Goal: Task Accomplishment & Management: Manage account settings

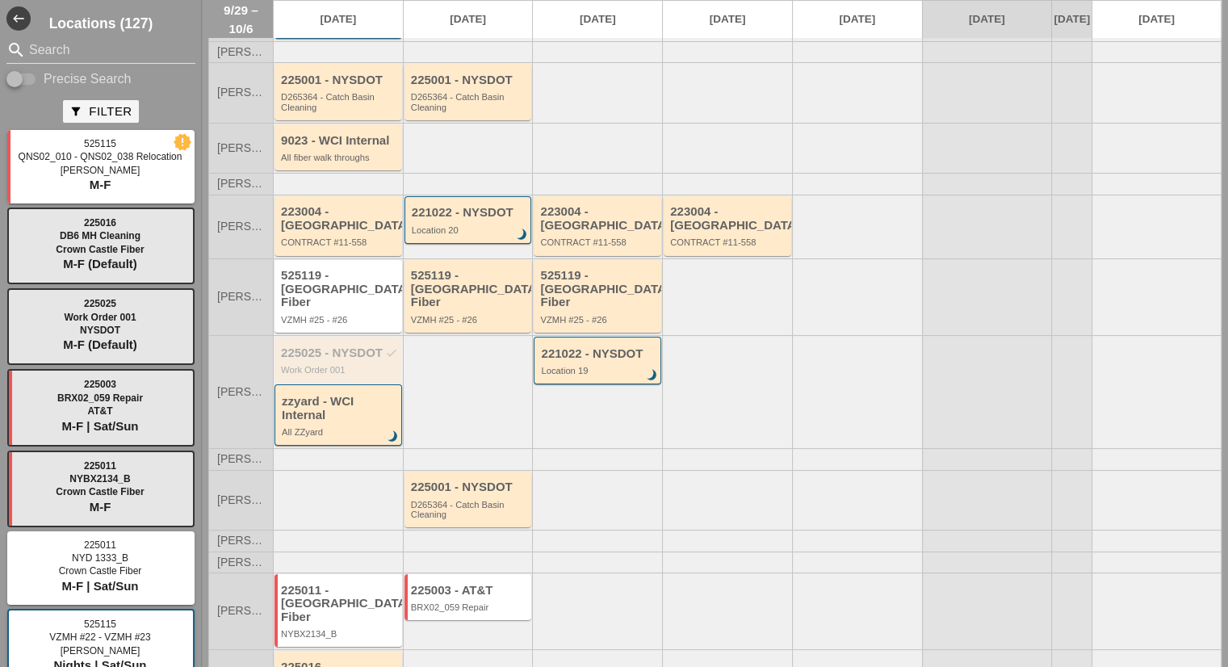
scroll to position [156, 0]
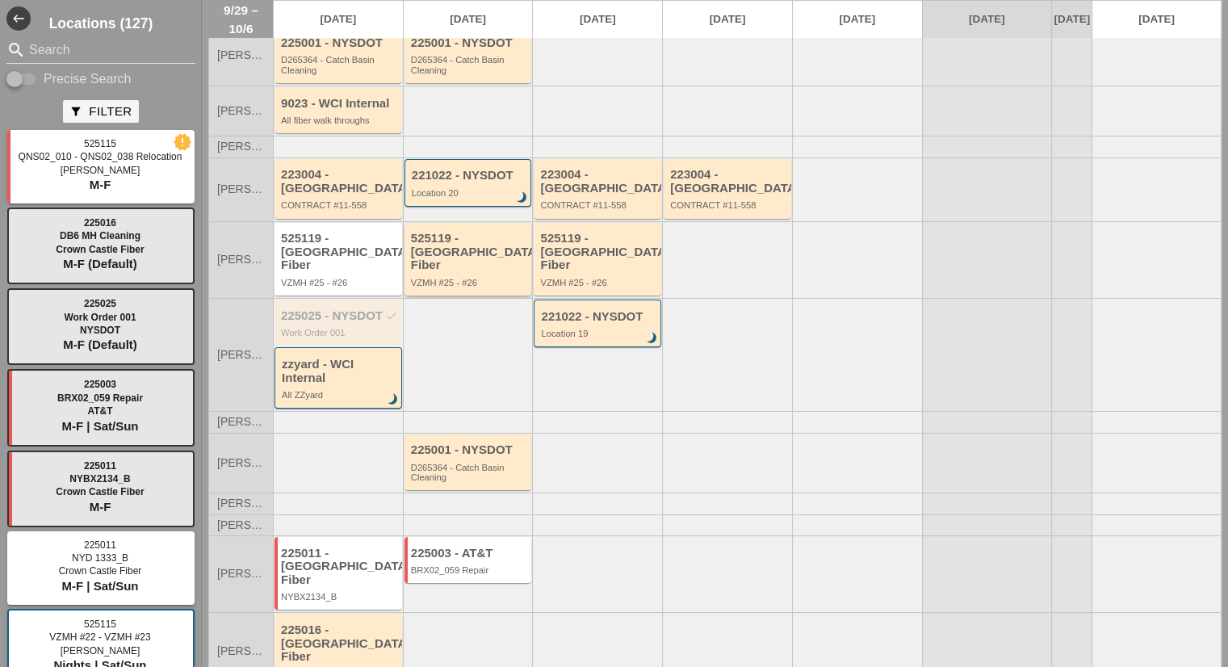
click at [476, 256] on div "525119 - Crown Castle Fiber VZMH #25 - #26" at bounding box center [469, 260] width 117 height 56
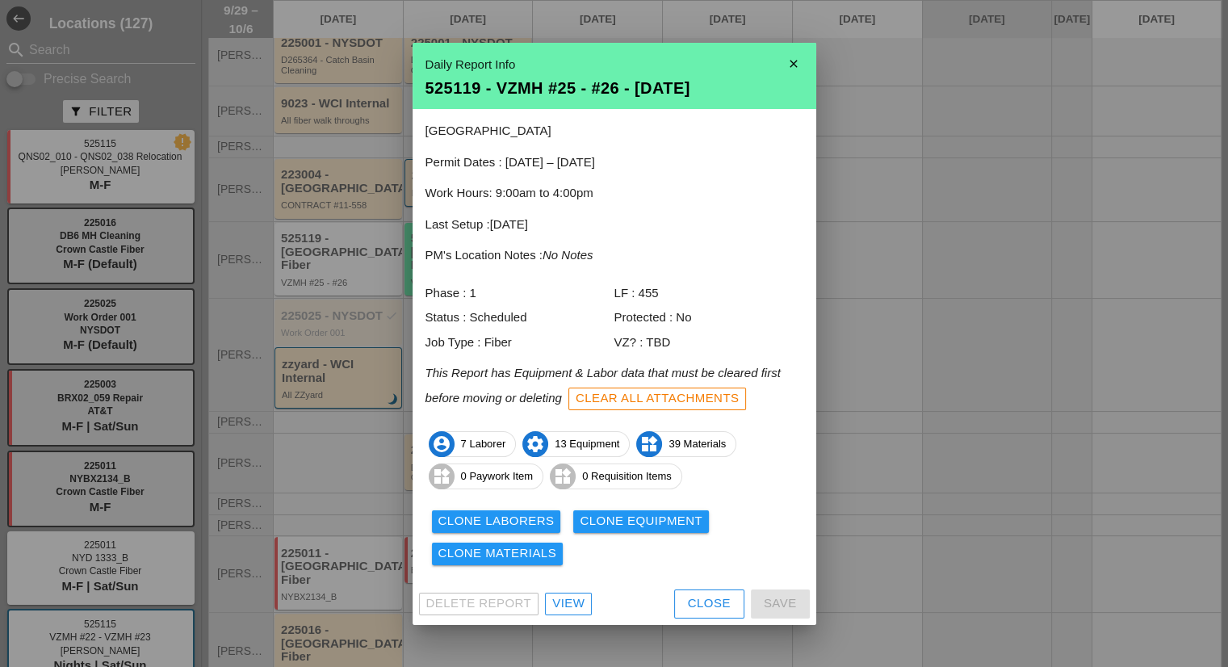
click at [571, 607] on div "View" at bounding box center [568, 603] width 32 height 19
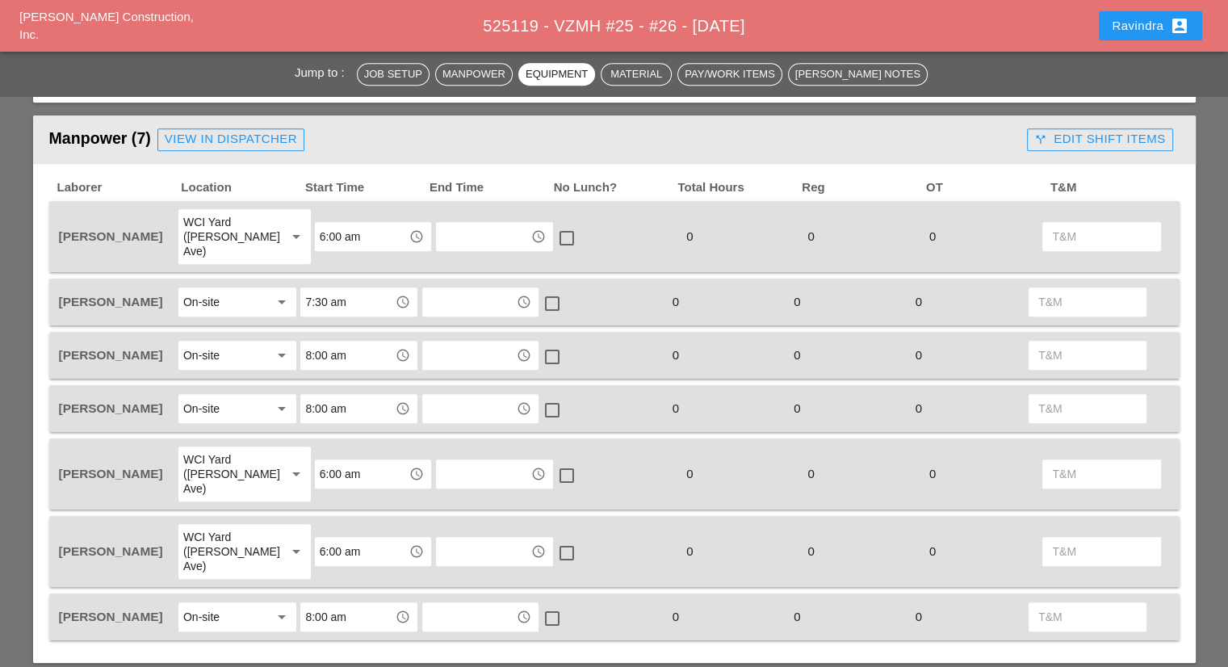
scroll to position [722, 0]
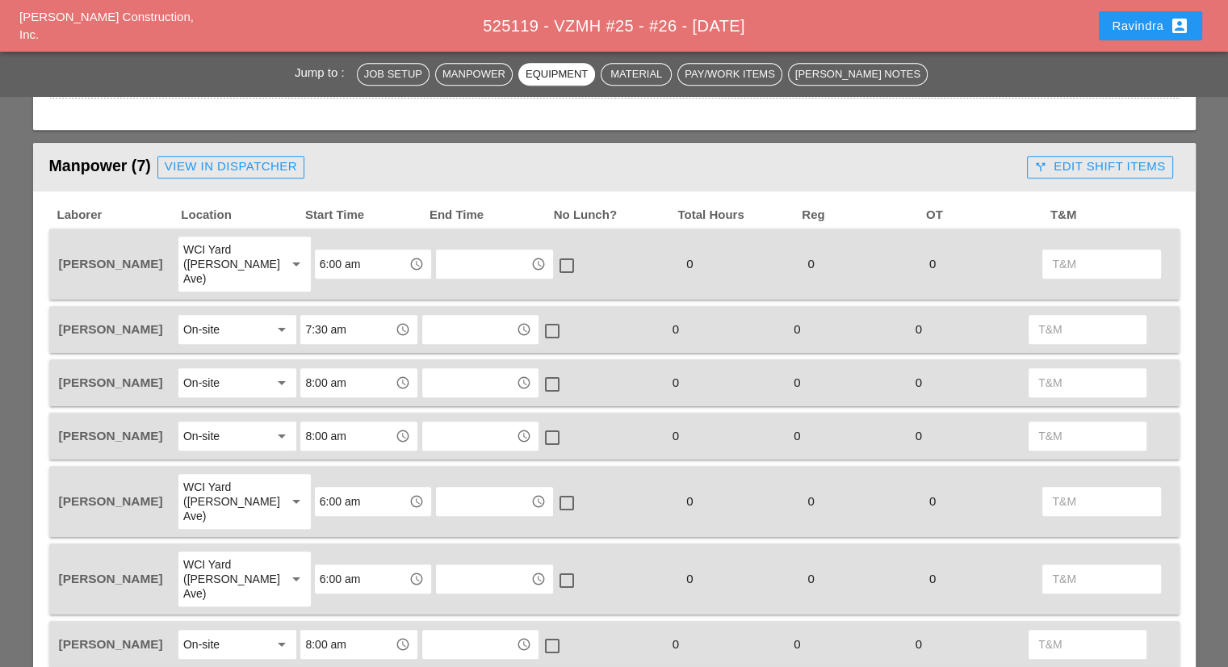
click at [214, 156] on link "View in Dispatcher" at bounding box center [230, 167] width 147 height 23
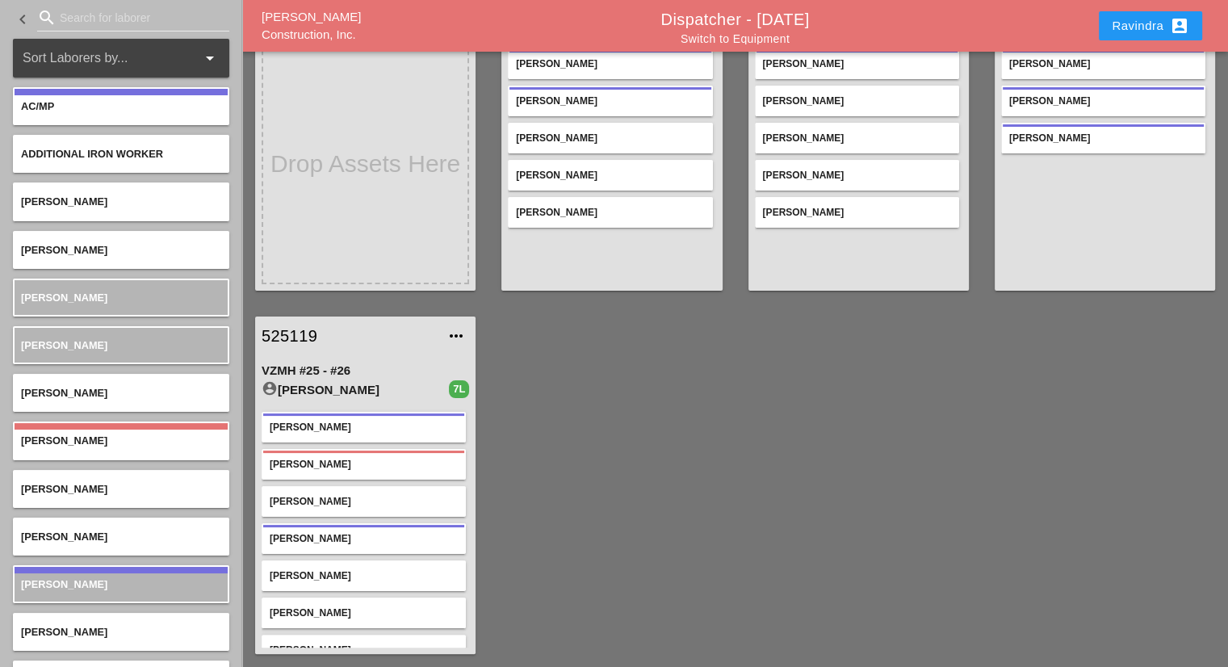
click at [318, 425] on div "Gillie Etnel" at bounding box center [364, 427] width 188 height 15
click at [320, 459] on div "Sal Barbieri" at bounding box center [364, 464] width 188 height 15
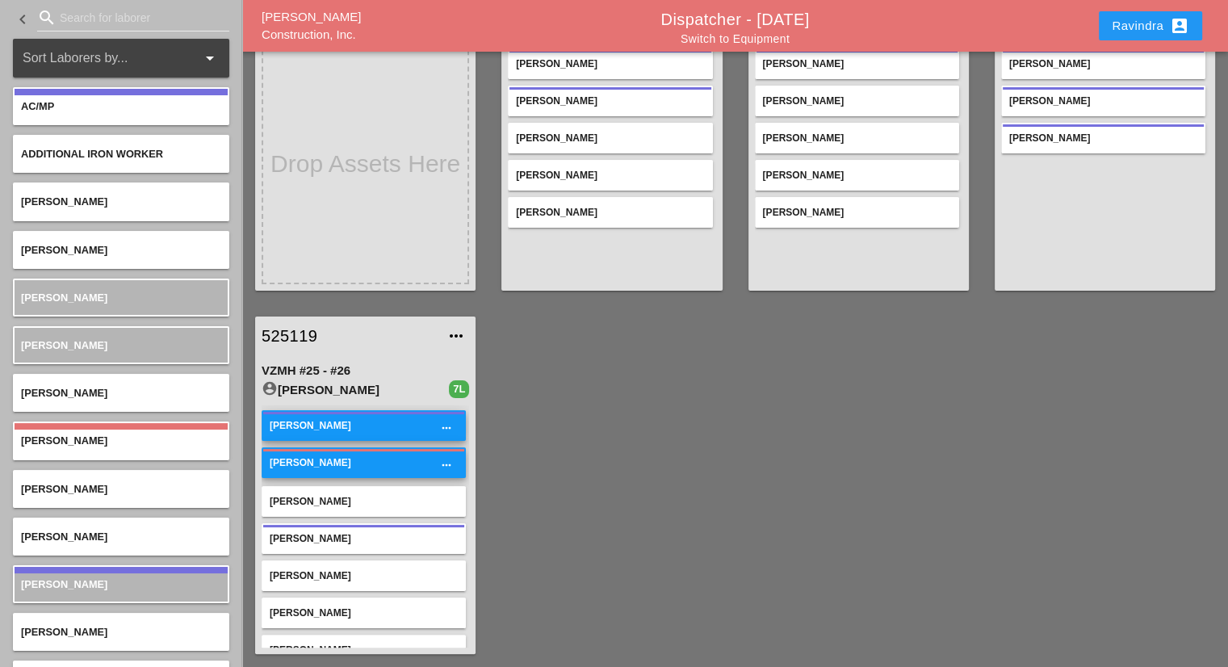
scroll to position [19, 0]
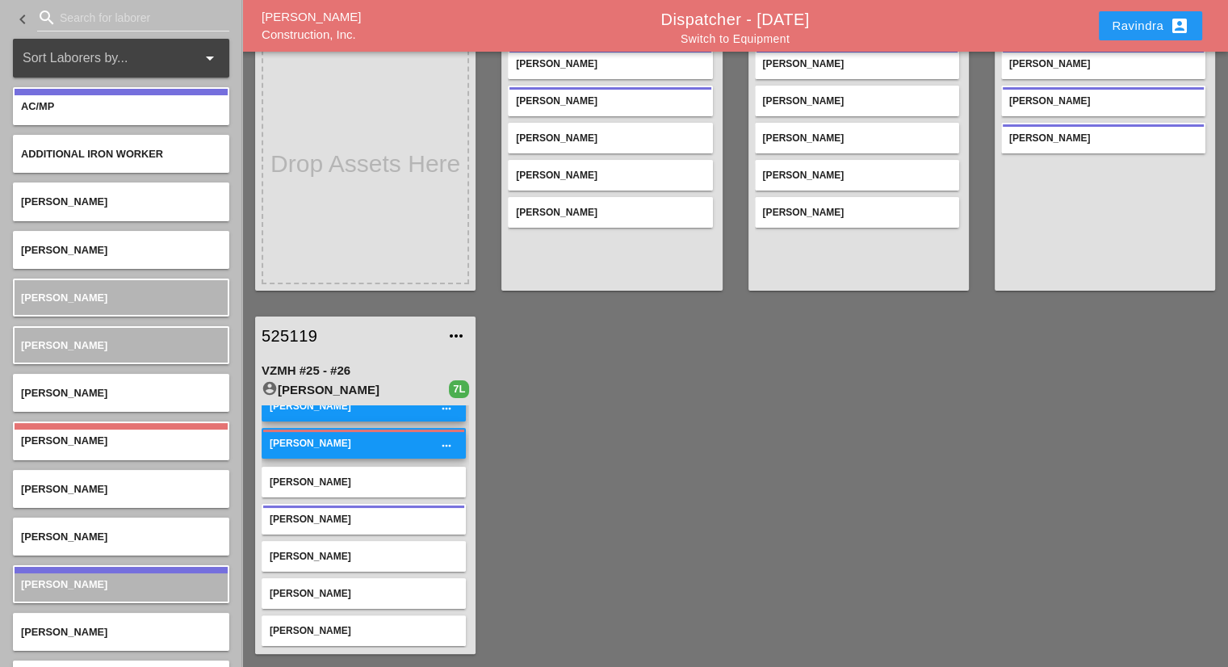
click at [342, 550] on div "Orlando Bradley" at bounding box center [364, 556] width 188 height 15
click at [312, 483] on div "Andon Lala" at bounding box center [364, 482] width 188 height 15
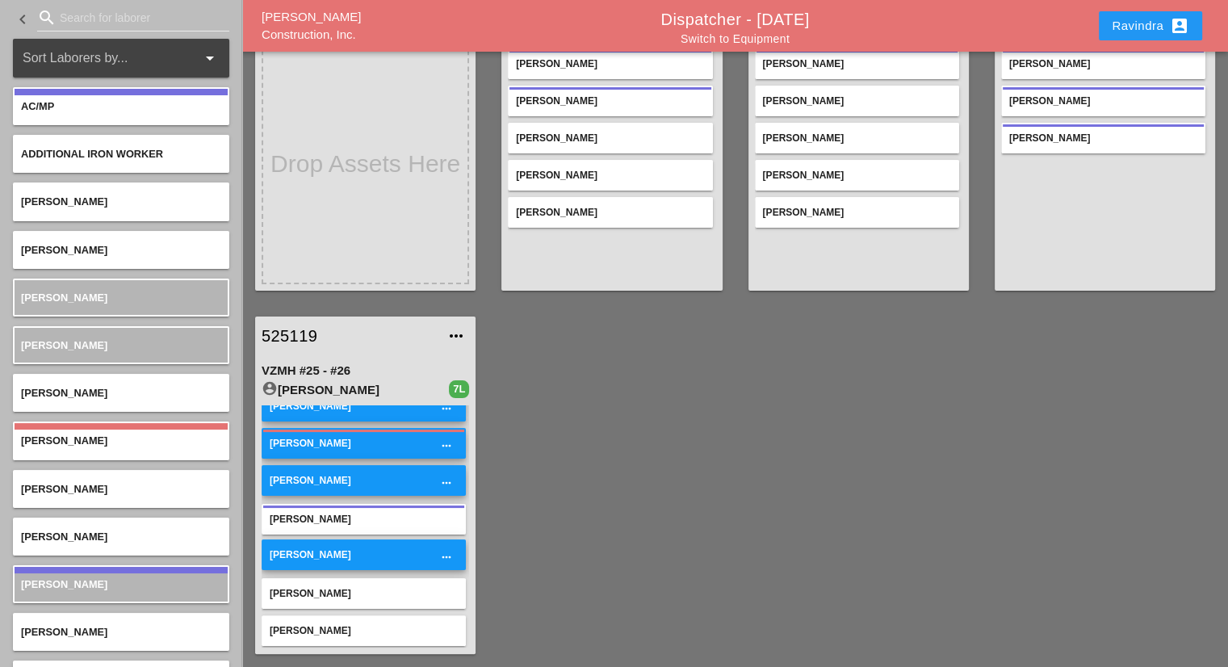
click at [320, 597] on div "Oscar Padilla" at bounding box center [364, 593] width 204 height 31
click at [322, 623] on div "Santiago Suarez" at bounding box center [364, 630] width 188 height 15
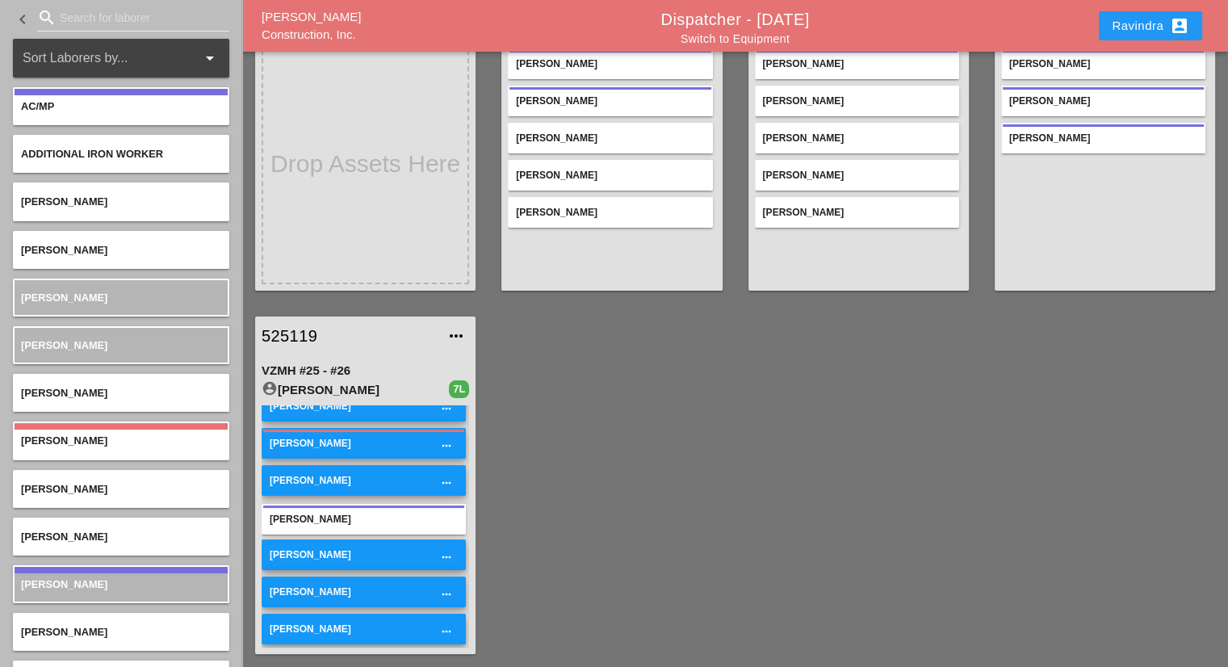
click at [329, 635] on div "Santiago Suarez more_horiz" at bounding box center [364, 629] width 204 height 31
click at [337, 596] on div "Oscar Padilla more_horiz" at bounding box center [364, 591] width 204 height 31
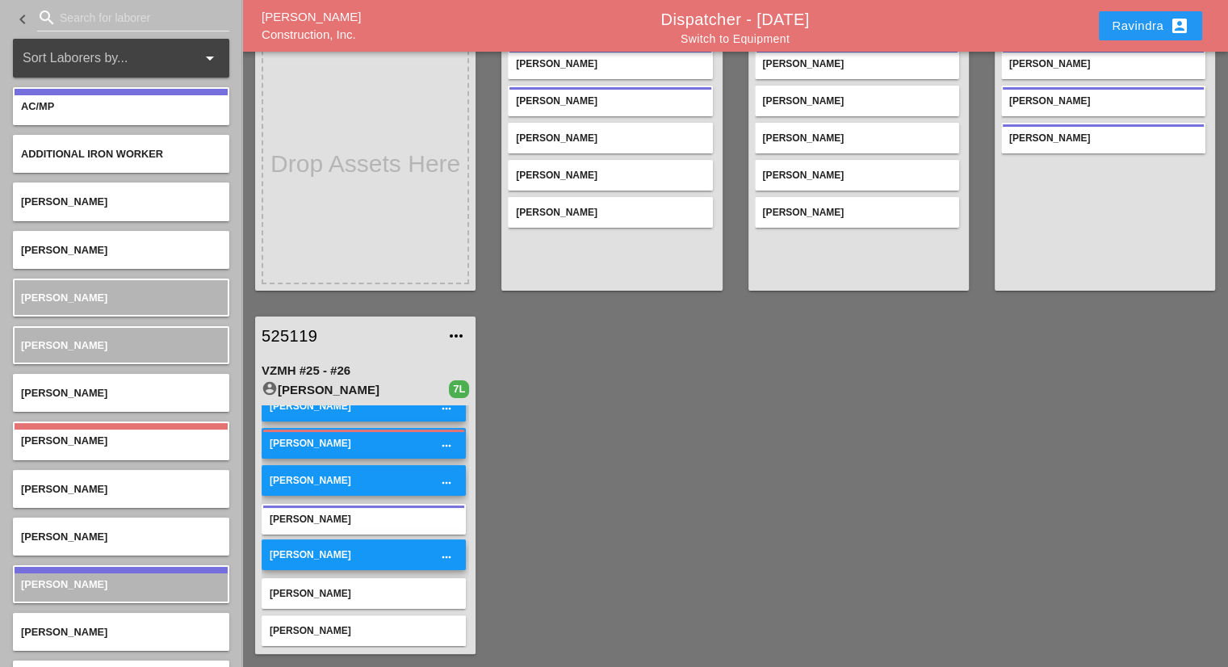
click at [329, 553] on div "Orlando Bradley" at bounding box center [364, 554] width 188 height 15
click at [323, 486] on div "Andon Lala more_horiz" at bounding box center [364, 480] width 204 height 31
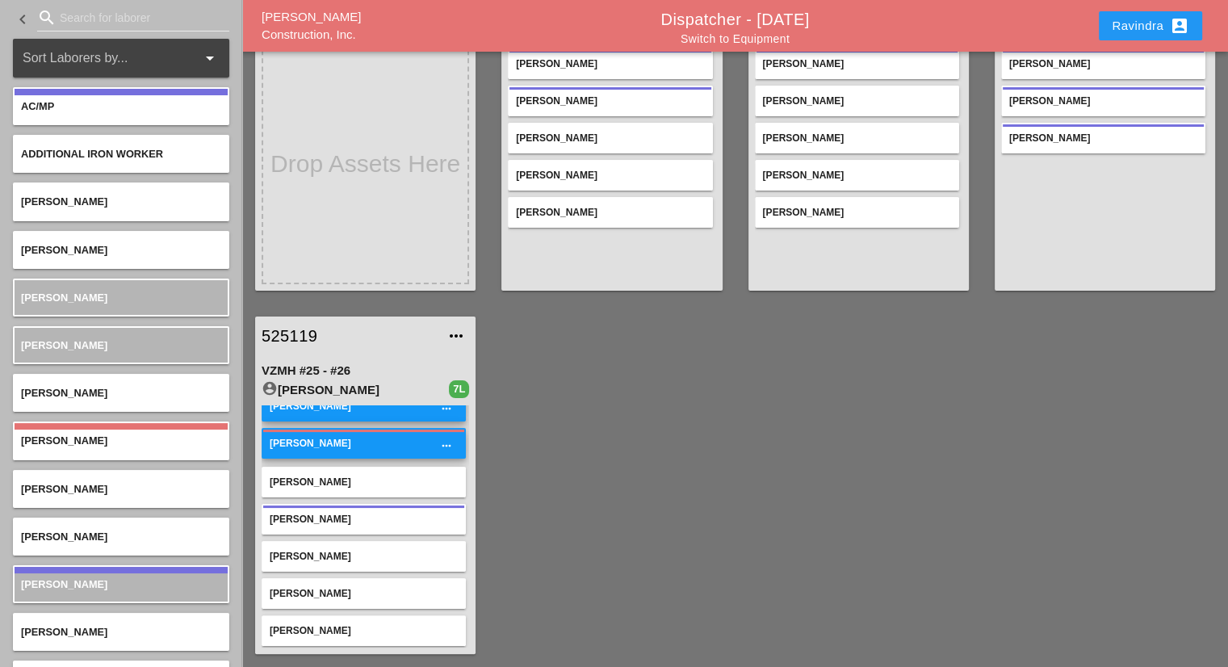
click at [323, 442] on div "Sal Barbieri" at bounding box center [364, 443] width 188 height 15
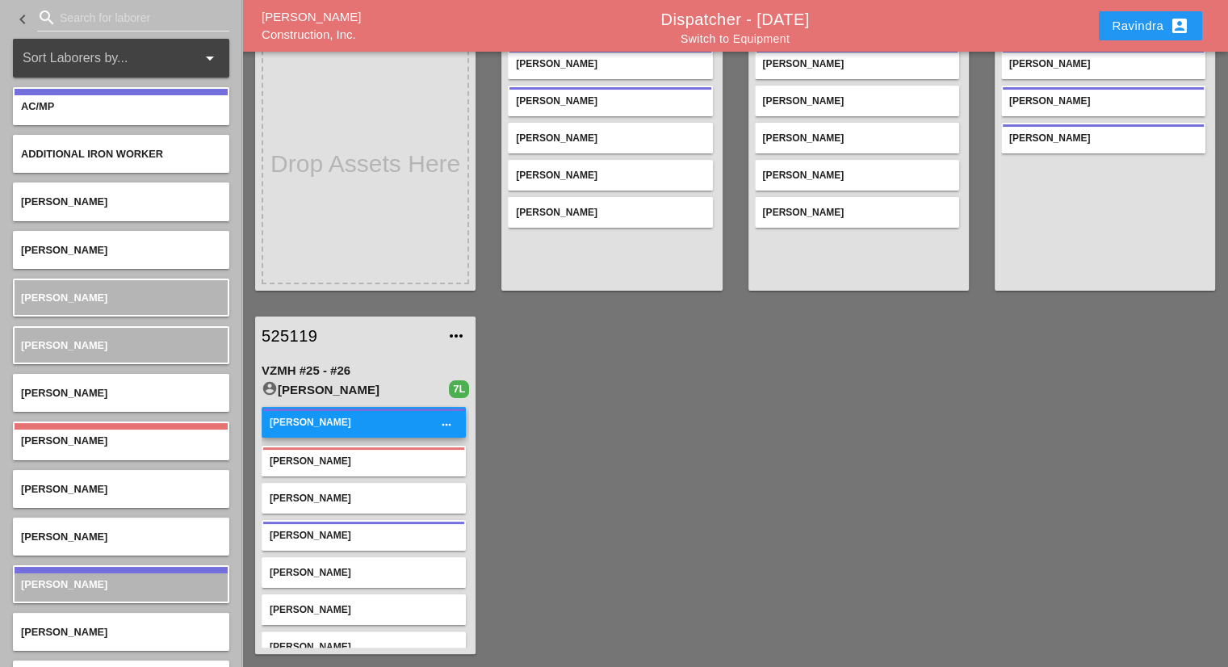
scroll to position [0, 0]
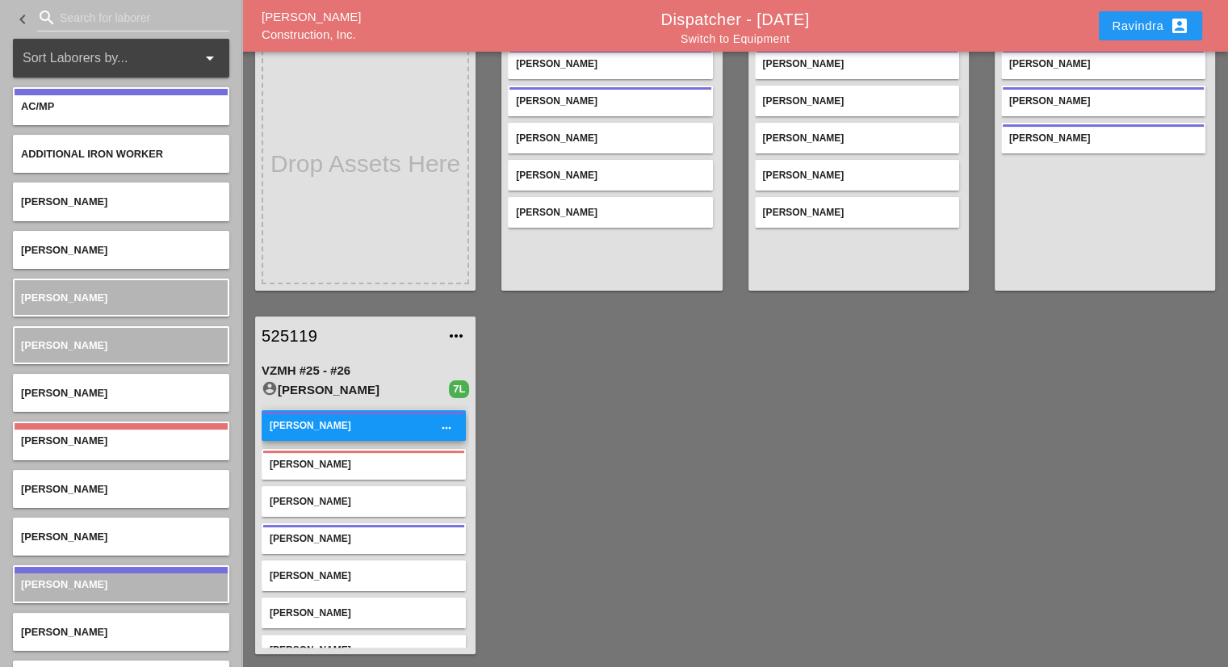
click at [323, 435] on div "Gillie Etnel more_horiz" at bounding box center [364, 425] width 204 height 31
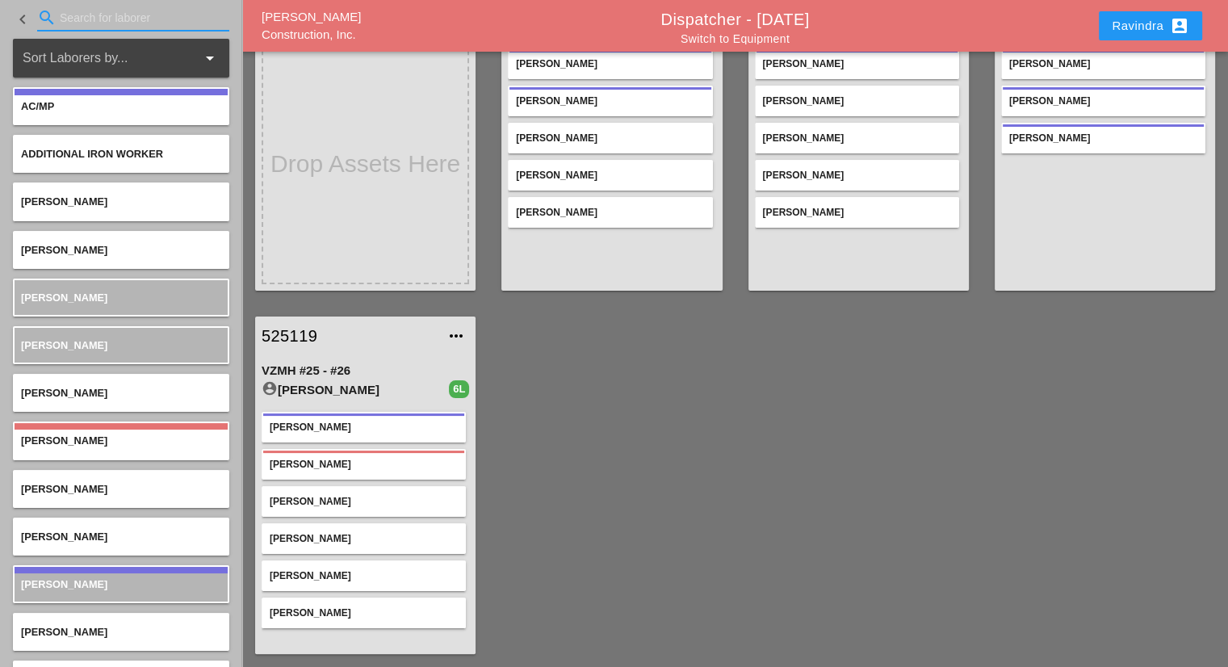
click at [68, 27] on input "Search for laborer" at bounding box center [133, 18] width 147 height 26
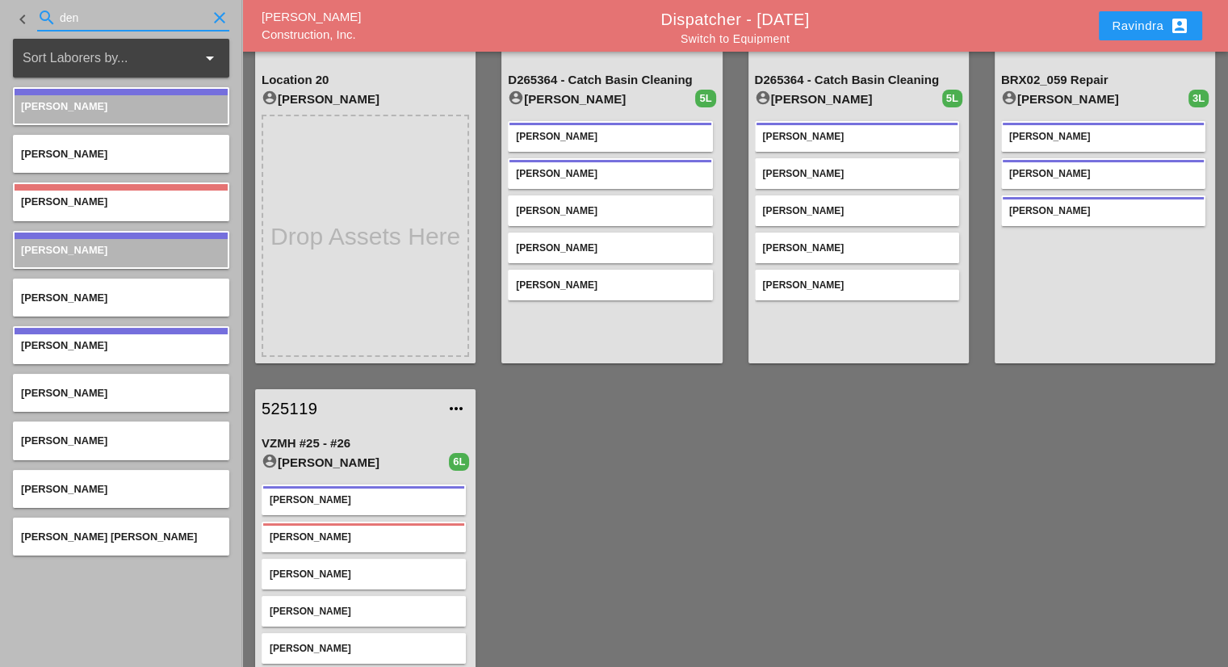
scroll to position [153, 0]
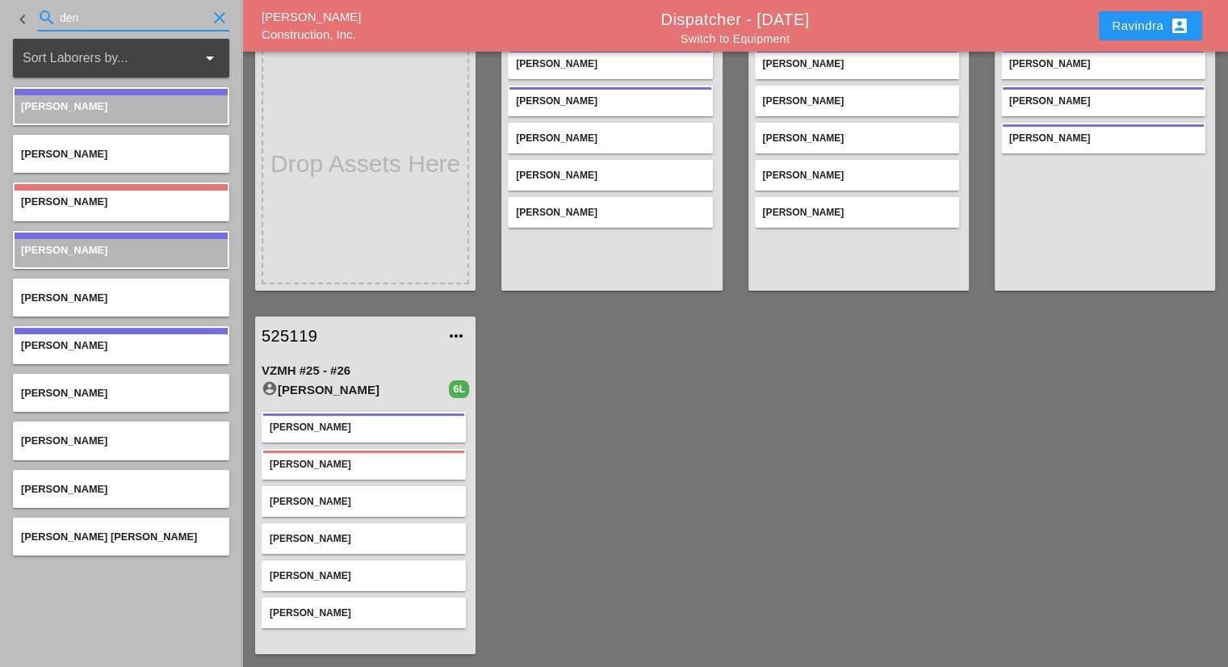
type input "den"
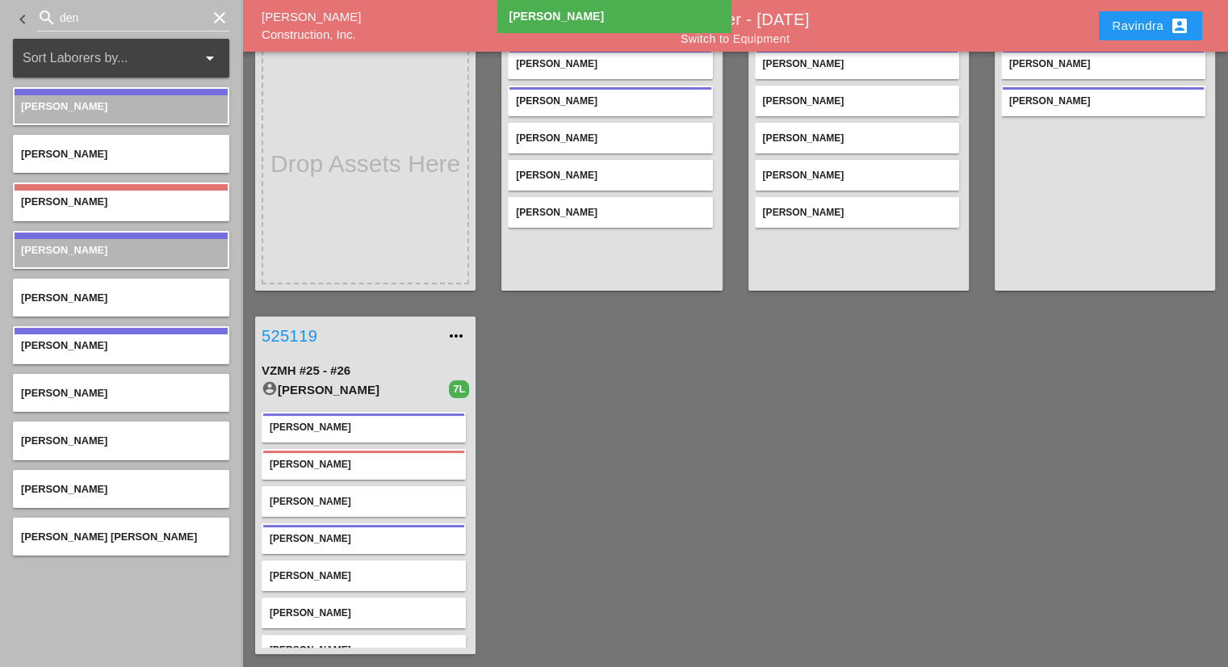
click at [297, 337] on link "525119" at bounding box center [349, 336] width 175 height 24
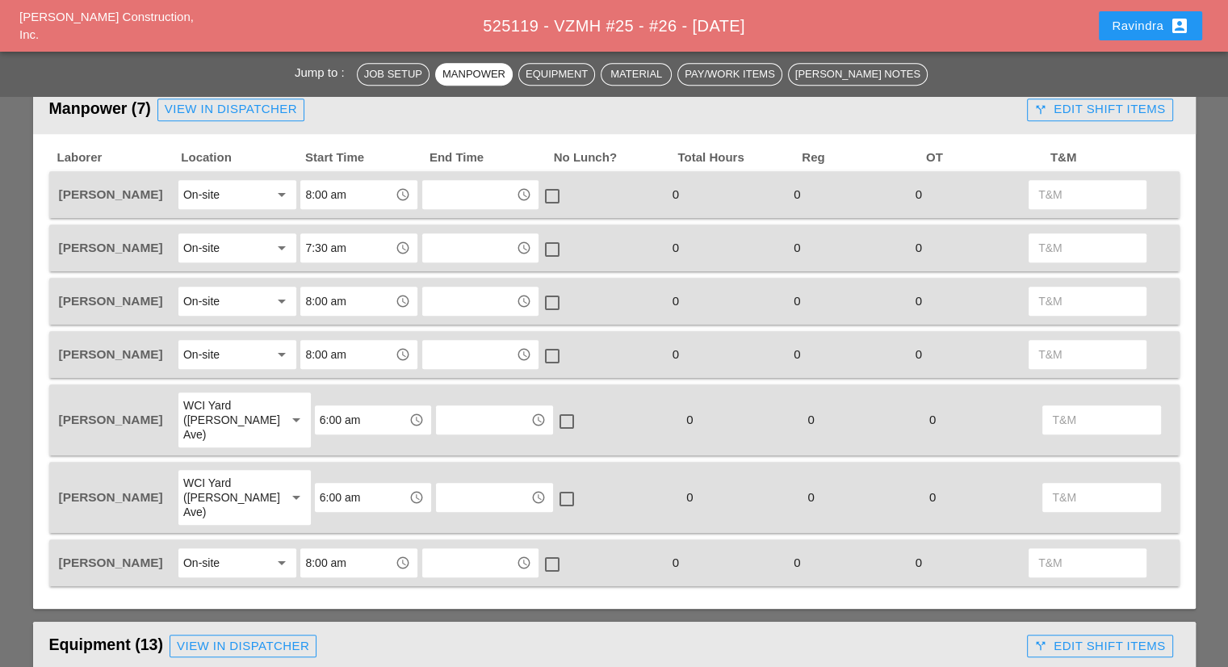
scroll to position [888, 0]
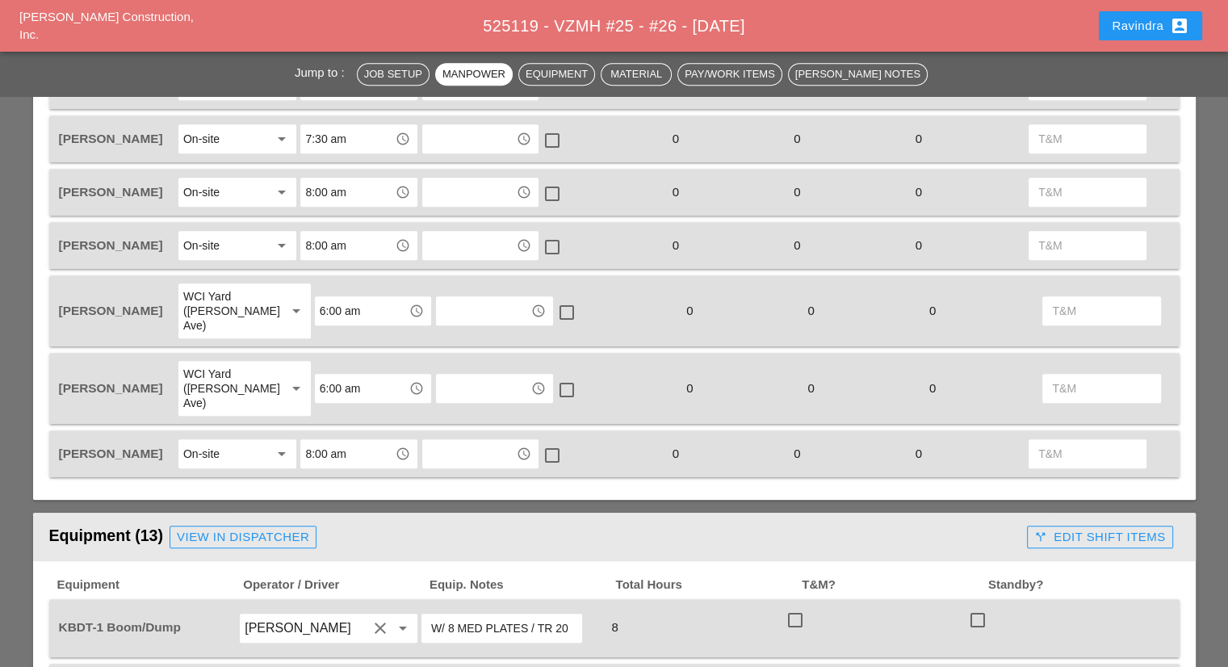
click at [231, 441] on div "On-site" at bounding box center [226, 454] width 86 height 26
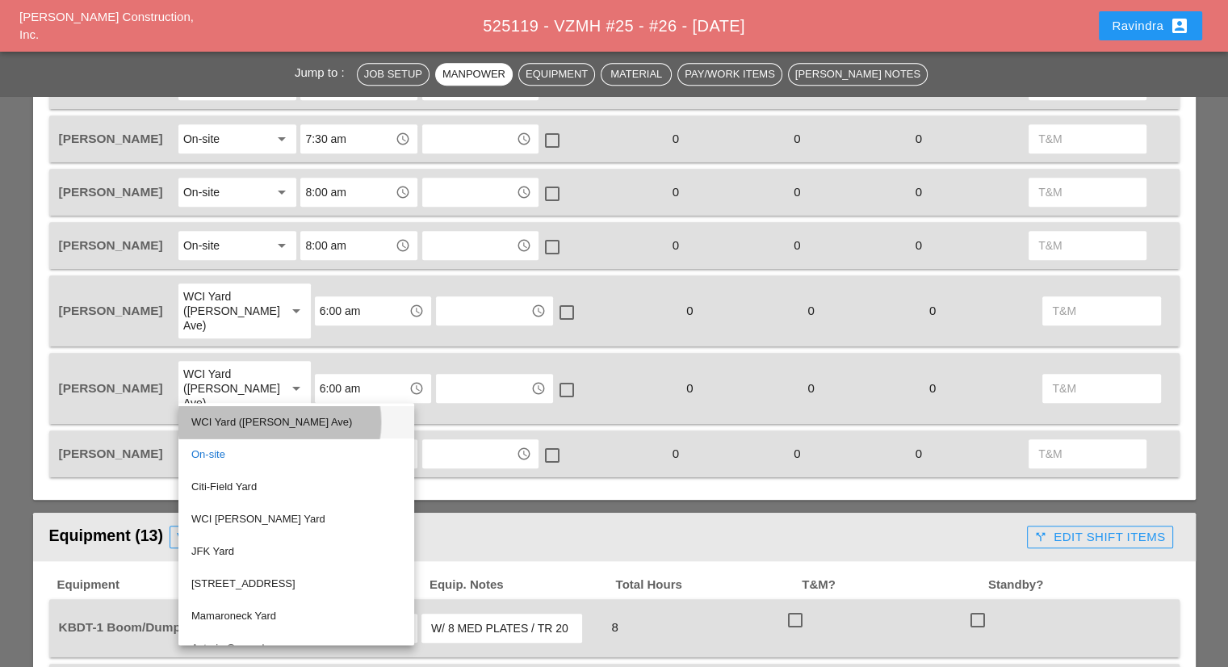
click at [226, 421] on div "WCI Yard (Provost Ave)" at bounding box center [296, 422] width 210 height 19
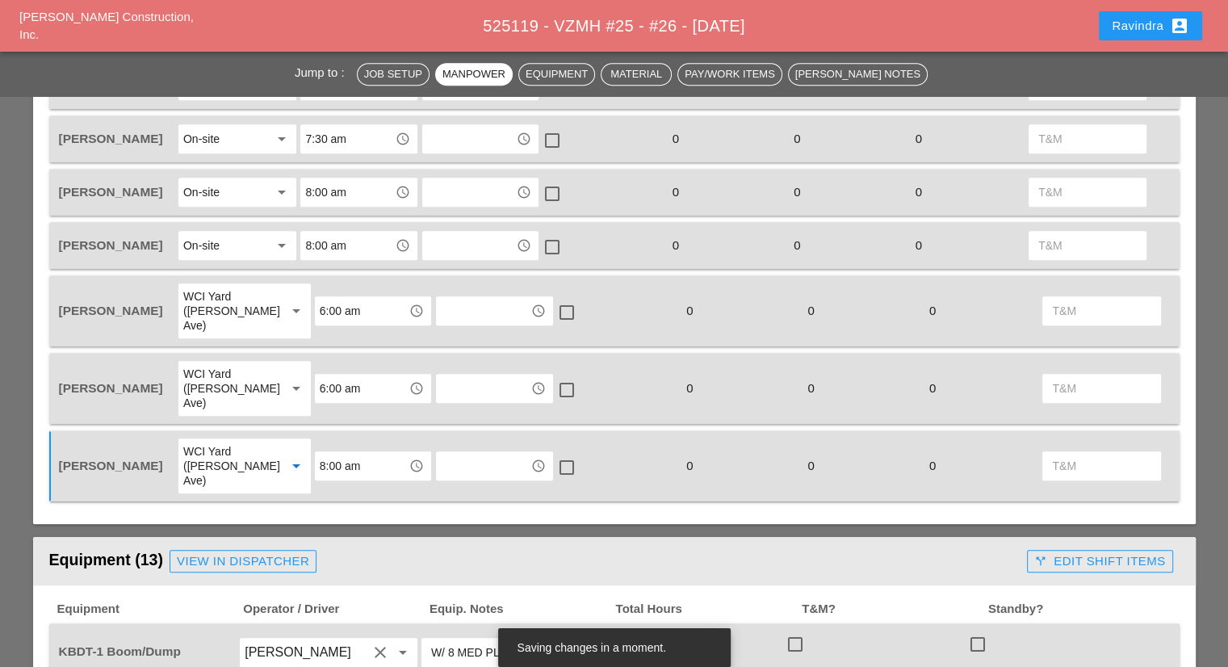
click at [353, 453] on input "8:00 am" at bounding box center [362, 466] width 84 height 26
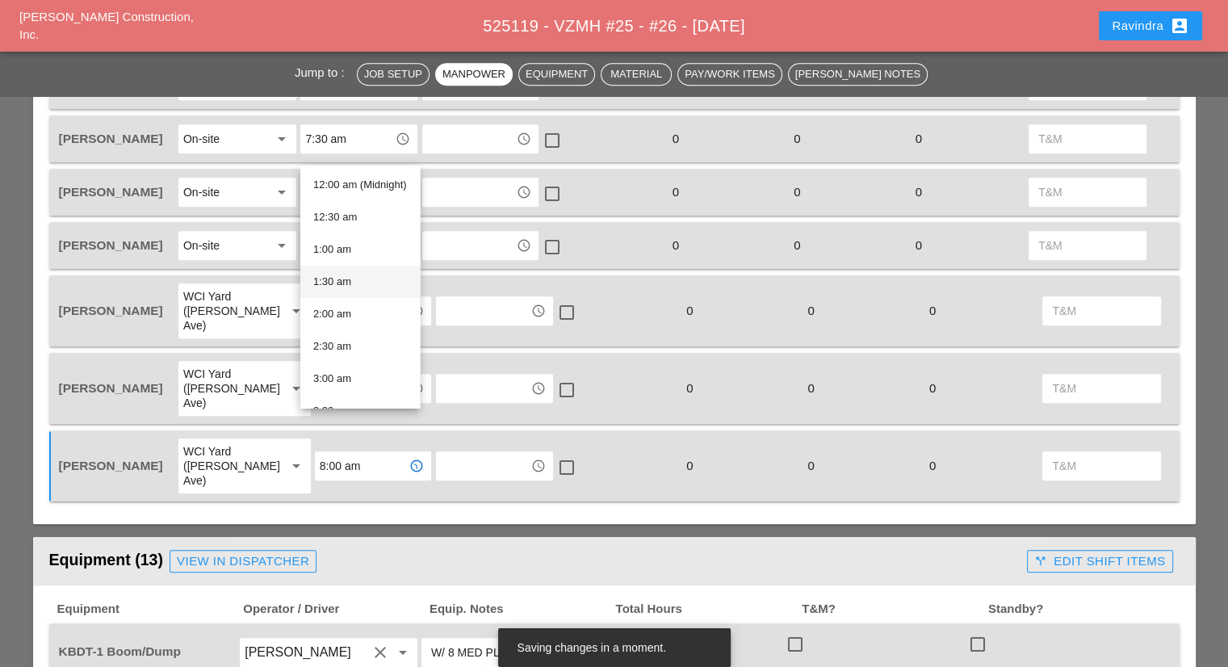
scroll to position [323, 0]
click at [341, 256] on div "6:00 am" at bounding box center [360, 249] width 94 height 19
type input "6:00 am"
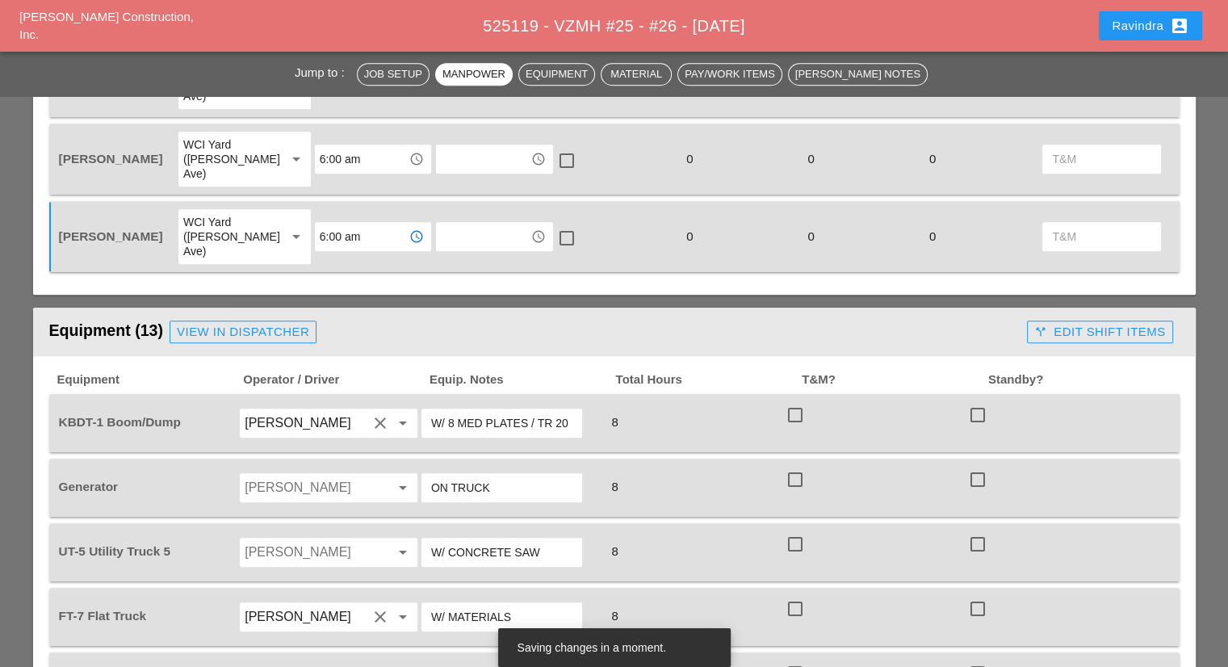
scroll to position [1130, 0]
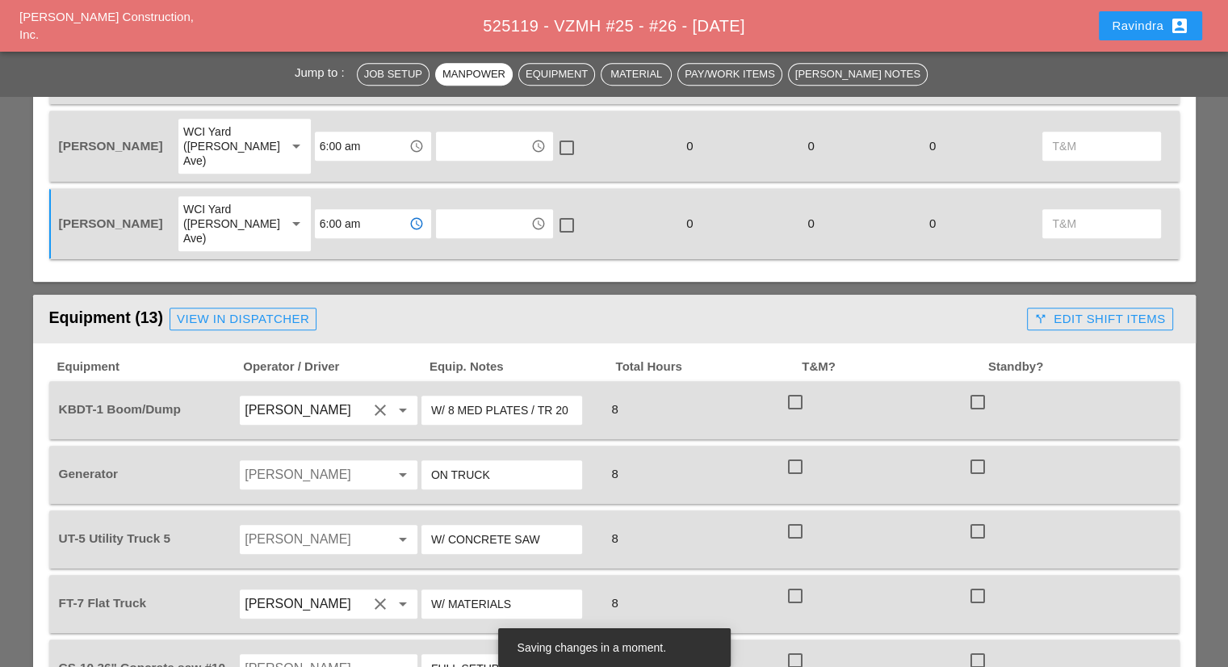
click at [310, 462] on input "Jorge Barajas" at bounding box center [306, 475] width 123 height 26
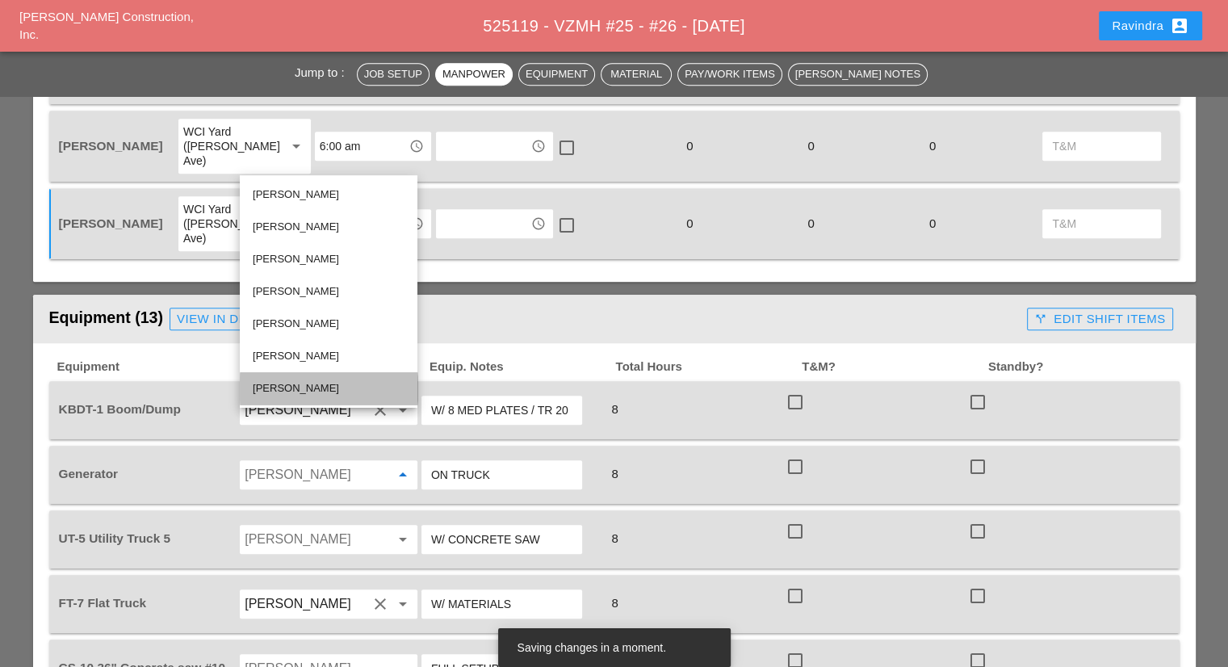
click at [310, 382] on div "[PERSON_NAME]" at bounding box center [329, 388] width 152 height 19
type input "[PERSON_NAME]"
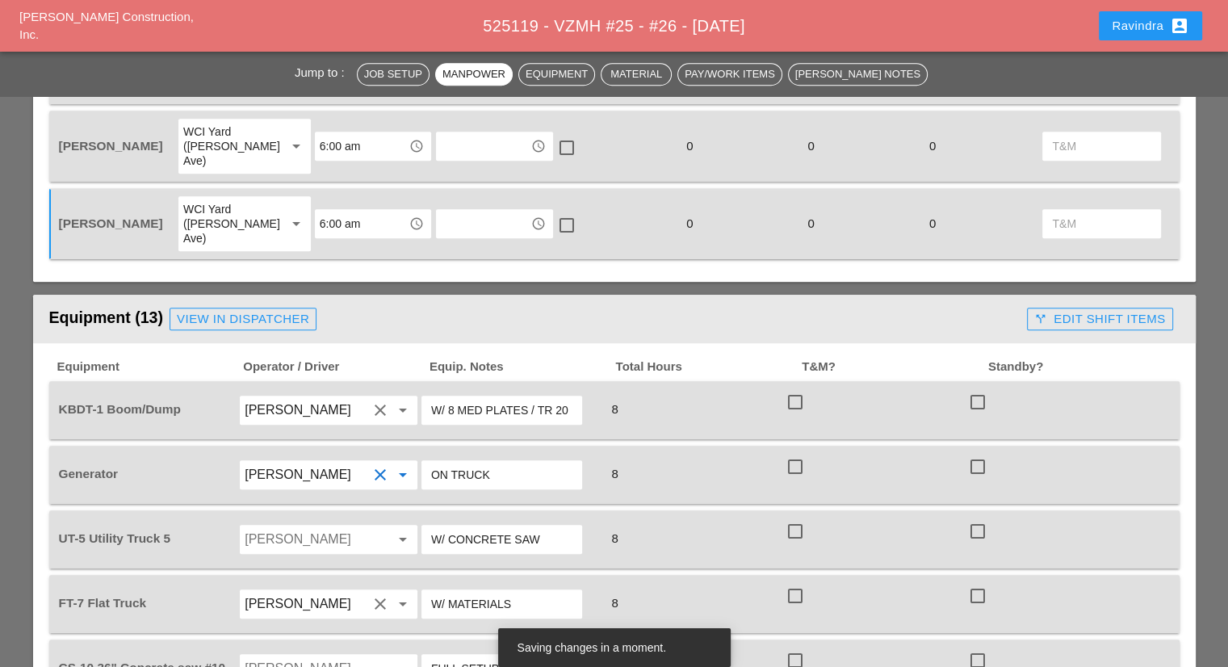
click at [304, 526] on input "Jorge Barajas" at bounding box center [306, 539] width 123 height 26
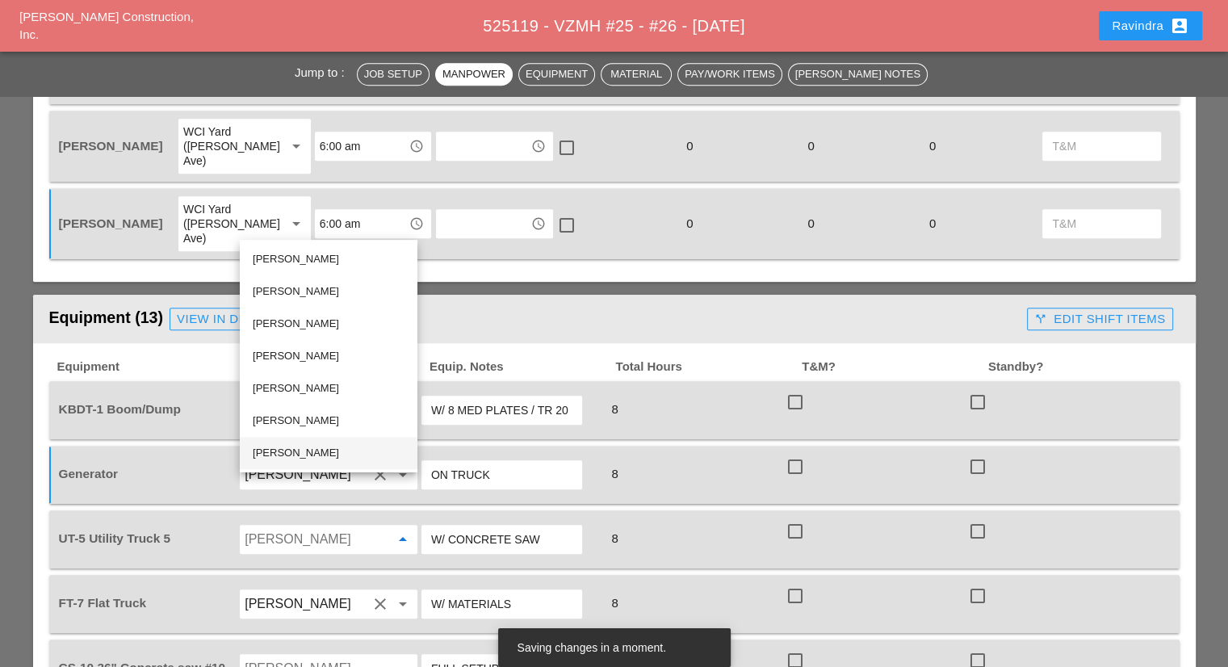
click at [288, 455] on div "[PERSON_NAME]" at bounding box center [329, 452] width 152 height 19
type input "[PERSON_NAME]"
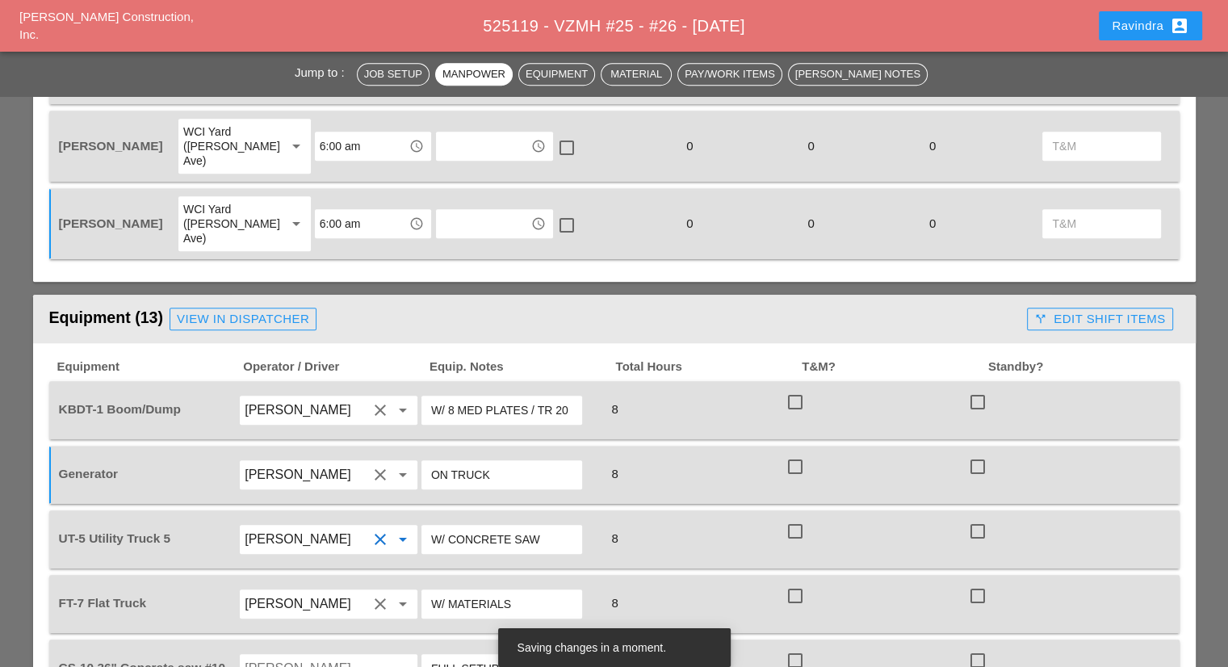
scroll to position [1211, 0]
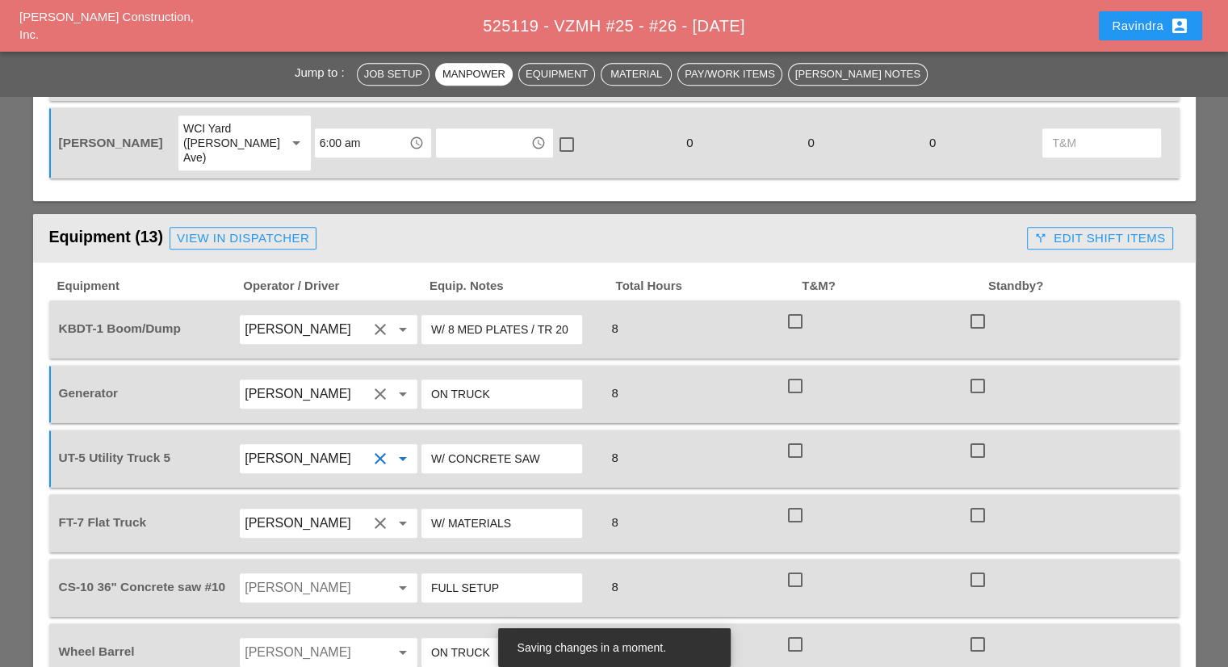
click at [276, 573] on div "Jorge Barajas arrow_drop_down" at bounding box center [329, 587] width 178 height 29
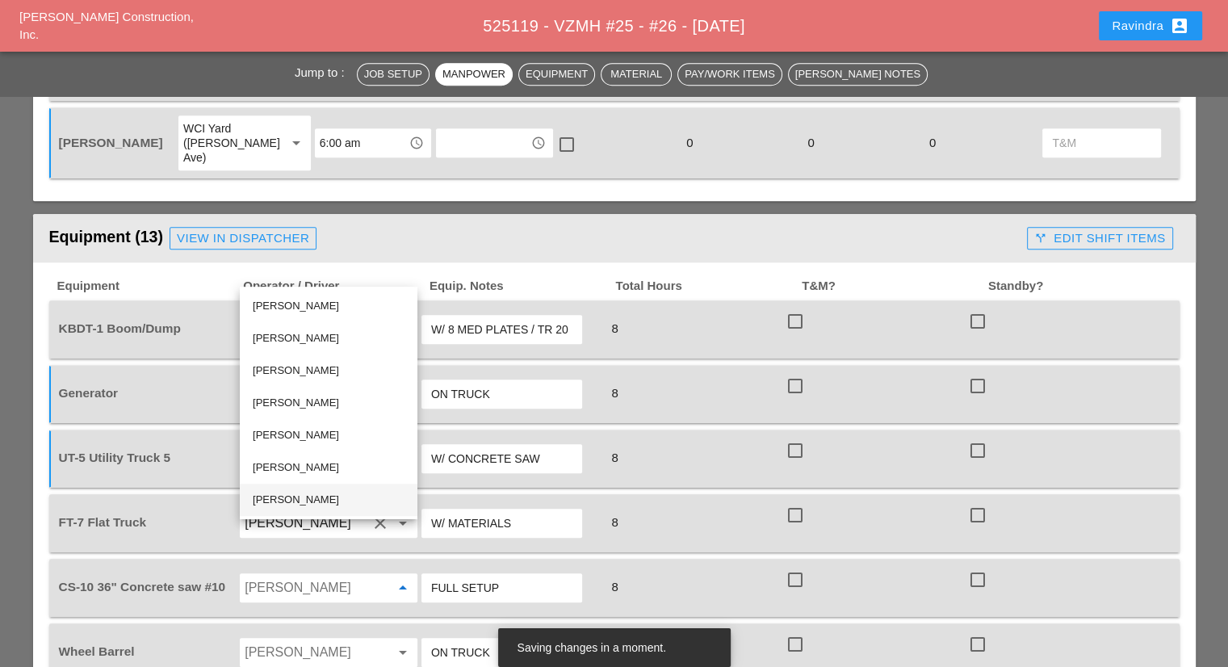
click at [287, 511] on div "[PERSON_NAME]" at bounding box center [329, 500] width 152 height 32
type input "[PERSON_NAME]"
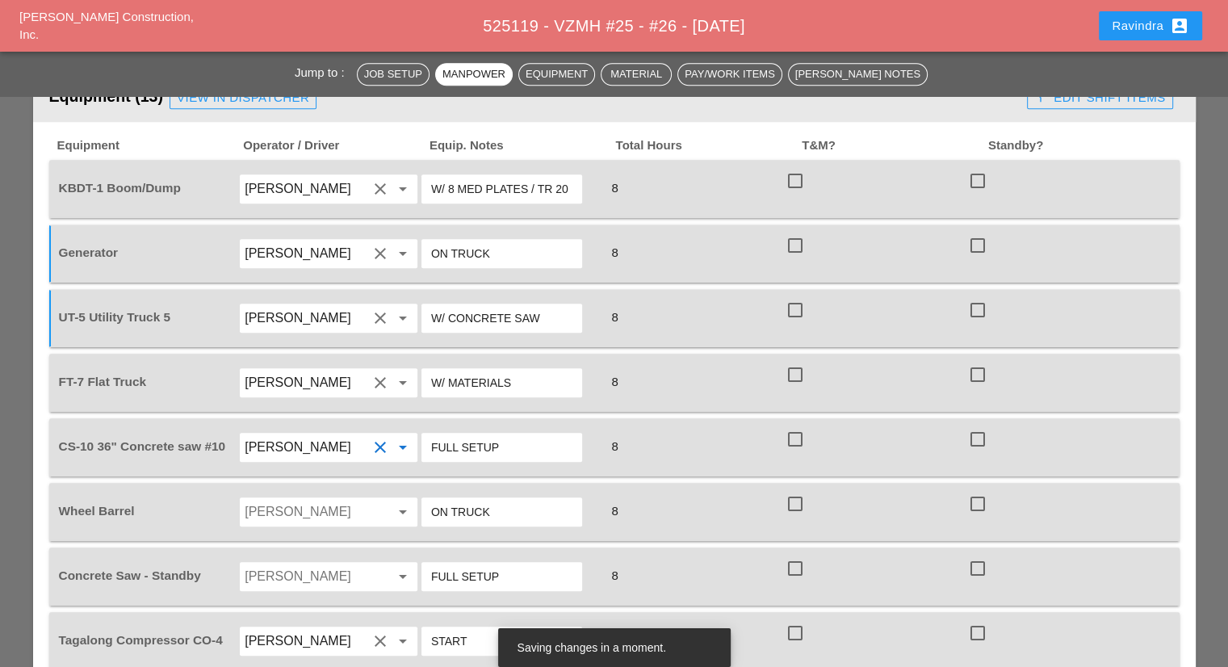
scroll to position [1453, 0]
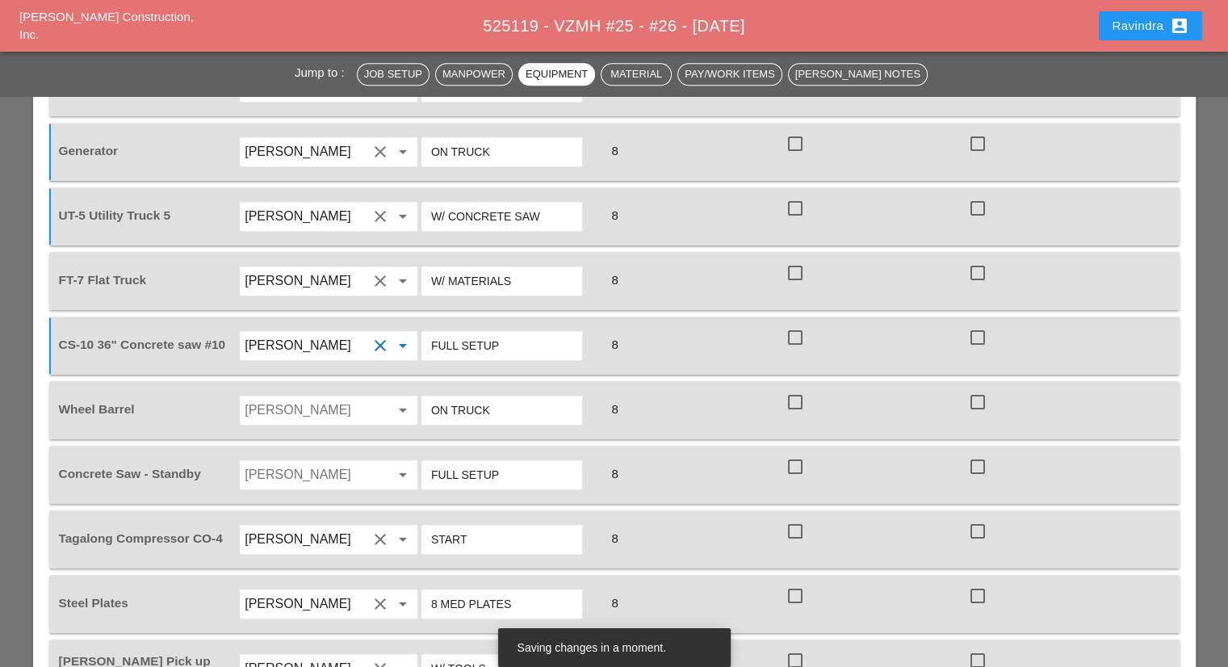
click at [279, 395] on div "Jorge Barajas arrow_drop_down" at bounding box center [328, 410] width 179 height 31
click at [275, 397] on input "Jorge Barajas" at bounding box center [306, 410] width 123 height 26
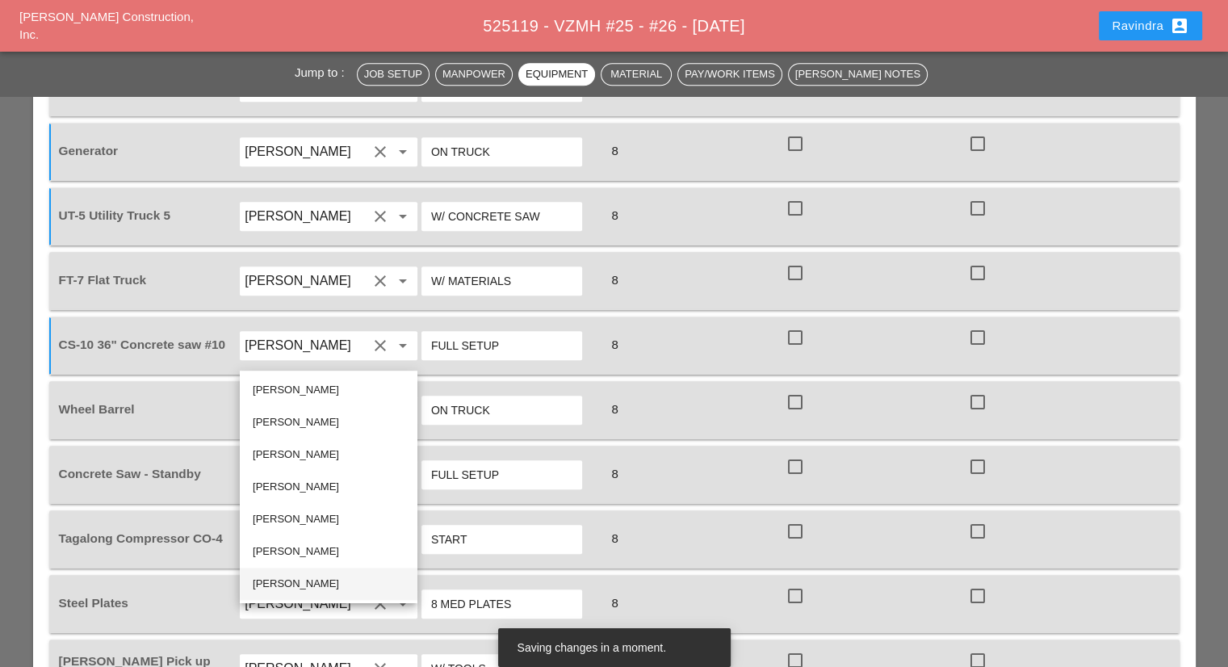
click at [304, 576] on div "[PERSON_NAME]" at bounding box center [329, 583] width 152 height 19
type input "[PERSON_NAME]"
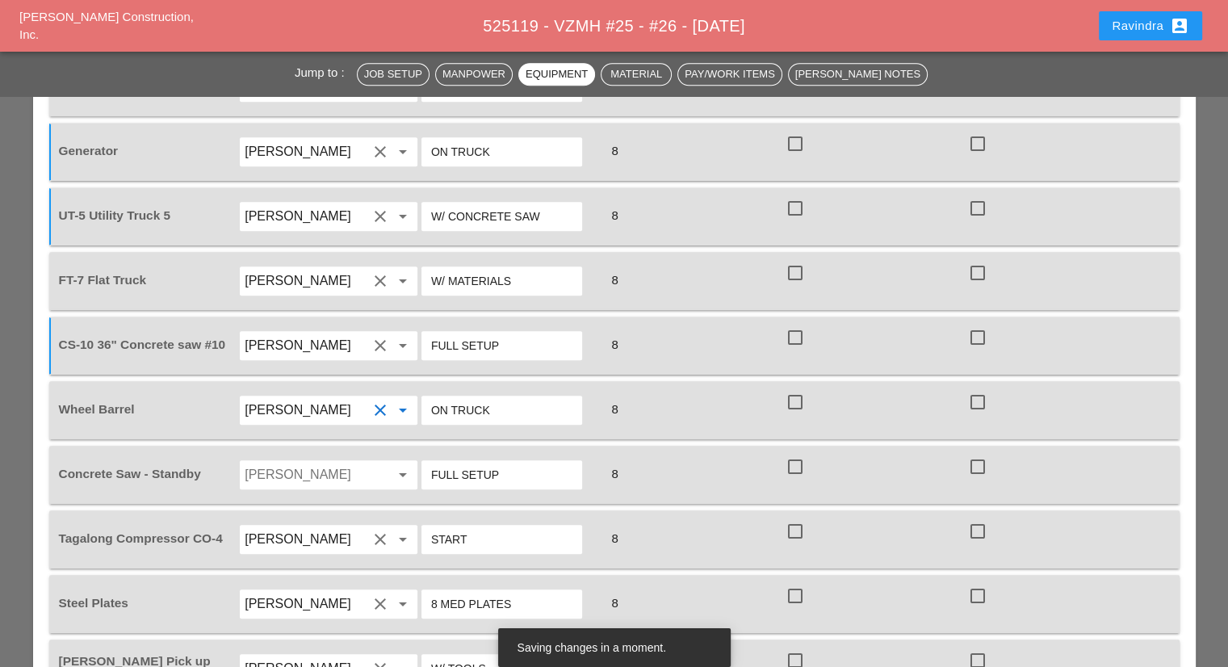
click at [273, 462] on input "Jorge Barajas" at bounding box center [306, 475] width 123 height 26
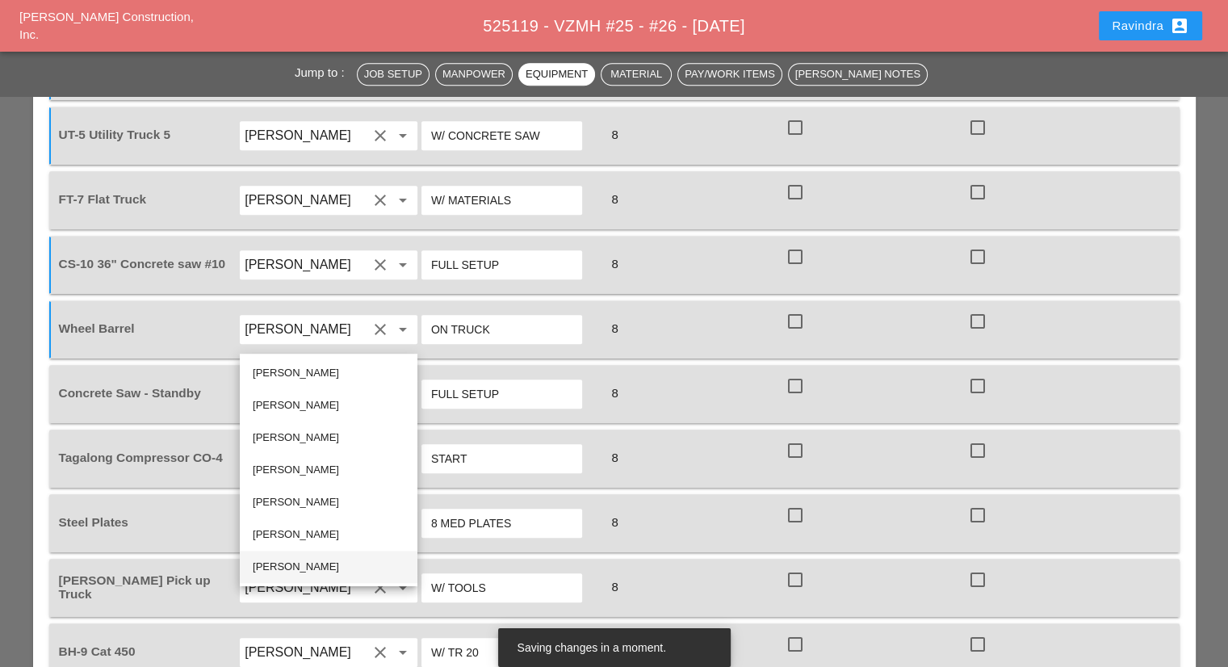
click at [285, 566] on div "[PERSON_NAME]" at bounding box center [329, 566] width 152 height 19
type input "[PERSON_NAME]"
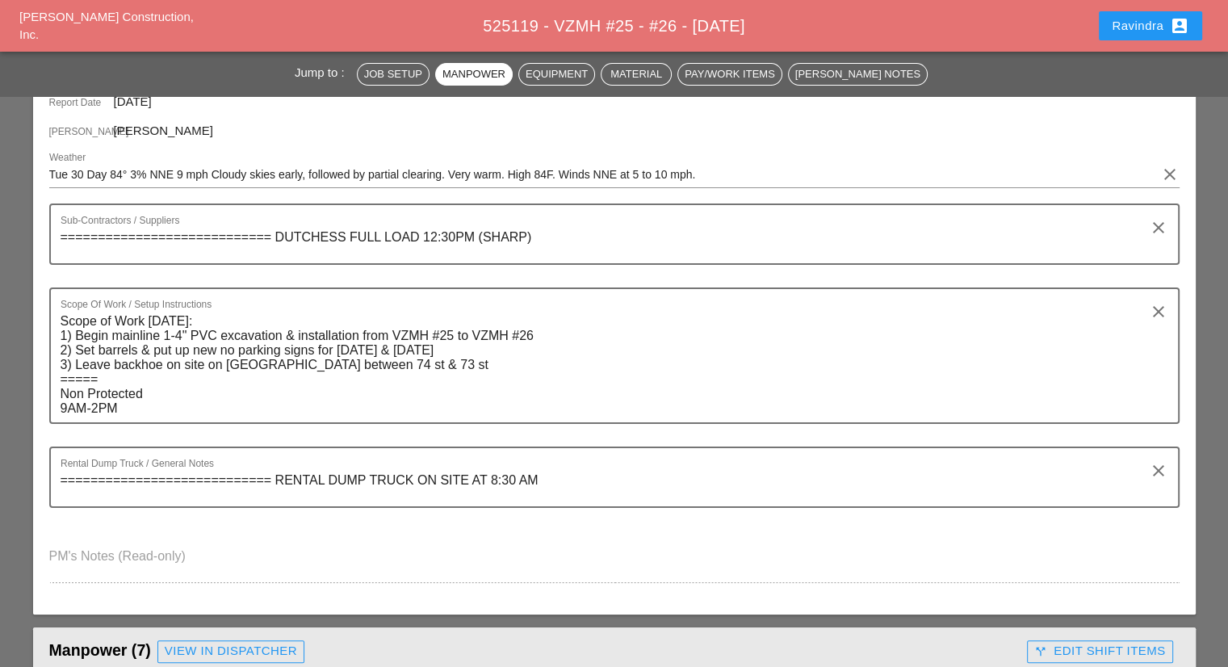
scroll to position [0, 0]
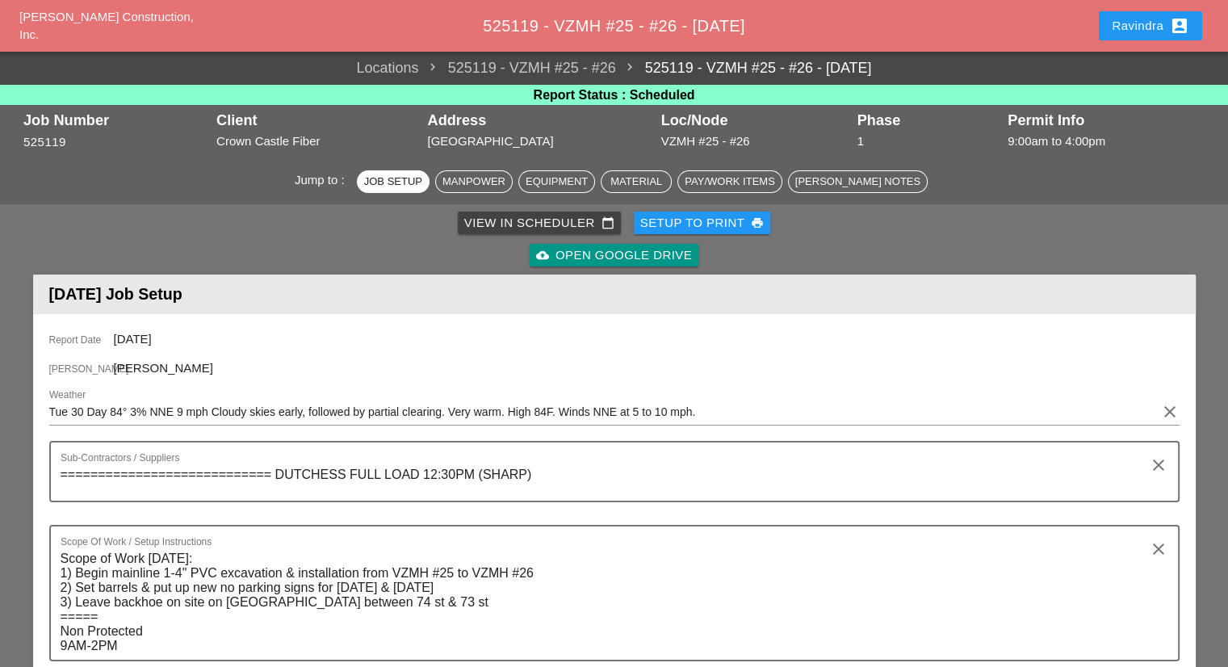
click at [1139, 27] on div "Ravindra account_box" at bounding box center [1151, 25] width 78 height 19
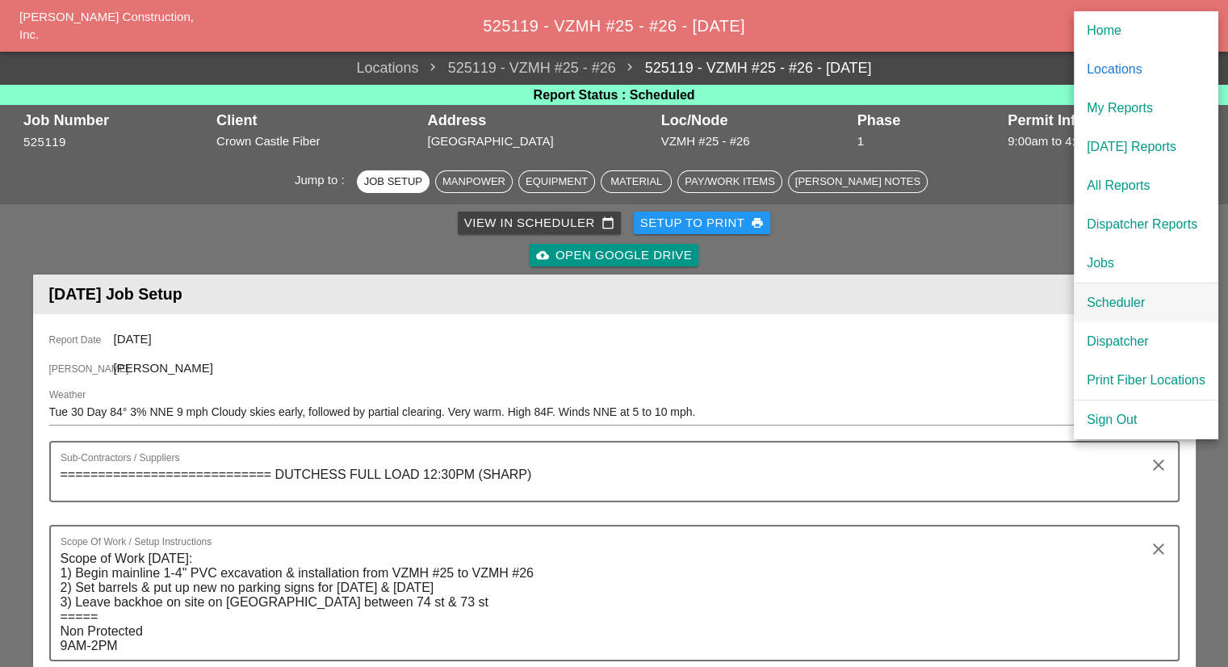
click at [1095, 309] on div "Scheduler" at bounding box center [1146, 302] width 119 height 19
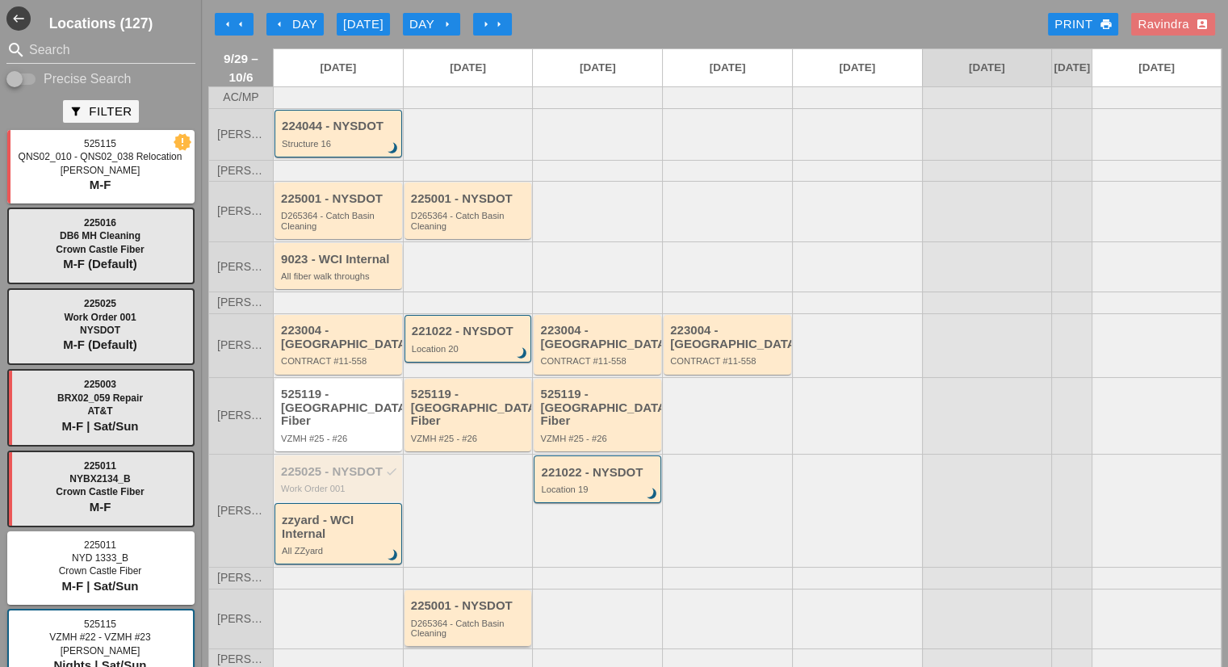
click at [442, 618] on div "D265364 - Catch Basin Cleaning" at bounding box center [469, 628] width 117 height 20
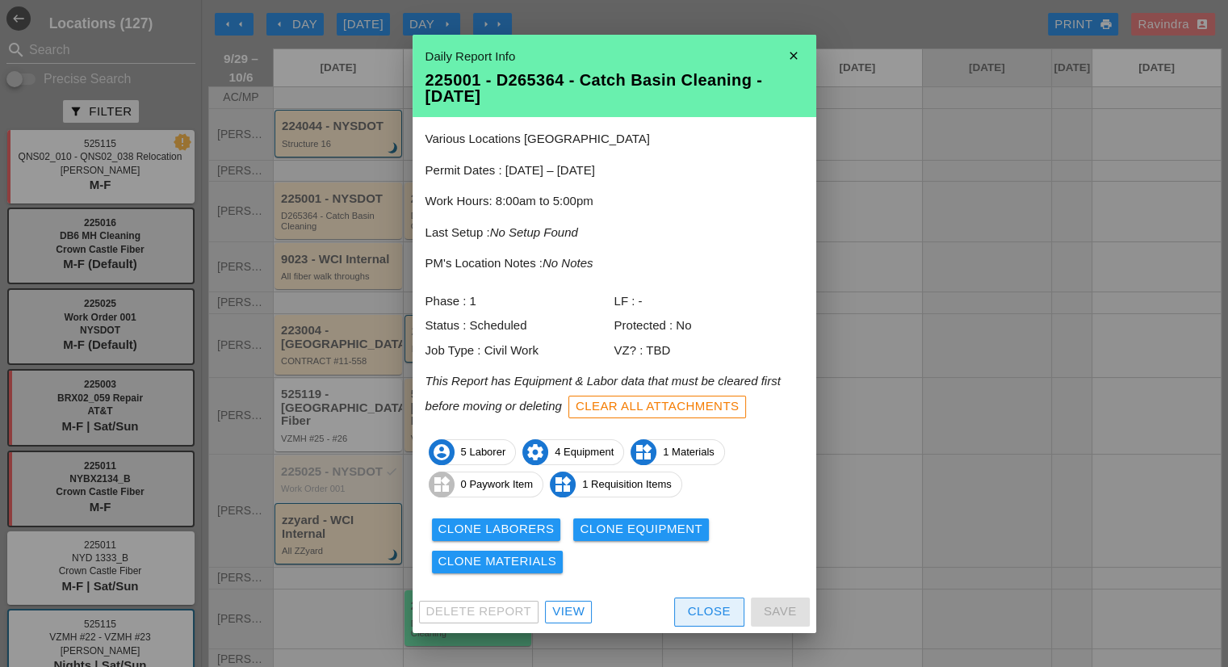
click at [697, 614] on div "Close" at bounding box center [709, 611] width 43 height 19
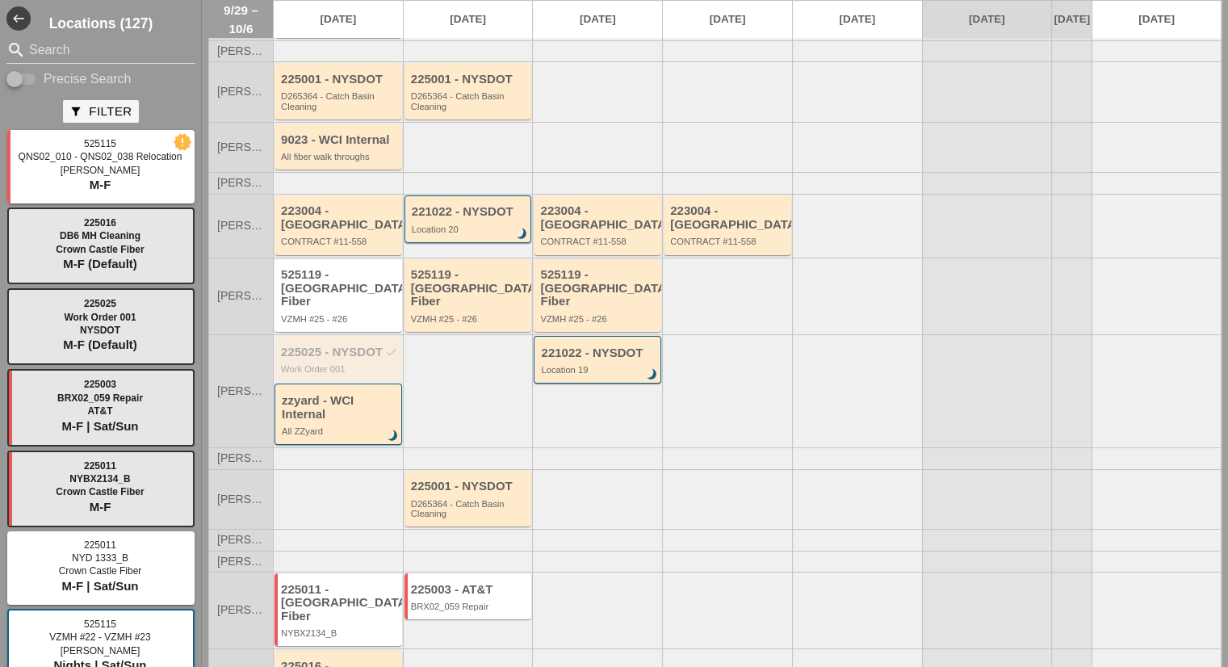
scroll to position [156, 0]
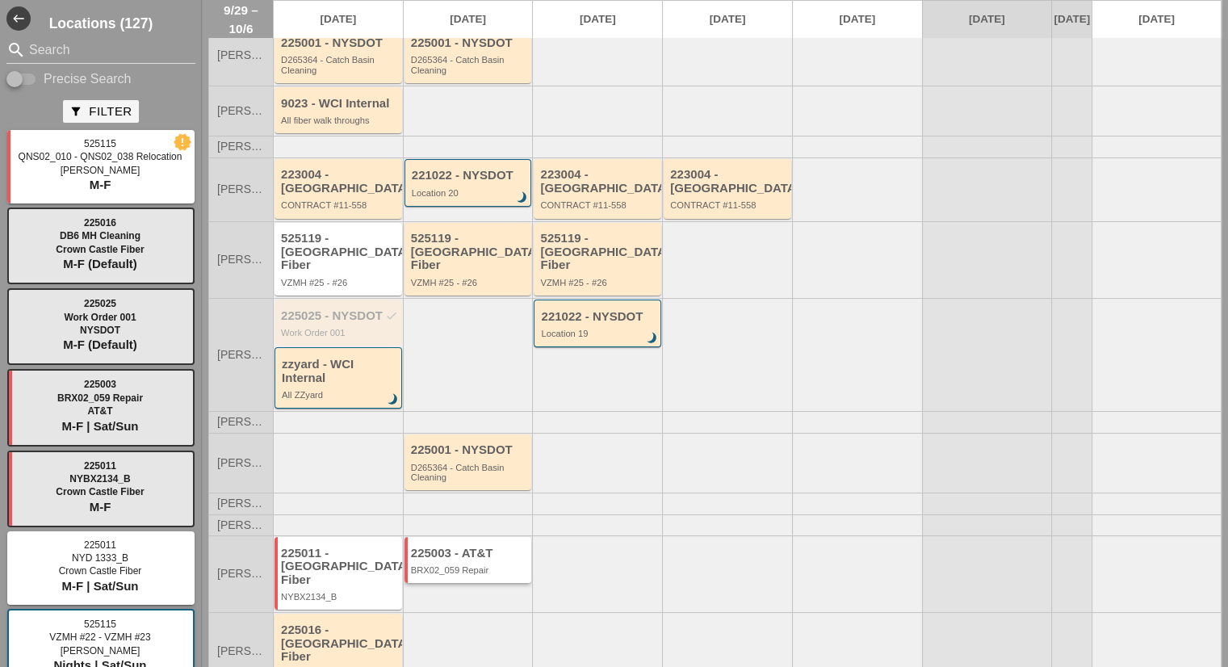
click at [449, 565] on div "BRX02_059 Repair" at bounding box center [469, 570] width 117 height 10
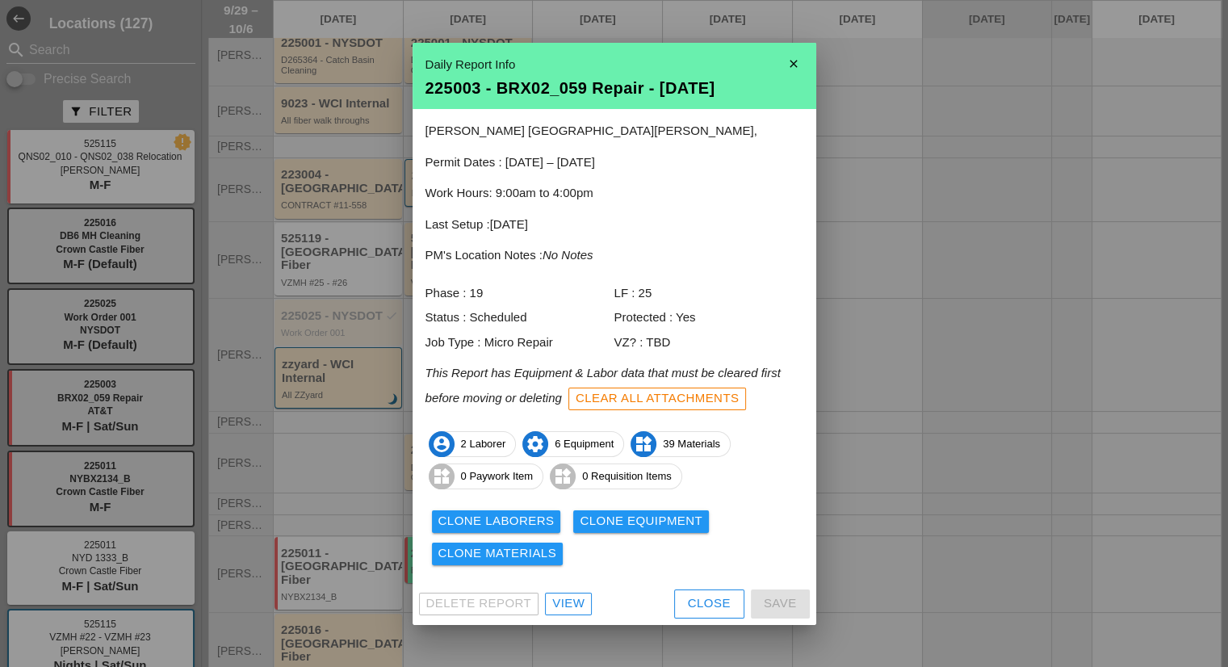
click at [572, 608] on div "View" at bounding box center [568, 603] width 32 height 19
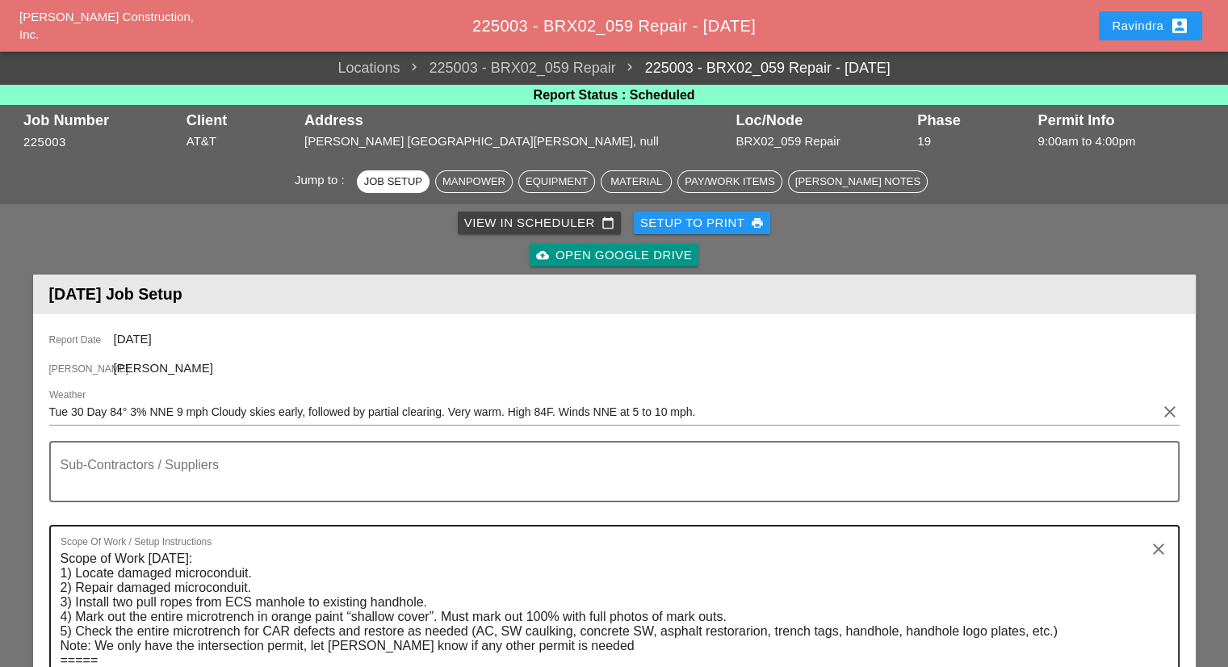
scroll to position [128, 0]
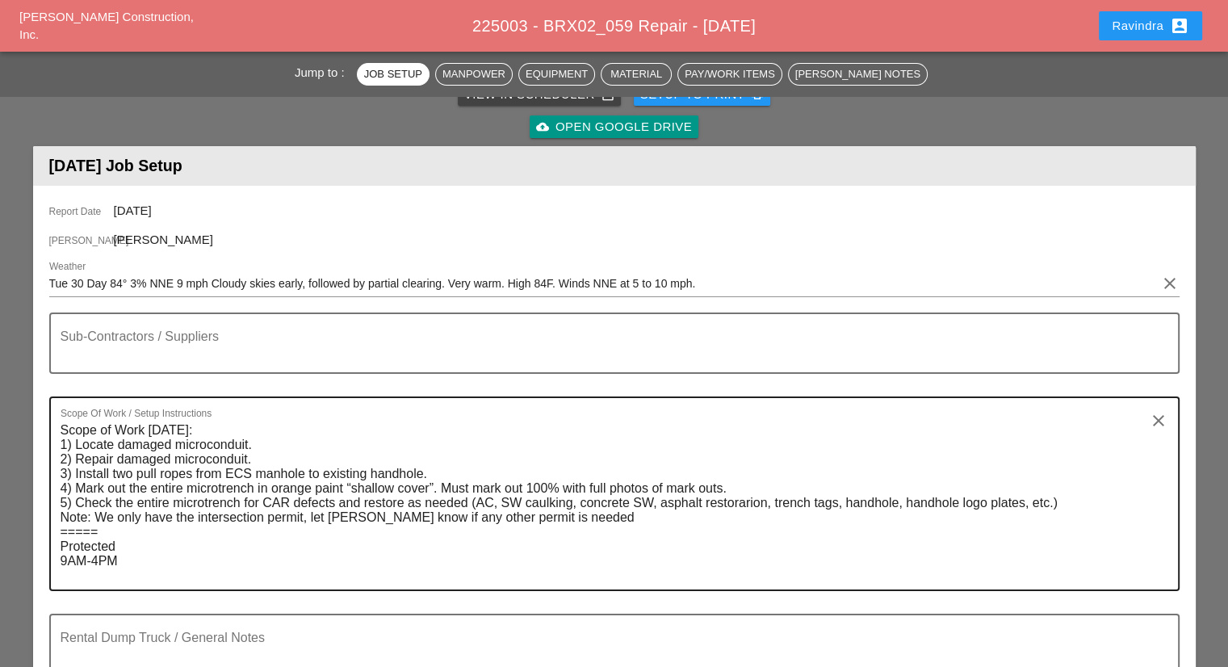
click at [243, 417] on textarea "Scope of Work Tuesday 9/30: 1) Locate damaged microconduit. 2) Repair damaged m…" at bounding box center [608, 503] width 1095 height 172
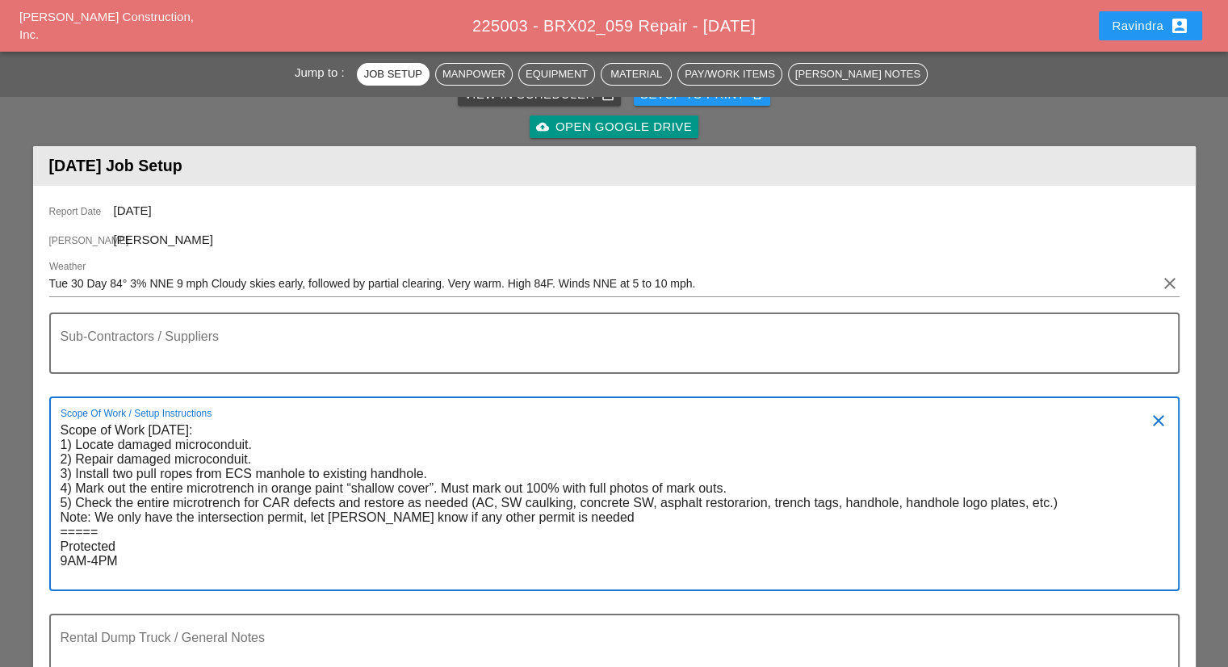
scroll to position [646, 0]
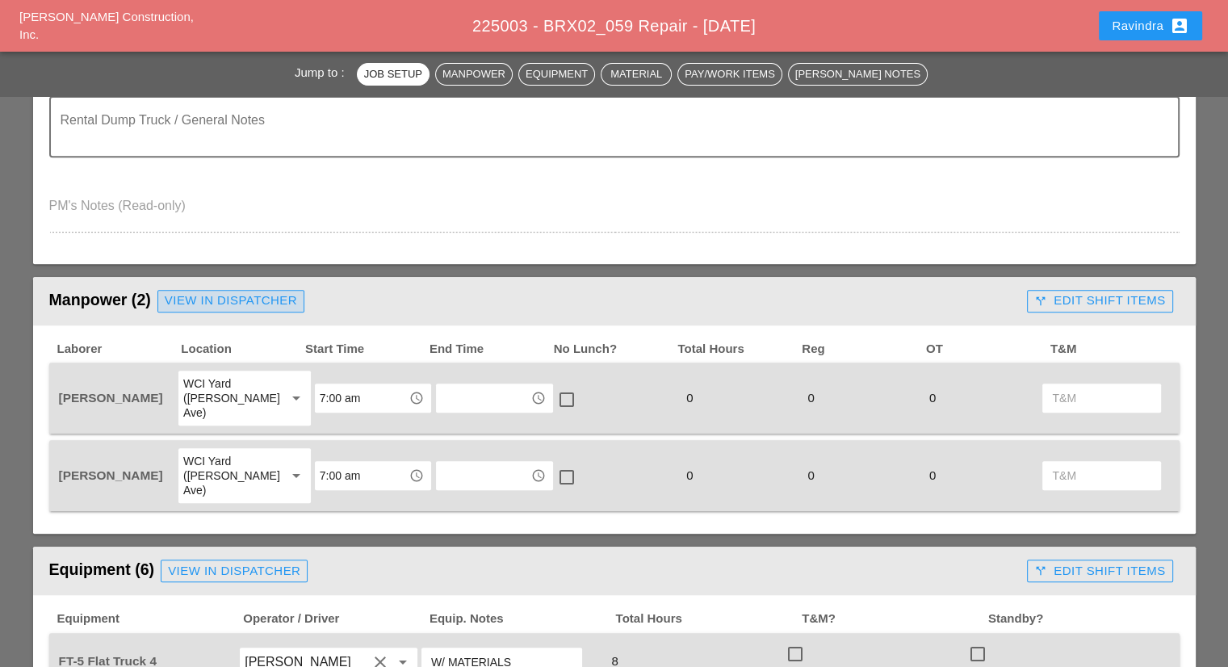
click at [243, 295] on div "View in Dispatcher" at bounding box center [231, 300] width 132 height 19
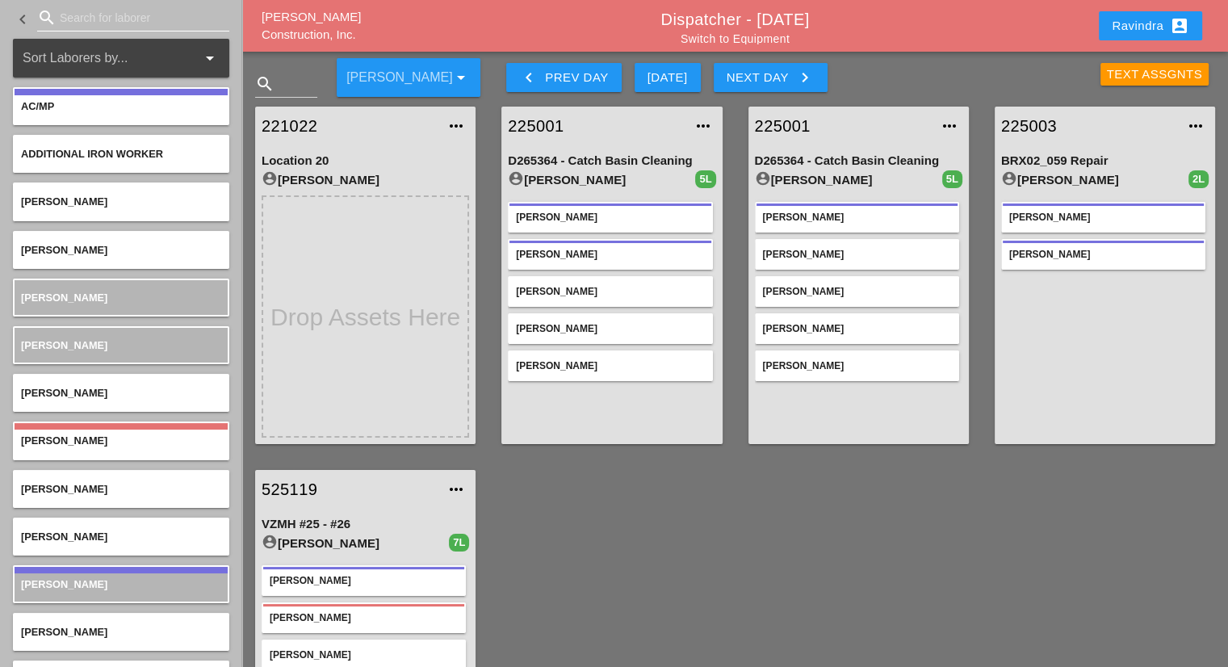
click at [128, 23] on input "Search for laborer" at bounding box center [133, 18] width 147 height 26
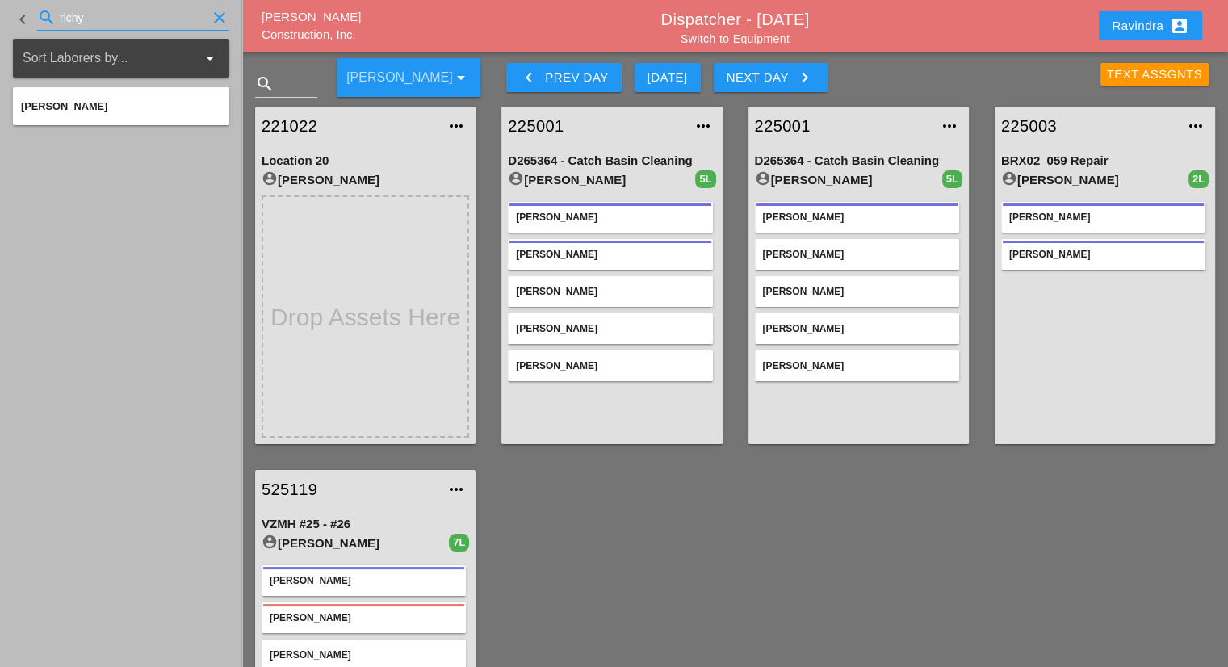
type input "richy"
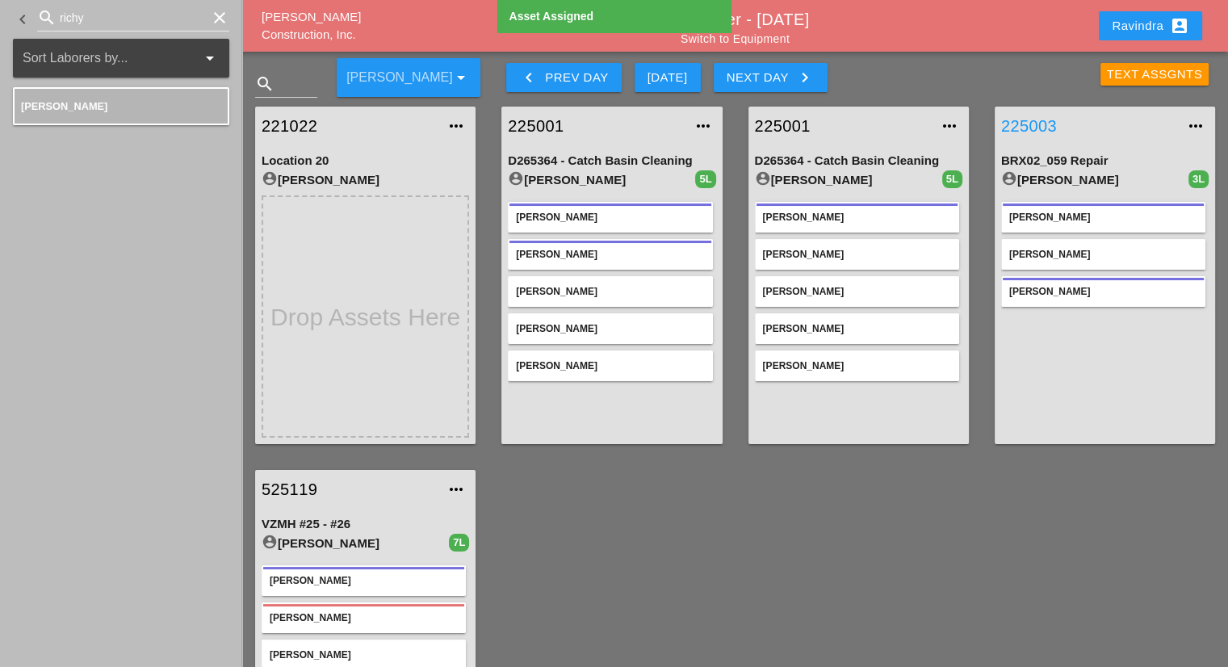
click at [1024, 122] on link "225003" at bounding box center [1088, 126] width 175 height 24
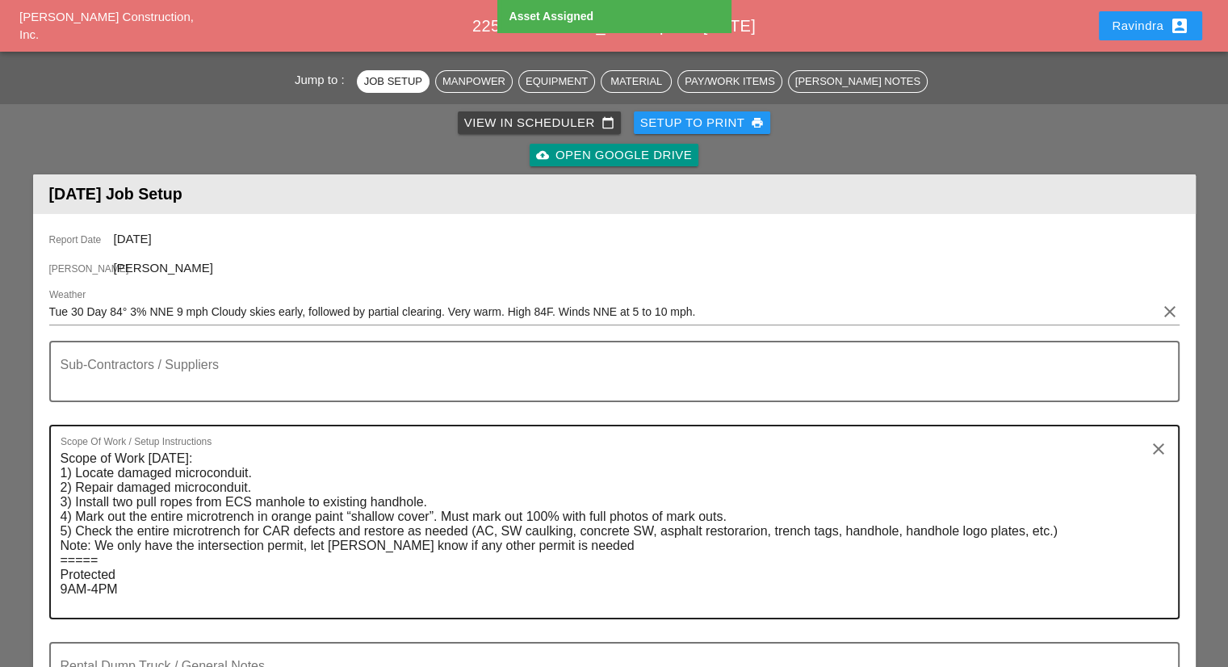
scroll to position [322, 0]
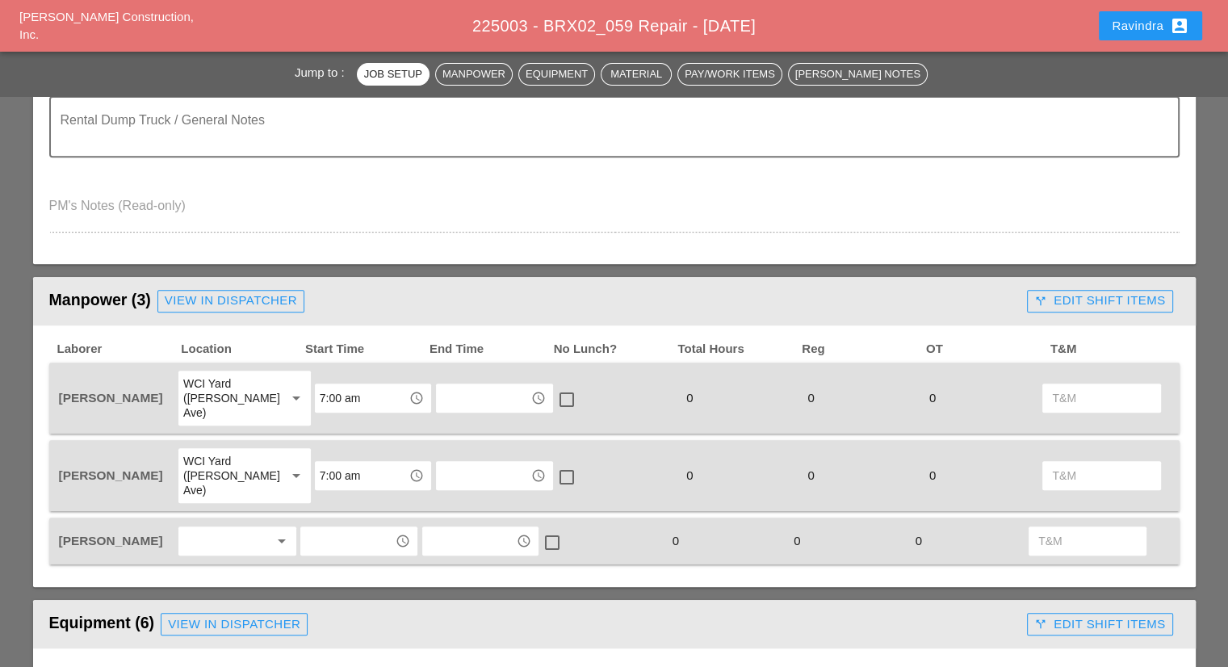
click at [233, 528] on div at bounding box center [226, 541] width 86 height 26
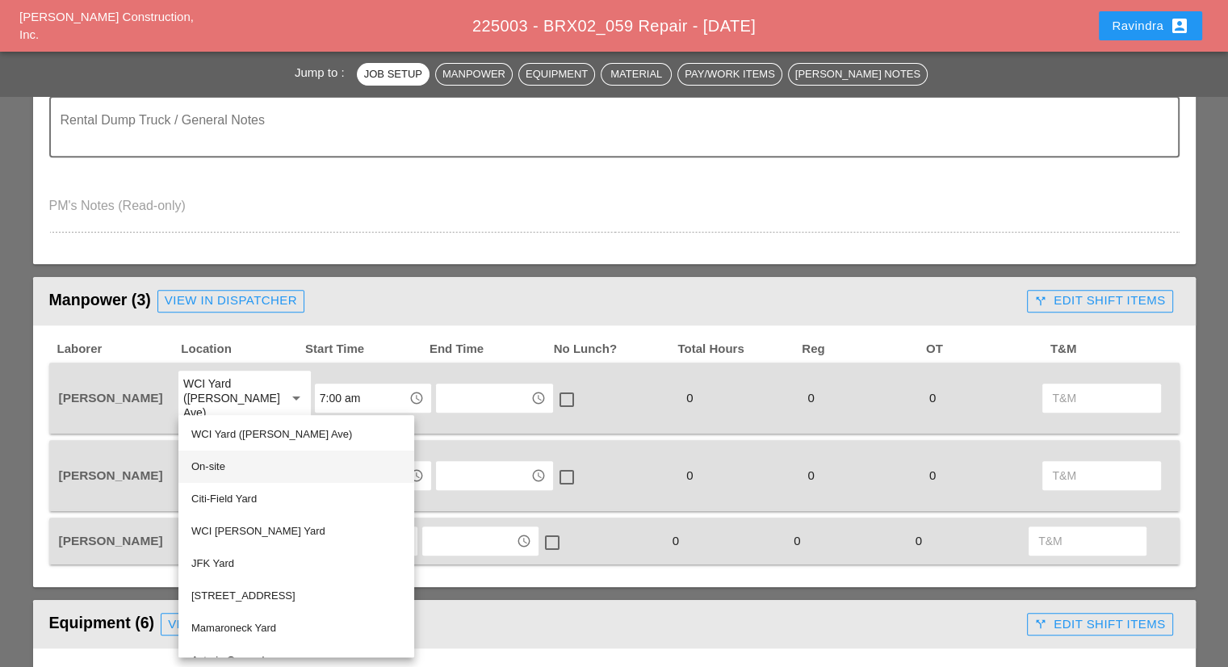
click at [212, 468] on div "On-site" at bounding box center [296, 466] width 210 height 19
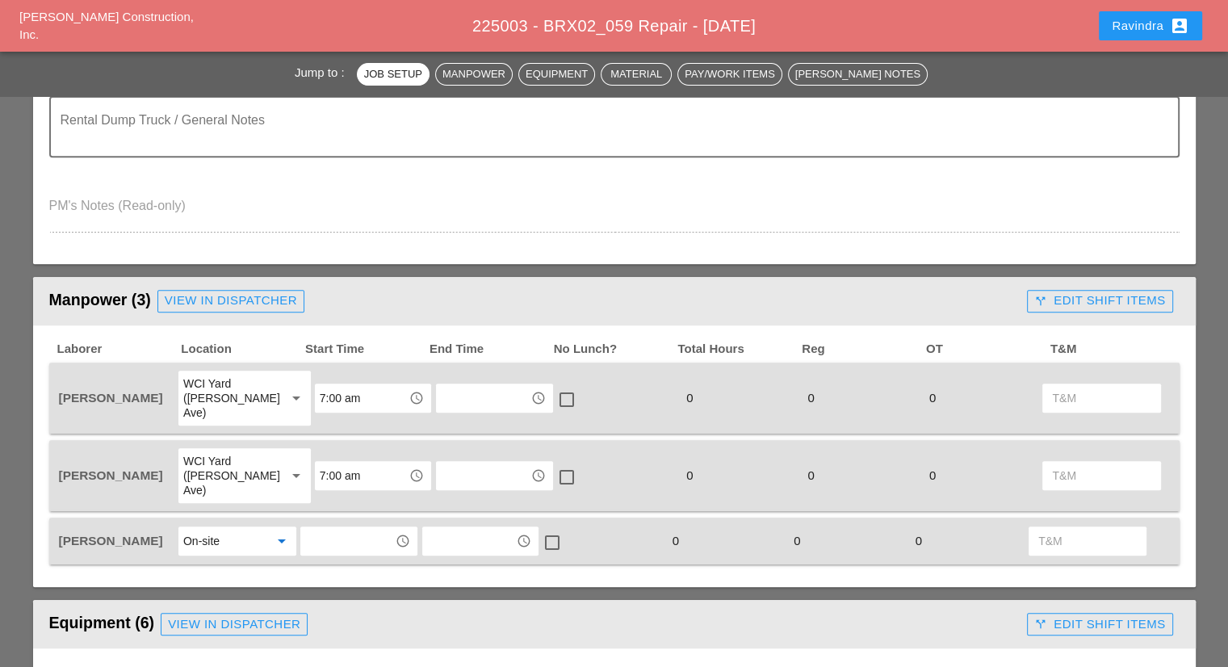
click at [358, 528] on input "text" at bounding box center [347, 541] width 84 height 26
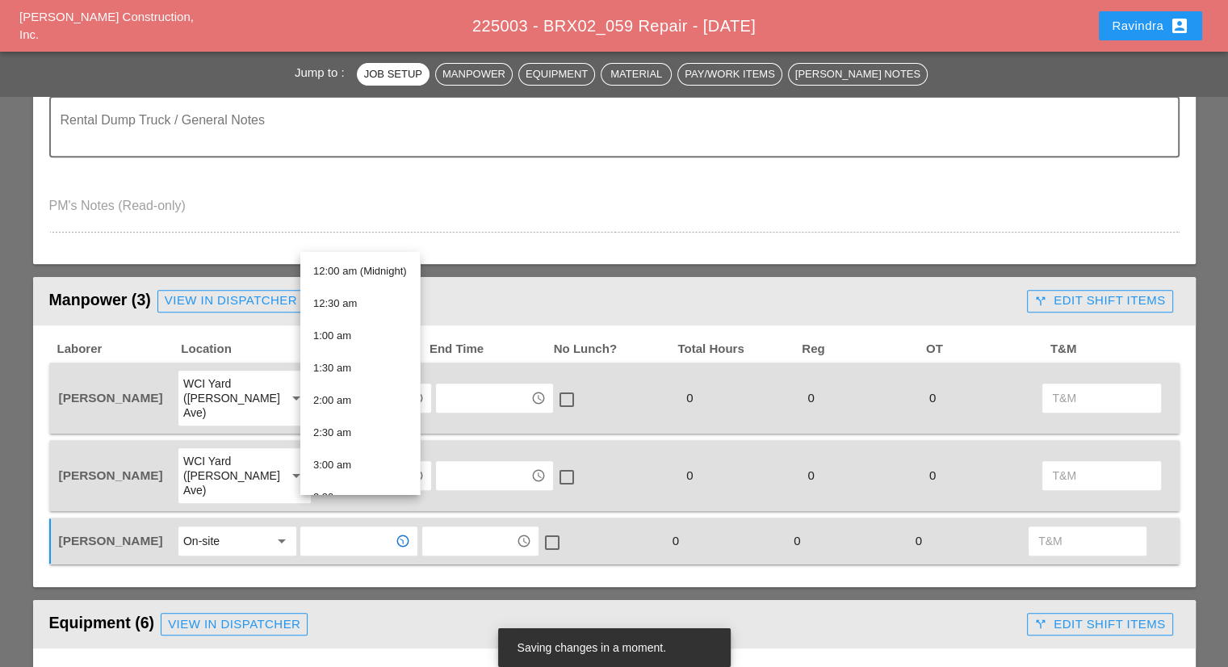
scroll to position [323, 0]
click at [355, 455] on div "8:00 am" at bounding box center [360, 464] width 94 height 19
type input "8:00 am"
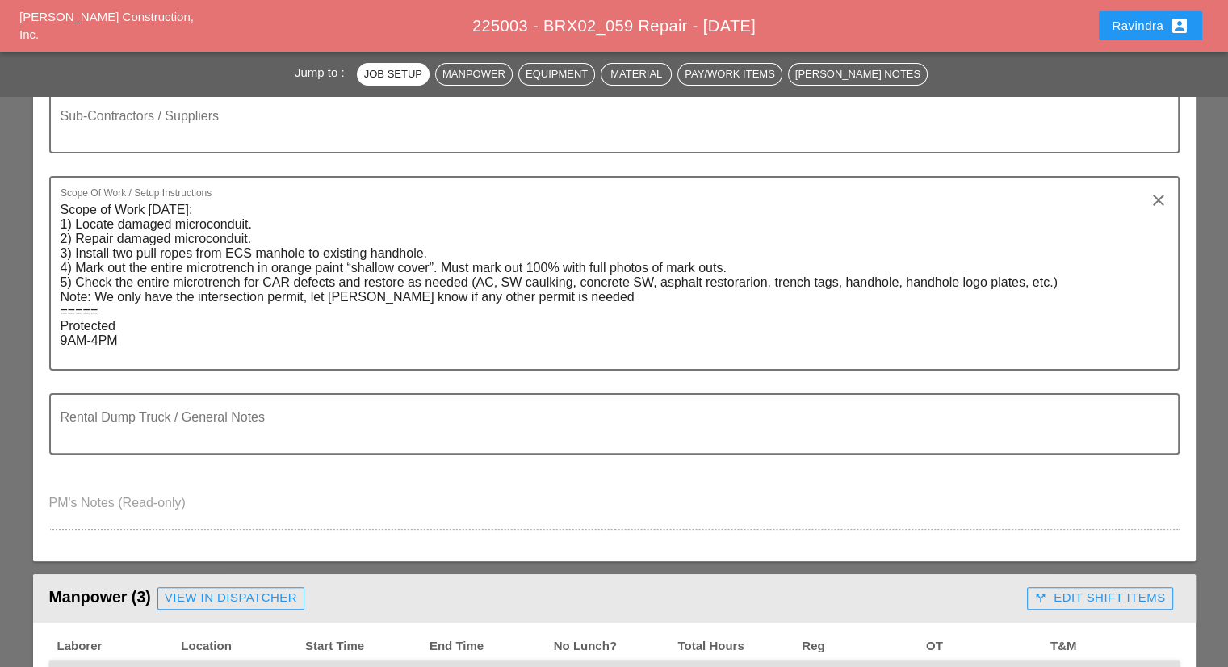
scroll to position [0, 0]
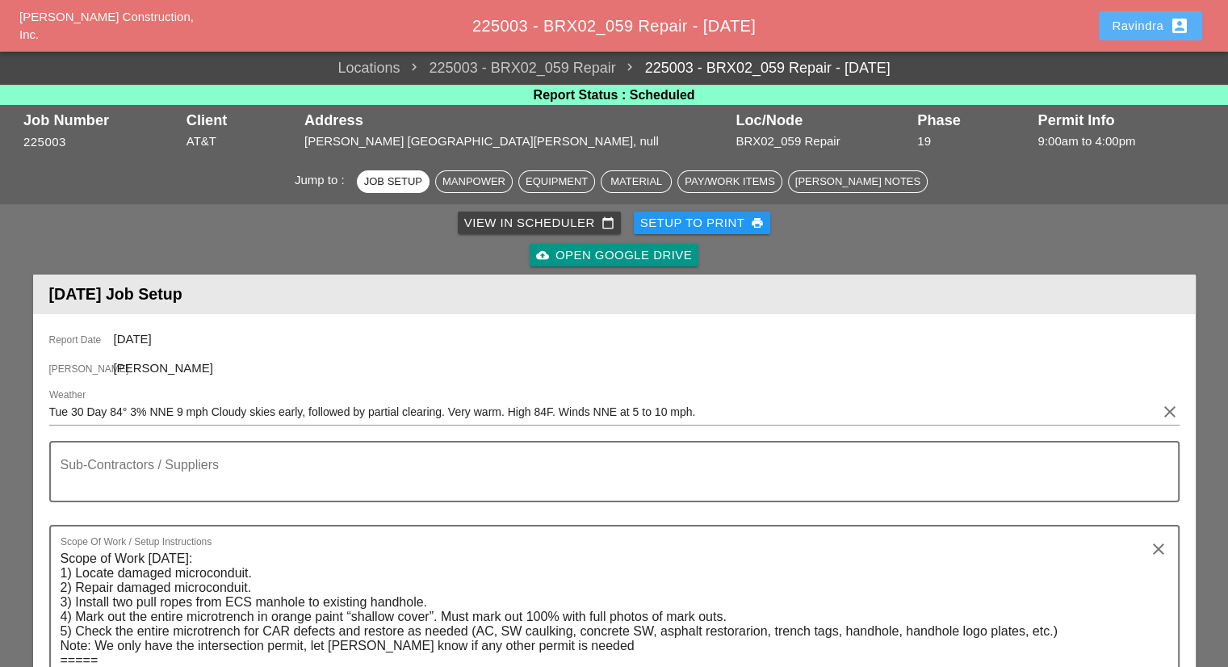
click at [1123, 31] on div "Ravindra account_box" at bounding box center [1151, 25] width 78 height 19
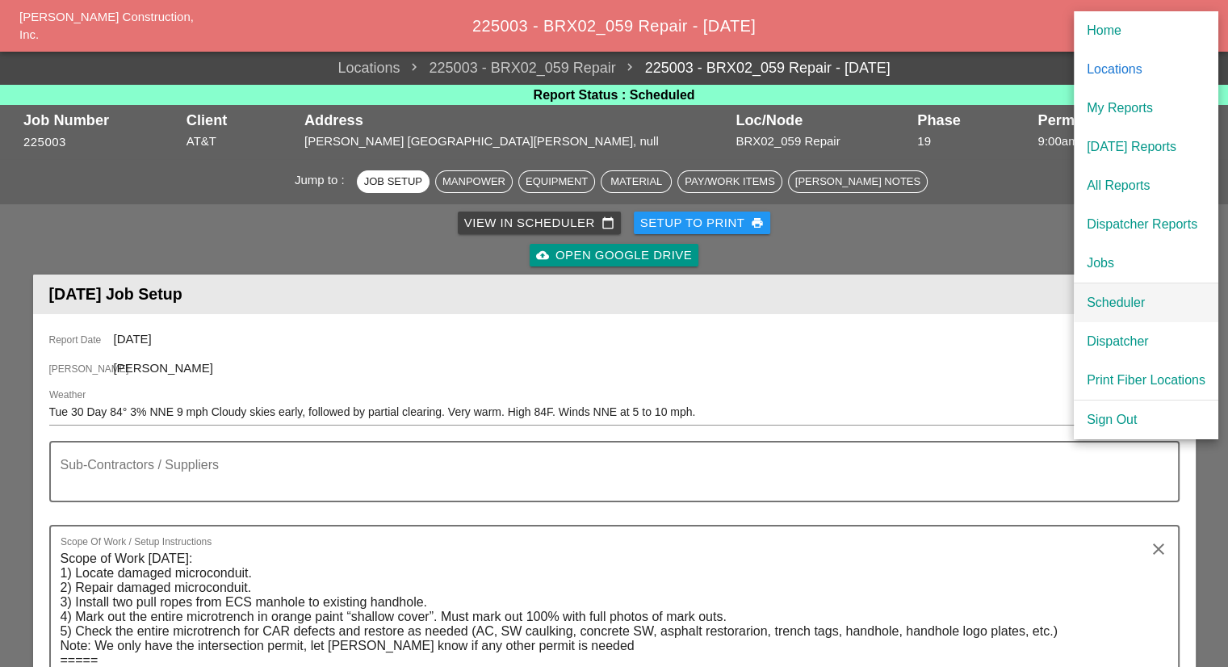
click at [1117, 300] on div "Scheduler" at bounding box center [1146, 302] width 119 height 19
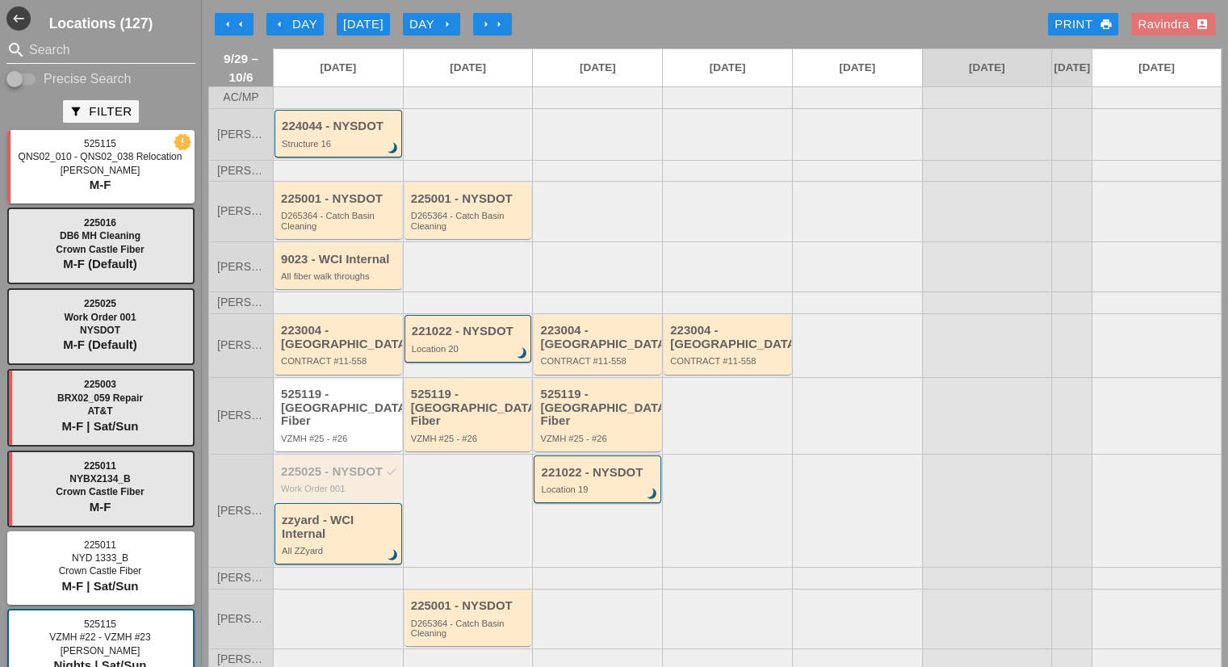
click at [87, 56] on input "Search" at bounding box center [101, 50] width 144 height 26
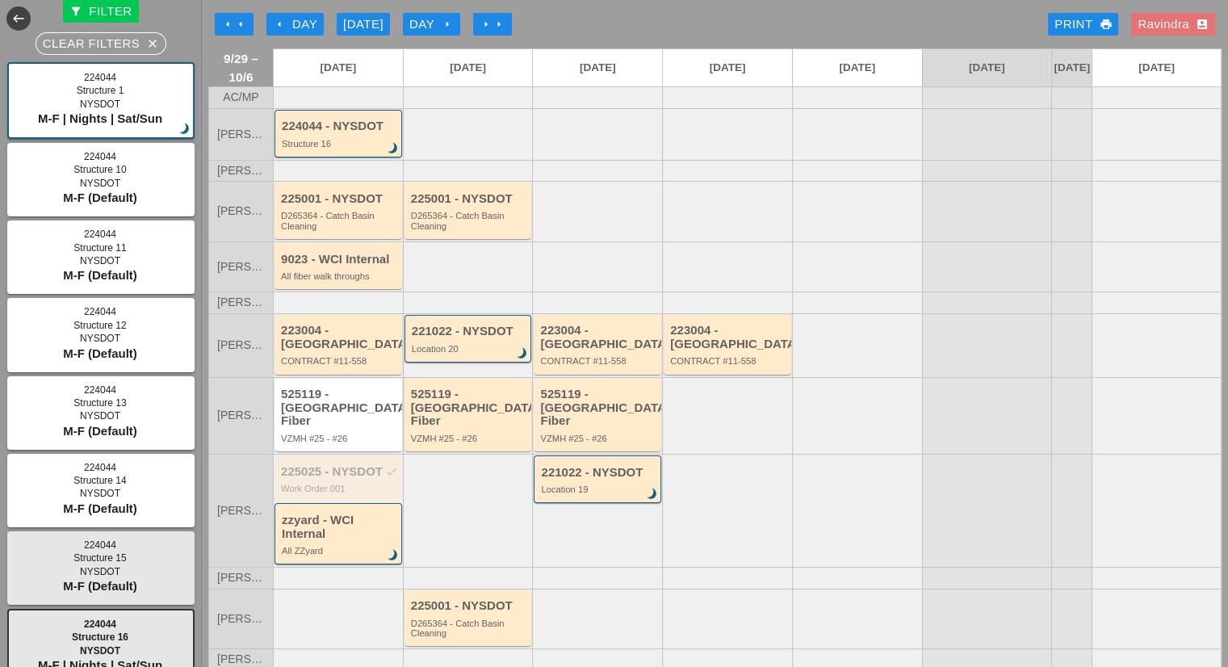
scroll to position [404, 0]
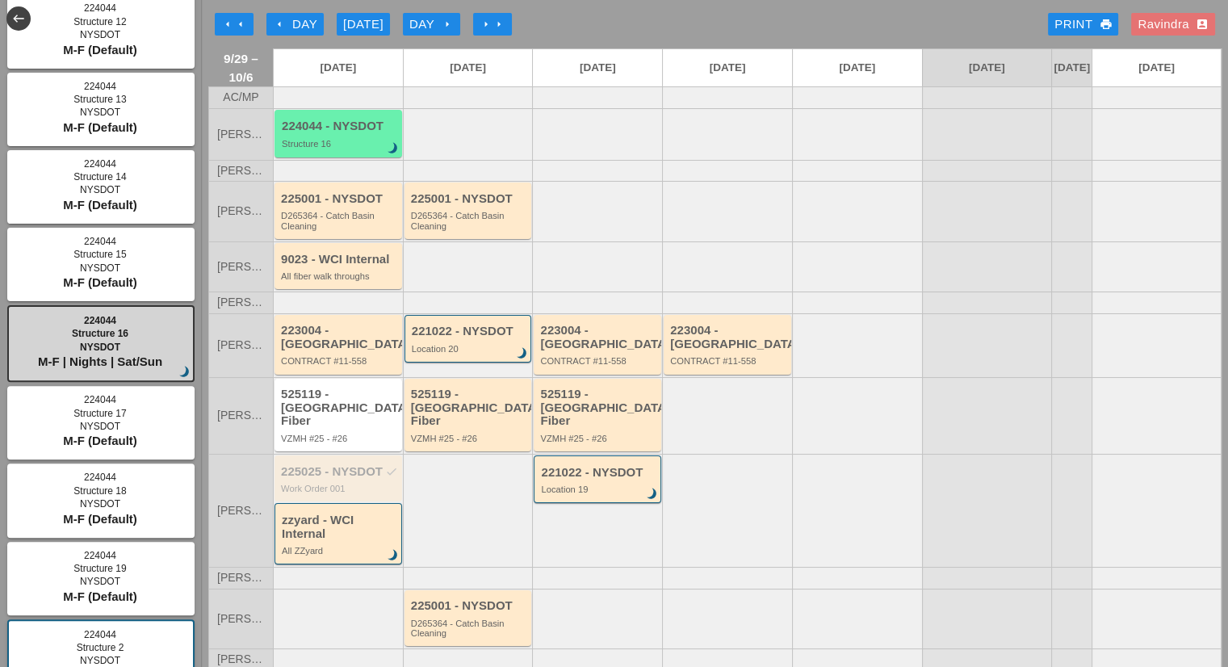
type input "strc"
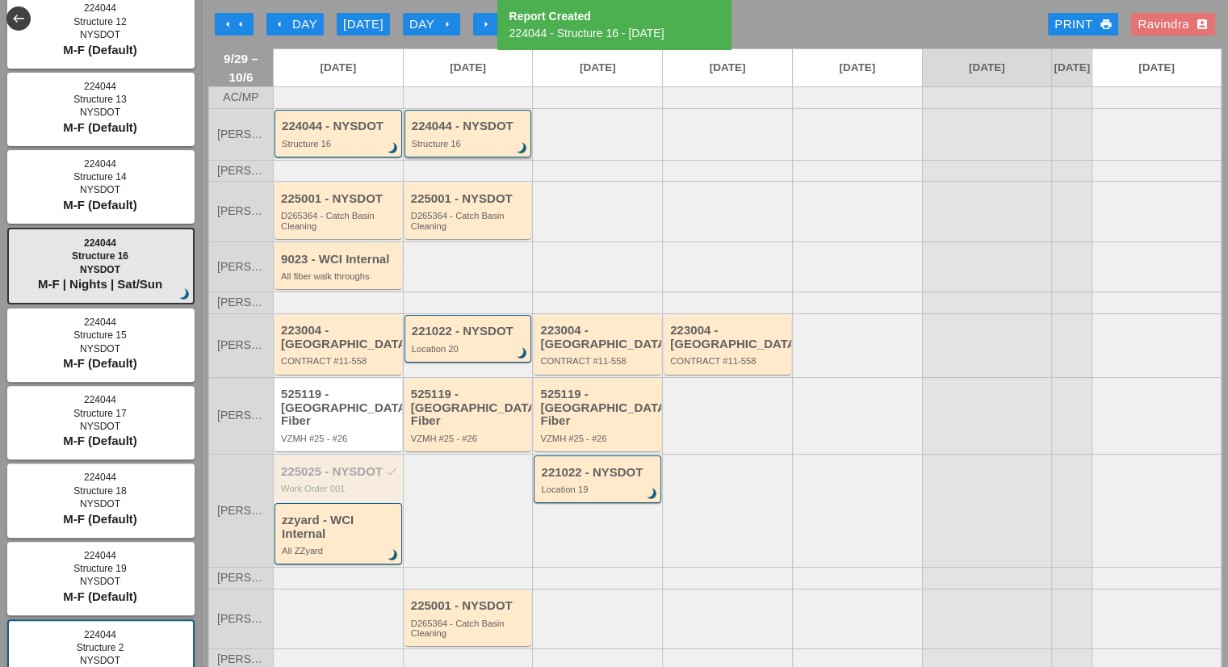
click at [484, 133] on div "224044 - NYSDOT" at bounding box center [469, 126] width 115 height 14
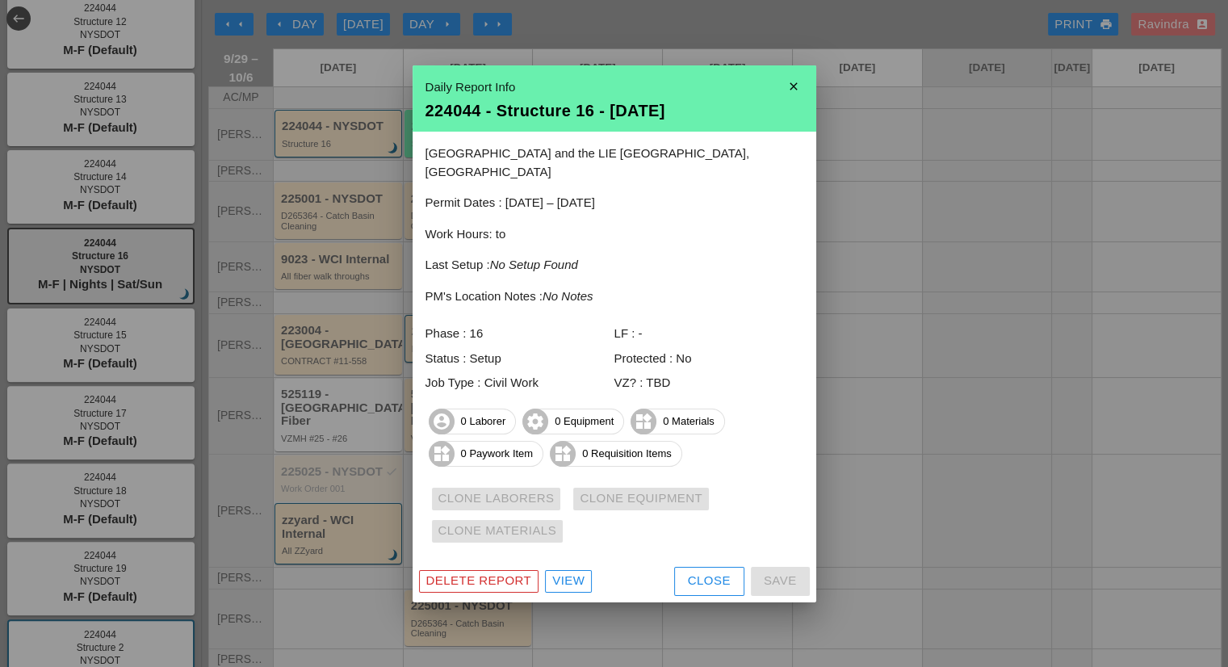
click at [688, 572] on div "Close" at bounding box center [709, 581] width 43 height 19
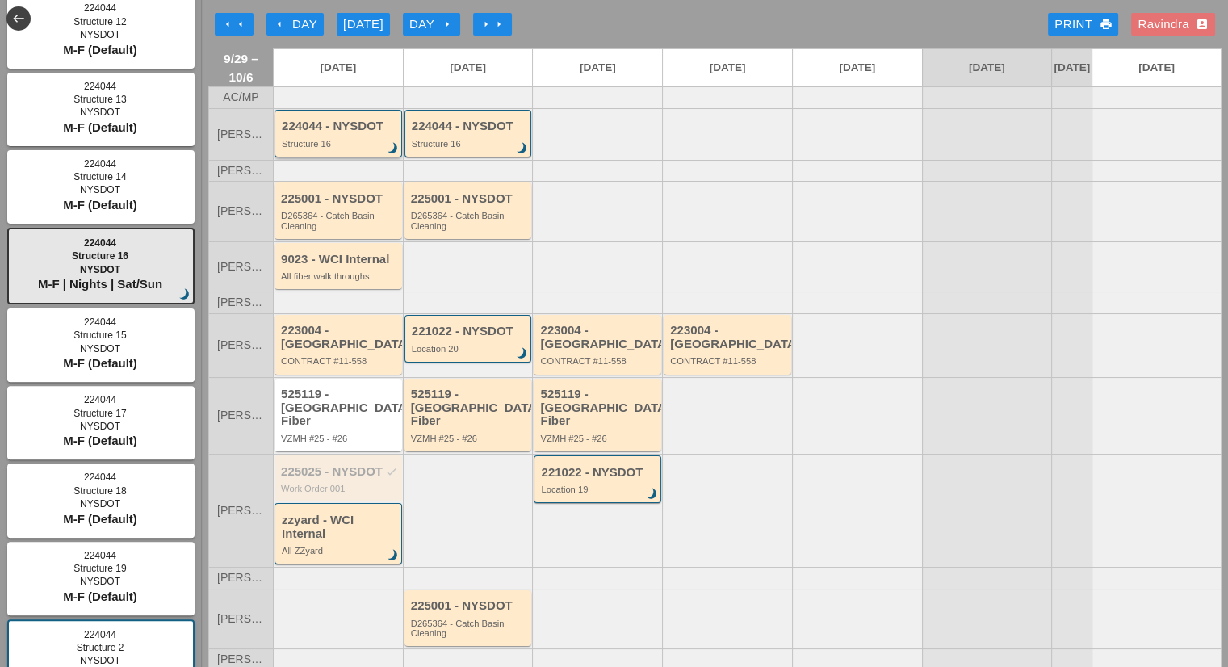
click at [342, 149] on div "Structure 16" at bounding box center [339, 144] width 115 height 10
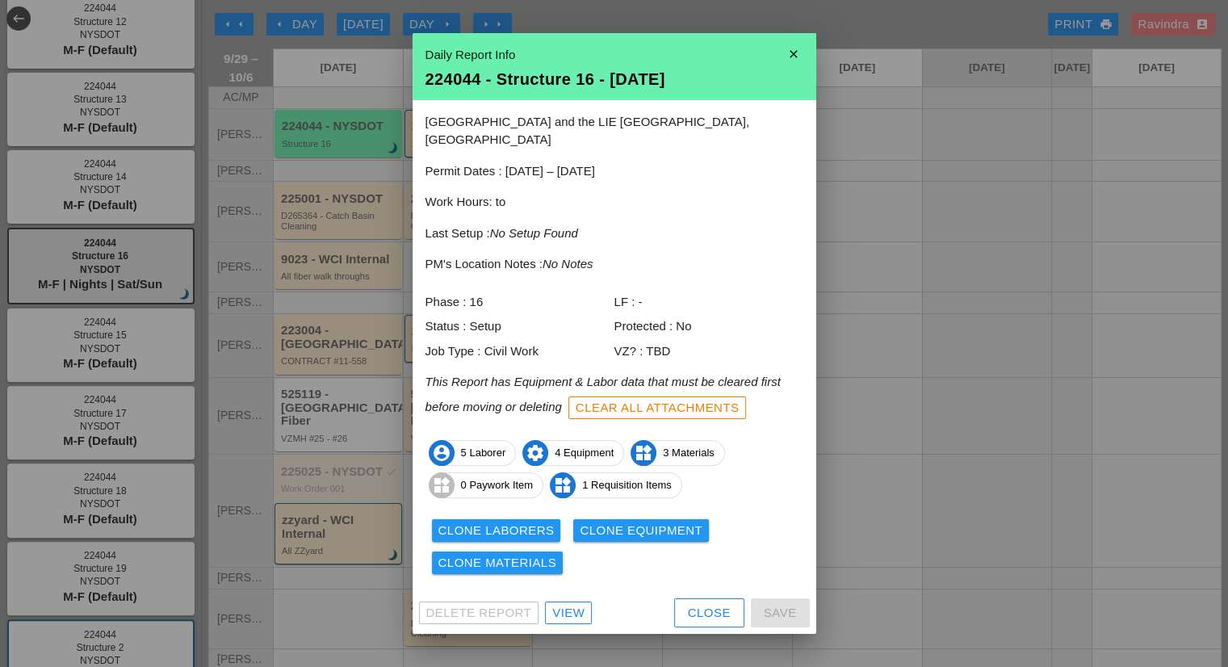
click at [521, 522] on div "Clone Laborers" at bounding box center [496, 531] width 116 height 19
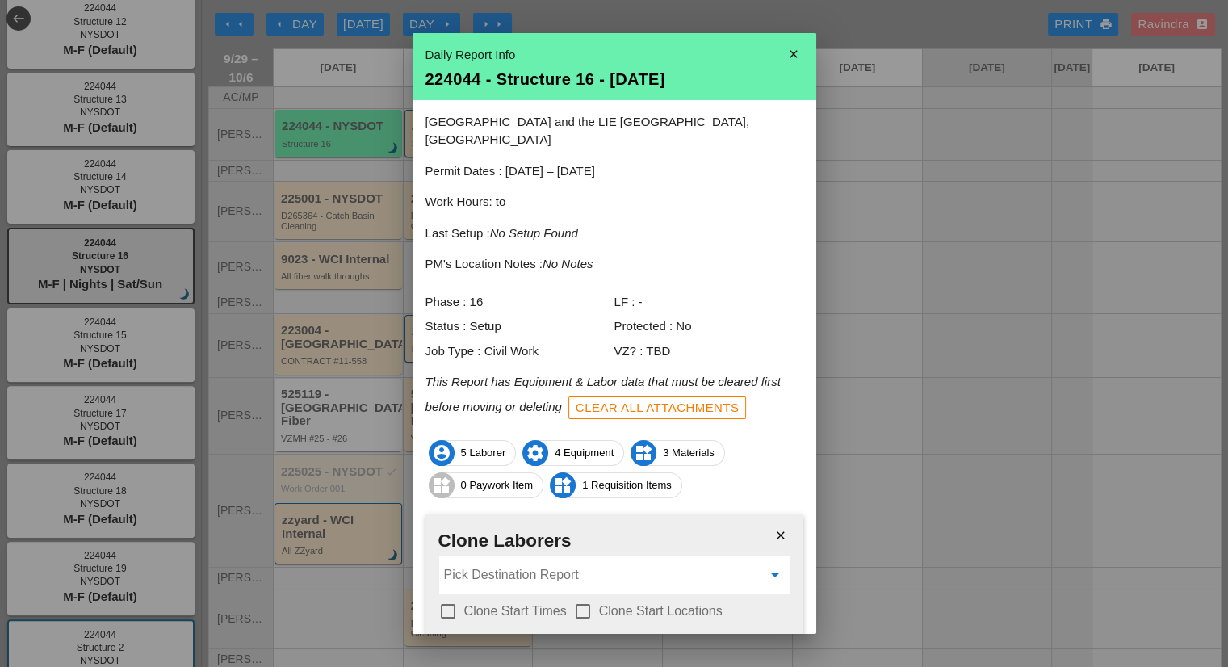
click at [516, 562] on input "Pick Destination Report" at bounding box center [603, 575] width 318 height 26
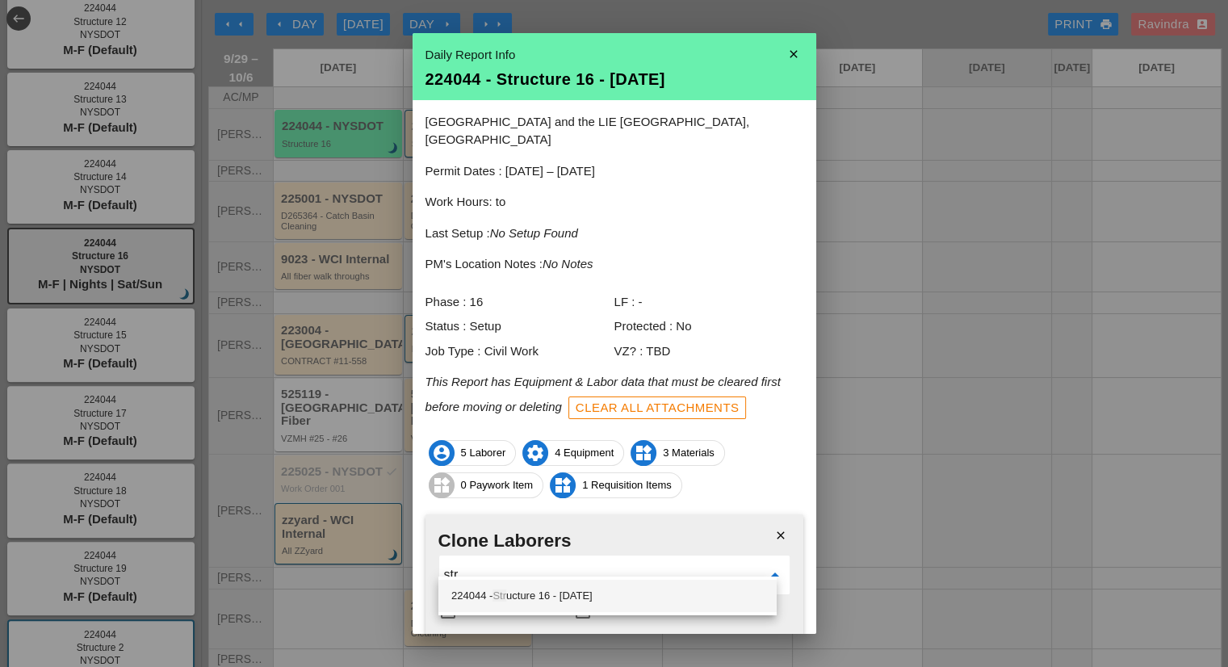
click at [526, 601] on div "224044 - Str ucture 16 - 09/30/2025" at bounding box center [607, 595] width 312 height 19
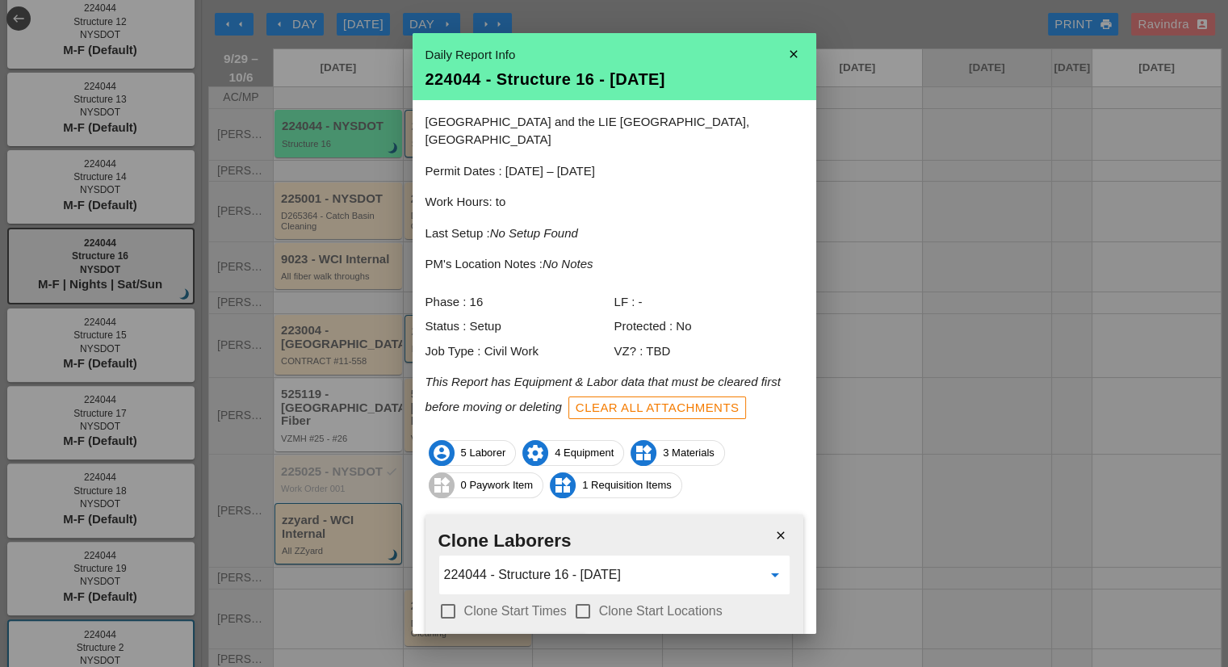
type input "224044 - Structure 16 - 09/30/2025"
click at [523, 603] on label "Clone Start Times" at bounding box center [515, 611] width 103 height 16
checkbox input "true"
click at [626, 603] on label "Clone Start Locations" at bounding box center [661, 611] width 124 height 16
checkbox input "true"
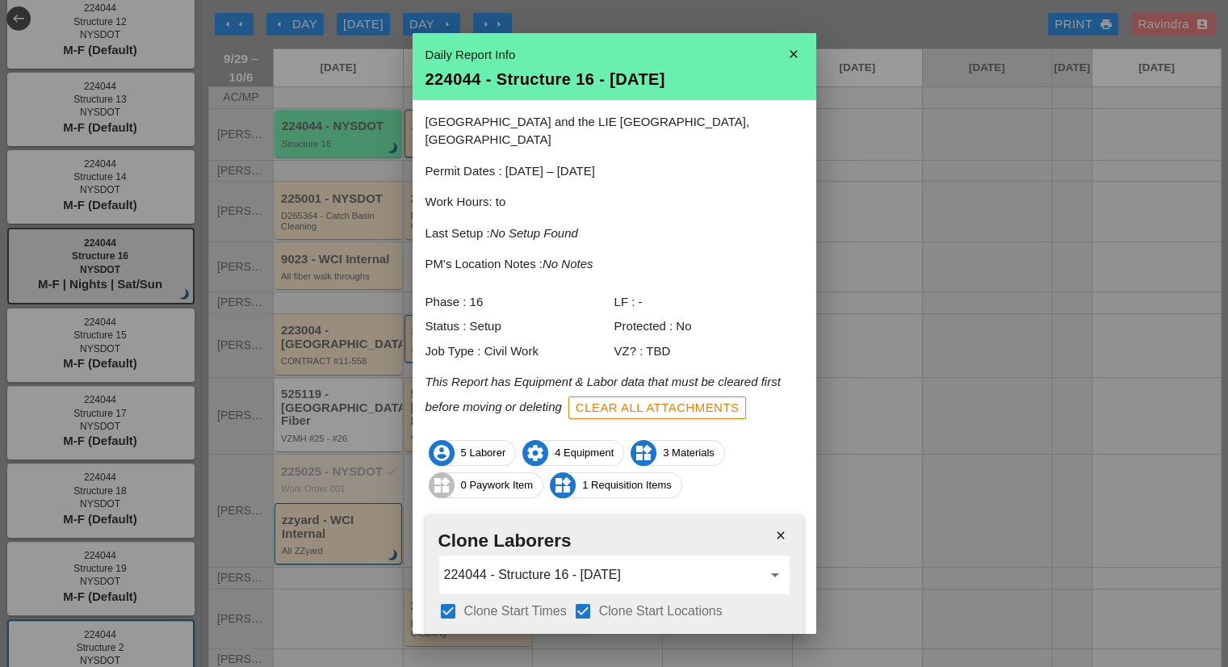
click at [538, 639] on div "Clone Laborers" at bounding box center [516, 648] width 116 height 19
click at [538, 639] on div "Are you sure?" at bounding box center [509, 648] width 103 height 19
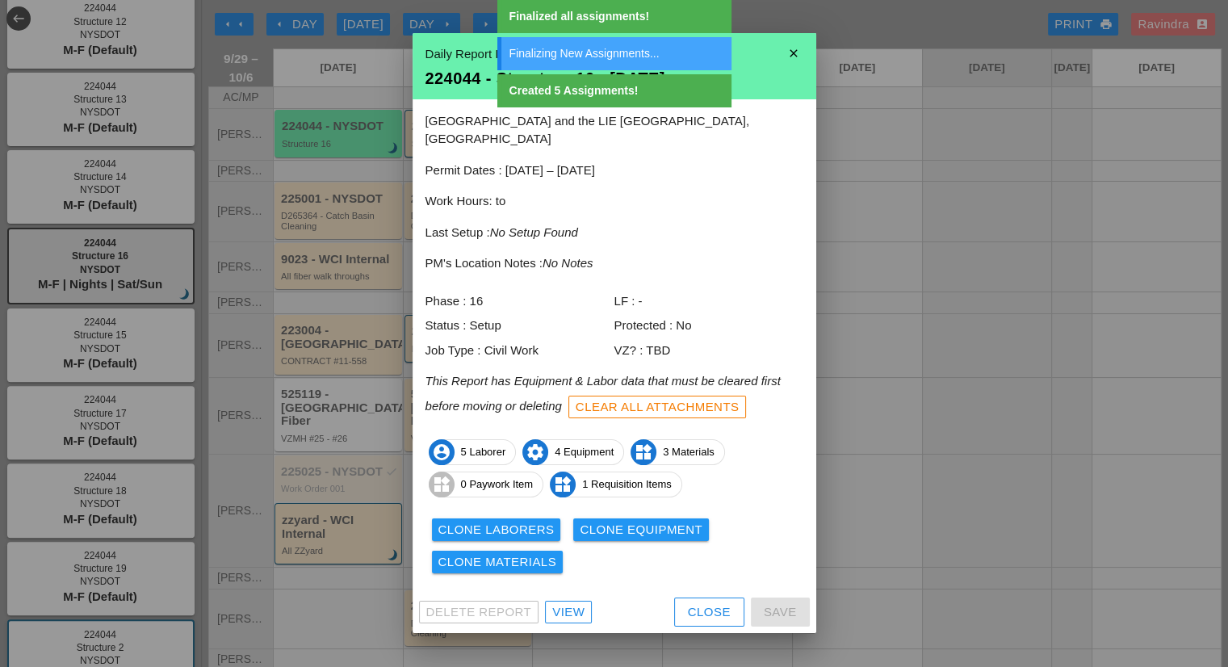
scroll to position [0, 0]
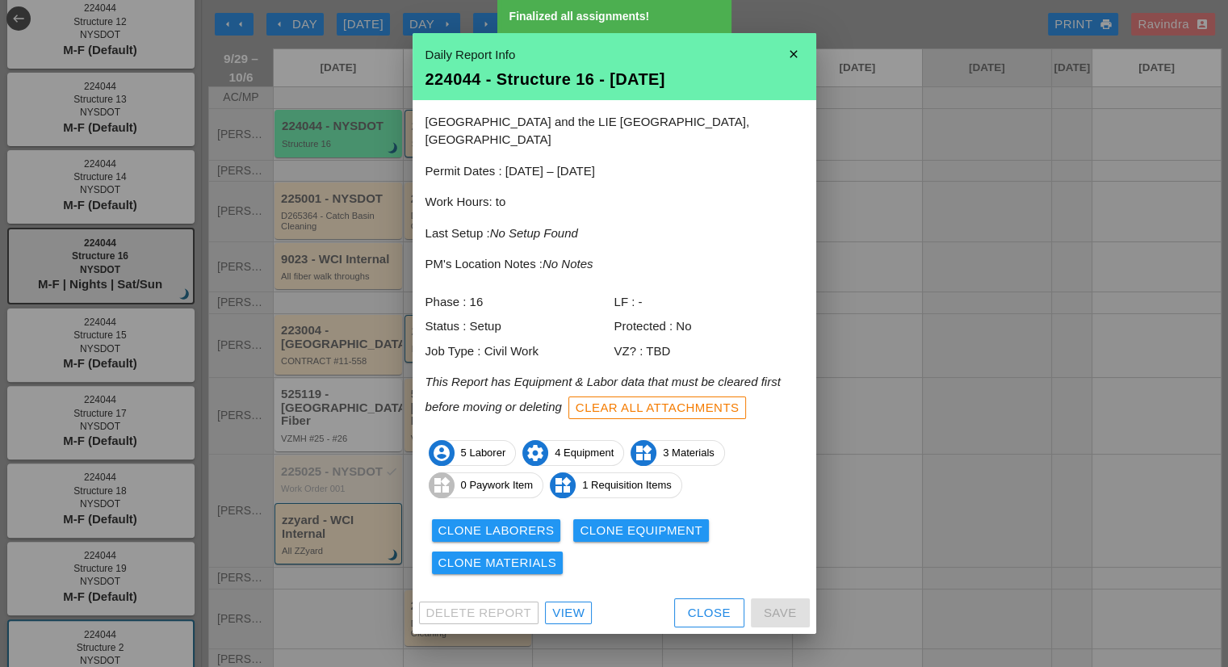
click at [623, 522] on div "Clone Equipment" at bounding box center [641, 531] width 123 height 19
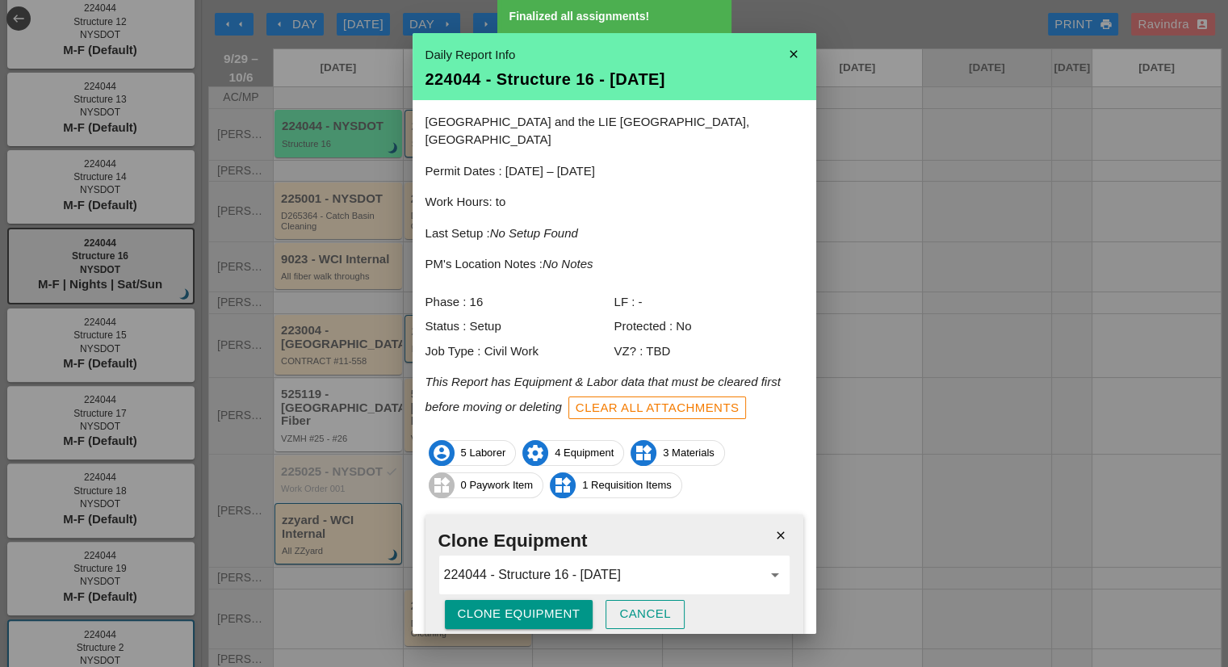
click at [551, 605] on div "Clone Equipment" at bounding box center [519, 614] width 123 height 19
click at [551, 605] on div "Are you sure?" at bounding box center [509, 614] width 103 height 19
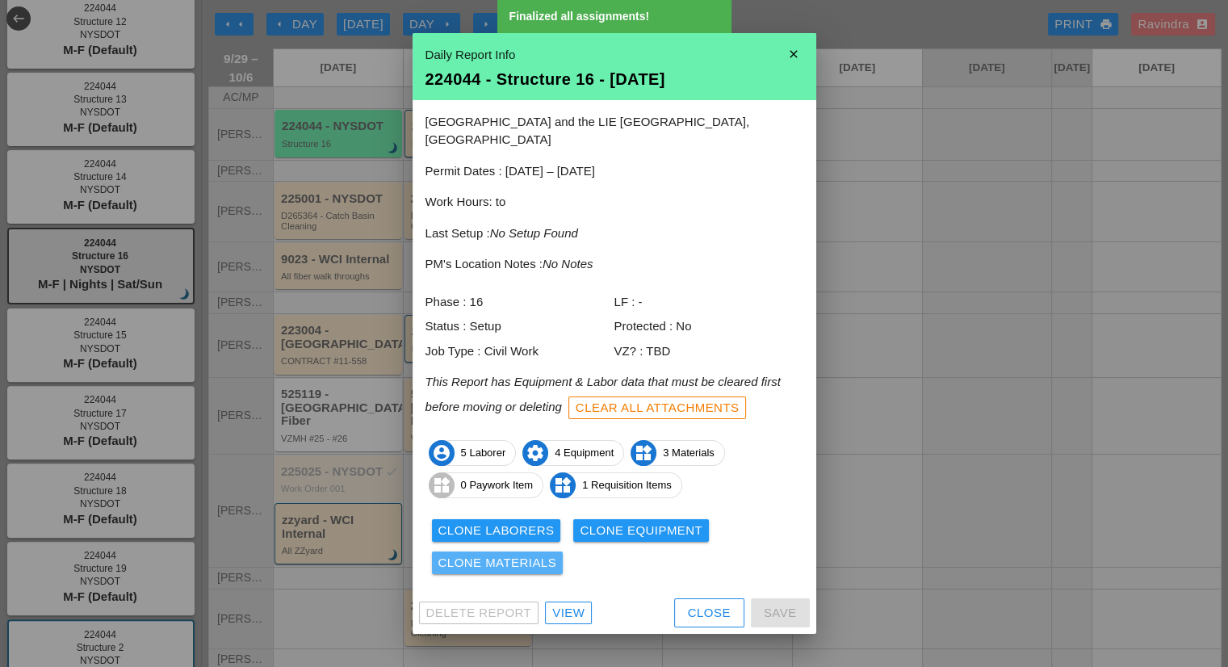
click at [516, 554] on div "Clone Materials" at bounding box center [497, 563] width 119 height 19
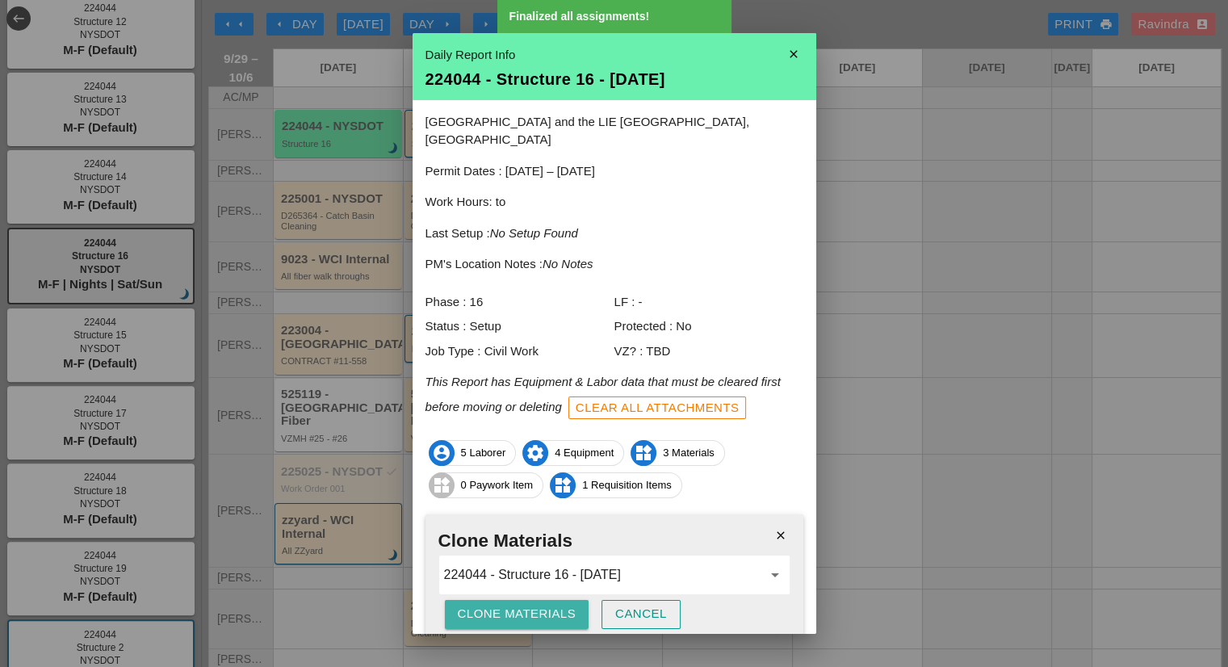
click at [517, 605] on div "Clone Materials" at bounding box center [517, 614] width 119 height 19
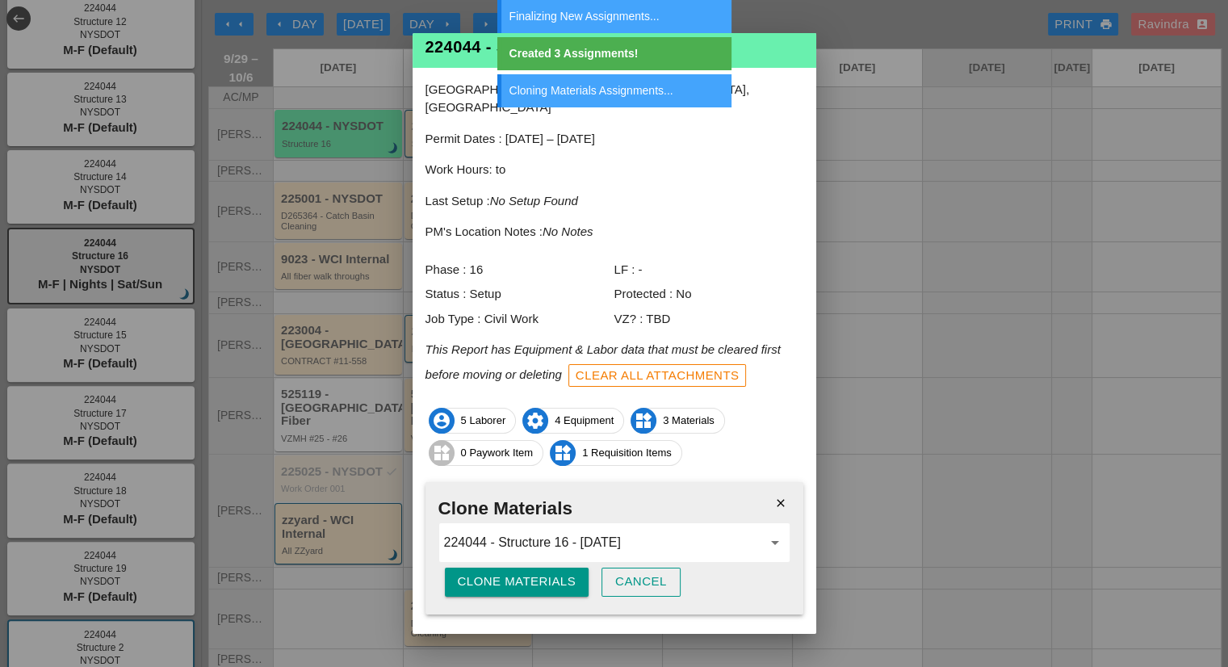
scroll to position [48, 0]
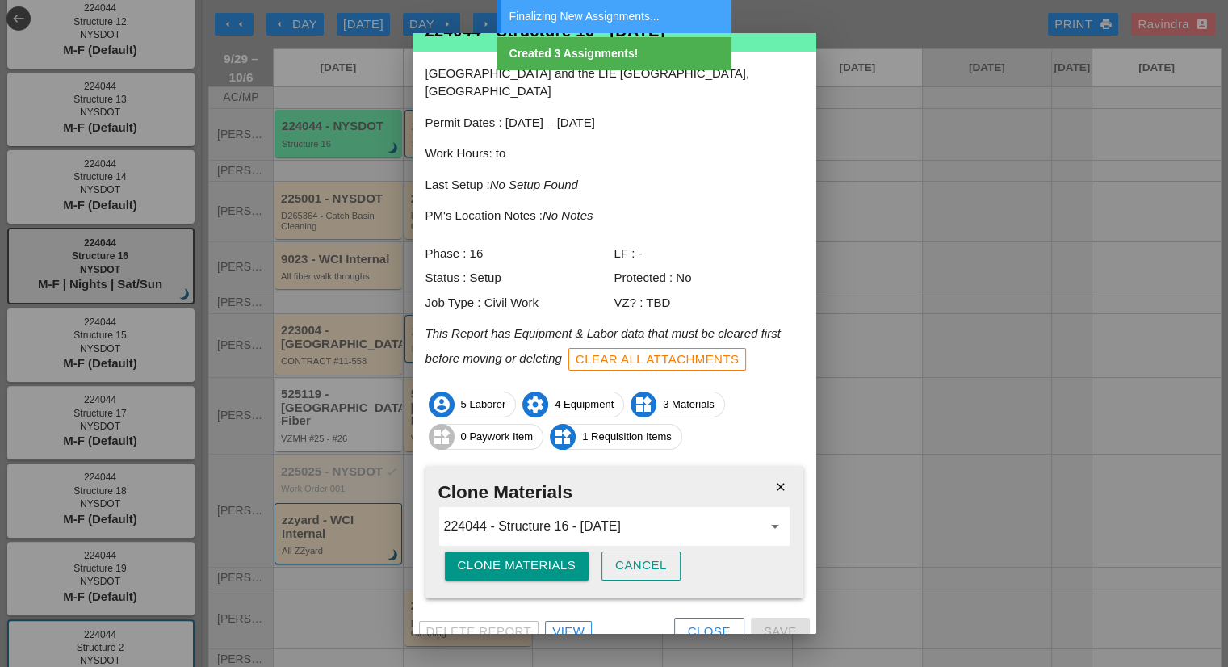
click at [688, 622] on div "Close" at bounding box center [709, 631] width 43 height 19
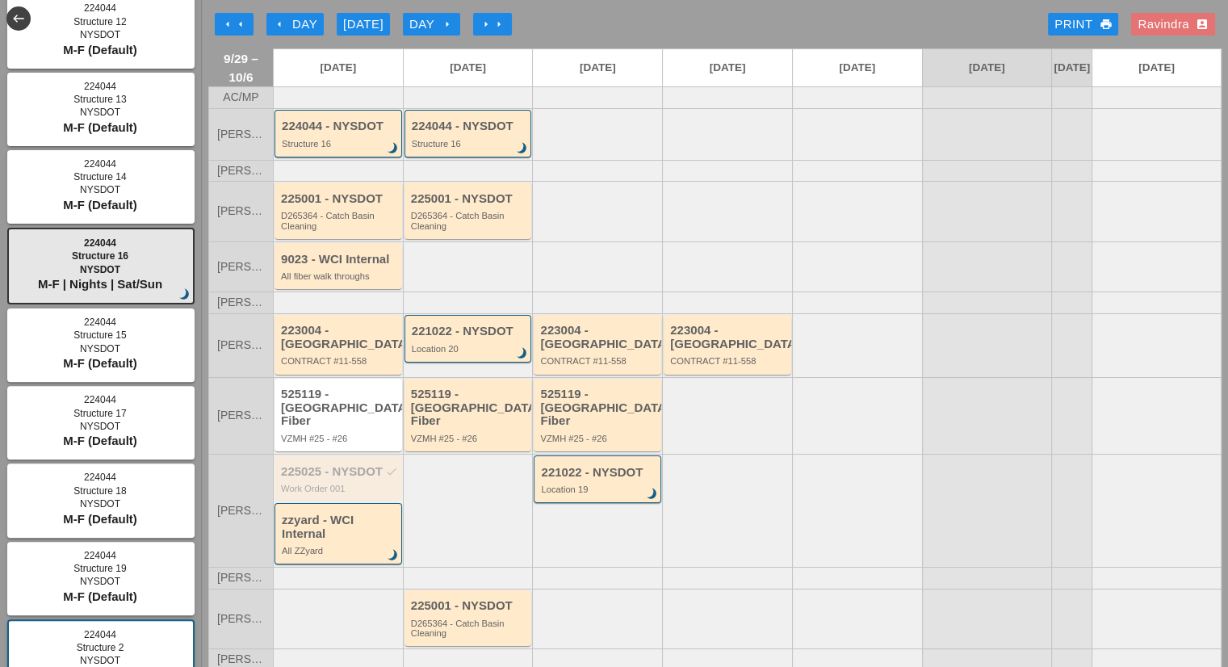
click at [474, 149] on div "Structure 16" at bounding box center [469, 144] width 115 height 10
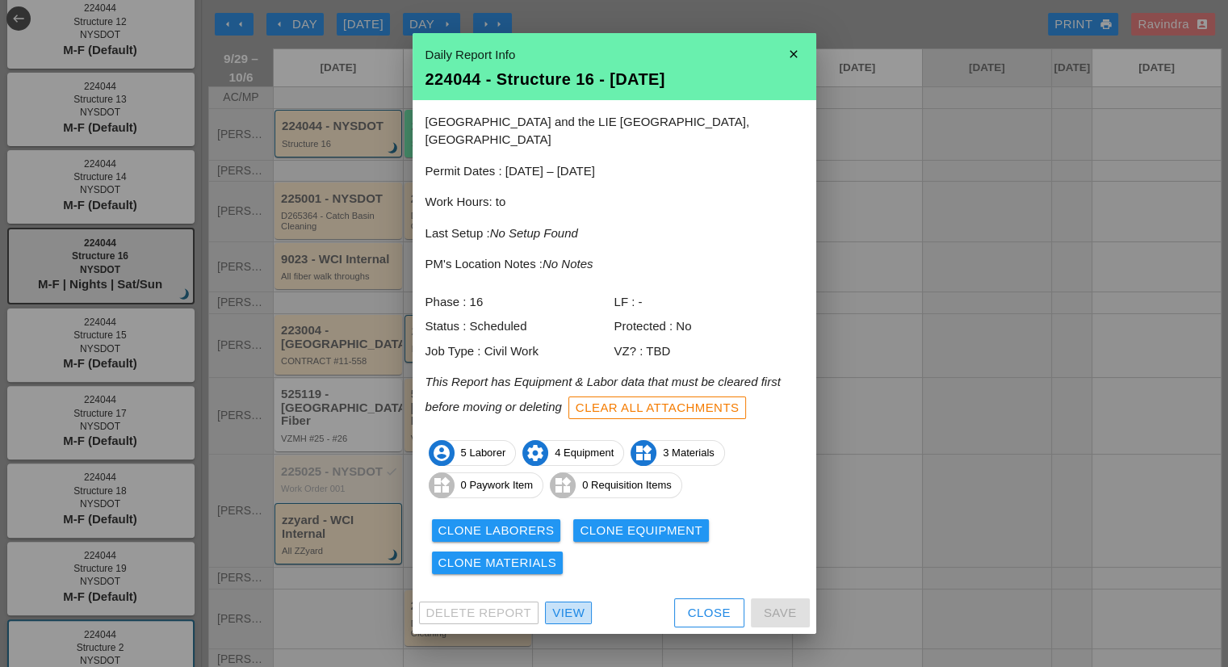
click at [573, 611] on div "View" at bounding box center [568, 613] width 32 height 19
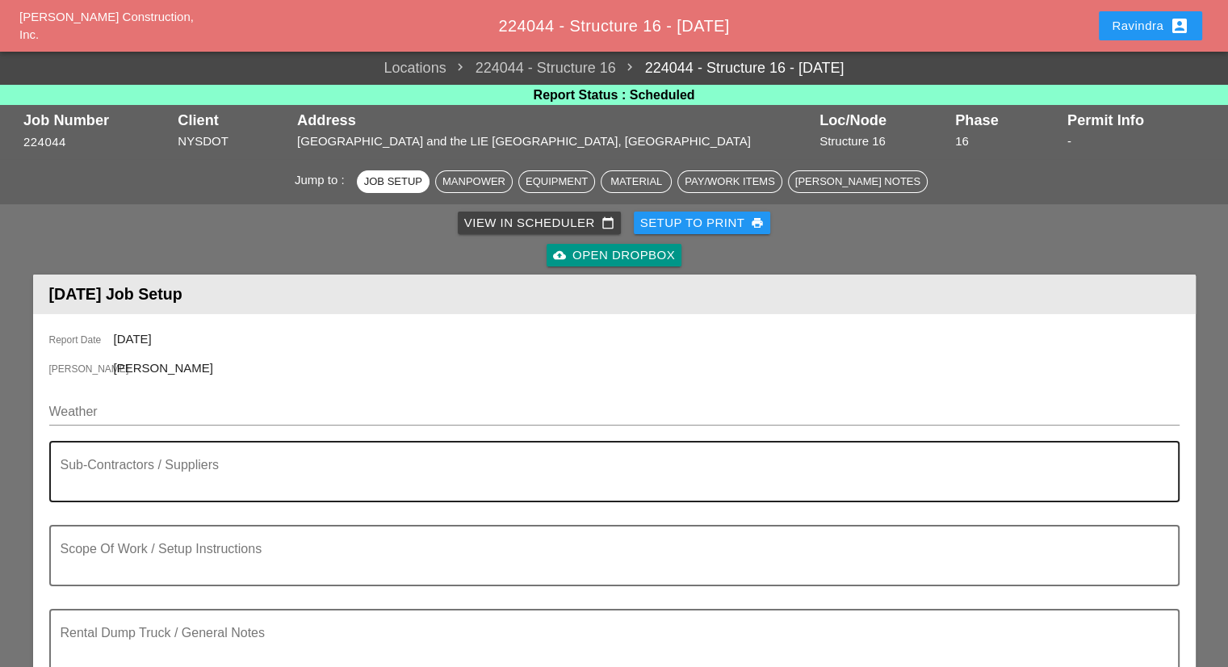
scroll to position [81, 0]
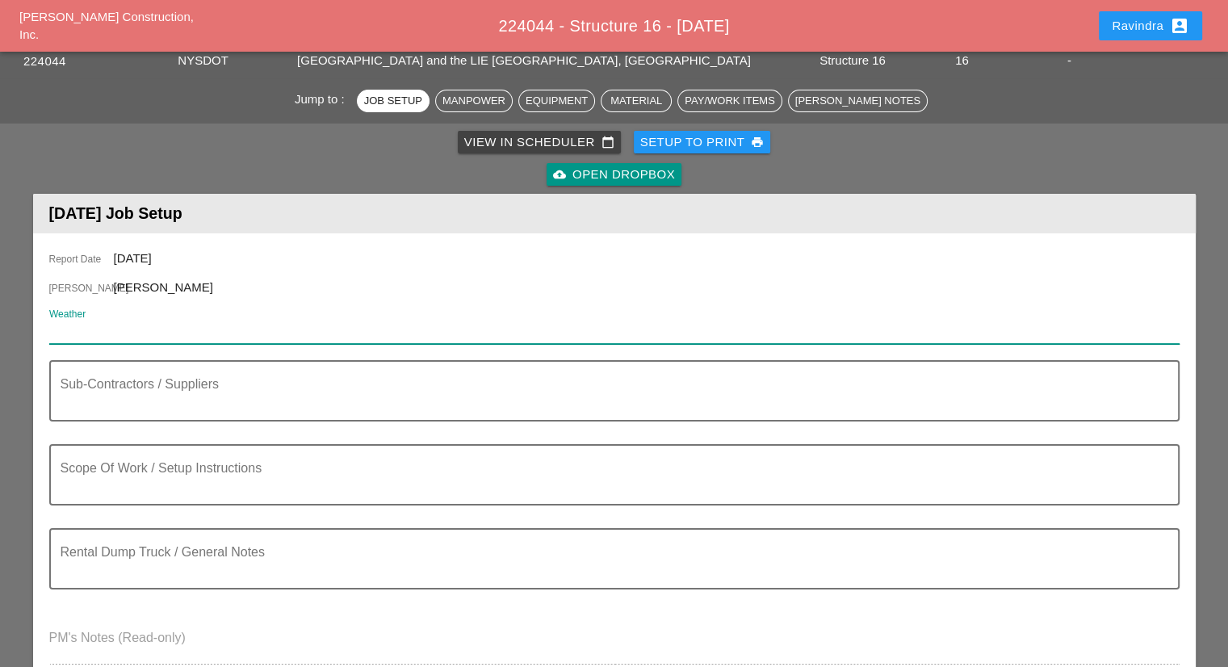
paste input "Tue 30 Day 84° 3% NNE 9 mph Cloudy skies early, followed by partial clearing. V…"
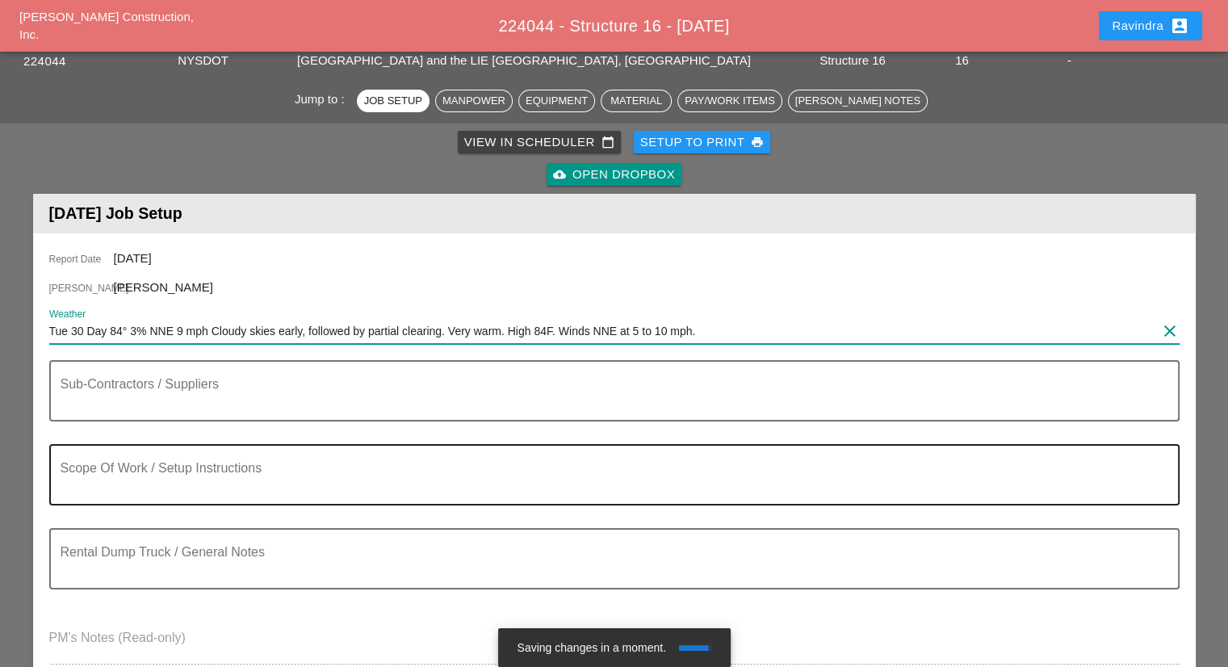
type input "Tue 30 Day 84° 3% NNE 9 mph Cloudy skies early, followed by partial clearing. V…"
click at [176, 455] on div "Scope Of Work / Setup Instructions" at bounding box center [608, 475] width 1095 height 58
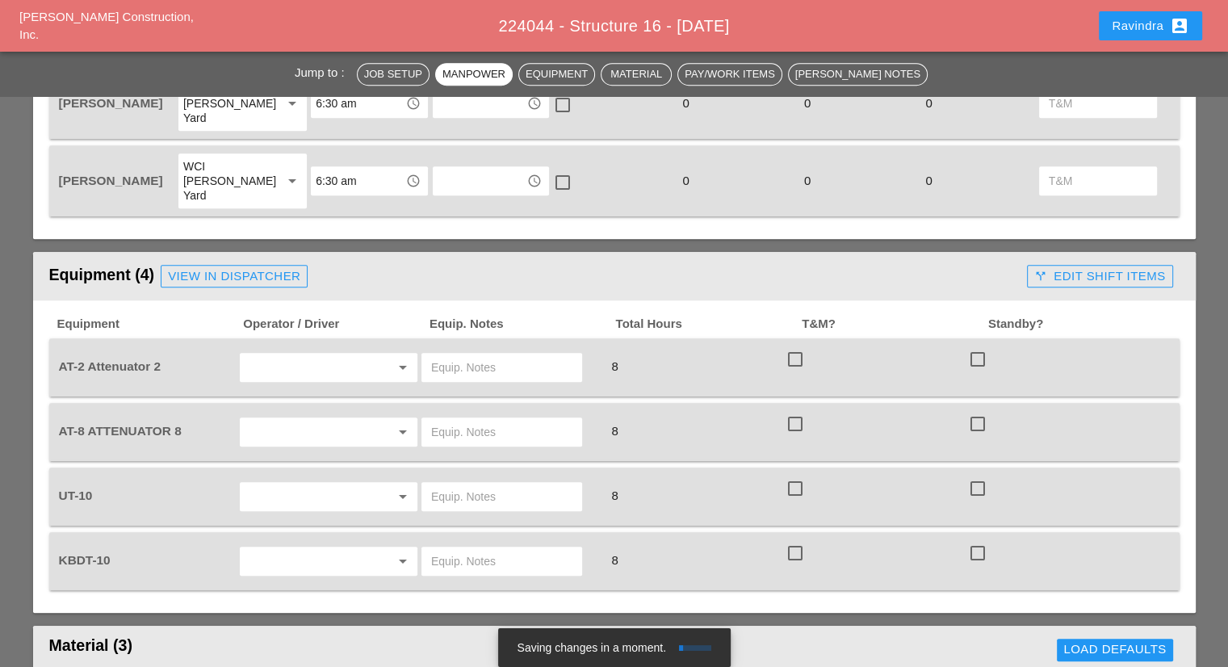
scroll to position [1050, 0]
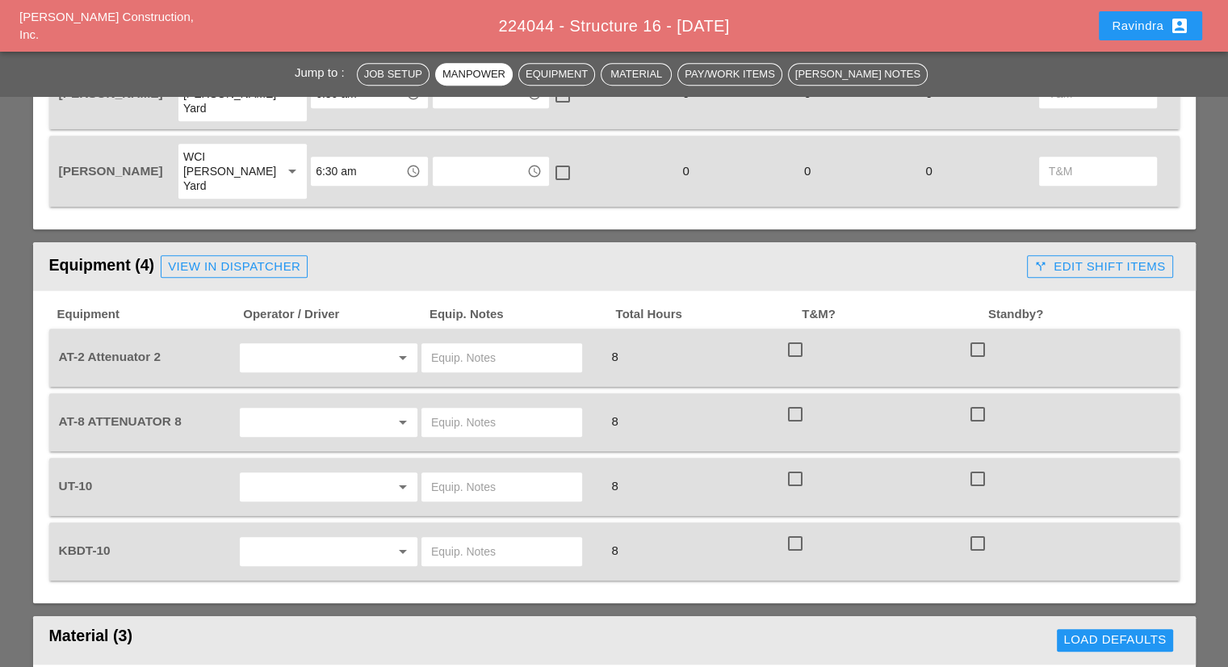
click at [297, 345] on input "text" at bounding box center [306, 358] width 123 height 26
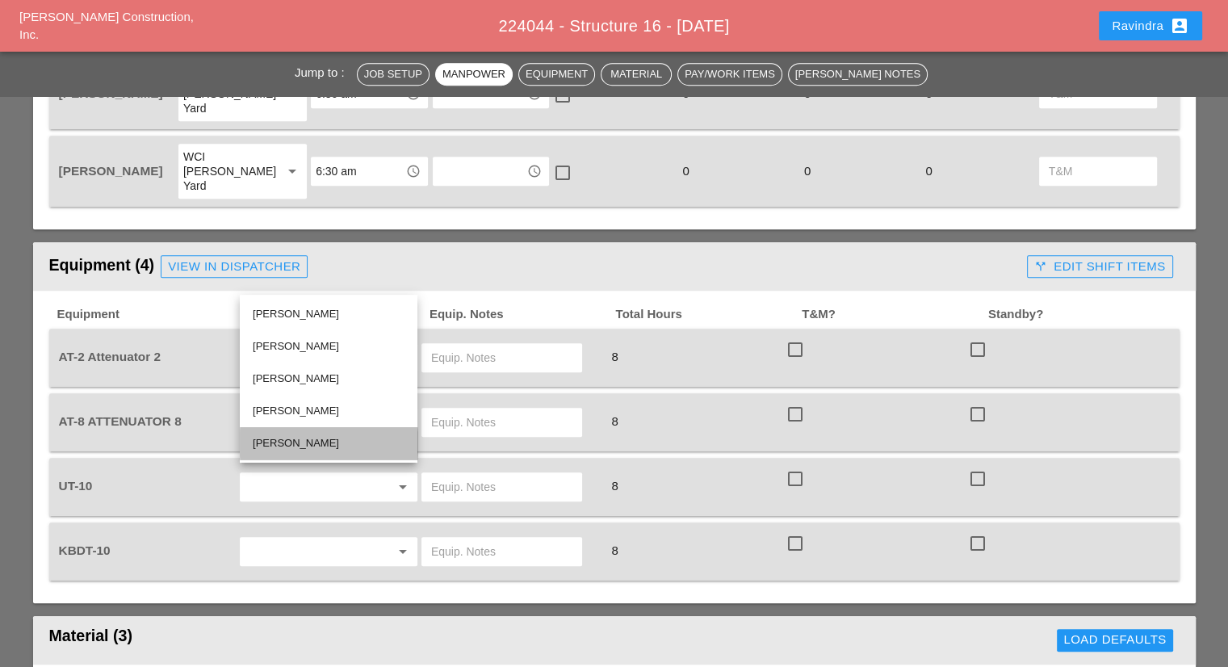
click at [309, 441] on div "Freddie Rodas Torres" at bounding box center [329, 443] width 152 height 19
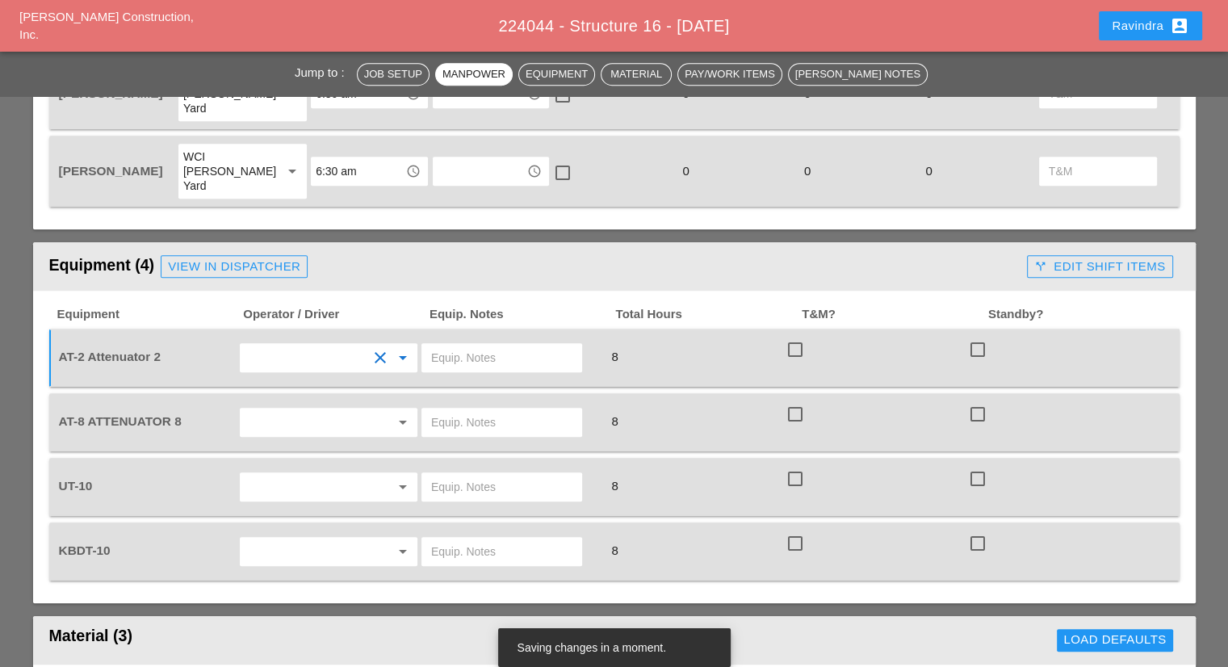
click at [291, 409] on input "text" at bounding box center [306, 422] width 123 height 26
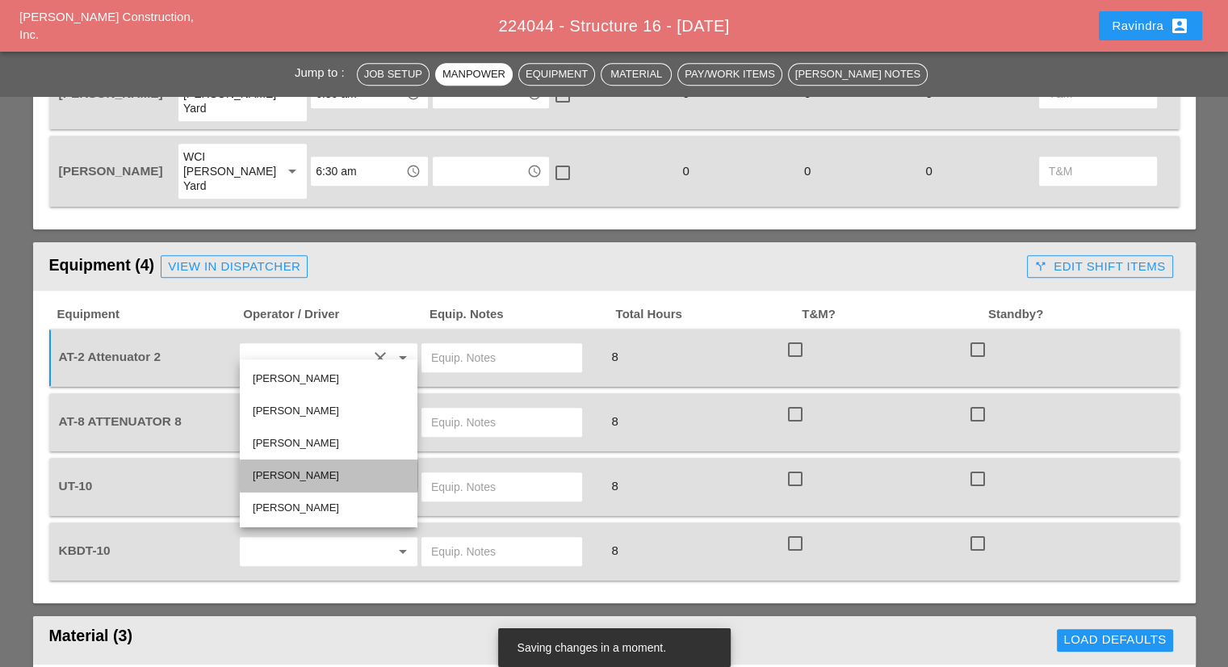
click at [318, 476] on div "Fernando De Souza" at bounding box center [329, 475] width 152 height 19
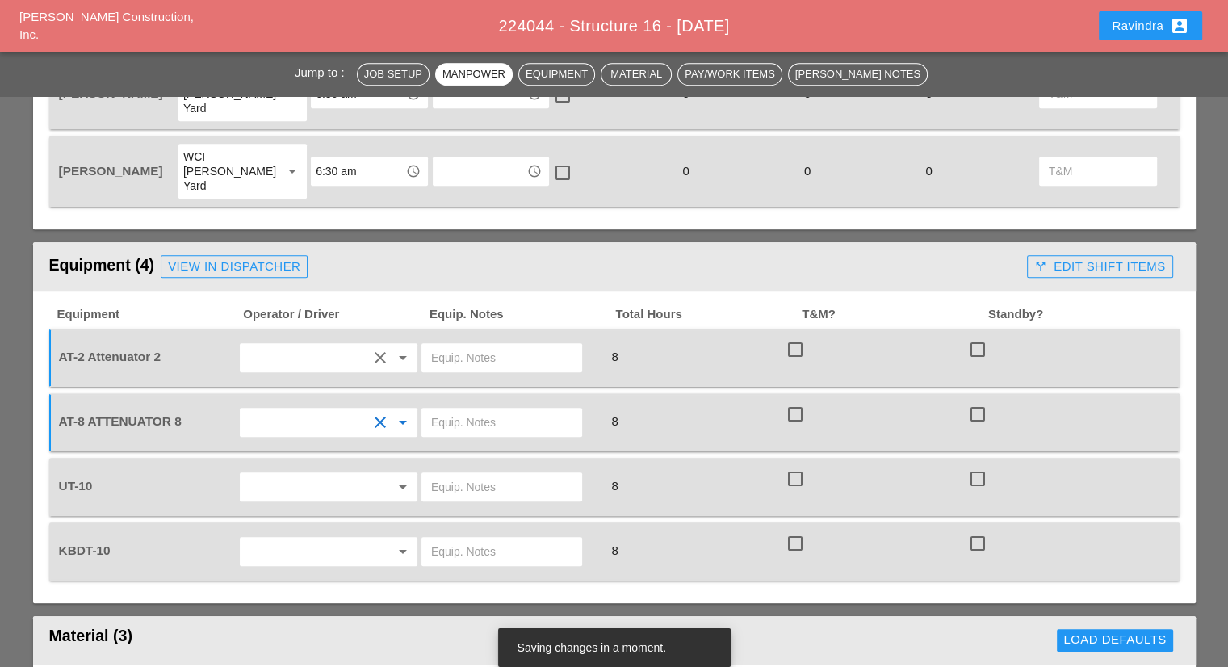
click at [274, 474] on input "text" at bounding box center [306, 487] width 123 height 26
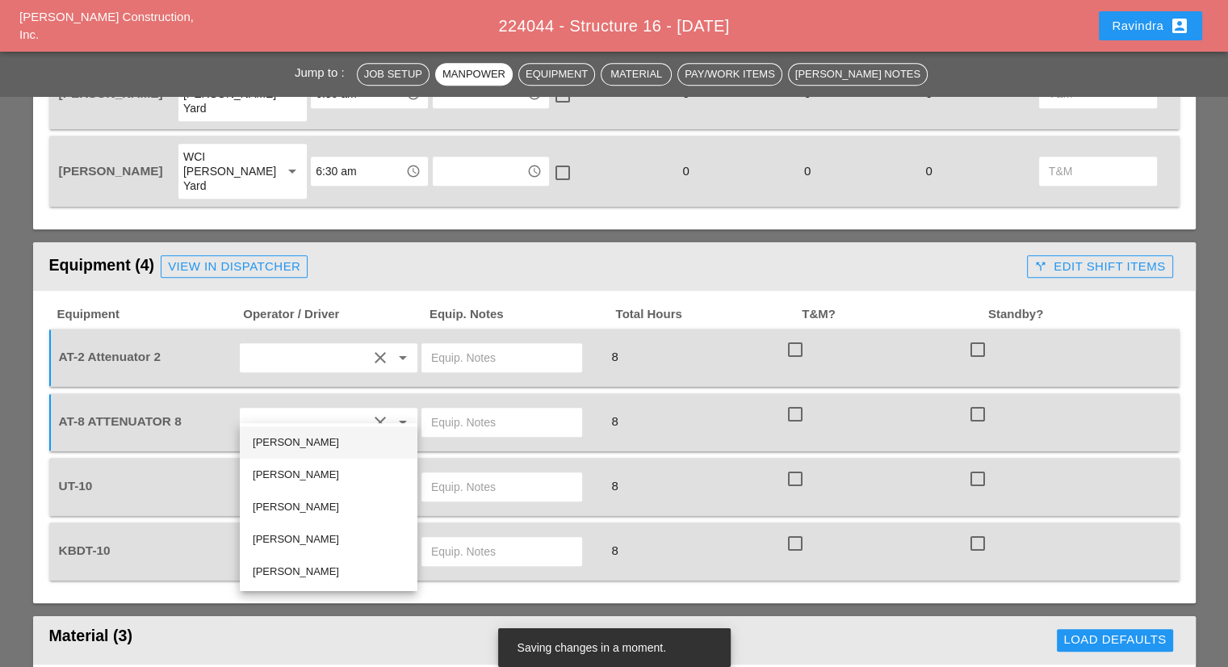
click at [294, 446] on div "Alberto Barajas Flores" at bounding box center [329, 442] width 152 height 19
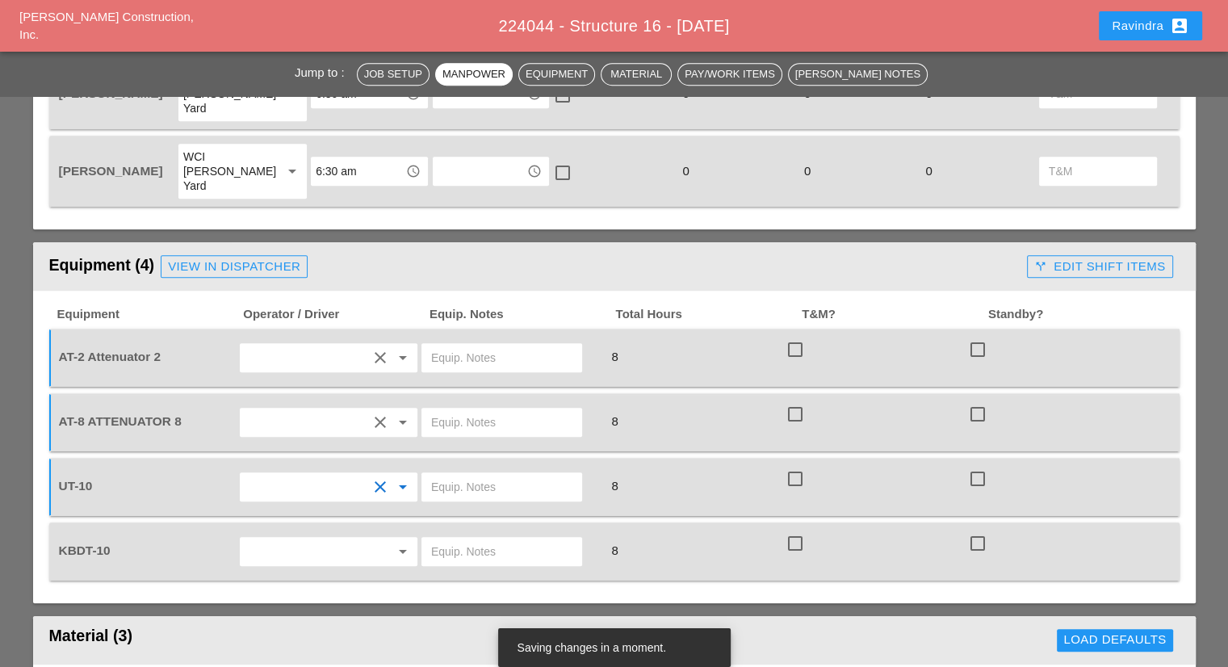
click at [274, 538] on input "text" at bounding box center [306, 551] width 123 height 26
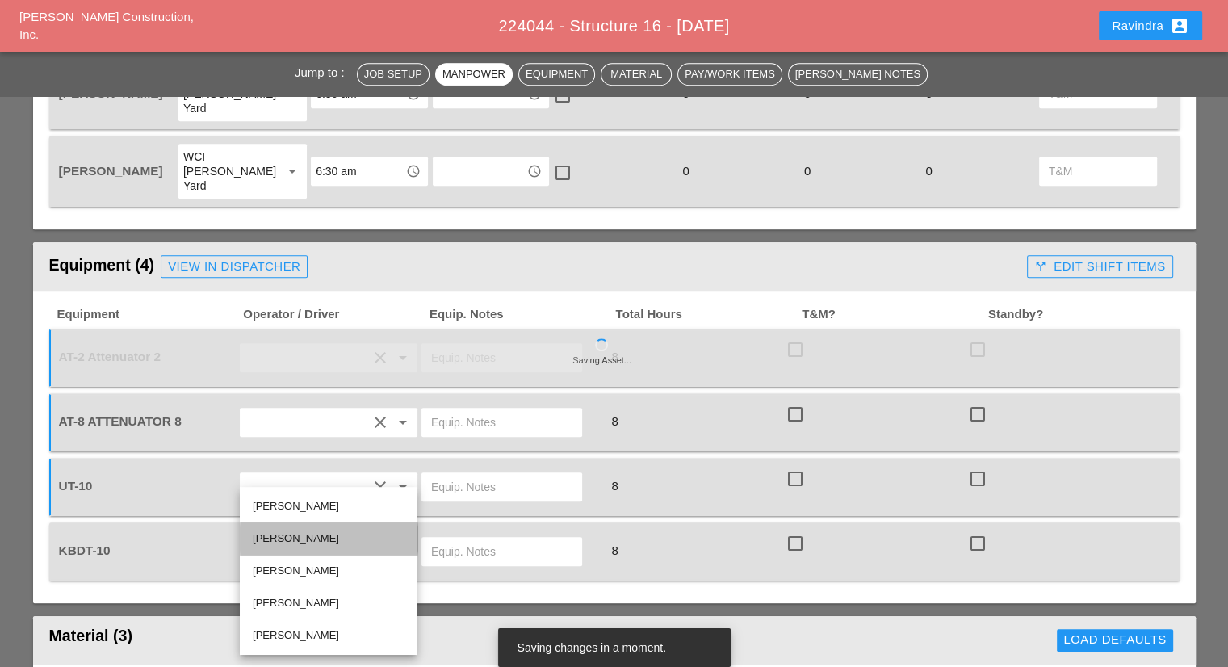
click at [319, 539] on div "Simao Pinheiro" at bounding box center [329, 538] width 152 height 19
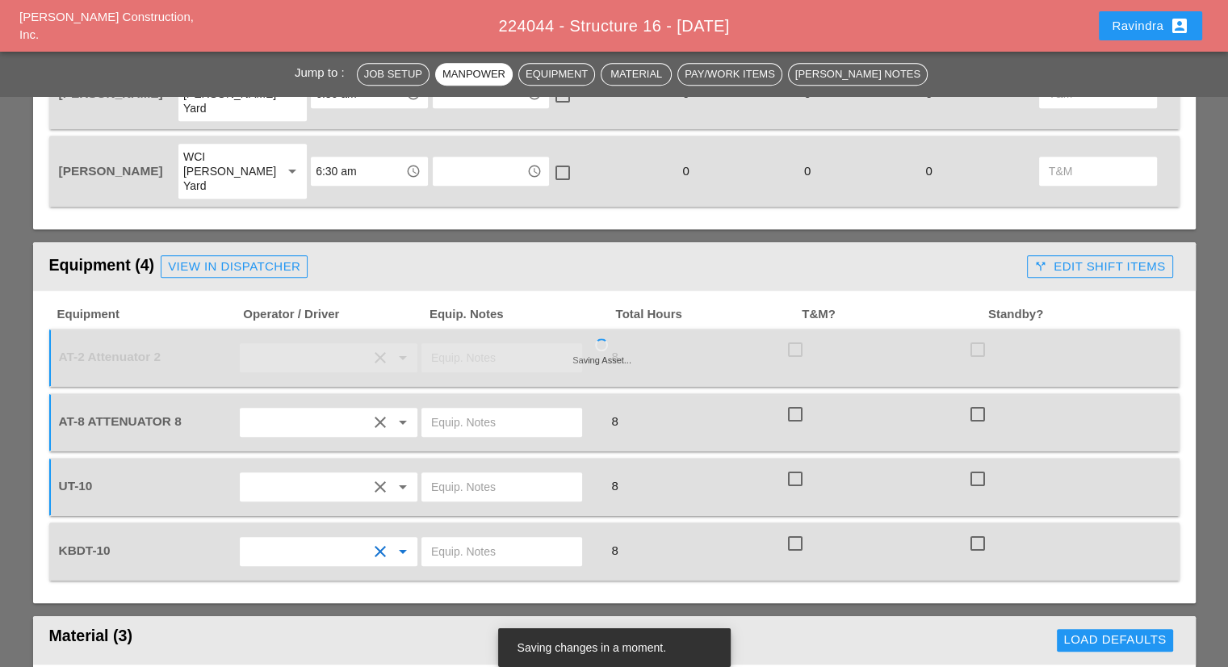
click at [263, 624] on div "Material (3)" at bounding box center [320, 640] width 543 height 32
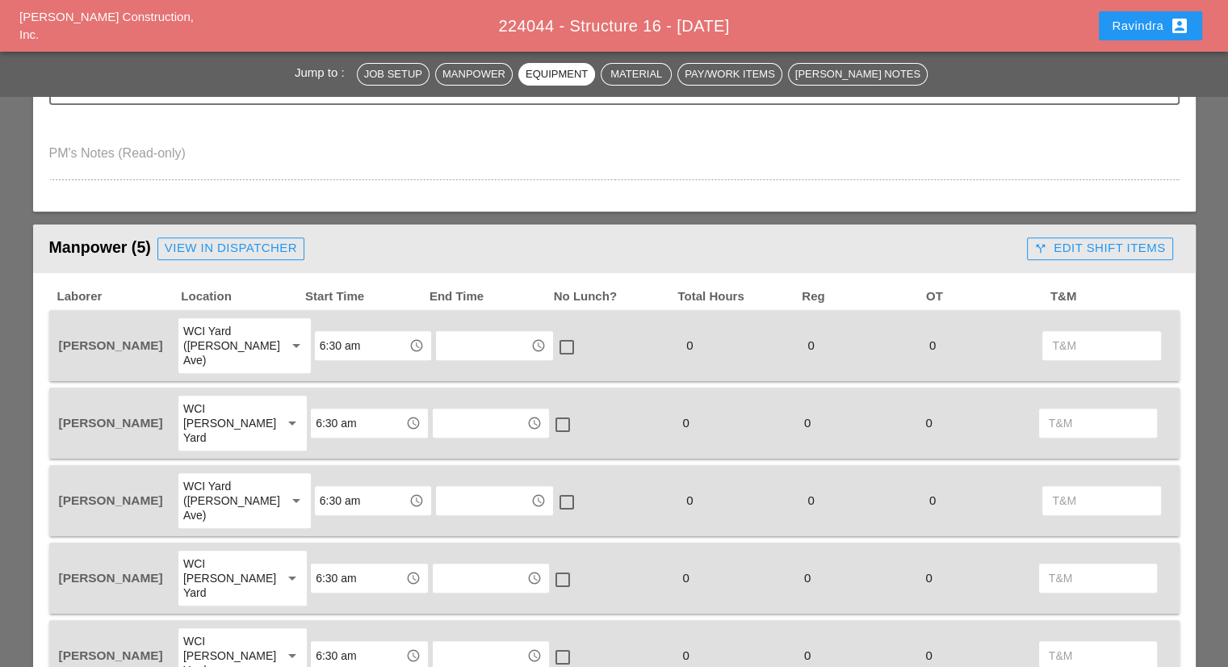
scroll to position [0, 0]
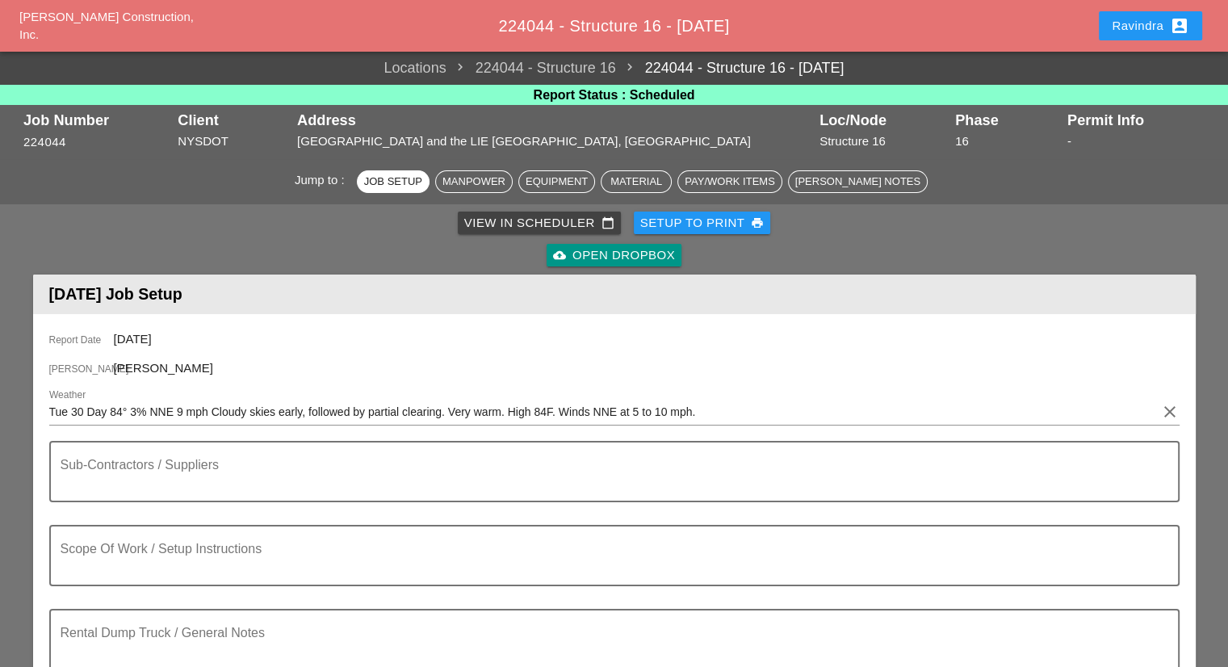
click at [1110, 33] on button "Ravindra account_box" at bounding box center [1150, 25] width 103 height 29
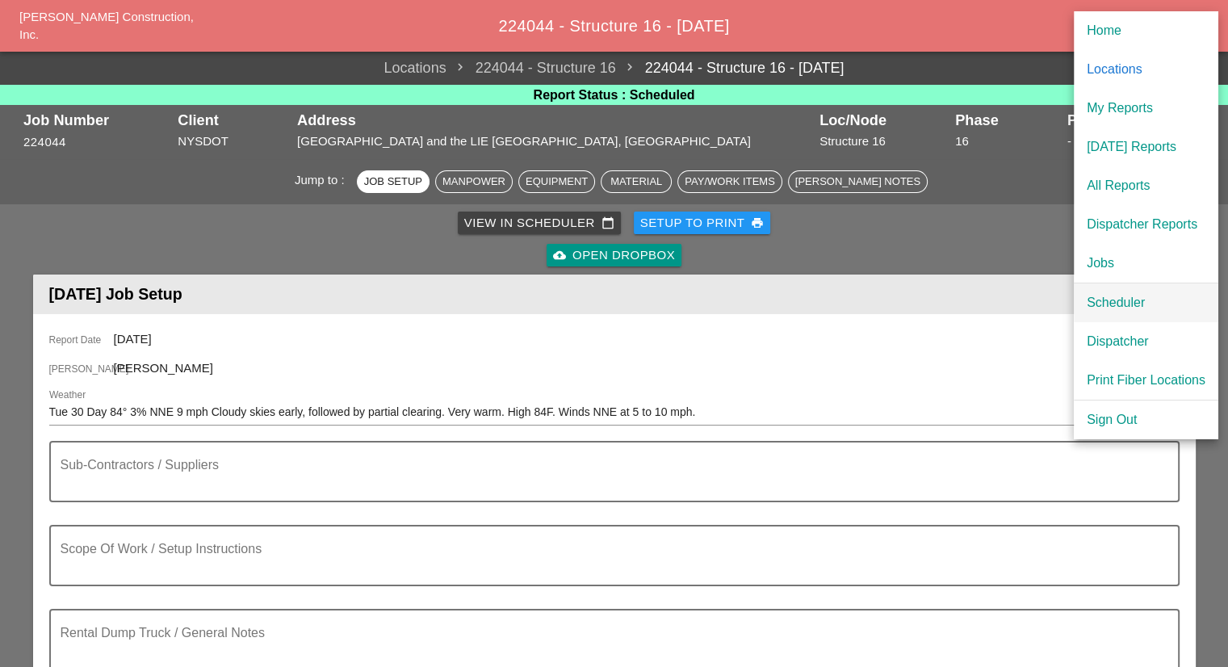
click at [1121, 295] on div "Scheduler" at bounding box center [1146, 302] width 119 height 19
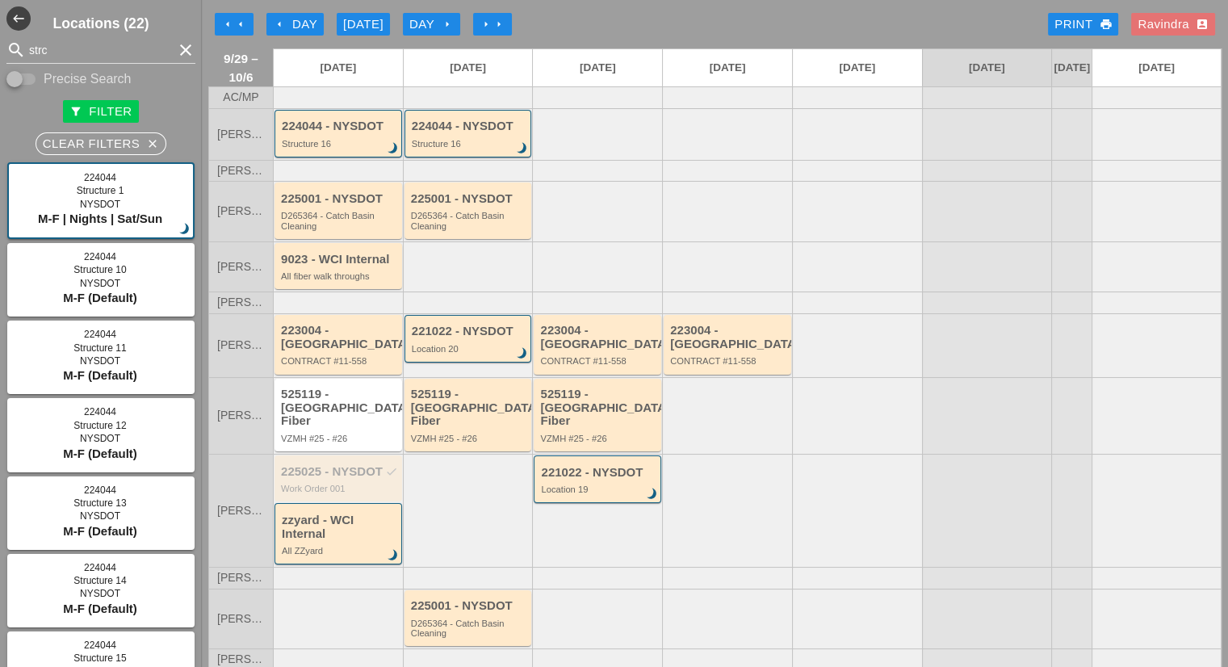
click at [506, 231] on div "D265364 - Catch Basin Cleaning" at bounding box center [469, 221] width 117 height 20
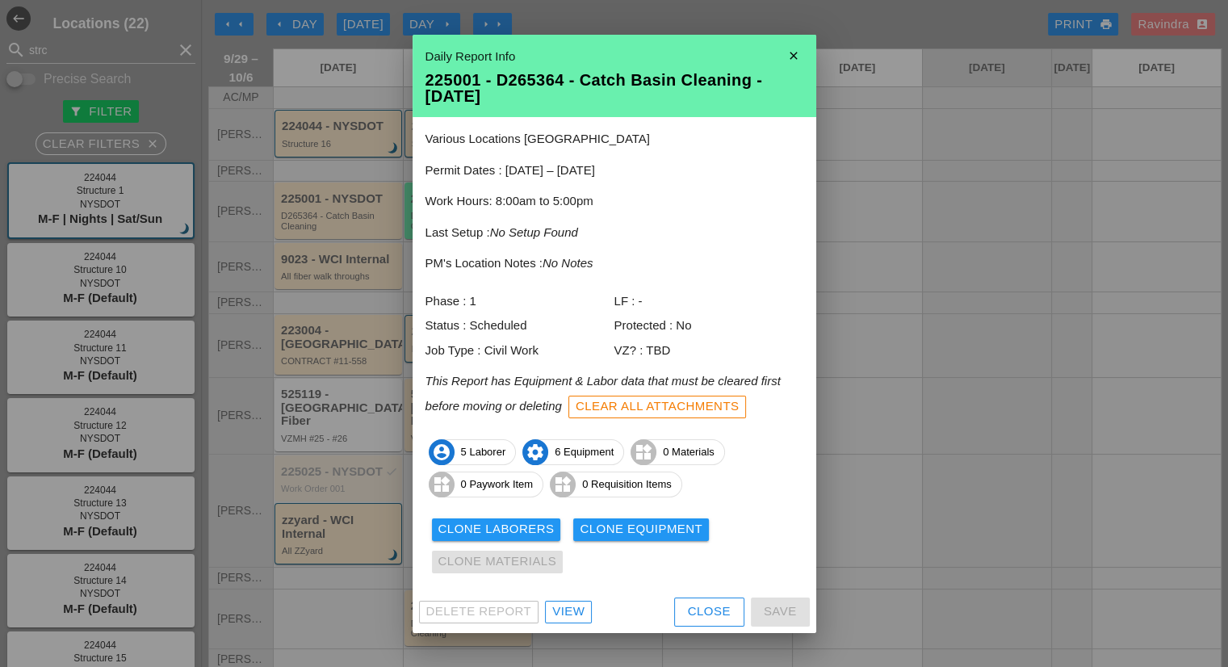
click at [572, 611] on div "View" at bounding box center [568, 611] width 32 height 19
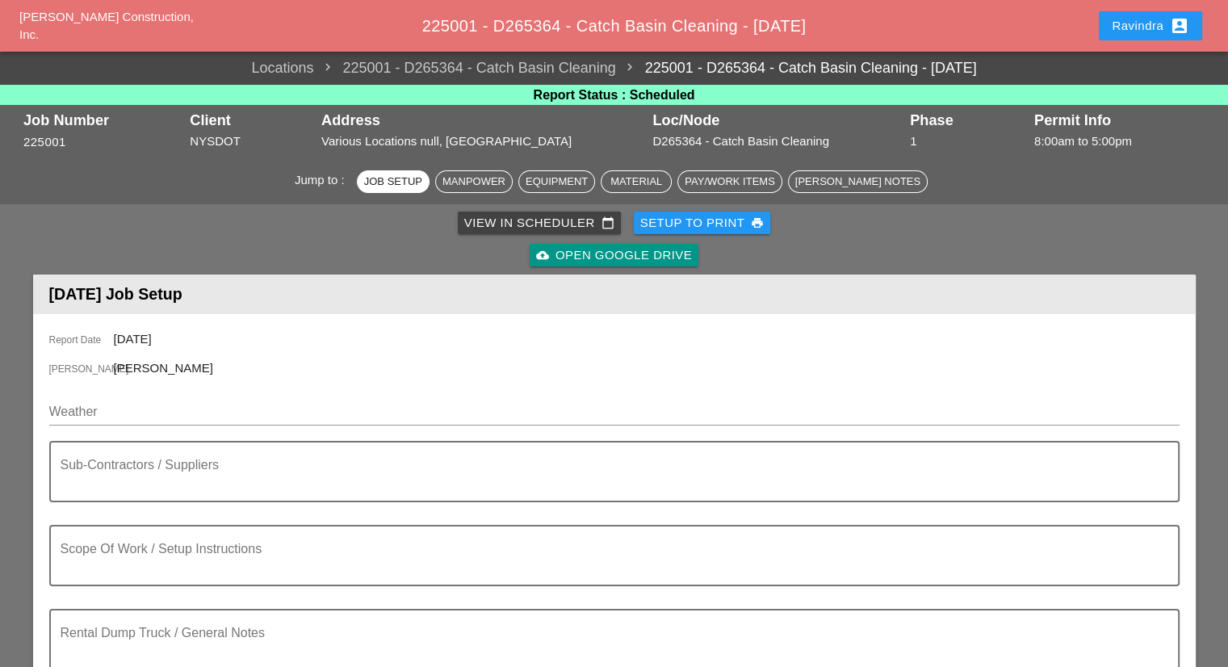
scroll to position [161, 0]
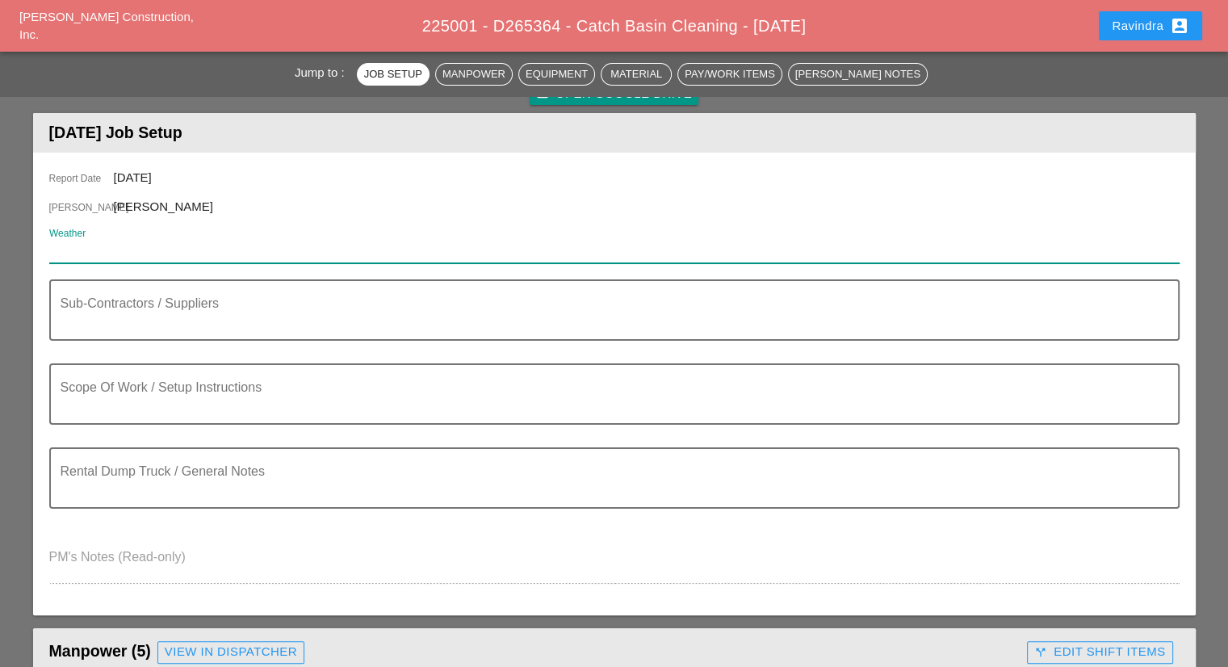
paste input "Tue 30 Day 84° 3% NNE 9 mph Cloudy skies early, followed by partial clearing. V…"
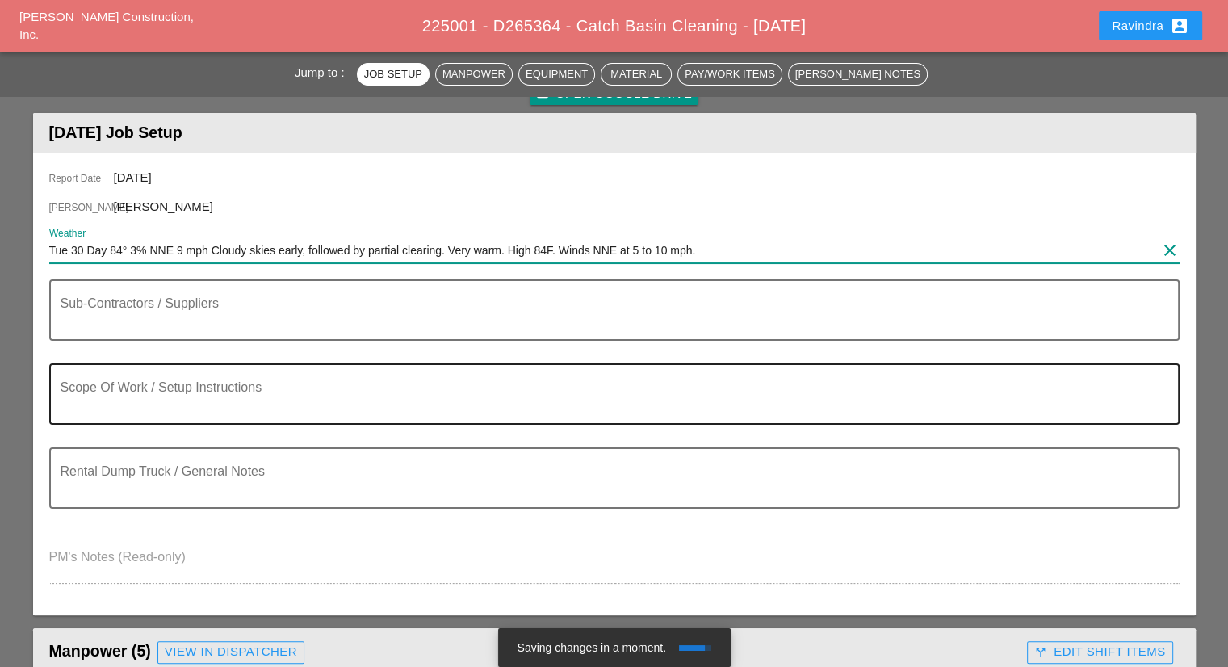
type input "Tue 30 Day 84° 3% NNE 9 mph Cloudy skies early, followed by partial clearing. V…"
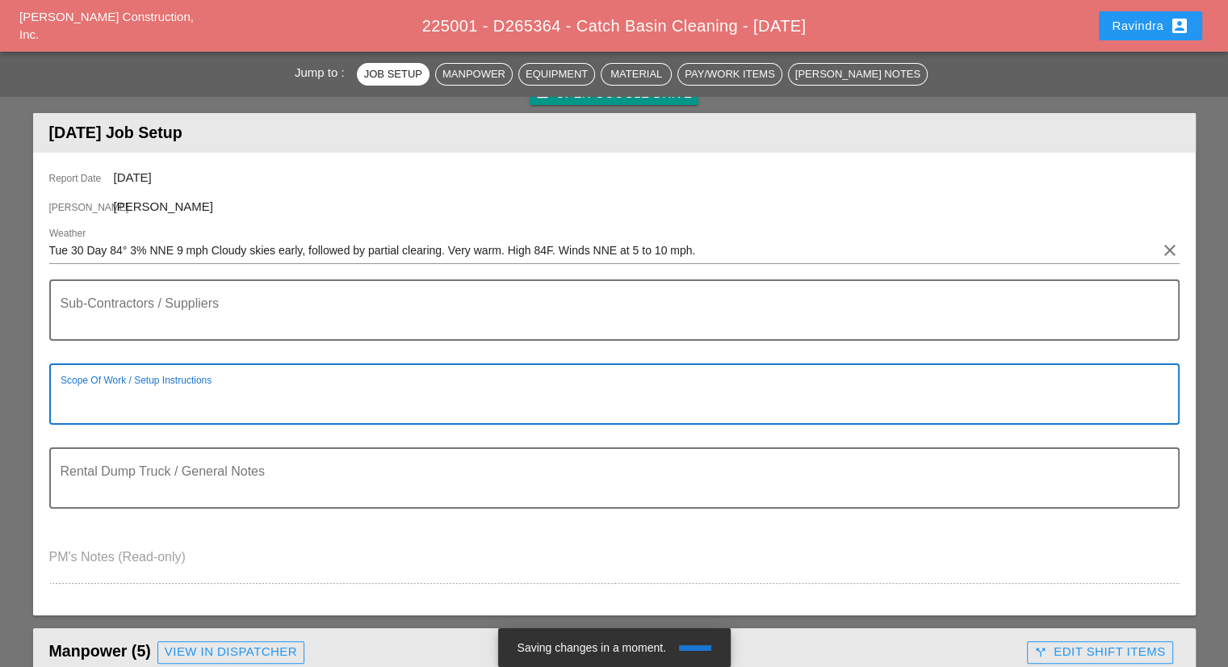
click at [207, 384] on textarea "Scope Of Work / Setup Instructions" at bounding box center [608, 403] width 1095 height 39
click at [242, 397] on textarea "========================= WZTC" at bounding box center [608, 403] width 1095 height 39
drag, startPoint x: 276, startPoint y: 396, endPoint x: 36, endPoint y: 412, distance: 240.3
click at [36, 412] on div "Report Date 09/30/2025 Foreman Miguel Fernandes Weather Tue 30 Day 84° 3% NNE 9…" at bounding box center [614, 384] width 1163 height 463
click at [386, 400] on textarea "============================= WZTC" at bounding box center [608, 403] width 1095 height 39
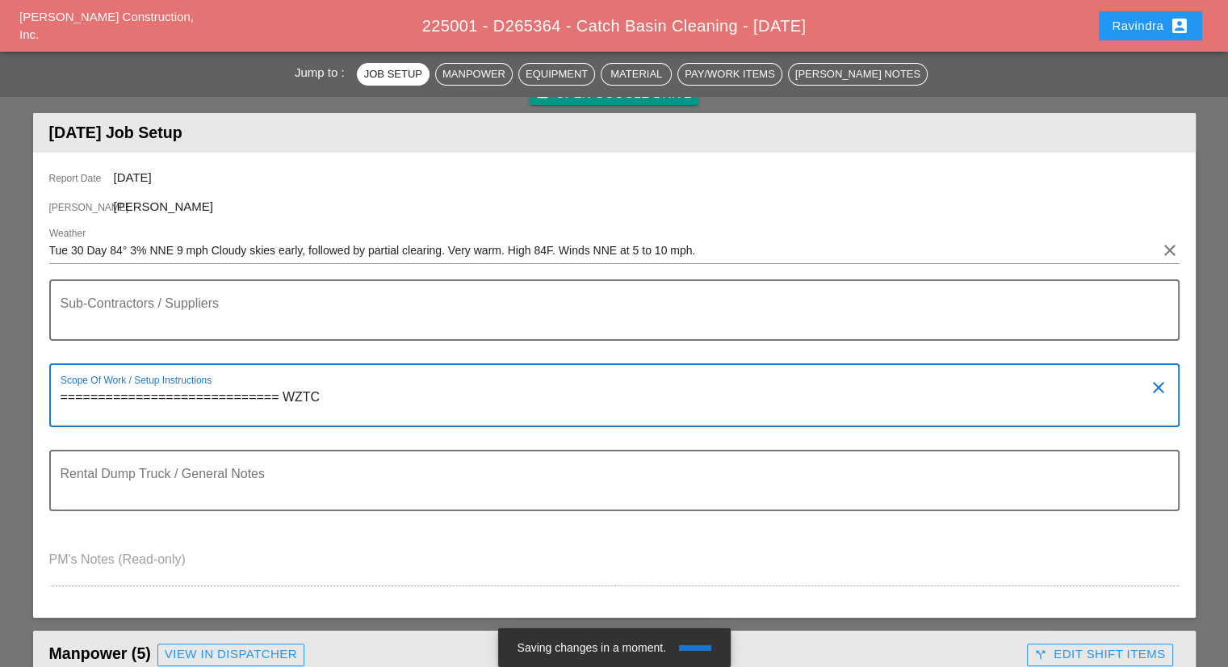
paste textarea "============================="
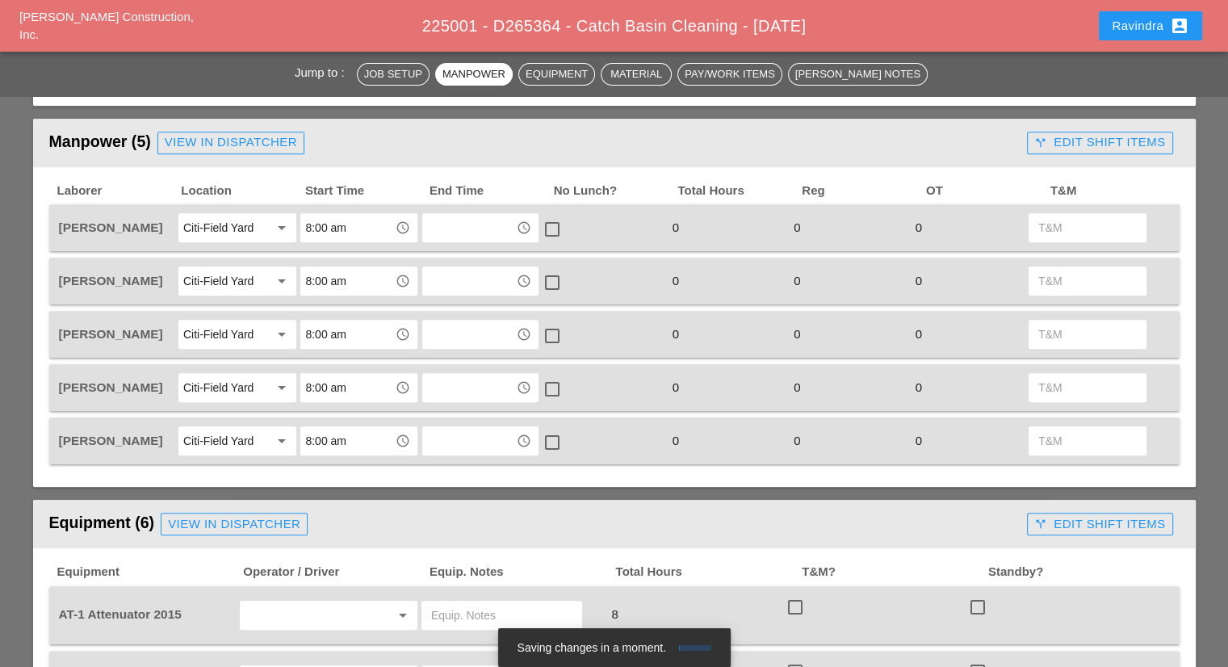
scroll to position [646, 0]
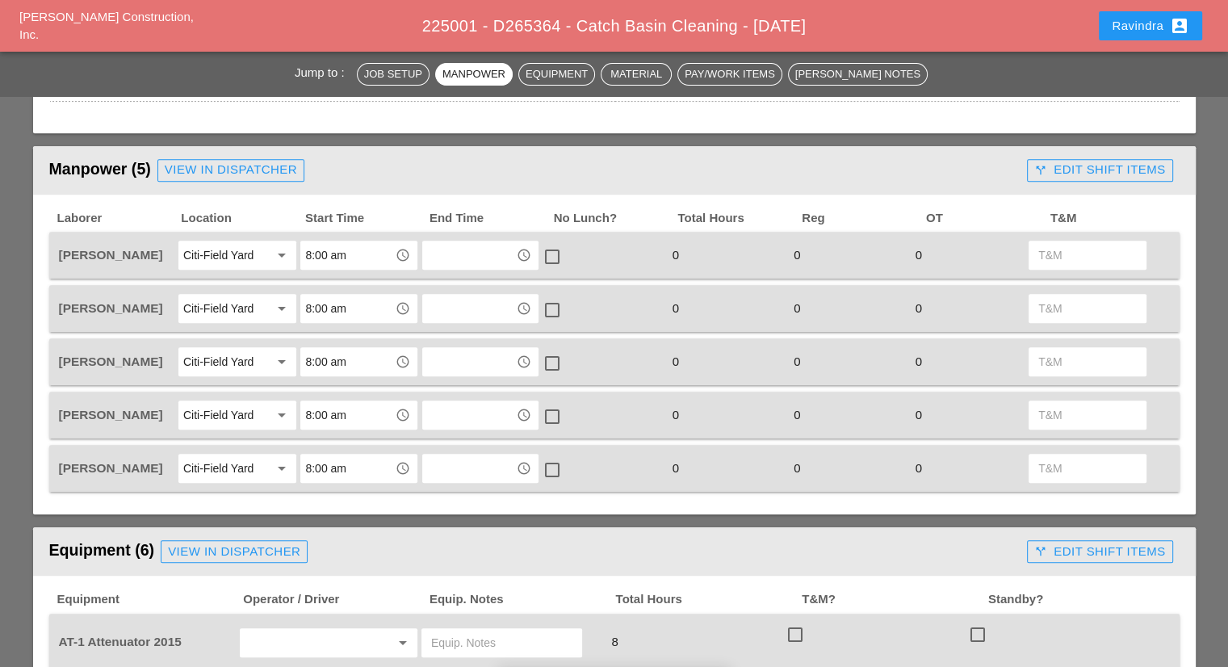
type textarea "============================= WZTC ============================= CLEAN C.B"
click at [256, 167] on div "View in Dispatcher" at bounding box center [231, 170] width 132 height 19
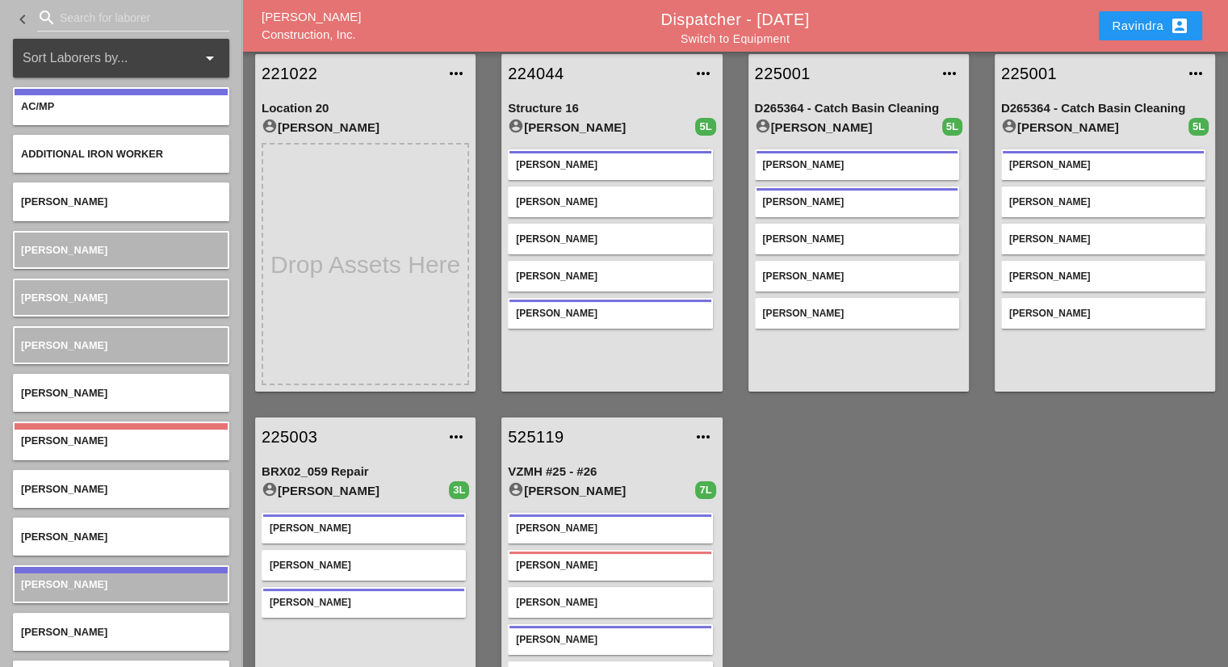
scroll to position [81, 0]
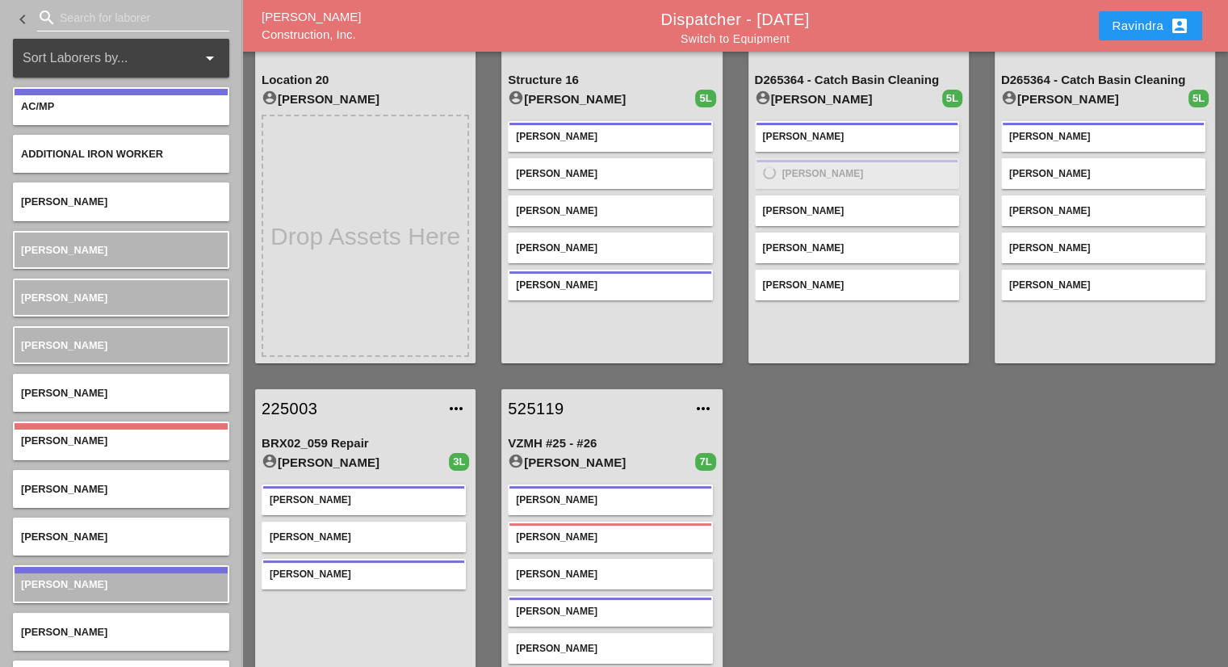
click at [113, 23] on input "Search for laborer" at bounding box center [133, 18] width 147 height 26
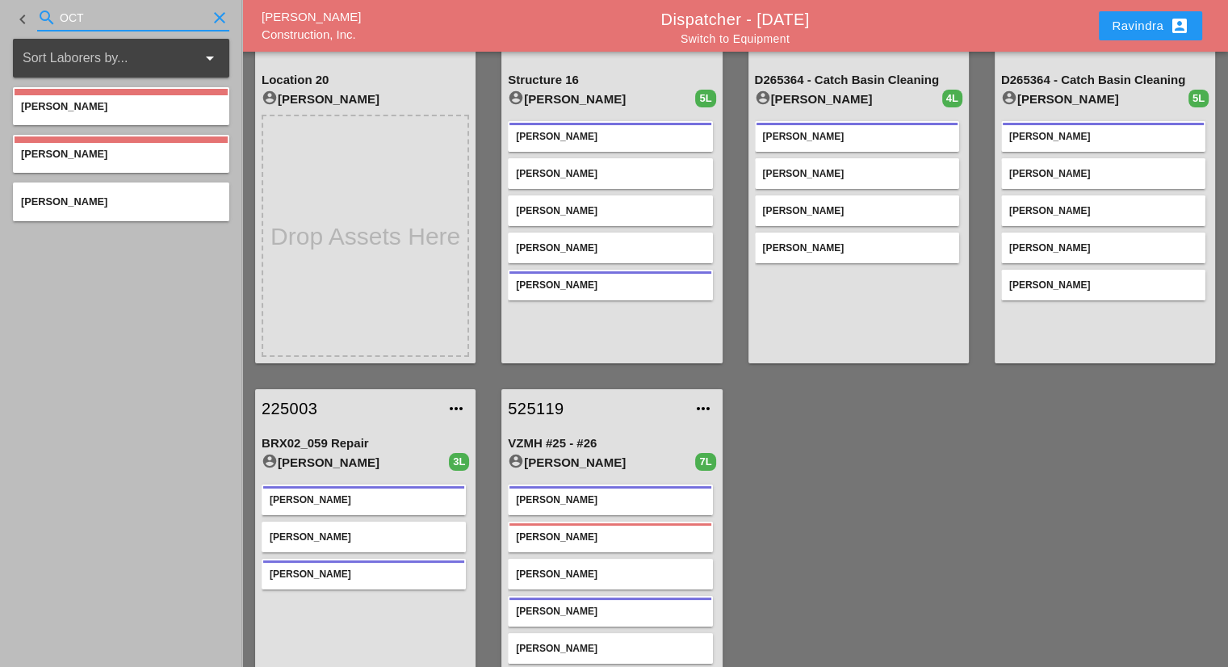
type input "OCT"
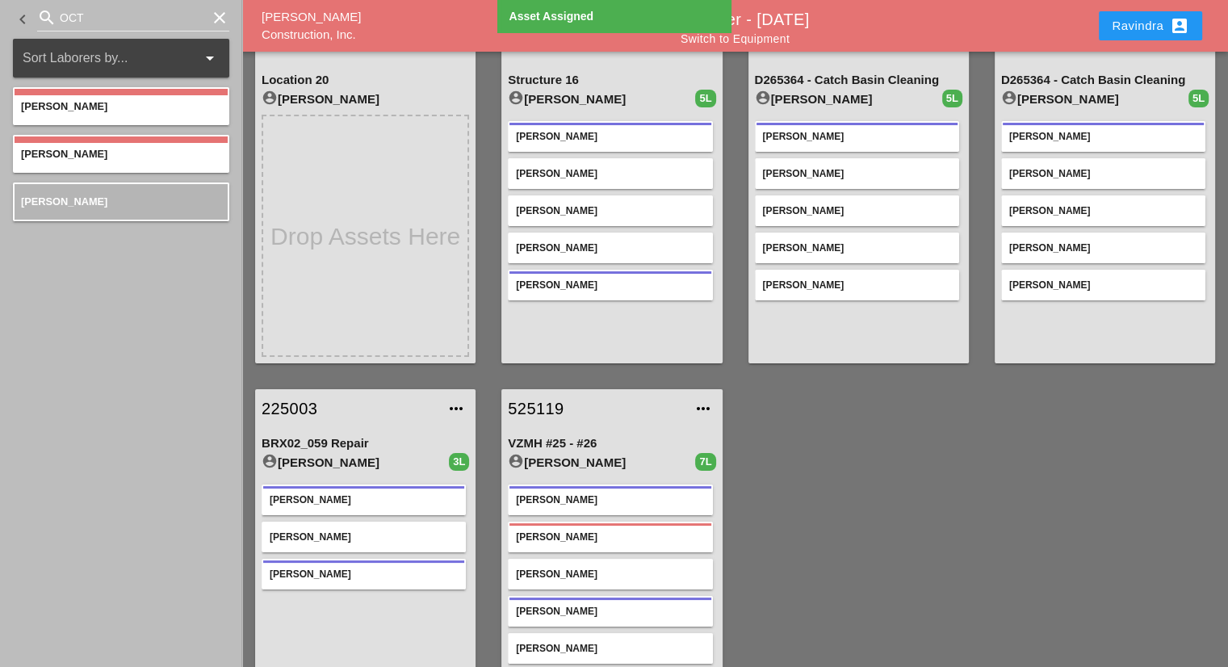
scroll to position [0, 0]
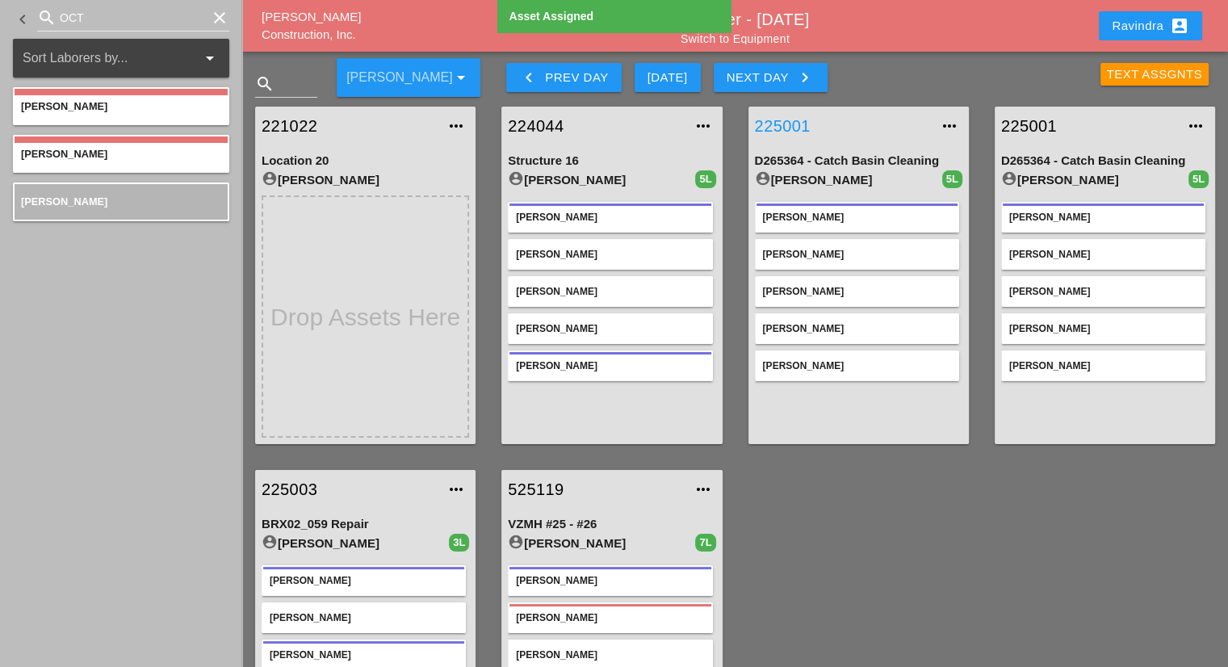
click at [798, 137] on link "225001" at bounding box center [842, 126] width 175 height 24
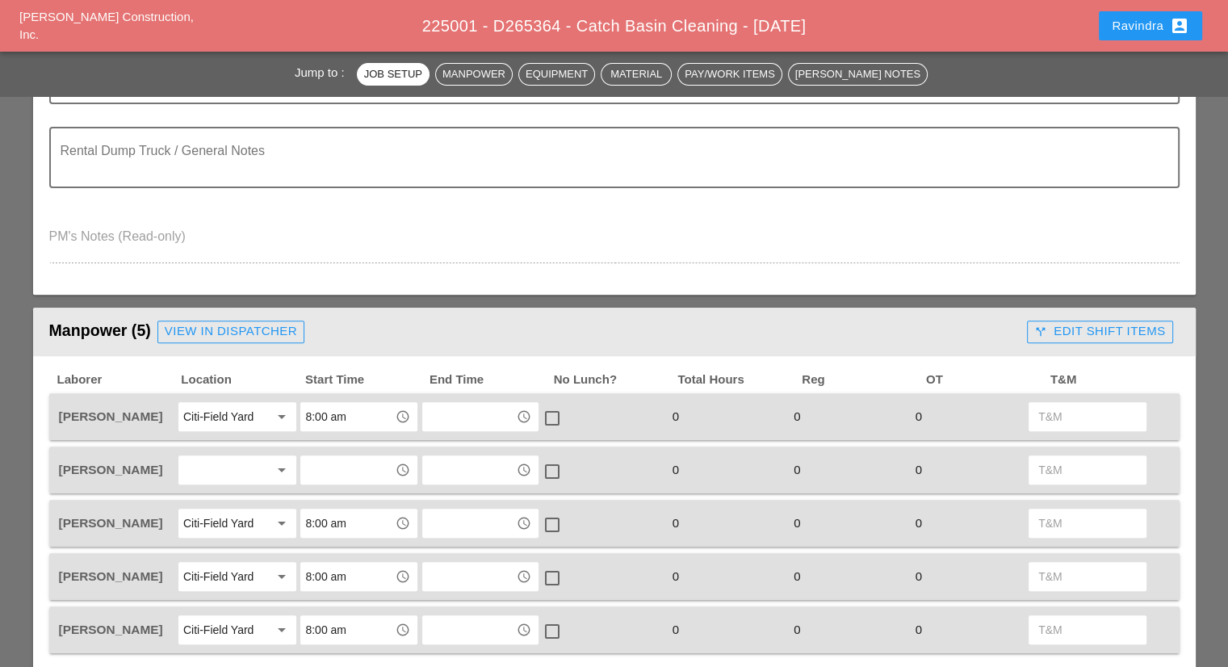
scroll to position [727, 0]
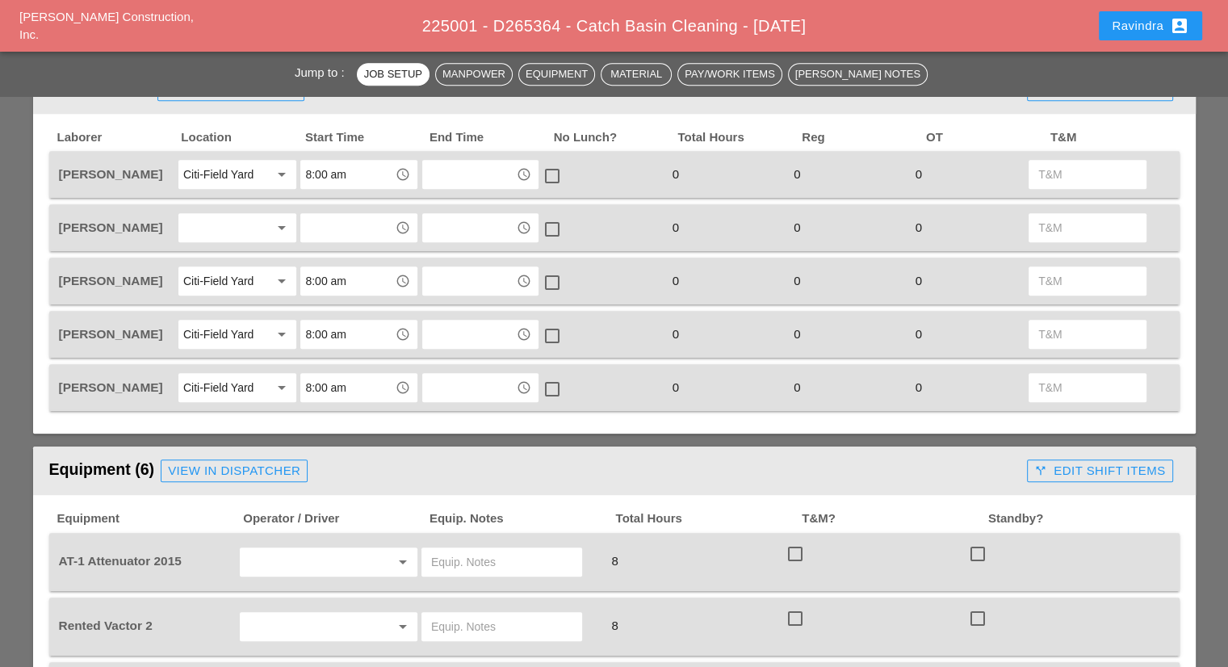
click at [243, 224] on div at bounding box center [226, 228] width 86 height 26
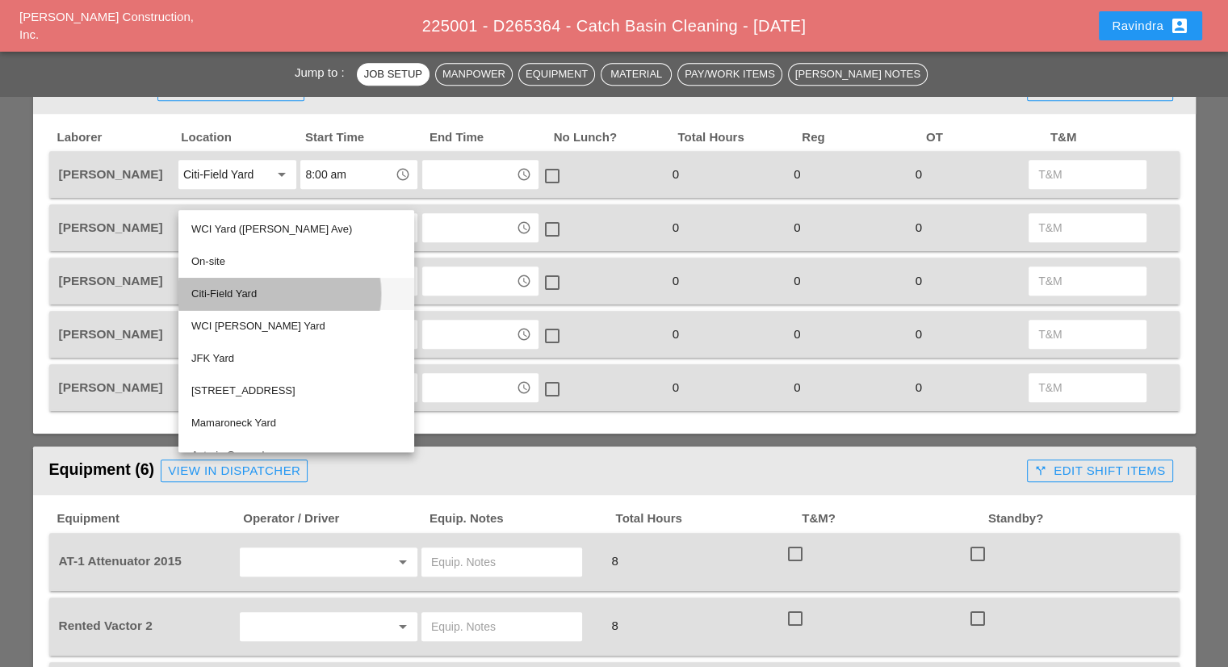
click at [249, 293] on div "Citi-Field Yard" at bounding box center [296, 293] width 210 height 19
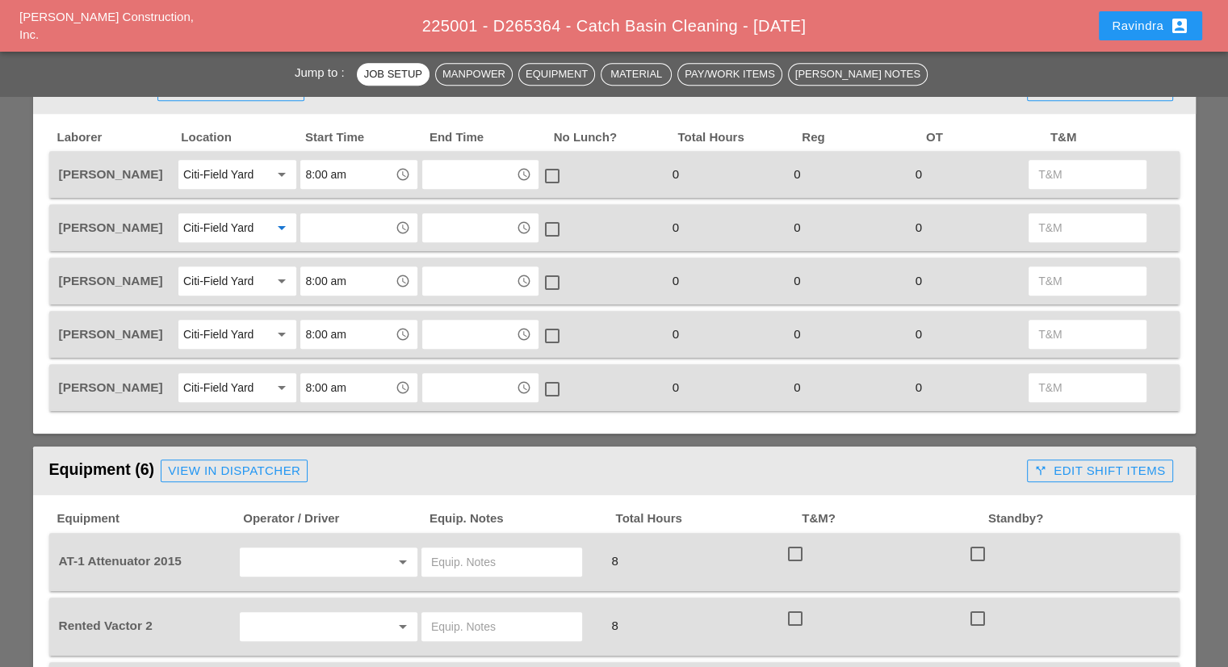
click at [330, 215] on input "text" at bounding box center [347, 228] width 84 height 26
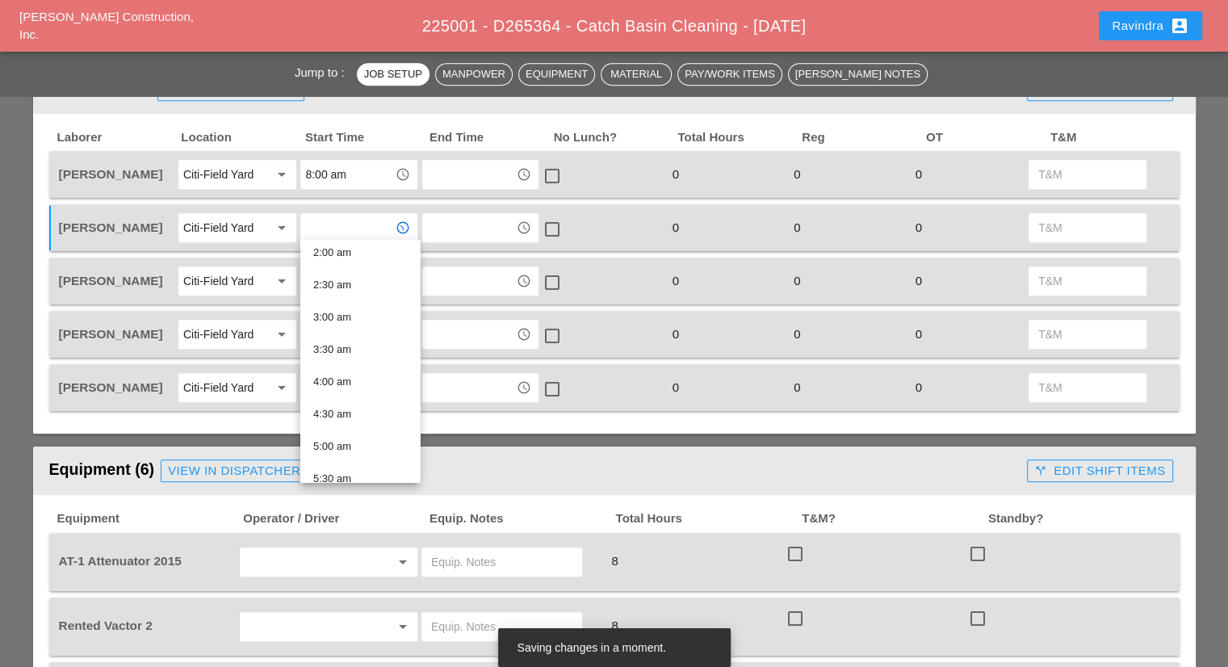
scroll to position [404, 0]
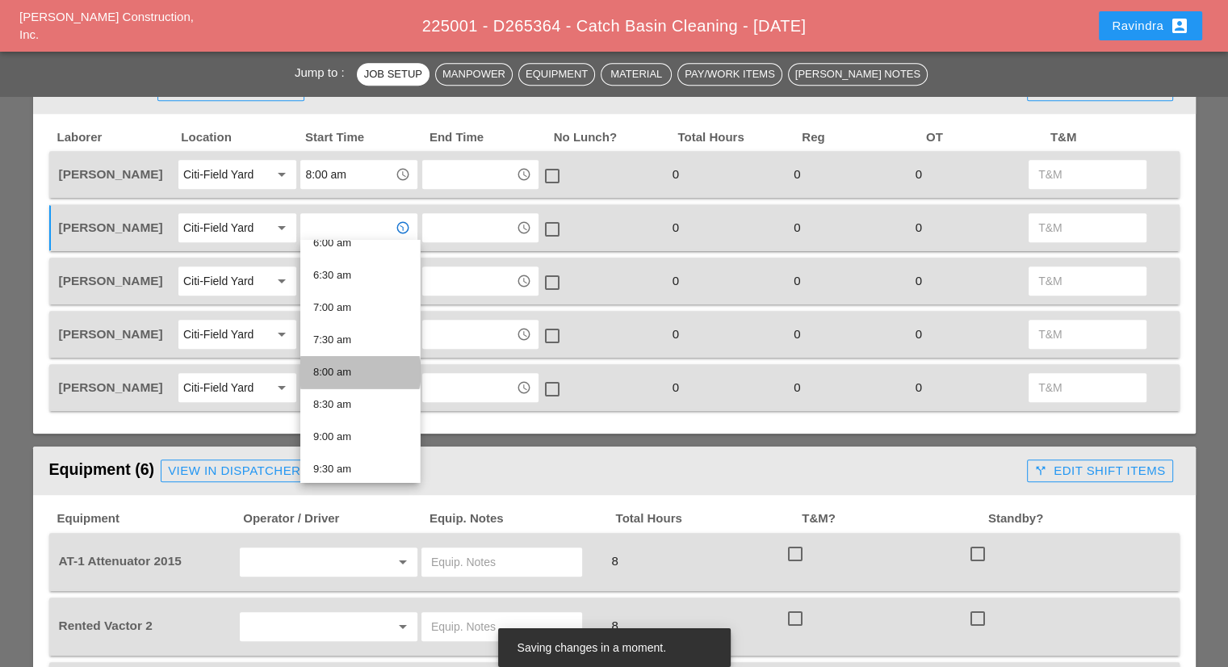
click at [357, 379] on div "8:00 am" at bounding box center [360, 371] width 94 height 19
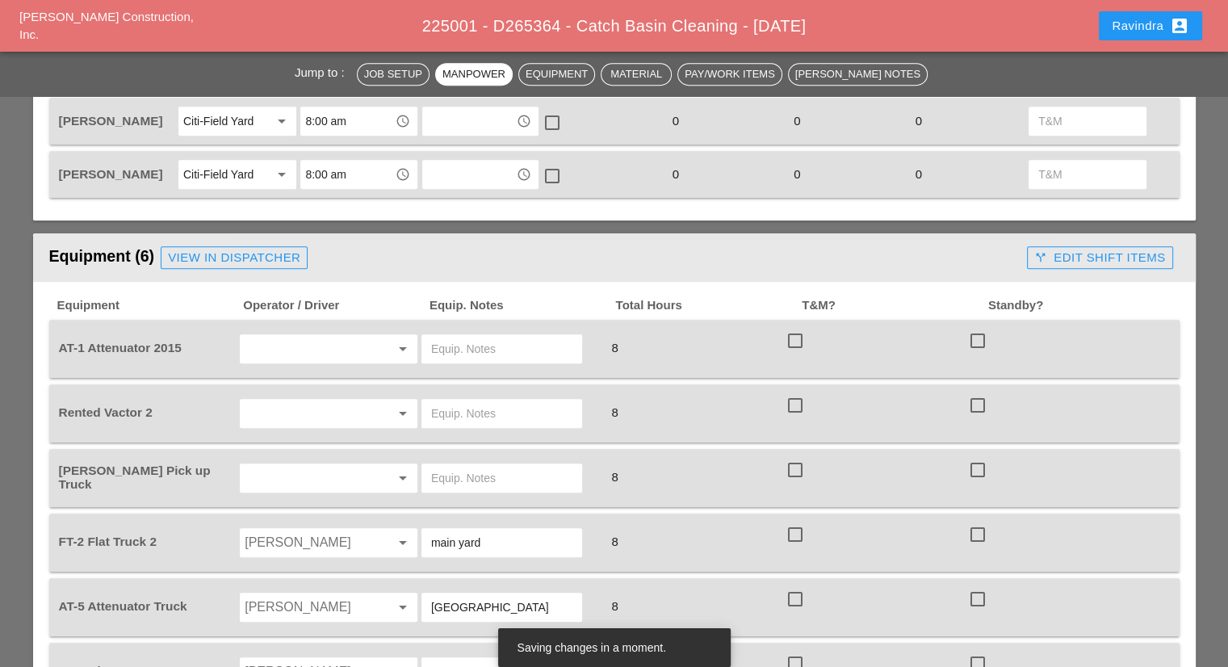
scroll to position [969, 0]
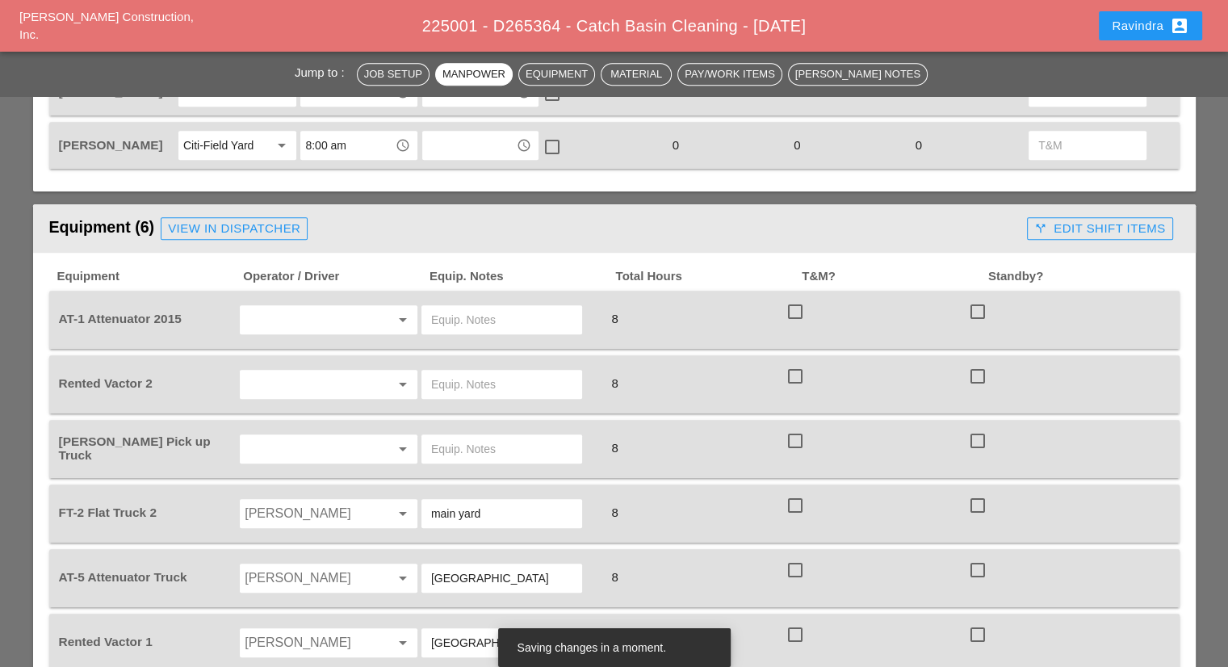
click at [286, 320] on input "text" at bounding box center [306, 320] width 123 height 26
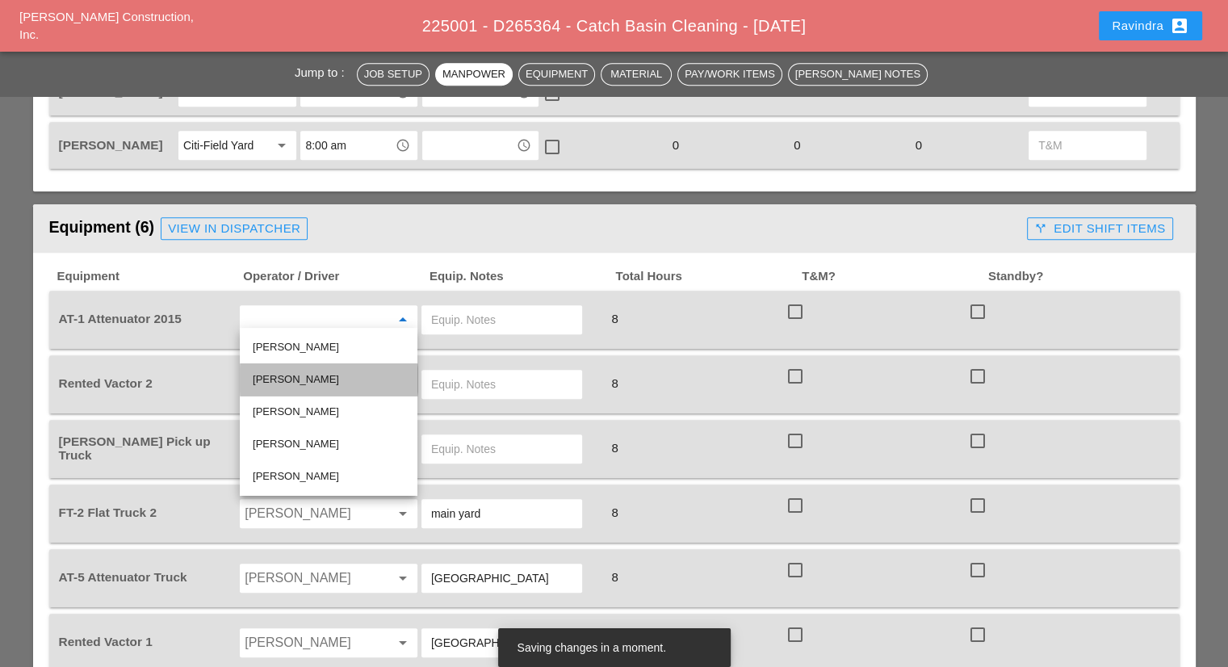
click at [304, 387] on div "Octavio Grosso" at bounding box center [329, 379] width 152 height 19
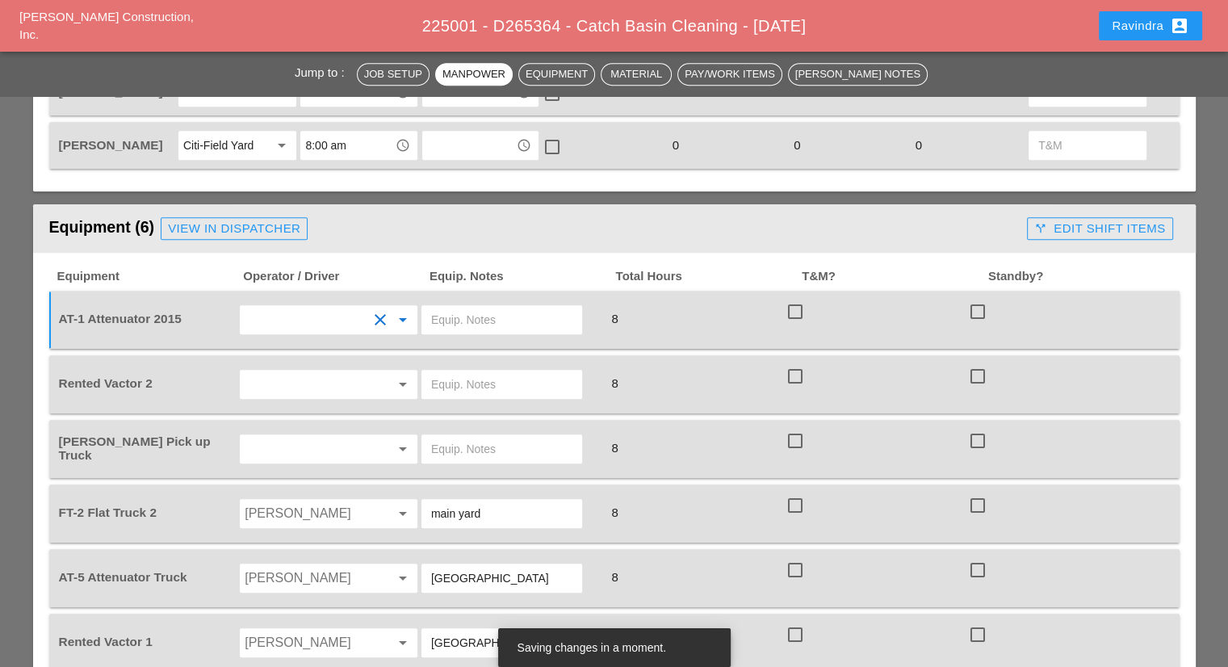
click at [532, 316] on input "text" at bounding box center [501, 320] width 141 height 26
drag, startPoint x: 532, startPoint y: 316, endPoint x: 368, endPoint y: 318, distance: 163.9
click at [368, 318] on div "AT-1 Attenuator 2015 clear arrow_drop_down CITI FIELD 8 check_box_outline_blank…" at bounding box center [602, 319] width 1093 height 45
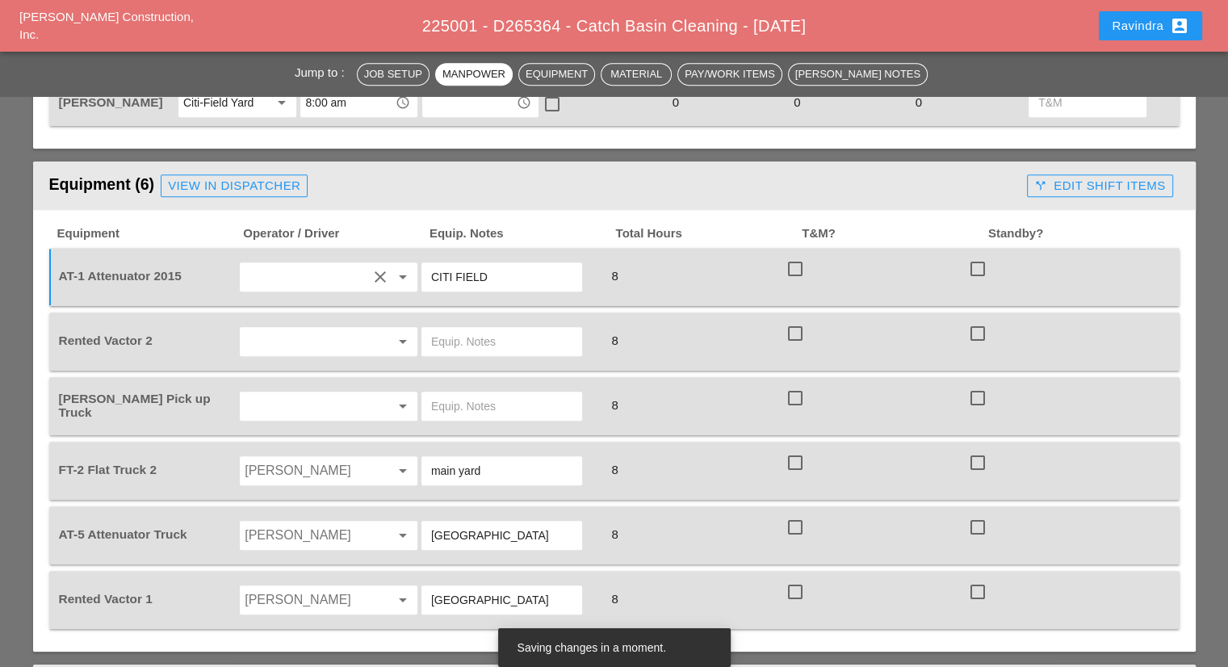
scroll to position [1050, 0]
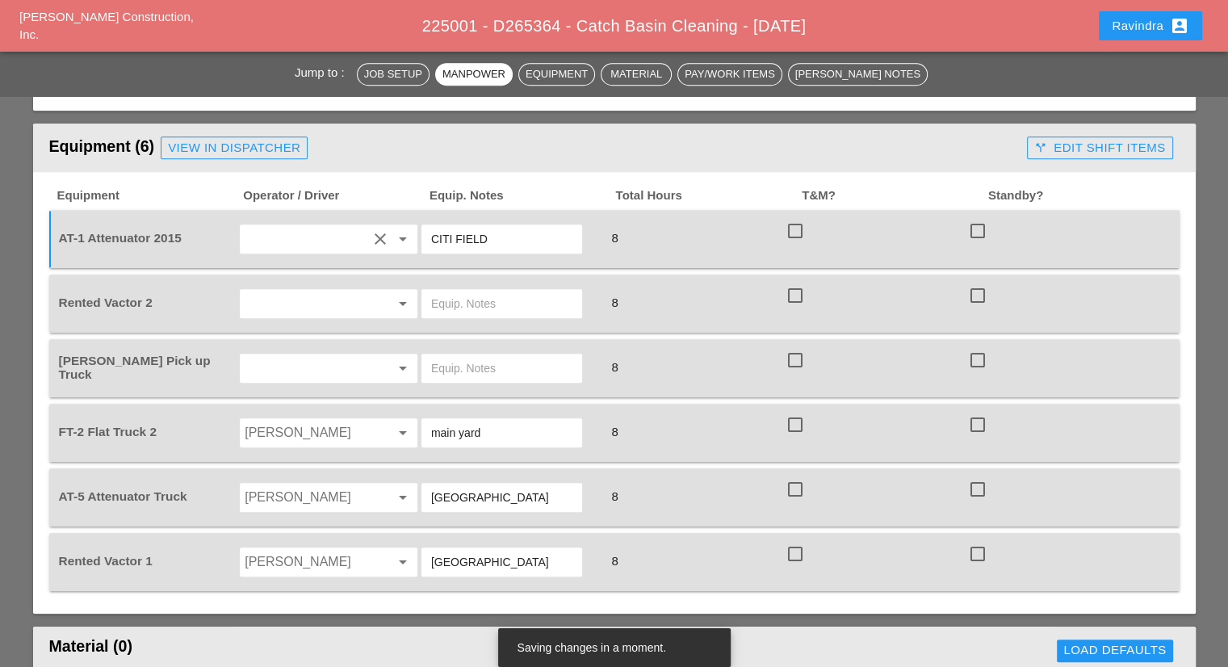
type input "CITI FIELD"
click at [336, 296] on input "text" at bounding box center [306, 304] width 123 height 26
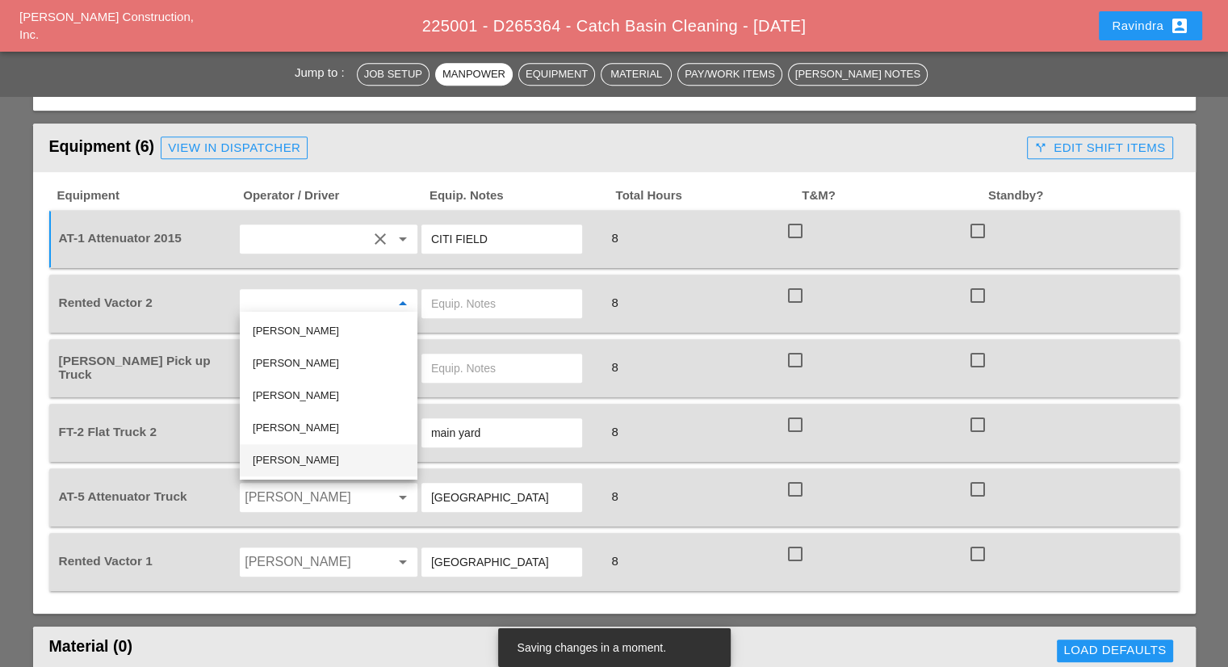
click at [297, 453] on div "Jose Ventura" at bounding box center [329, 459] width 152 height 19
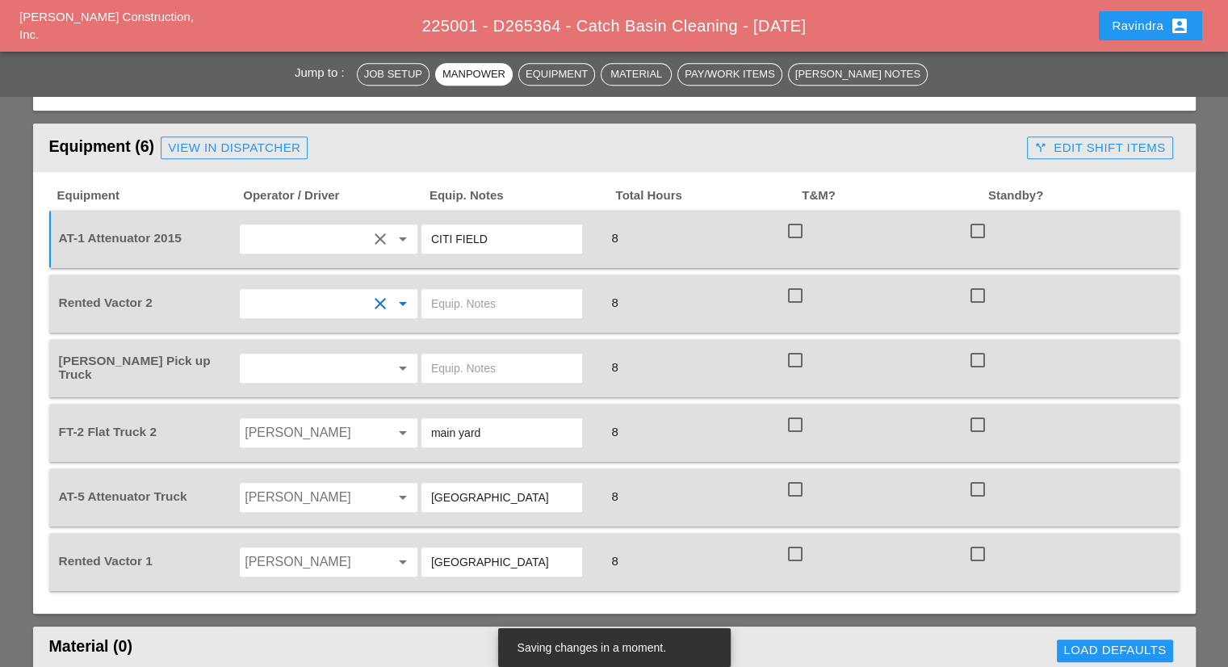
drag, startPoint x: 477, startPoint y: 296, endPoint x: 386, endPoint y: 327, distance: 96.3
click at [476, 296] on input "text" at bounding box center [501, 304] width 141 height 26
paste input "CITI FIELD"
type input "CITI FIELD"
click at [336, 364] on input "text" at bounding box center [306, 368] width 123 height 26
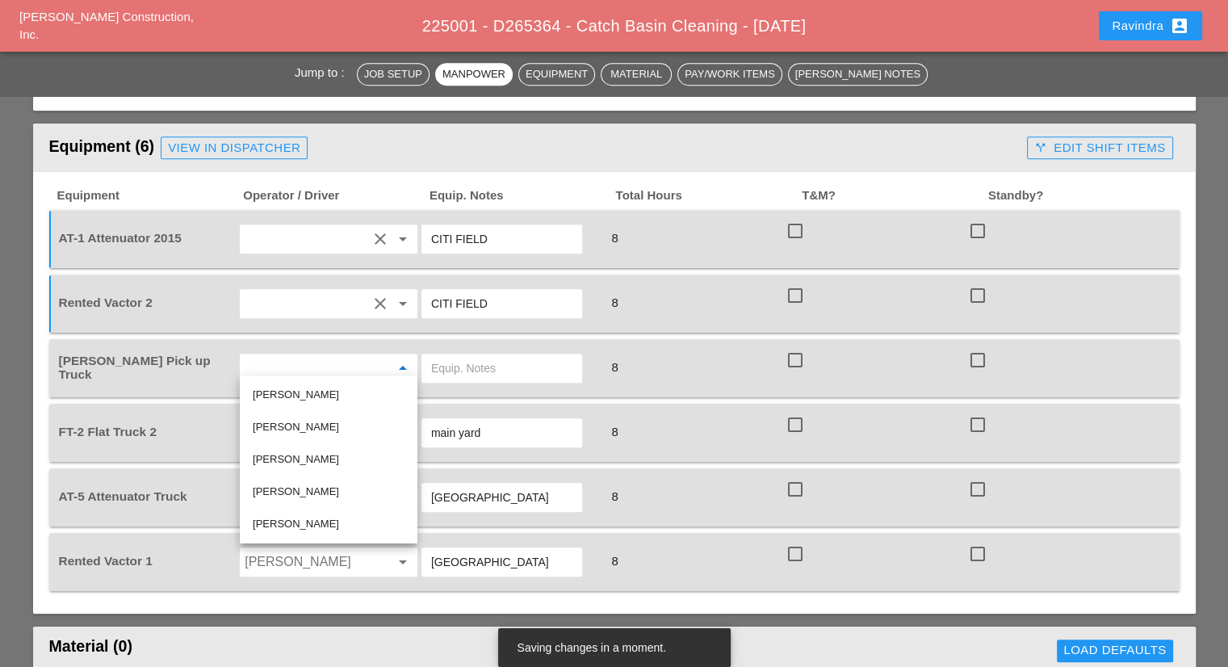
click at [327, 388] on div "Miguel Fernandes" at bounding box center [329, 394] width 152 height 19
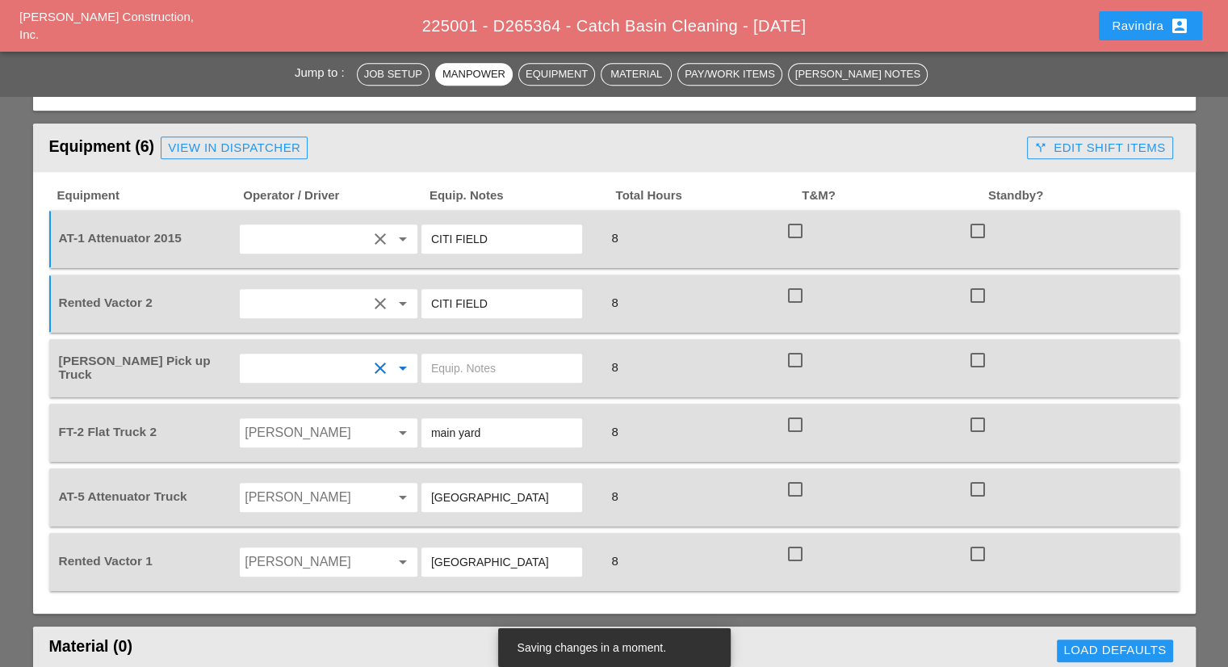
click at [464, 356] on input "text" at bounding box center [501, 368] width 141 height 26
type input "W/ SMALL TOOLS"
click at [326, 484] on input "Jessica Godoy" at bounding box center [306, 497] width 123 height 26
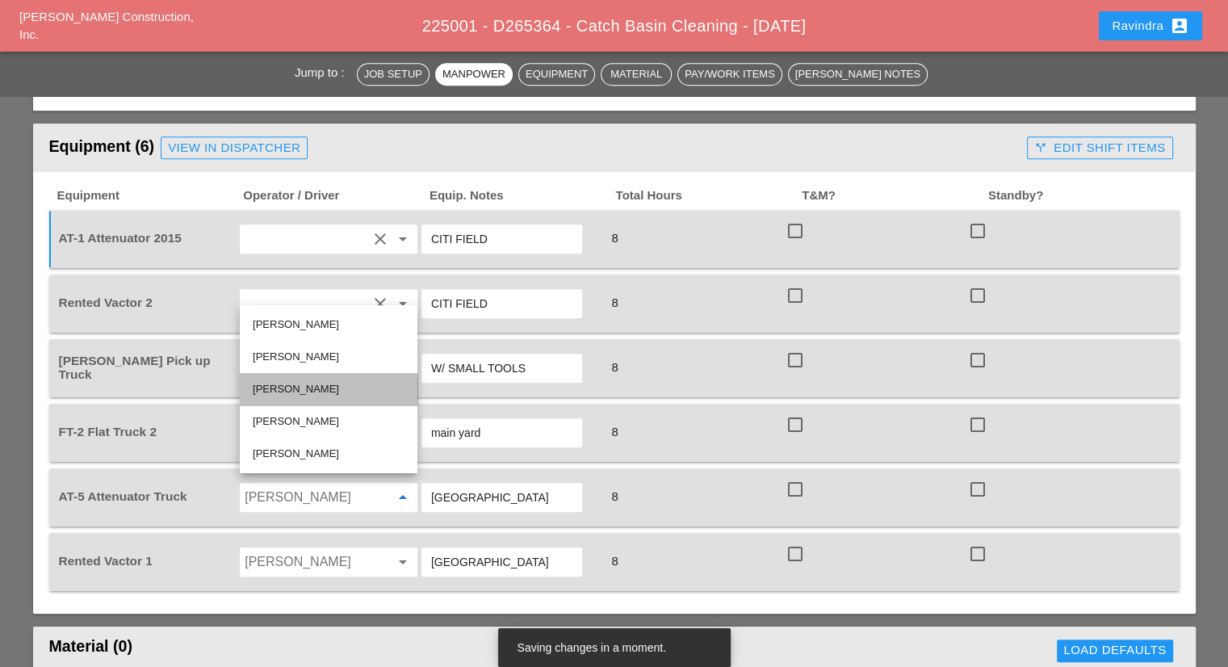
click at [321, 393] on div "Joseph Hill" at bounding box center [329, 388] width 152 height 19
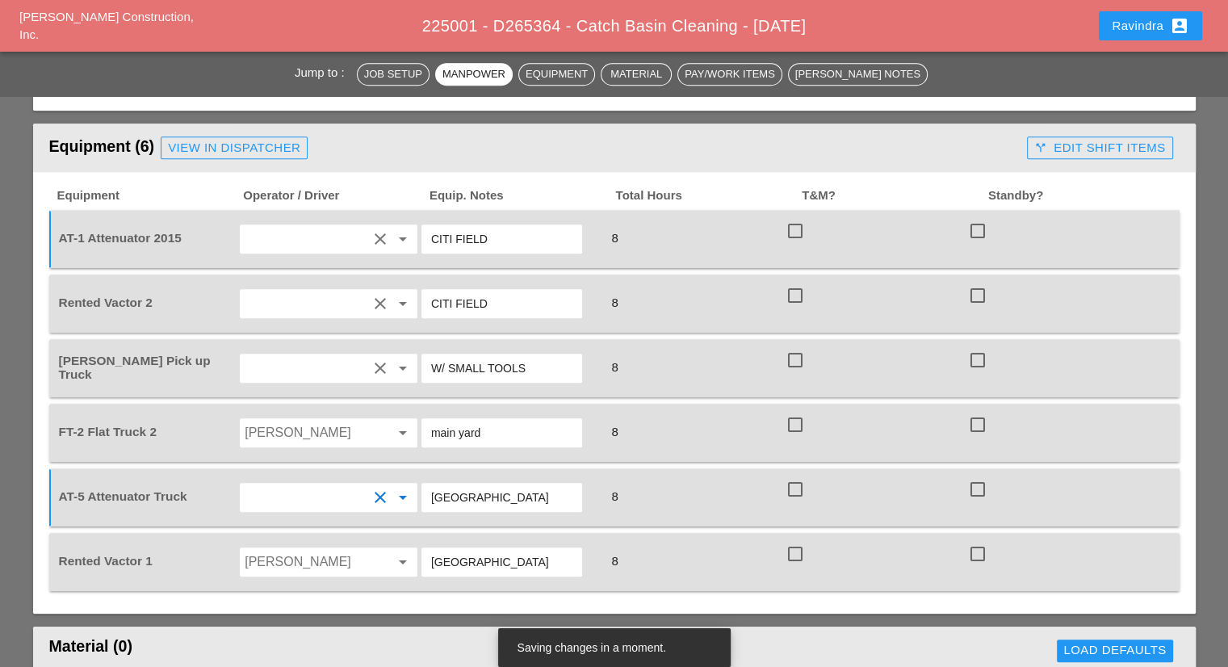
drag, startPoint x: 509, startPoint y: 492, endPoint x: 352, endPoint y: 488, distance: 156.7
click at [352, 488] on div "AT-5 Attenuator Truck clear arrow_drop_down City Field 8 check_box_outline_blan…" at bounding box center [602, 497] width 1093 height 45
paste input "ITI FIELD"
type input "CITI FIELD"
click at [346, 560] on input "Daniel Kavanaugh" at bounding box center [306, 562] width 123 height 26
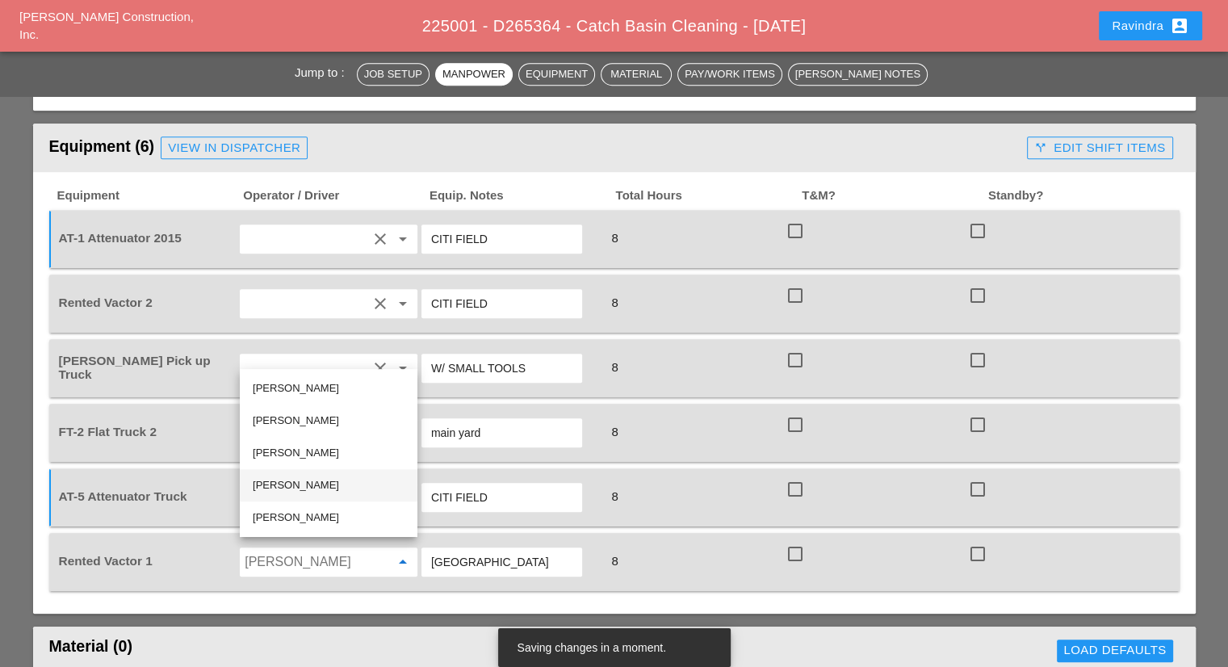
click at [291, 479] on div "Nick Mattheos" at bounding box center [329, 485] width 152 height 19
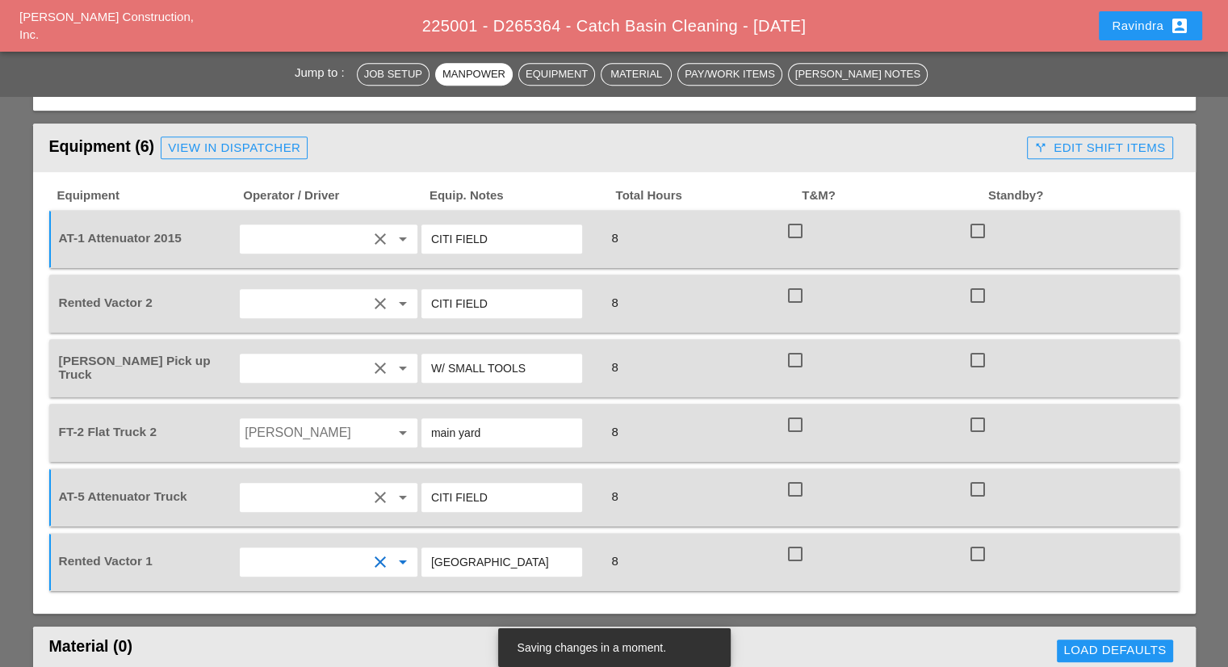
drag, startPoint x: 446, startPoint y: 550, endPoint x: 368, endPoint y: 543, distance: 78.6
click at [368, 543] on div "Rented Vactor 1 clear arrow_drop_down City Field 8 check_box_outline_blank chec…" at bounding box center [602, 561] width 1093 height 45
paste input "ITI FIELD"
type input "CITI FIELD"
click at [401, 423] on icon "arrow_drop_down" at bounding box center [402, 432] width 19 height 19
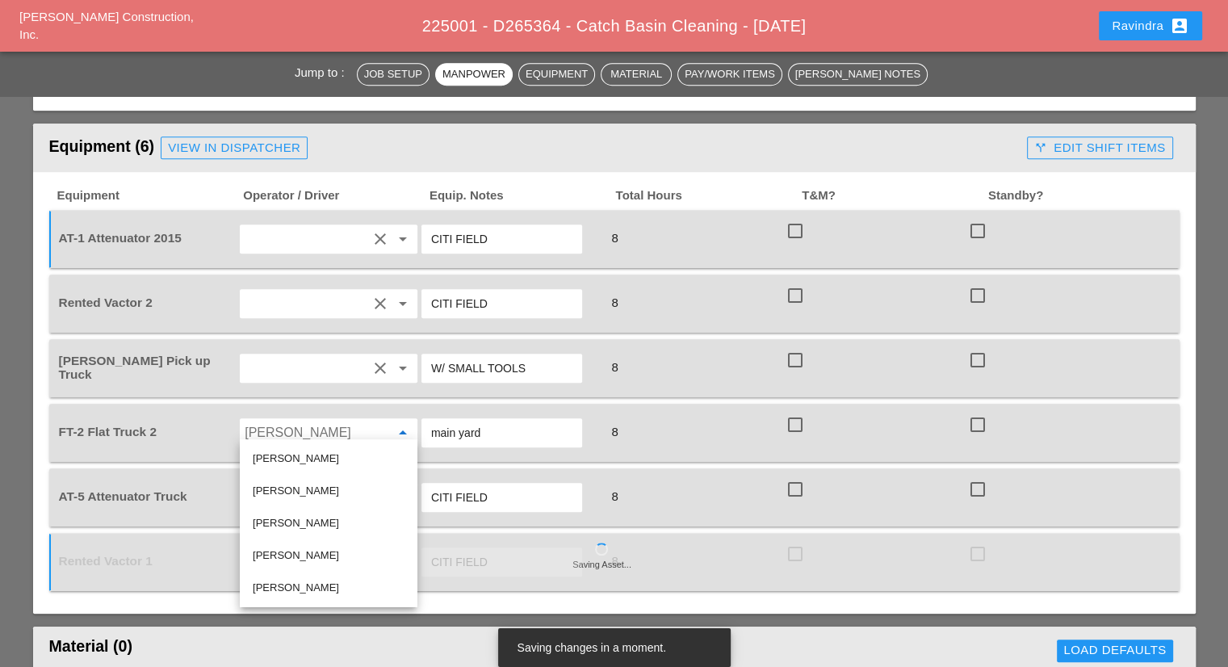
click at [386, 410] on div "Luis Ocasio arrow_drop_down" at bounding box center [328, 432] width 182 height 45
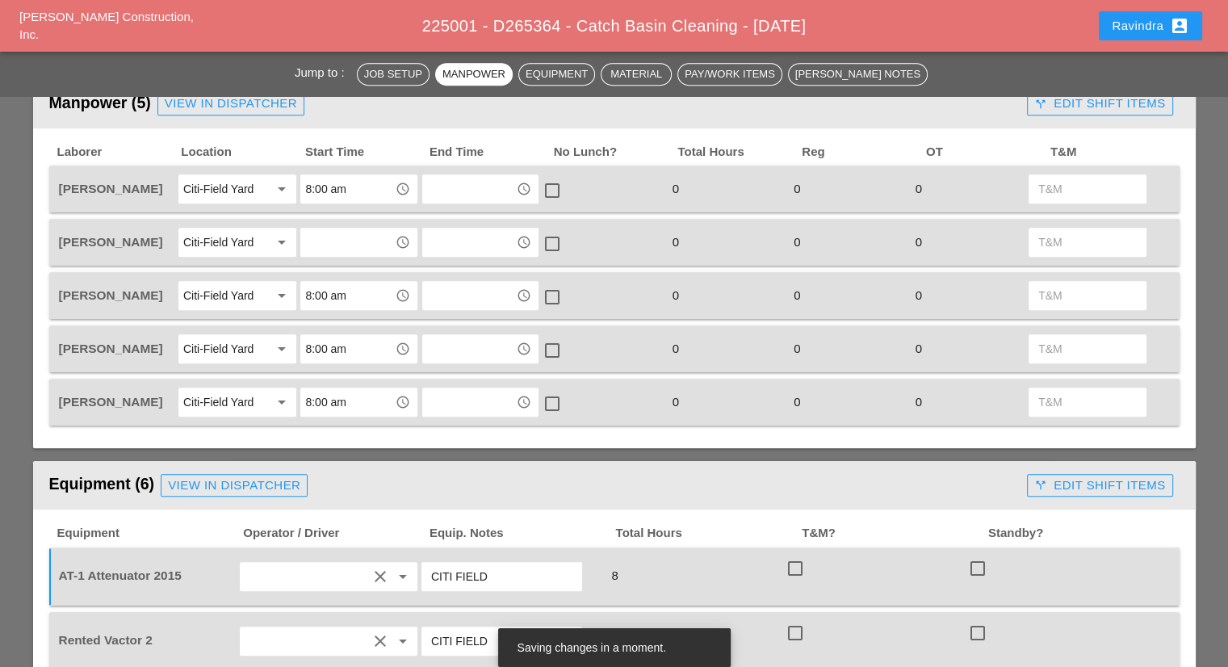
scroll to position [807, 0]
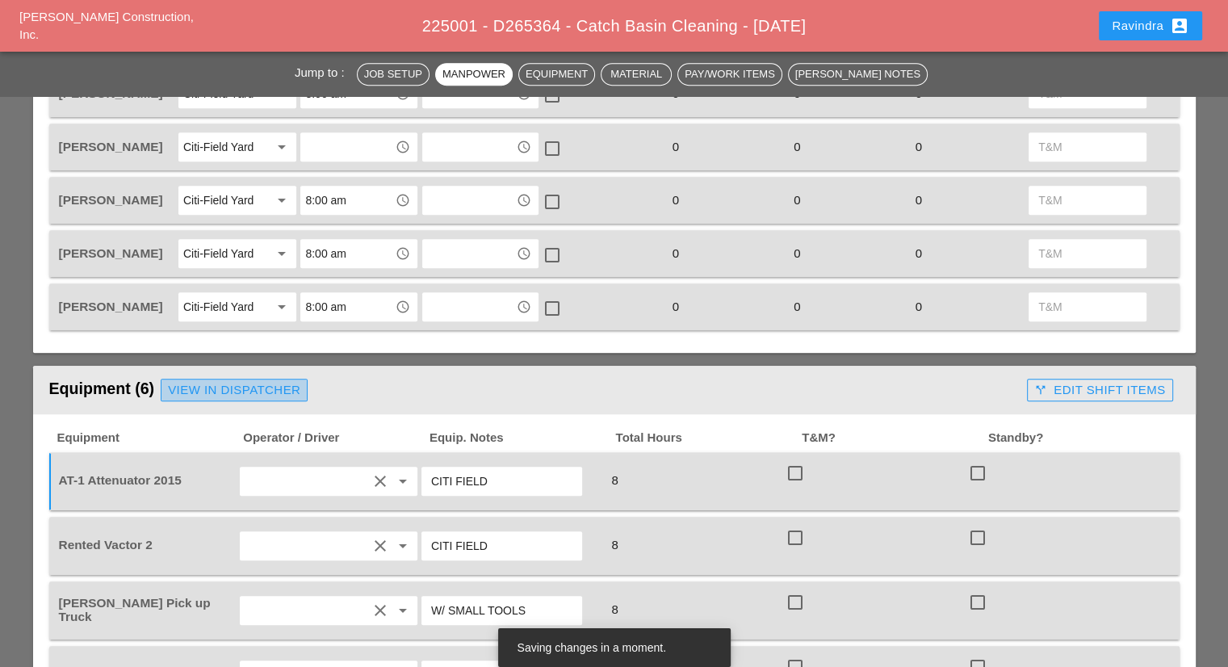
click at [257, 381] on div "View in Dispatcher" at bounding box center [234, 390] width 132 height 19
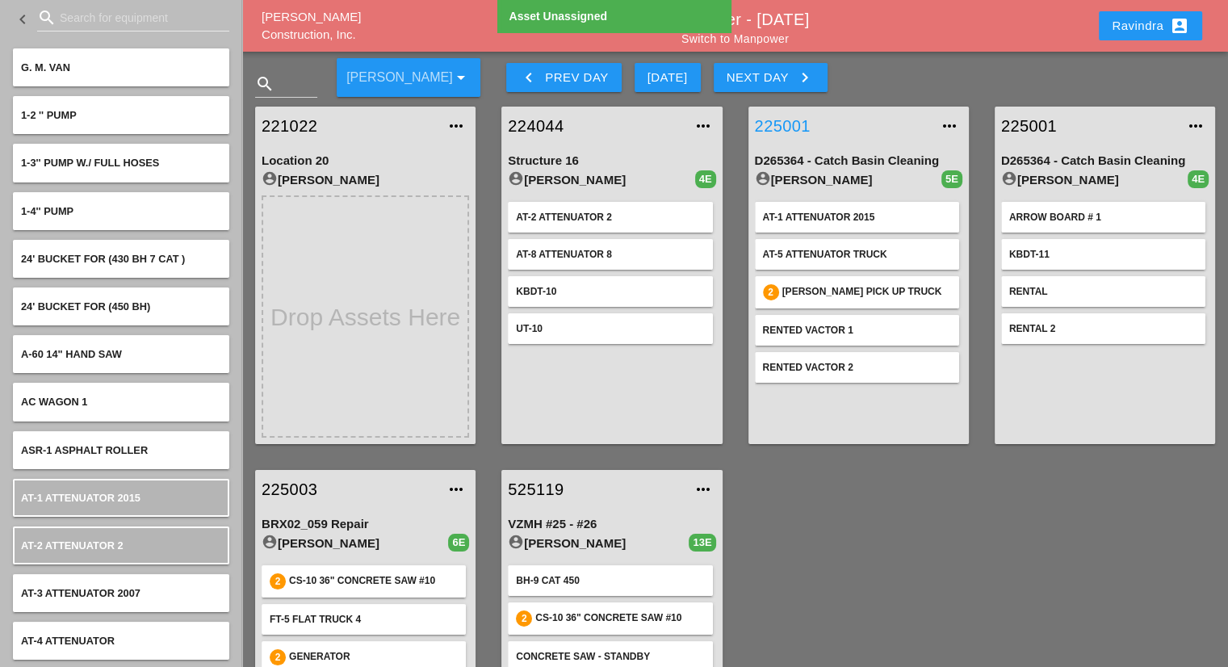
click at [785, 129] on link "225001" at bounding box center [842, 126] width 175 height 24
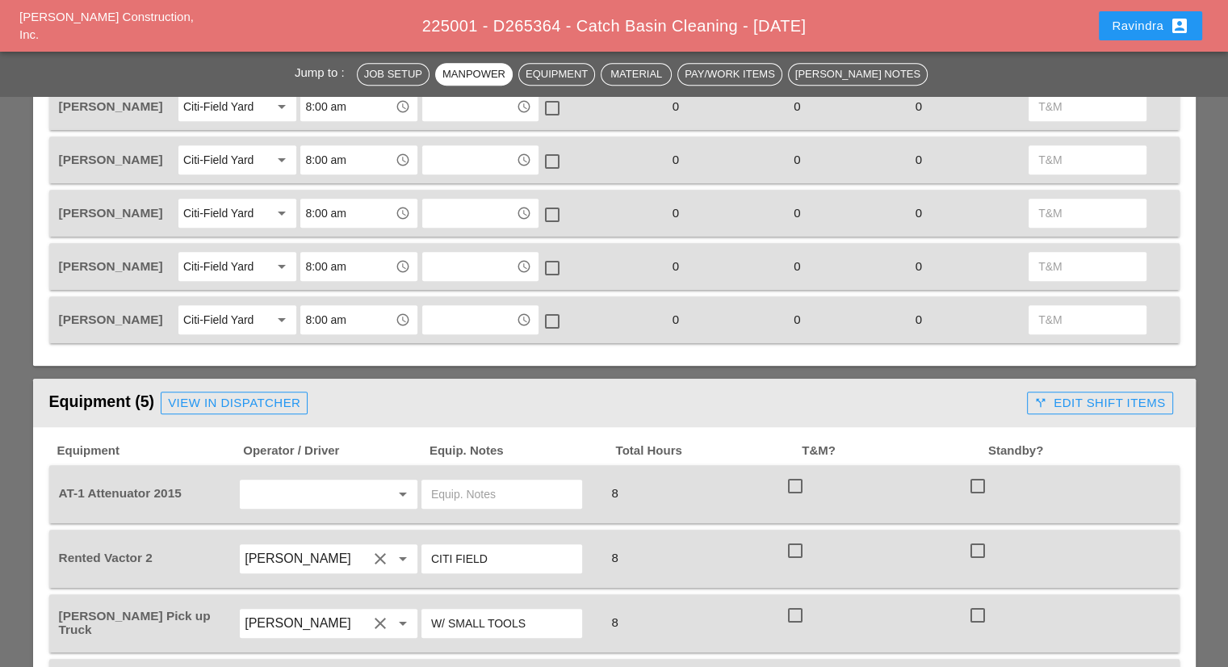
scroll to position [969, 0]
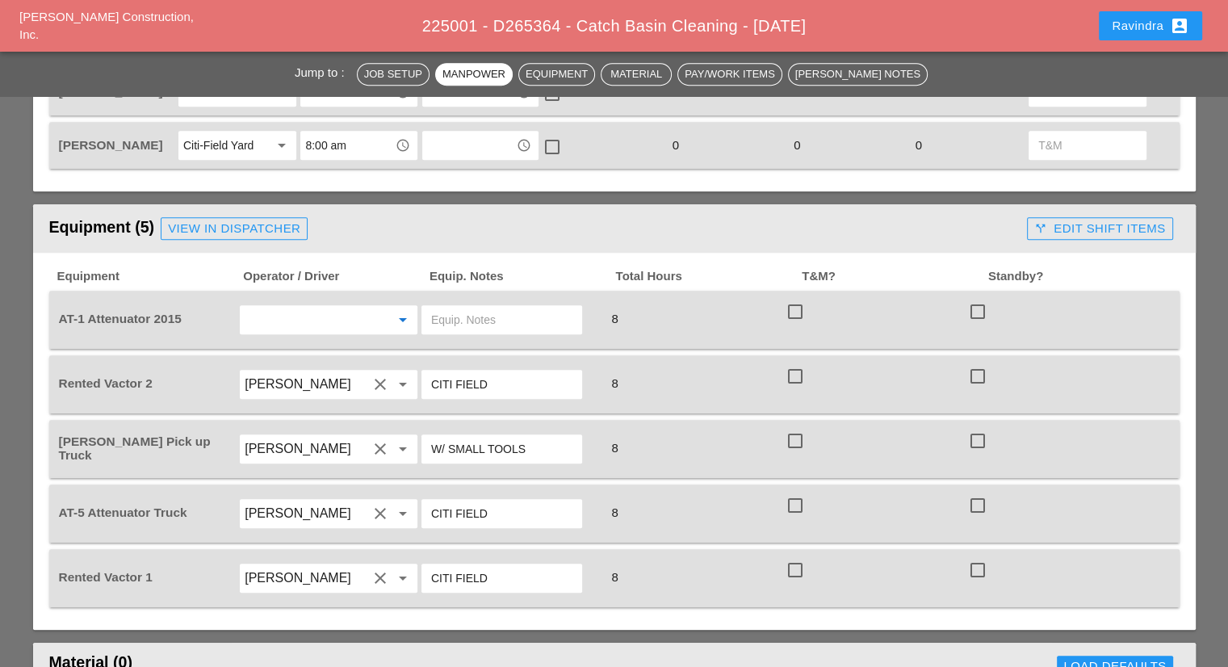
click at [304, 315] on input "text" at bounding box center [306, 320] width 123 height 26
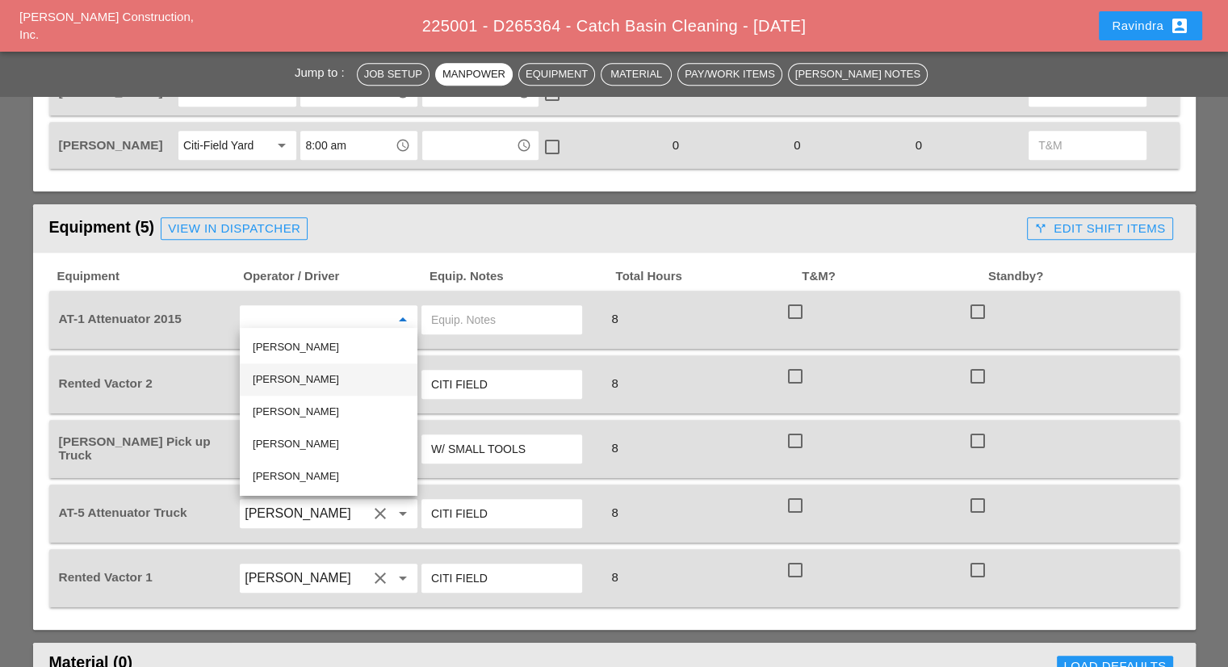
click at [311, 376] on div "Octavio Grosso" at bounding box center [329, 379] width 152 height 19
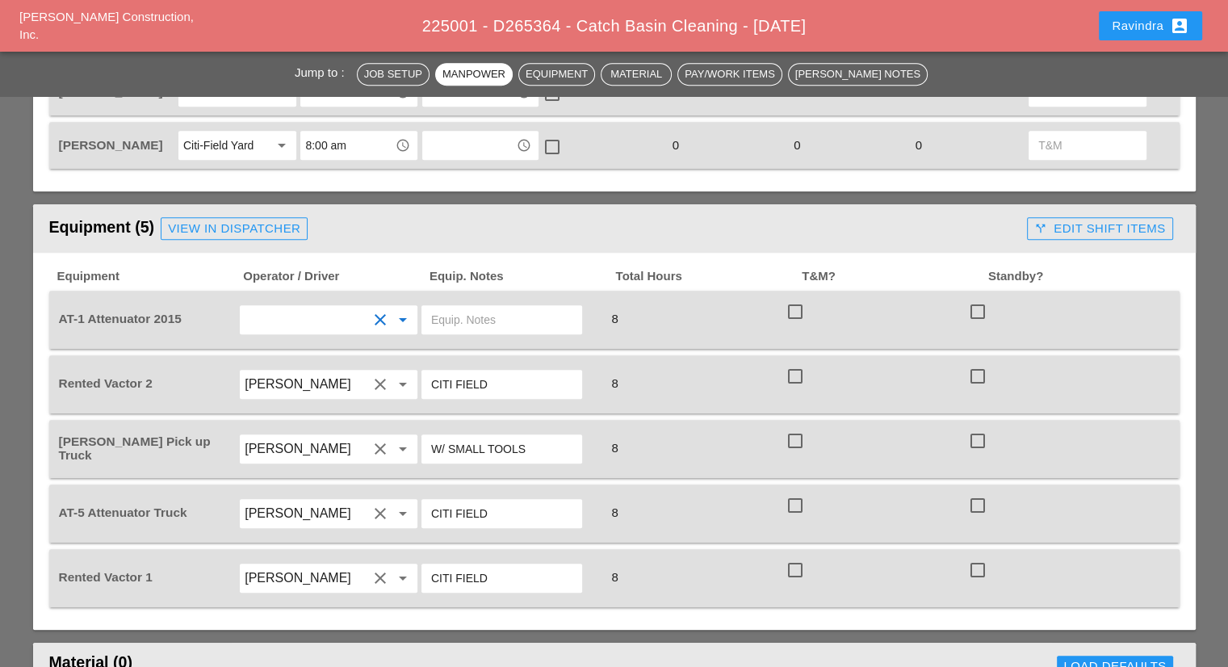
click at [473, 316] on input "text" at bounding box center [501, 320] width 141 height 26
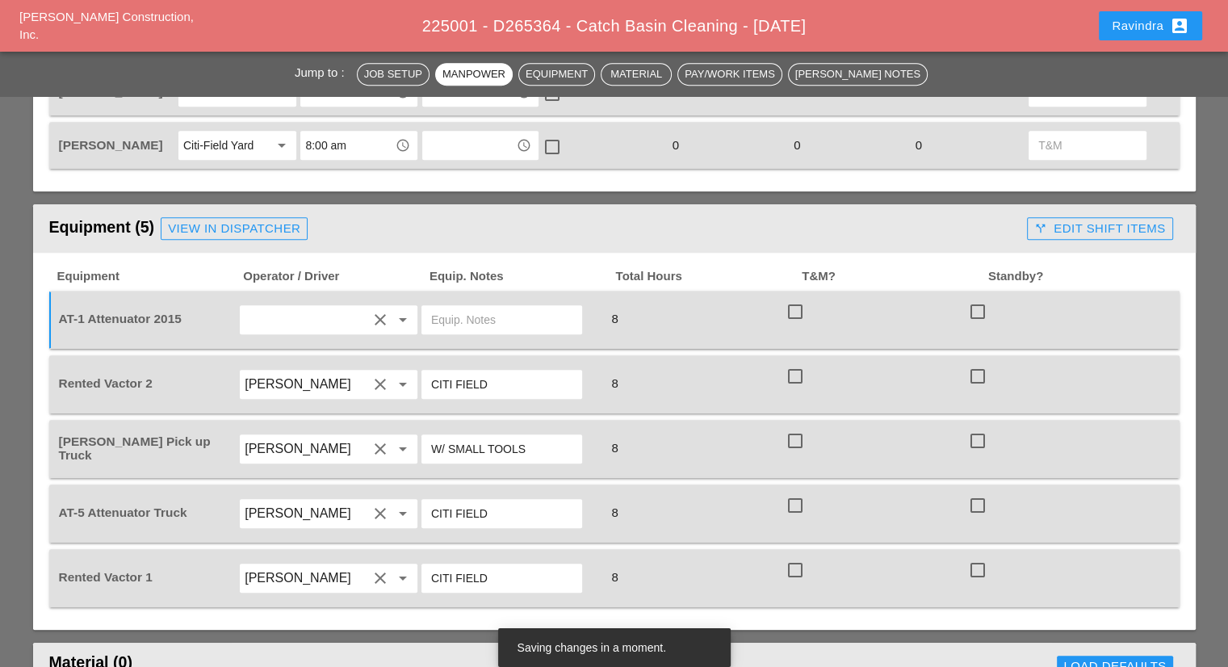
paste input "CITI FIELD"
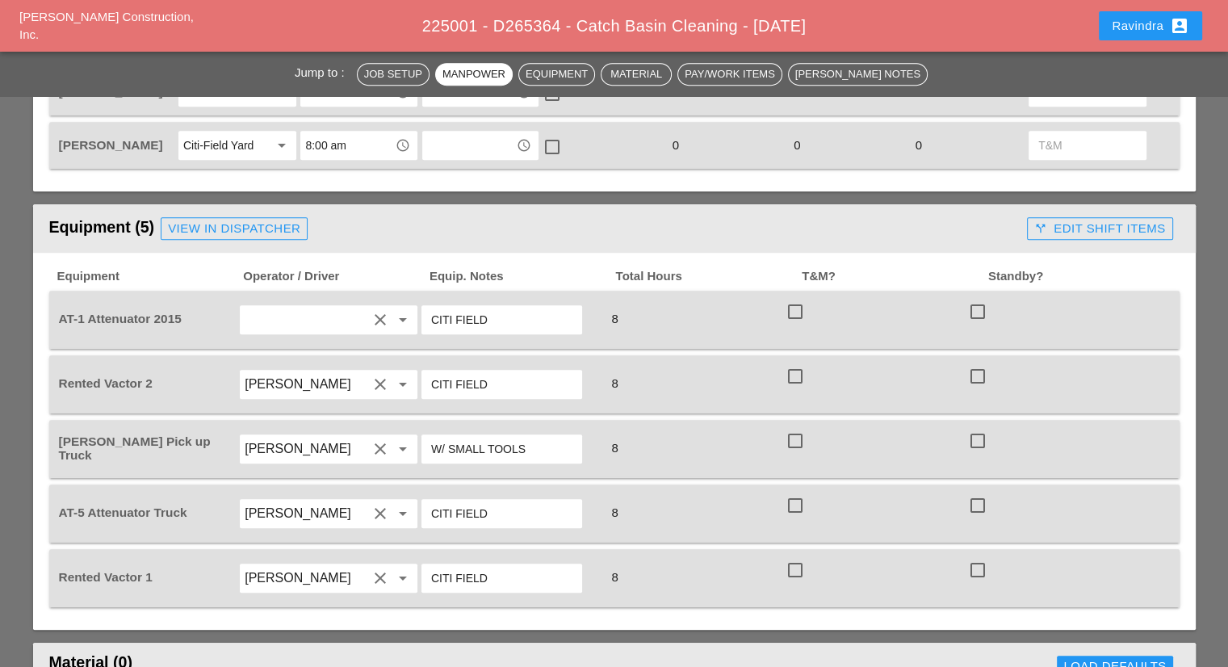
type input "CITI FIELD"
drag, startPoint x: 1095, startPoint y: 30, endPoint x: 1107, endPoint y: 30, distance: 12.1
click at [1107, 30] on div "Ravindra account_box" at bounding box center [1150, 25] width 116 height 39
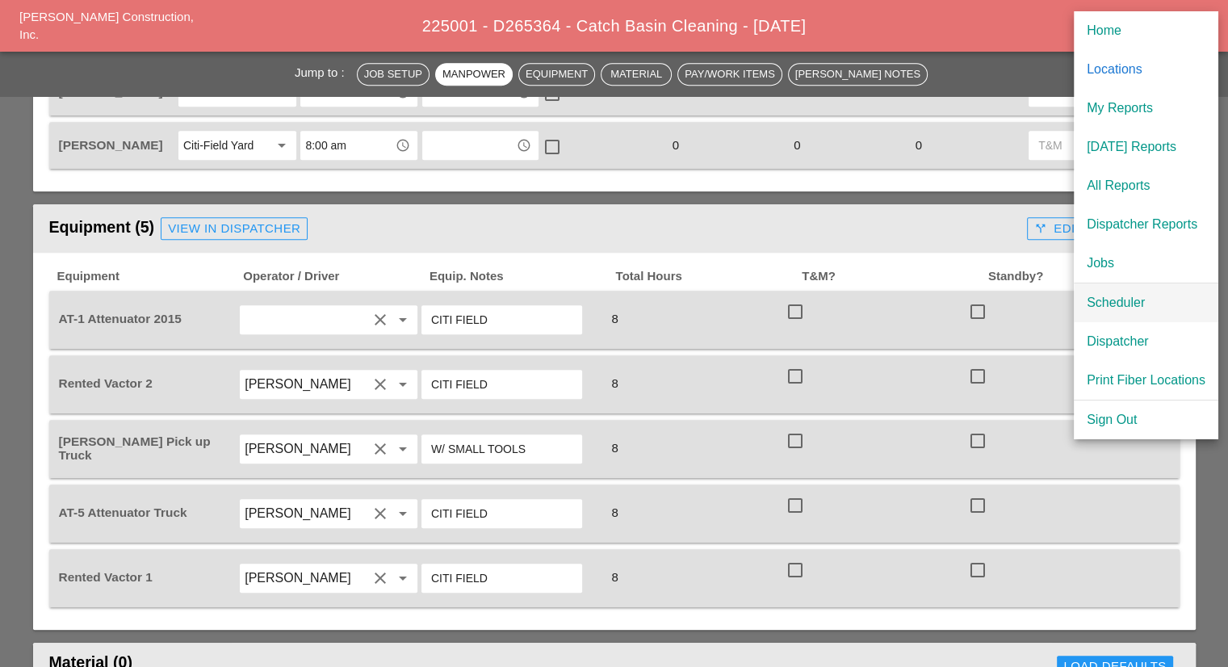
click at [1115, 295] on div "Scheduler" at bounding box center [1146, 302] width 119 height 19
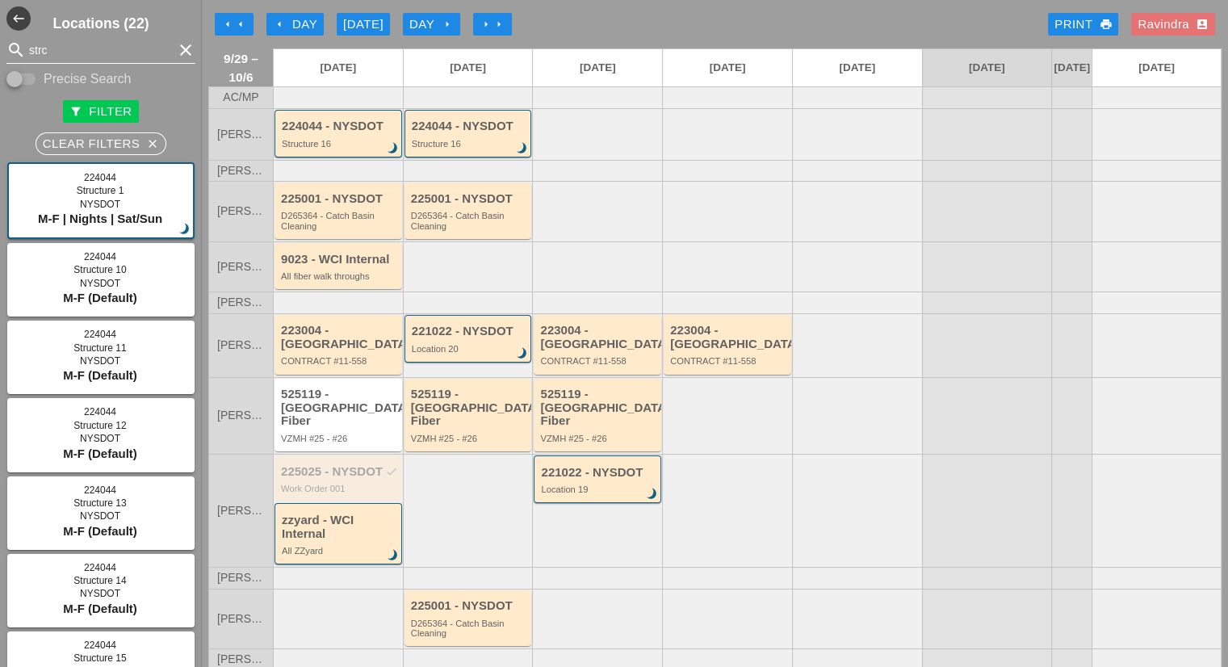
drag, startPoint x: 171, startPoint y: 49, endPoint x: 96, endPoint y: 49, distance: 75.1
click at [176, 49] on icon "clear" at bounding box center [185, 49] width 19 height 19
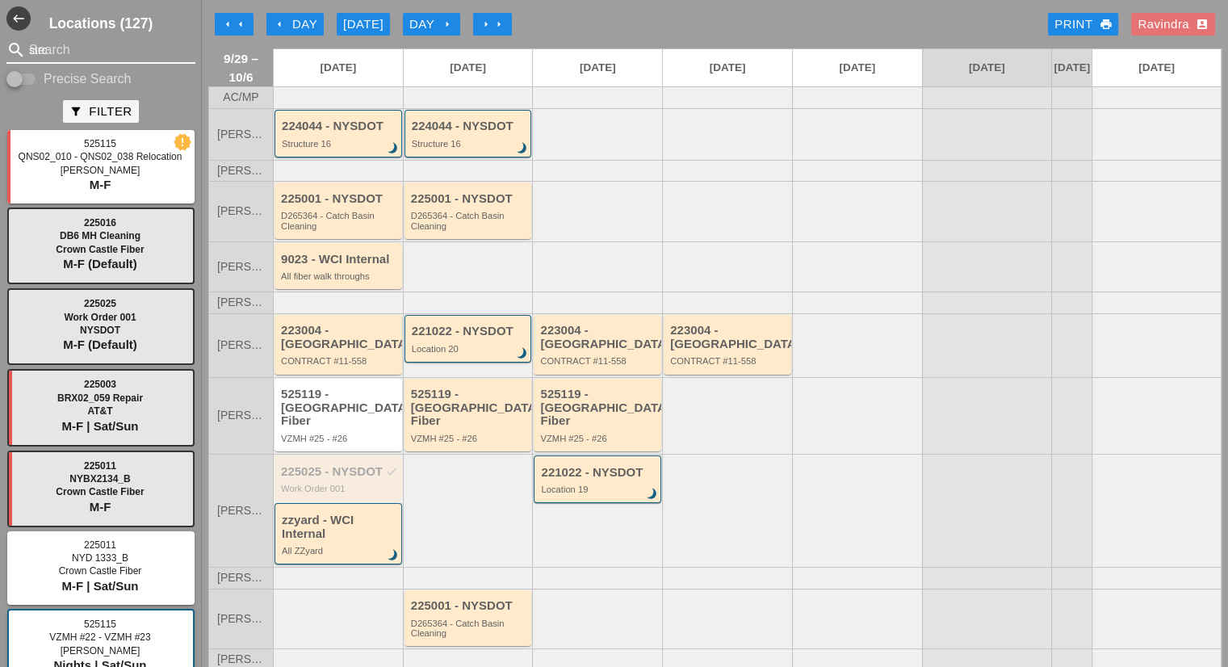
click at [96, 49] on input "strc" at bounding box center [101, 50] width 144 height 26
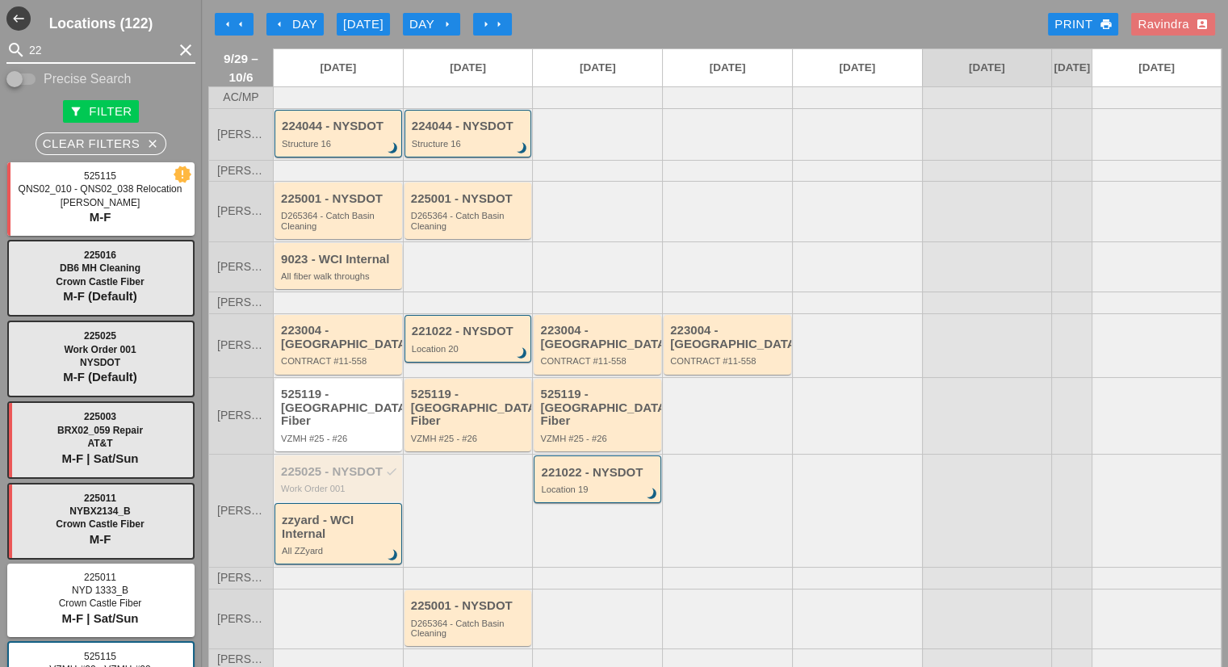
type input "2"
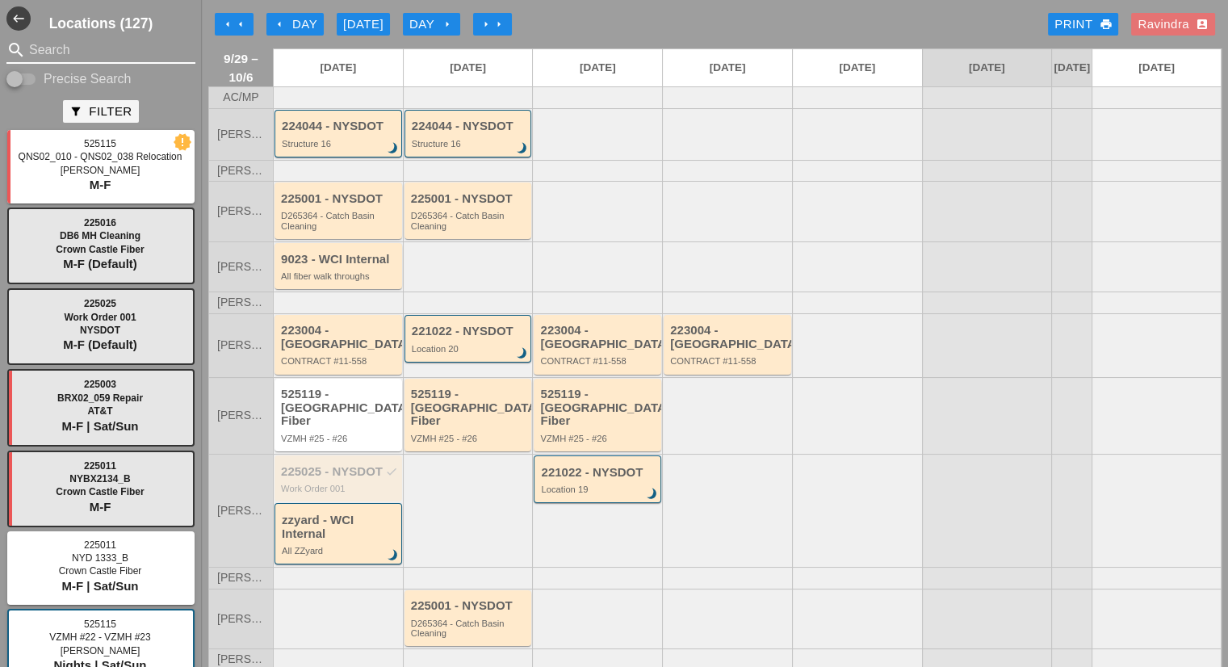
click at [113, 53] on input "Search" at bounding box center [101, 50] width 144 height 26
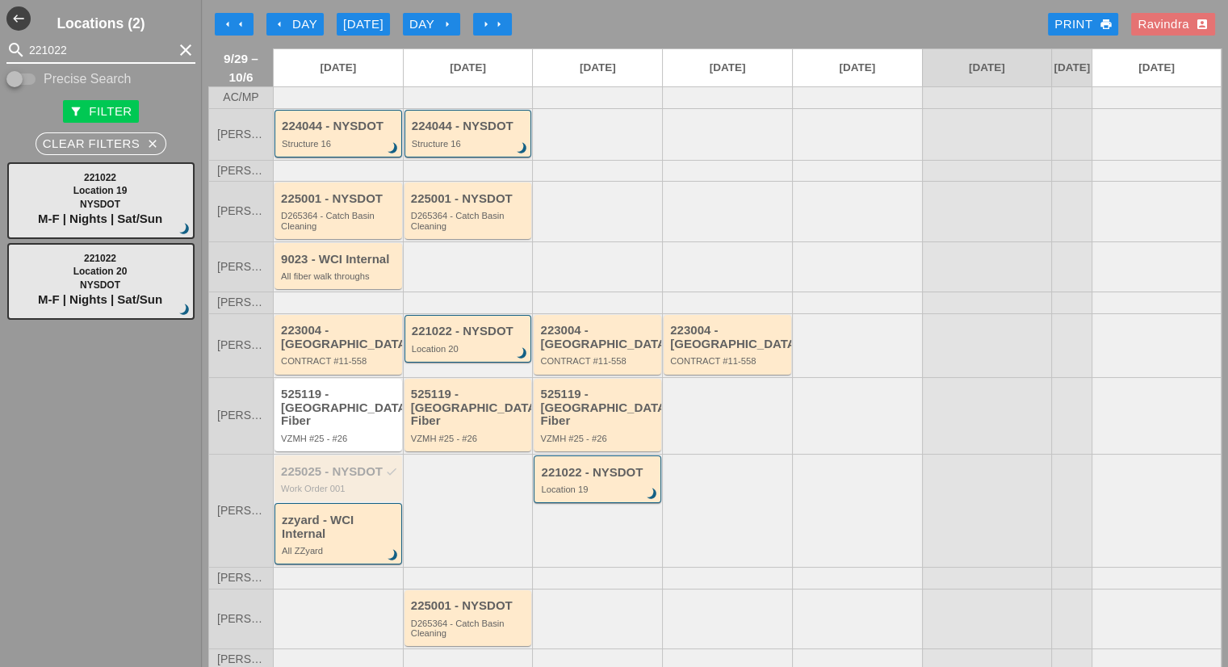
drag, startPoint x: 92, startPoint y: 49, endPoint x: 0, endPoint y: 45, distance: 92.1
click at [0, 45] on div "search 221022 clear" at bounding box center [101, 50] width 202 height 26
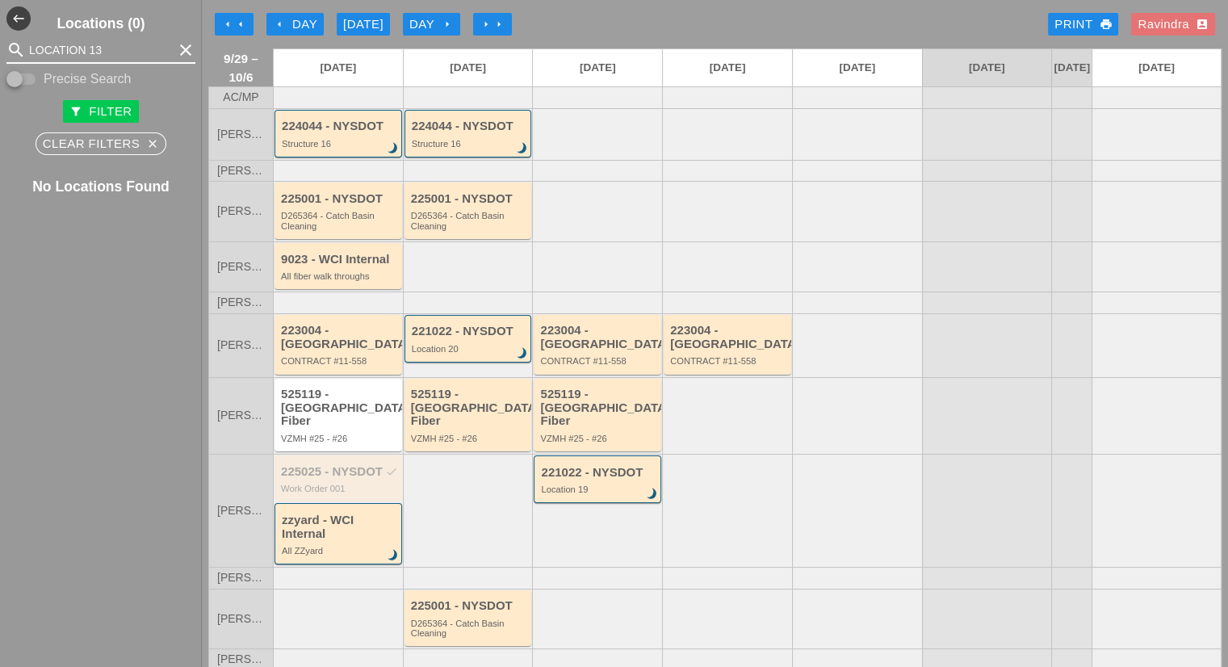
type input "LOCATION 13"
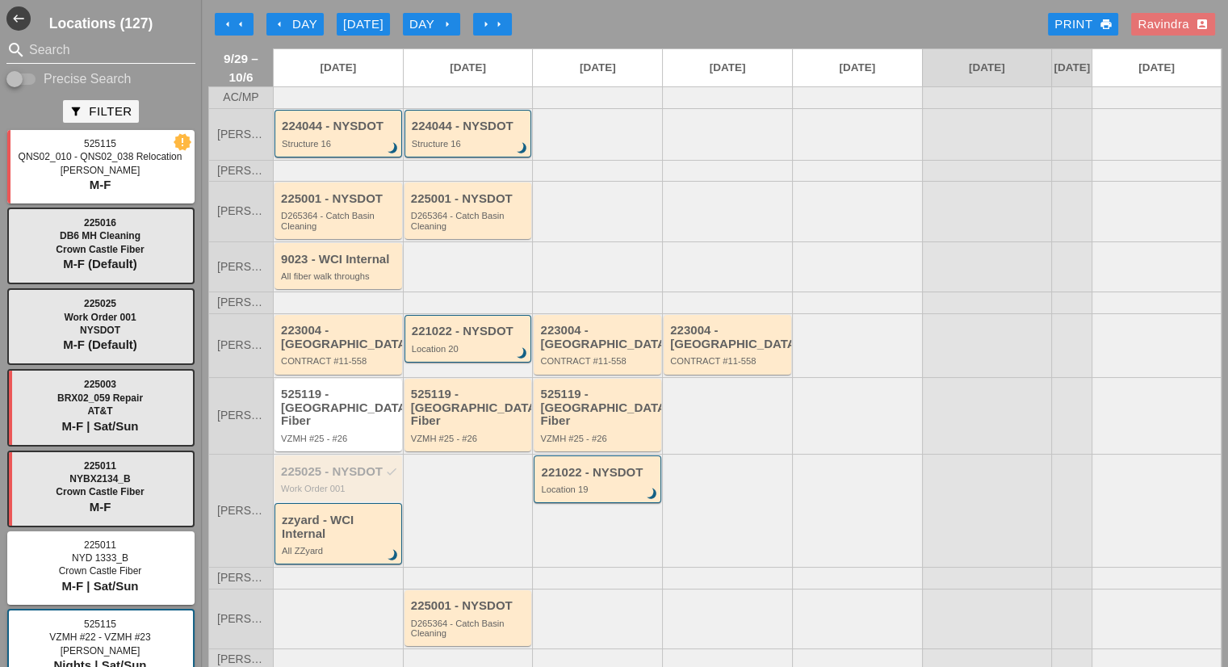
click at [87, 52] on input "Search" at bounding box center [101, 50] width 144 height 26
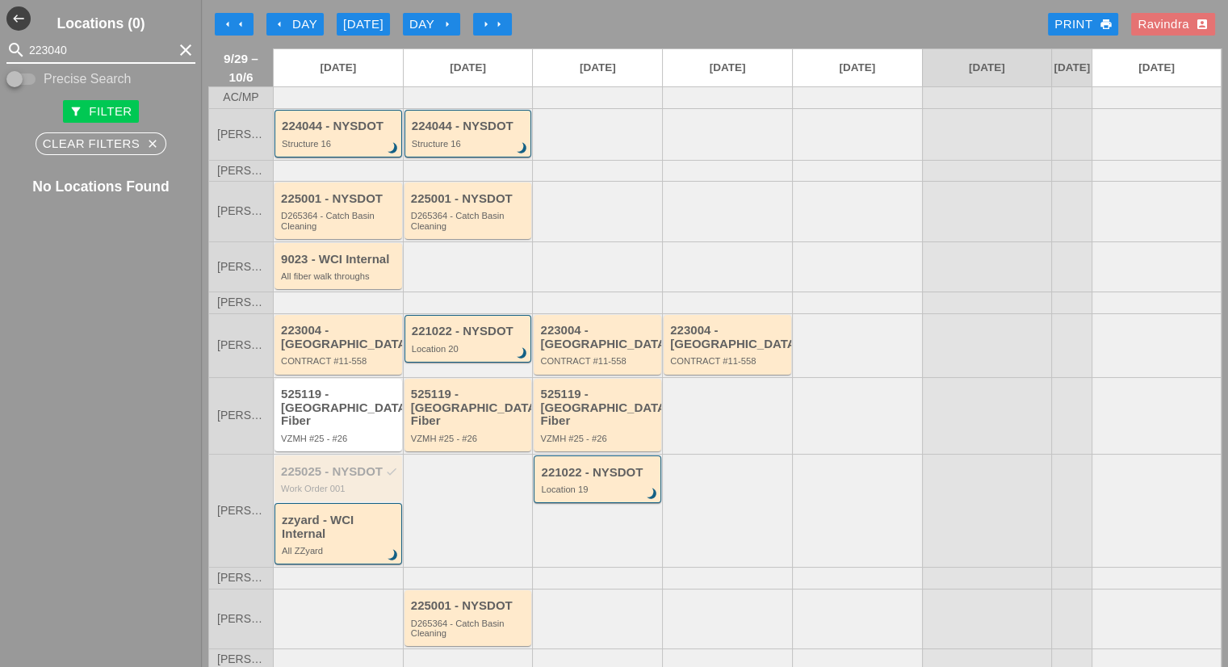
type input "223040"
click at [178, 49] on icon "clear" at bounding box center [185, 49] width 19 height 19
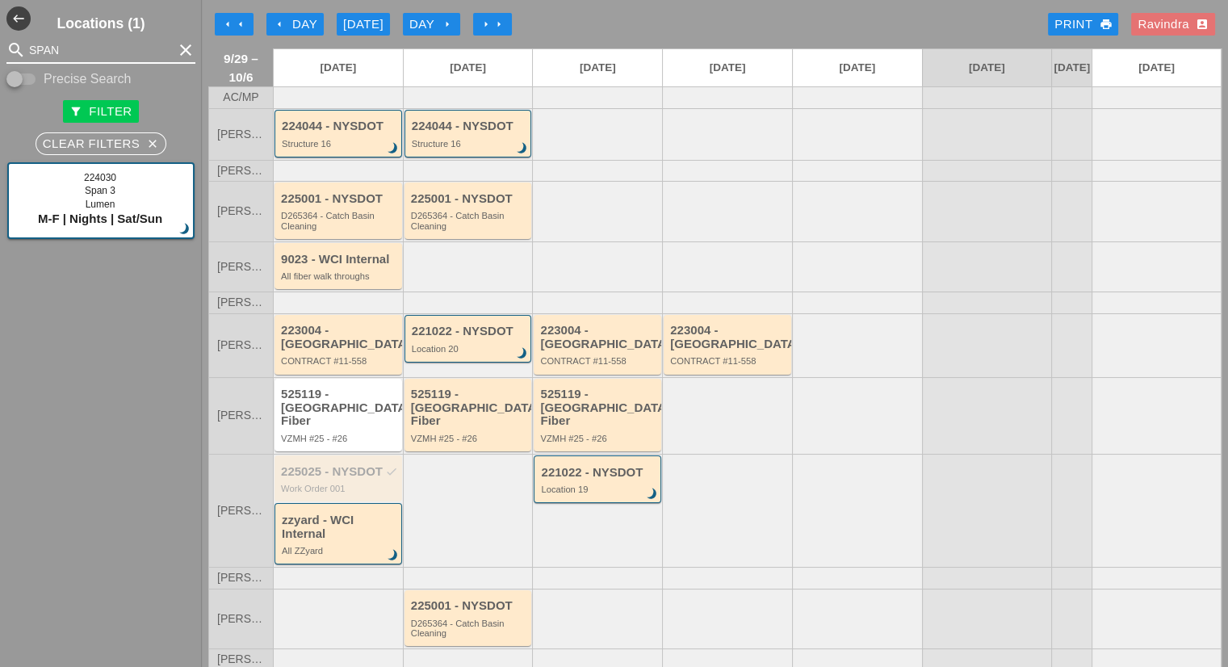
type input "SPAN"
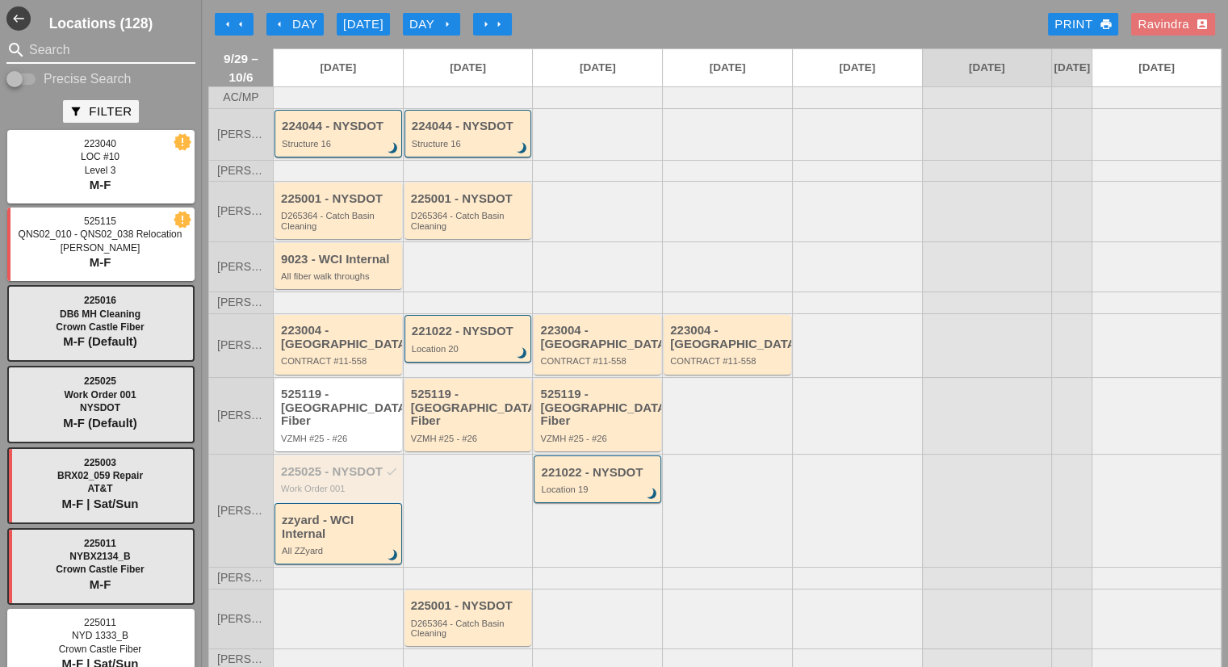
click at [83, 48] on input "Search" at bounding box center [101, 50] width 144 height 26
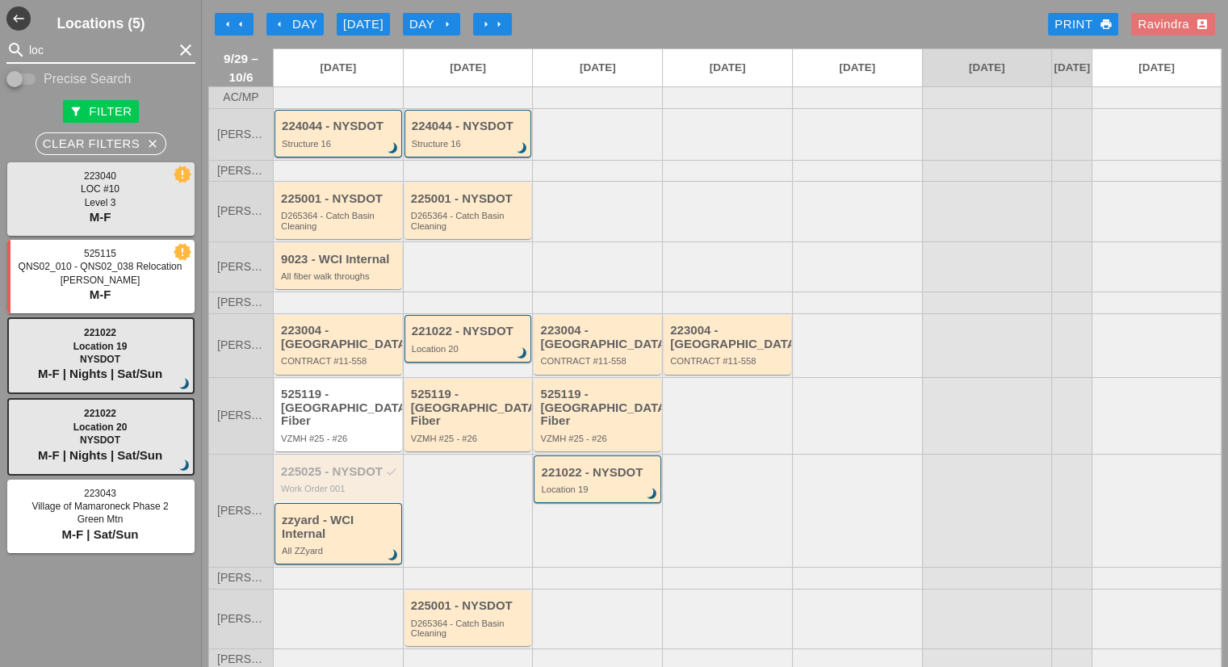
type input "loc"
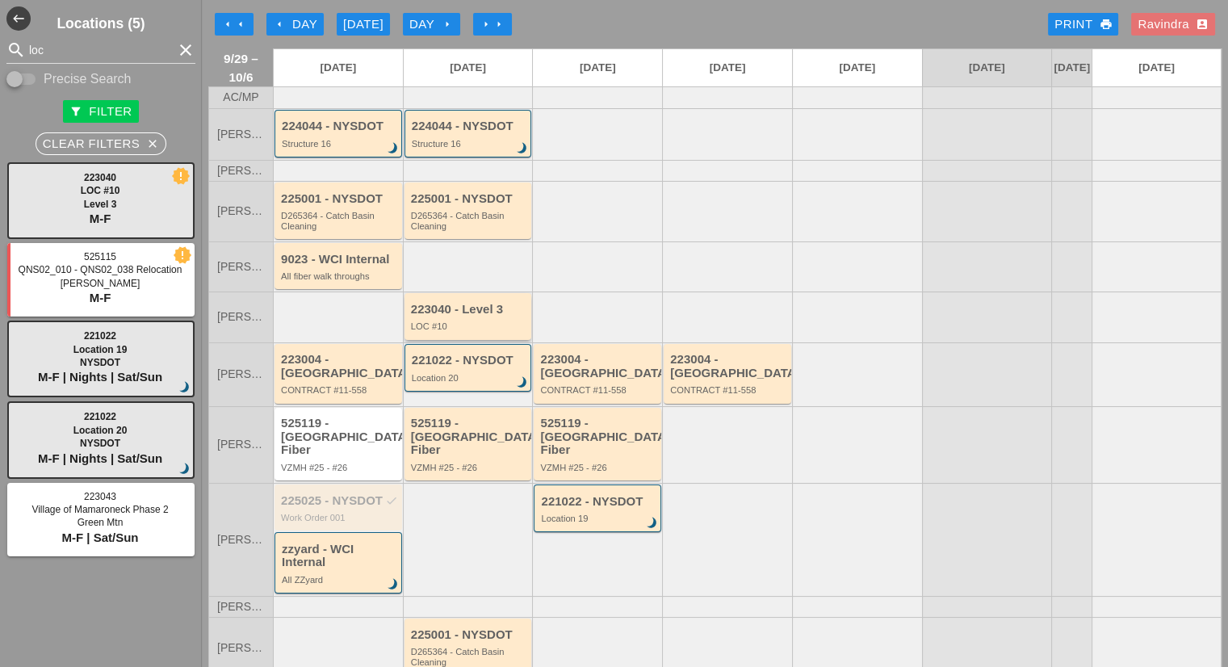
click at [492, 303] on div "223040 - Level 3 LOC #10" at bounding box center [468, 316] width 128 height 46
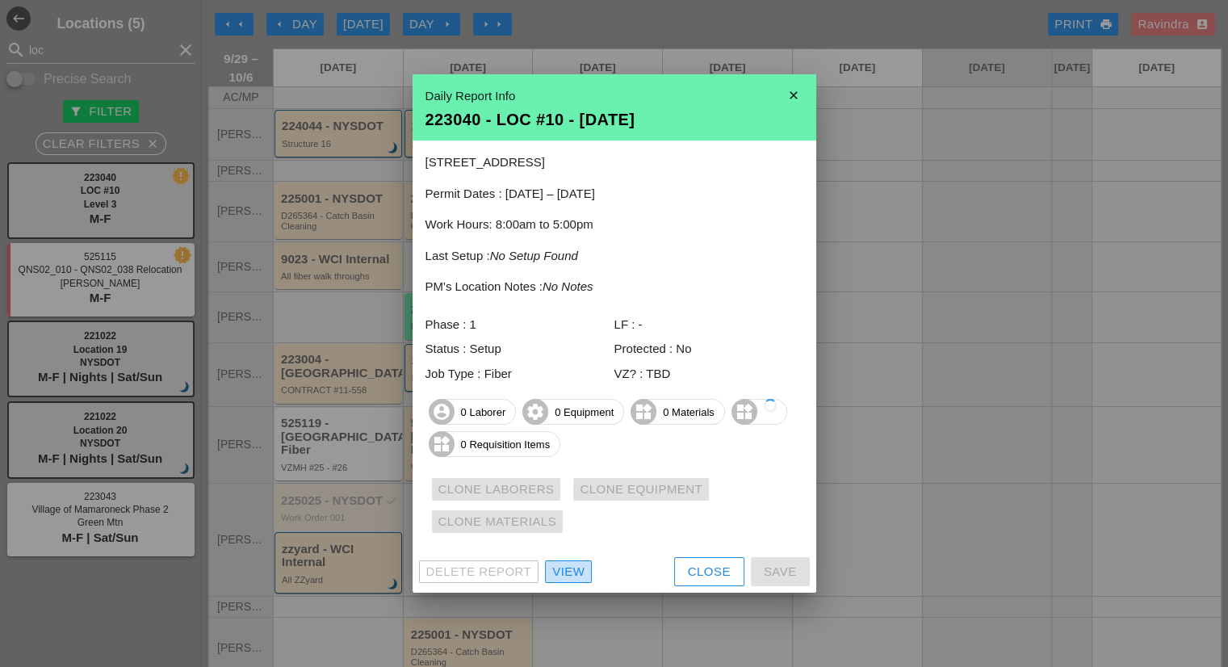
click at [564, 579] on div "View" at bounding box center [568, 572] width 32 height 19
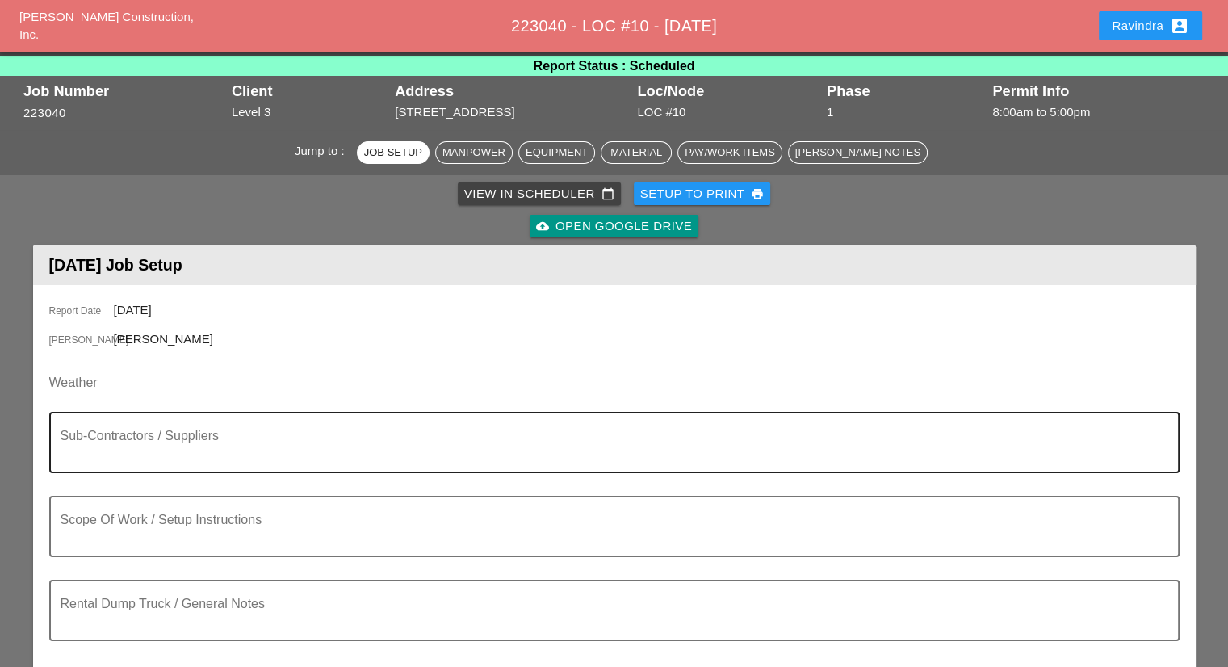
scroll to position [81, 0]
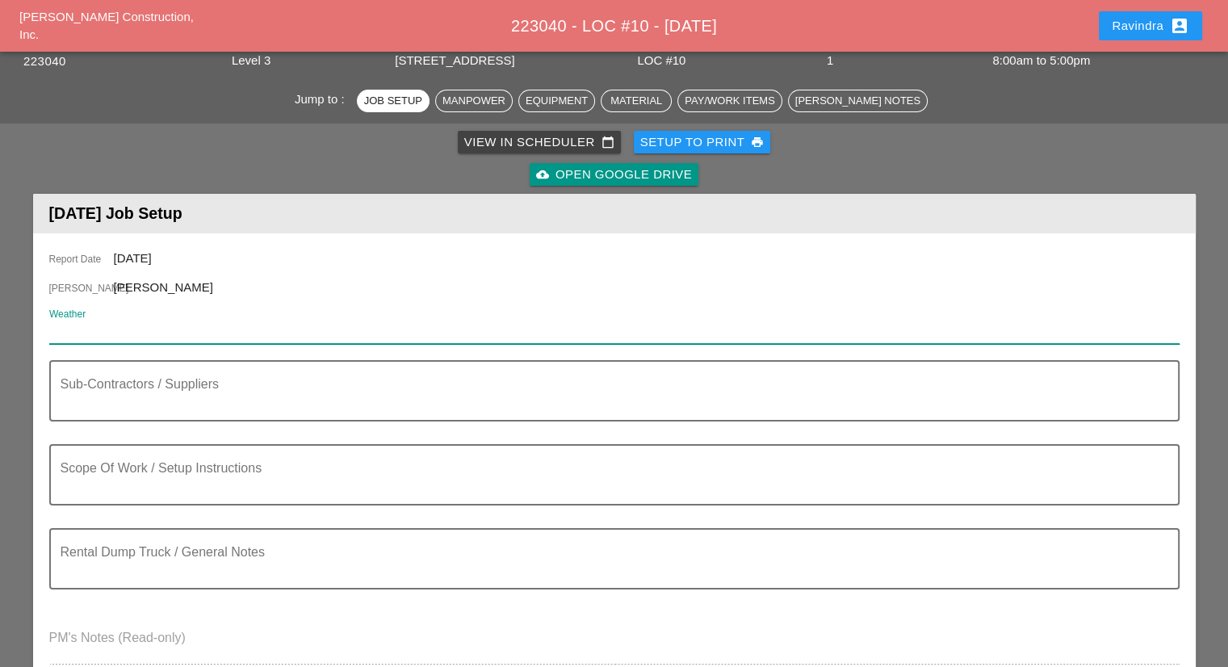
paste input "Tue 30 Day 84° 3% NNE 9 mph Cloudy skies early, followed by partial clearing. V…"
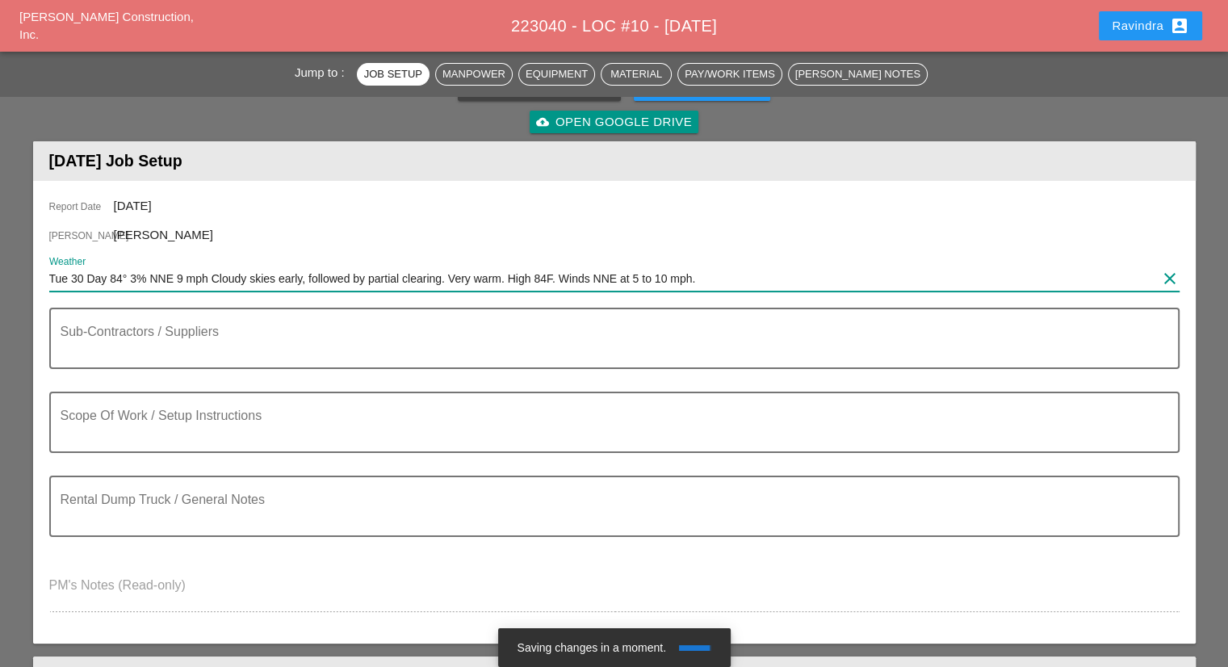
scroll to position [161, 0]
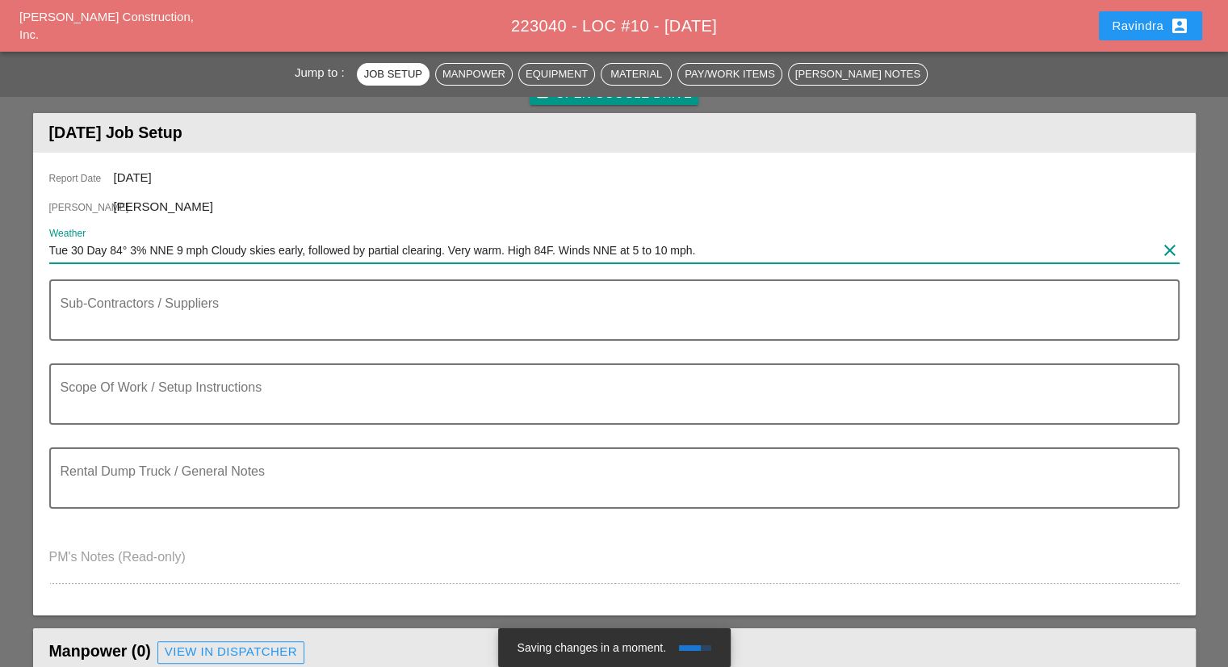
type input "Tue 30 Day 84° 3% NNE 9 mph Cloudy skies early, followed by partial clearing. V…"
click at [194, 312] on textarea "Sub-Contractors / Suppliers" at bounding box center [608, 319] width 1095 height 39
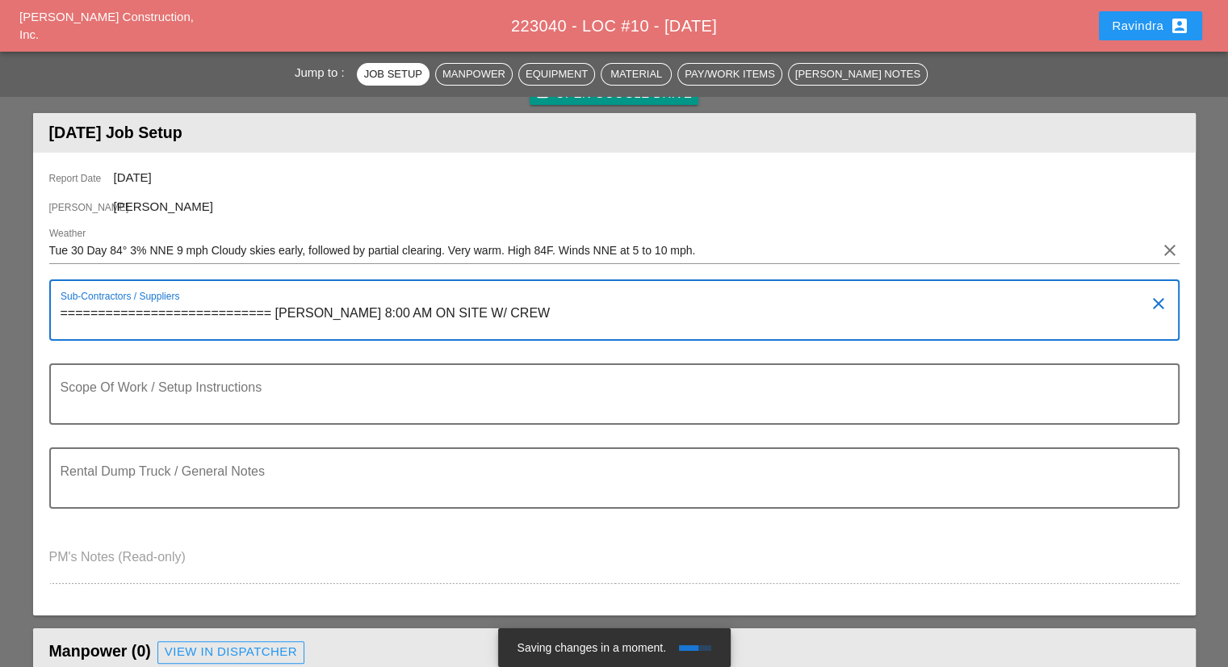
drag, startPoint x: 268, startPoint y: 312, endPoint x: 0, endPoint y: 301, distance: 268.3
click at [636, 317] on textarea "============================ WILLY SUAREZ 8:00 AM ON SITE W/ CREW" at bounding box center [608, 319] width 1095 height 39
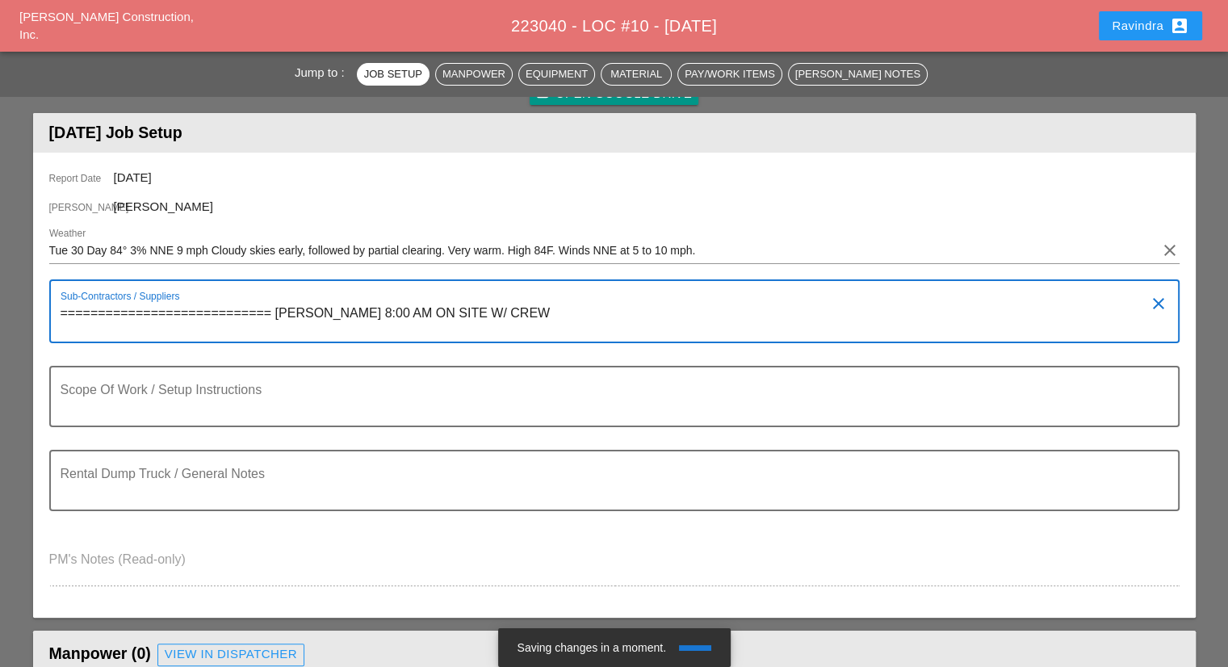
paste textarea "============================"
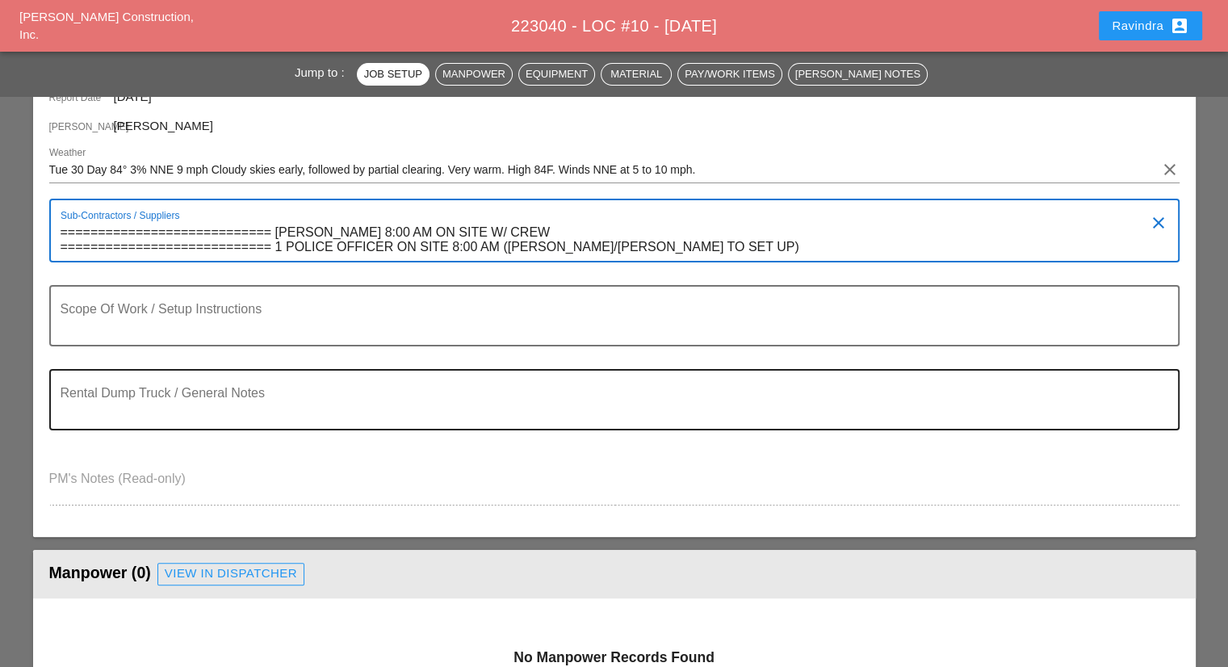
scroll to position [404, 0]
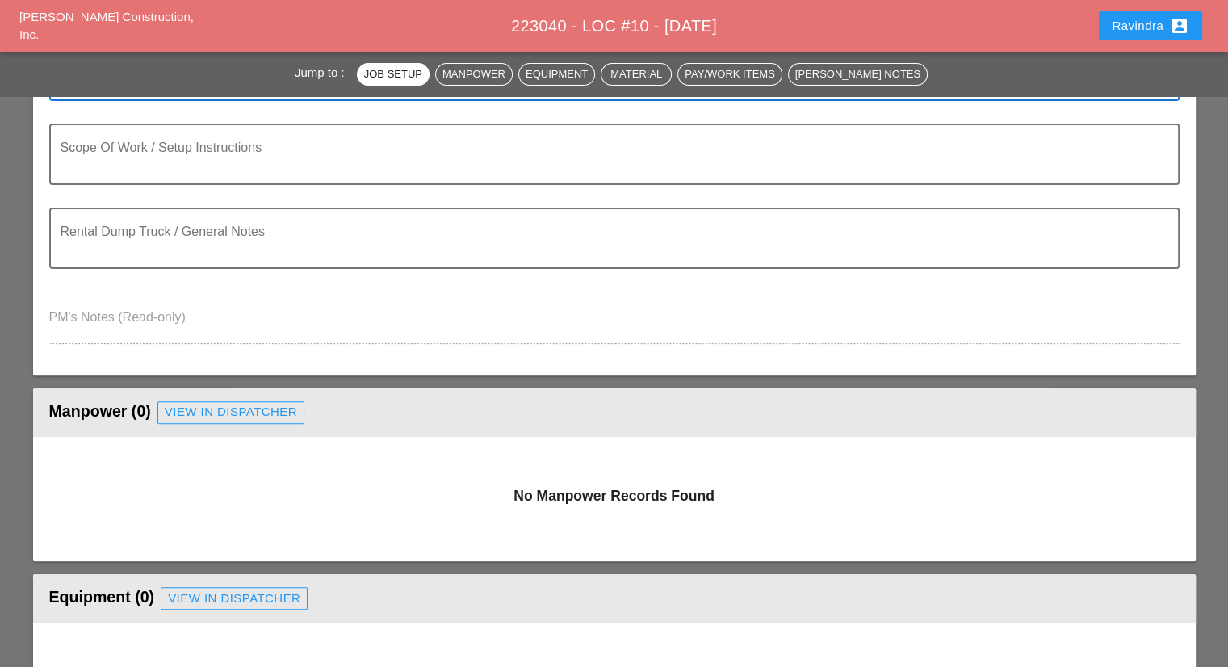
type textarea "============================ [PERSON_NAME] 8:00 AM ON SITE W/ CREW ============…"
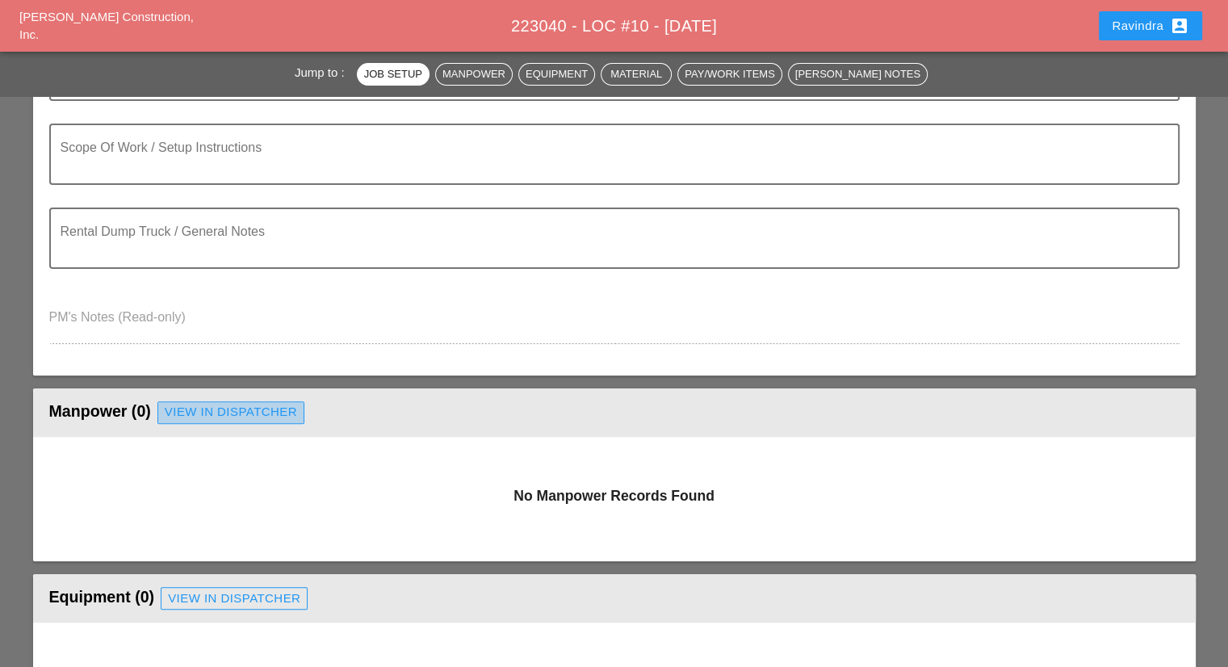
click at [260, 409] on div "View in Dispatcher" at bounding box center [231, 412] width 132 height 19
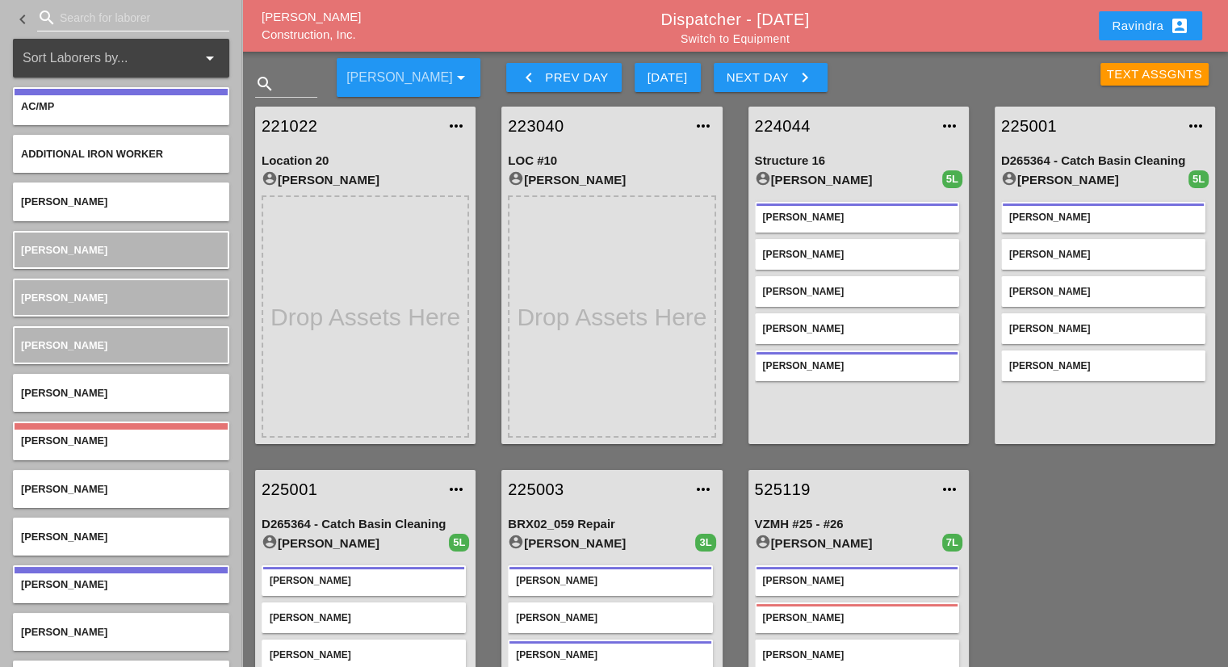
click at [106, 26] on input "Search for laborer" at bounding box center [133, 18] width 147 height 26
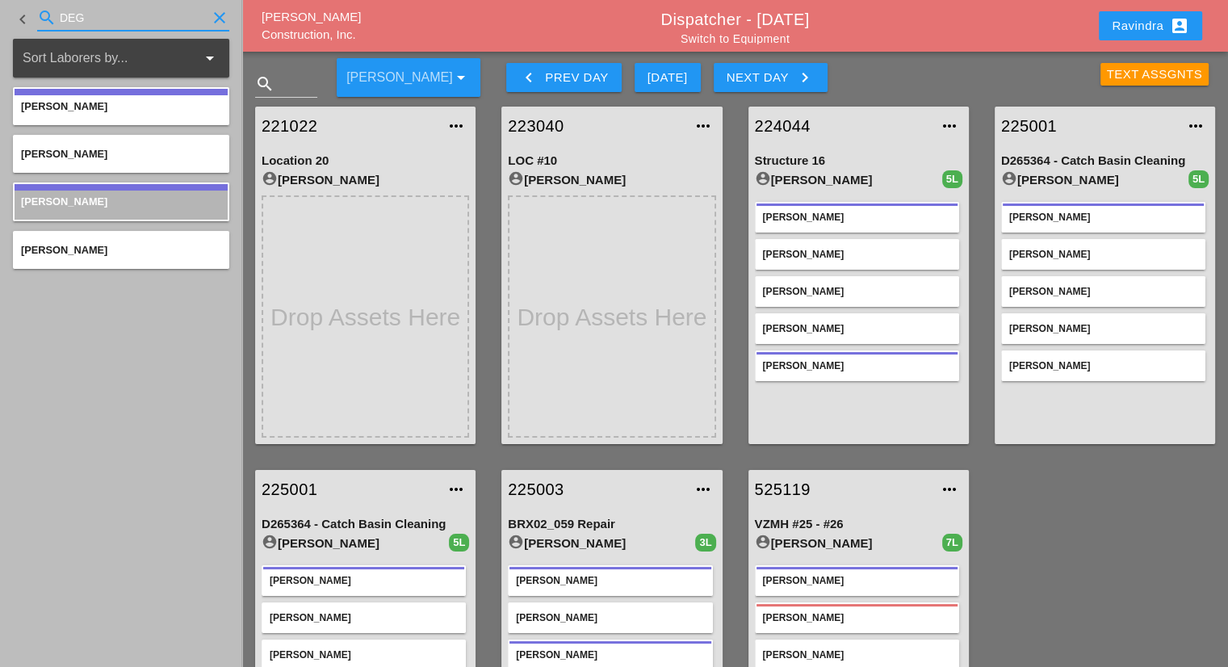
type input "DEG"
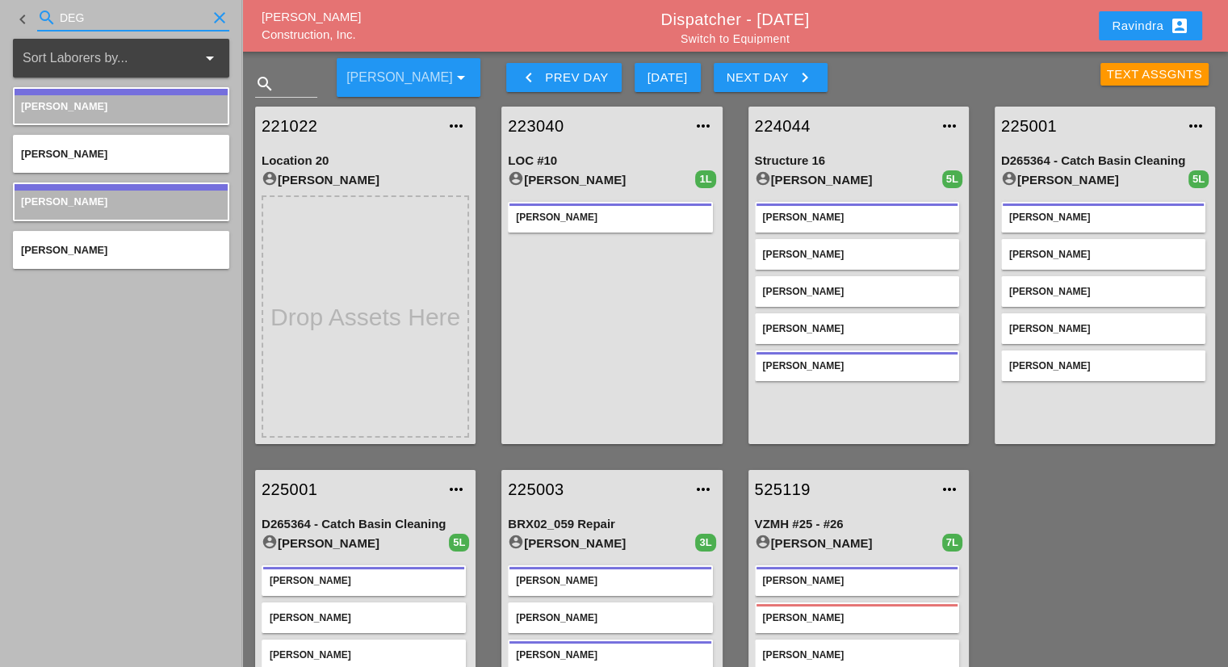
drag, startPoint x: 111, startPoint y: 23, endPoint x: 0, endPoint y: 19, distance: 110.7
click at [0, 19] on div "keyboard_arrow_left search DEG clear" at bounding box center [121, 19] width 242 height 39
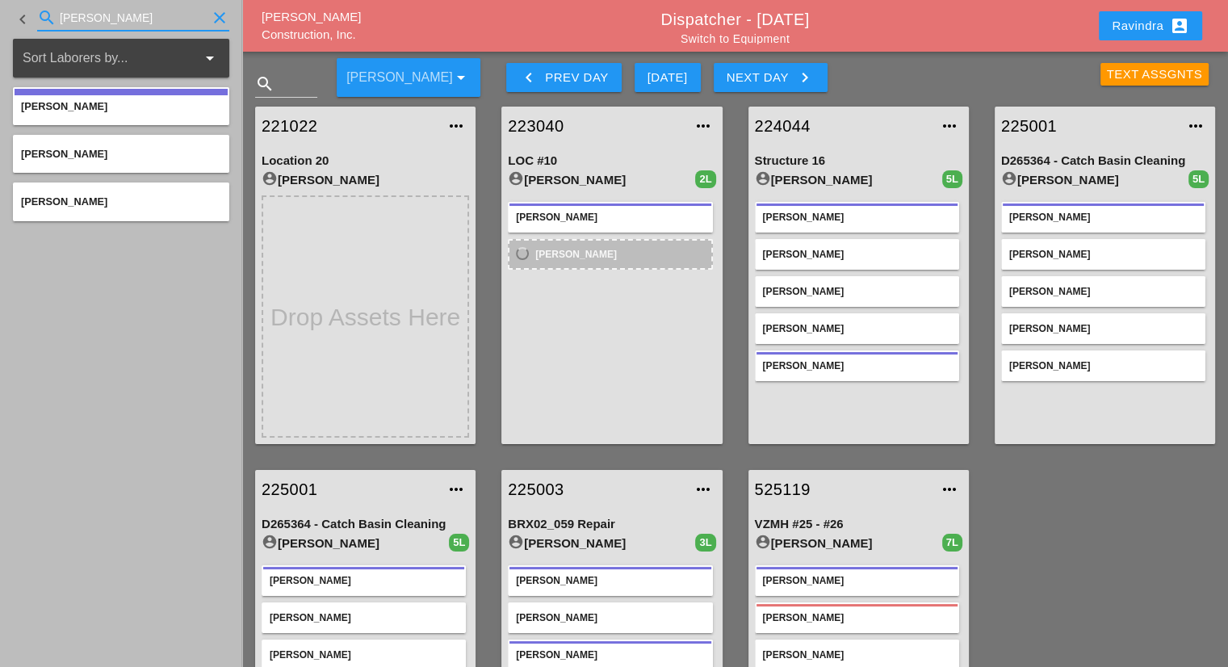
drag, startPoint x: 146, startPoint y: 23, endPoint x: 0, endPoint y: 32, distance: 146.4
click at [0, 31] on div "keyboard_arrow_left search JORGE clear" at bounding box center [121, 19] width 242 height 39
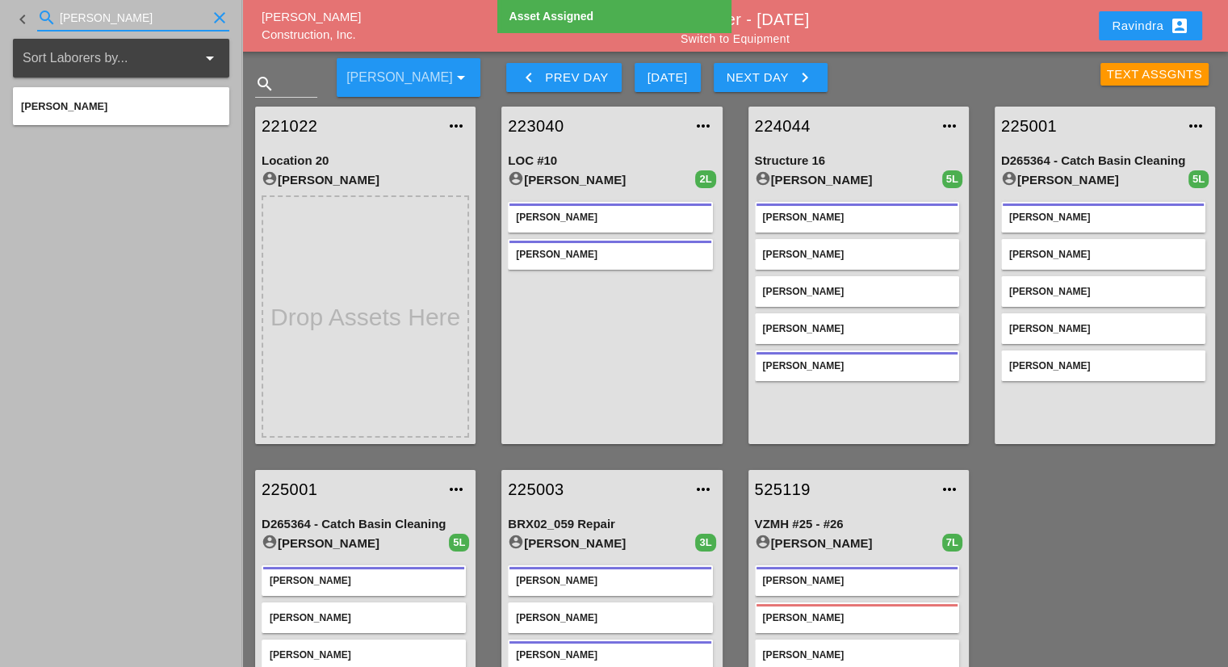
type input "VELEZ"
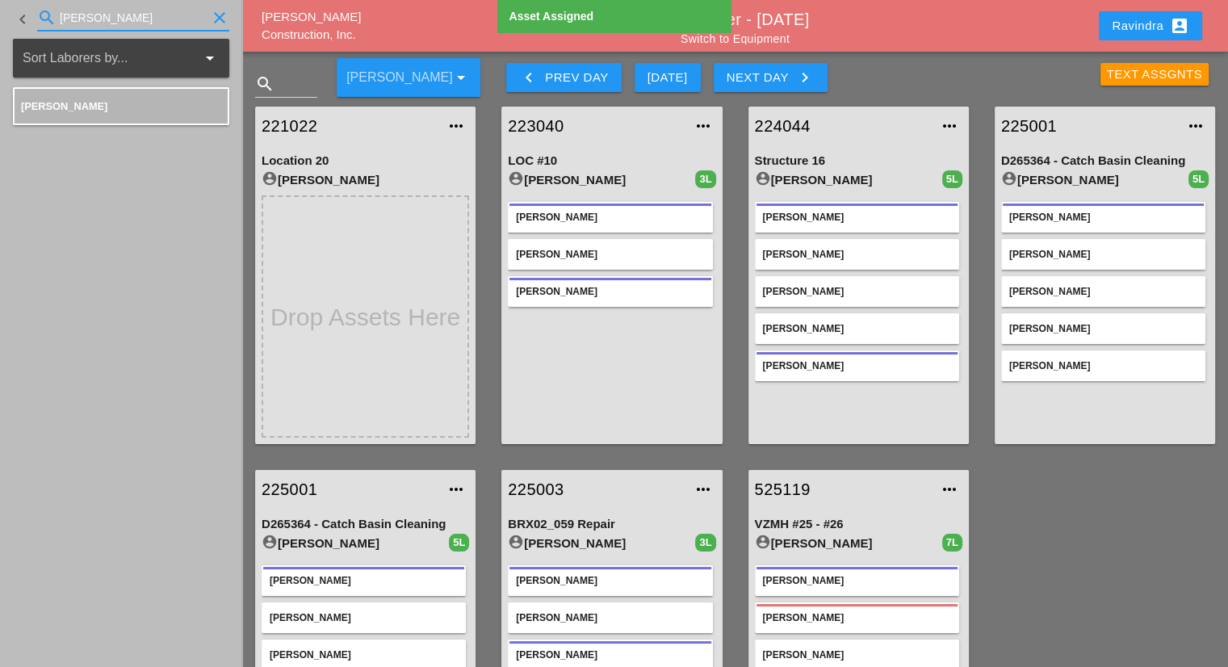
drag, startPoint x: 149, startPoint y: 17, endPoint x: 0, endPoint y: 27, distance: 149.7
click at [0, 27] on div "keyboard_arrow_left search VELEZ clear" at bounding box center [121, 19] width 242 height 39
click at [748, 32] on link "Switch to Equipment" at bounding box center [735, 38] width 109 height 13
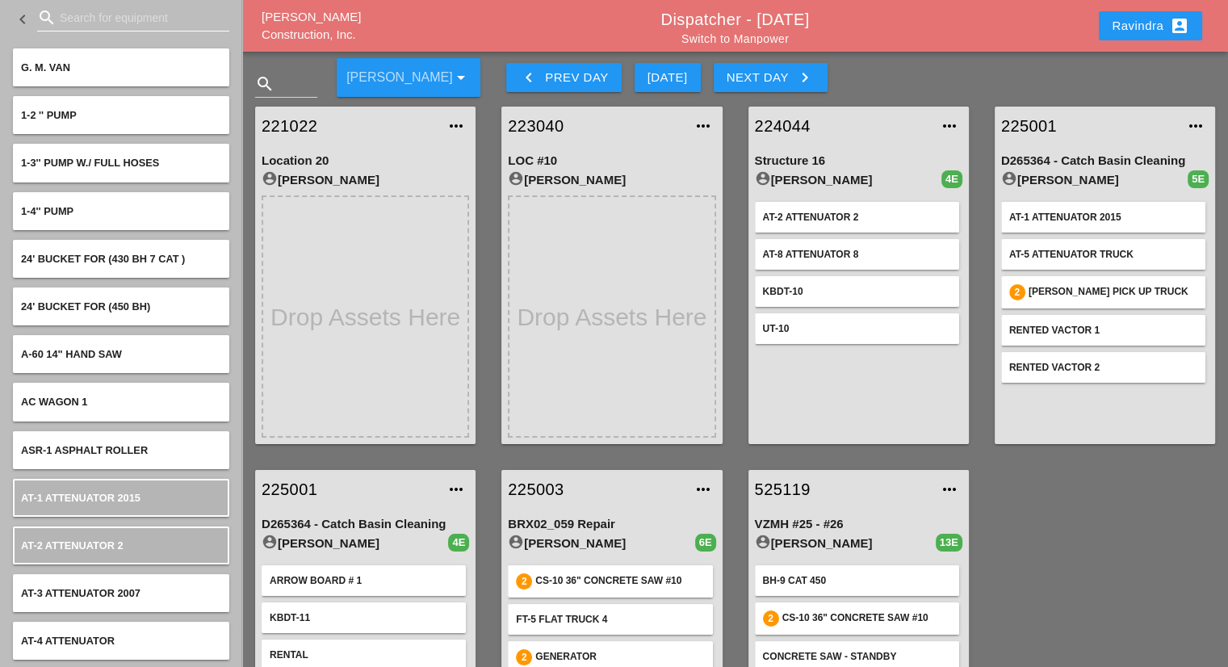
click at [119, 13] on input "Search for equipment" at bounding box center [133, 18] width 147 height 26
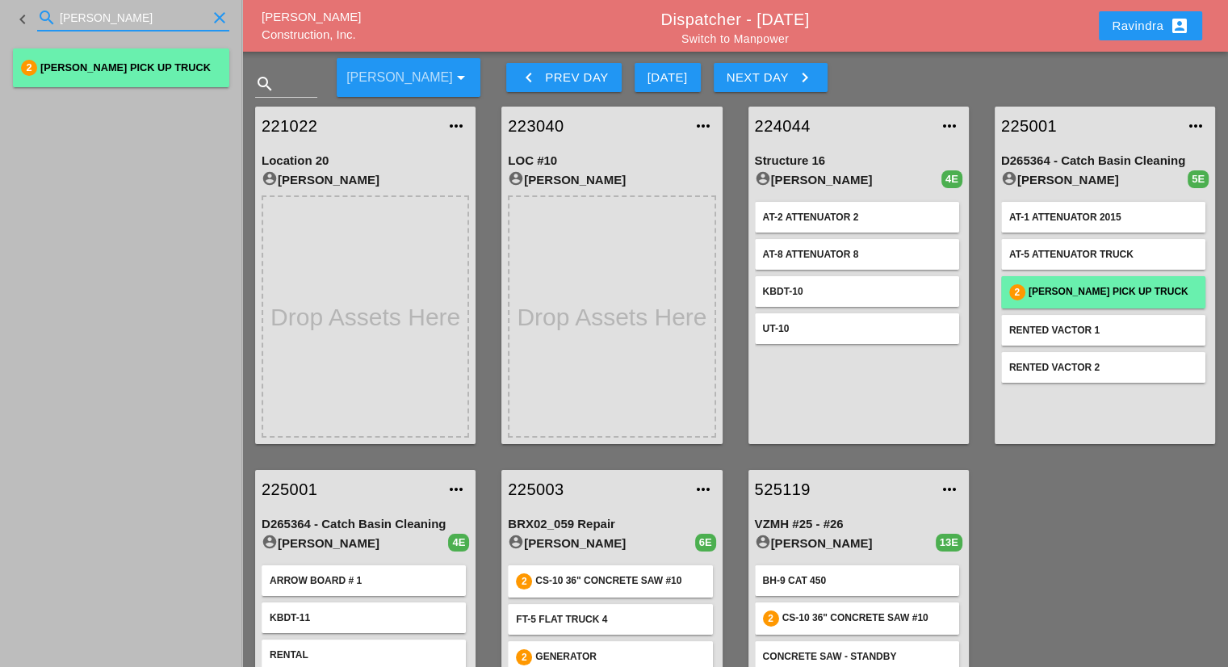
type input "[PERSON_NAME]"
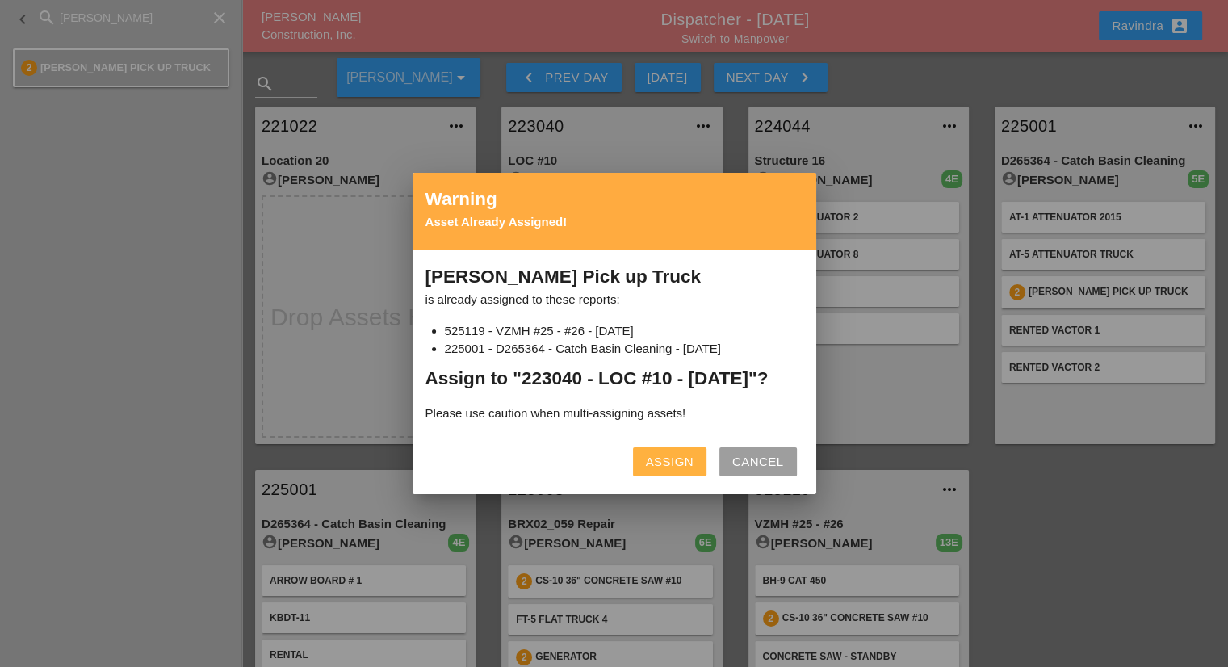
click at [686, 461] on div "Assign" at bounding box center [670, 462] width 48 height 19
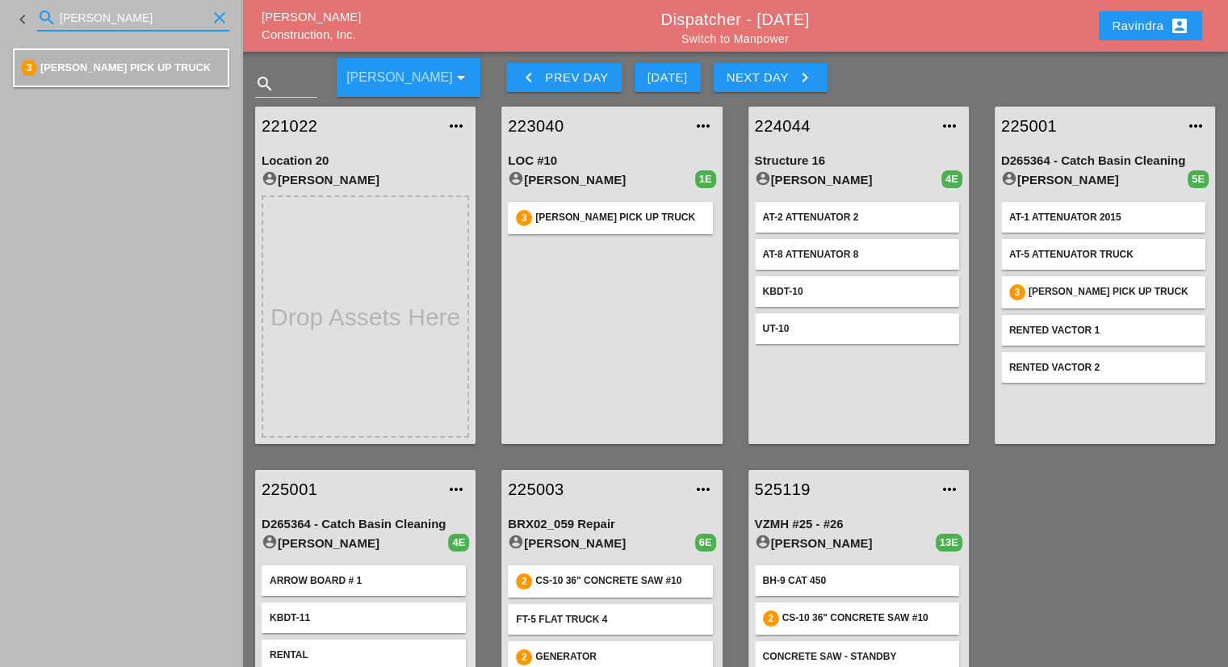
drag, startPoint x: 169, startPoint y: 23, endPoint x: 0, endPoint y: -6, distance: 171.2
click at [0, 0] on html "Select All Select Default Crew Remove All More Location Details... Select All S…" at bounding box center [614, 474] width 1228 height 948
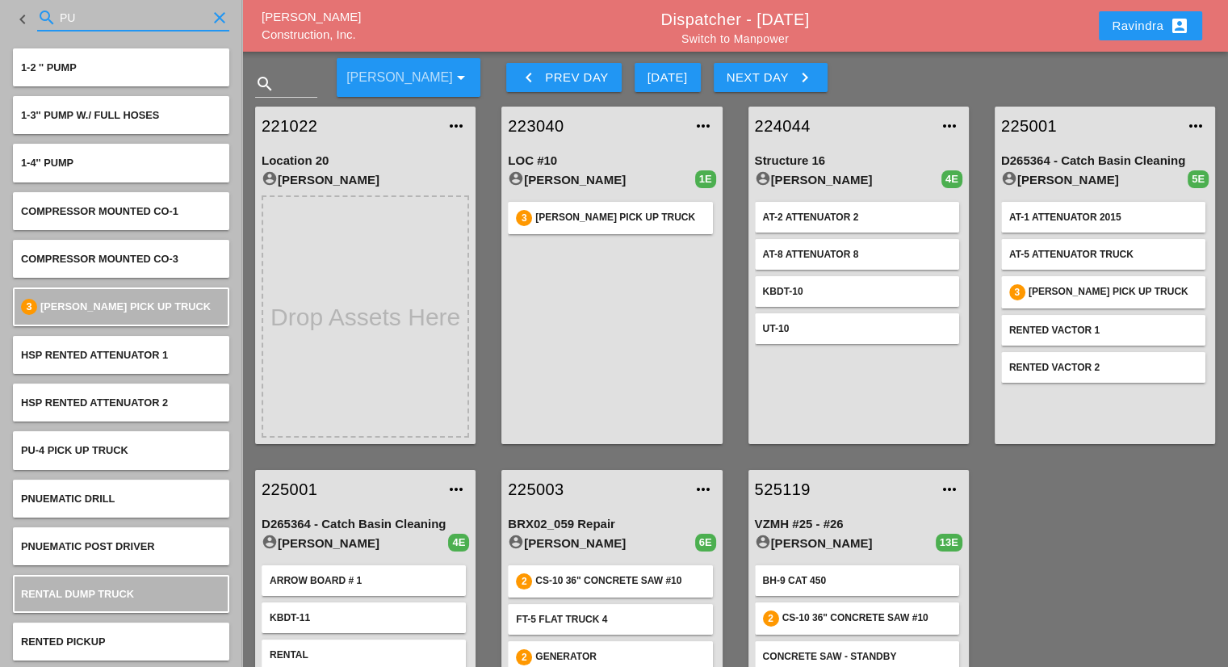
type input "P"
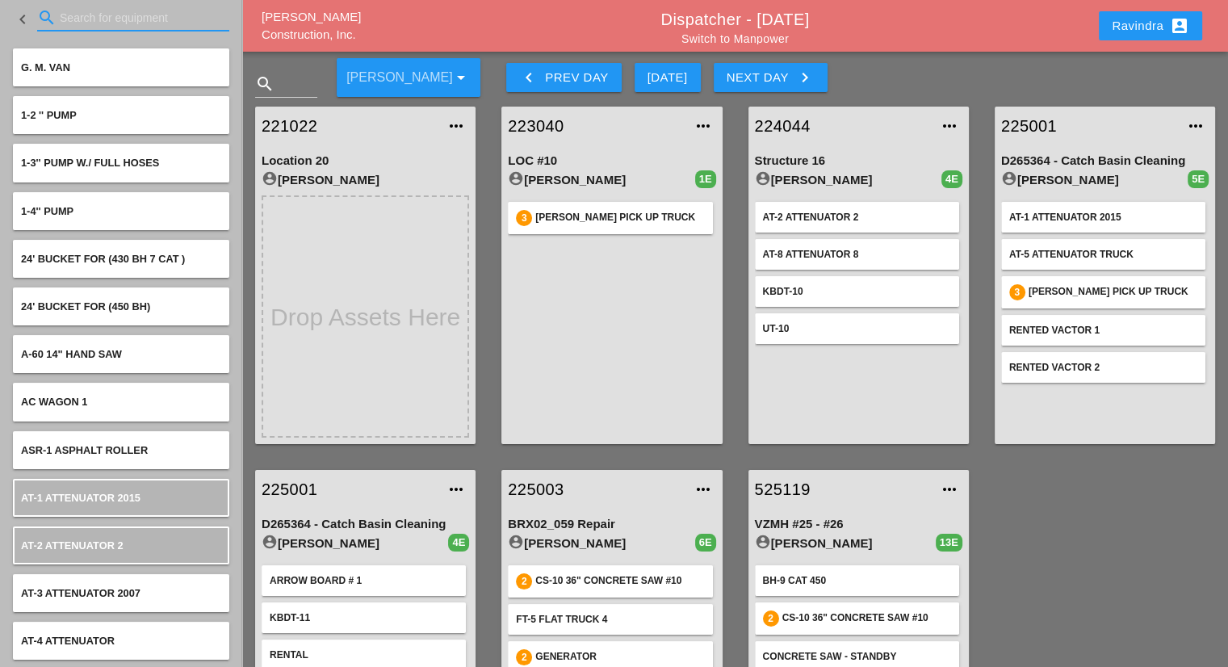
click at [163, 20] on input "Search for equipment" at bounding box center [133, 18] width 147 height 26
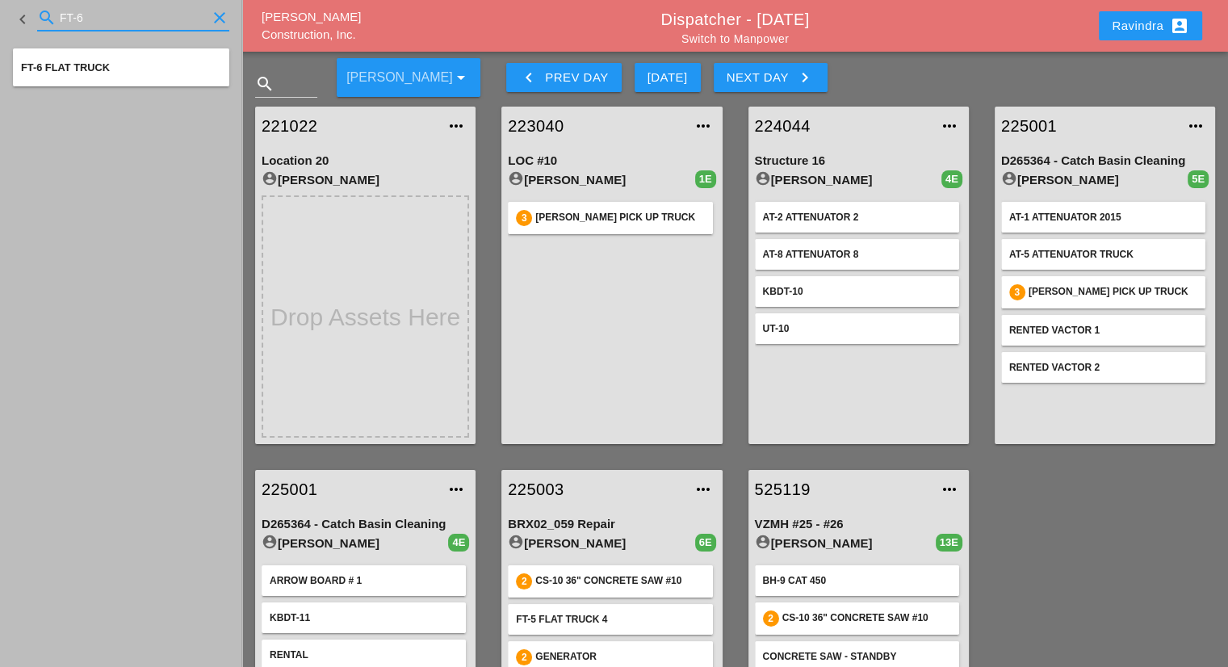
type input "FT-6"
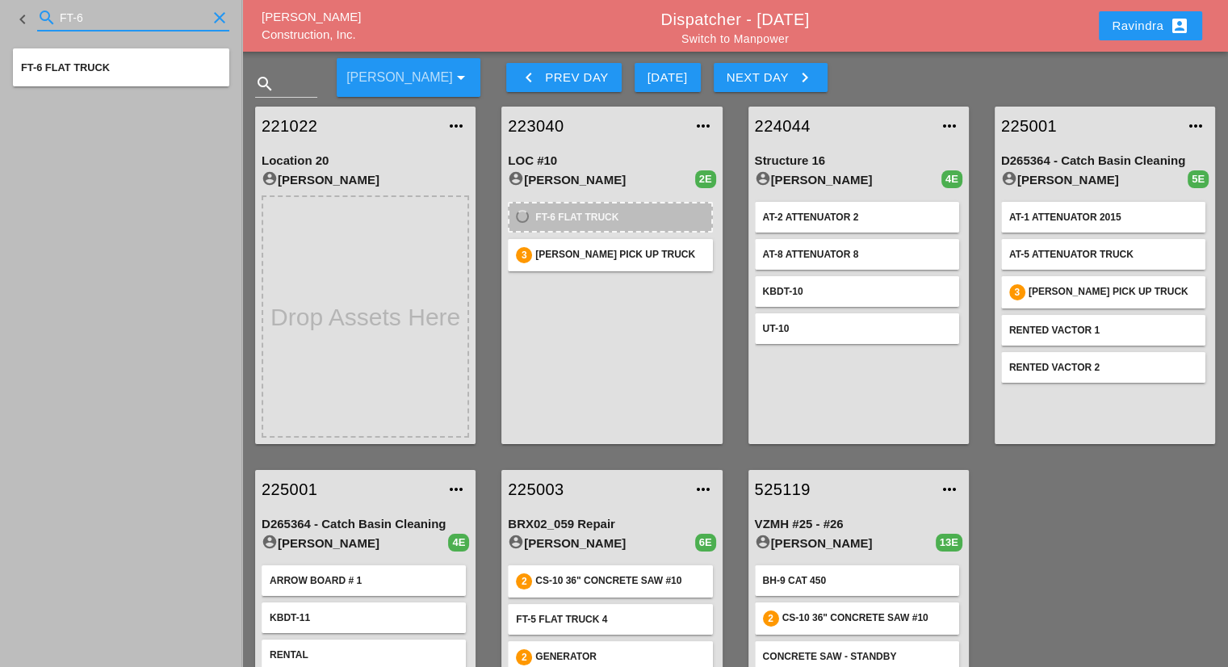
drag, startPoint x: 157, startPoint y: 16, endPoint x: 0, endPoint y: 16, distance: 157.4
click at [0, 16] on div "keyboard_arrow_left search FT-6 clear" at bounding box center [121, 19] width 242 height 39
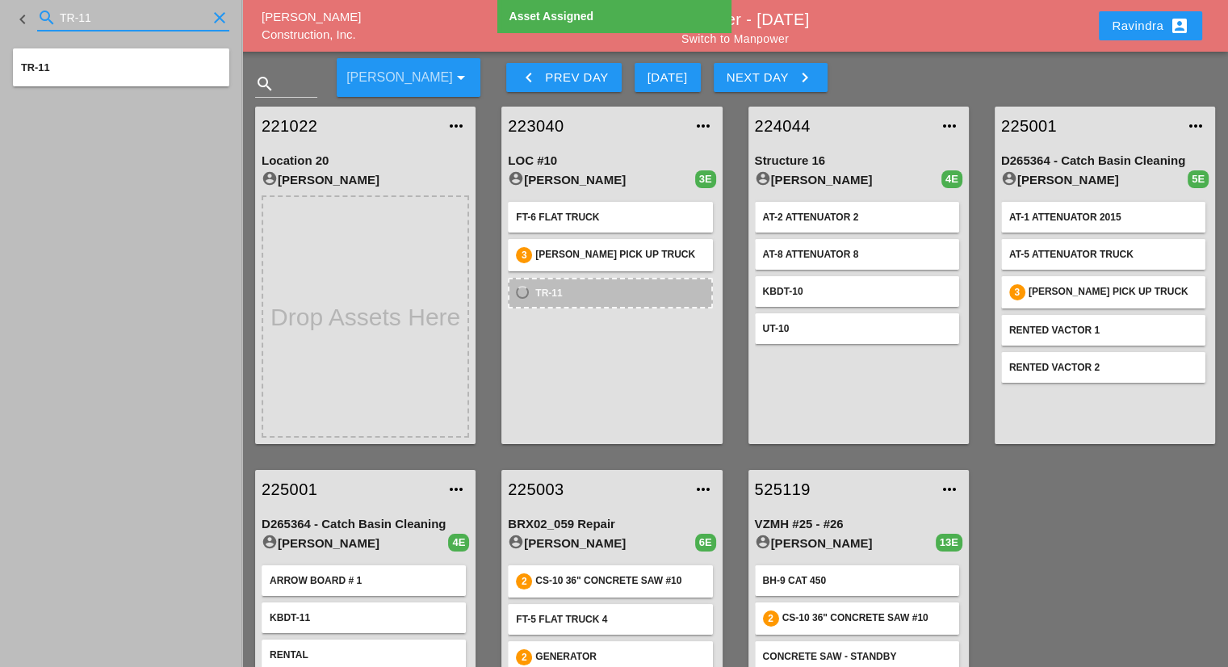
drag, startPoint x: 123, startPoint y: 22, endPoint x: 0, endPoint y: 15, distance: 122.9
click at [0, 15] on div "keyboard_arrow_left search TR-11 clear" at bounding box center [121, 19] width 242 height 39
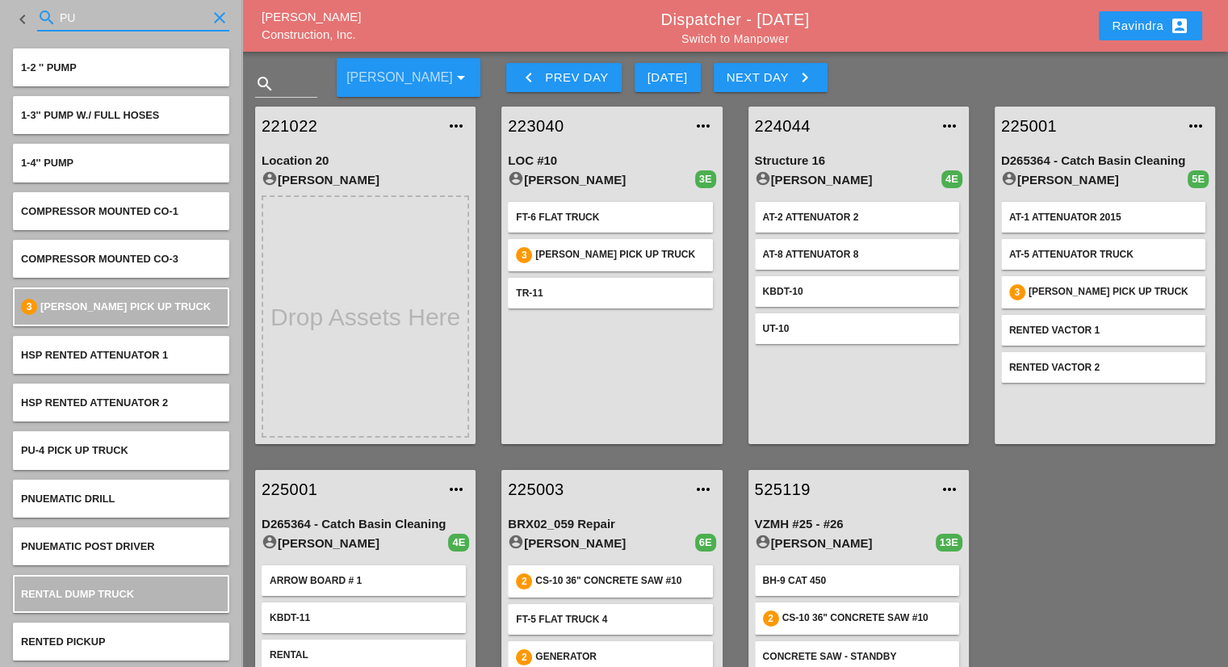
drag, startPoint x: 136, startPoint y: 14, endPoint x: 21, endPoint y: 15, distance: 114.6
click at [21, 15] on div "keyboard_arrow_left search PU clear" at bounding box center [121, 19] width 216 height 55
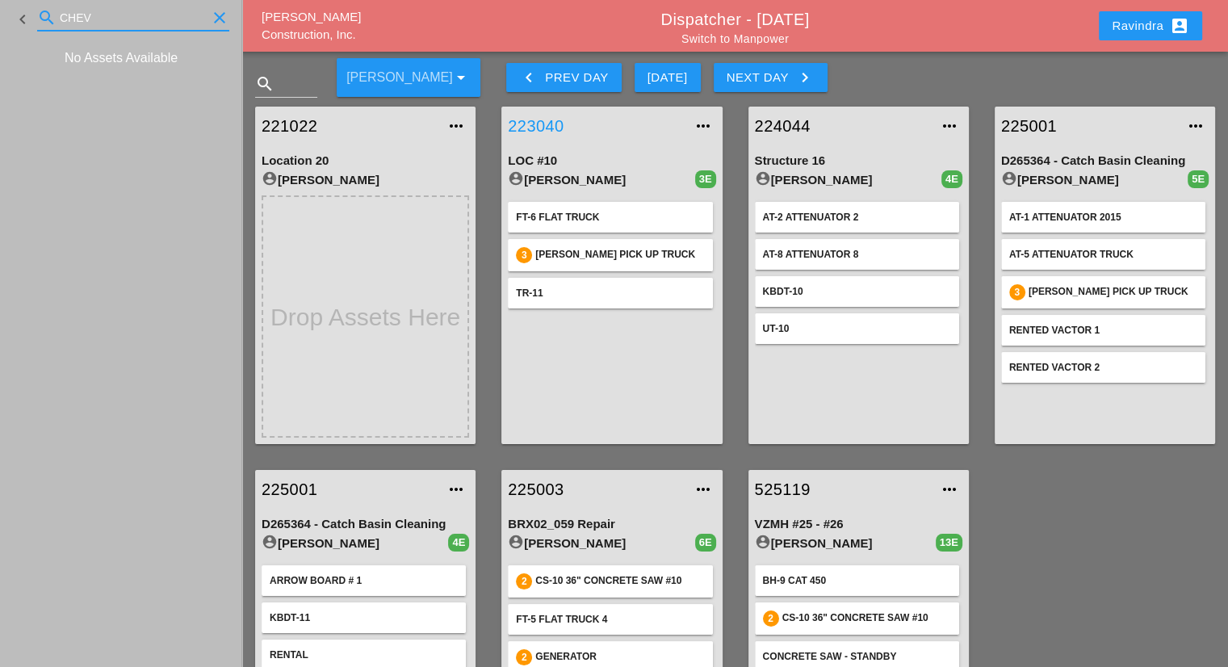
type input "CHEV"
click at [577, 132] on link "223040" at bounding box center [595, 126] width 175 height 24
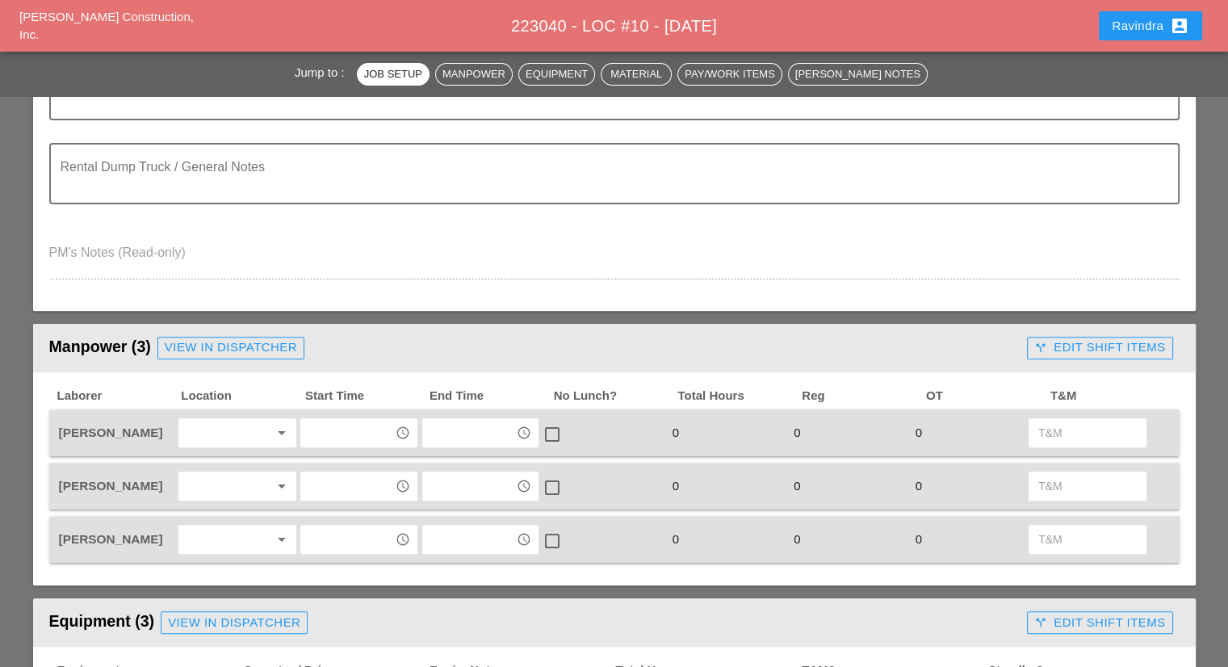
scroll to position [565, 0]
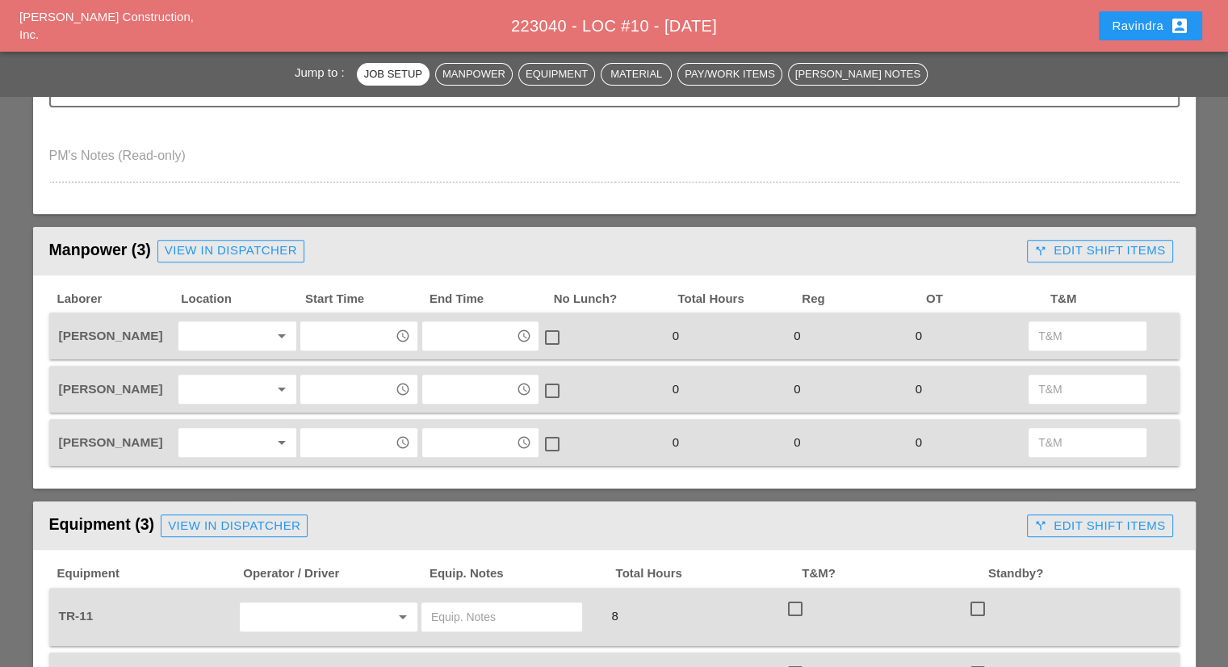
click at [239, 324] on div at bounding box center [226, 336] width 86 height 26
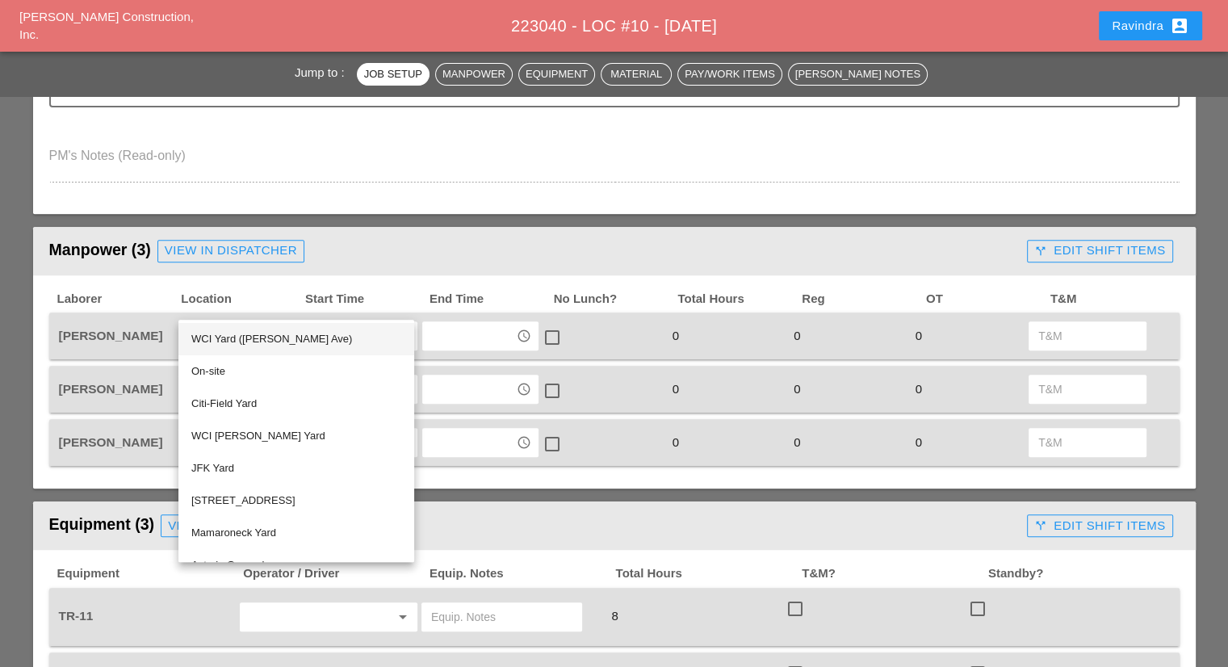
click at [252, 344] on div "WCI Yard ([PERSON_NAME] Ave)" at bounding box center [296, 338] width 210 height 19
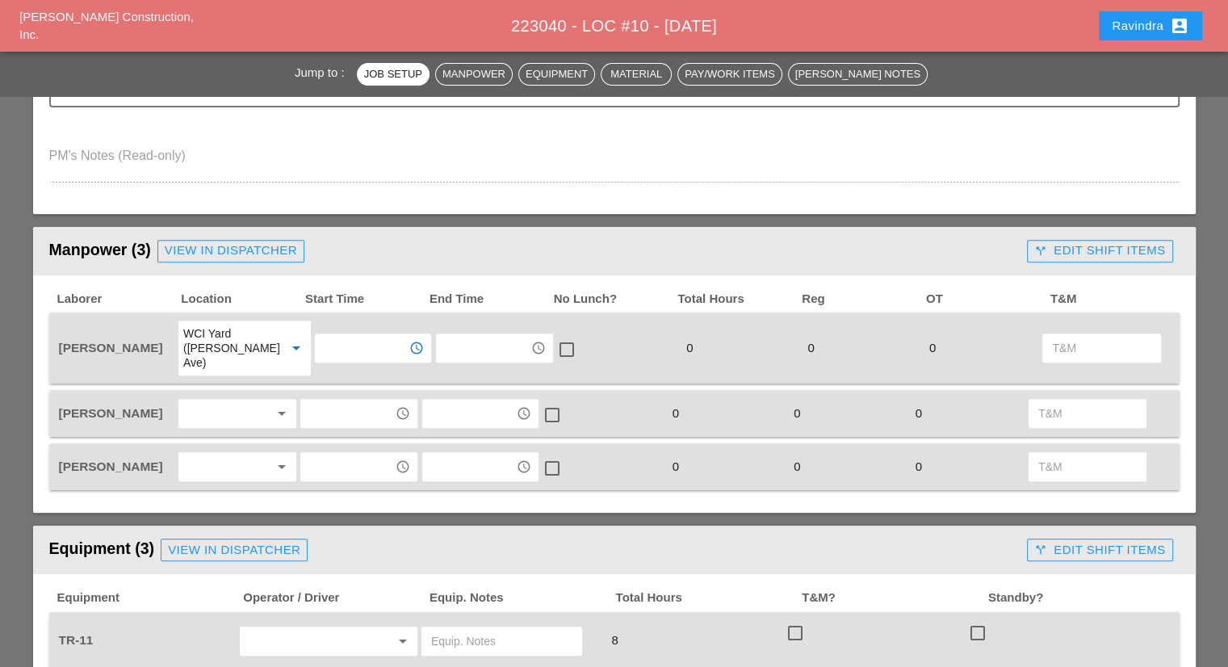
click at [339, 337] on input "text" at bounding box center [362, 348] width 84 height 26
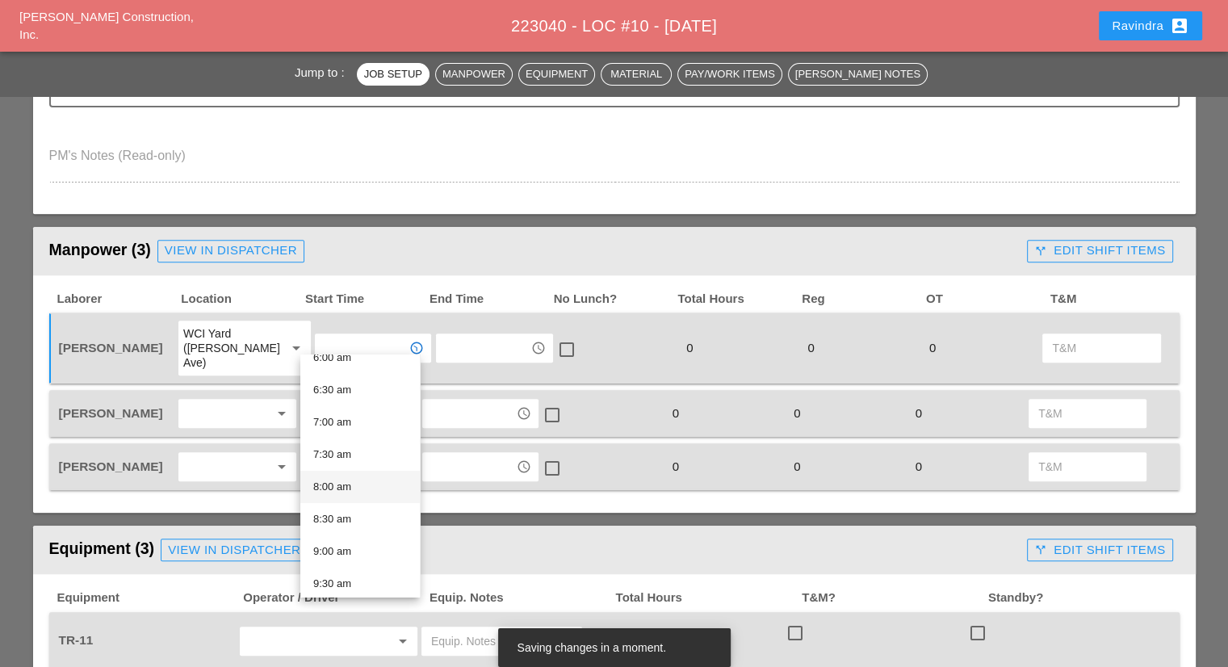
scroll to position [323, 0]
click at [366, 398] on div "5:30 am" at bounding box center [360, 405] width 94 height 19
type input "5:30 am"
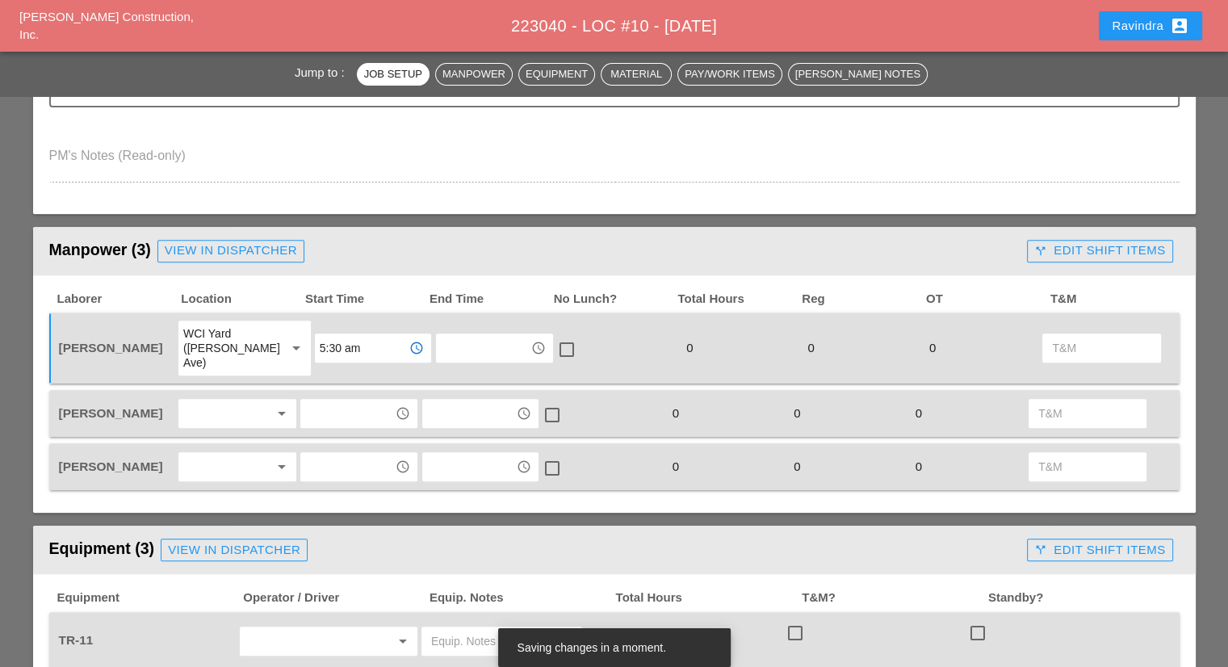
click at [231, 400] on div at bounding box center [226, 413] width 86 height 26
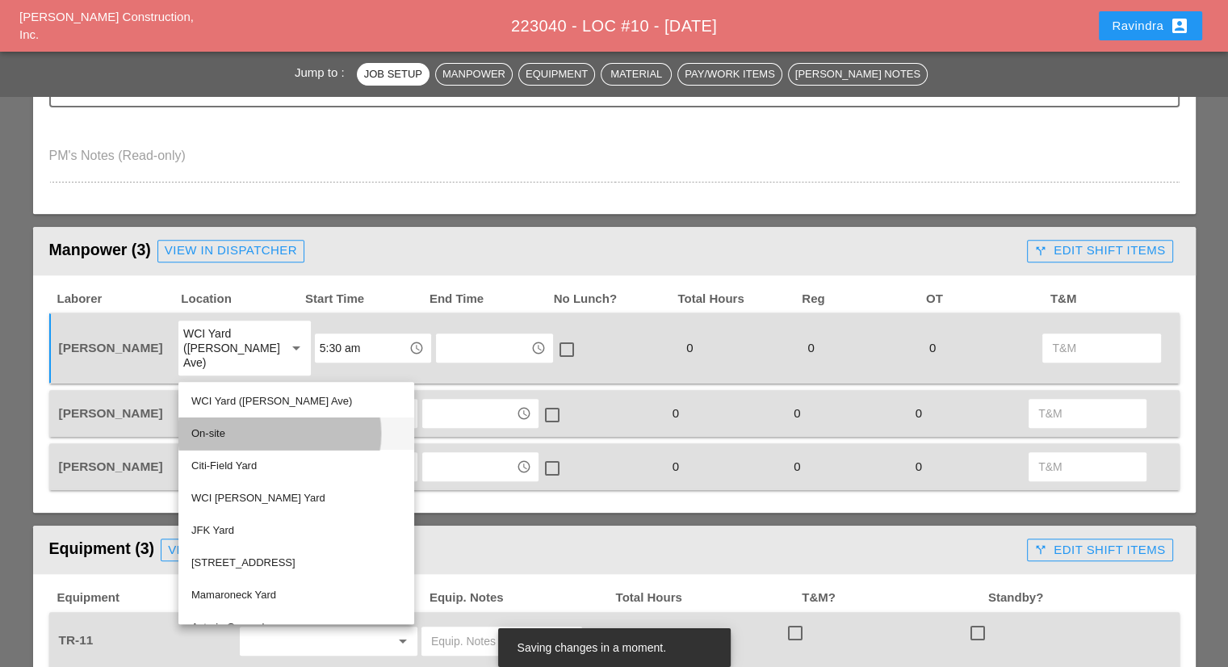
drag, startPoint x: 220, startPoint y: 427, endPoint x: 329, endPoint y: 402, distance: 112.6
click at [220, 427] on div "On-site" at bounding box center [296, 433] width 210 height 19
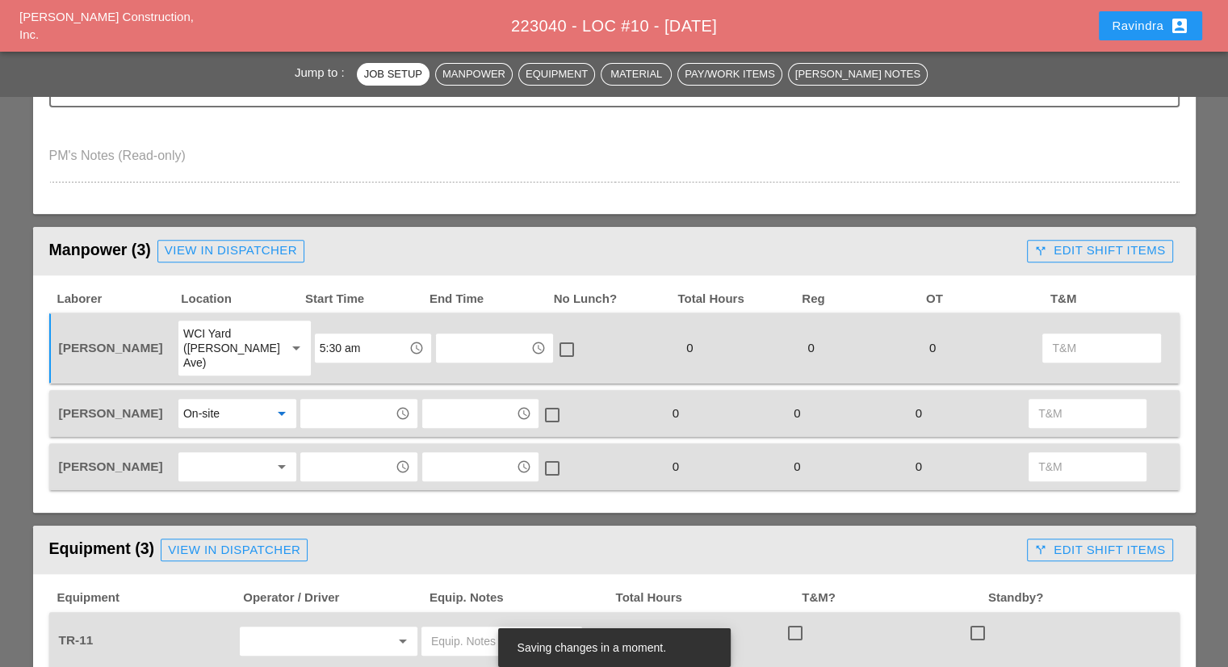
click at [346, 400] on input "text" at bounding box center [347, 413] width 84 height 26
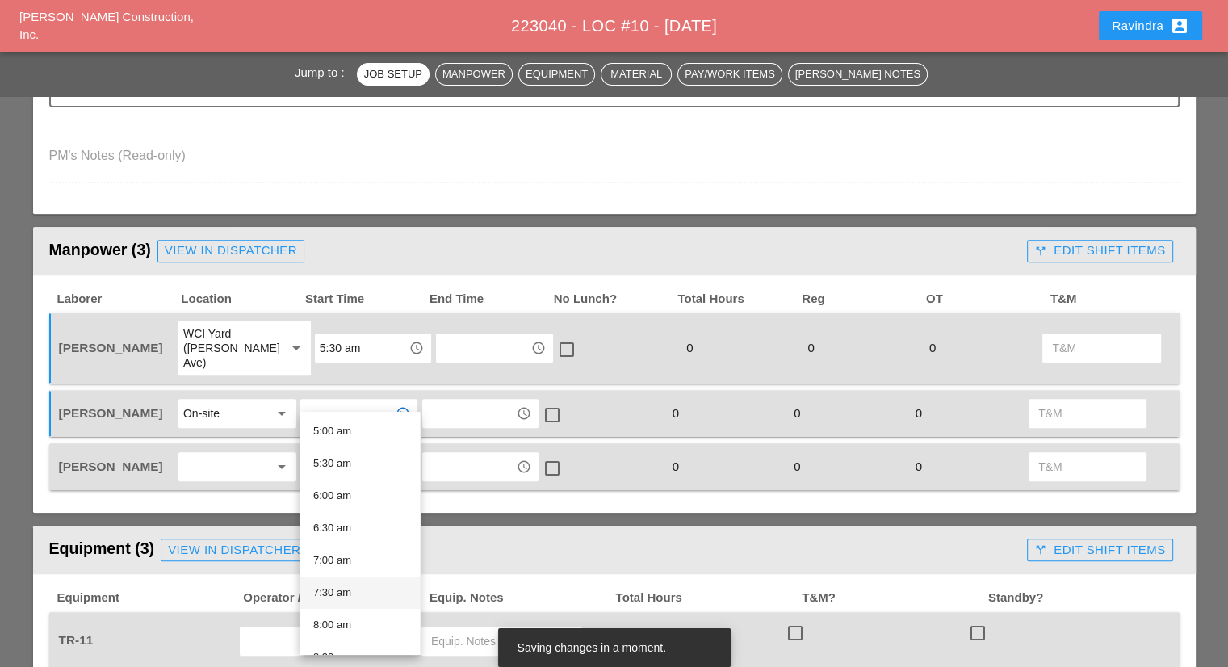
click at [359, 591] on div "7:30 am" at bounding box center [360, 592] width 94 height 19
type input "7:30 am"
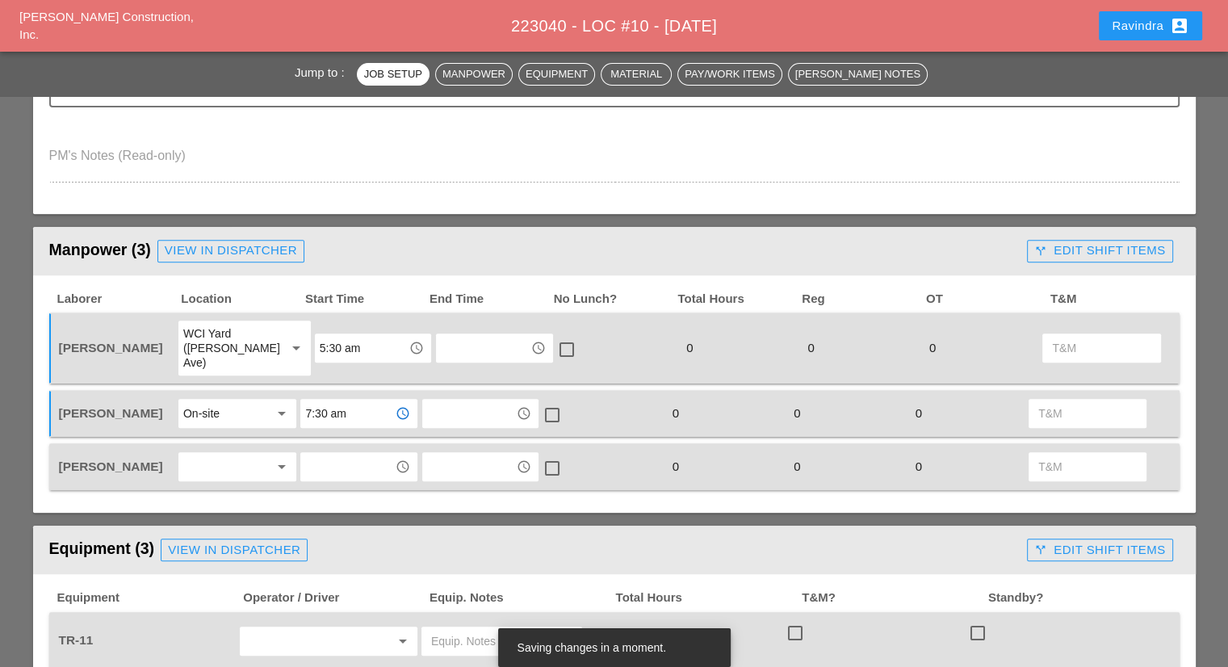
click at [235, 454] on div at bounding box center [226, 467] width 86 height 26
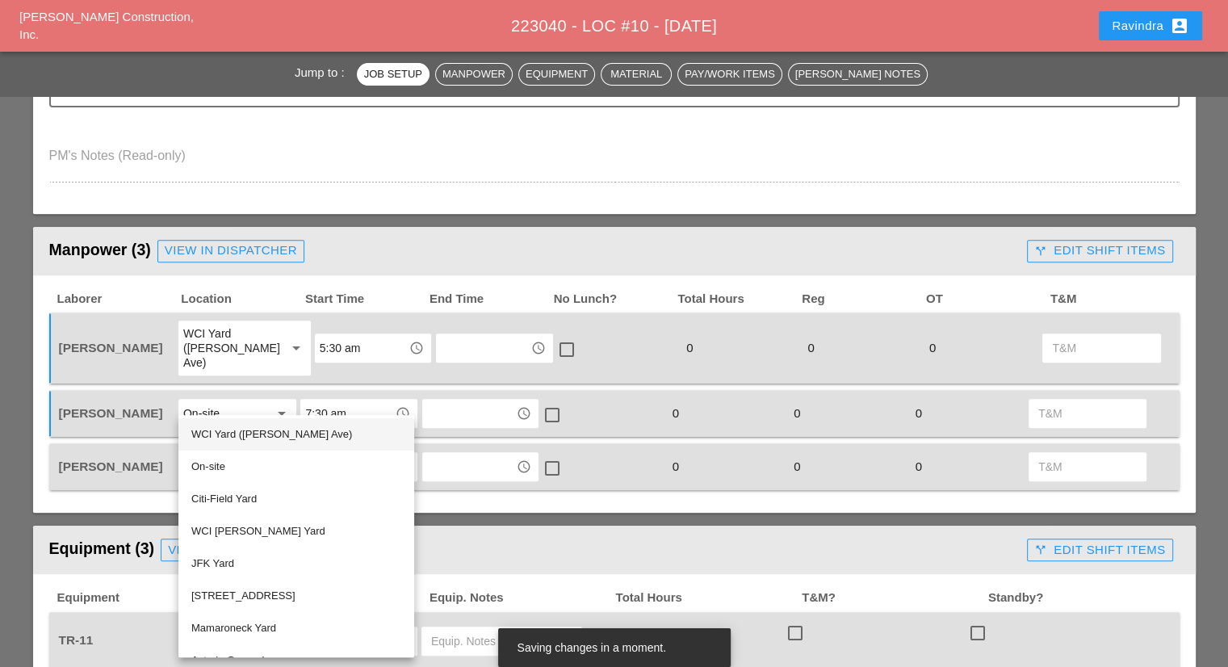
click at [228, 437] on div "WCI Yard (Provost Ave)" at bounding box center [296, 434] width 210 height 19
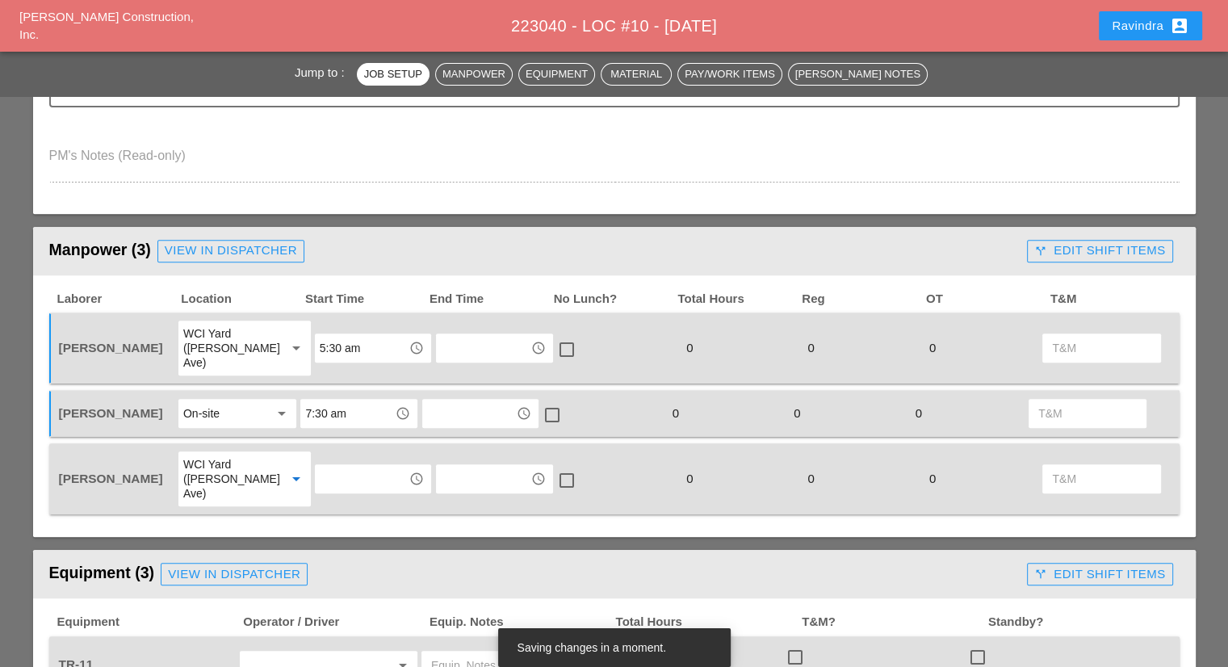
click at [315, 464] on div "access_time" at bounding box center [373, 478] width 116 height 29
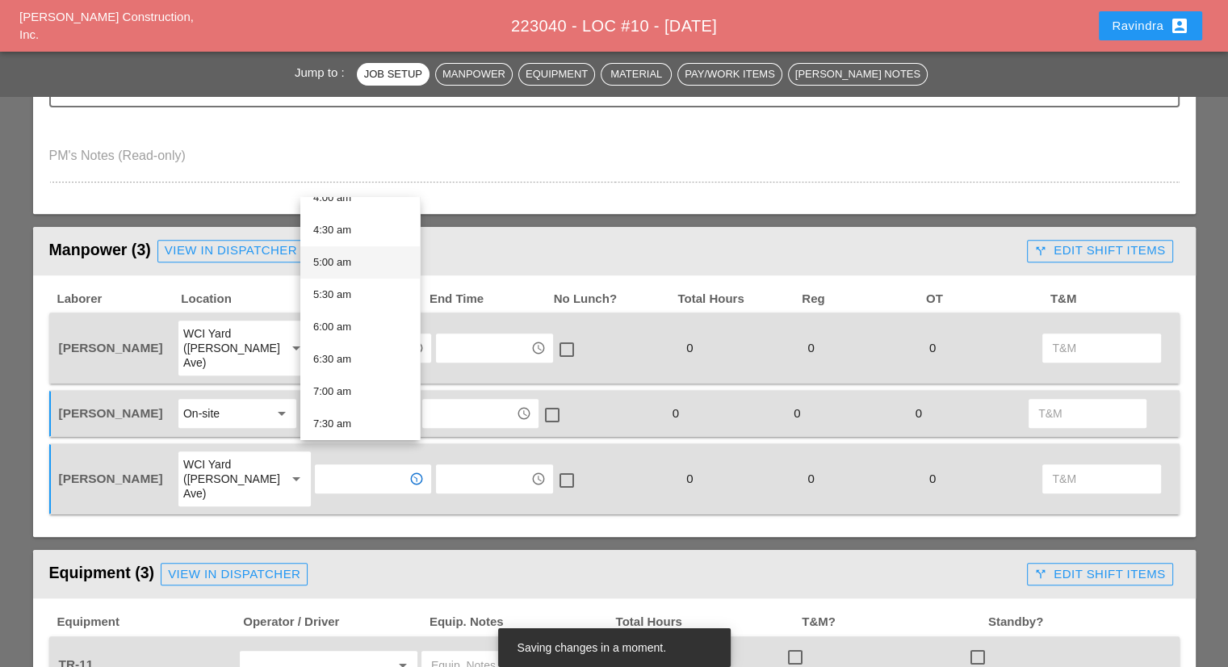
scroll to position [249, 0]
click at [355, 317] on div "5:30 am" at bounding box center [360, 322] width 94 height 19
type input "5:30 am"
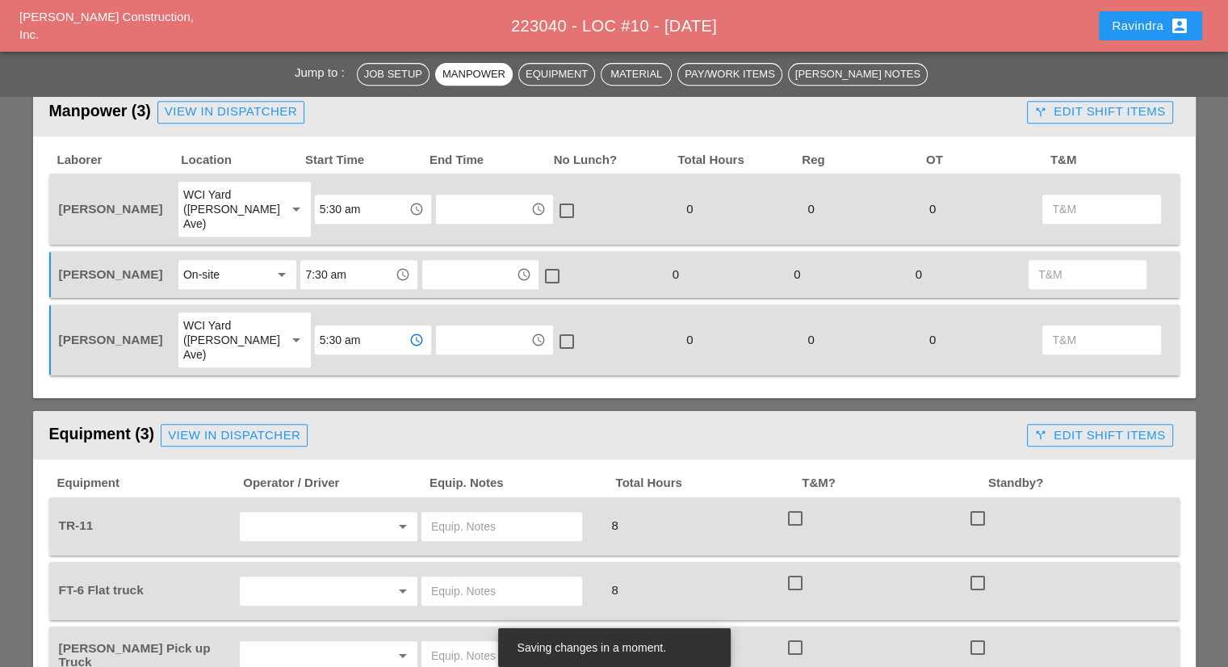
scroll to position [807, 0]
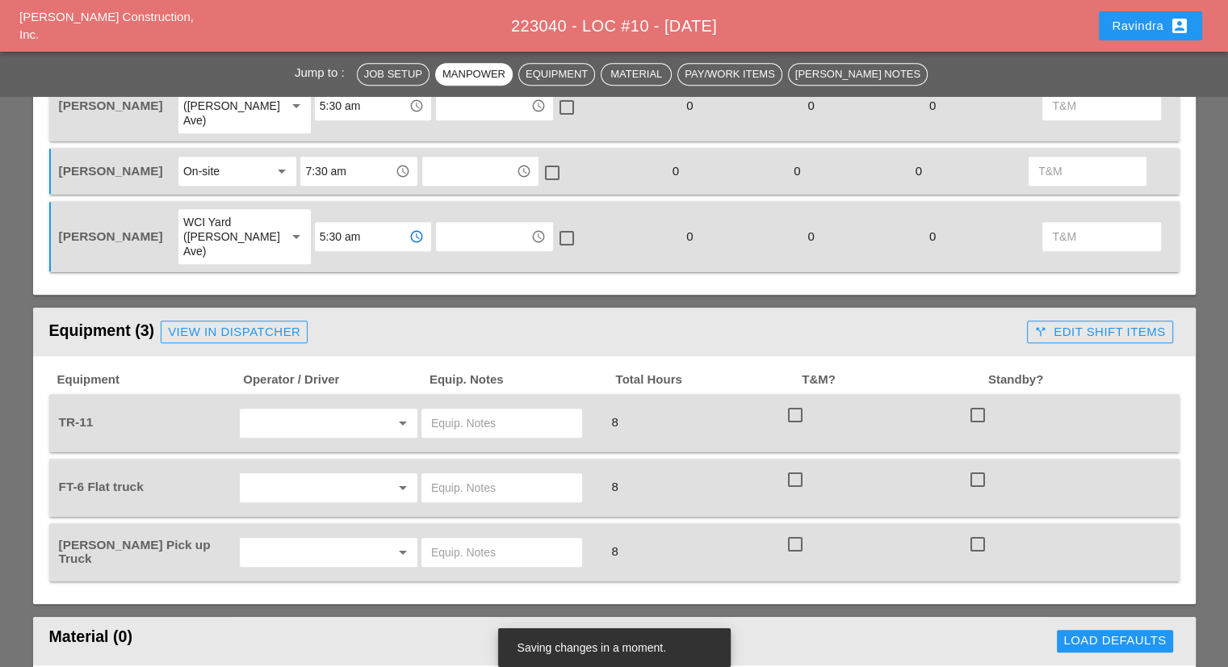
click at [321, 475] on input "text" at bounding box center [306, 488] width 123 height 26
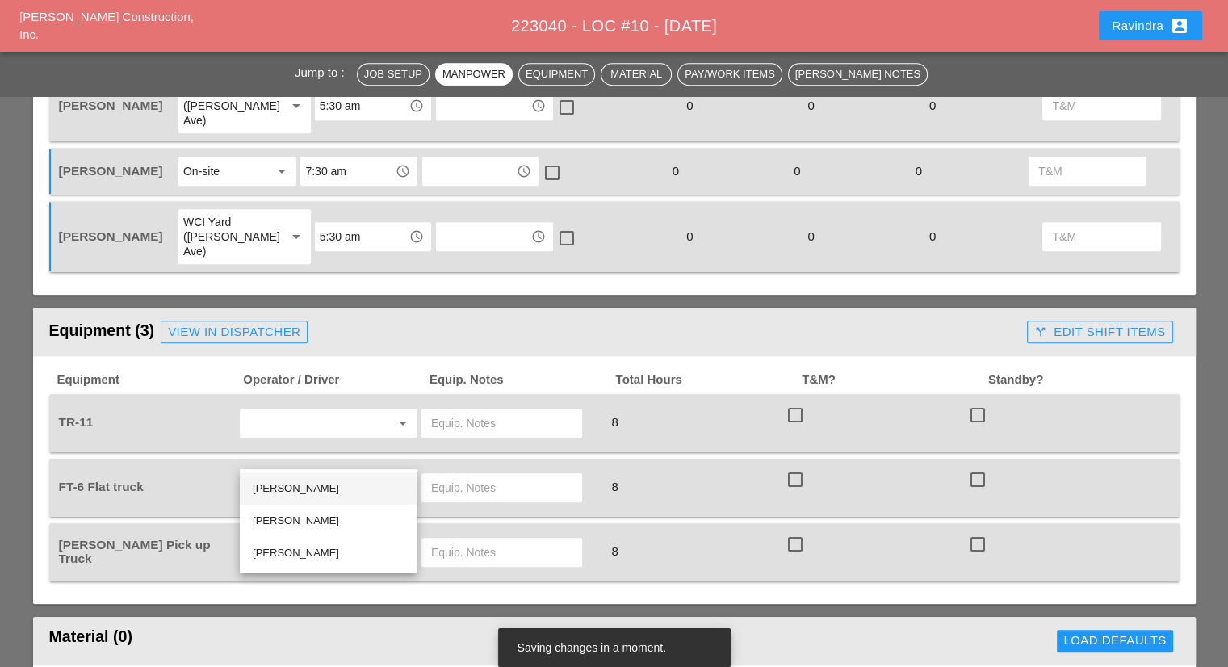
click at [315, 482] on div "[PERSON_NAME]" at bounding box center [329, 488] width 152 height 19
type input "[PERSON_NAME]"
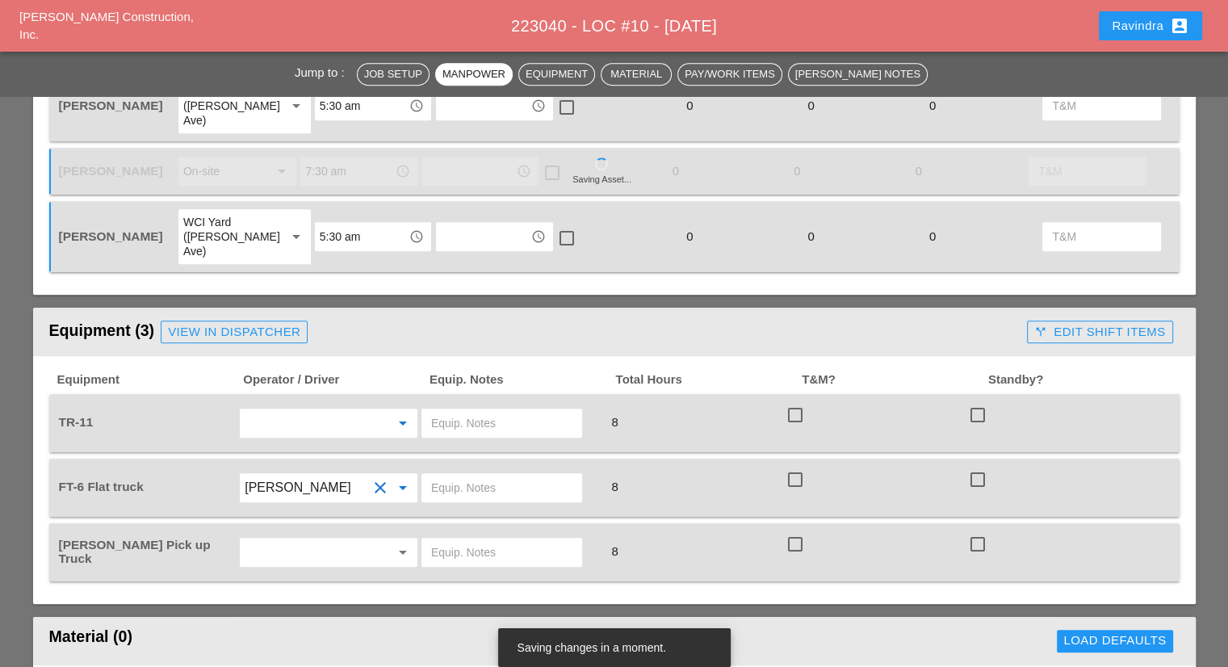
click at [325, 410] on input "text" at bounding box center [306, 423] width 123 height 26
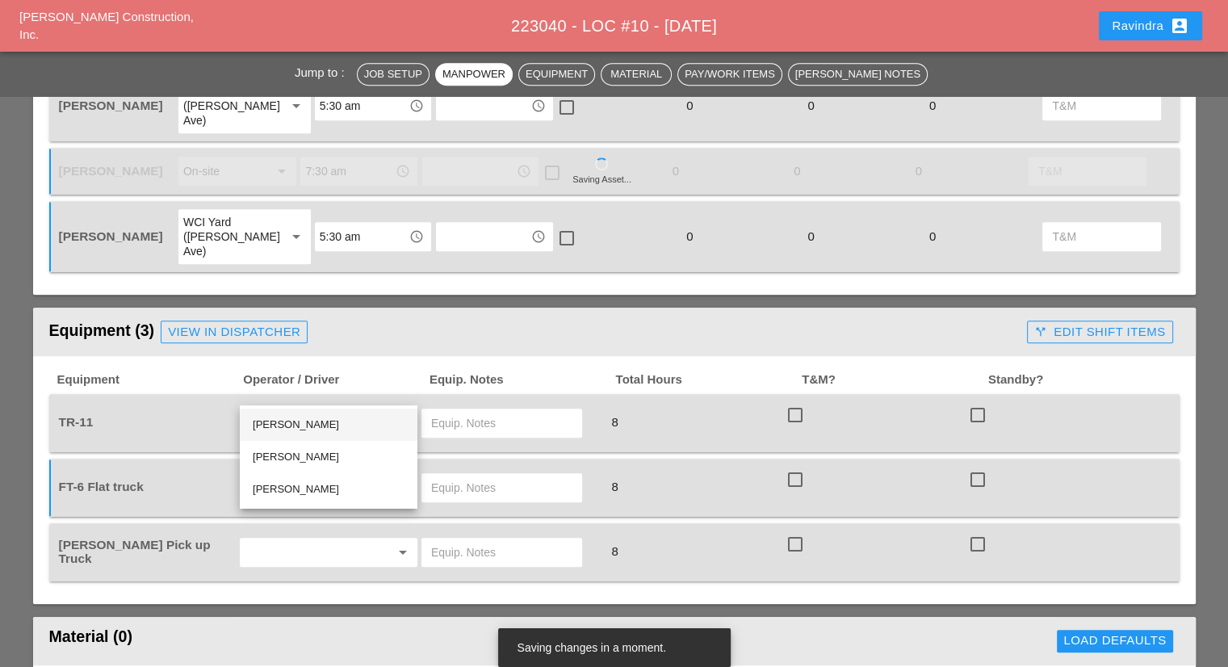
click at [323, 417] on div "[PERSON_NAME]" at bounding box center [329, 424] width 152 height 19
type input "[PERSON_NAME]"
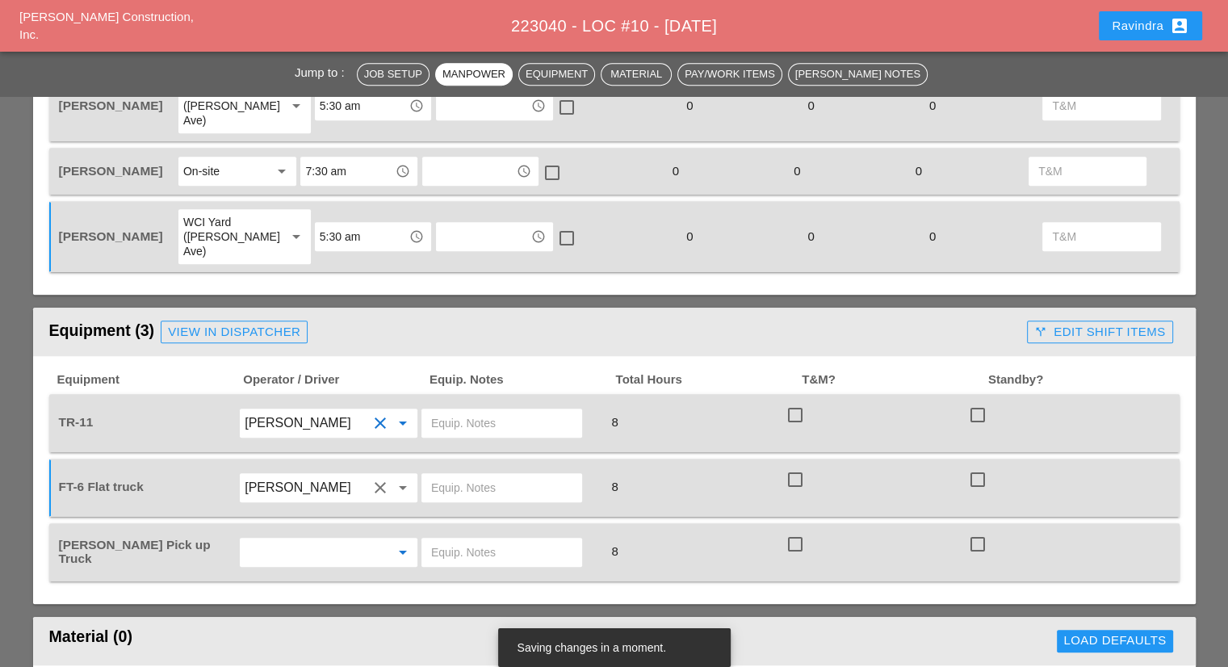
click at [325, 539] on input "text" at bounding box center [306, 552] width 123 height 26
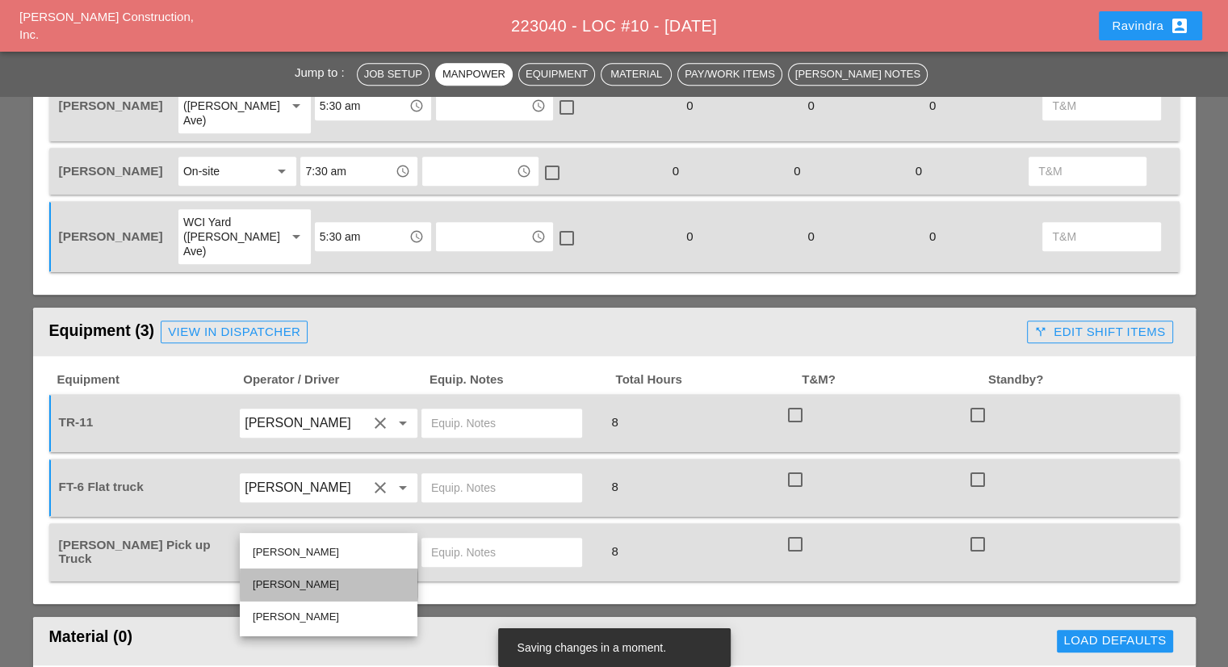
click at [323, 582] on div "[PERSON_NAME]" at bounding box center [329, 584] width 152 height 19
type input "[PERSON_NAME]"
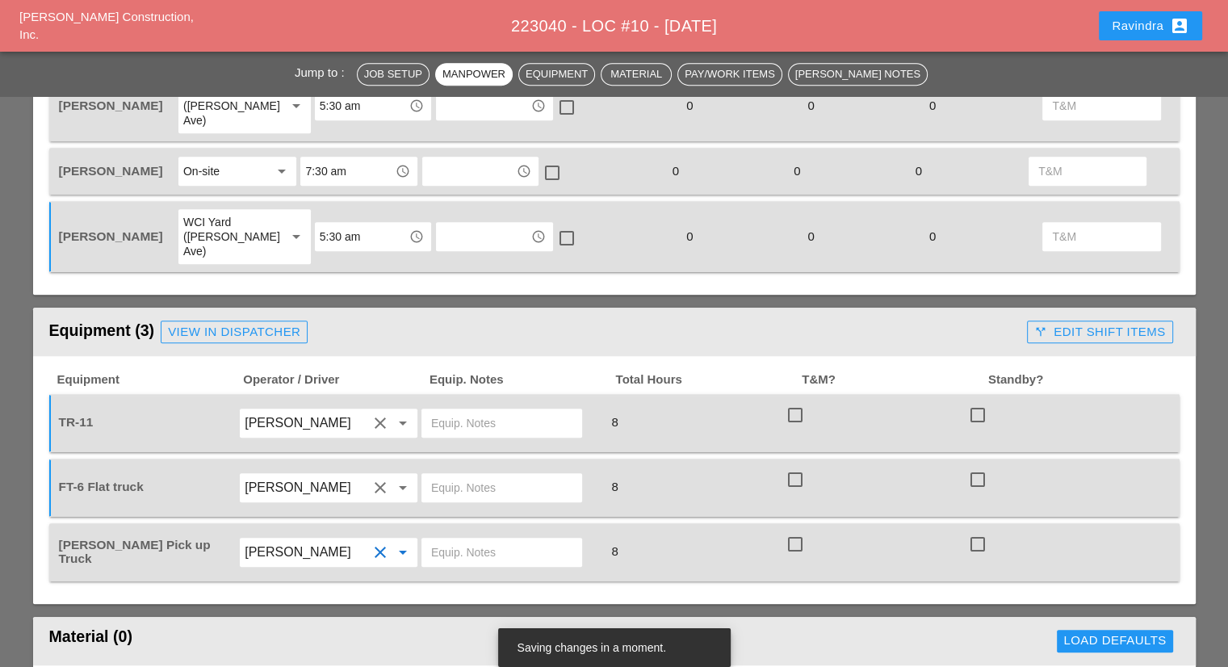
click at [488, 539] on input "text" at bounding box center [501, 552] width 141 height 26
type input "W/ TOOLS"
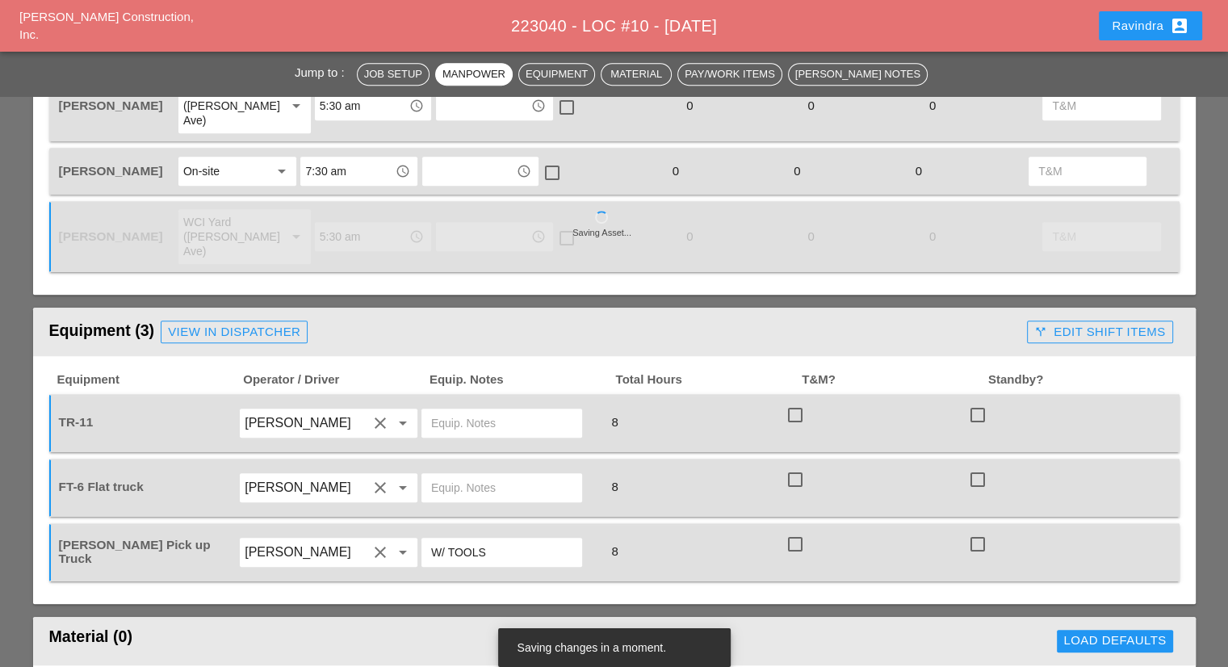
click at [462, 410] on input "text" at bounding box center [501, 423] width 141 height 26
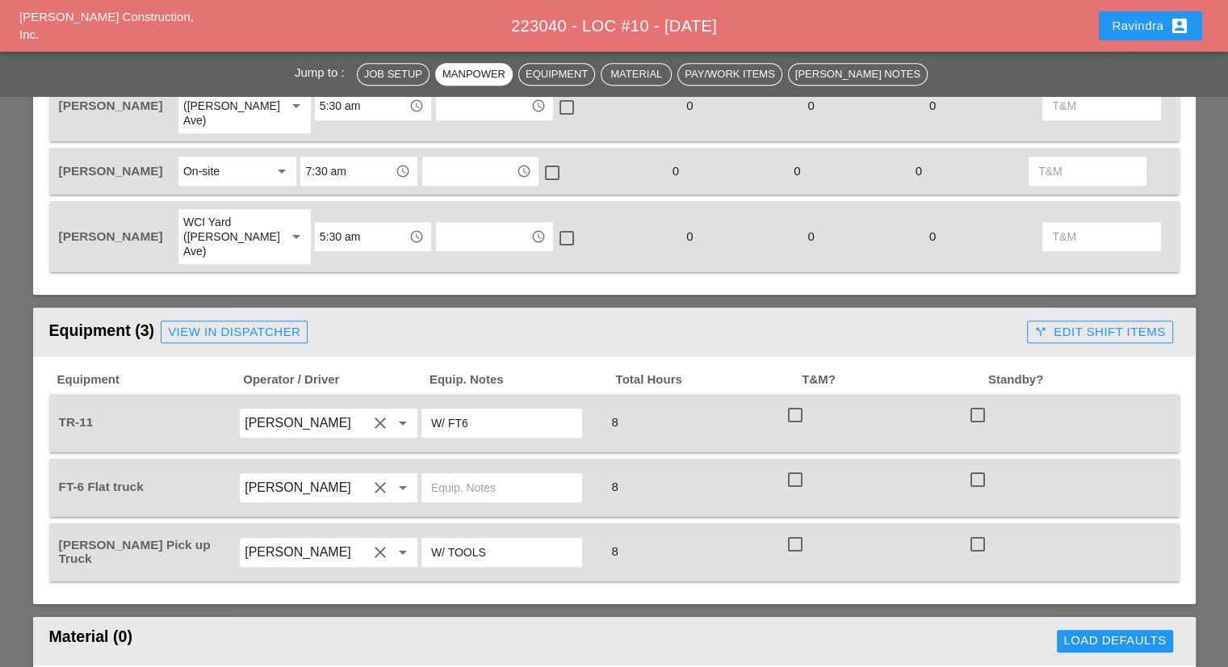
type input "W/ FT6"
click at [458, 475] on input "text" at bounding box center [501, 488] width 141 height 26
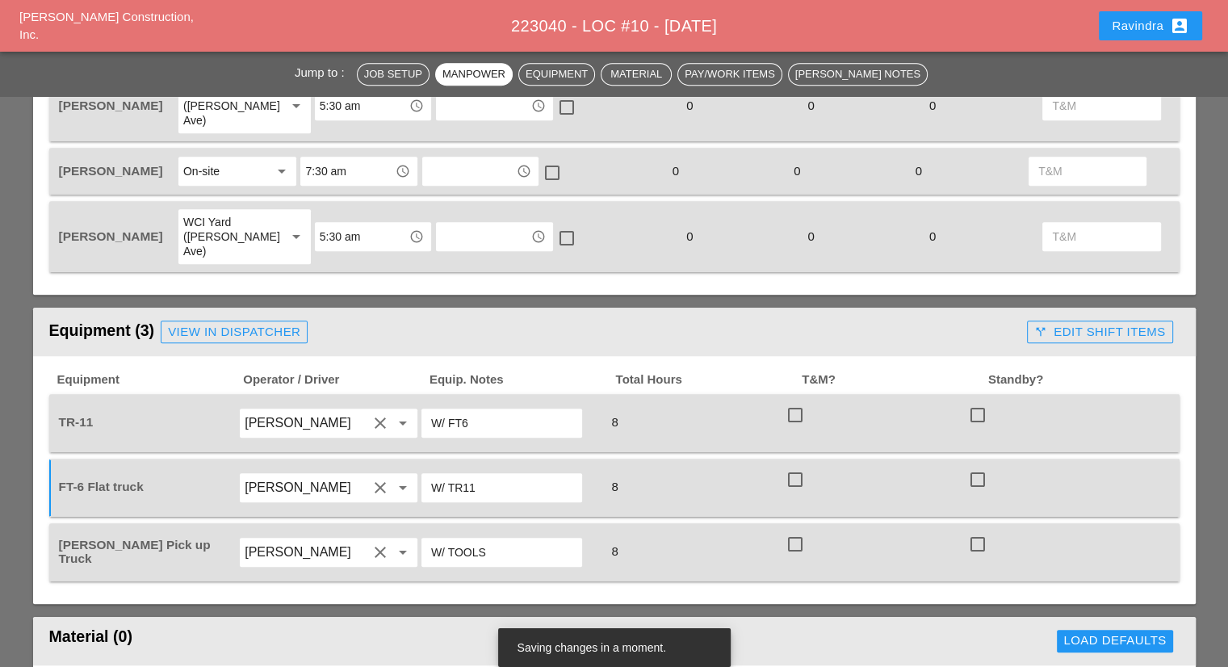
click at [465, 475] on input "W/ TR11" at bounding box center [501, 488] width 141 height 26
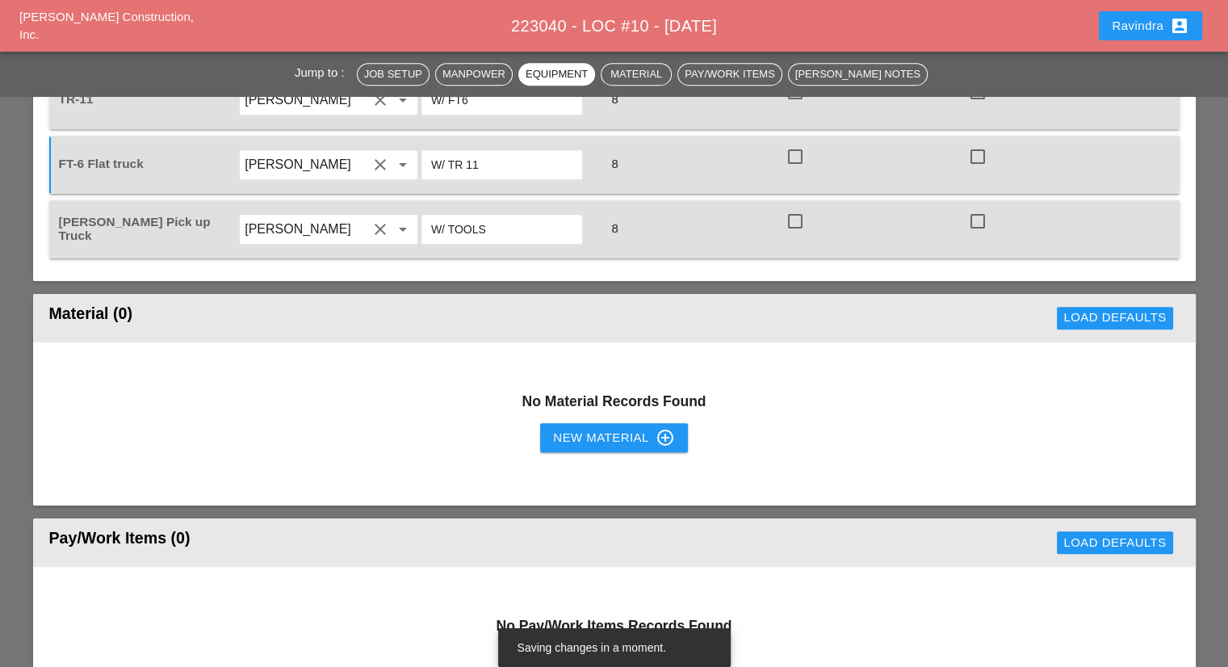
scroll to position [1130, 0]
type input "W/ TR 11"
click at [668, 428] on icon "control_point" at bounding box center [665, 437] width 19 height 19
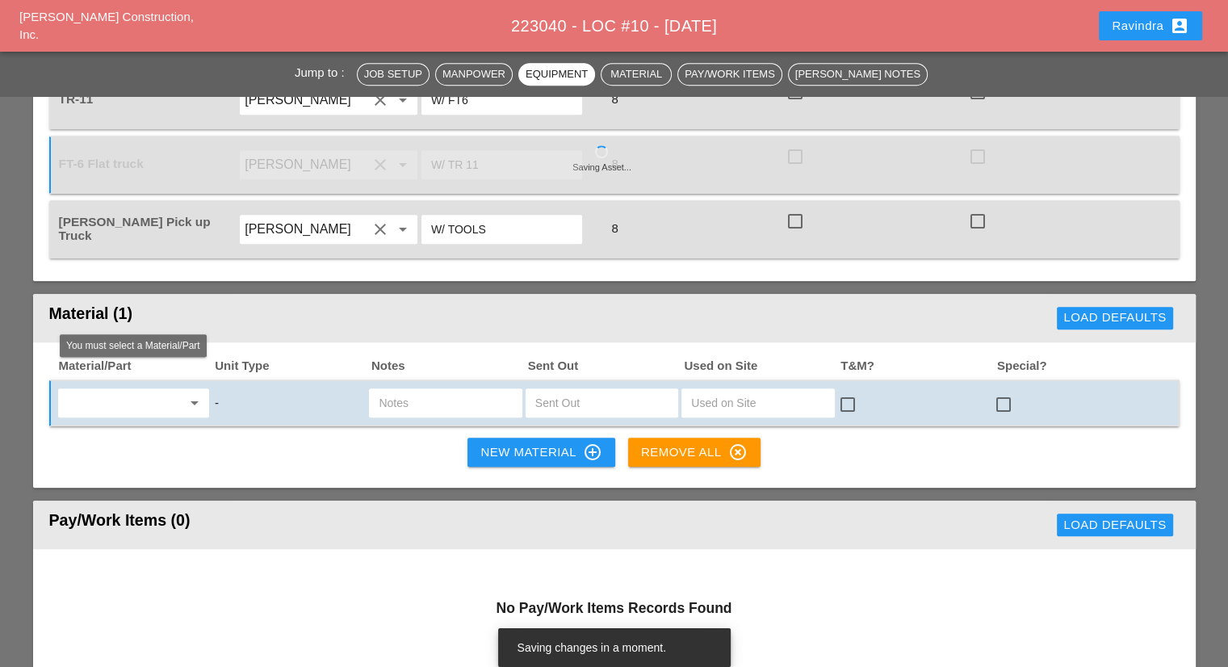
click at [140, 390] on input "text" at bounding box center [122, 403] width 119 height 26
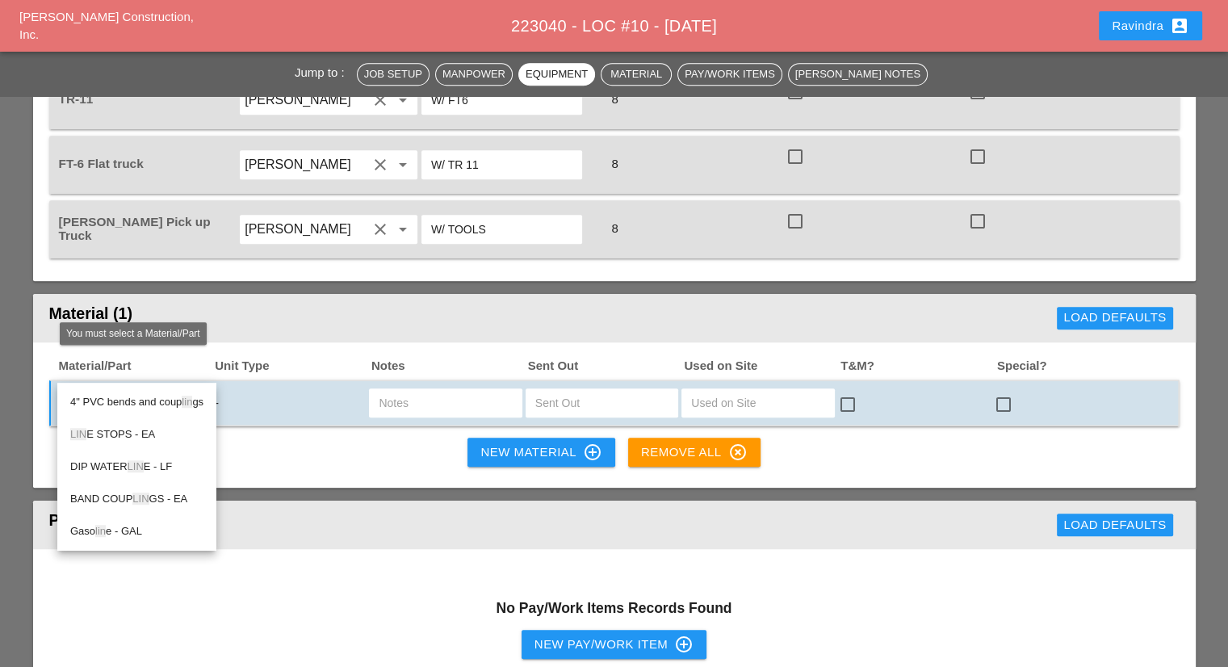
type input "LINE"
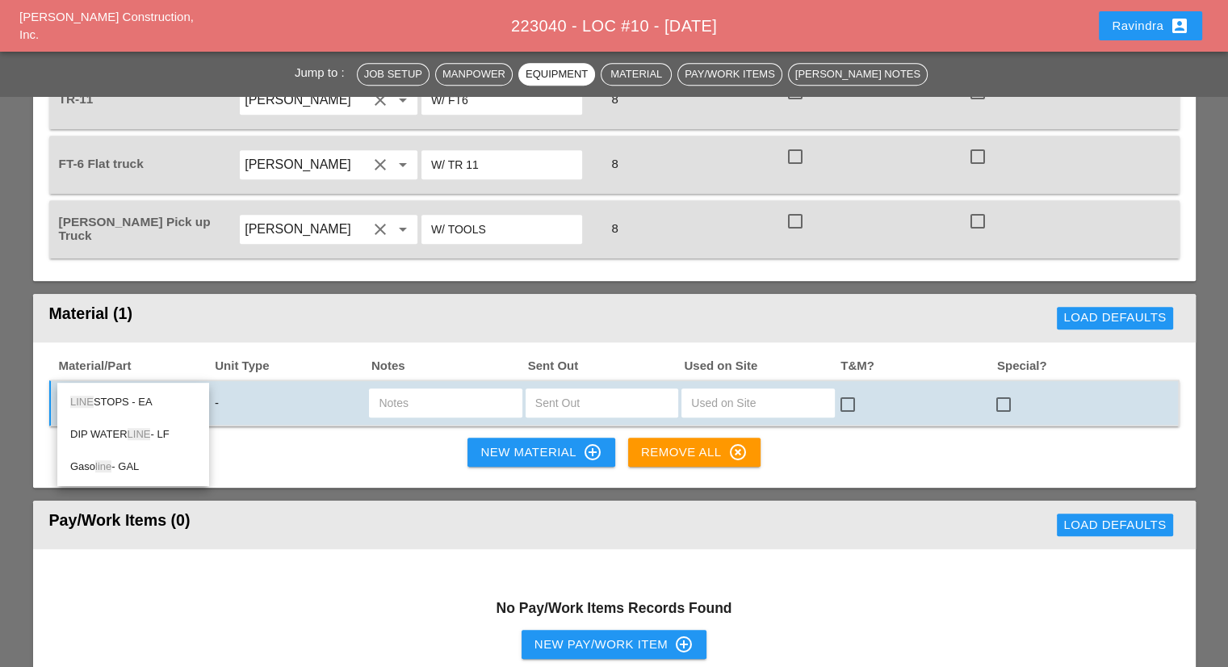
drag, startPoint x: 140, startPoint y: 362, endPoint x: 52, endPoint y: 356, distance: 88.2
click at [52, 379] on div "LINE arrow_drop_down - check_box_outline_blank check_box_outline_blank" at bounding box center [614, 402] width 1130 height 47
click at [135, 448] on div "Material/Part Unit Type Notes Sent Out Used on Site T&M? Special? arrow_drop_do…" at bounding box center [614, 415] width 1163 height 146
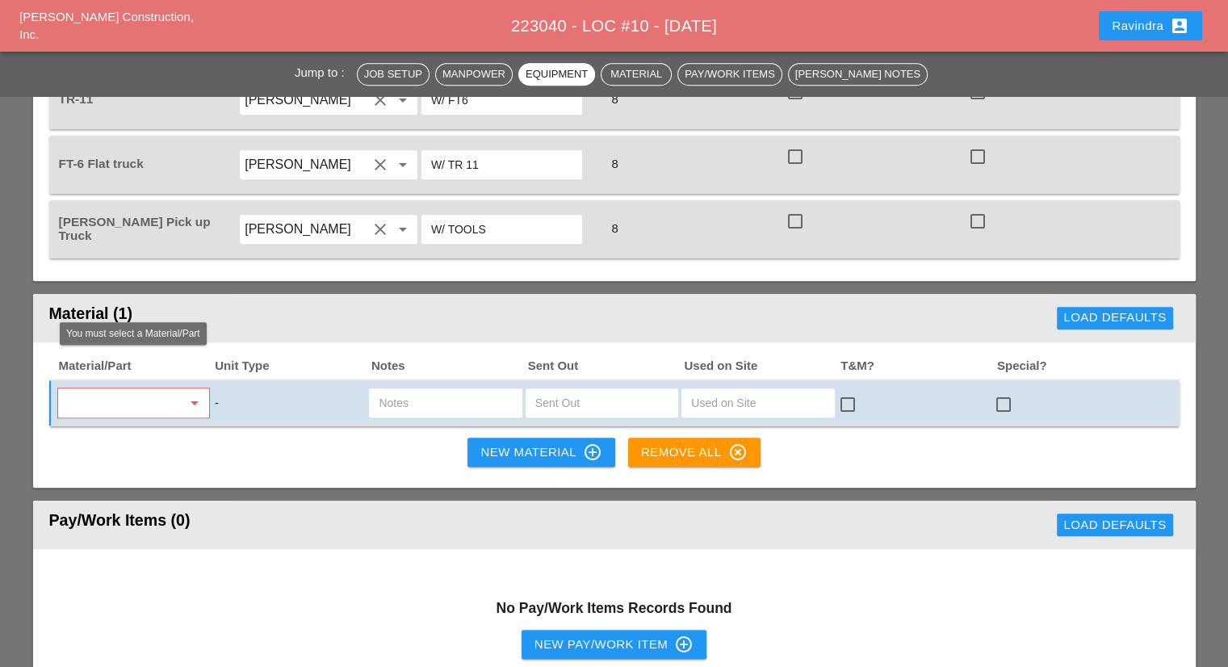
click at [98, 390] on input "text" at bounding box center [122, 403] width 119 height 26
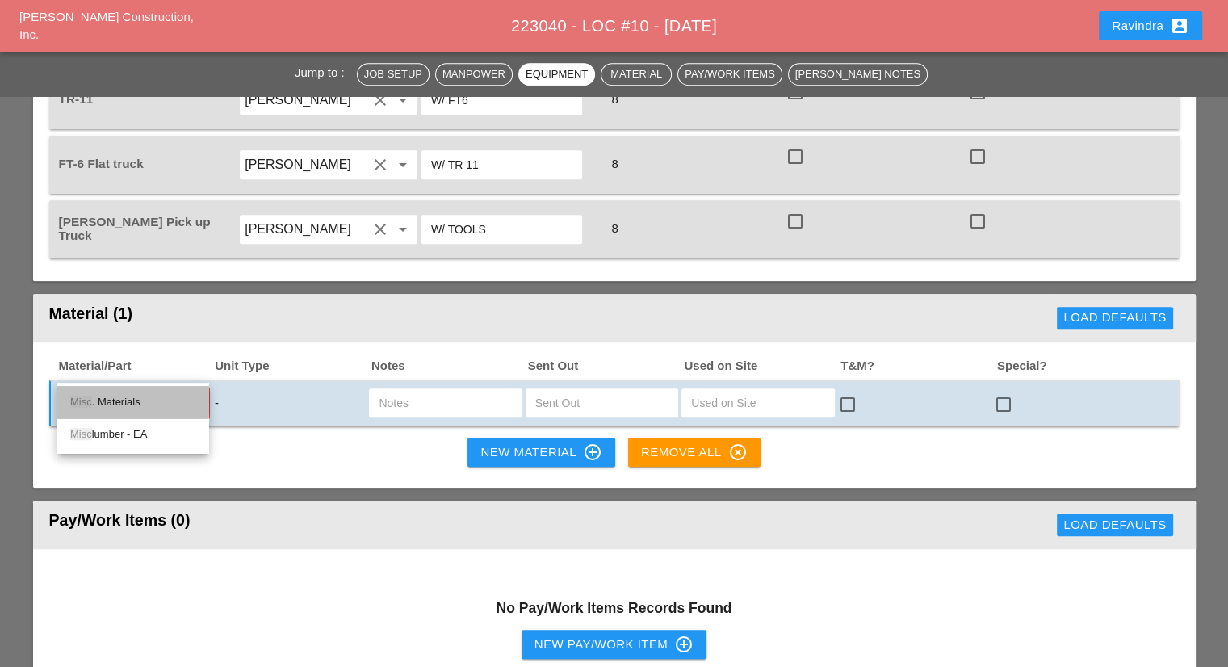
click at [146, 394] on div "Misc . Materials" at bounding box center [133, 401] width 126 height 19
type input "Misc. Materials"
click at [504, 390] on input "text" at bounding box center [445, 403] width 133 height 26
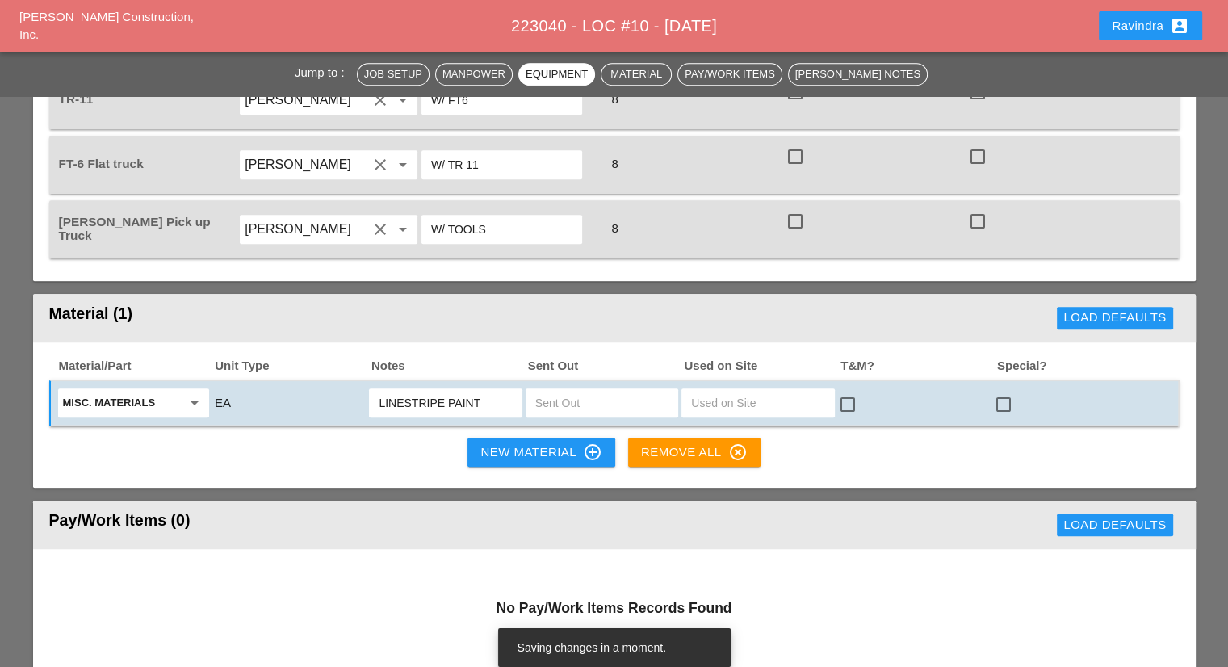
type input "LINESTRIPE PAINT"
click at [999, 391] on div at bounding box center [1003, 404] width 27 height 27
checkbox input "true"
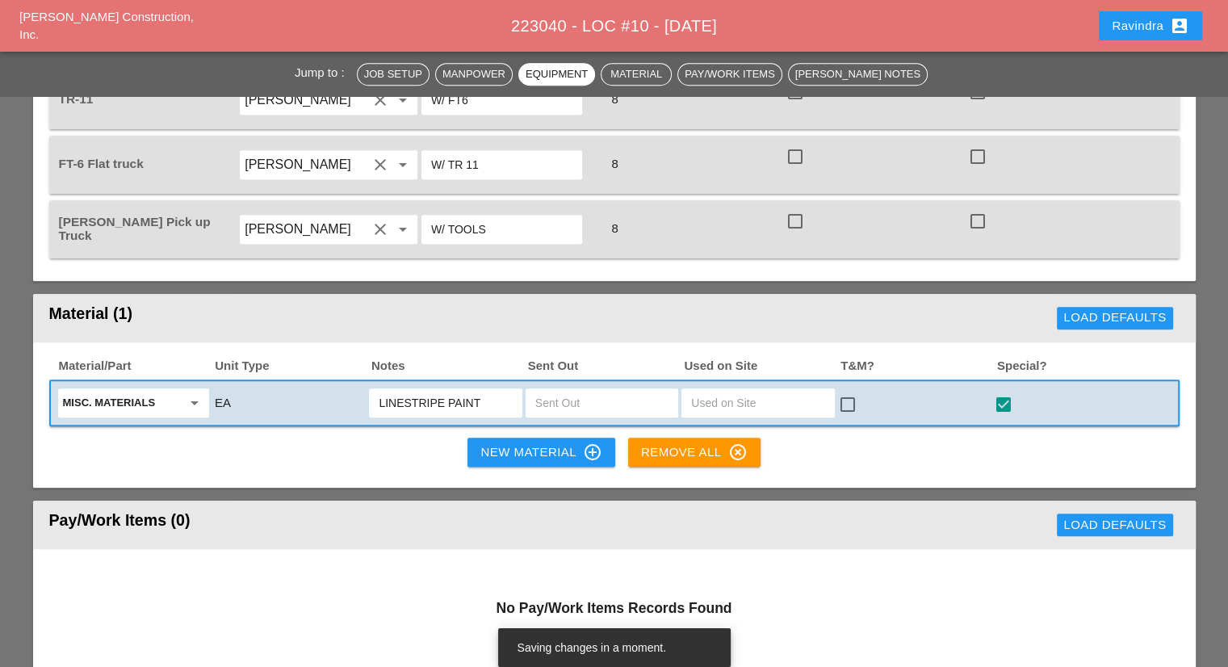
click at [512, 442] on div "New Material control_point" at bounding box center [540, 451] width 121 height 19
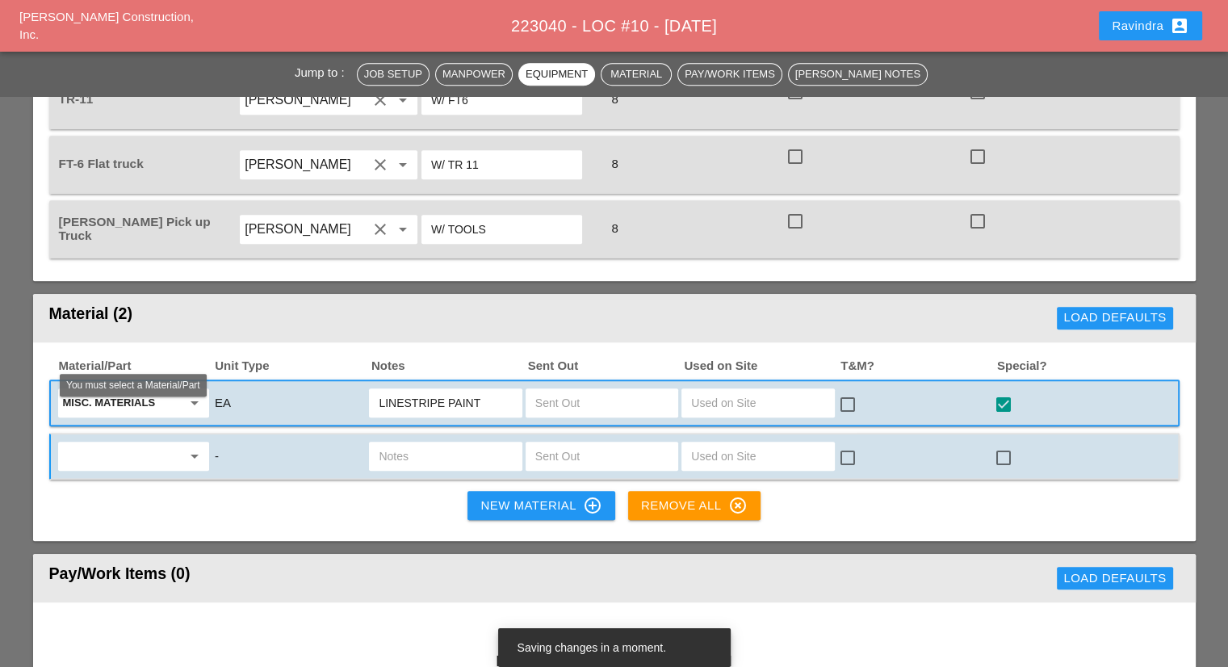
click at [133, 443] on input "text" at bounding box center [122, 456] width 119 height 26
type input "C"
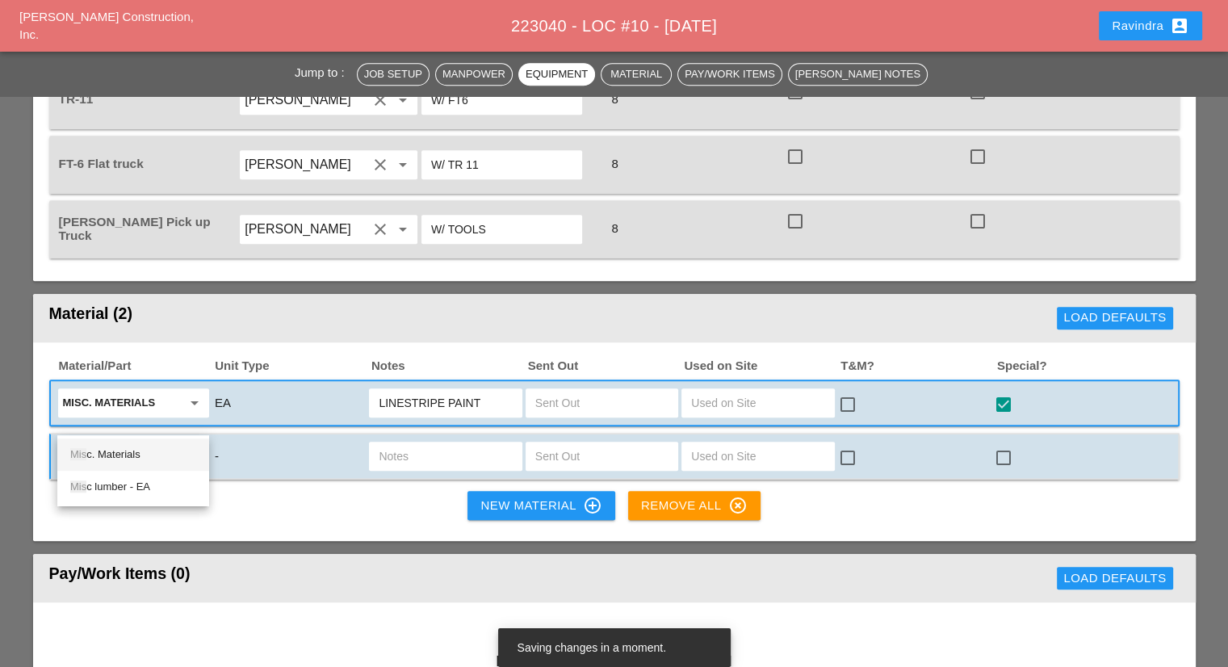
click at [123, 450] on div "Mis c. Materials" at bounding box center [133, 454] width 126 height 19
type input "Misc. Materials"
click at [487, 443] on input "text" at bounding box center [445, 456] width 133 height 26
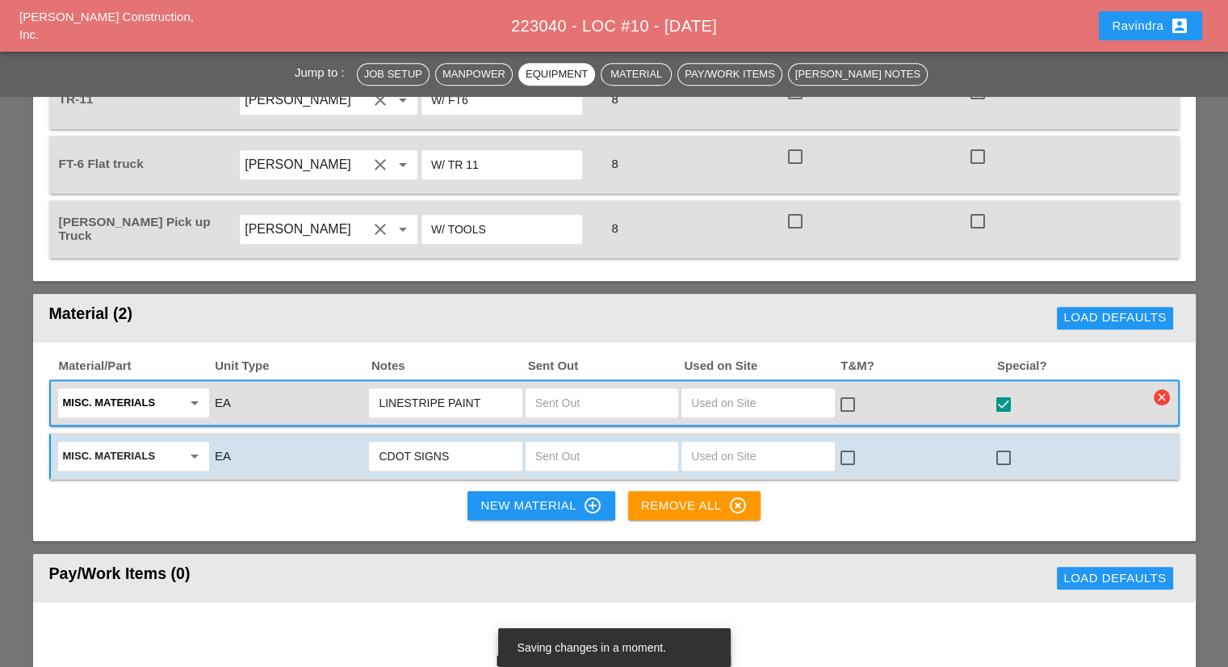
type input "CDOT SIGNS"
click at [1012, 444] on div at bounding box center [1003, 457] width 27 height 27
checkbox input "true"
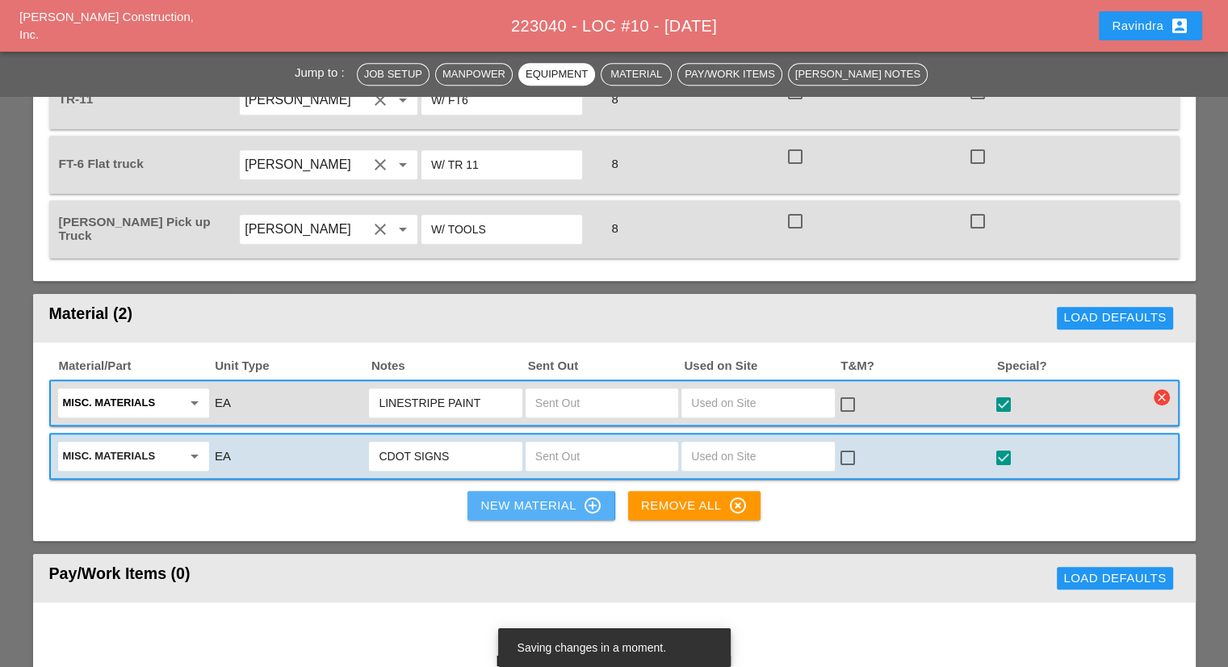
click at [530, 496] on div "New Material control_point" at bounding box center [540, 505] width 121 height 19
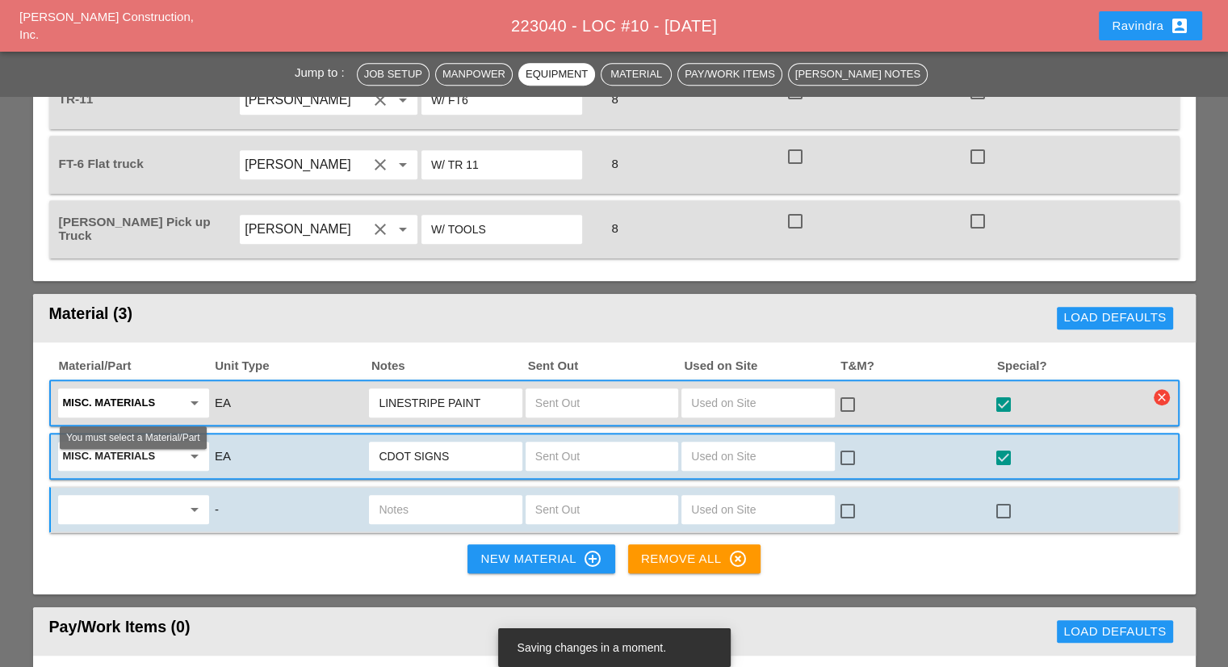
click at [116, 497] on input "text" at bounding box center [122, 510] width 119 height 26
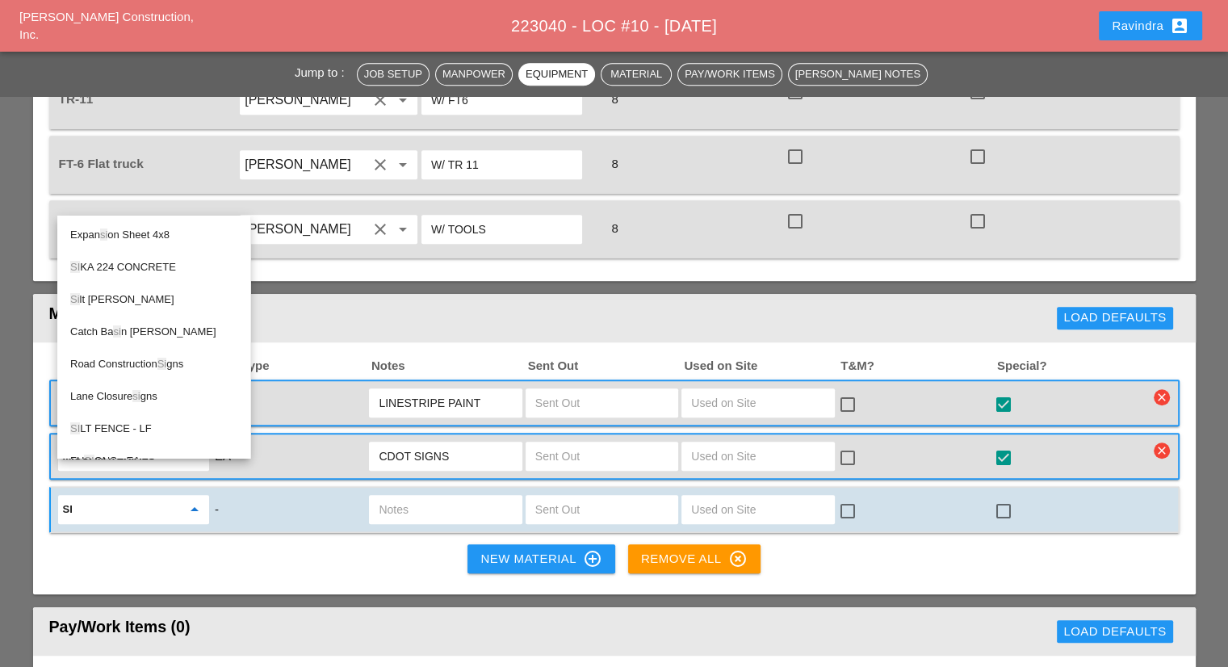
type input "S"
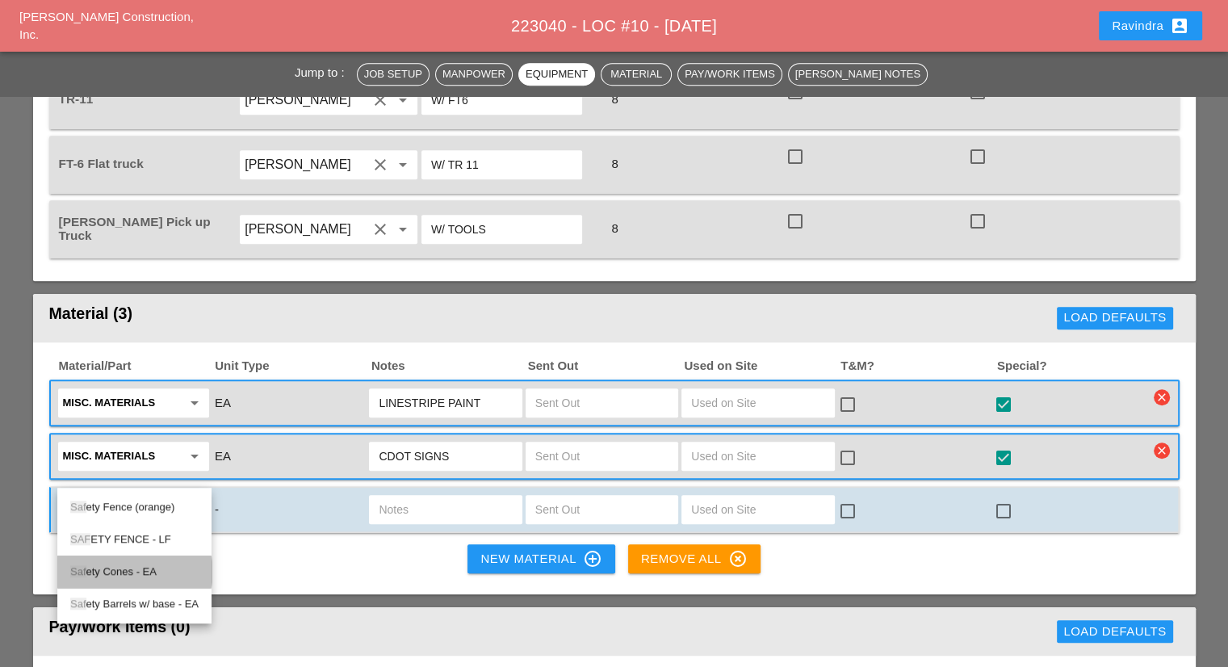
click at [139, 573] on div "Saf ety Cones - EA" at bounding box center [134, 571] width 128 height 19
type input "Safety Cones - EA"
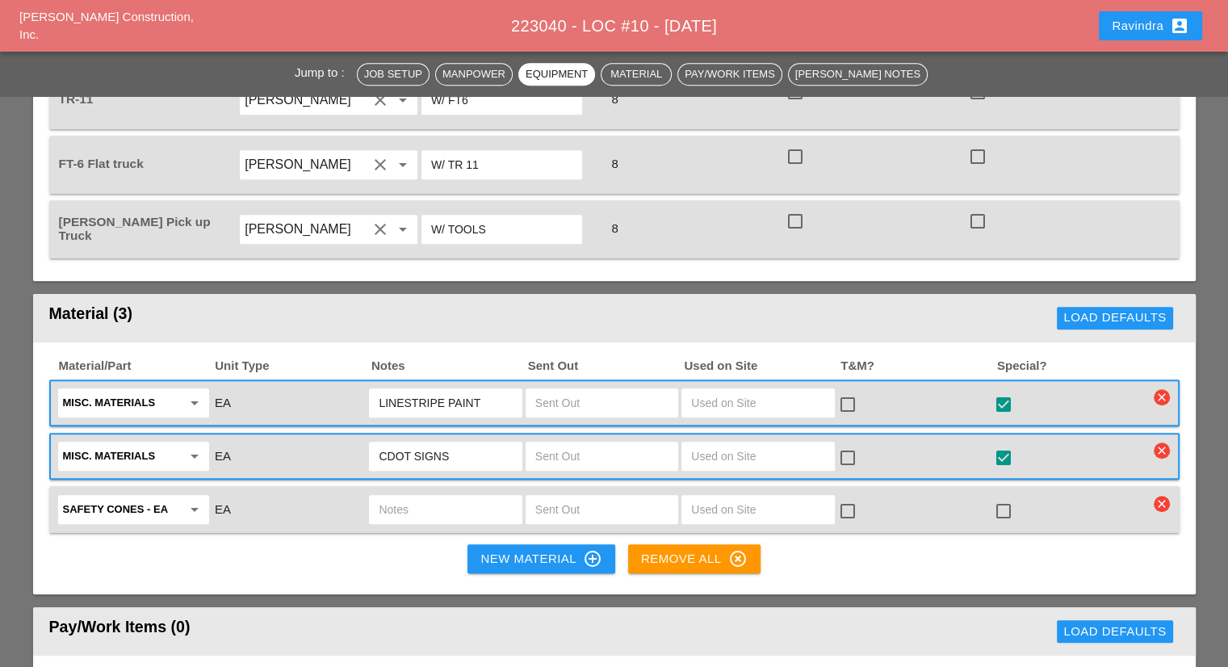
click at [581, 497] on input "text" at bounding box center [601, 510] width 133 height 26
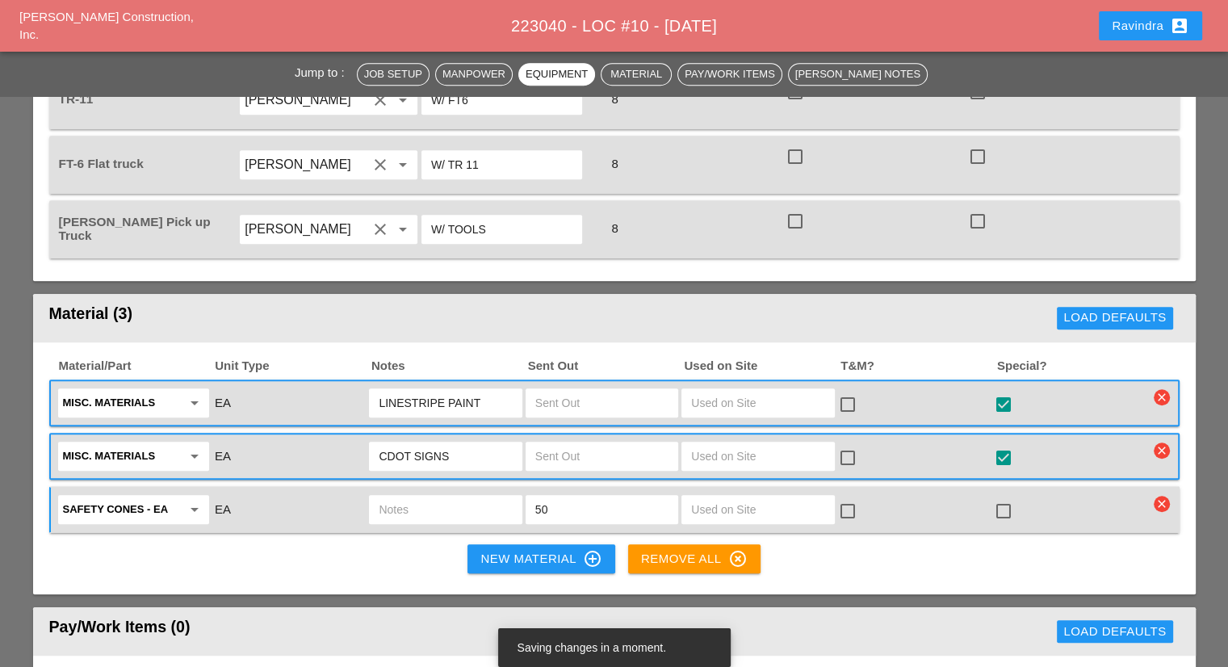
type input "50"
click at [433, 497] on input "text" at bounding box center [445, 510] width 133 height 26
type input "50 CONES"
click at [1005, 497] on div at bounding box center [1003, 510] width 27 height 27
checkbox input "true"
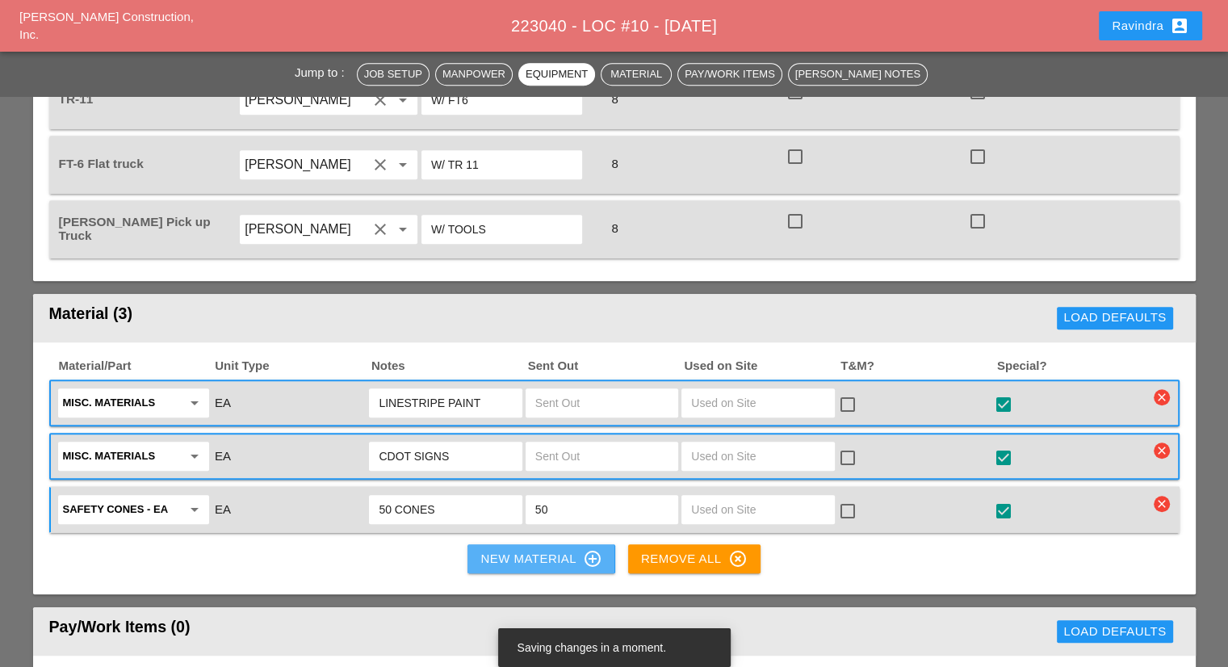
click at [524, 549] on div "New Material control_point" at bounding box center [540, 558] width 121 height 19
drag, startPoint x: 562, startPoint y: 518, endPoint x: 549, endPoint y: 521, distance: 13.1
click at [562, 549] on div "New Material control_point" at bounding box center [540, 558] width 121 height 19
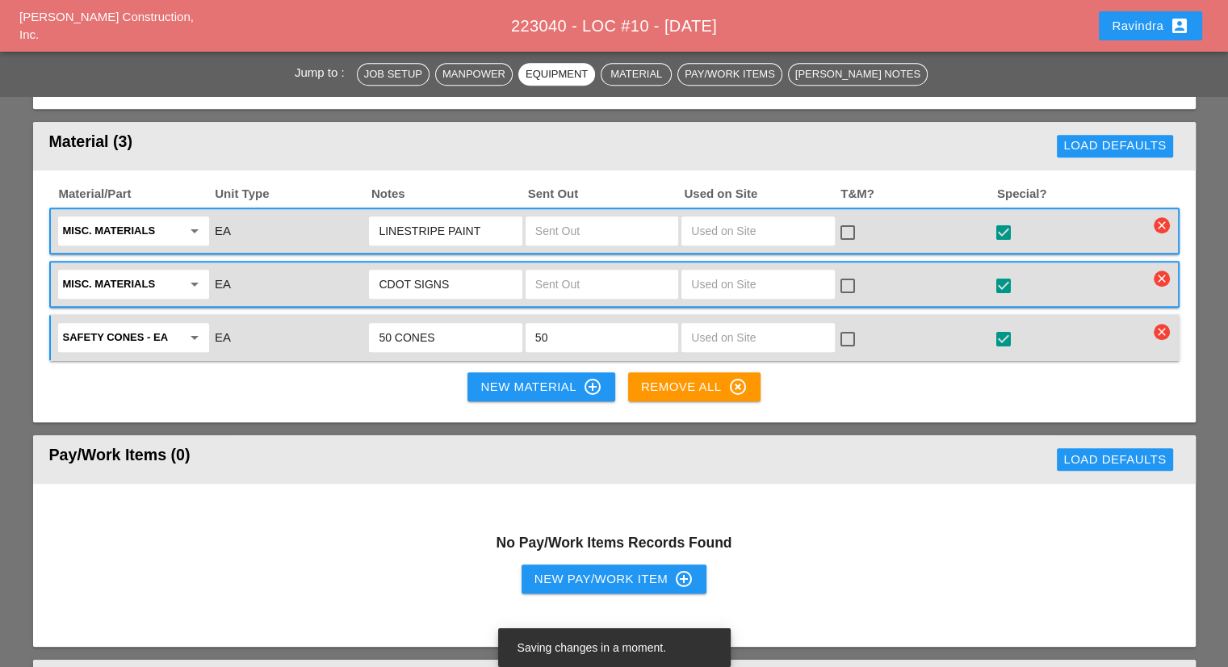
scroll to position [1211, 0]
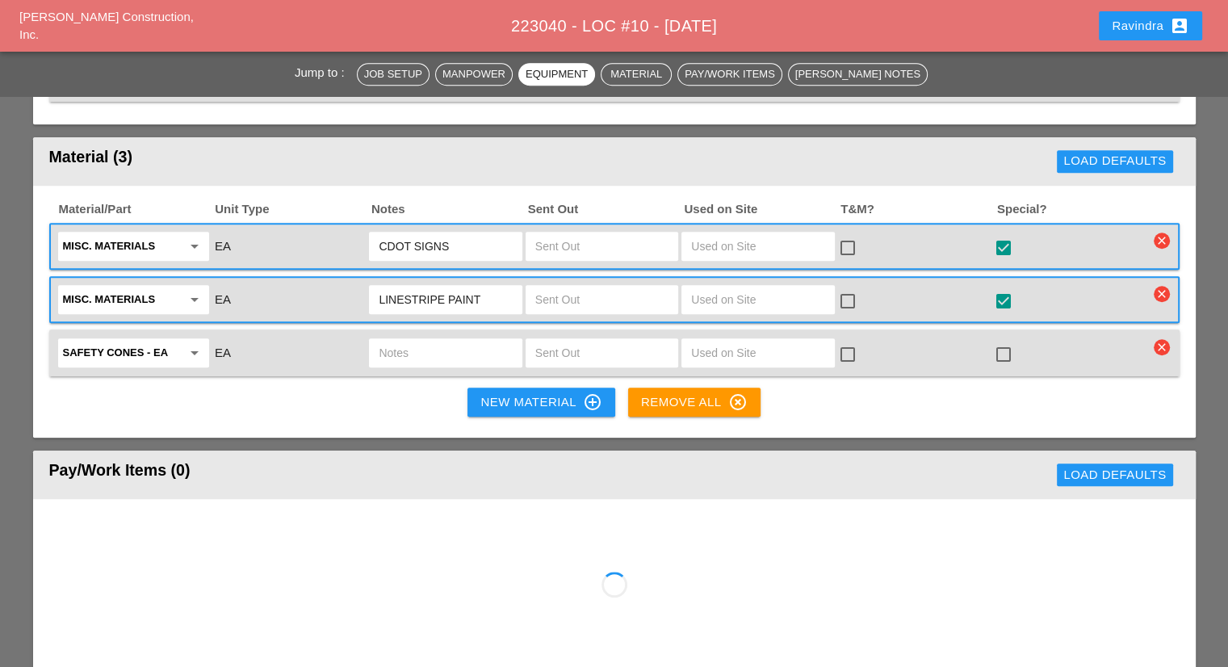
scroll to position [1130, 0]
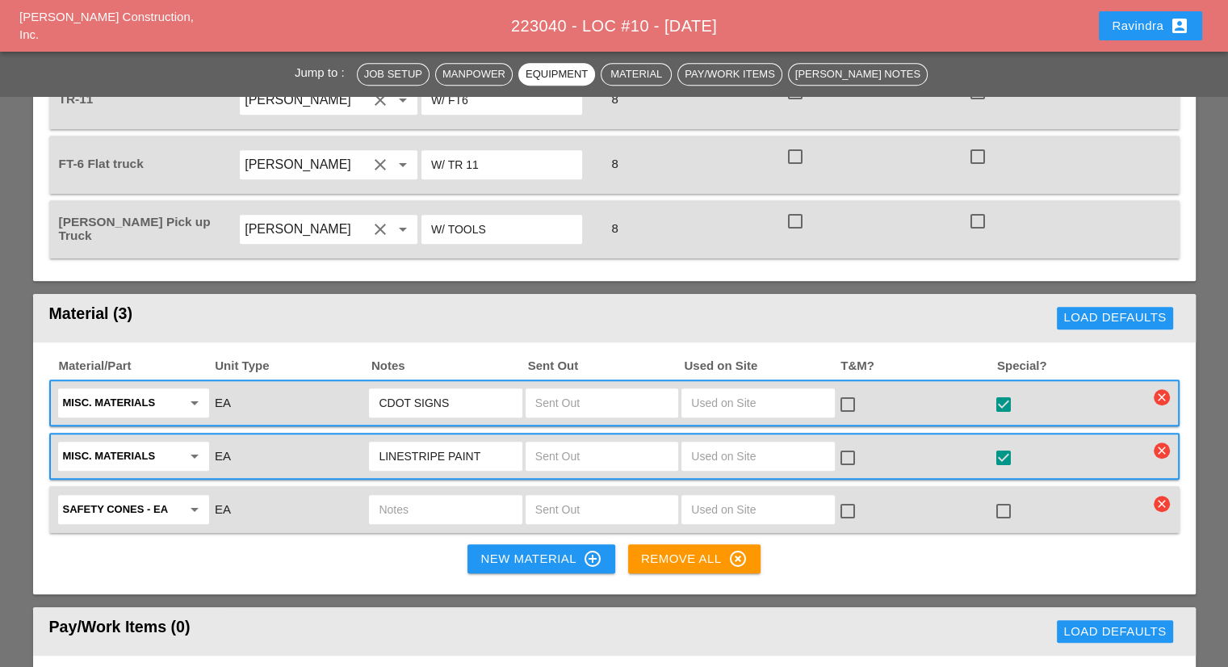
click at [471, 497] on input "text" at bounding box center [445, 510] width 133 height 26
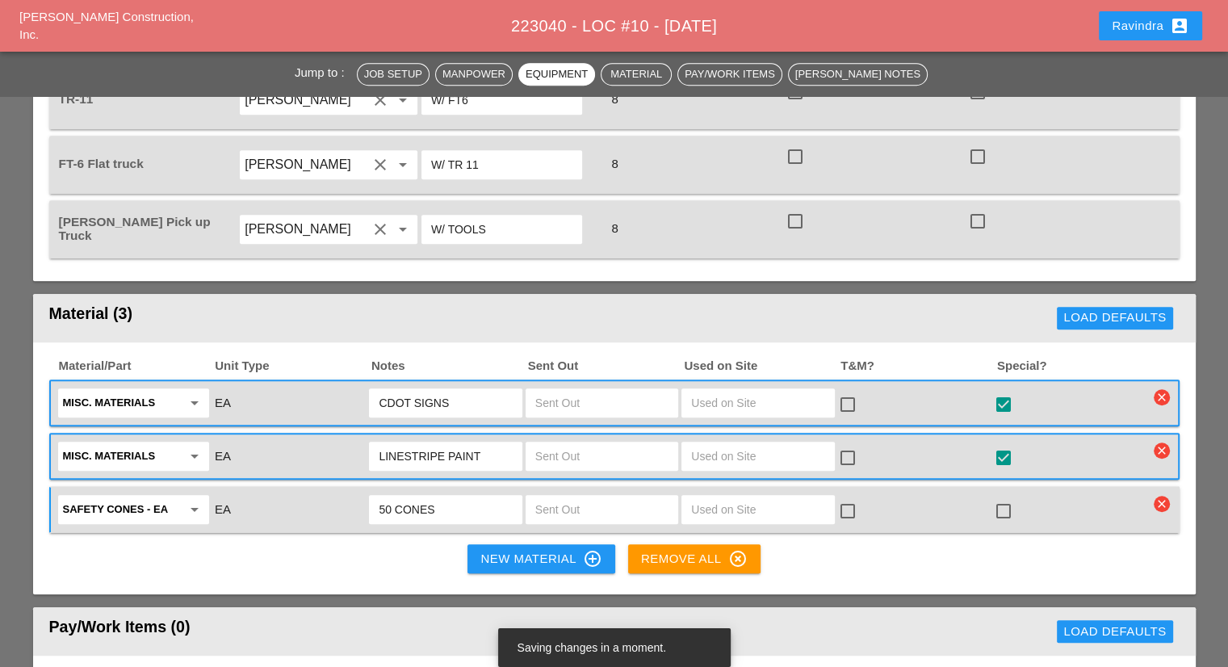
type input "50 CONES"
click at [597, 497] on input "text" at bounding box center [601, 510] width 133 height 26
type input "50"
click at [991, 497] on div at bounding box center [1003, 510] width 27 height 27
checkbox input "true"
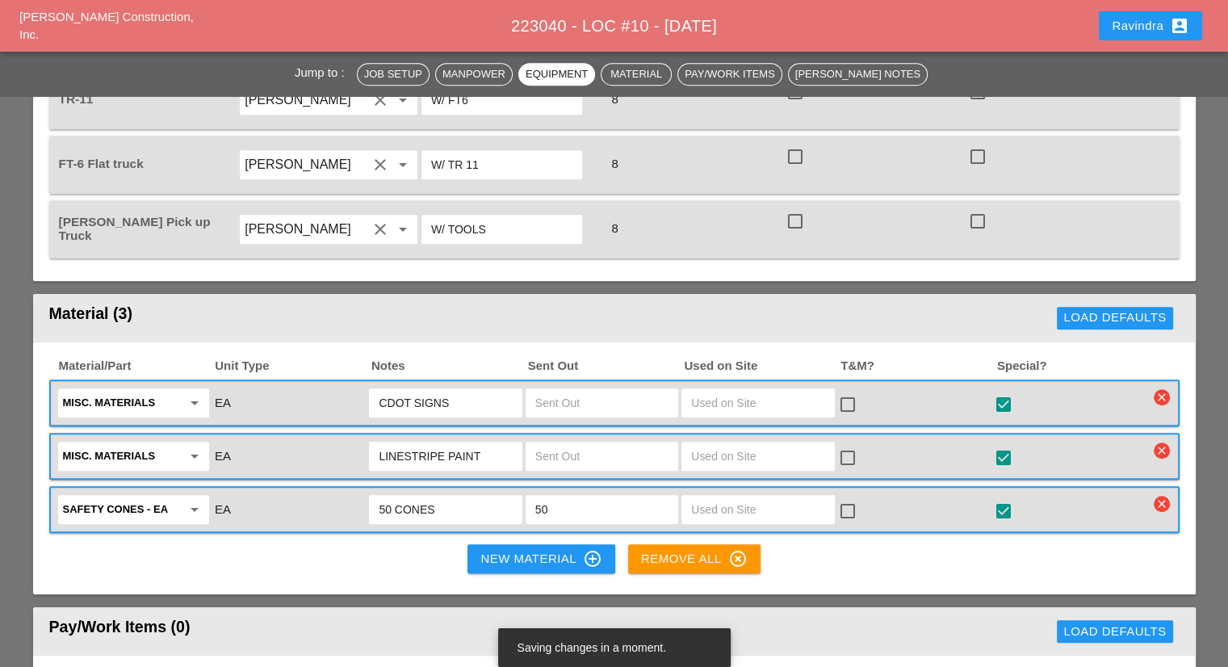
click at [548, 549] on div "New Material control_point" at bounding box center [540, 558] width 121 height 19
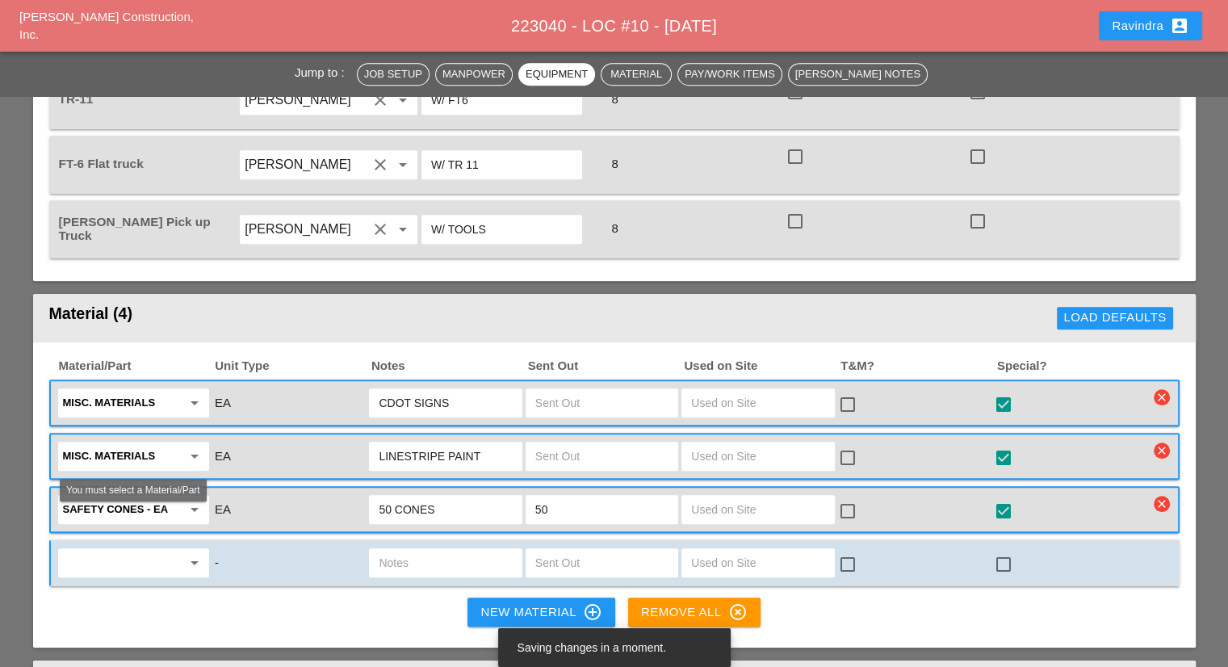
click at [139, 550] on input "text" at bounding box center [122, 563] width 119 height 26
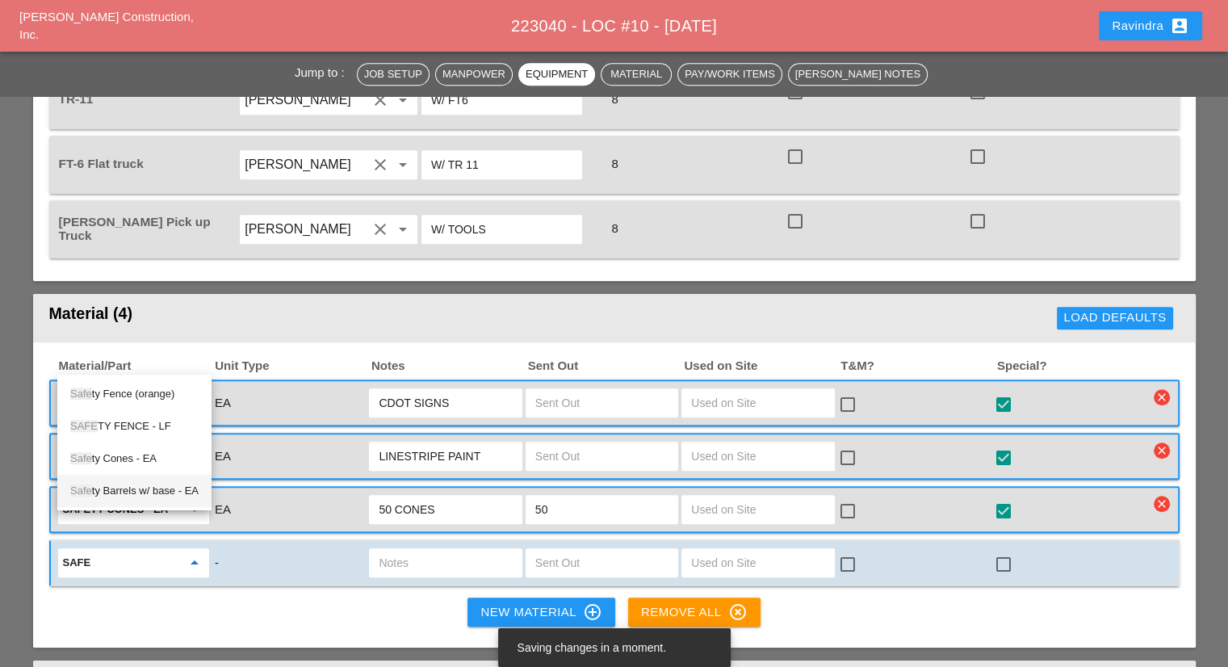
click at [157, 493] on div "Safe ty Barrels w/ base - EA" at bounding box center [134, 490] width 128 height 19
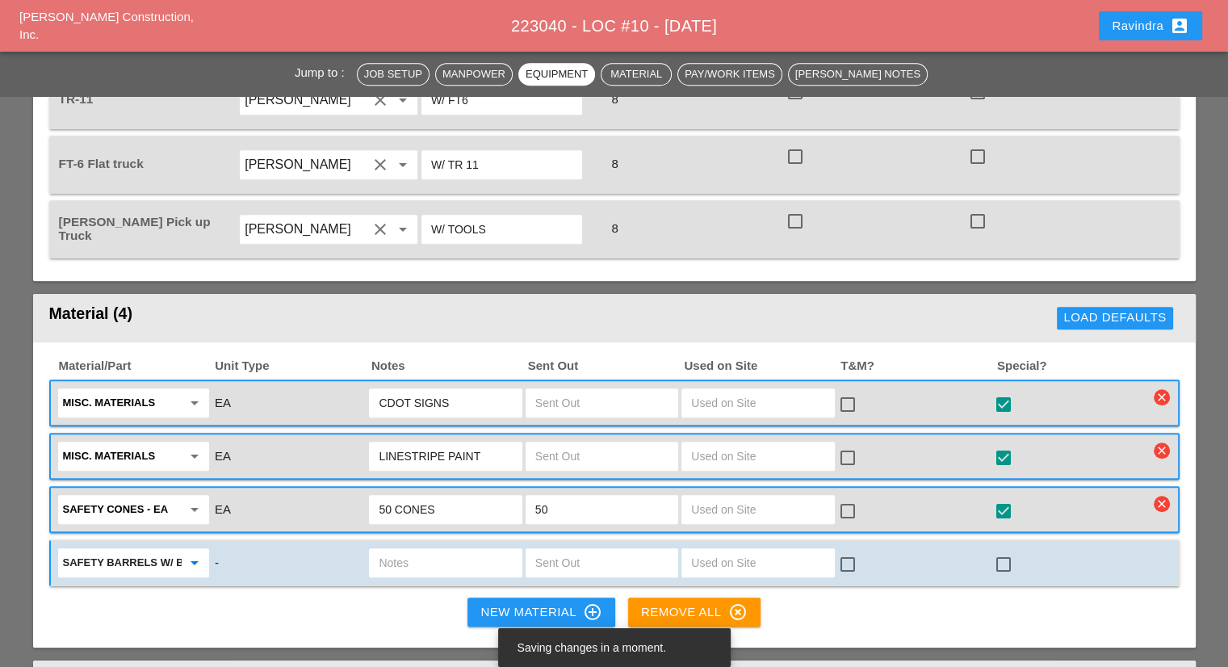
type input "Safety Barrels w/ base - EA"
click at [435, 550] on input "text" at bounding box center [445, 563] width 133 height 26
type input "8 BARRELS"
click at [558, 550] on input "text" at bounding box center [601, 563] width 133 height 26
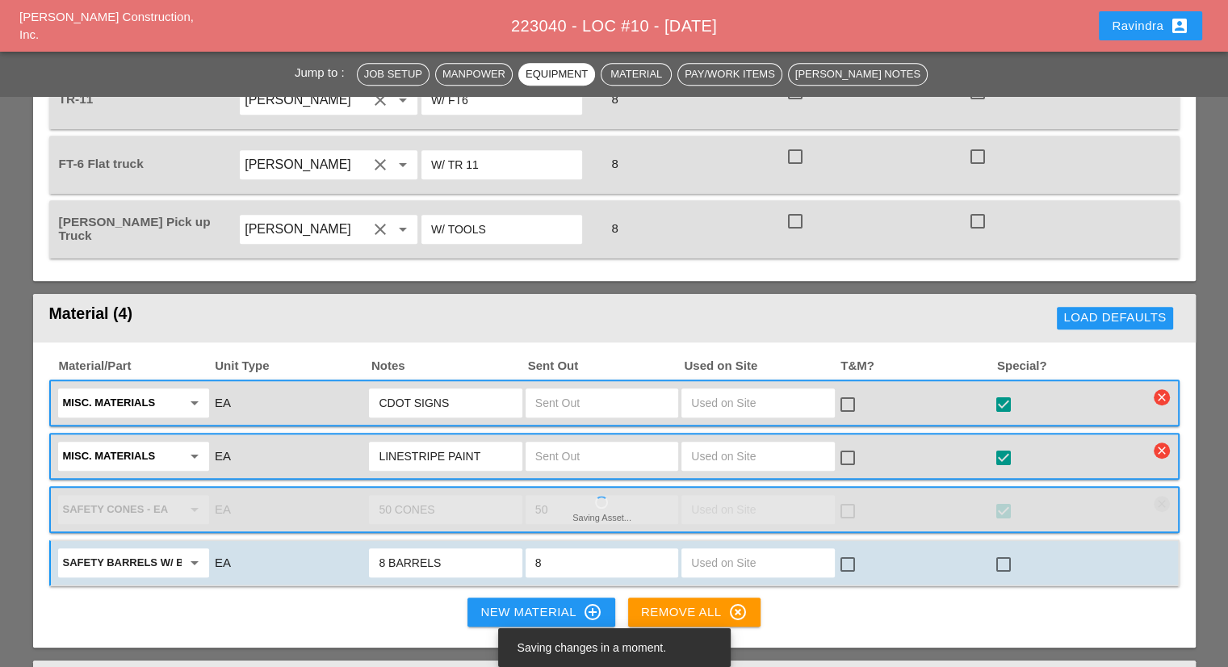
type input "8"
click at [1012, 551] on div at bounding box center [1003, 564] width 27 height 27
checkbox input "true"
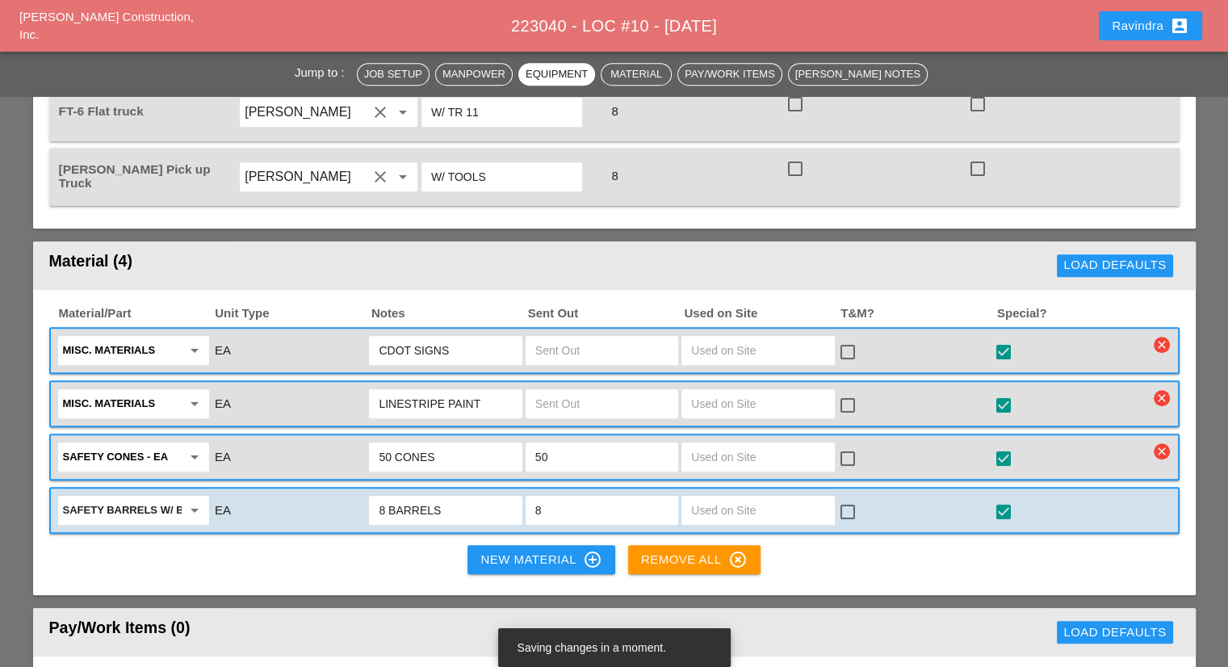
scroll to position [1211, 0]
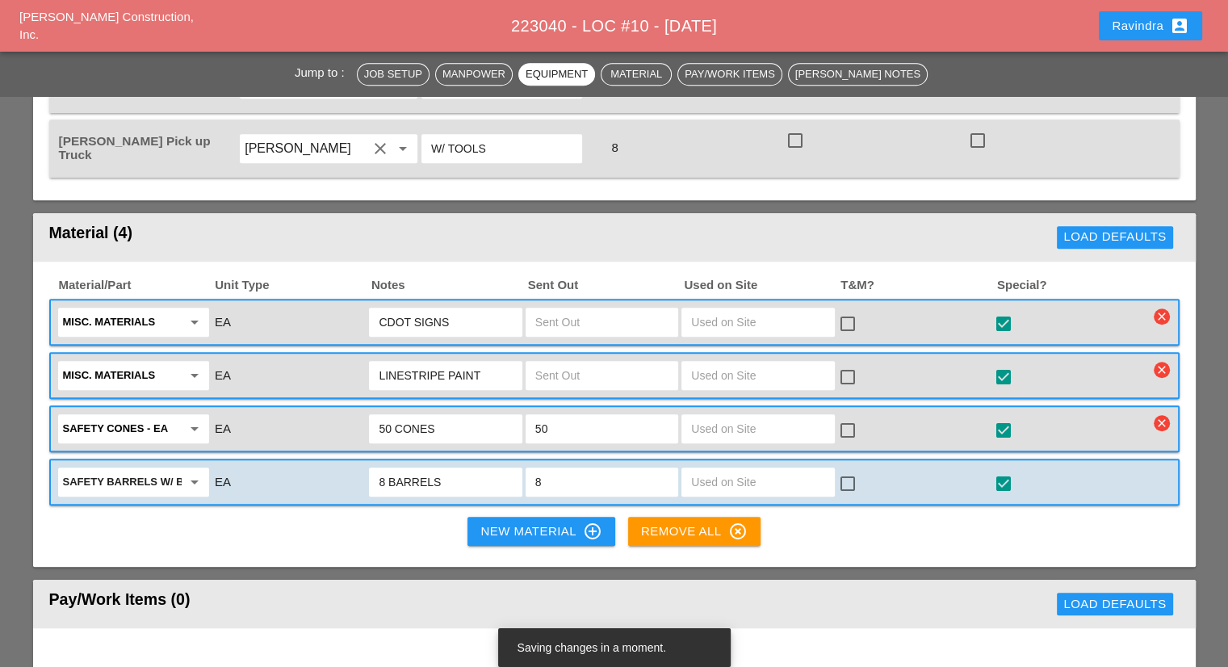
click at [556, 522] on div "New Material control_point" at bounding box center [540, 531] width 121 height 19
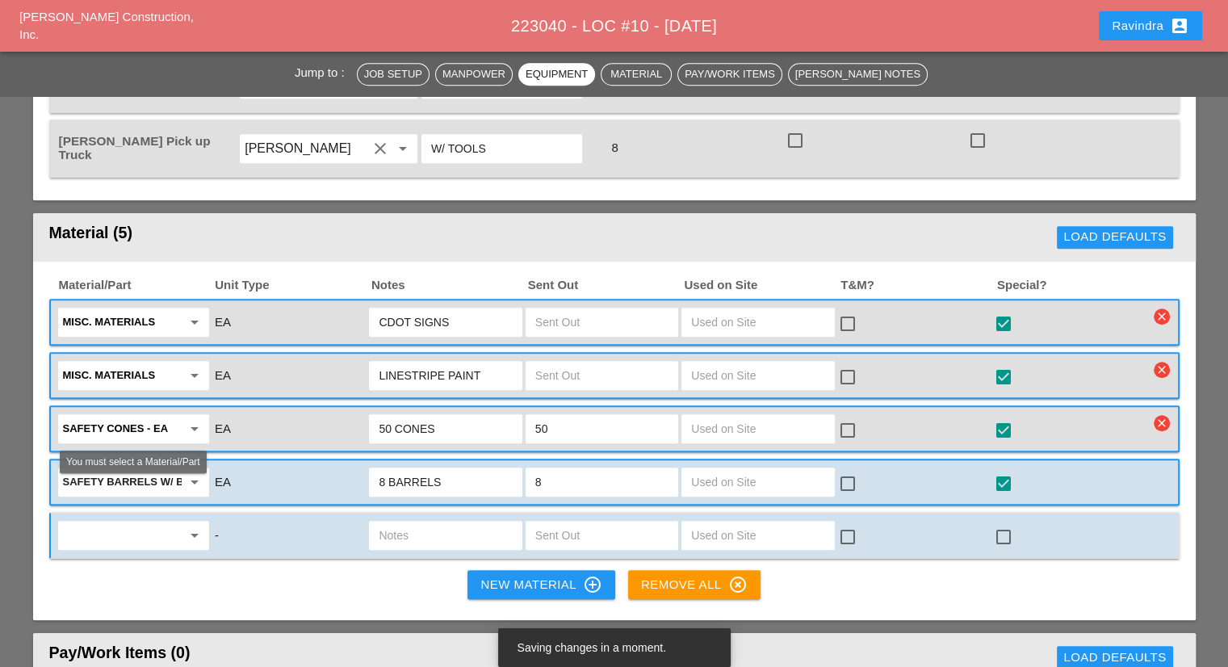
click at [73, 522] on input "text" at bounding box center [122, 535] width 119 height 26
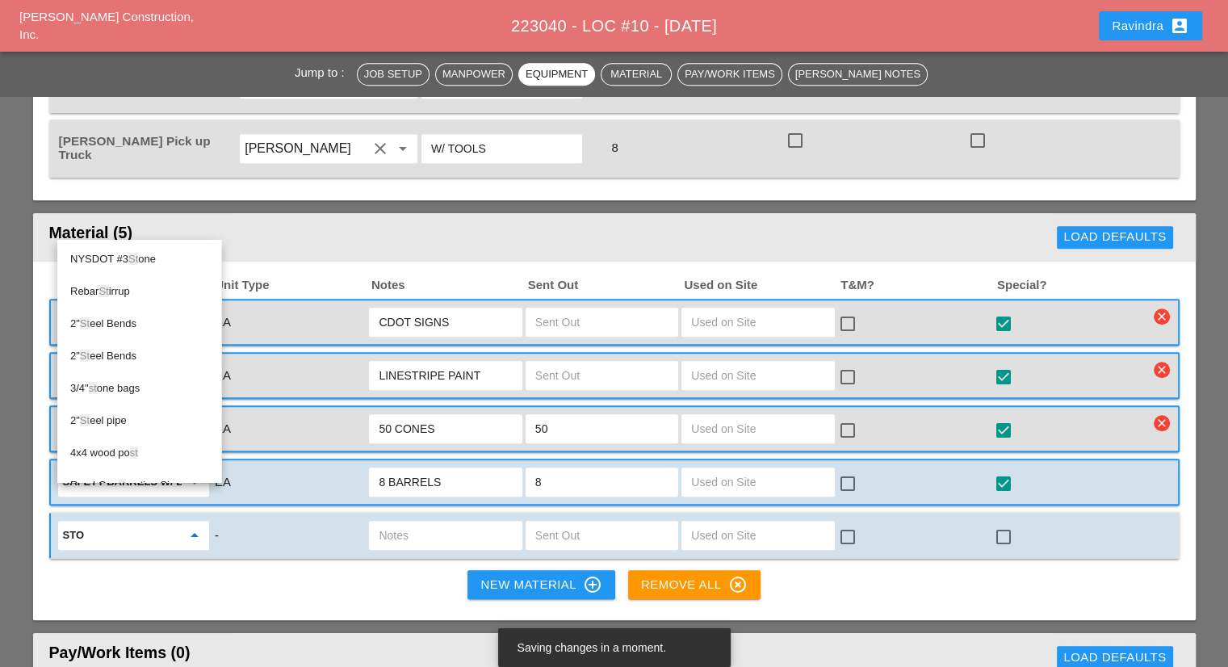
type input "STOP"
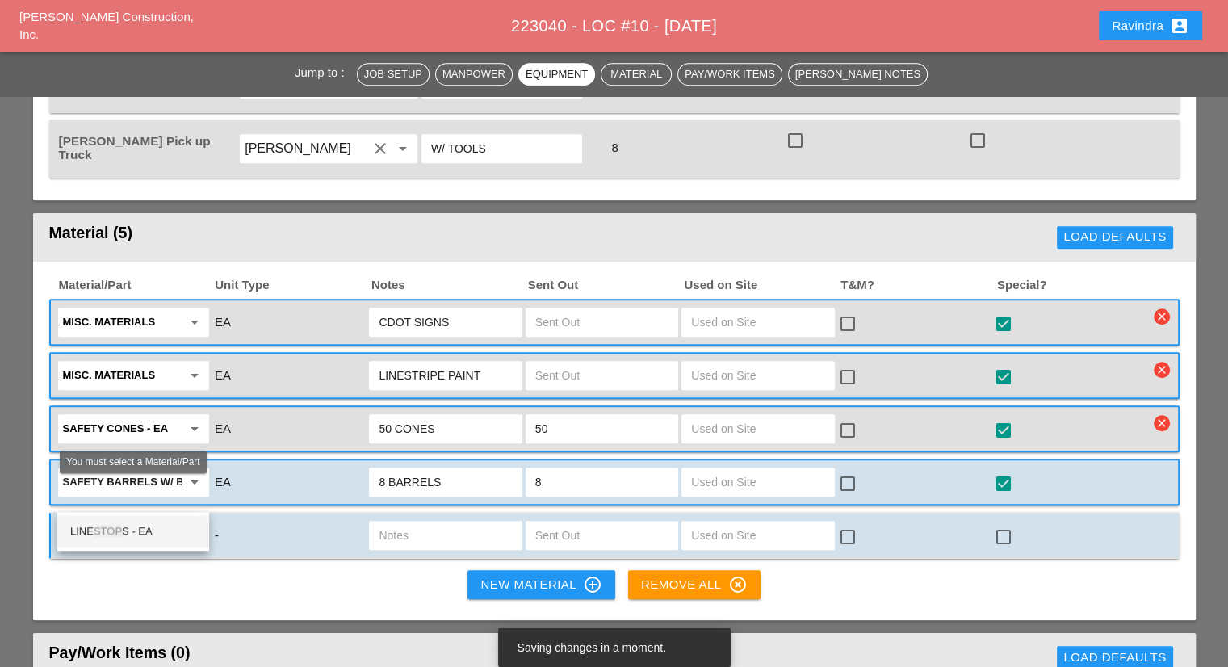
drag, startPoint x: 96, startPoint y: 501, endPoint x: 45, endPoint y: 495, distance: 51.3
click at [45, 495] on div "Material/Part Unit Type Notes Sent Out Used on Site T&M? Special? Misc. Materia…" at bounding box center [614, 441] width 1163 height 359
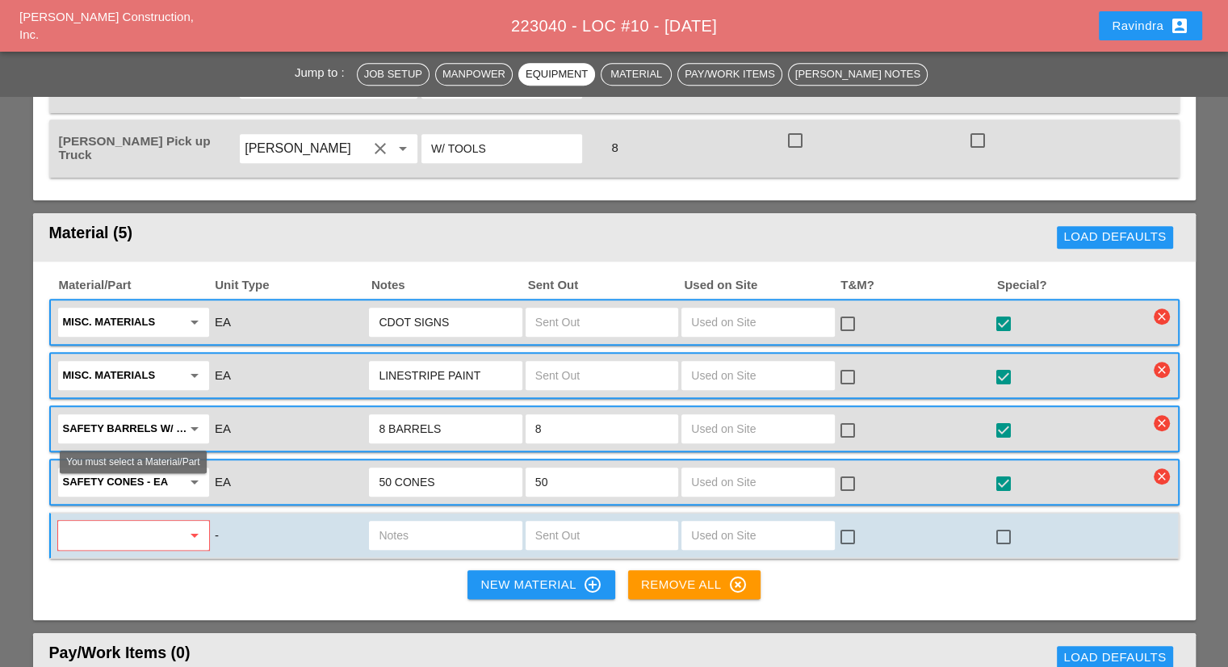
click at [142, 522] on input "text" at bounding box center [122, 535] width 119 height 26
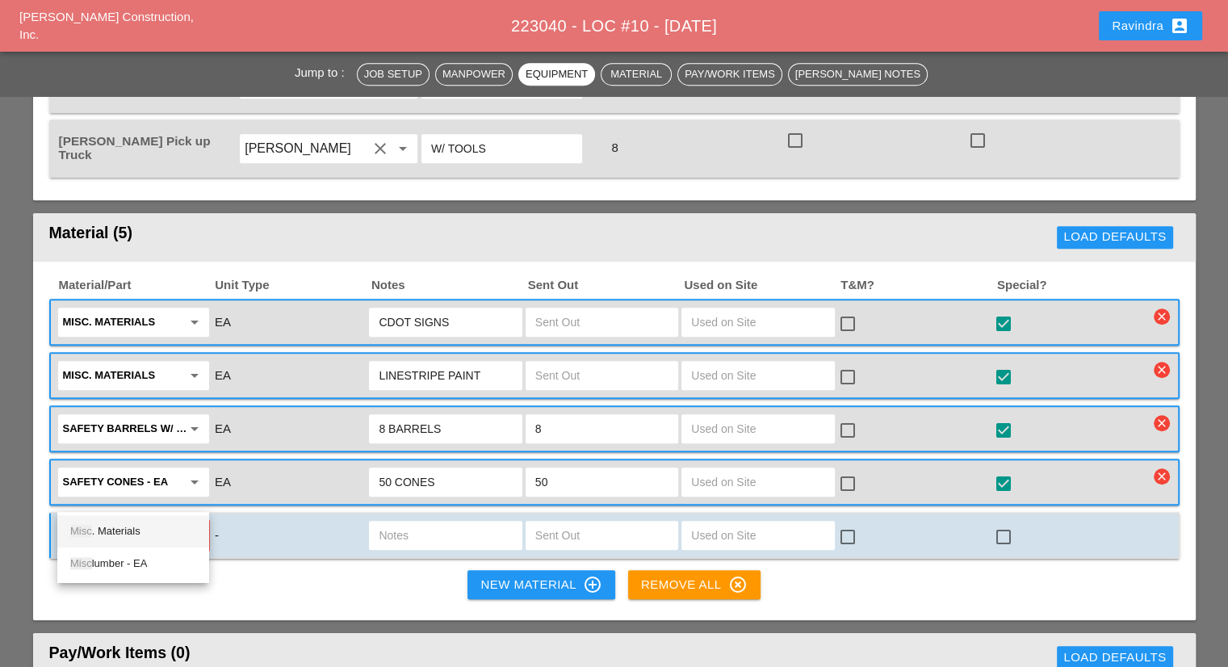
click at [155, 530] on div "Misc . Materials" at bounding box center [133, 531] width 126 height 19
type input "Misc. Materials"
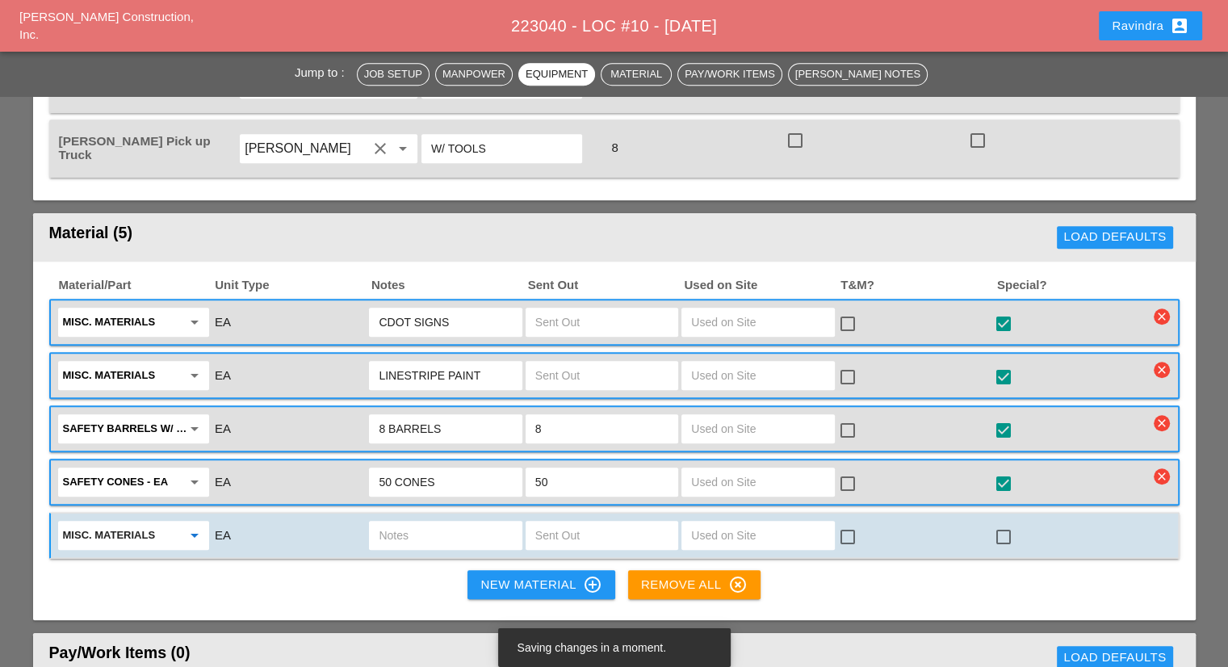
click at [458, 522] on input "text" at bounding box center [445, 535] width 133 height 26
type input "STOP/GO PADDLES"
click at [599, 522] on input "text" at bounding box center [601, 535] width 133 height 26
type input "2"
click at [1009, 523] on div at bounding box center [1003, 536] width 27 height 27
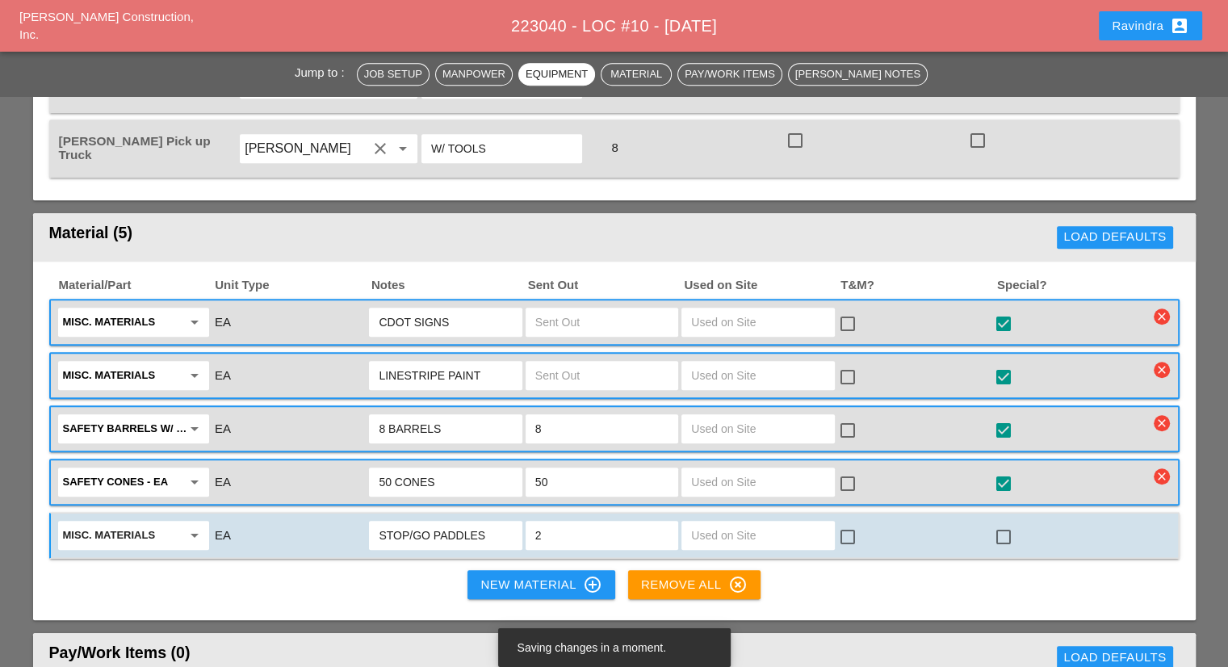
checkbox input "true"
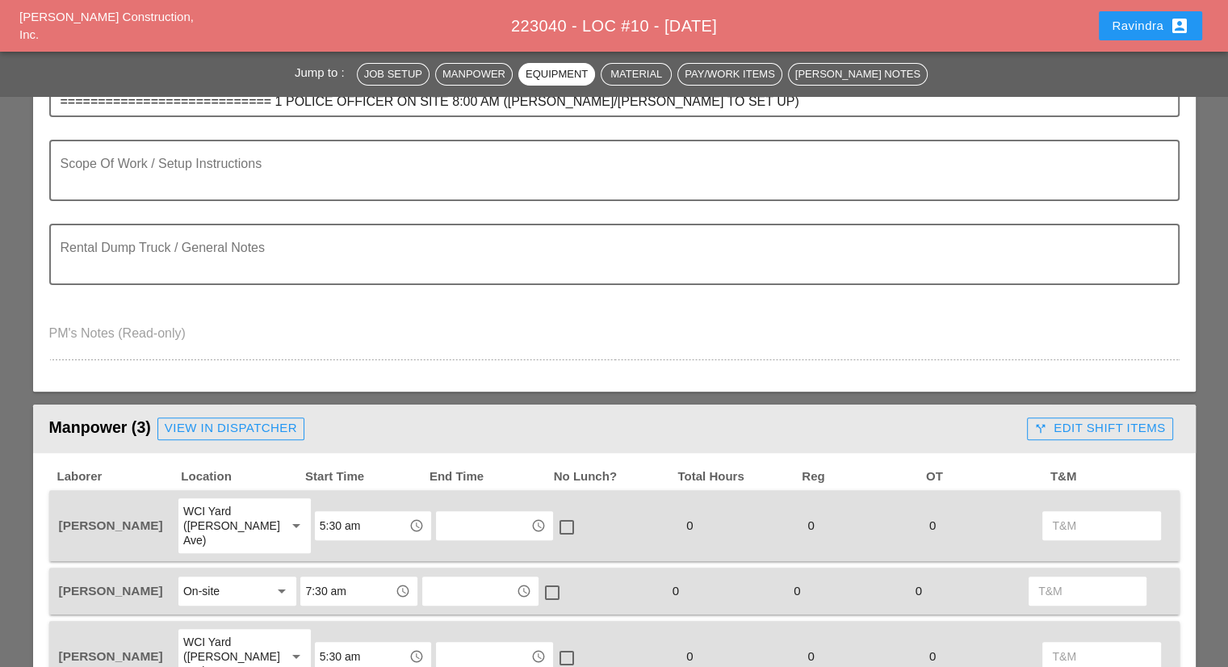
scroll to position [323, 0]
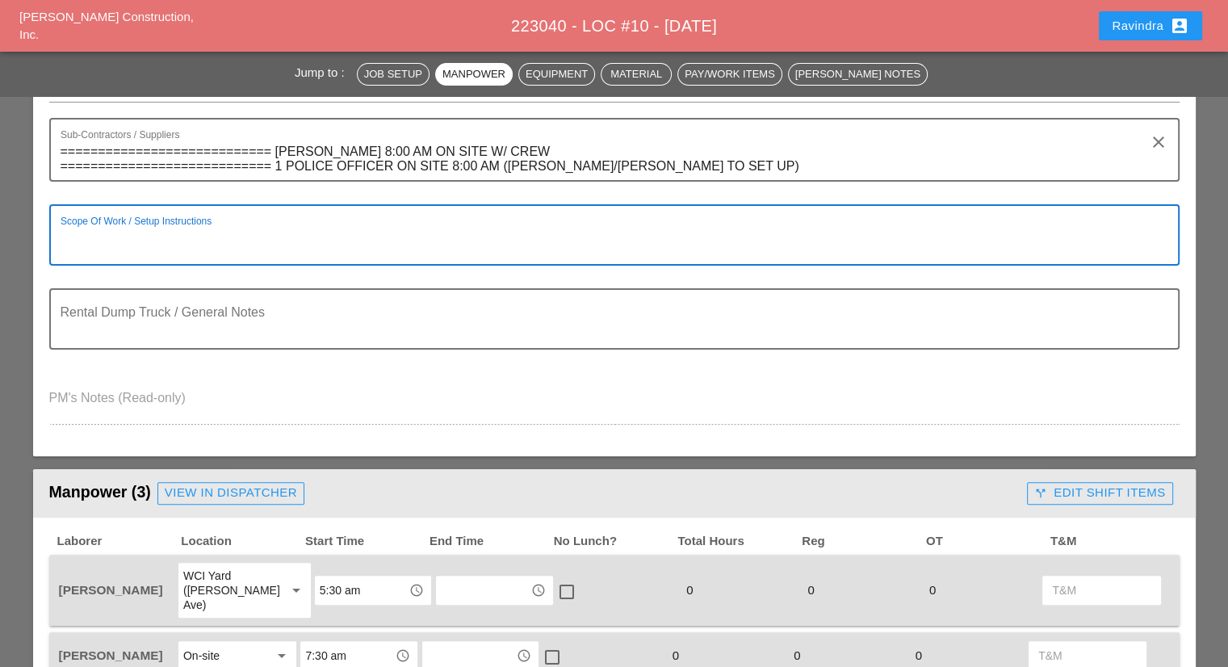
click at [236, 243] on textarea "Scope Of Work / Setup Instructions" at bounding box center [608, 244] width 1095 height 39
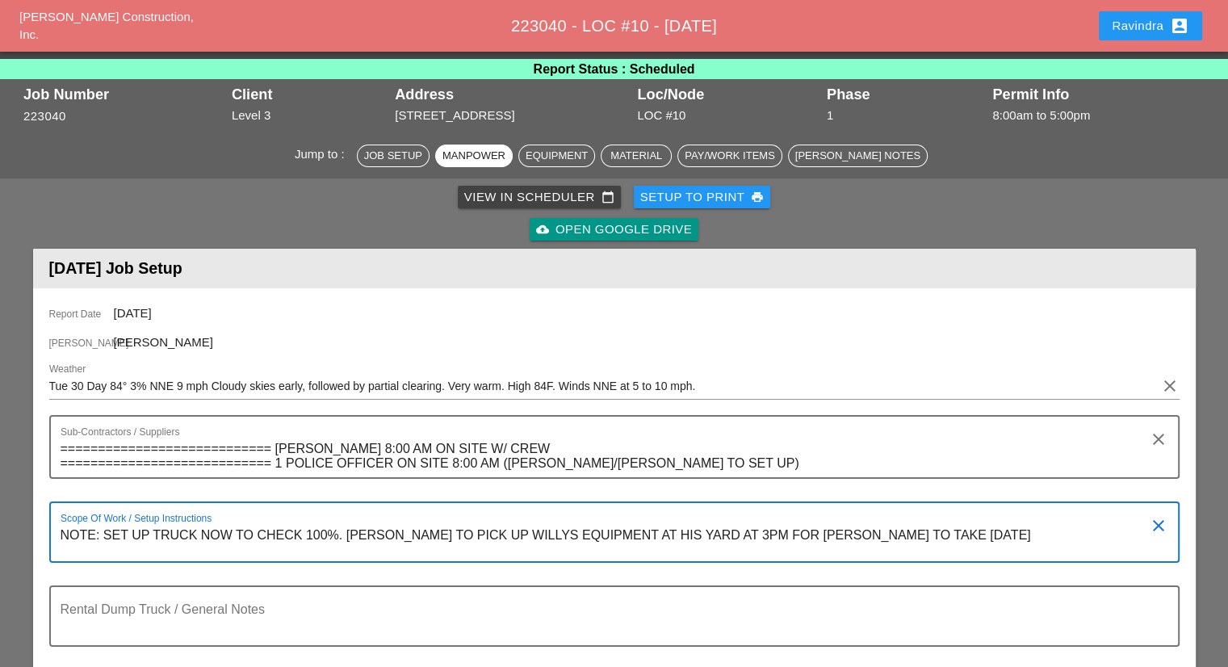
scroll to position [0, 0]
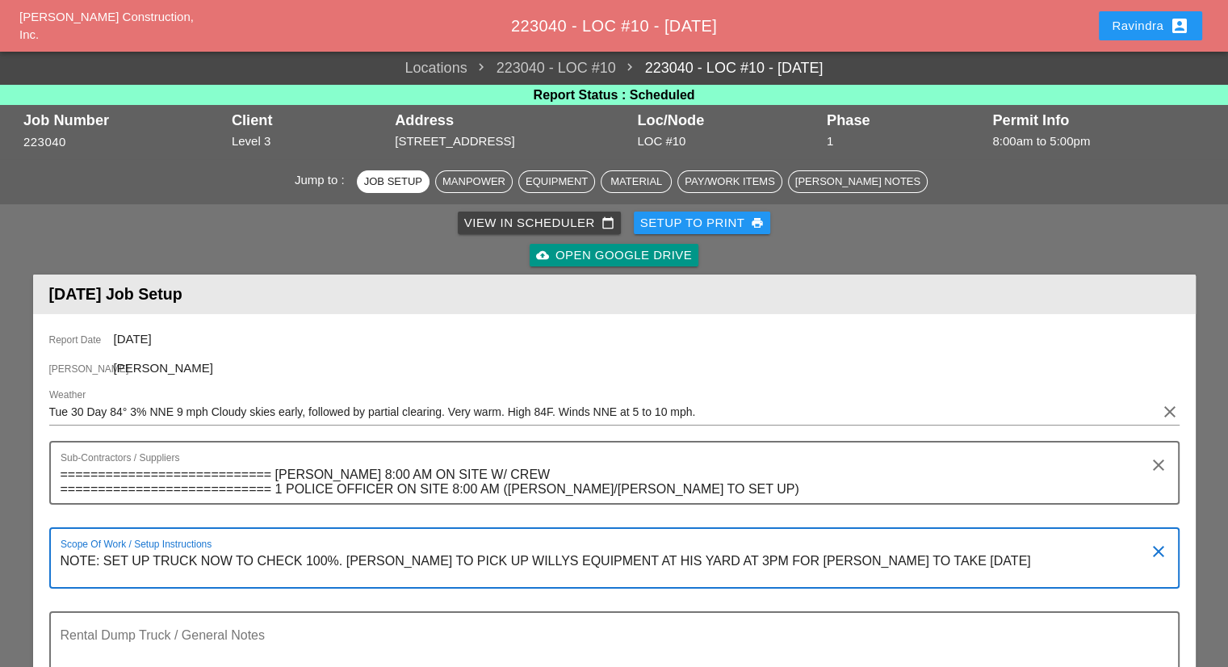
type textarea "NOTE: SET UP TRUCK NOW TO CHECK 100%. DAVEY TO PICK UP WILLYS EQUIPMENT AT HIS …"
click at [1128, 27] on div "Ravindra account_box" at bounding box center [1151, 25] width 78 height 19
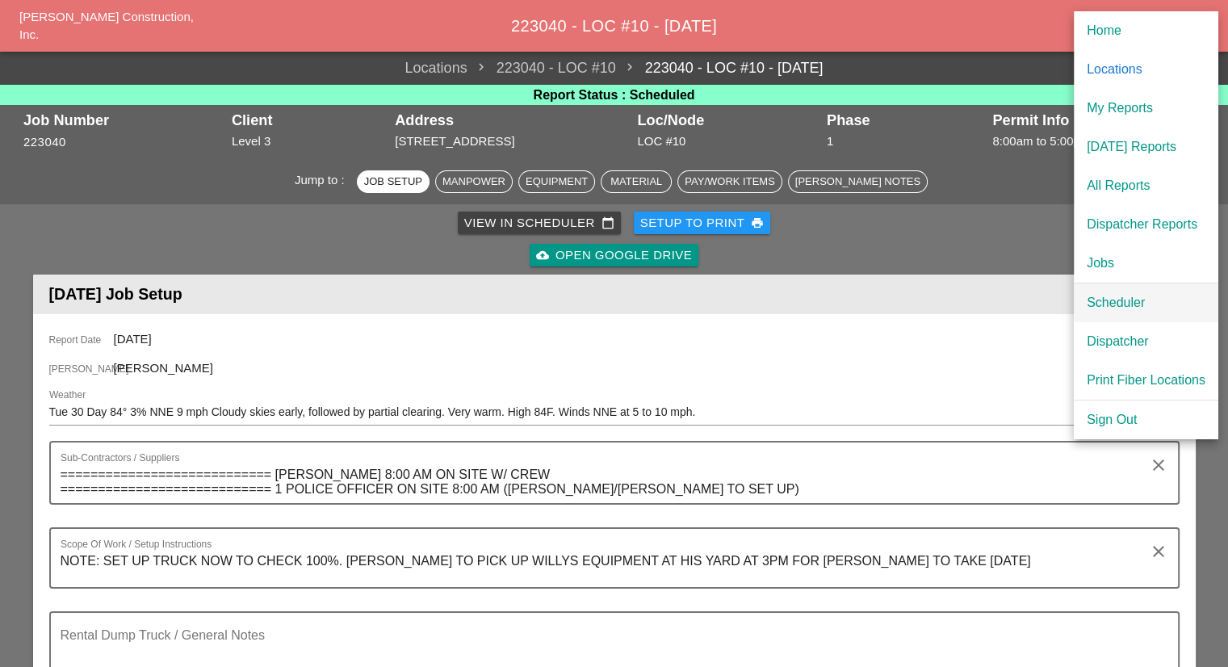
click at [1129, 305] on div "Scheduler" at bounding box center [1146, 302] width 119 height 19
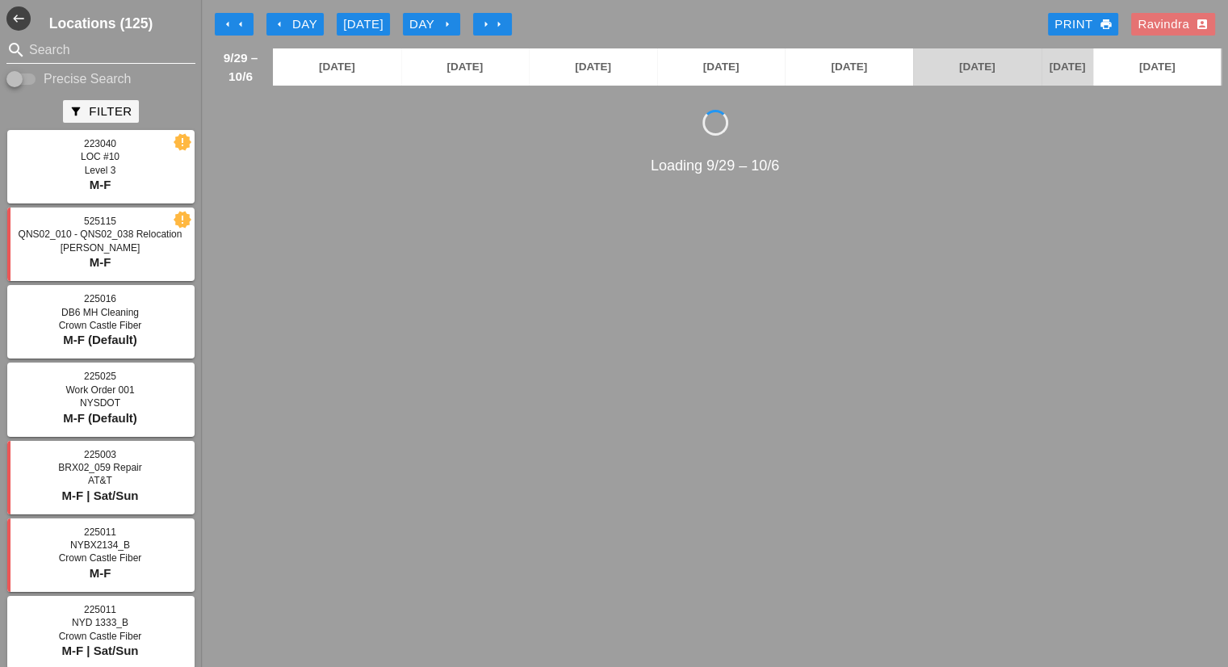
click at [96, 59] on input "Search" at bounding box center [101, 50] width 144 height 26
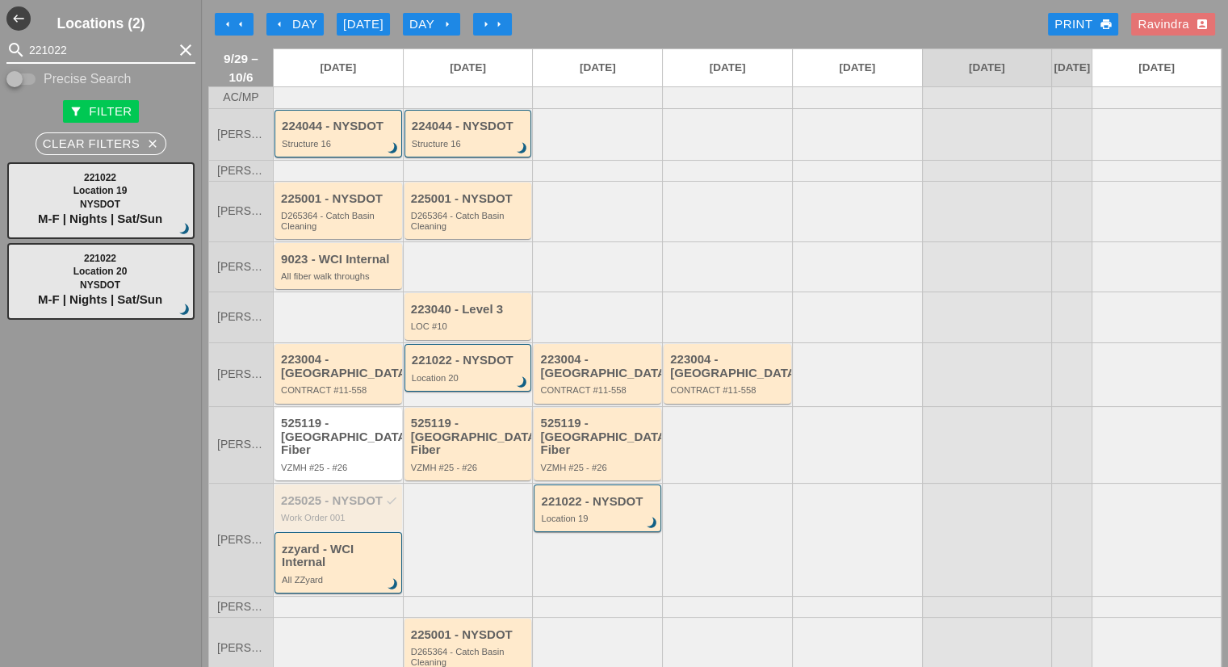
drag, startPoint x: 86, startPoint y: 49, endPoint x: 0, endPoint y: 43, distance: 85.8
click at [0, 43] on div "search 221022 clear" at bounding box center [101, 50] width 202 height 26
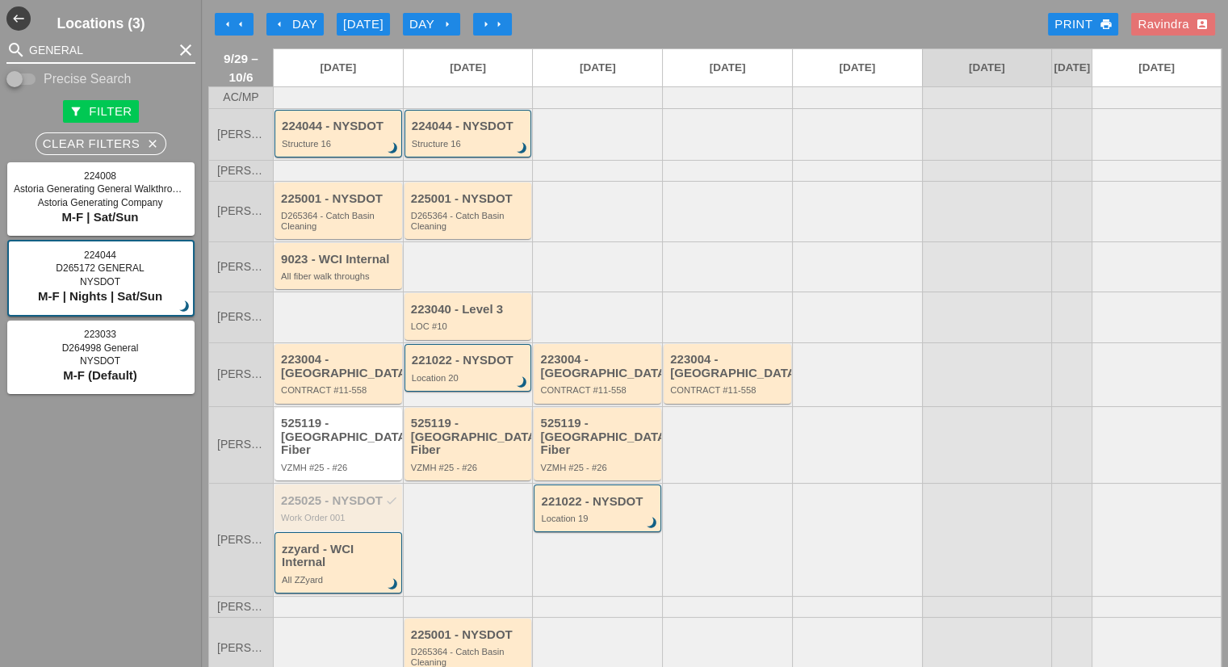
type input "GENERAL"
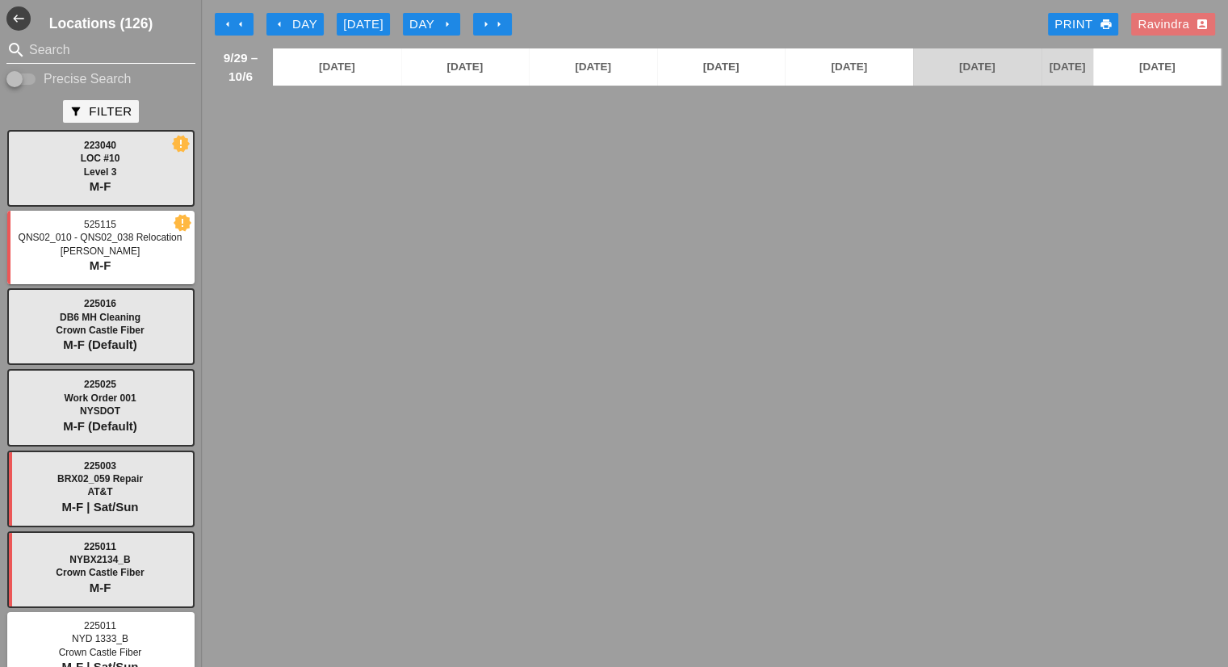
click at [73, 51] on input "Search" at bounding box center [101, 50] width 144 height 26
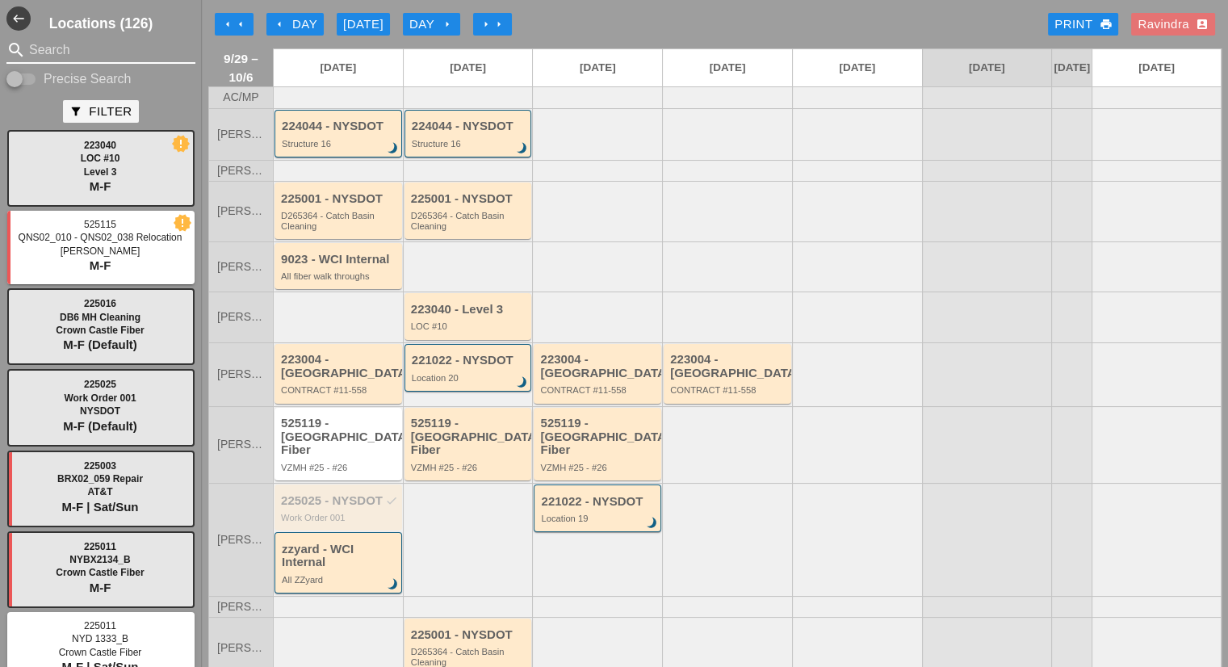
click at [69, 52] on input "Search" at bounding box center [101, 50] width 144 height 26
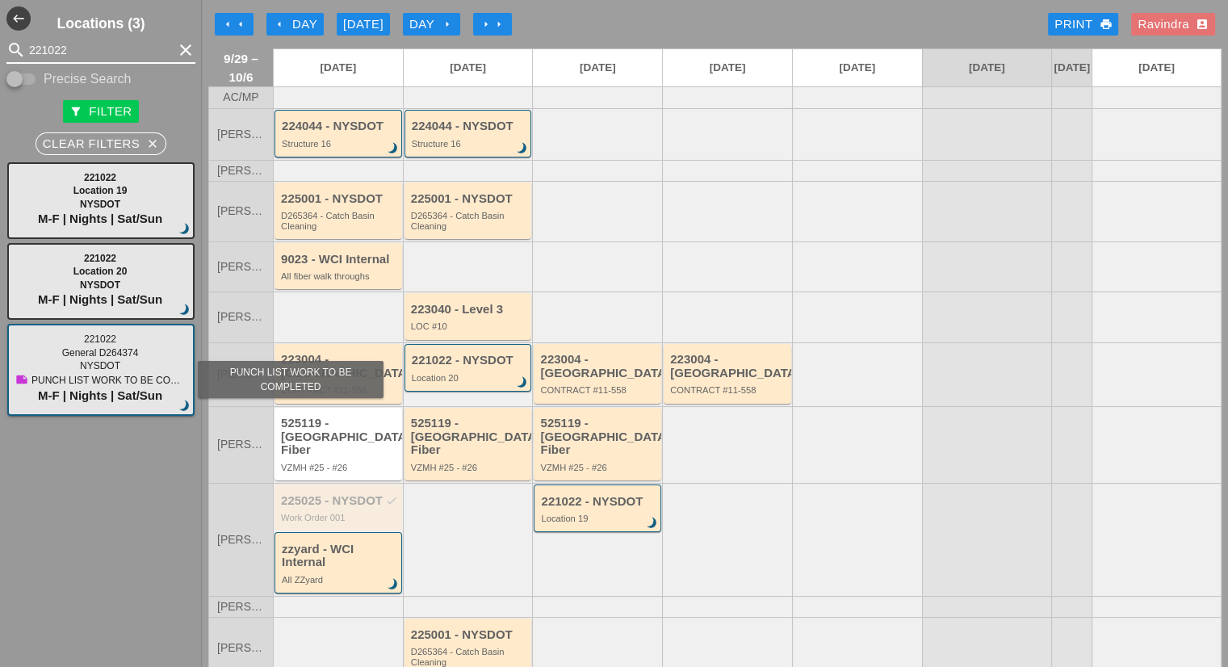
type input "221022"
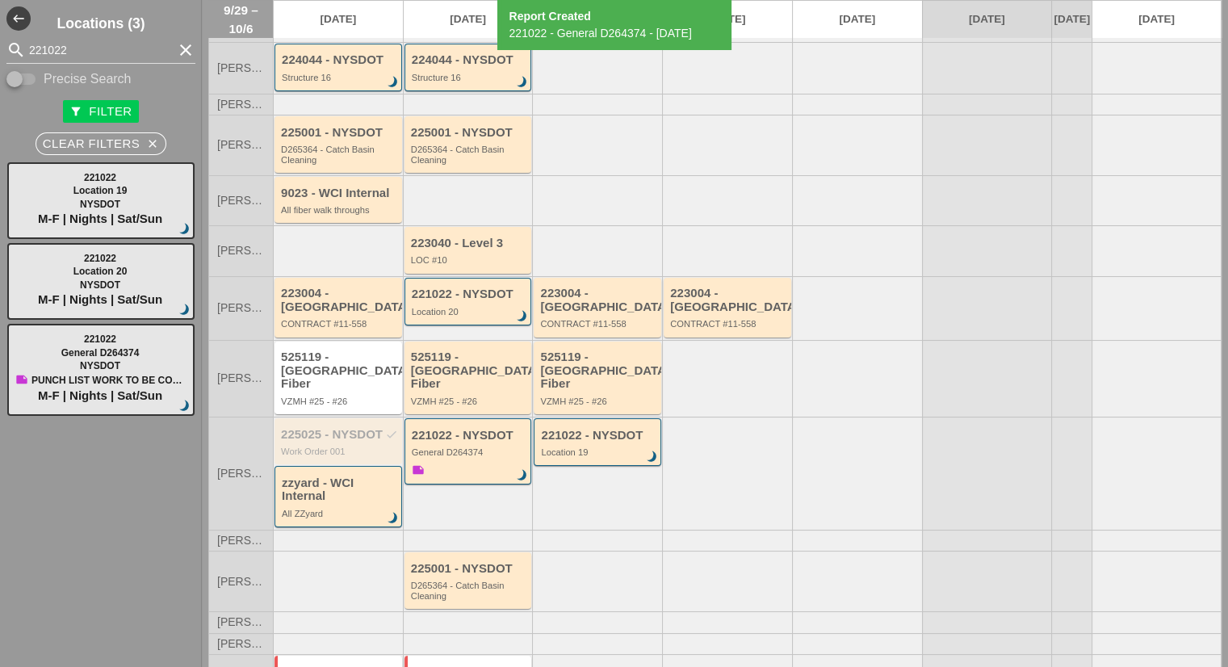
scroll to position [161, 0]
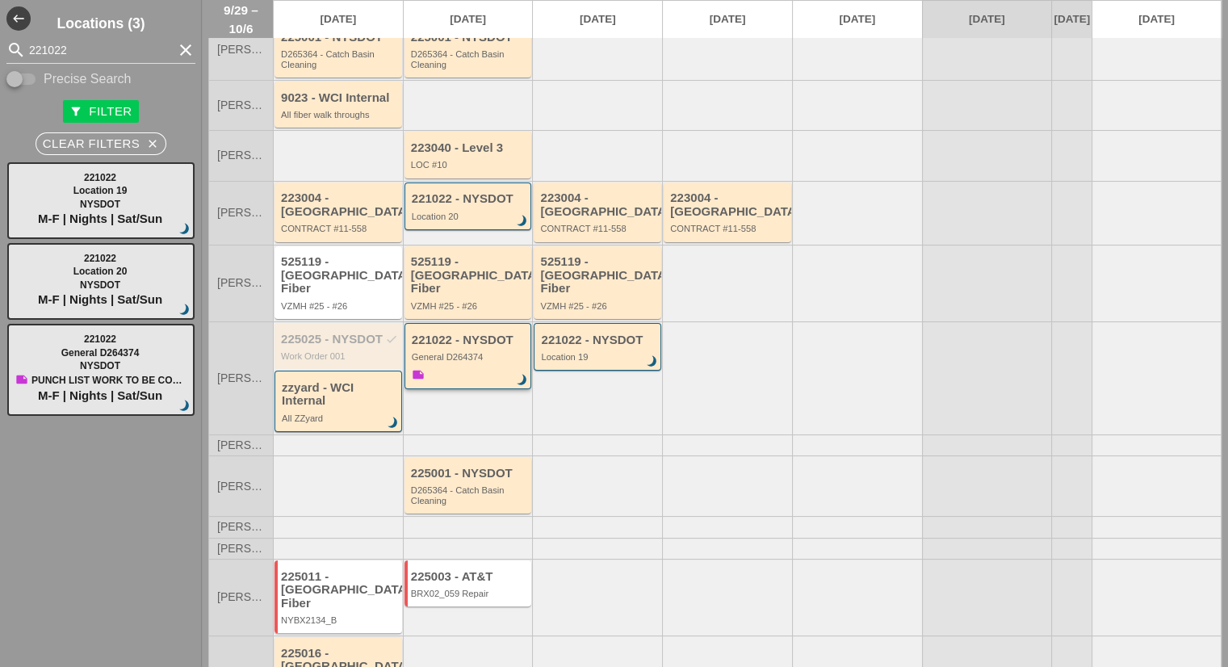
click at [480, 353] on div "221022 - NYSDOT General D264374 brightness_3 note" at bounding box center [469, 358] width 115 height 51
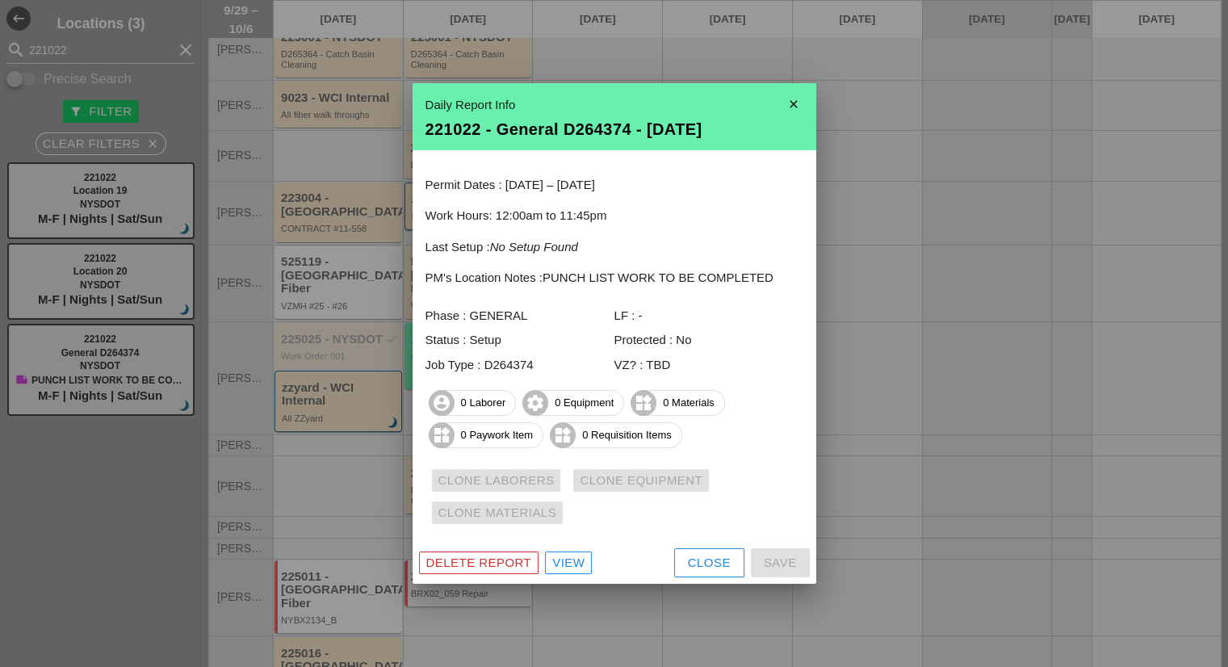
click at [568, 572] on link "View" at bounding box center [568, 562] width 47 height 23
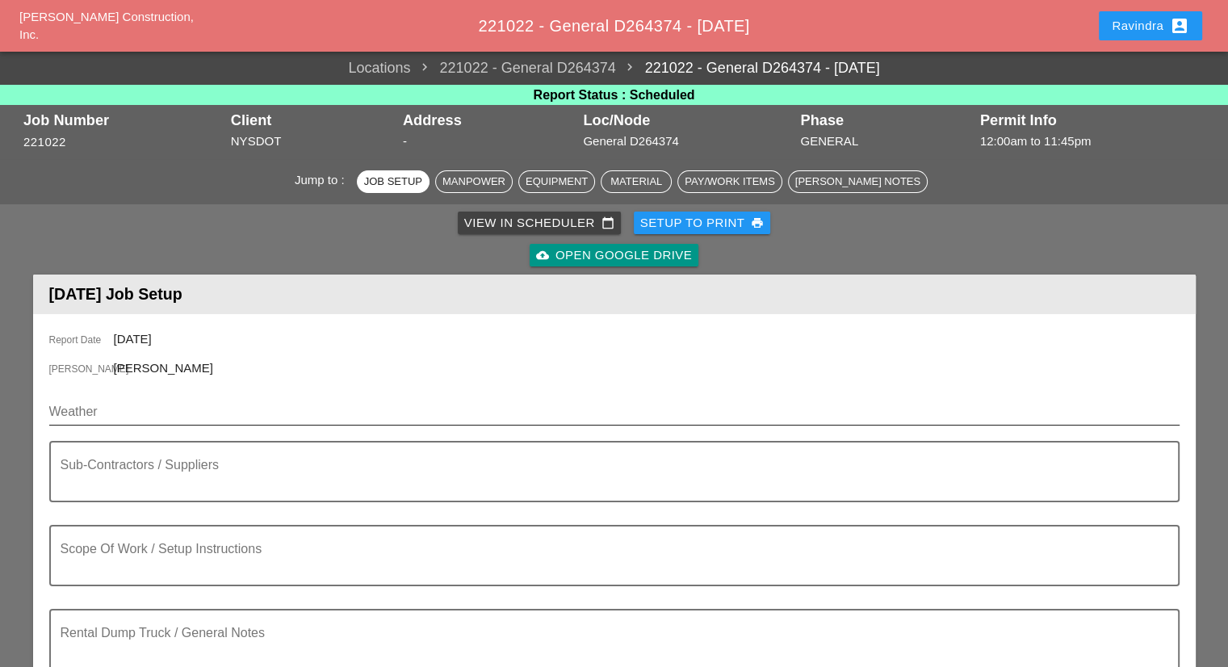
click at [146, 405] on input "Weather" at bounding box center [603, 412] width 1108 height 26
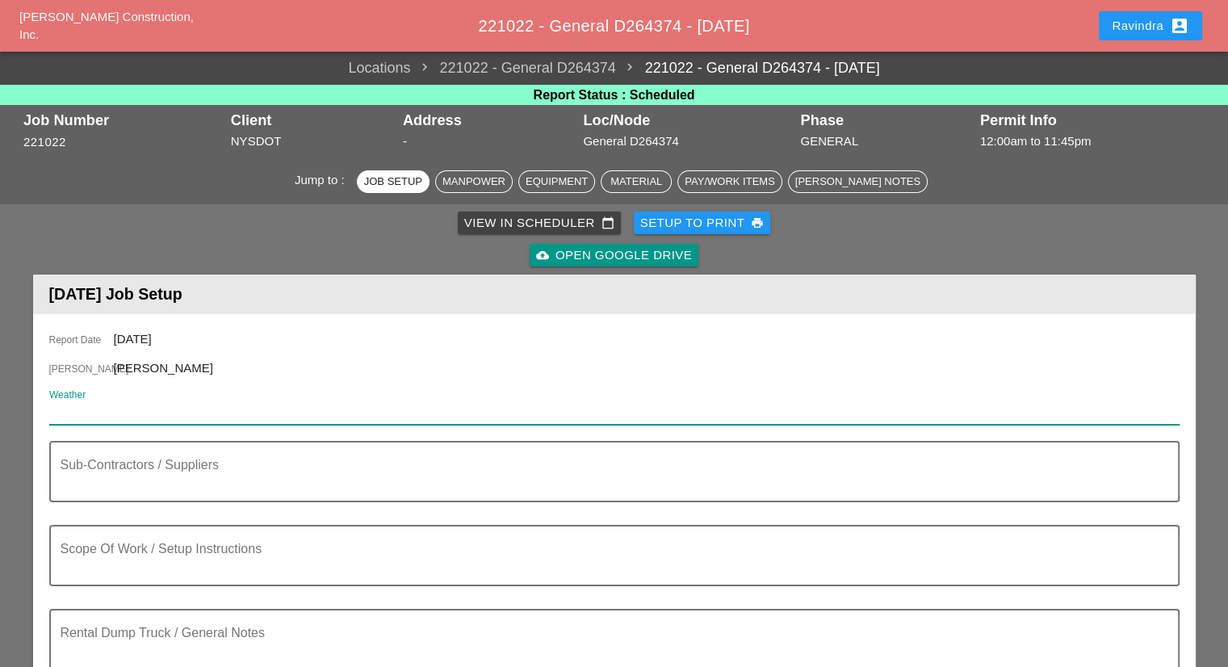
paste input "Tue 30 Day 84° 3% NNE 9 mph Cloudy skies early, followed by partial clearing. V…"
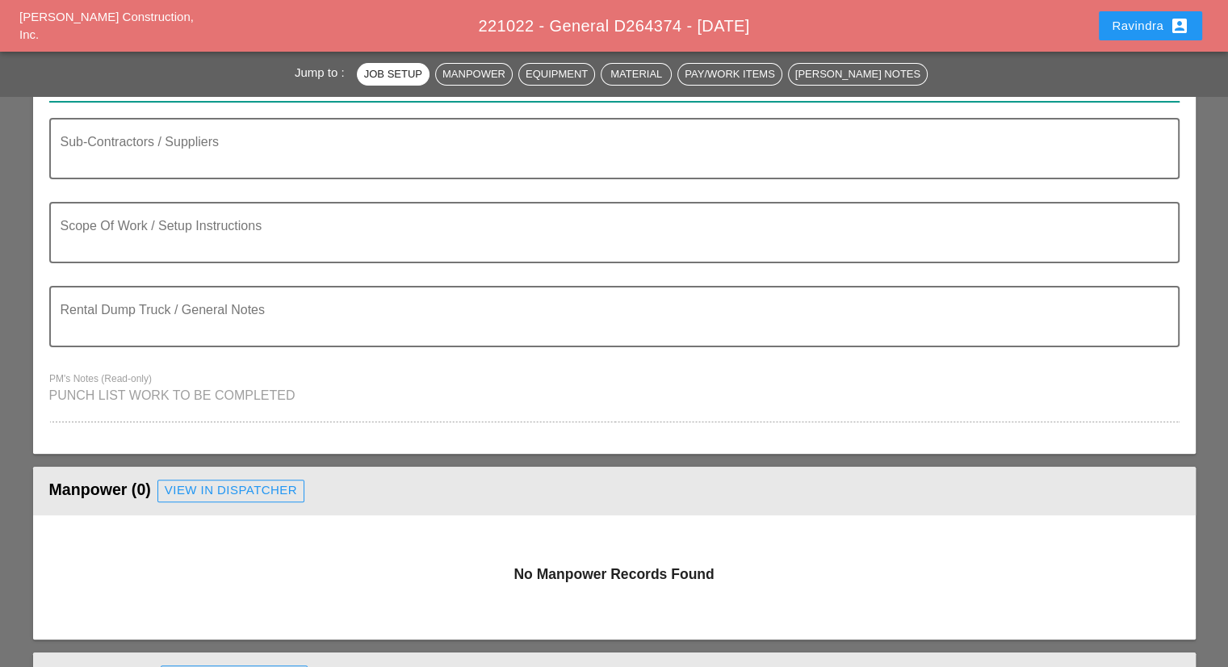
scroll to position [161, 0]
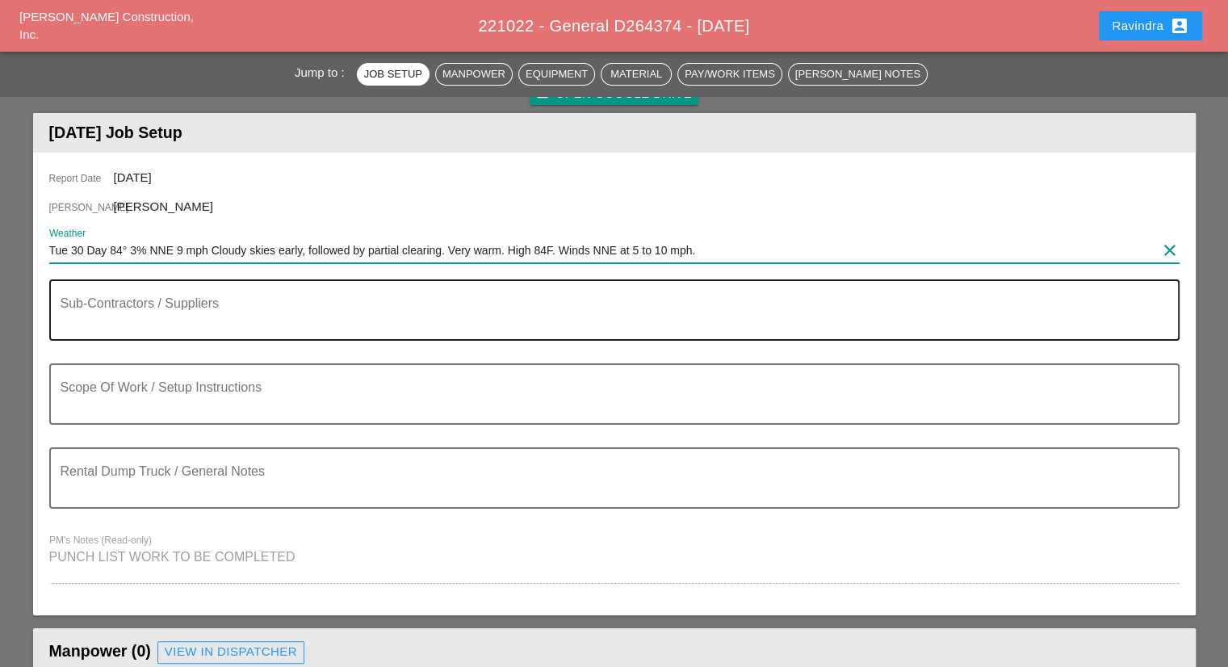
type input "Tue 30 Day 84° 3% NNE 9 mph Cloudy skies early, followed by partial clearing. V…"
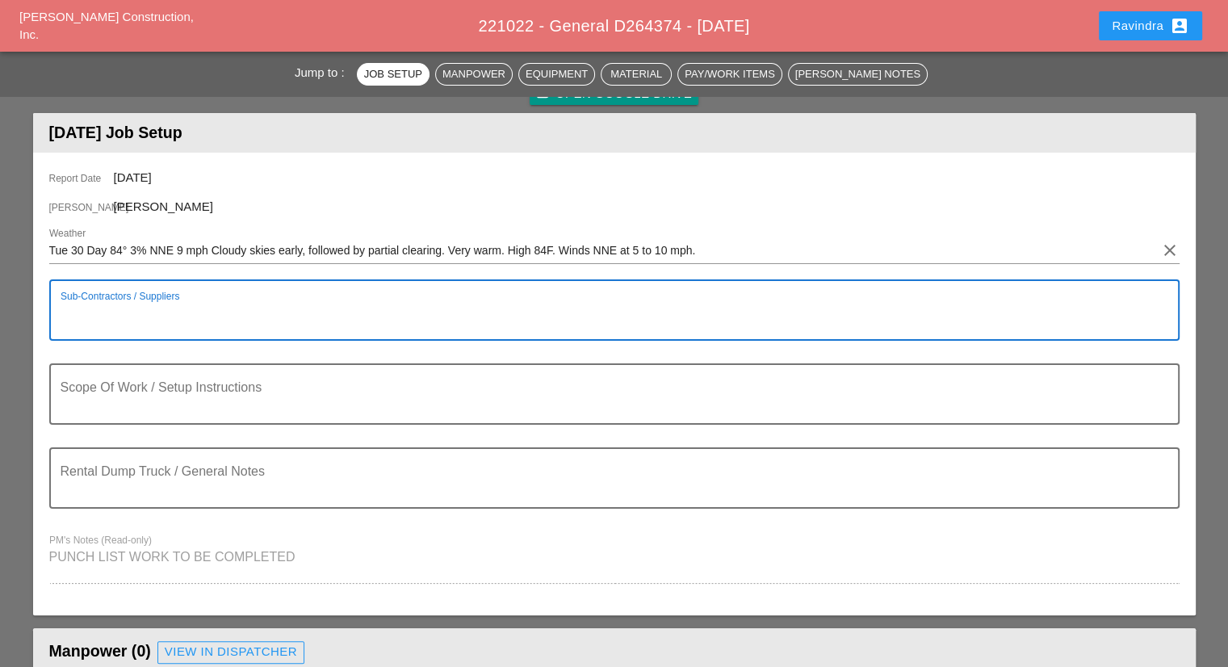
click at [191, 320] on textarea "Sub-Contractors / Suppliers" at bounding box center [608, 319] width 1095 height 39
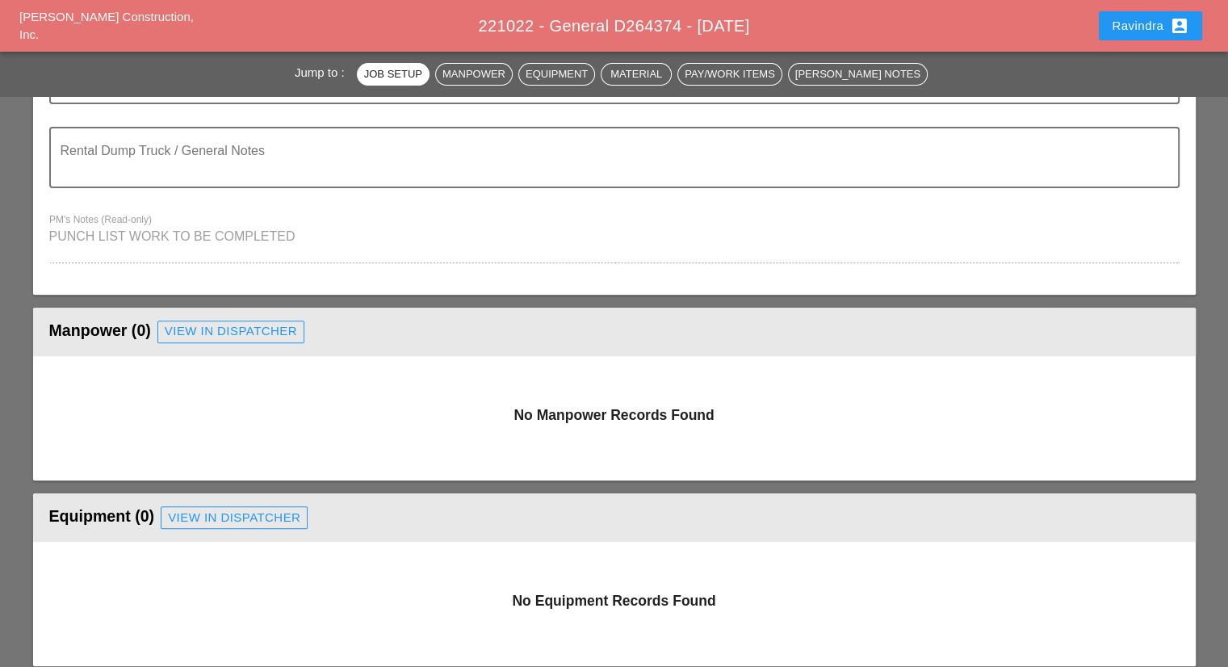
scroll to position [484, 0]
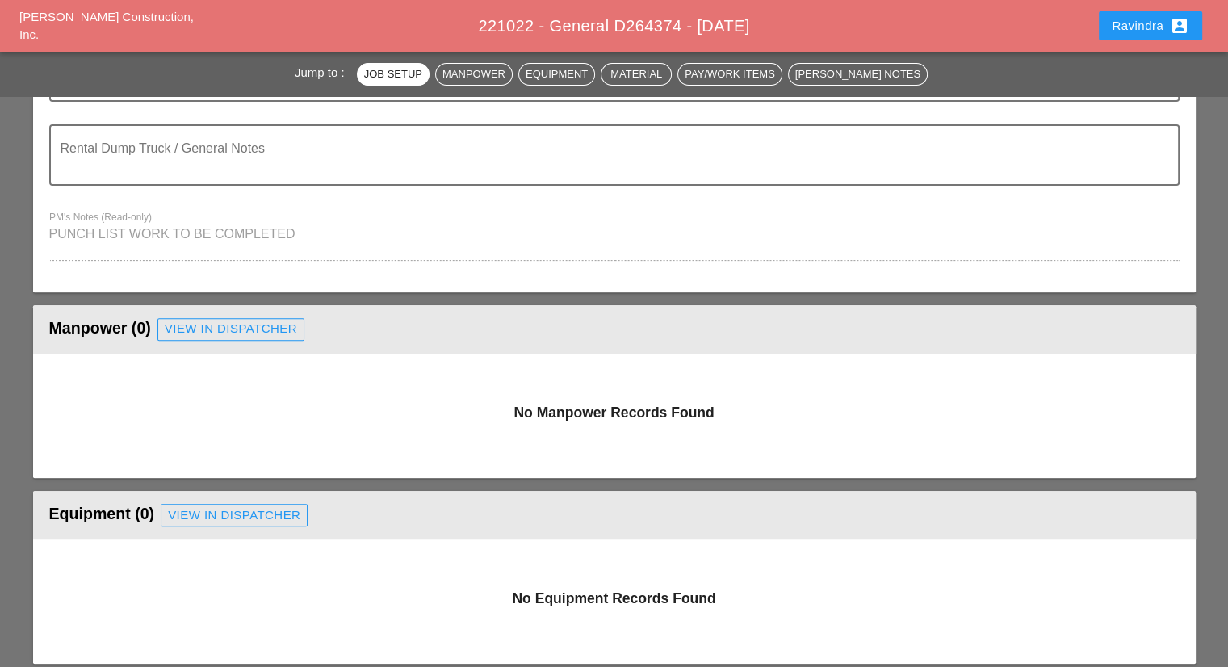
click at [184, 333] on div "View in Dispatcher" at bounding box center [231, 329] width 132 height 19
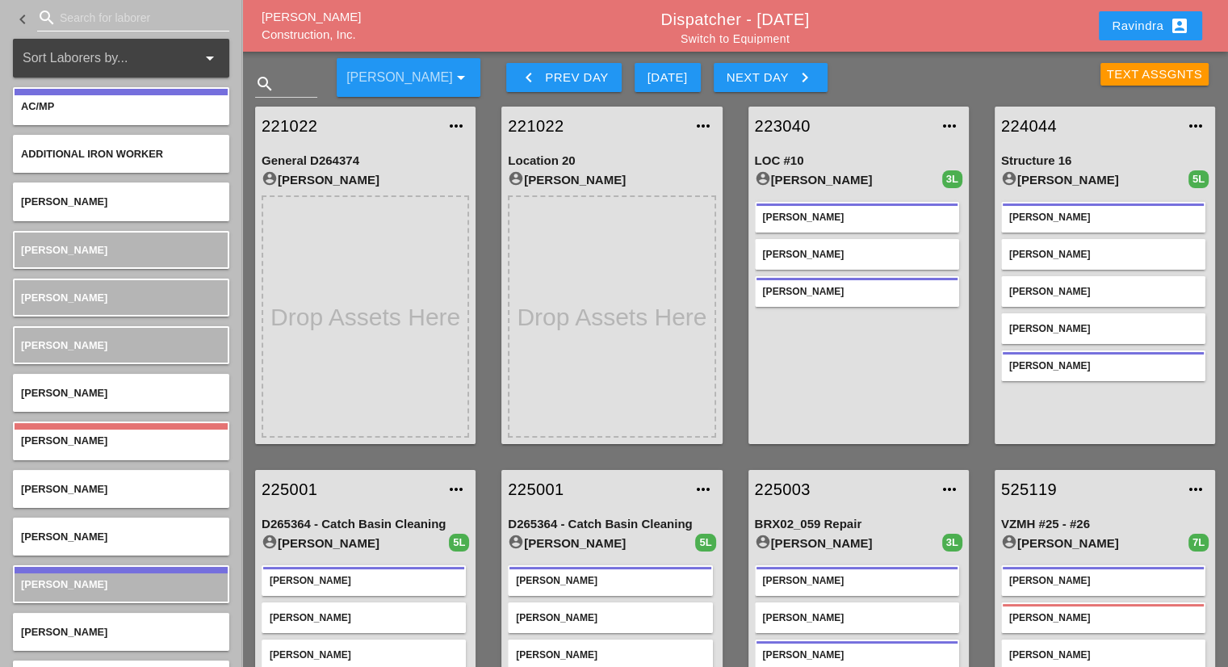
click at [87, 6] on input "Search for laborer" at bounding box center [133, 18] width 147 height 26
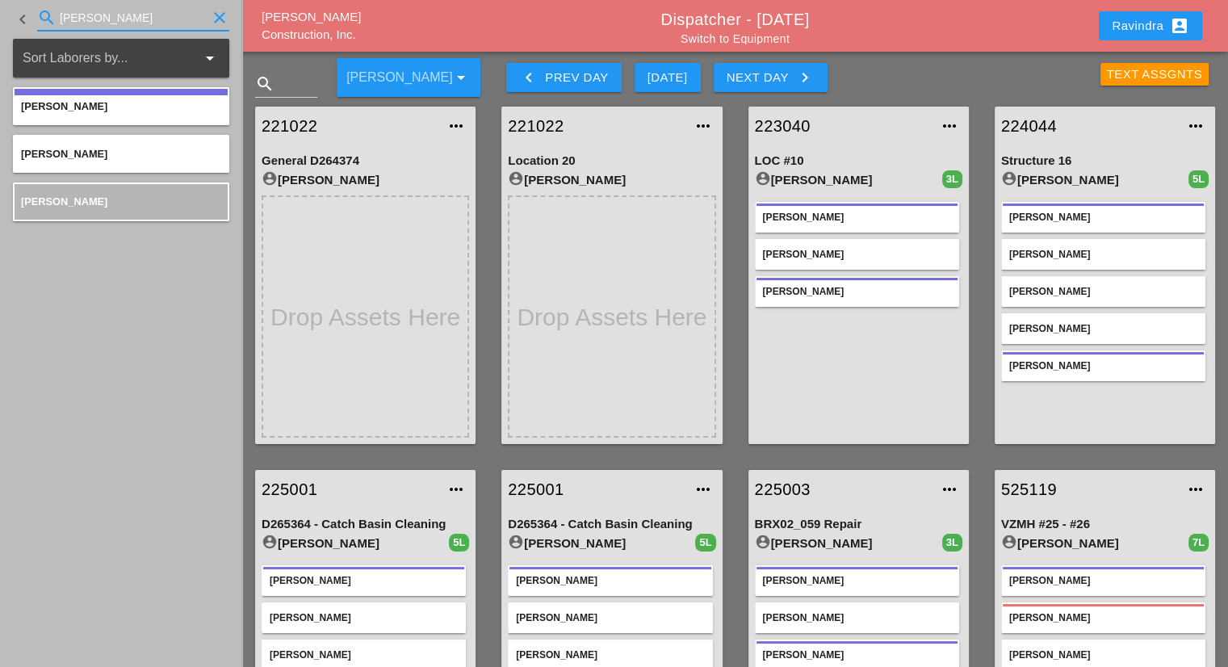
type input "[PERSON_NAME]"
drag, startPoint x: 131, startPoint y: 13, endPoint x: 0, endPoint y: 16, distance: 130.8
click at [0, 16] on div "keyboard_arrow_left search [PERSON_NAME]" at bounding box center [121, 19] width 242 height 39
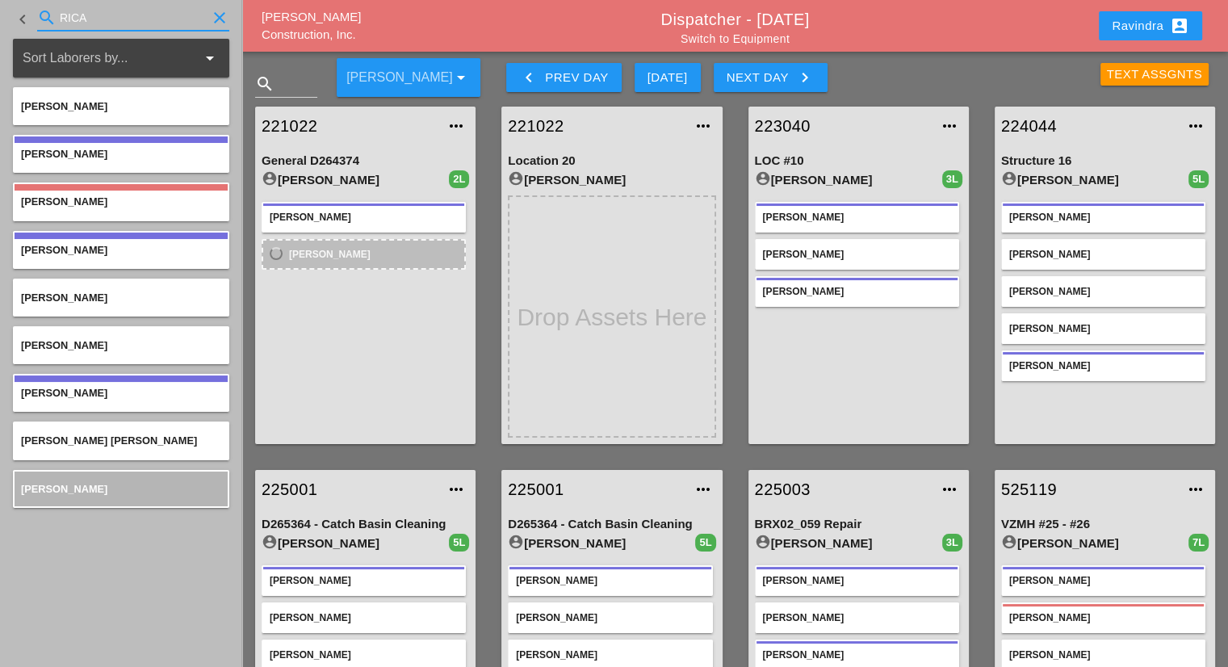
drag, startPoint x: 107, startPoint y: 23, endPoint x: 0, endPoint y: 23, distance: 107.4
click at [0, 23] on div "keyboard_arrow_left search RICA clear" at bounding box center [121, 19] width 242 height 39
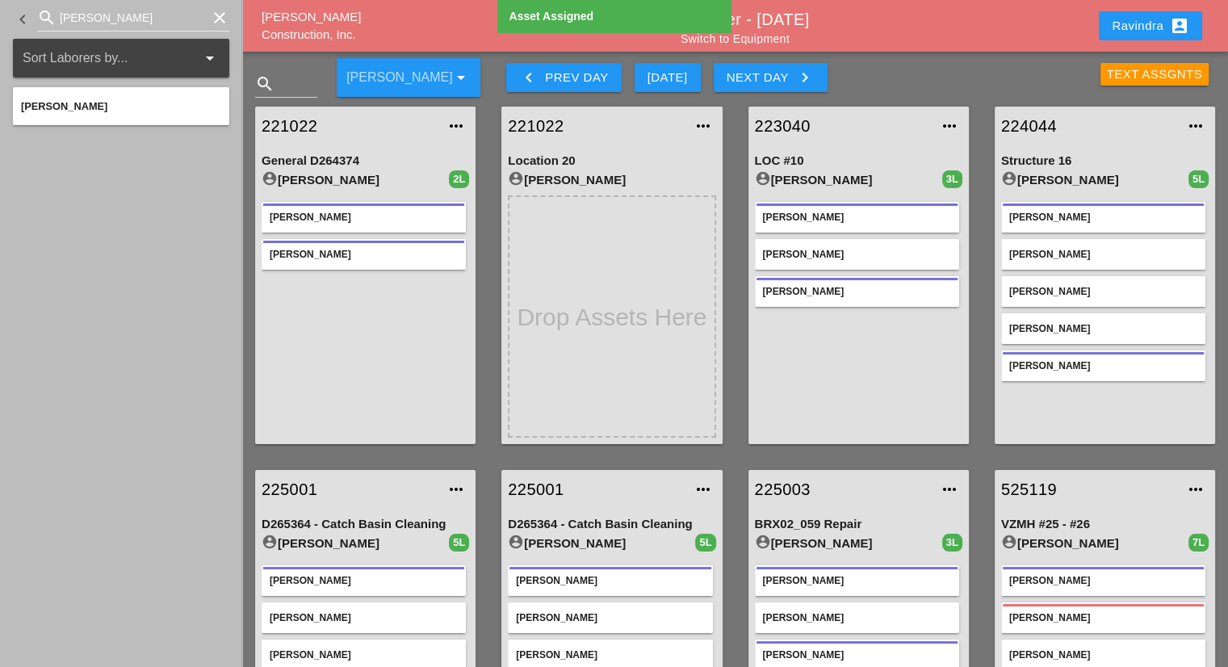
drag, startPoint x: 48, startPoint y: 85, endPoint x: 62, endPoint y: 102, distance: 22.3
click at [62, 98] on div "[PERSON_NAME]" at bounding box center [121, 106] width 216 height 57
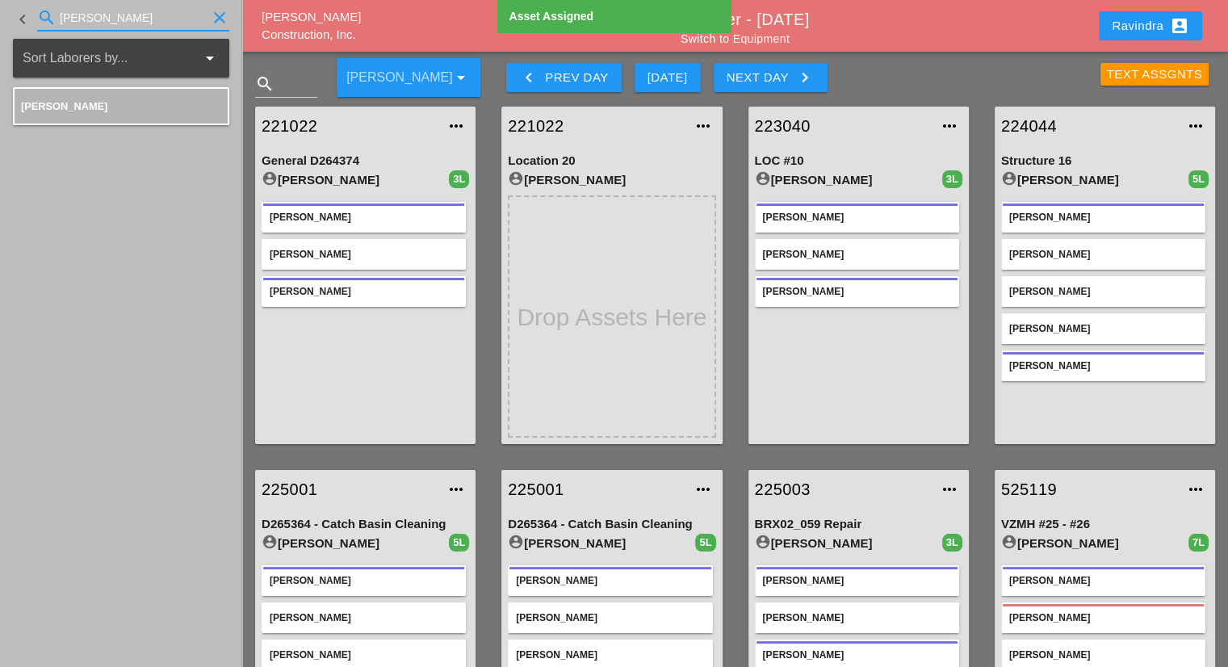
drag, startPoint x: 137, startPoint y: 23, endPoint x: 0, endPoint y: 21, distance: 137.3
click at [0, 21] on div "keyboard_arrow_left search [PERSON_NAME]" at bounding box center [121, 19] width 242 height 39
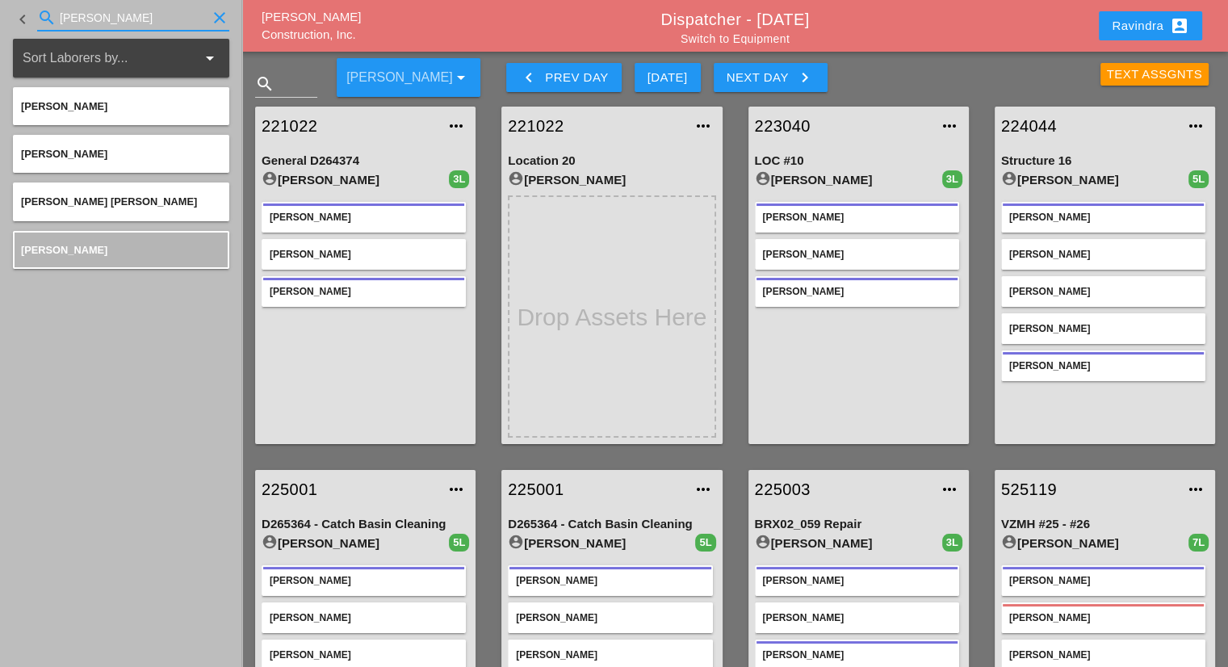
type input "[PERSON_NAME]"
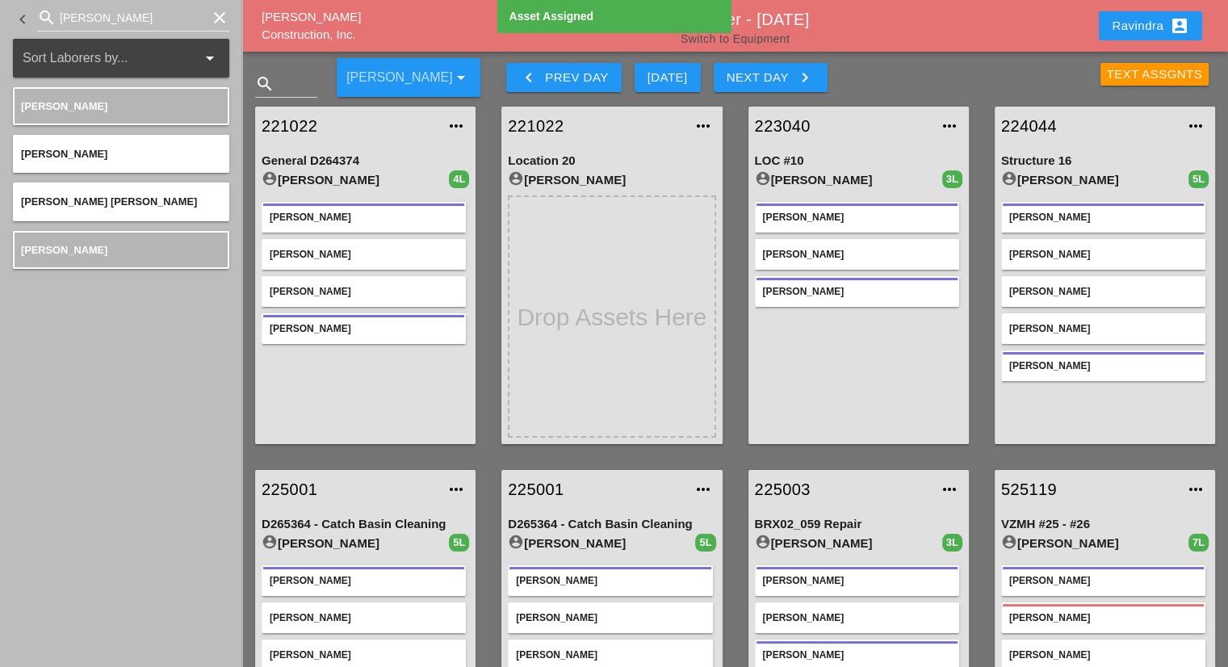
click at [765, 36] on link "Switch to Equipment" at bounding box center [735, 38] width 109 height 13
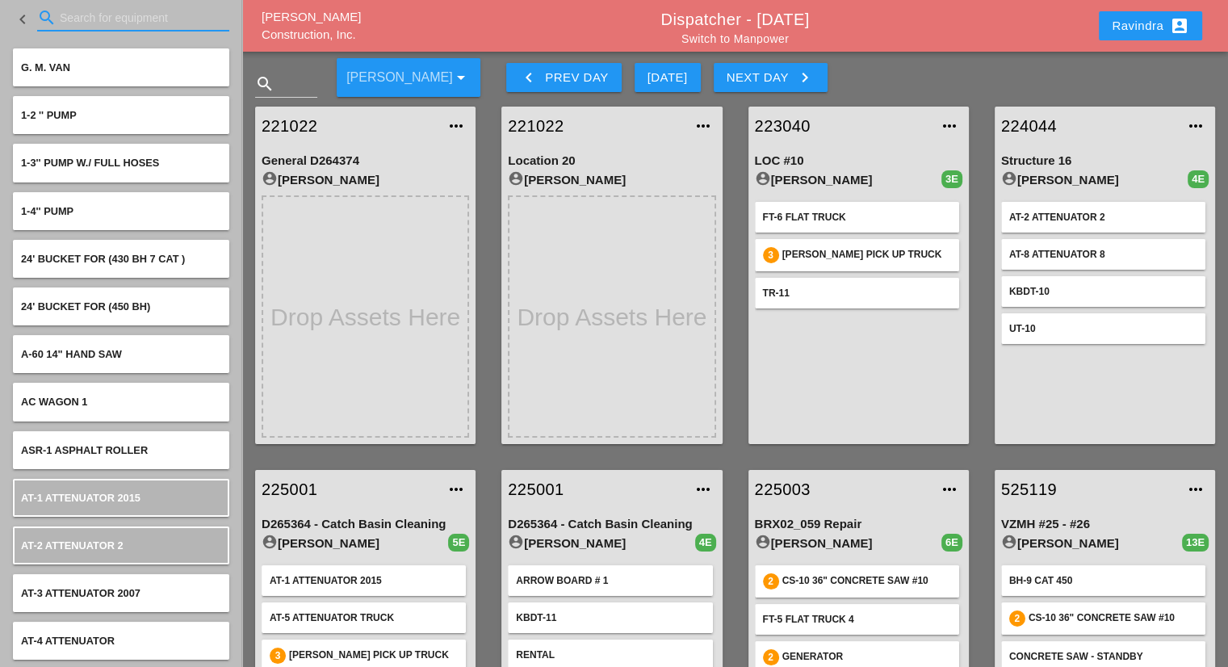
click at [172, 23] on input "Search for equipment" at bounding box center [133, 18] width 147 height 26
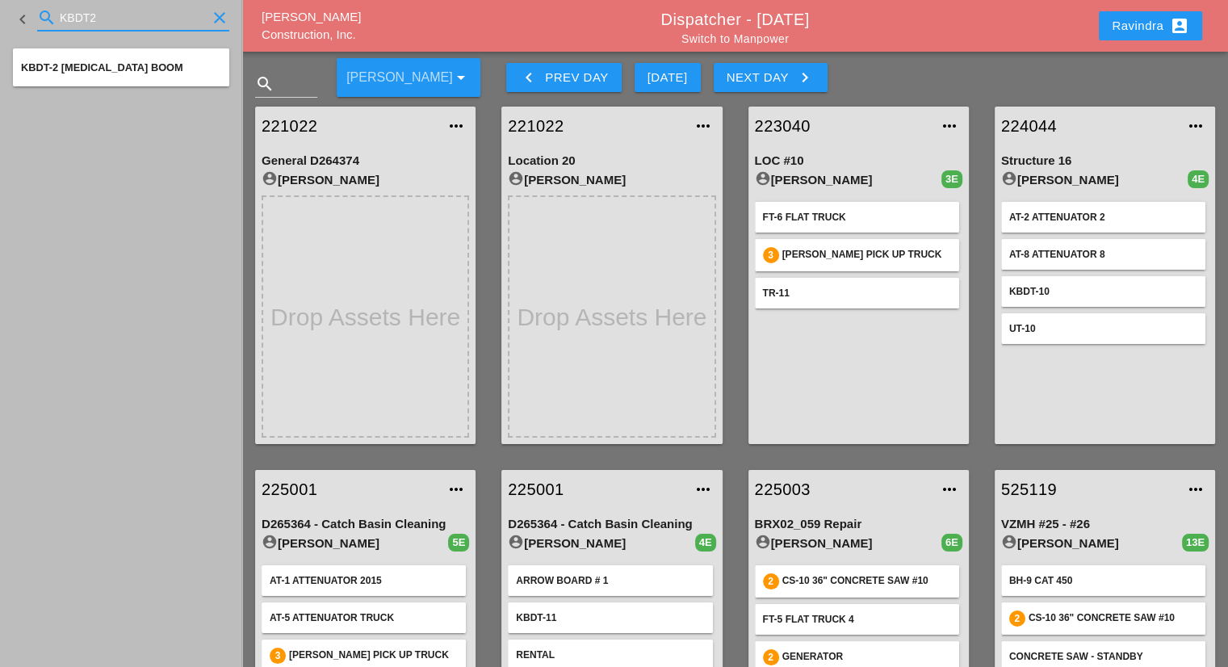
type input "KBDT2"
drag, startPoint x: 139, startPoint y: 17, endPoint x: 0, endPoint y: 27, distance: 139.3
click at [0, 27] on div "keyboard_arrow_left search KBDT2 clear" at bounding box center [121, 19] width 242 height 39
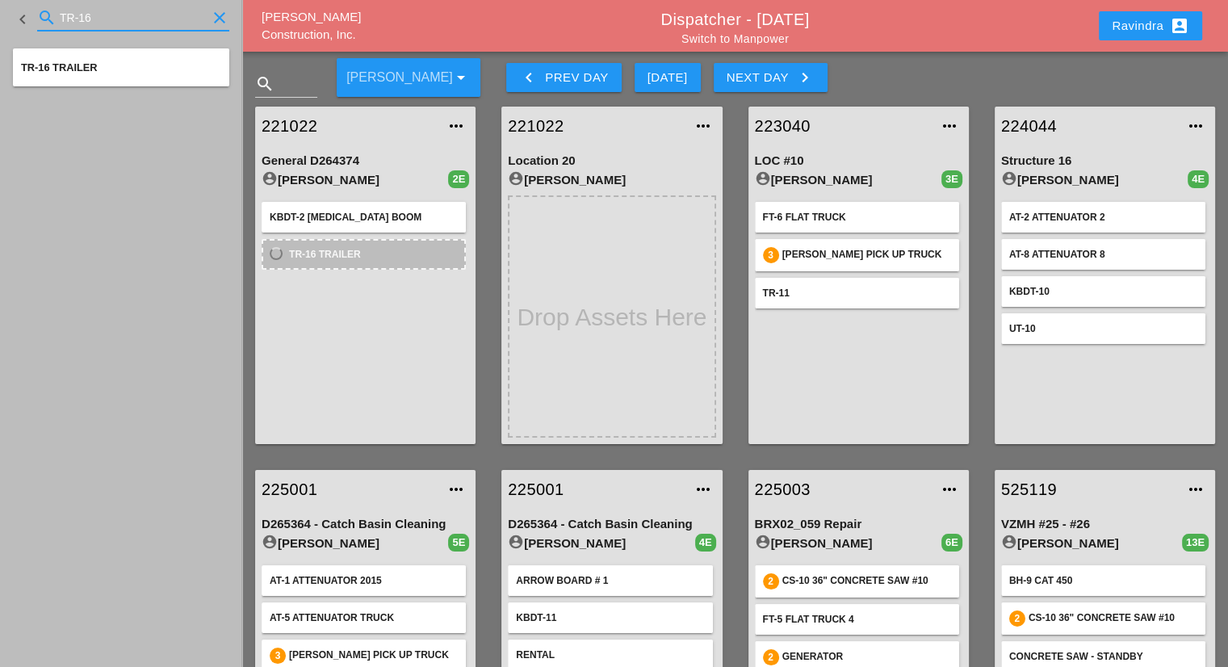
drag, startPoint x: 149, startPoint y: 10, endPoint x: 0, endPoint y: 20, distance: 148.9
click at [0, 20] on div "keyboard_arrow_left search TR-16 clear" at bounding box center [121, 19] width 242 height 39
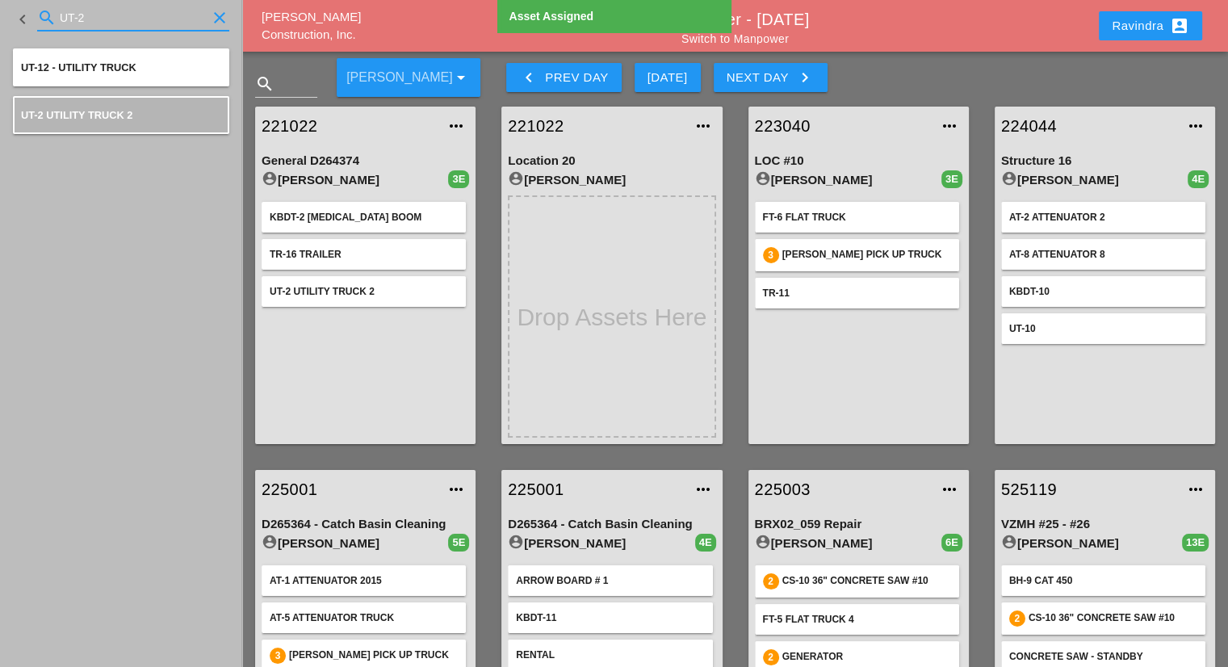
drag, startPoint x: 119, startPoint y: 16, endPoint x: 0, endPoint y: 0, distance: 120.6
click at [0, 0] on div "keyboard_arrow_left search UT-2 clear" at bounding box center [121, 19] width 242 height 39
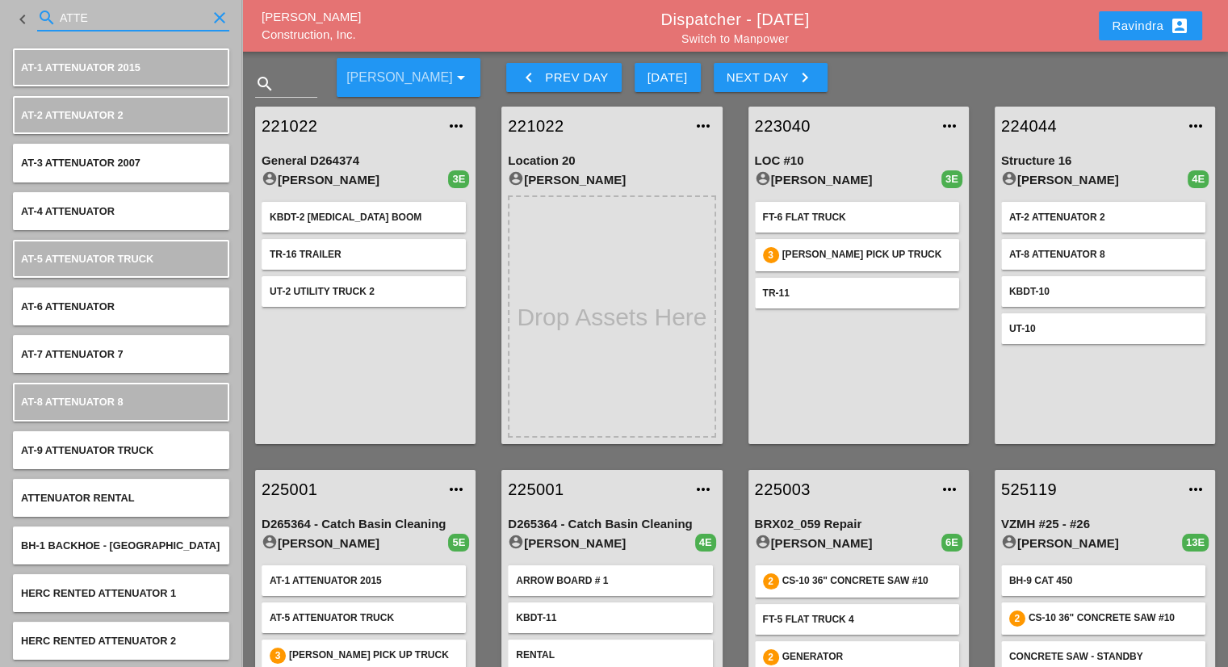
drag, startPoint x: 120, startPoint y: 10, endPoint x: 0, endPoint y: 17, distance: 120.5
click at [0, 17] on div "keyboard_arrow_left search ATTE clear" at bounding box center [121, 19] width 242 height 39
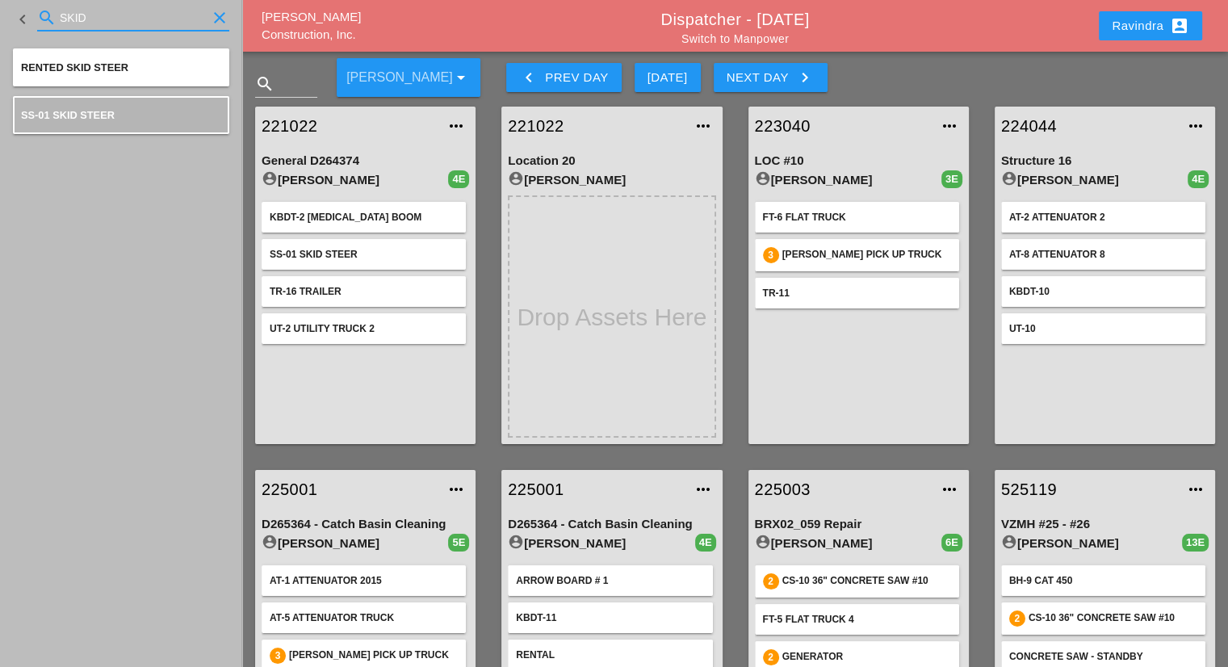
drag, startPoint x: 112, startPoint y: 10, endPoint x: 0, endPoint y: -5, distance: 113.2
click at [0, 0] on html "Select All Select Default Crew Remove All More Location Details... Select All S…" at bounding box center [614, 474] width 1228 height 948
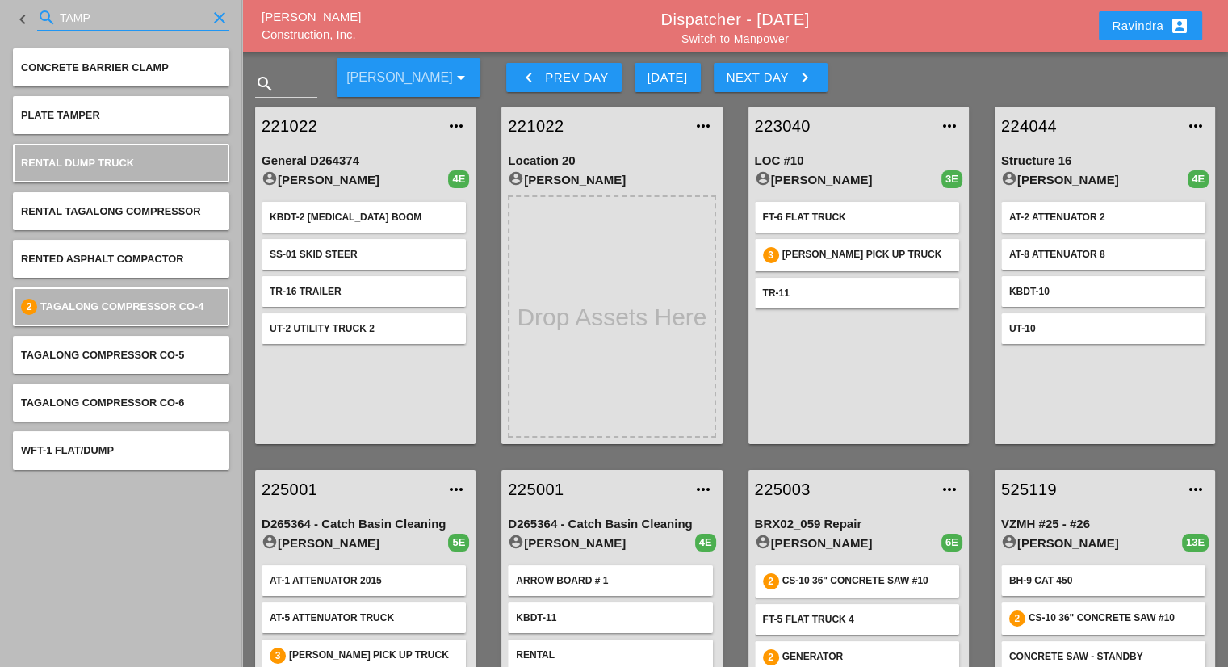
type input "TAMP"
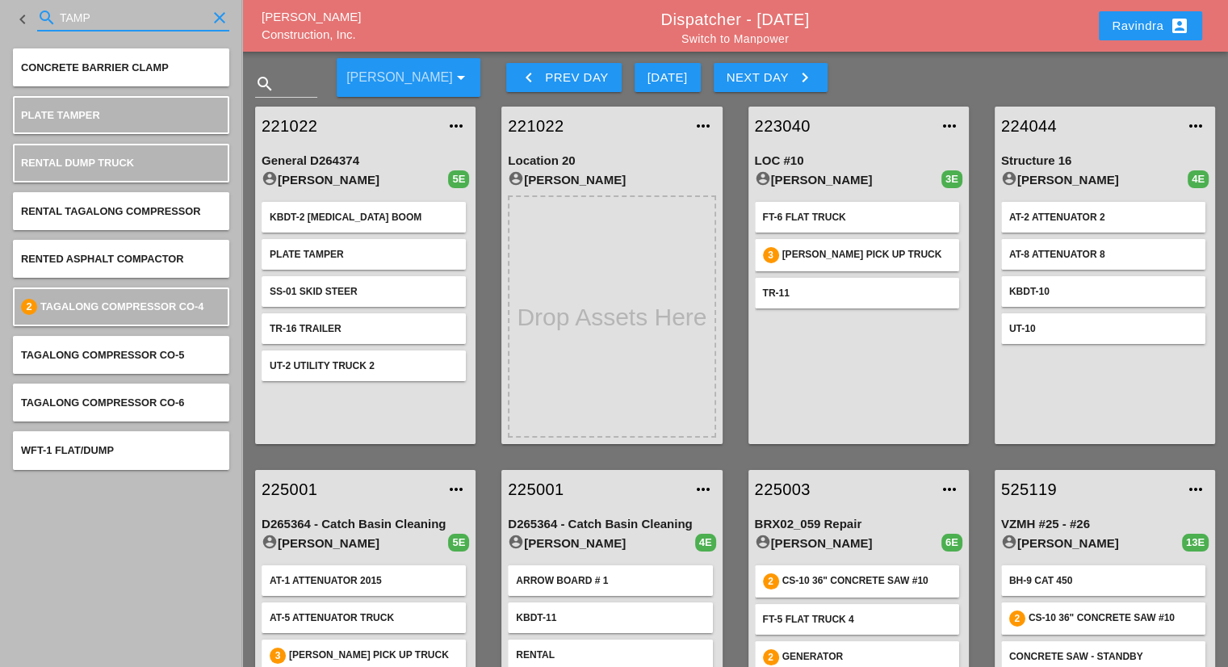
drag, startPoint x: 110, startPoint y: 27, endPoint x: 81, endPoint y: 15, distance: 31.5
click at [81, 15] on input "TAMP" at bounding box center [133, 18] width 147 height 26
click at [220, 14] on icon "clear" at bounding box center [219, 17] width 19 height 19
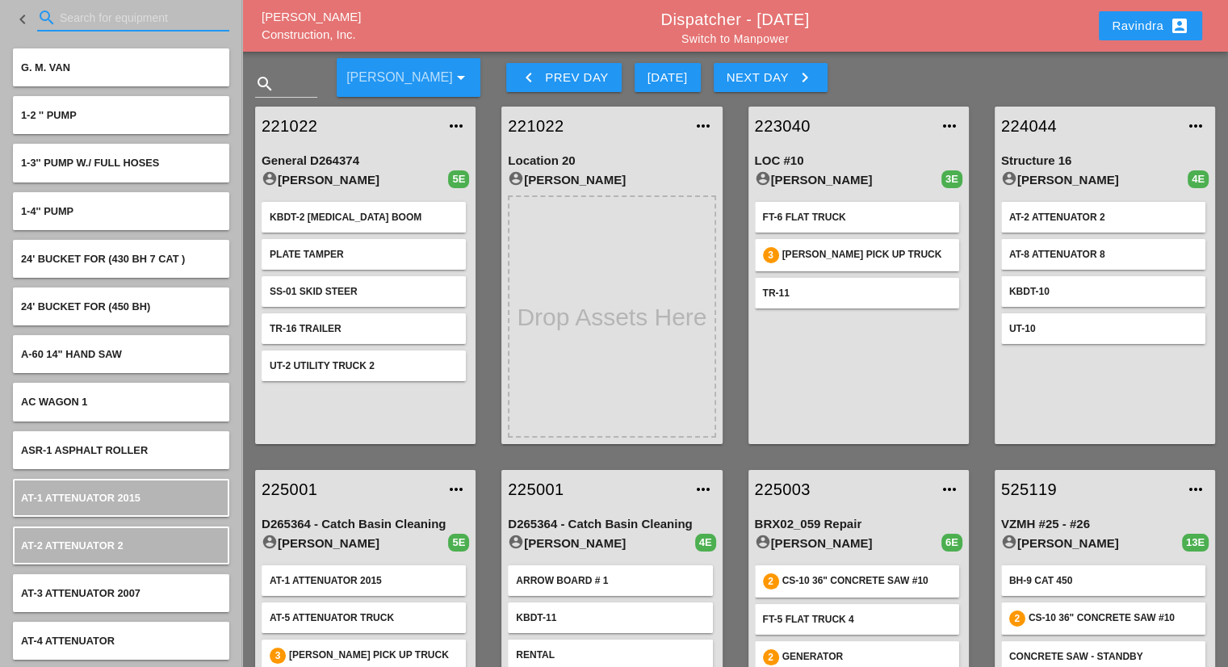
click at [143, 10] on input "Search for equipment" at bounding box center [133, 18] width 147 height 26
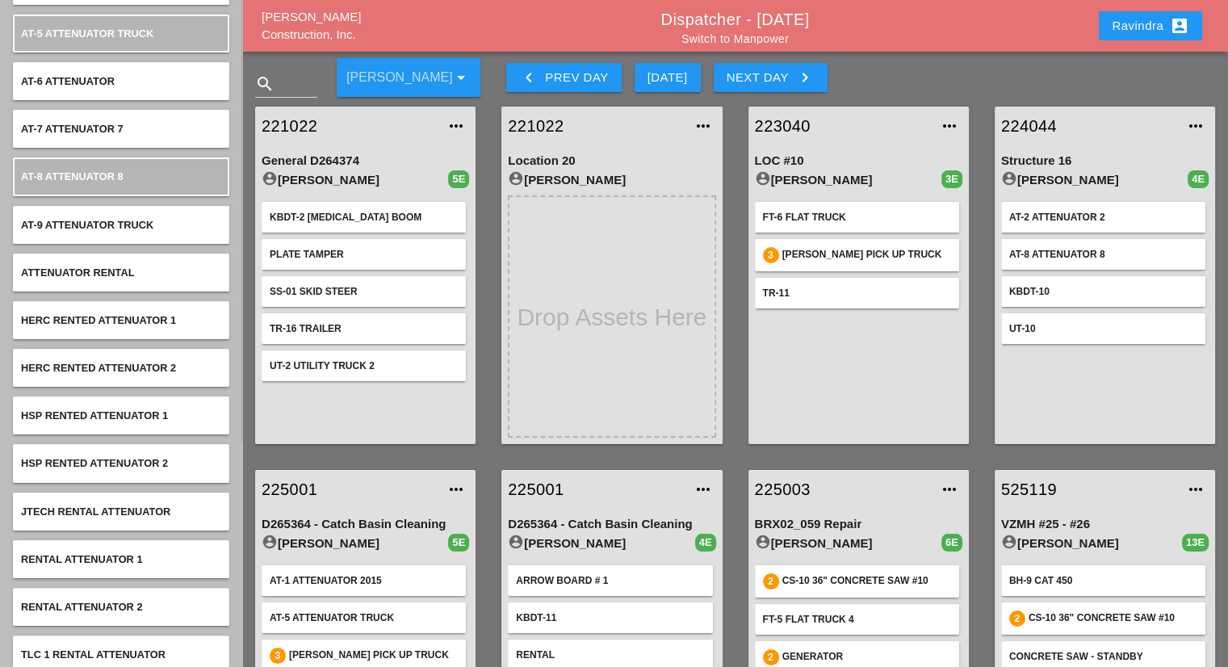
scroll to position [197, 0]
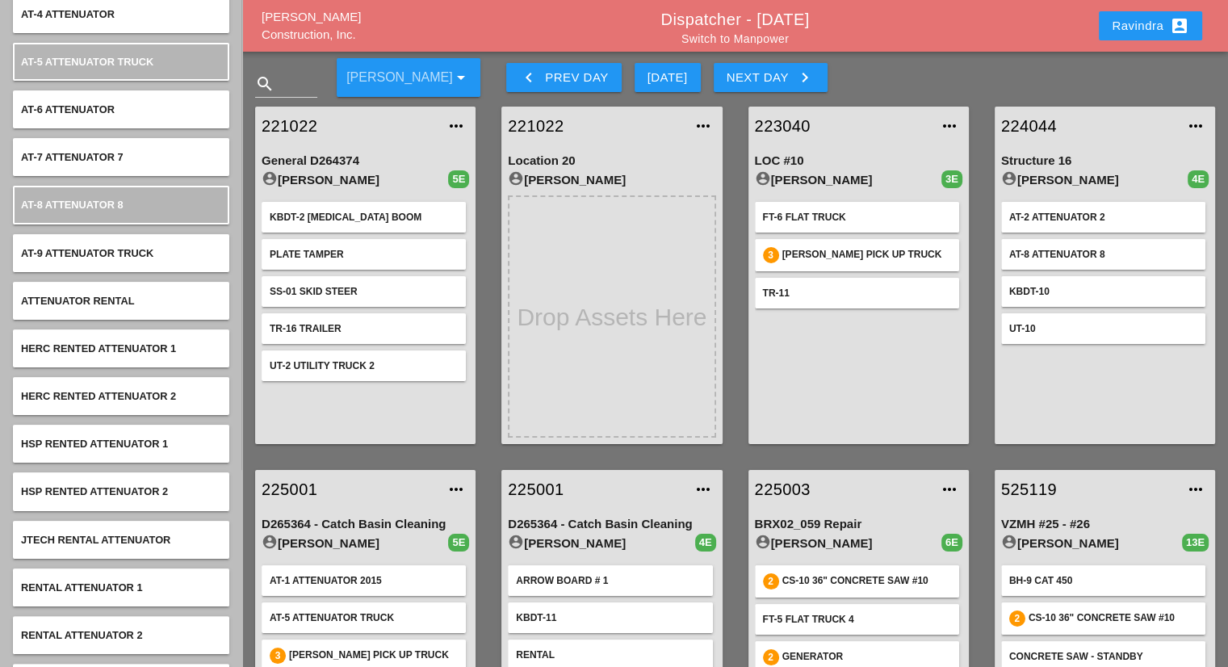
type input "ATTENUATOR"
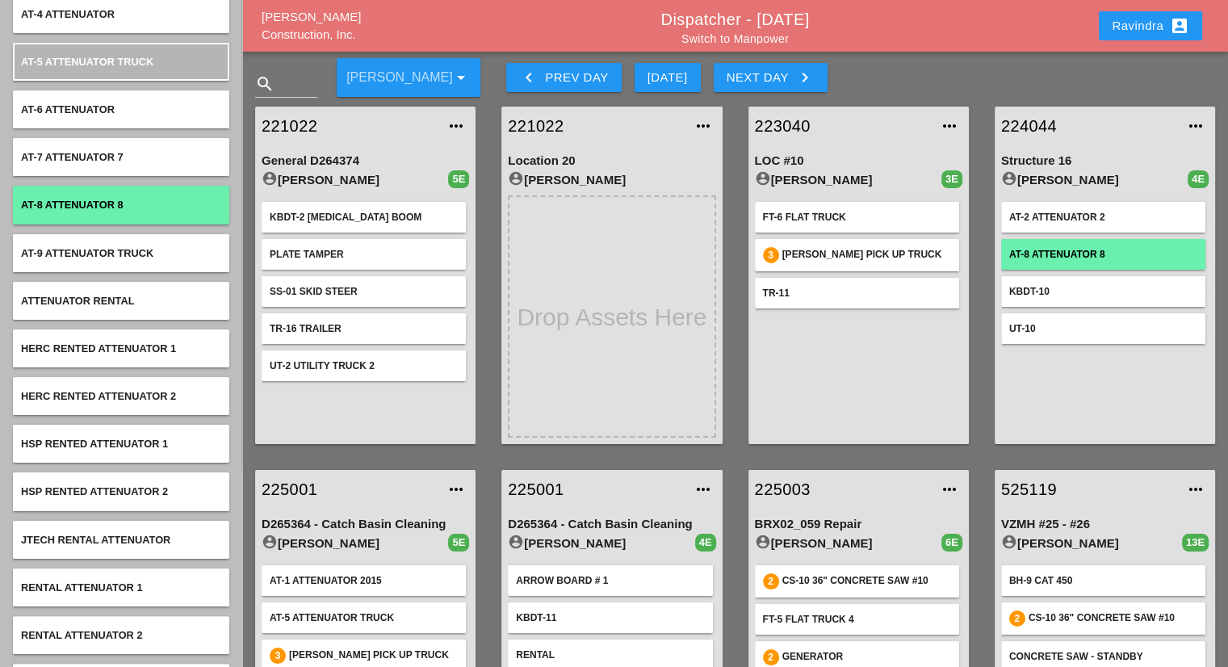
scroll to position [0, 0]
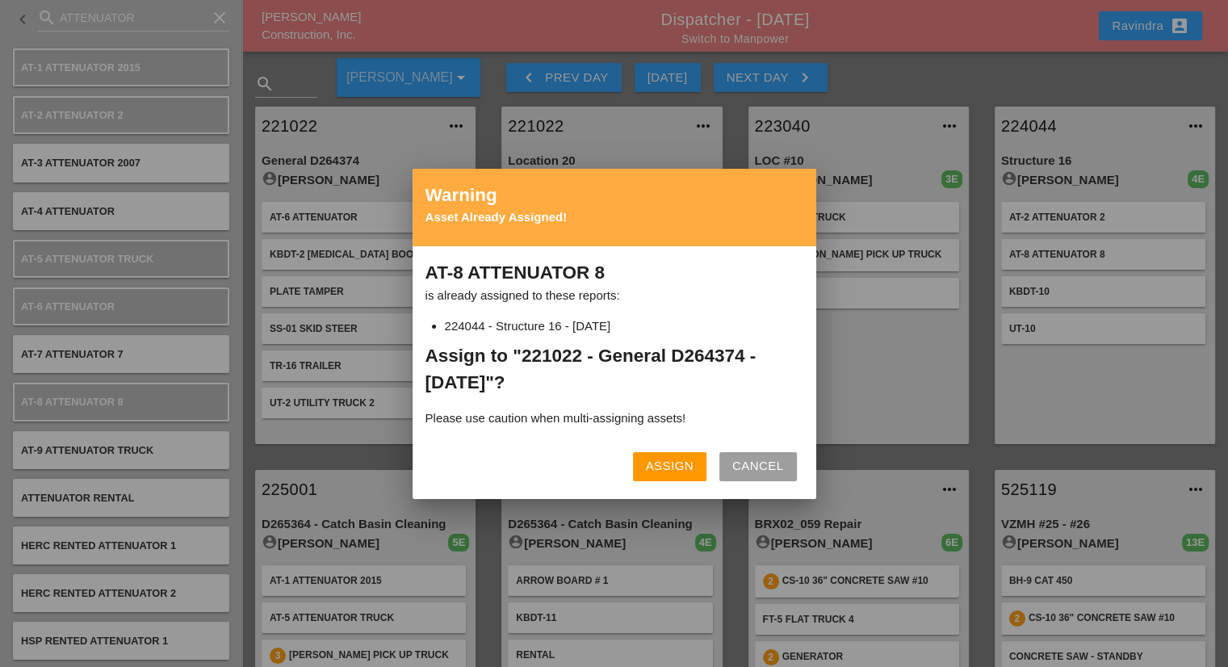
click at [652, 465] on div "Assign" at bounding box center [670, 466] width 48 height 19
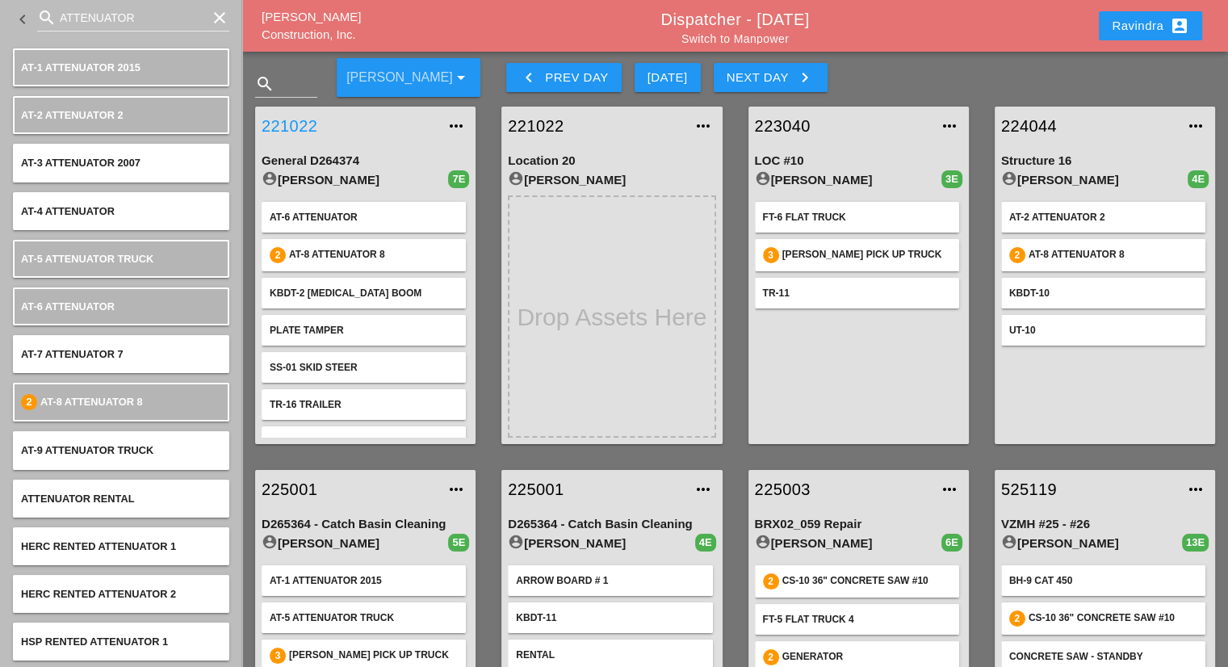
click at [300, 125] on link "221022" at bounding box center [349, 126] width 175 height 24
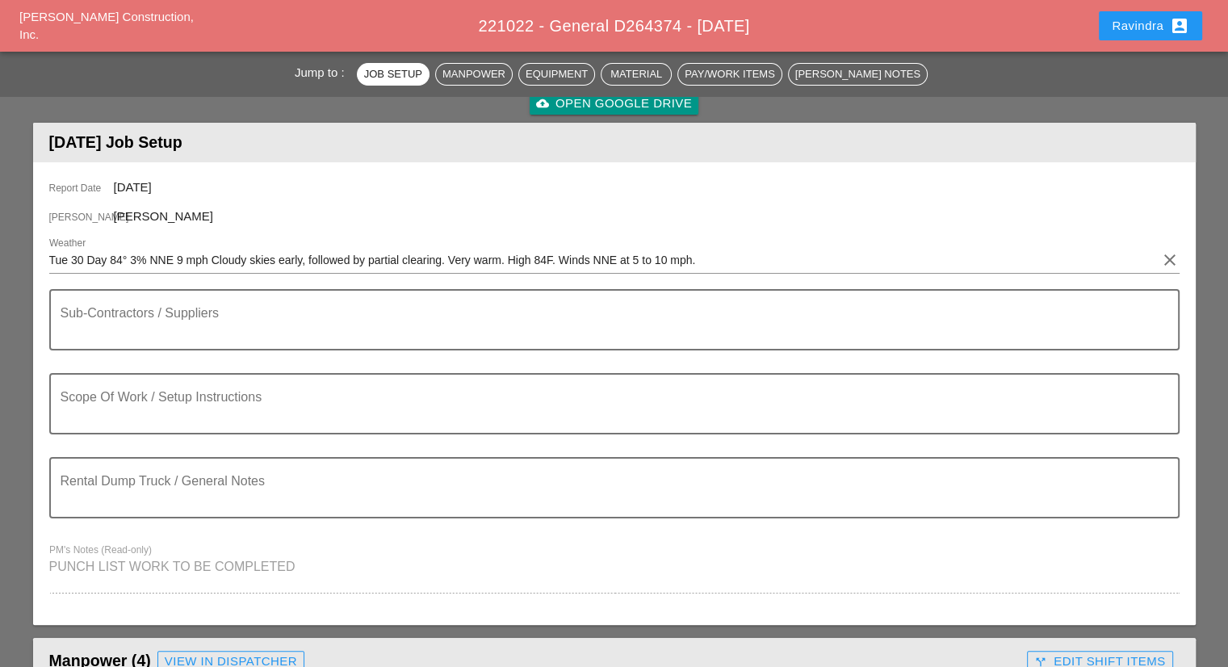
scroll to position [161, 0]
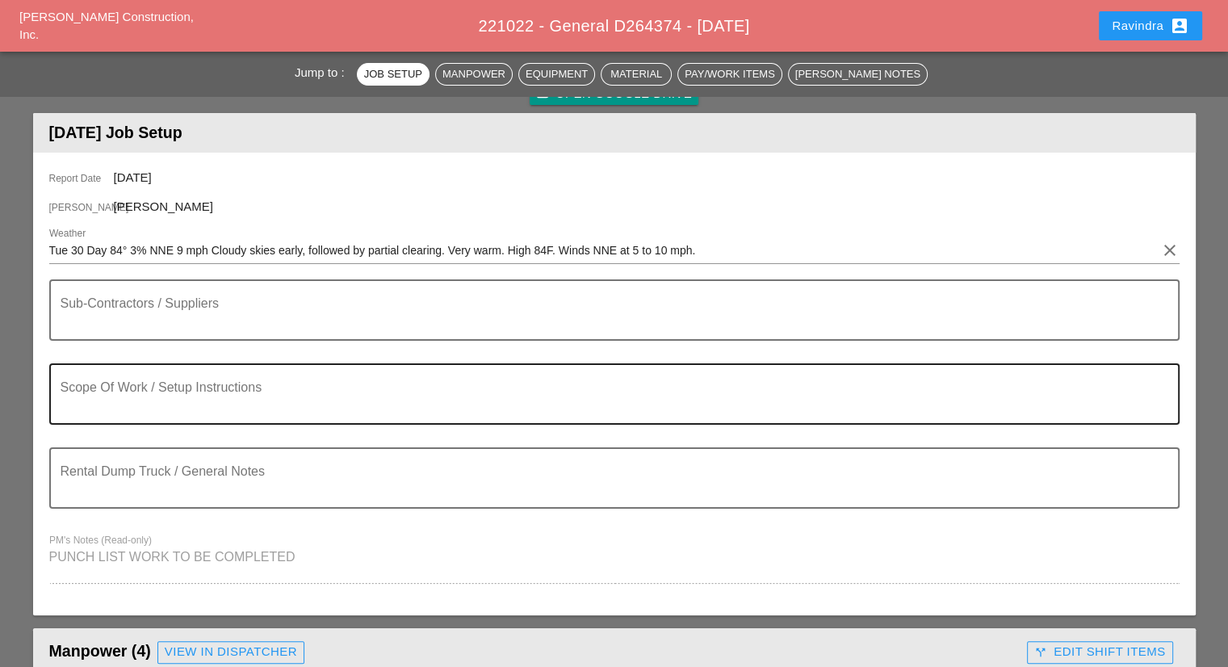
click at [321, 367] on div "Scope Of Work / Setup Instructions" at bounding box center [608, 394] width 1095 height 58
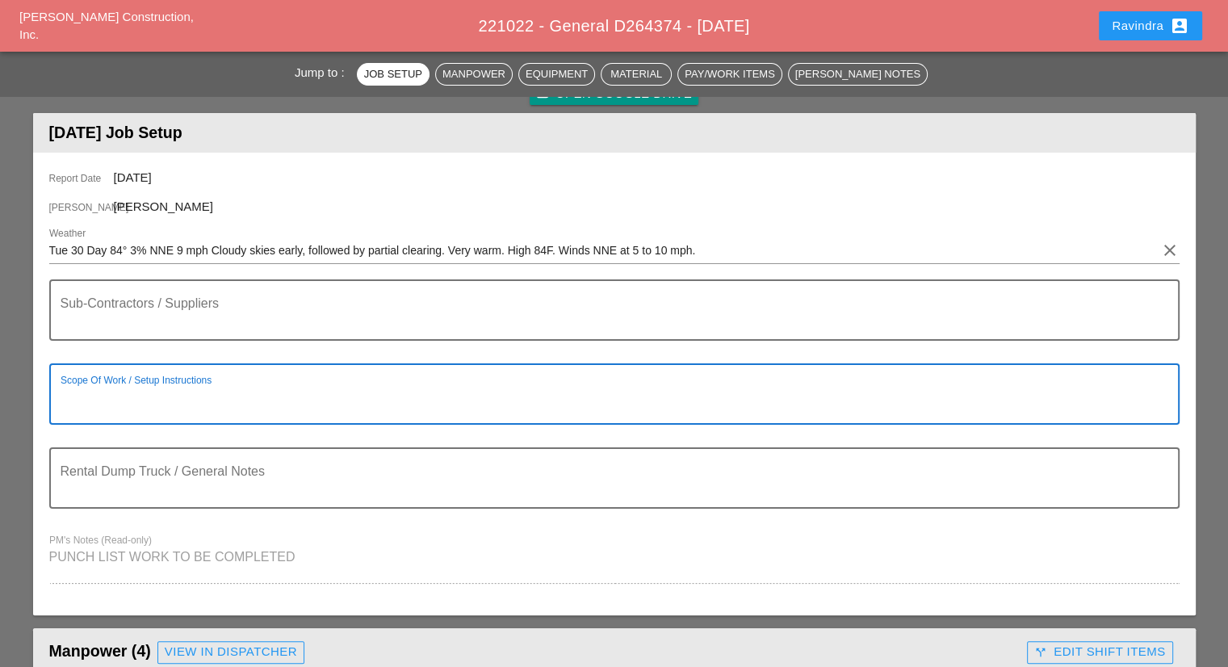
click at [316, 378] on div "Scope Of Work / Setup Instructions" at bounding box center [608, 394] width 1095 height 58
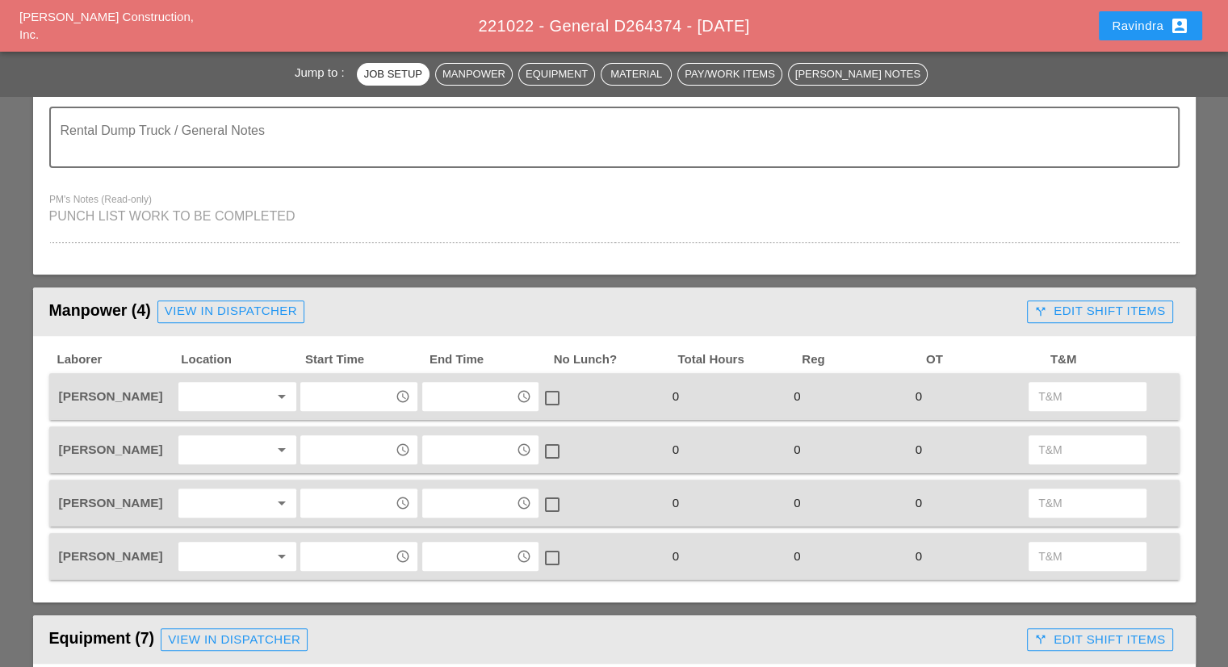
scroll to position [565, 0]
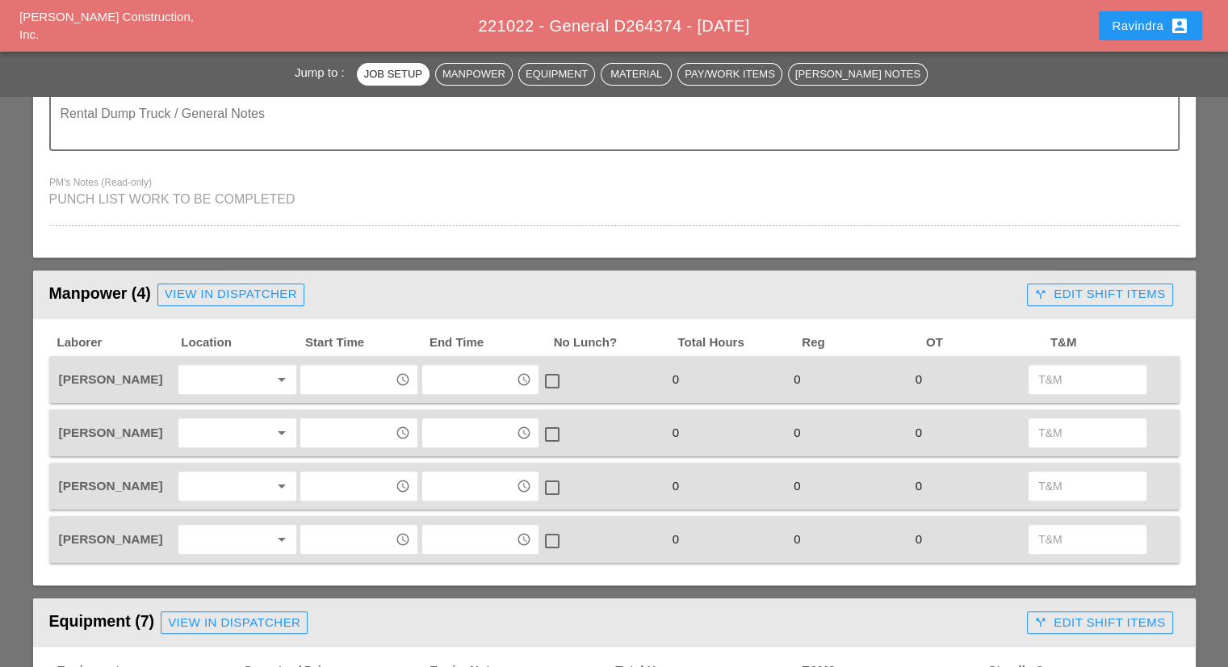
type textarea "SCOPE OF WORK [DATE]: 1. GO TO [PERSON_NAME] YARD TO FIX MESH FENCE 2. MOBILIZE…"
click at [215, 368] on div at bounding box center [226, 380] width 86 height 26
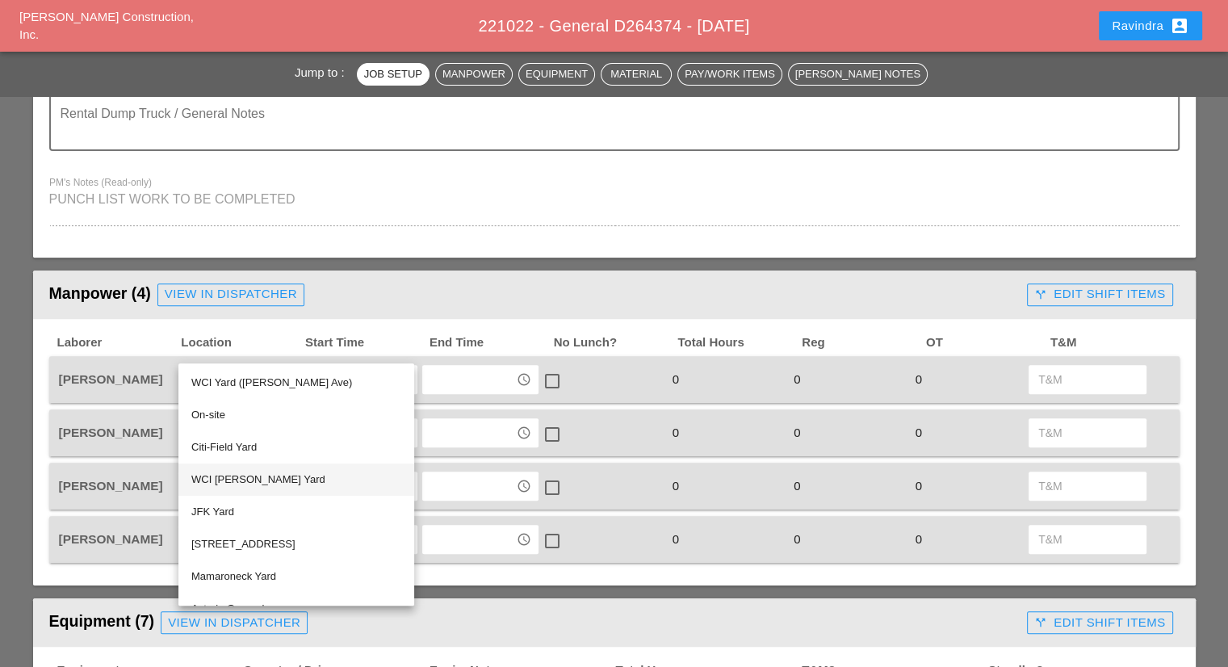
click at [260, 479] on div "WCI [PERSON_NAME] Yard" at bounding box center [296, 479] width 210 height 19
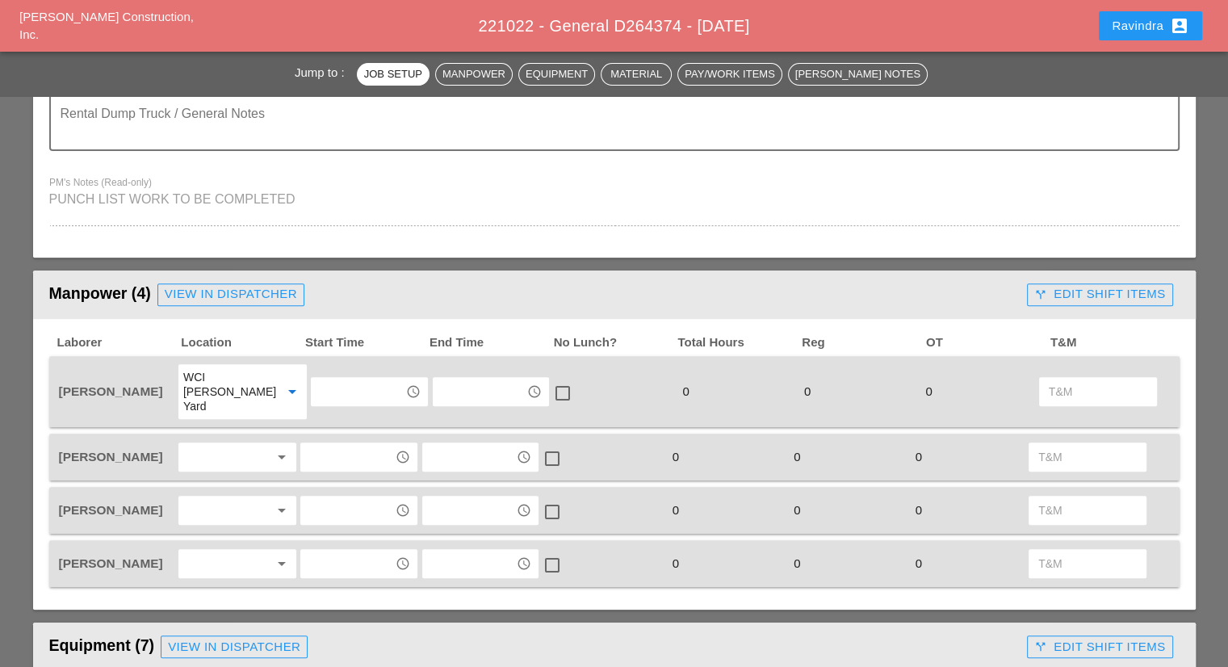
click at [213, 442] on div "arrow_drop_down" at bounding box center [237, 456] width 118 height 29
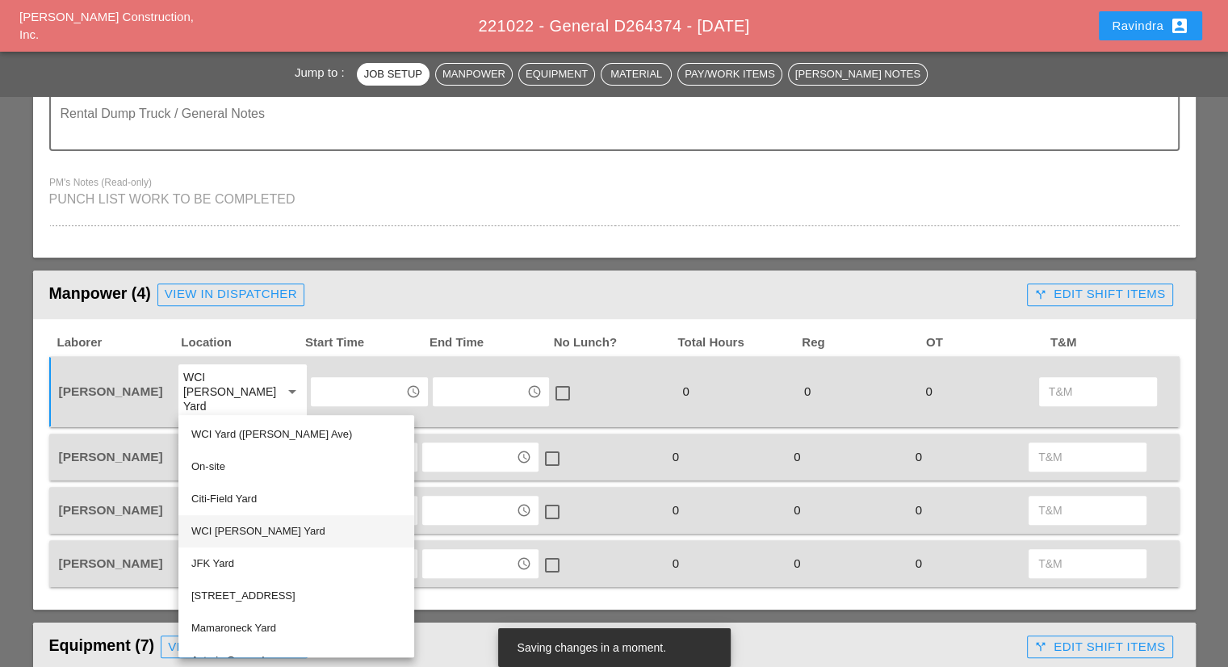
click at [252, 528] on div "WCI [PERSON_NAME] Yard" at bounding box center [296, 531] width 210 height 19
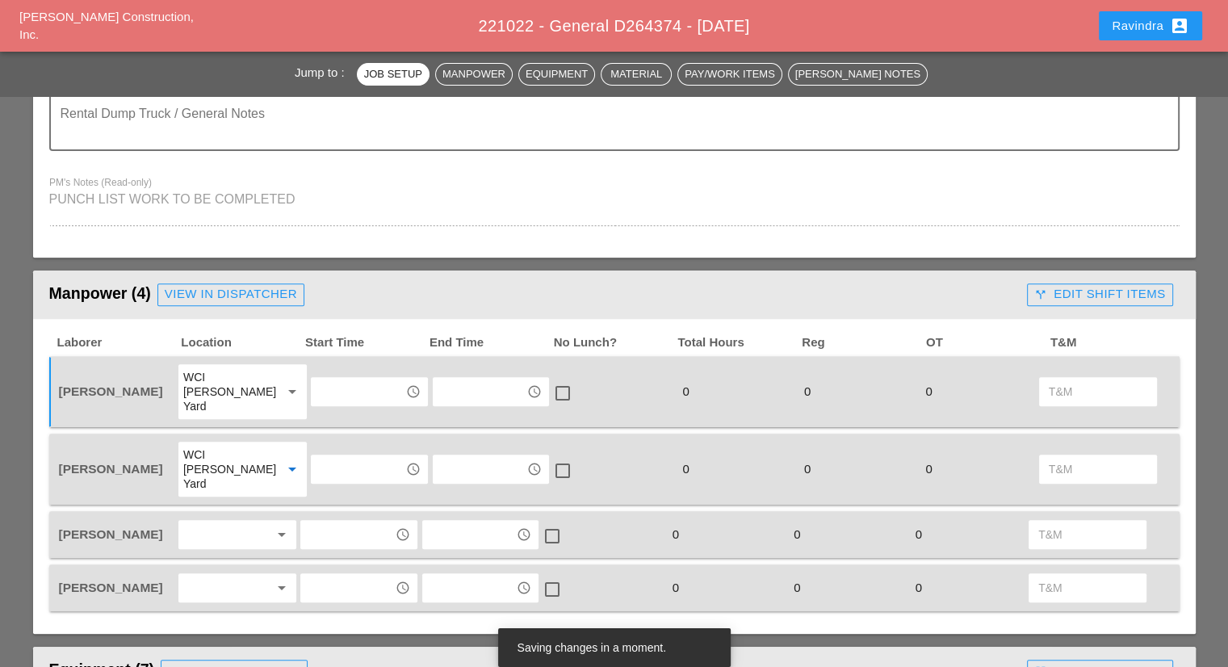
click at [237, 522] on div at bounding box center [226, 535] width 86 height 26
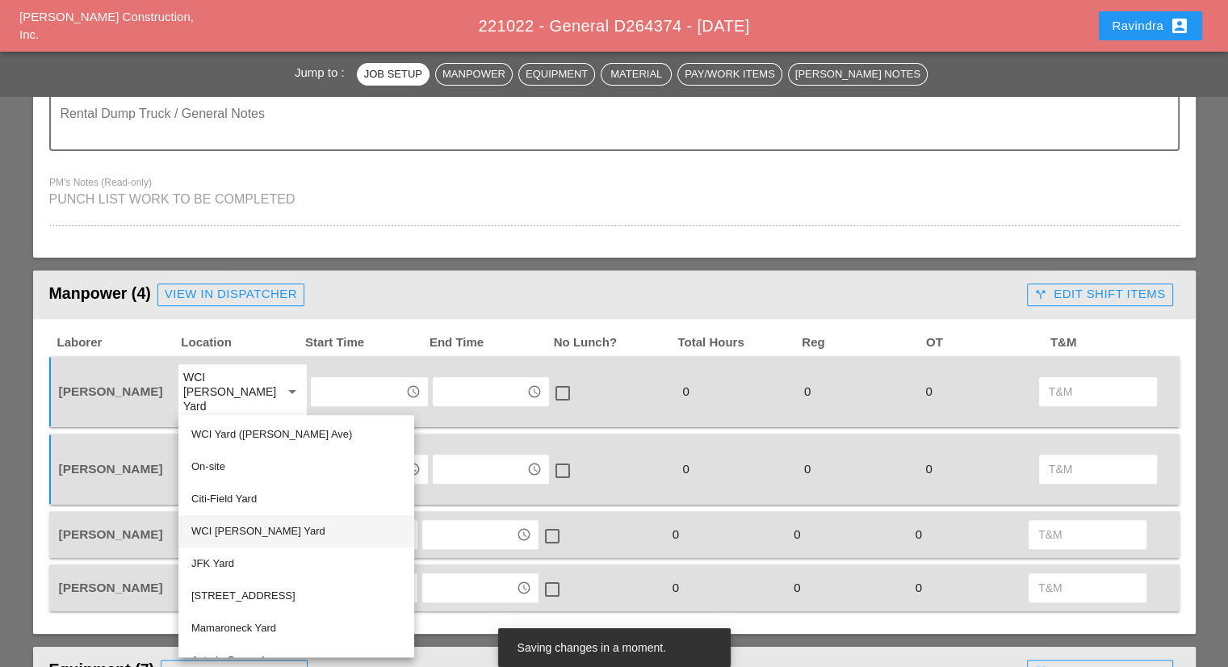
click at [249, 526] on div "WCI [PERSON_NAME] Yard" at bounding box center [296, 531] width 210 height 19
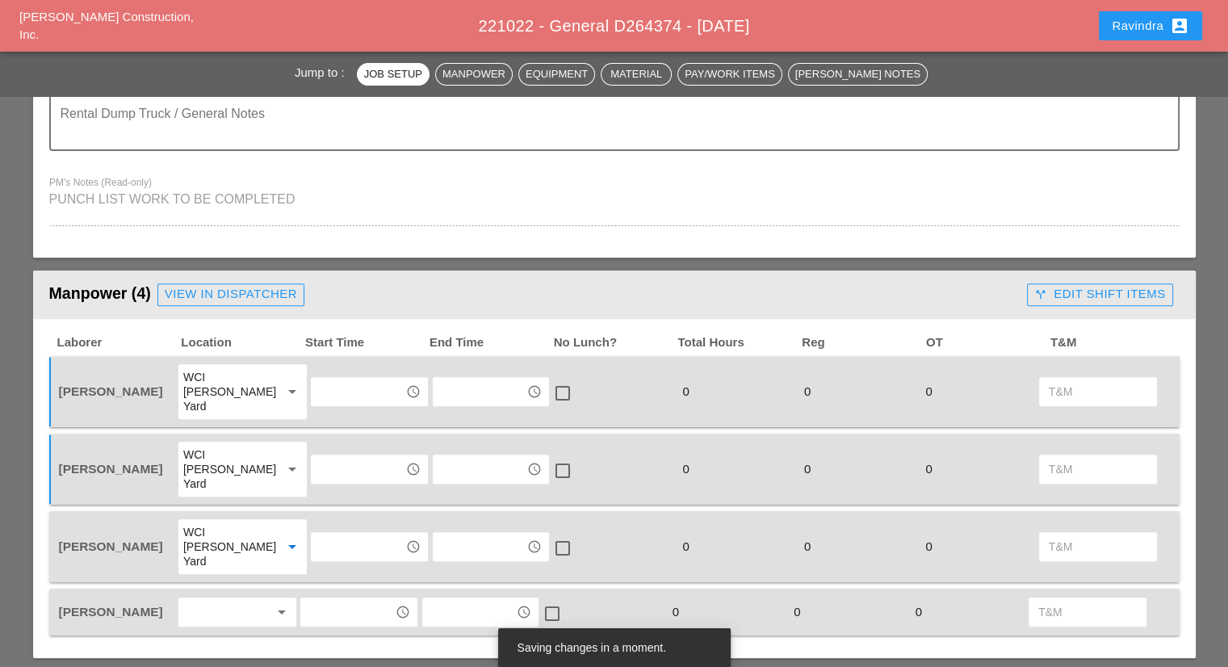
click at [229, 599] on div at bounding box center [226, 612] width 86 height 26
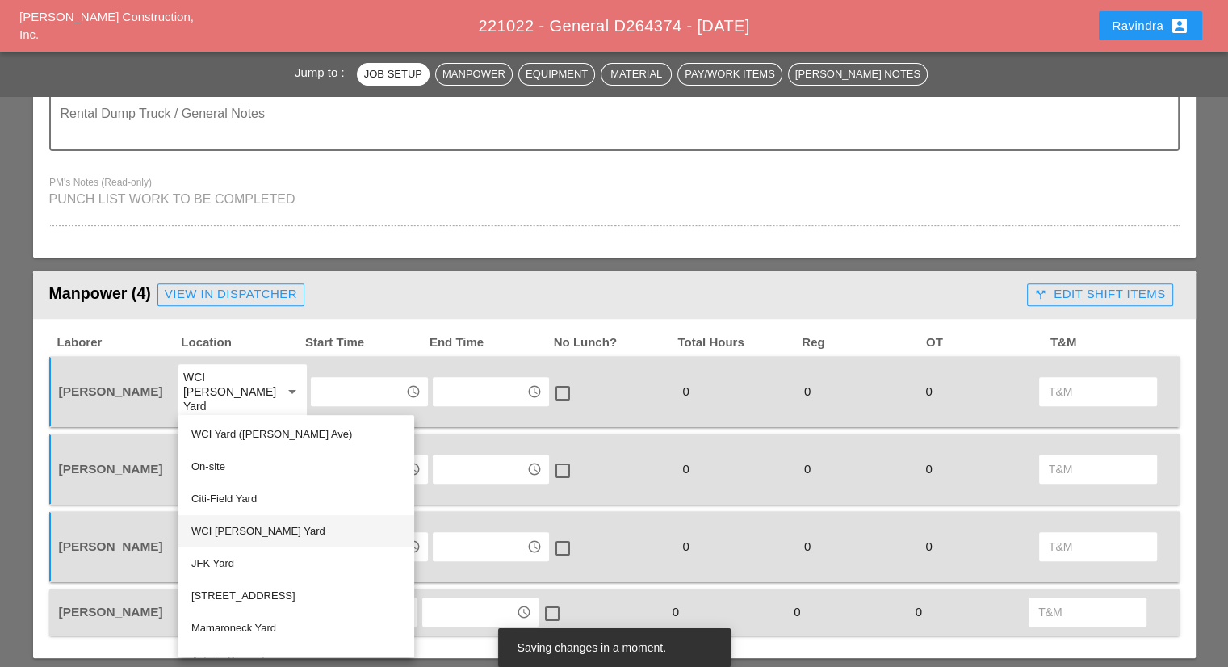
click at [246, 528] on div "WCI Bruckner Yard" at bounding box center [296, 531] width 210 height 19
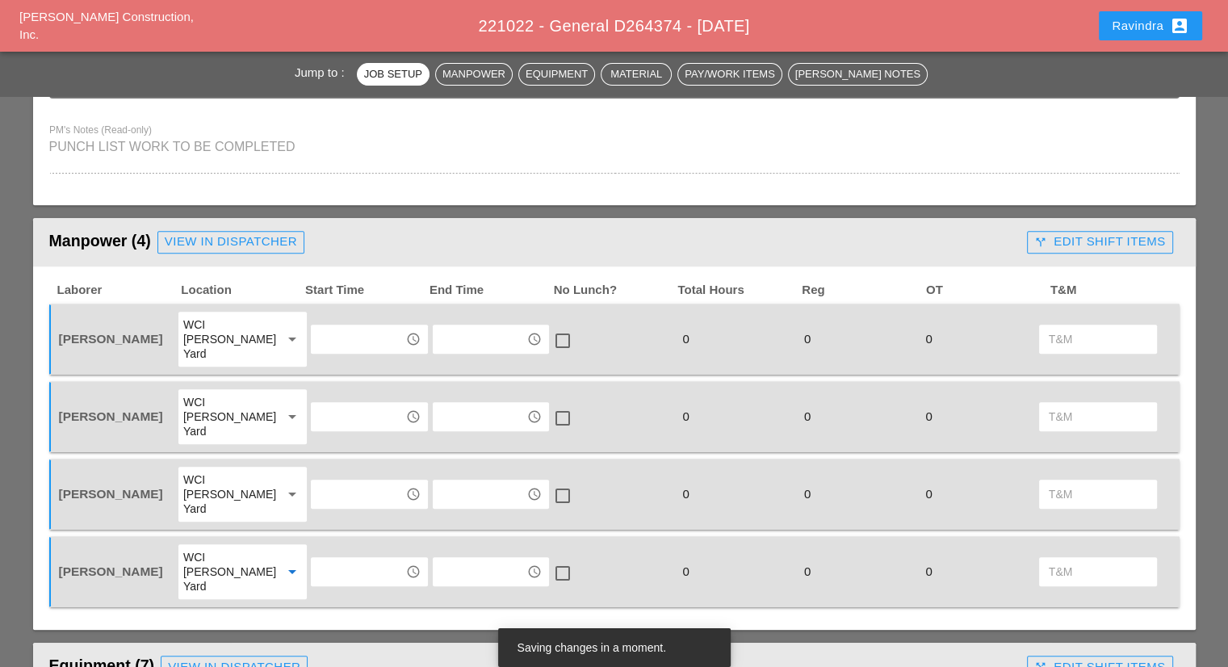
scroll to position [646, 0]
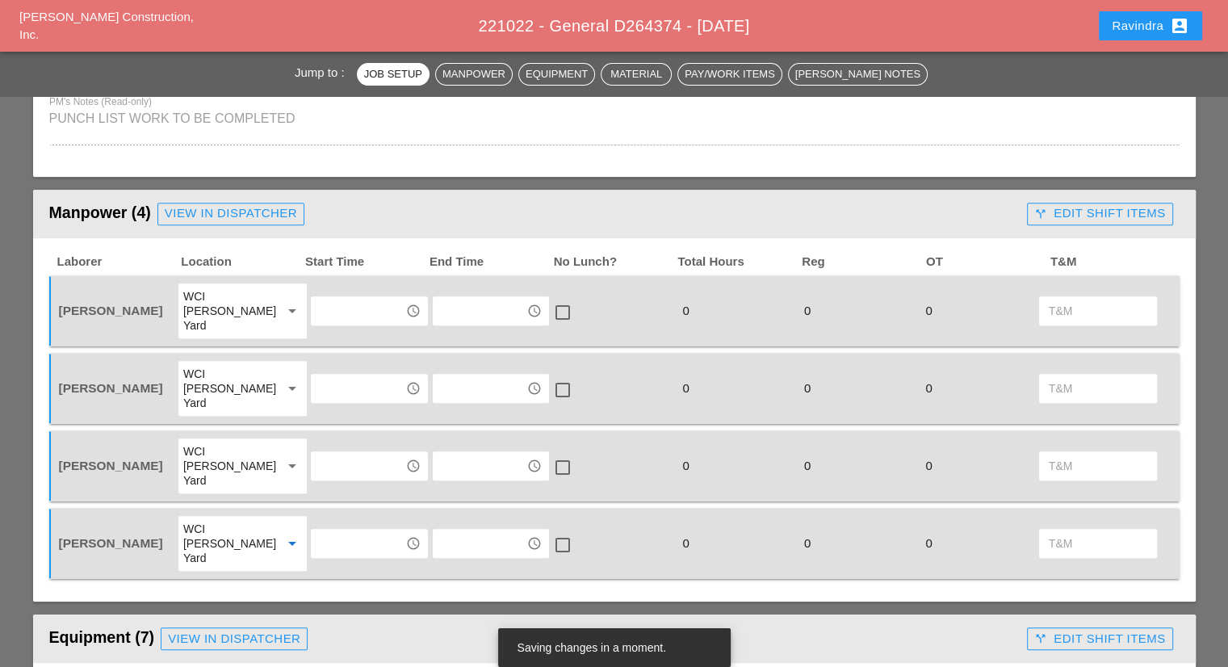
click at [350, 298] on input "text" at bounding box center [358, 311] width 84 height 26
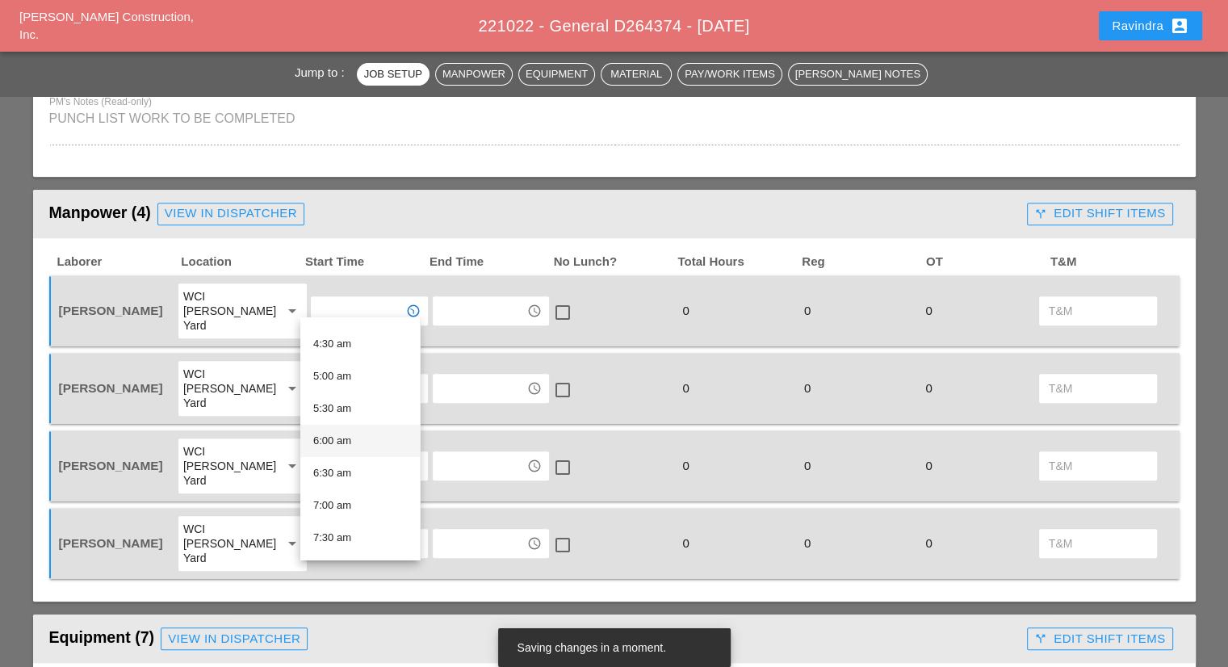
scroll to position [323, 0]
click at [348, 528] on div "8:00 am" at bounding box center [360, 530] width 94 height 19
type input "8:00 am"
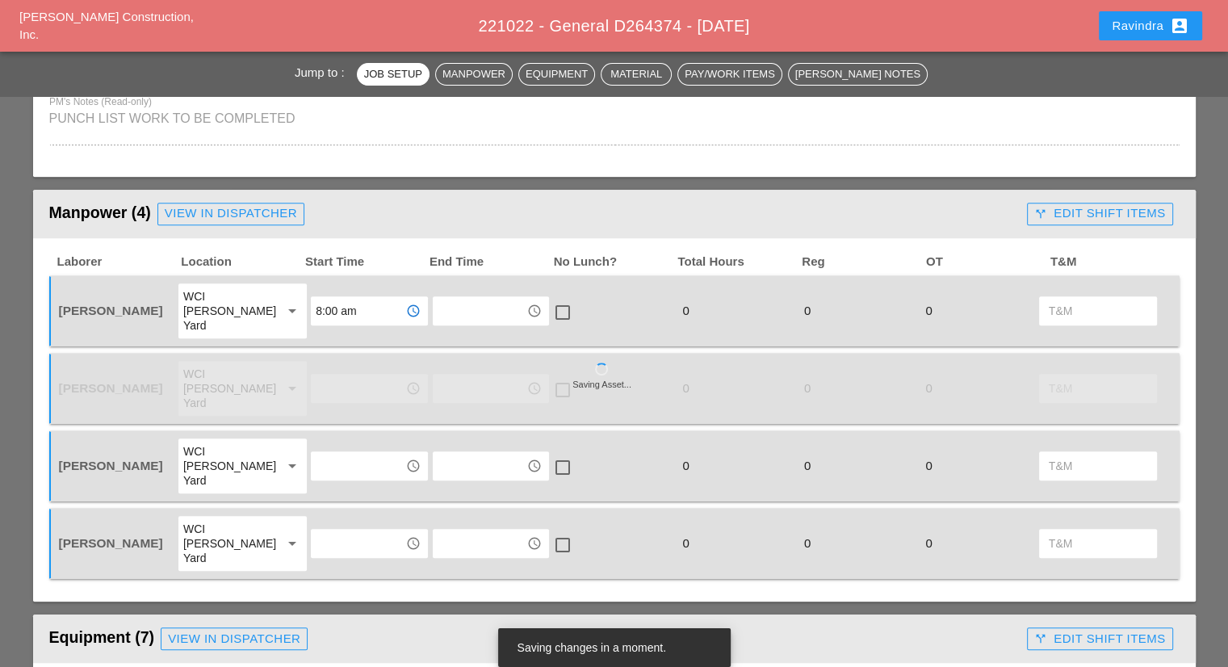
click at [336, 375] on input "text" at bounding box center [358, 388] width 84 height 26
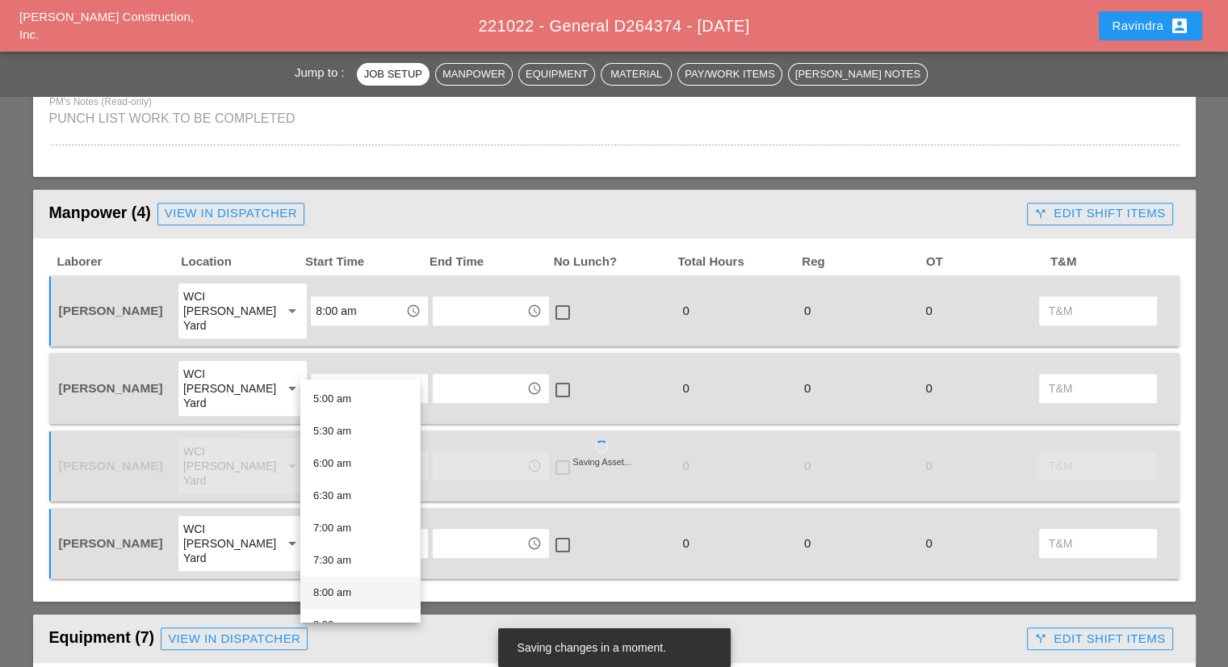
click at [338, 590] on div "8:00 am" at bounding box center [360, 592] width 94 height 19
type input "8:00 am"
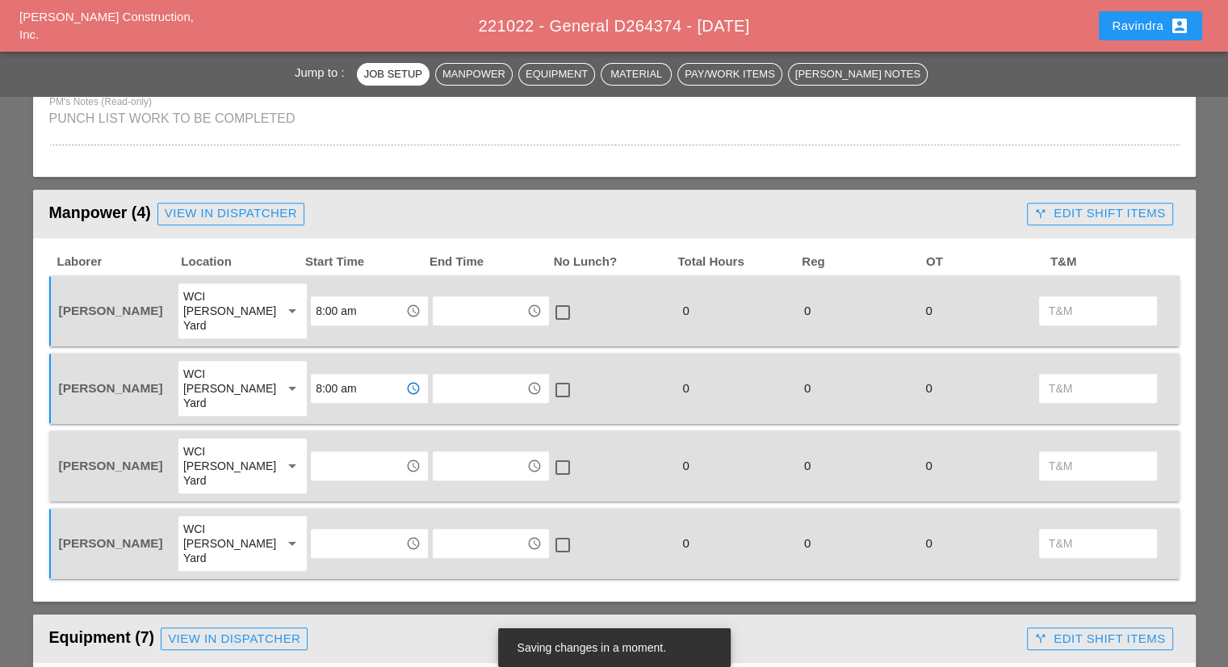
click at [343, 453] on input "text" at bounding box center [358, 466] width 84 height 26
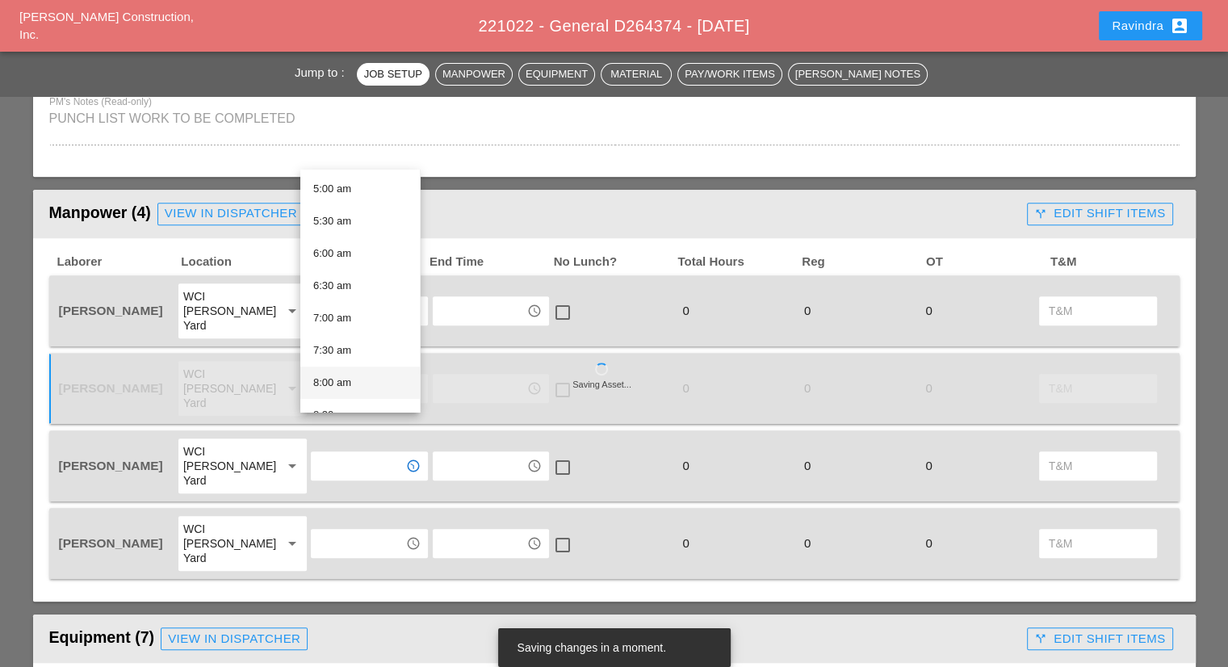
click at [342, 384] on div "8:00 am" at bounding box center [360, 382] width 94 height 19
type input "8:00 am"
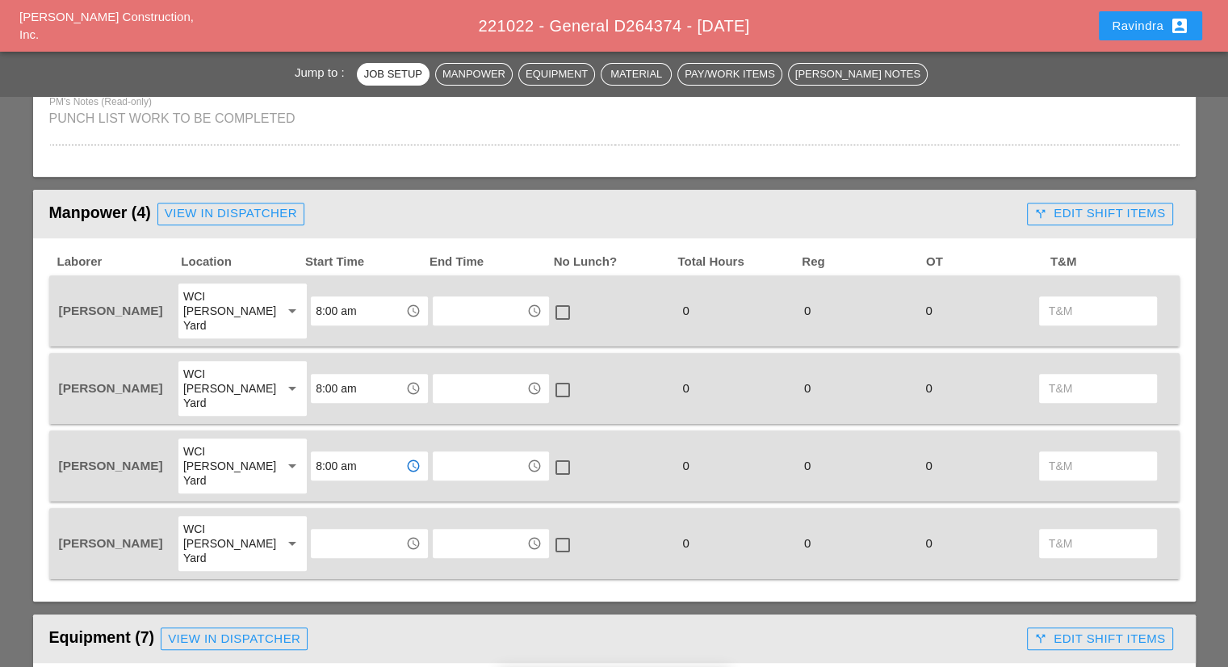
click at [333, 530] on input "text" at bounding box center [358, 543] width 84 height 26
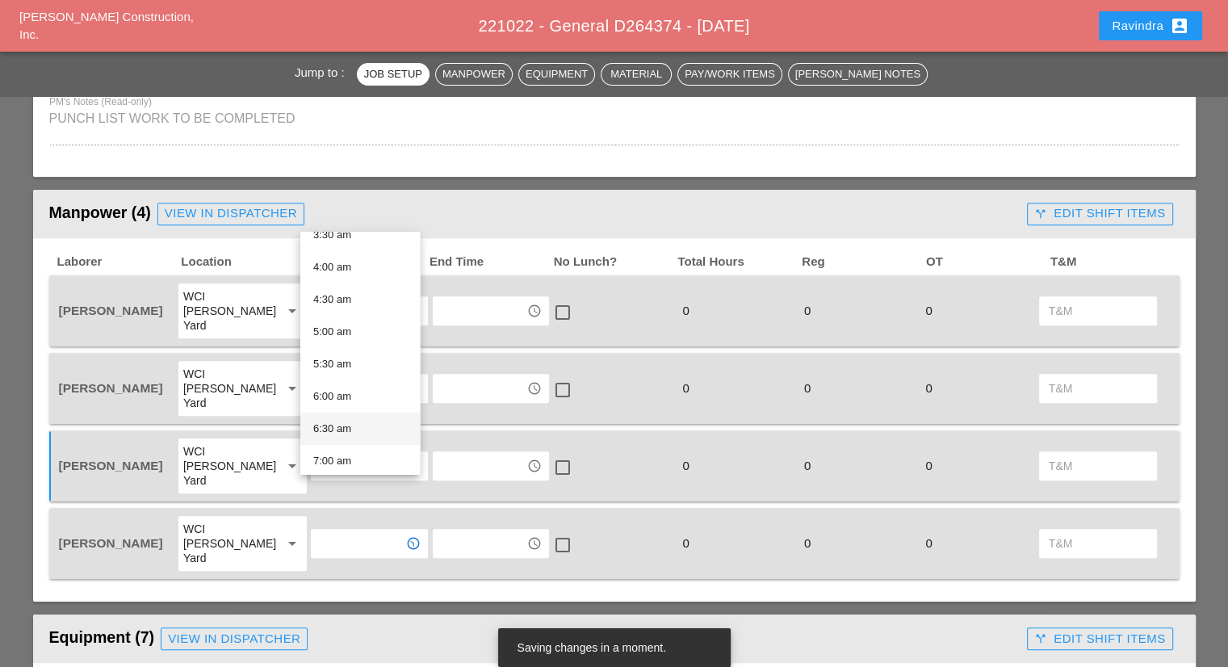
scroll to position [404, 0]
click at [342, 368] on div "8:00 am" at bounding box center [360, 363] width 94 height 19
type input "8:00 am"
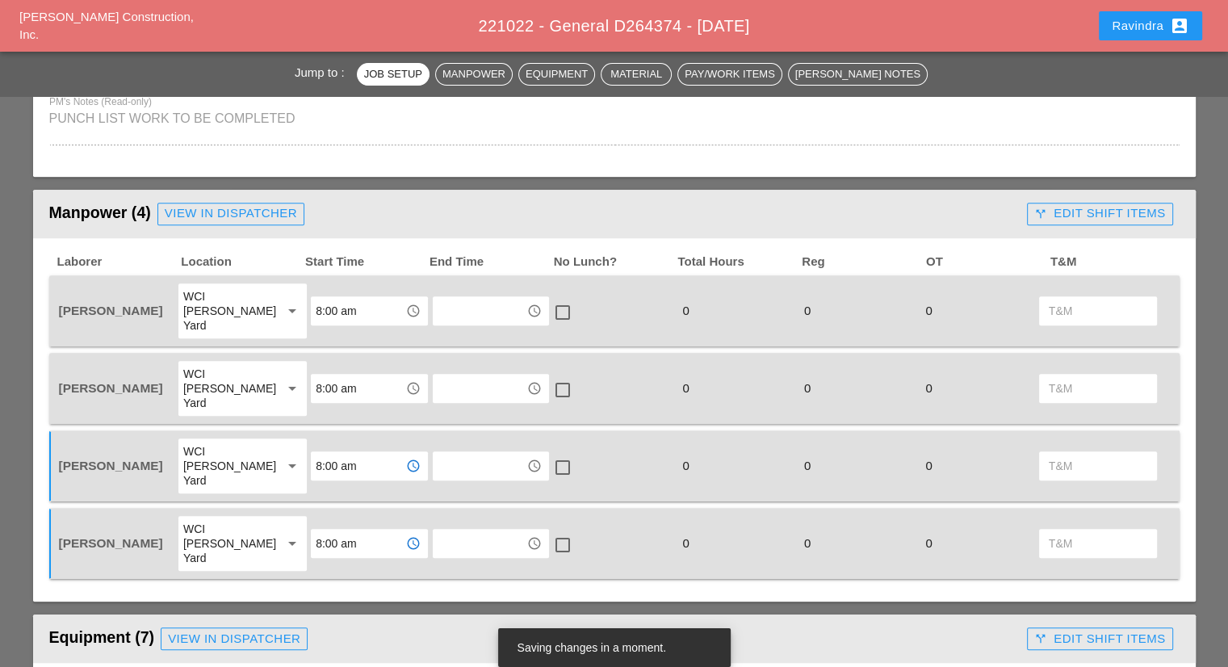
click at [340, 453] on input "8:00 am" at bounding box center [358, 466] width 84 height 26
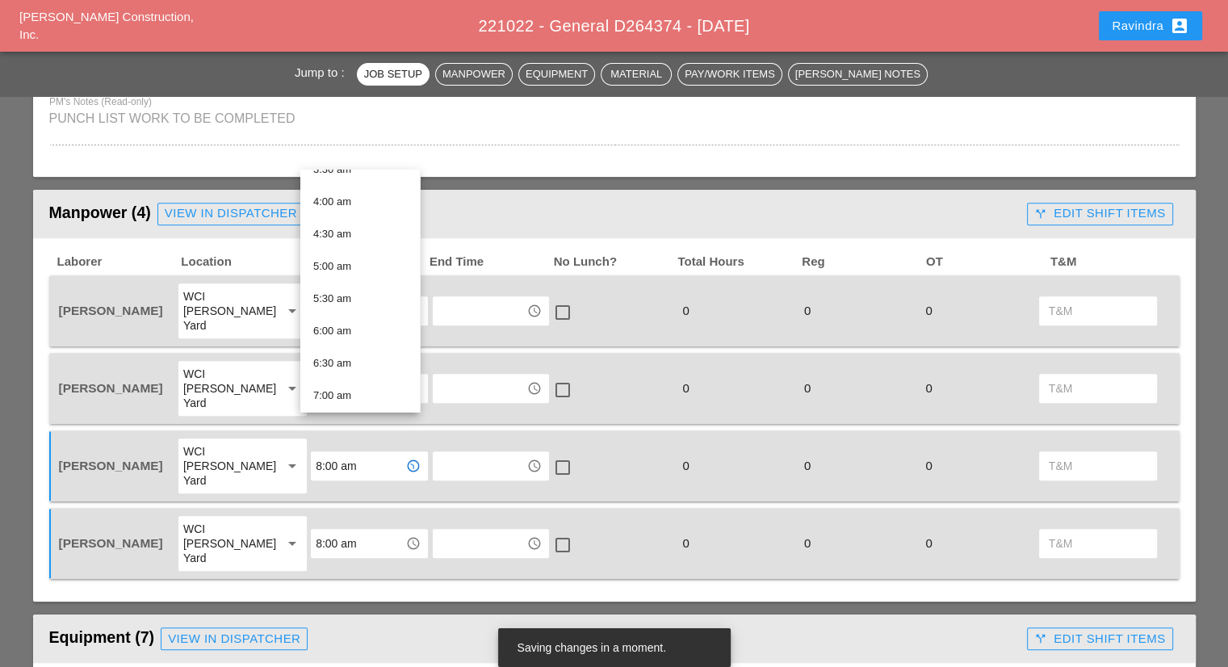
scroll to position [242, 0]
click at [354, 362] on div "6:30 am" at bounding box center [360, 366] width 94 height 19
type input "6:30 am"
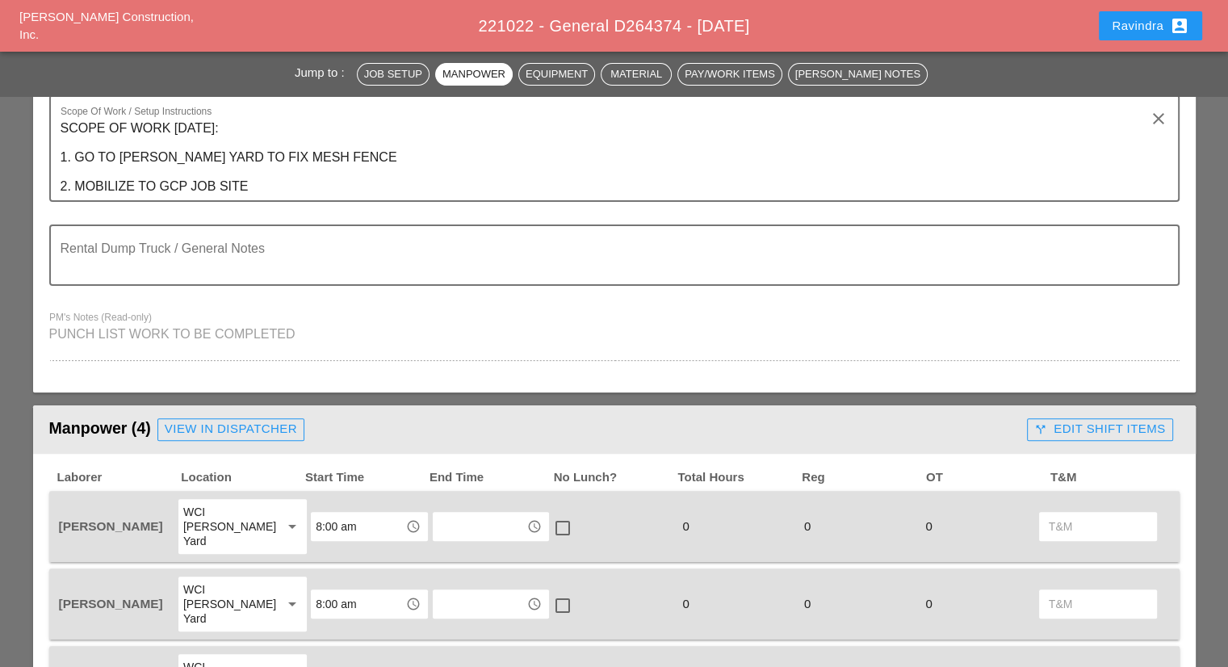
scroll to position [323, 0]
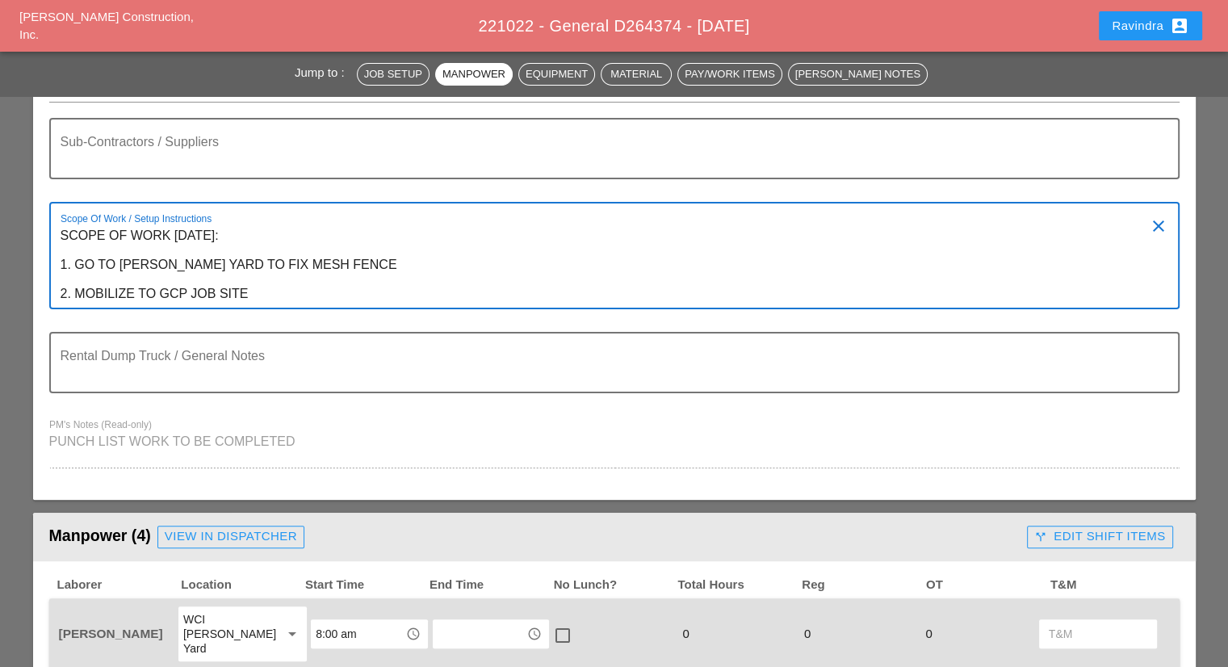
click at [329, 292] on textarea "SCOPE OF WORK TUESDAY 9/30: 1. GO TO BRUCKNER YARD TO FIX MESH FENCE 2. MOBILIZ…" at bounding box center [608, 265] width 1095 height 85
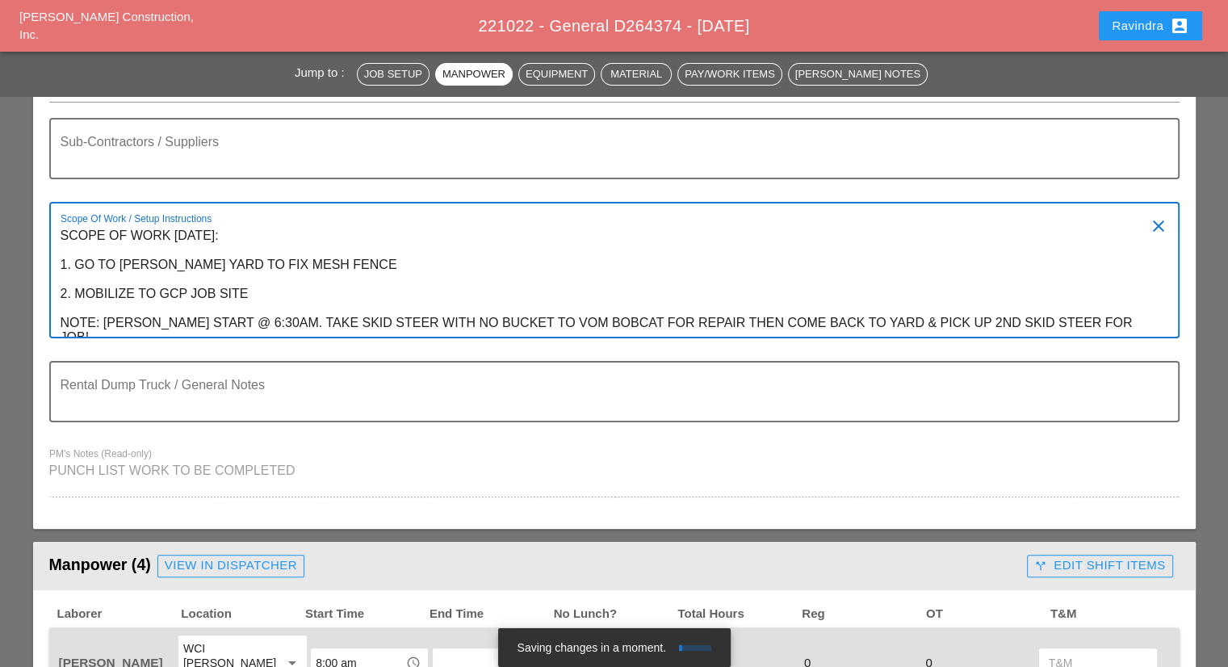
type textarea "SCOPE OF WORK TUESDAY 9/30: 1. GO TO BRUCKNER YARD TO FIX MESH FENCE 2. MOBILIZ…"
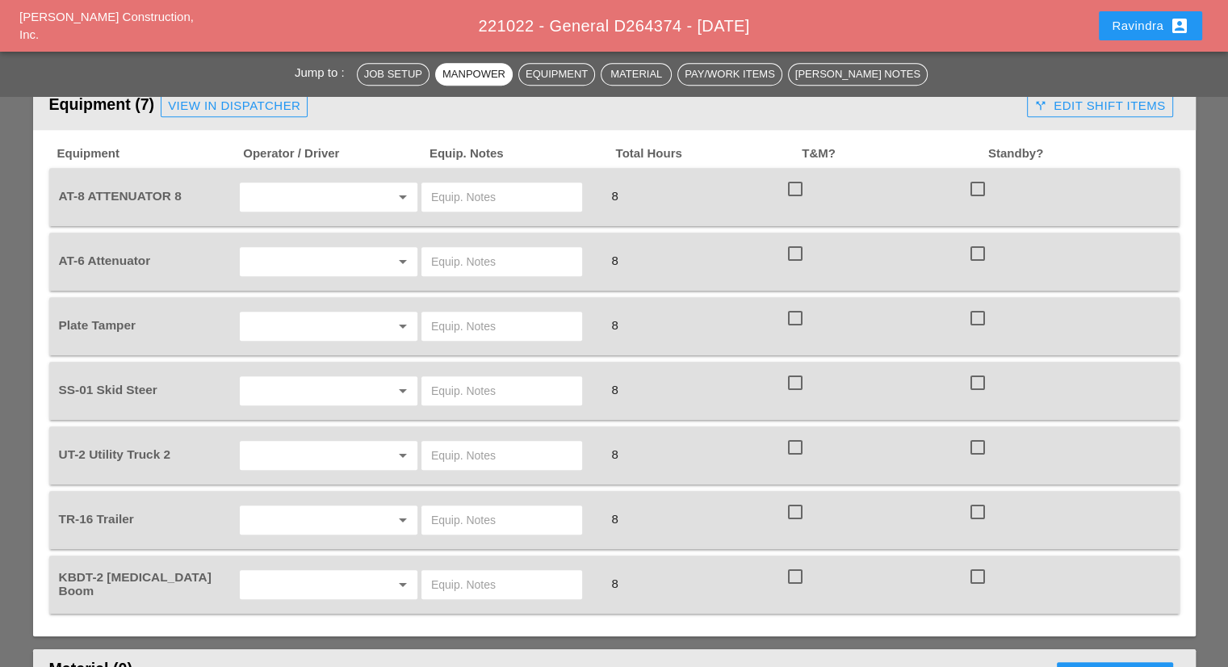
scroll to position [1211, 0]
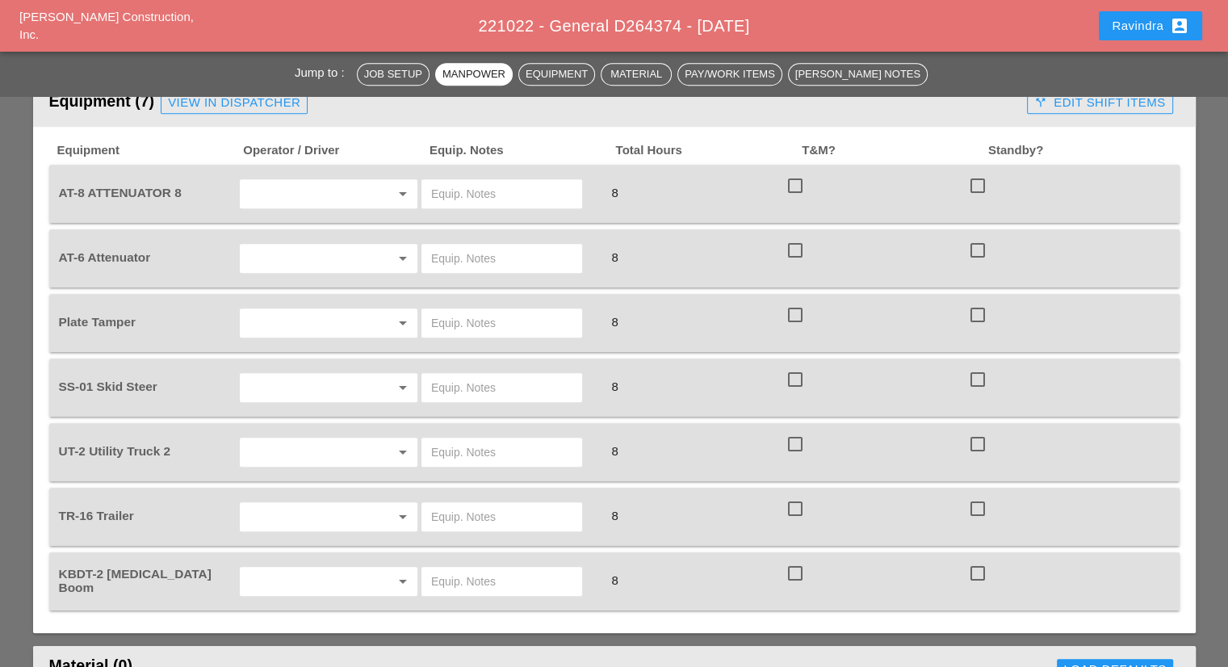
click at [365, 568] on input "text" at bounding box center [306, 581] width 123 height 26
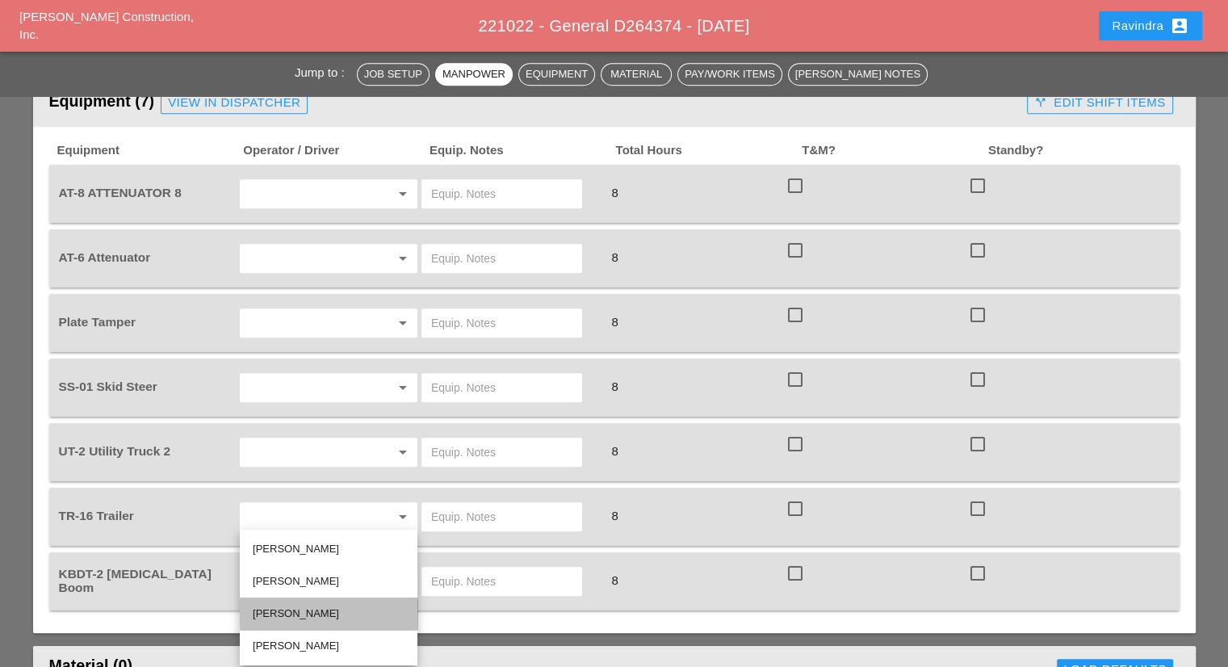
click at [330, 613] on div "Luis Ceja Rodriguez" at bounding box center [329, 613] width 152 height 19
type input "Luis Ceja Rodriguez"
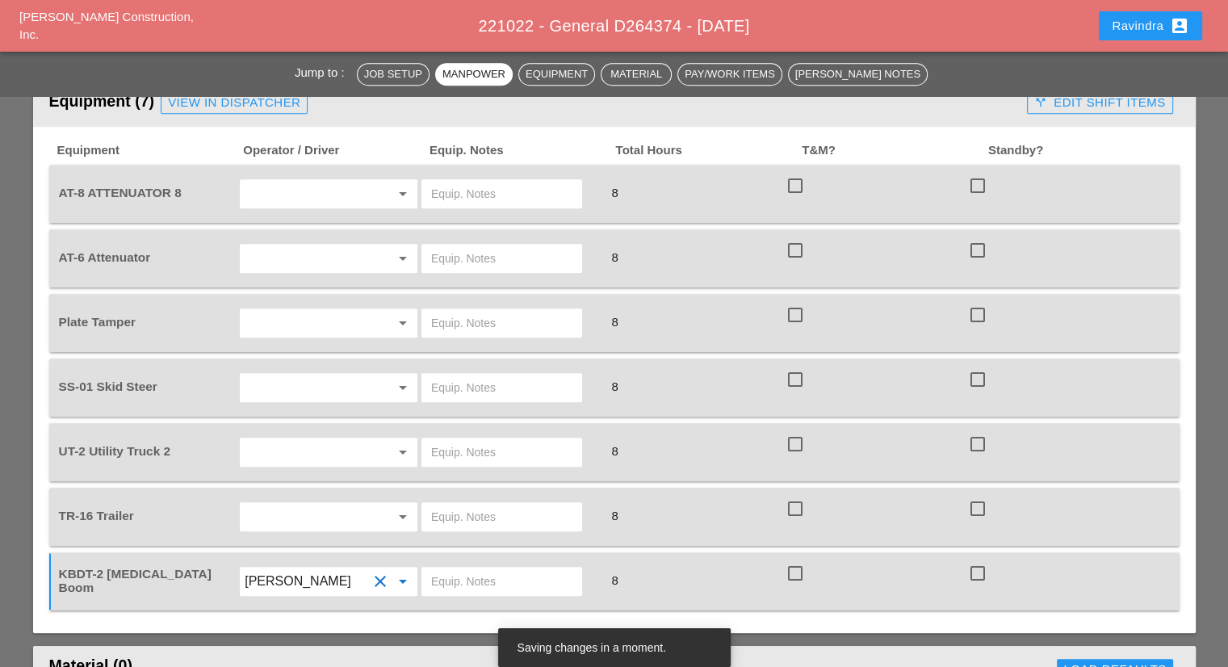
click at [313, 504] on input "text" at bounding box center [306, 517] width 123 height 26
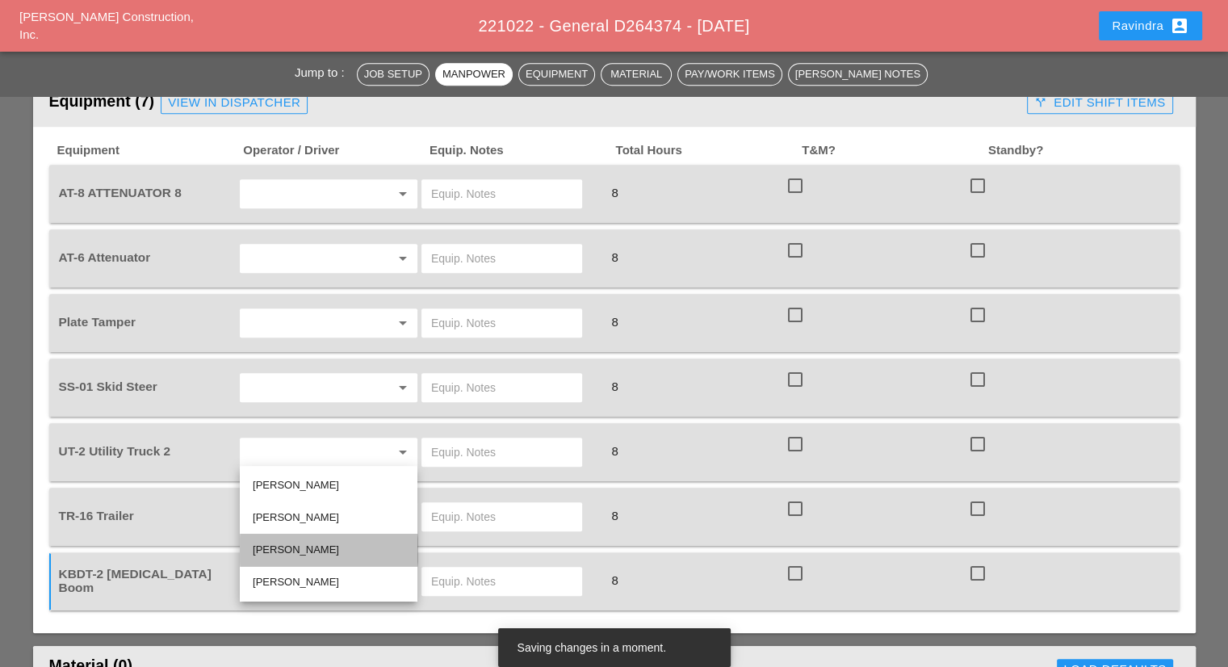
click at [306, 547] on div "Luis Ceja Rodriguez" at bounding box center [329, 549] width 152 height 19
type input "Luis Ceja Rodriguez"
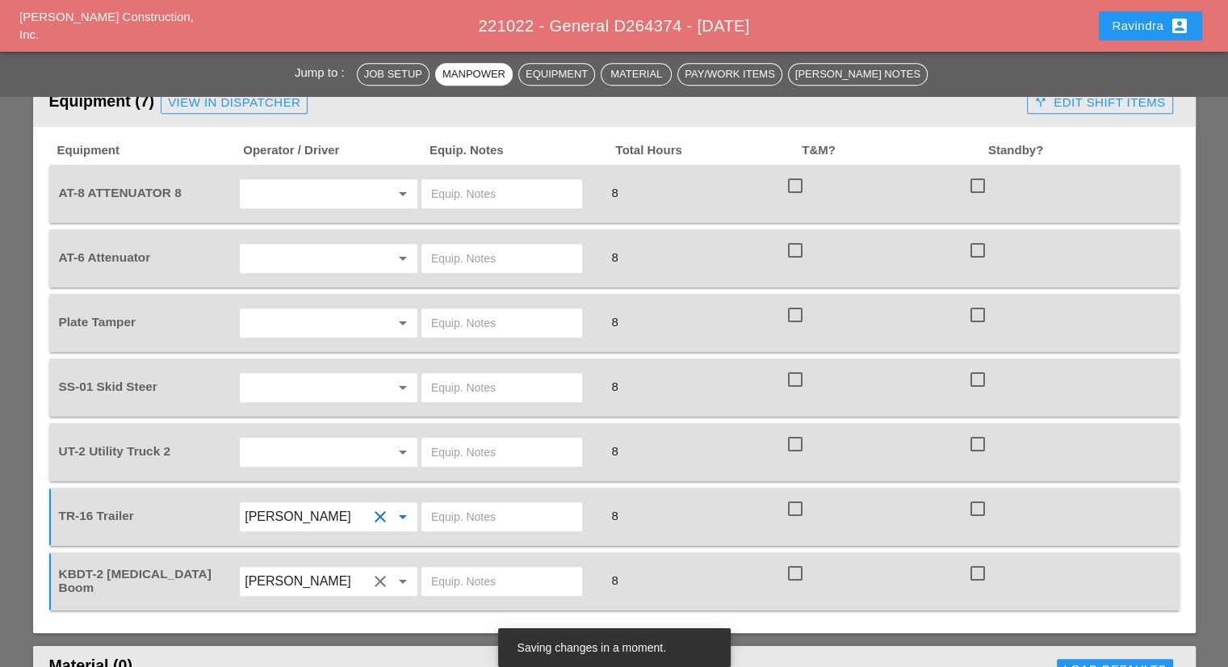
click at [265, 375] on input "text" at bounding box center [306, 388] width 123 height 26
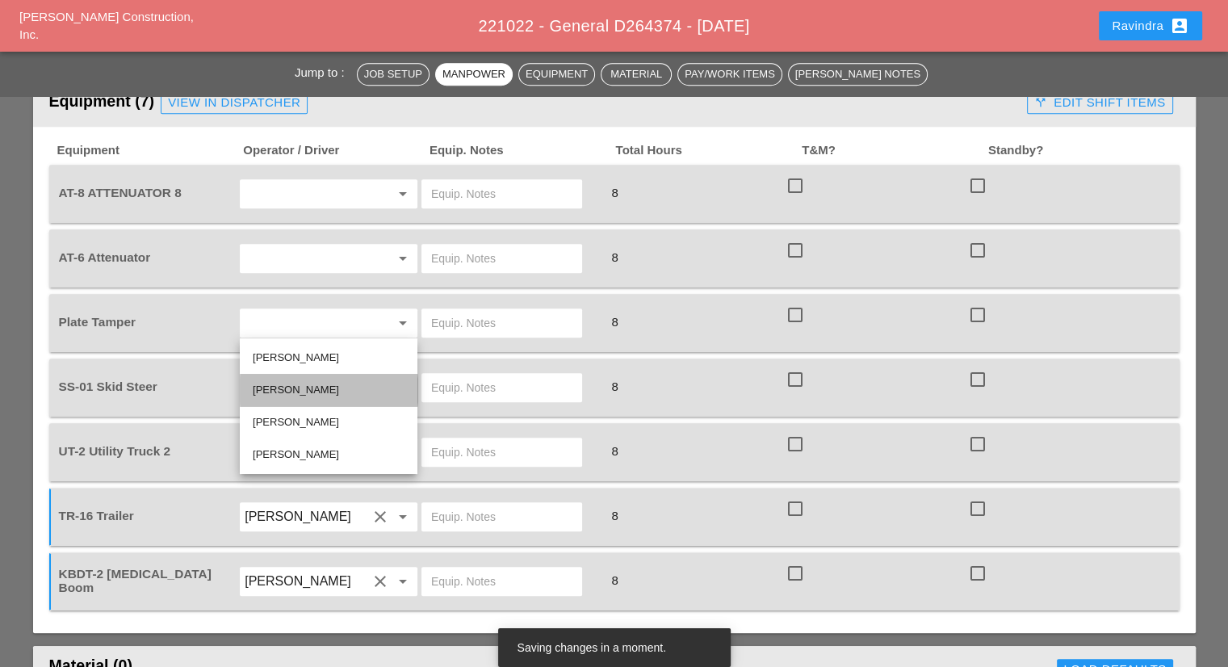
click at [298, 392] on div "Luca Gambardella" at bounding box center [329, 389] width 152 height 19
type input "Luca Gambardella"
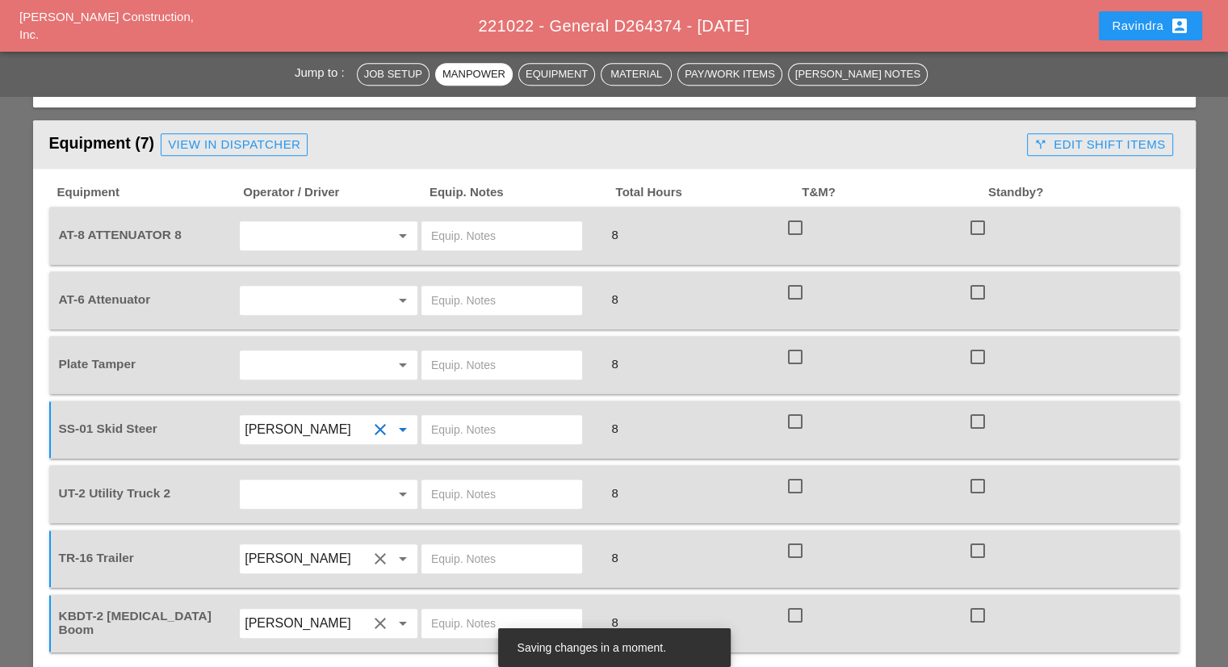
scroll to position [1130, 0]
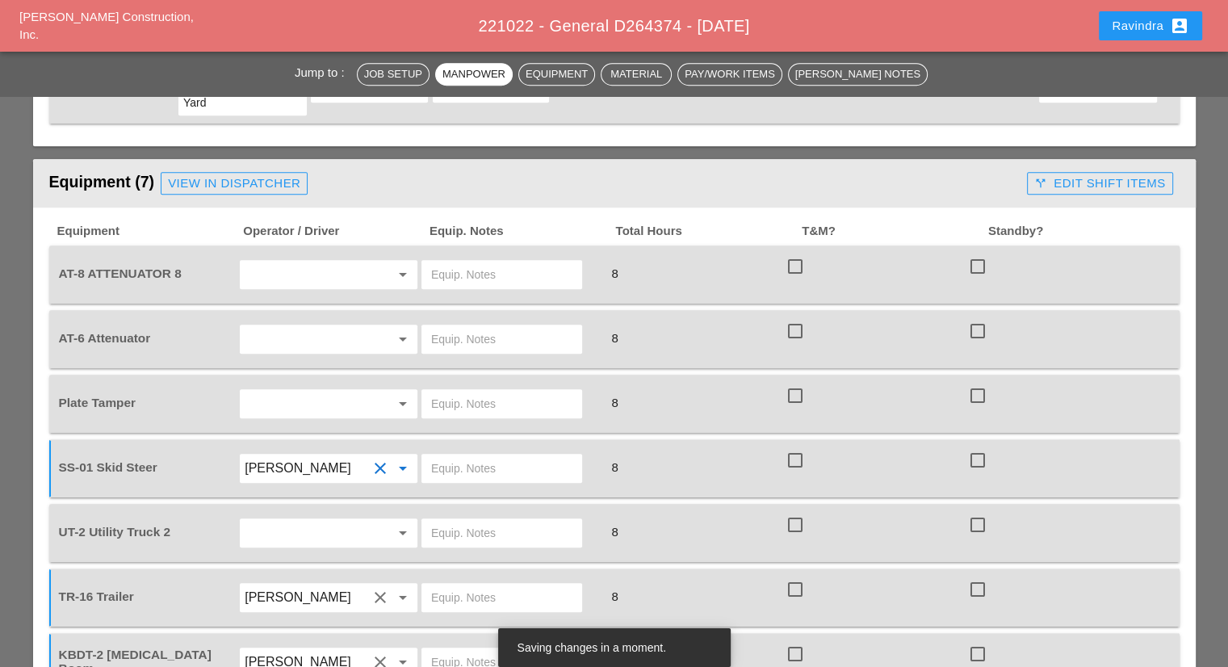
click at [287, 391] on input "text" at bounding box center [306, 404] width 123 height 26
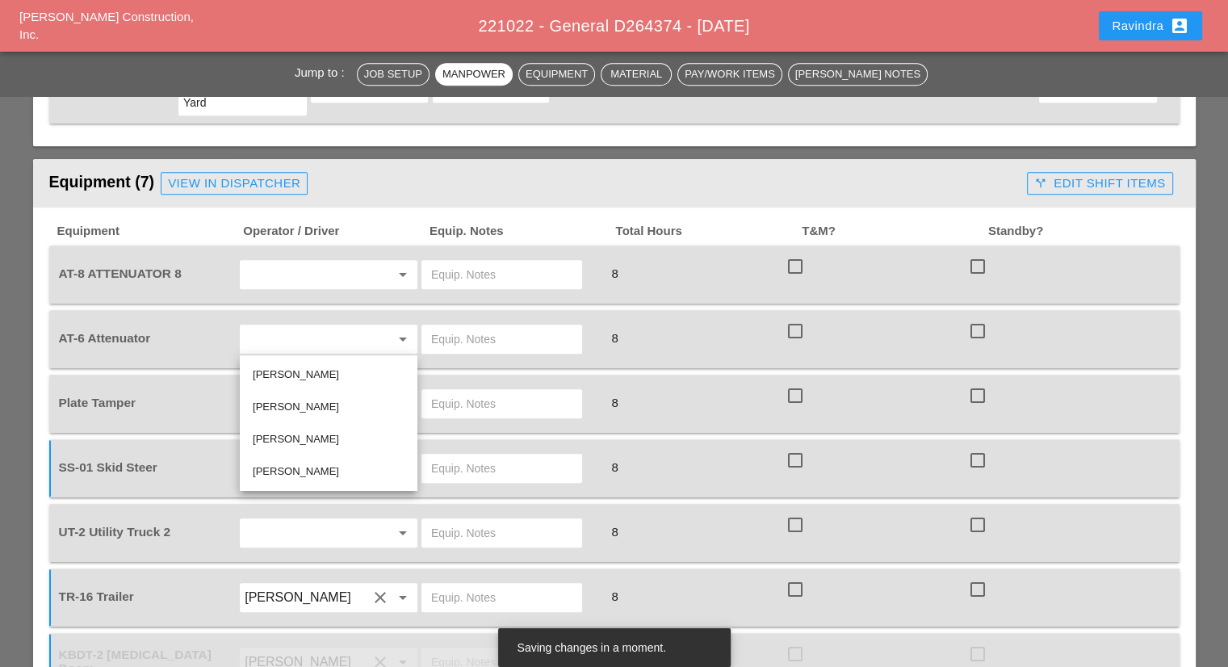
click at [291, 391] on input "text" at bounding box center [306, 404] width 123 height 26
click at [245, 395] on link "Luca Gambardella" at bounding box center [329, 407] width 178 height 32
type input "Luca Gambardella"
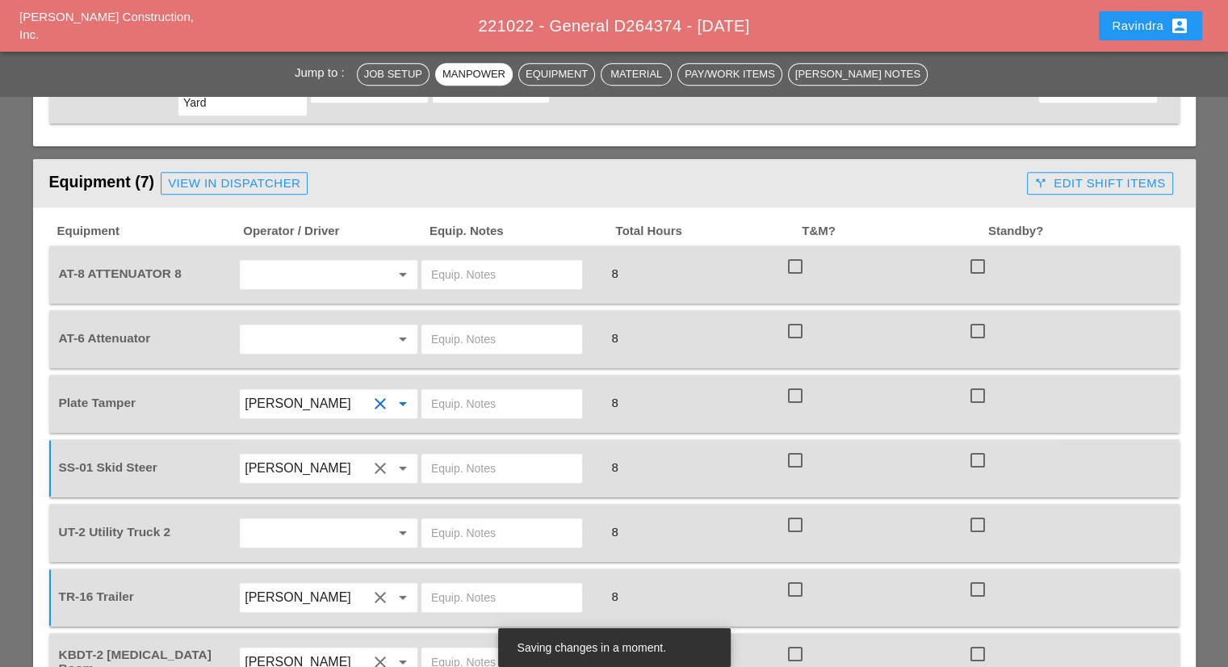
click at [269, 455] on input "Luca Gambardella" at bounding box center [306, 468] width 123 height 26
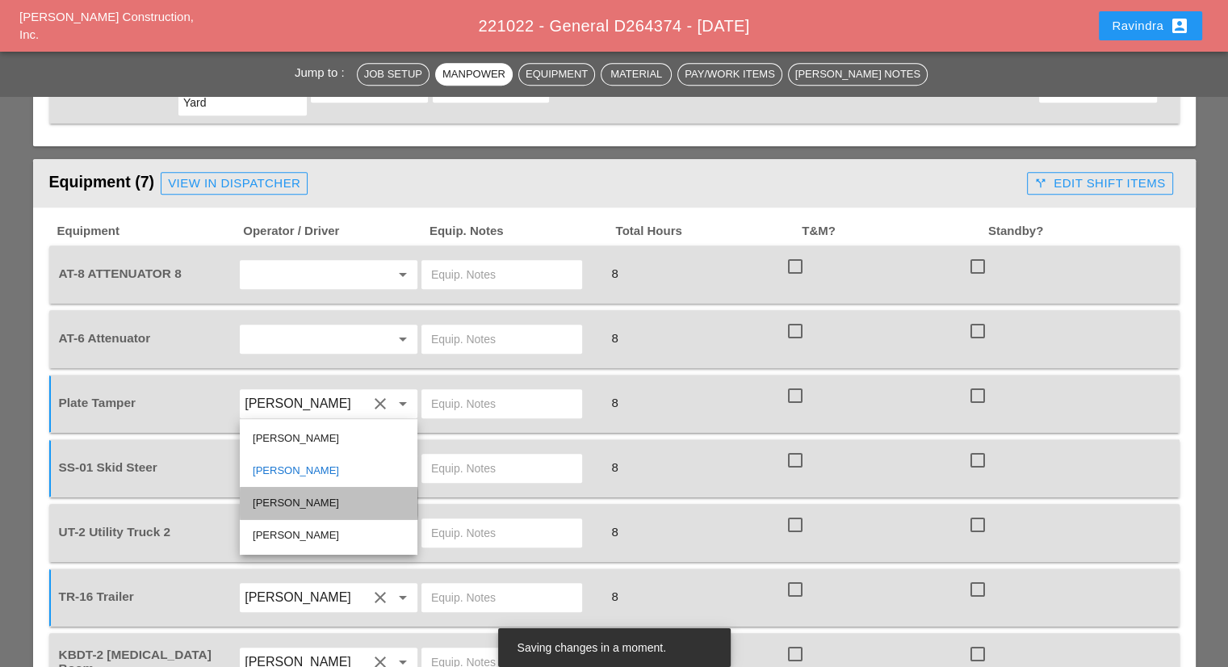
click at [303, 508] on div "Luis Ceja Rodriguez" at bounding box center [329, 502] width 152 height 19
type input "Luis Ceja Rodriguez"
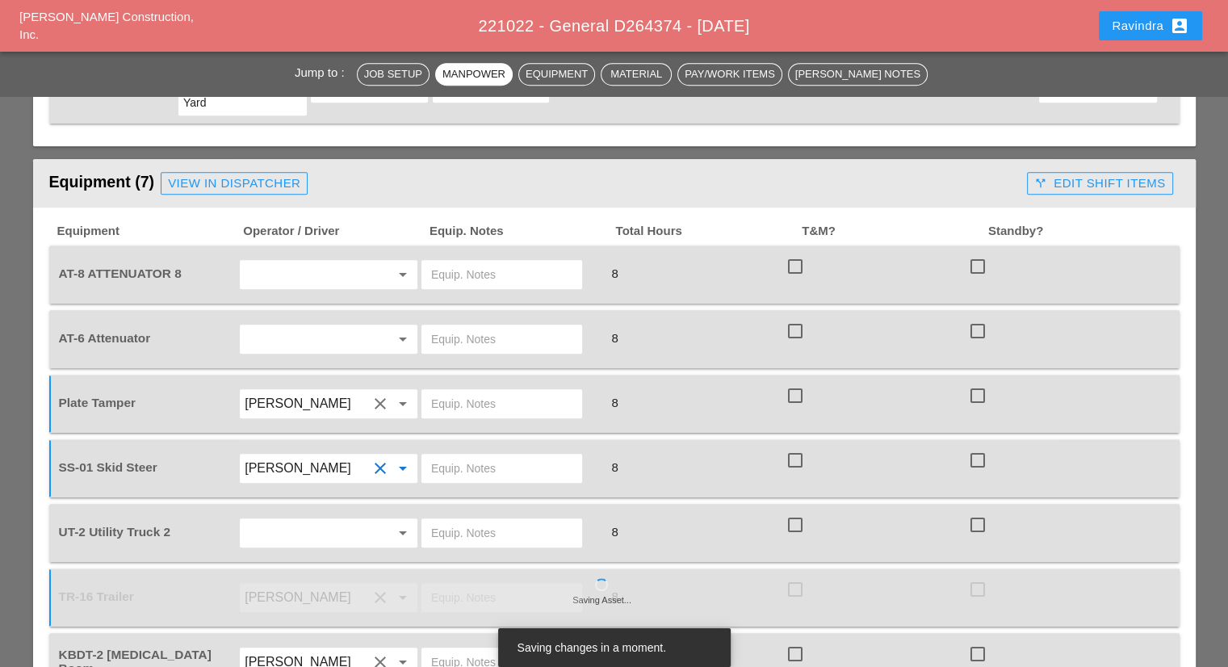
click at [298, 381] on div "Luca Gambardella clear arrow_drop_down" at bounding box center [328, 403] width 182 height 45
click at [300, 391] on input "Luca Gambardella" at bounding box center [306, 404] width 123 height 26
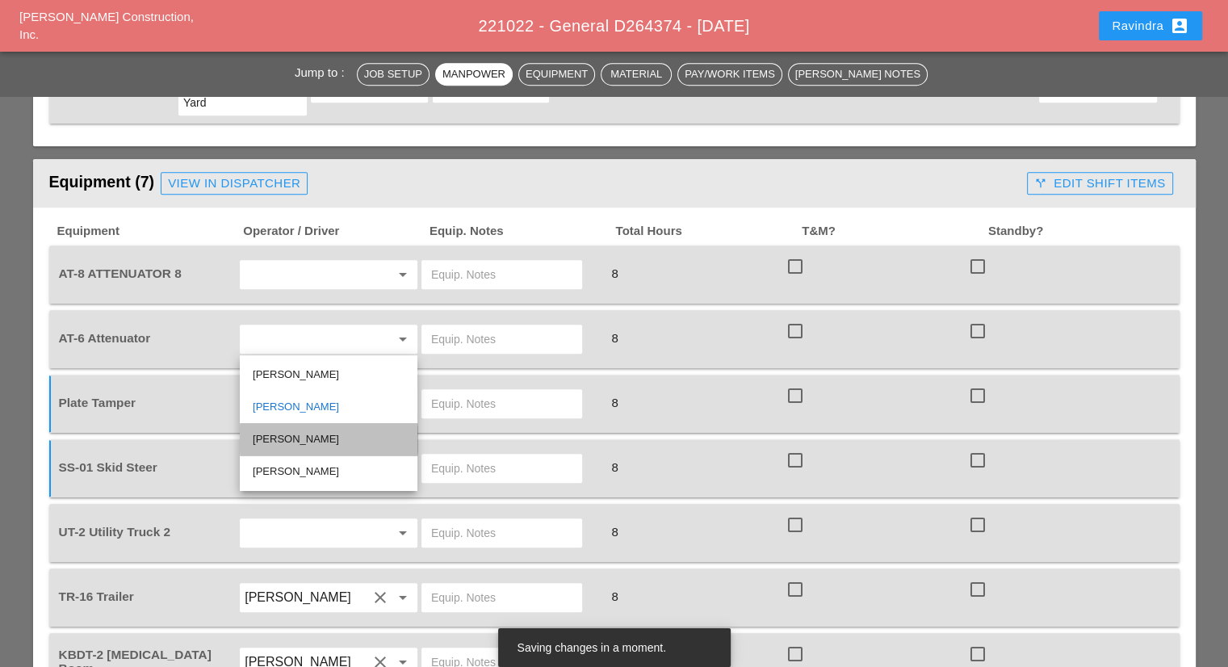
click at [311, 438] on div "Luis Ceja Rodriguez" at bounding box center [329, 439] width 152 height 19
type input "Luis Ceja Rodriguez"
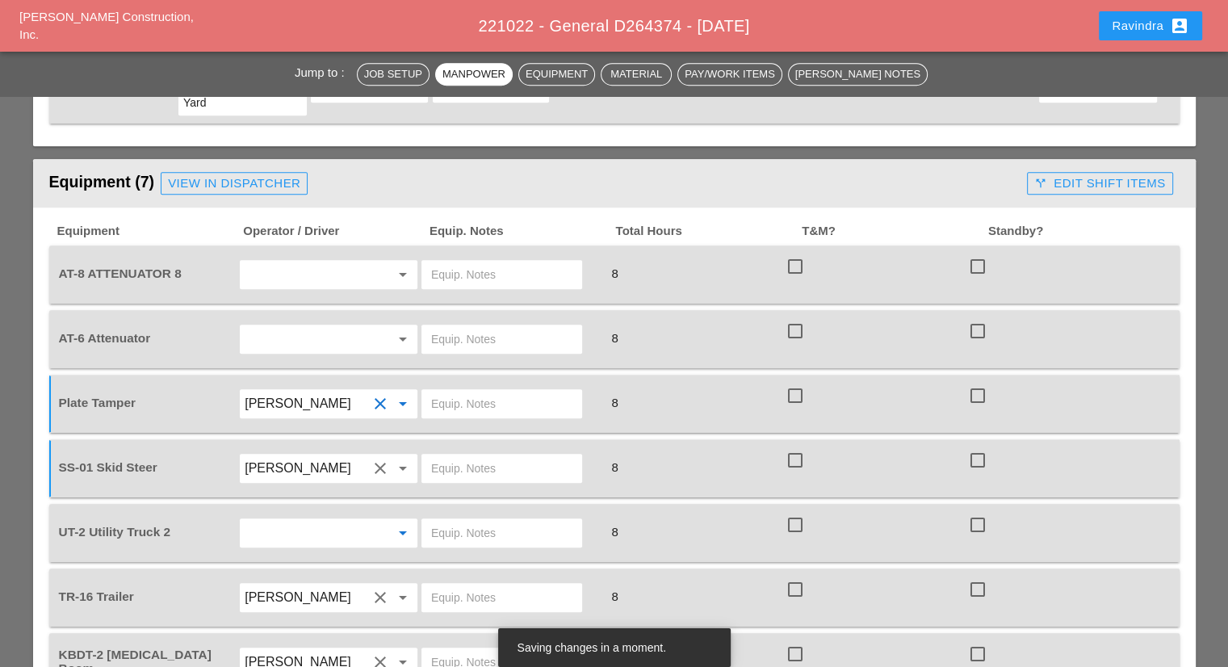
click at [326, 520] on input "text" at bounding box center [306, 533] width 123 height 26
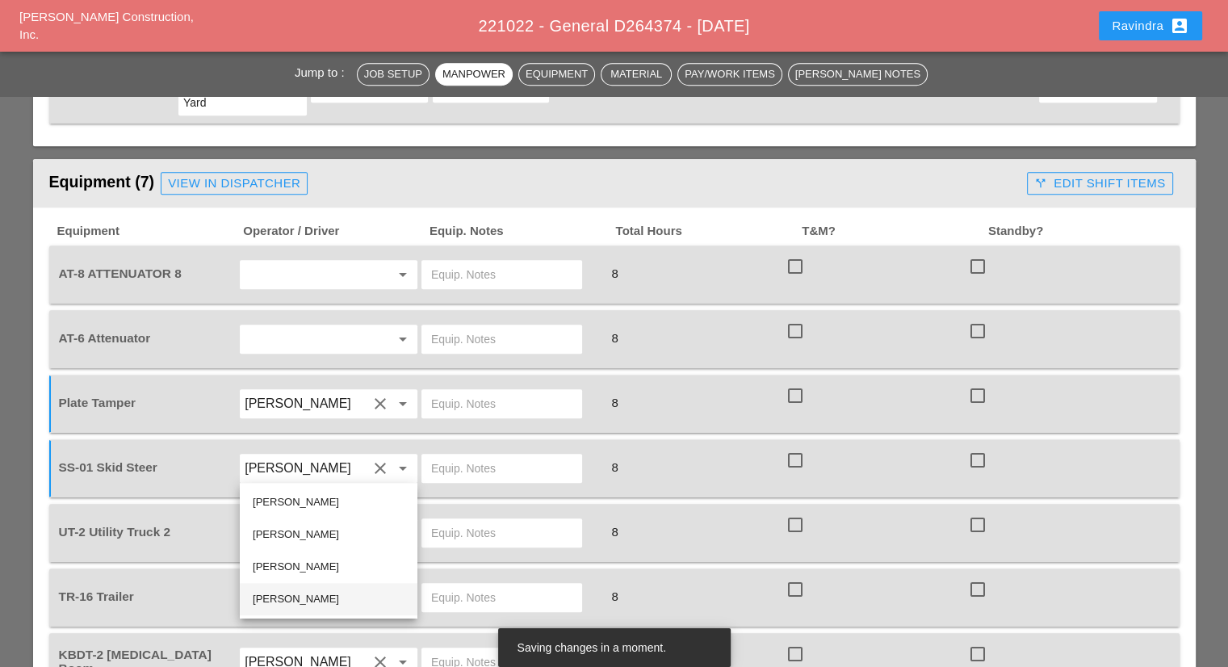
click at [295, 602] on div "Hugo Zambrano" at bounding box center [329, 598] width 152 height 19
type input "Hugo Zambrano"
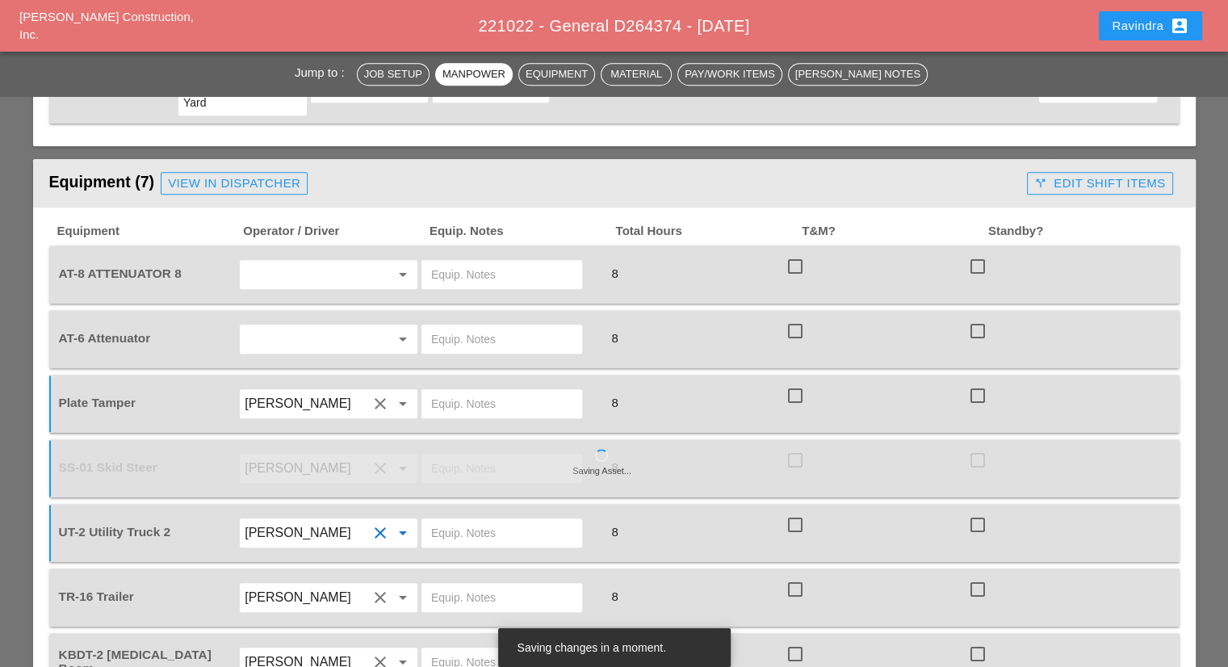
click at [304, 262] on input "text" at bounding box center [306, 275] width 123 height 26
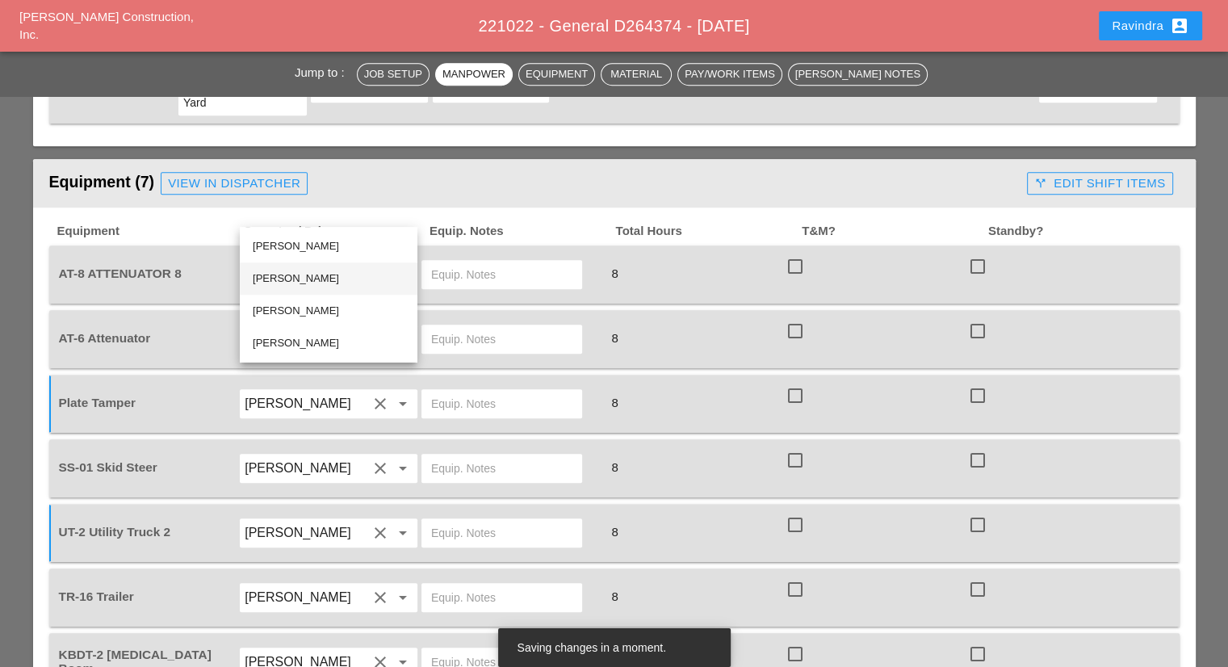
click at [312, 275] on div "Luca Gambardella" at bounding box center [329, 278] width 152 height 19
type input "Luca Gambardella"
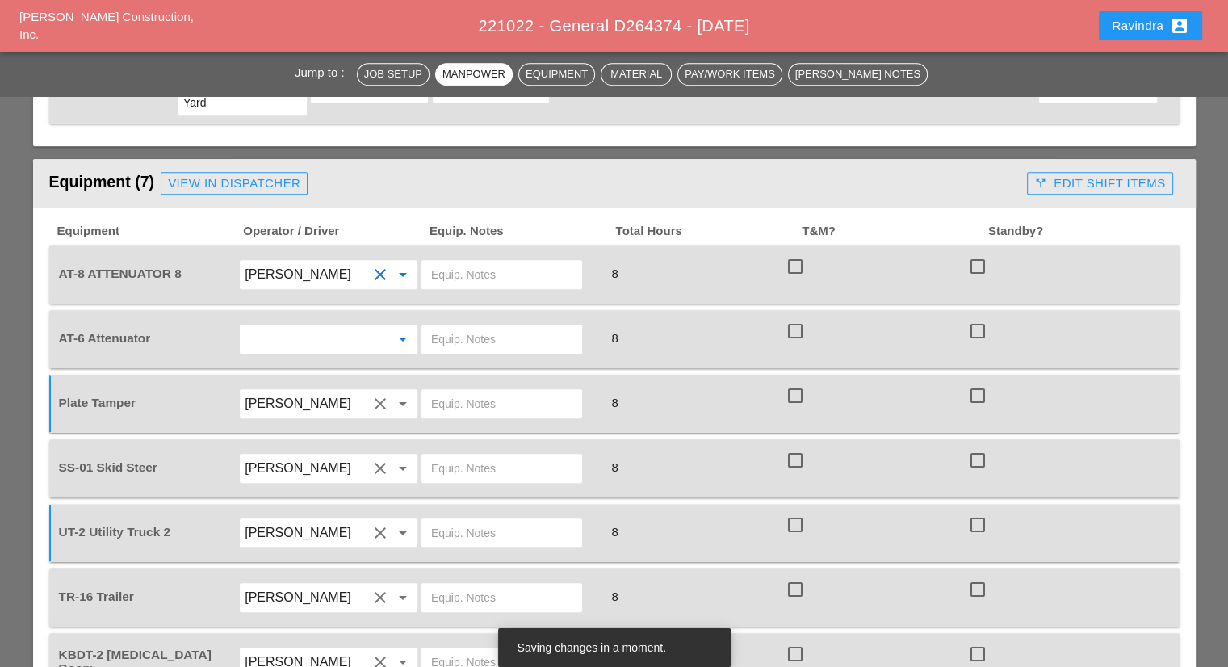
click at [312, 326] on input "text" at bounding box center [306, 339] width 123 height 26
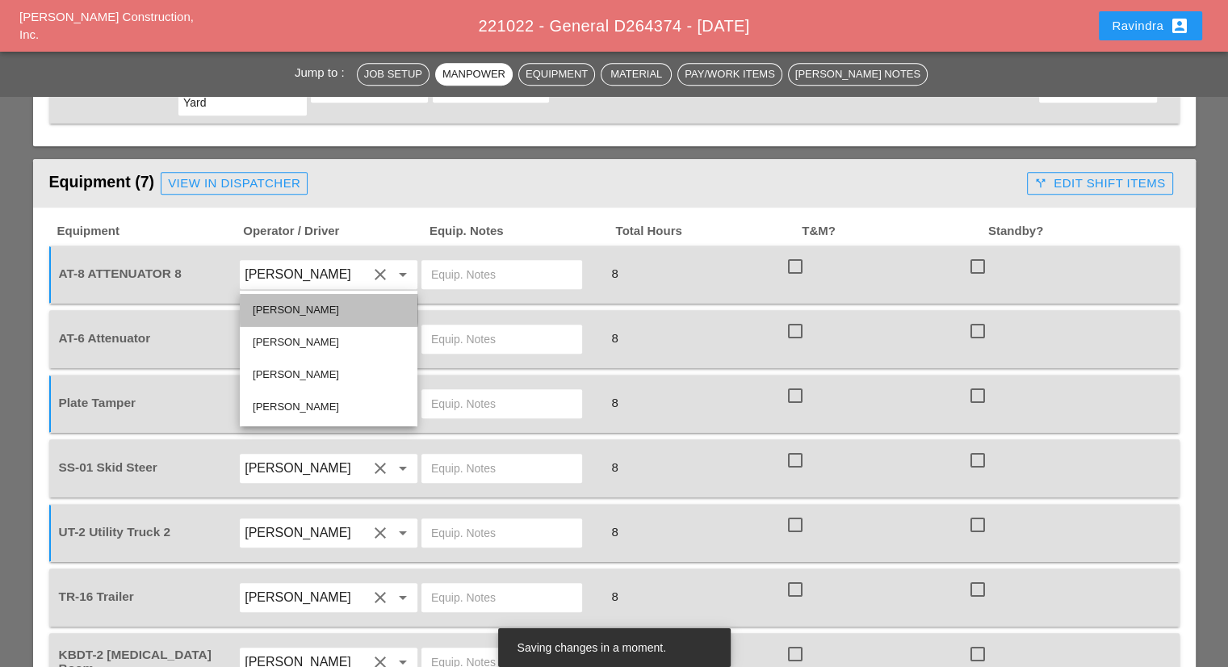
click at [309, 305] on div "Ricardo Capao" at bounding box center [329, 309] width 152 height 19
type input "Ricardo Capao"
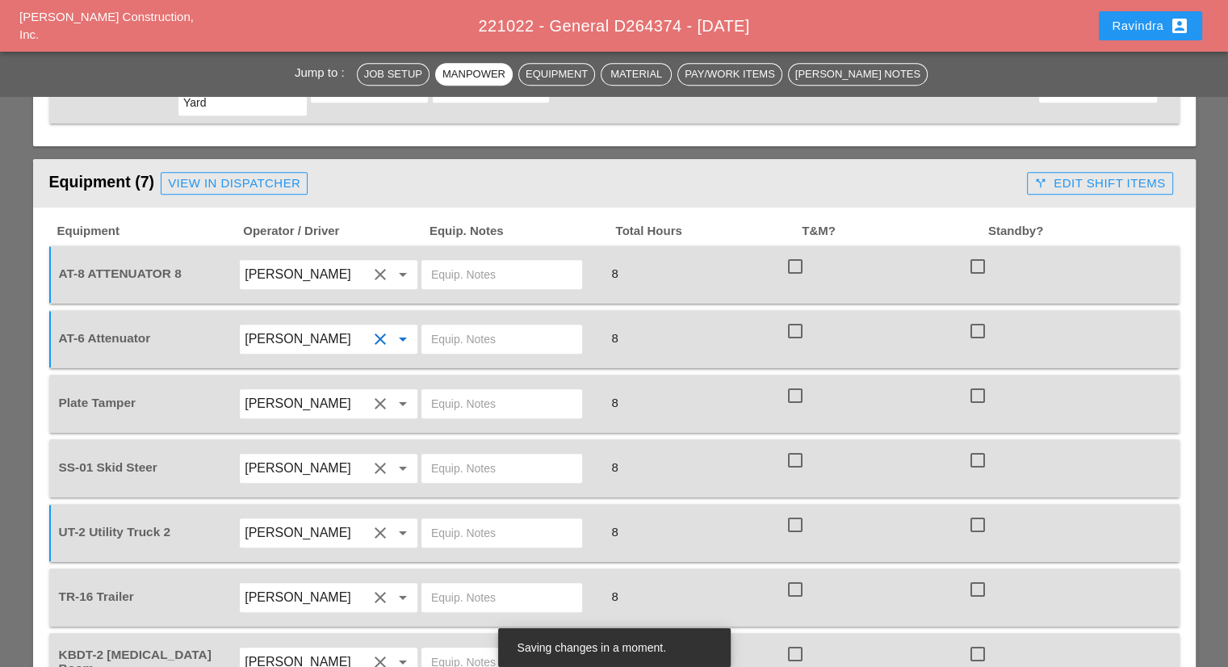
click at [501, 649] on input "text" at bounding box center [501, 662] width 141 height 26
type input "W/ SKID STEER & TR 16"
click at [484, 585] on input "text" at bounding box center [501, 598] width 141 height 26
type input "W/ KBDT2"
click at [490, 455] on input "text" at bounding box center [501, 468] width 141 height 26
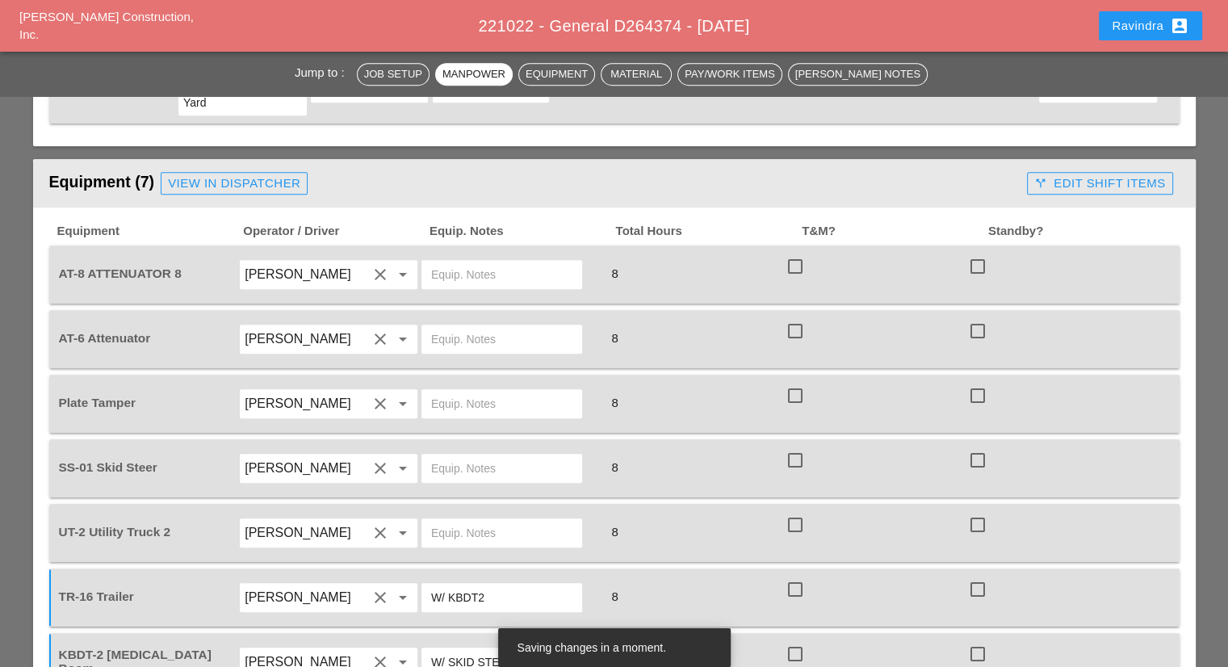
type input "/"
type input "W/ TR 16"
click at [488, 391] on input "text" at bounding box center [501, 404] width 141 height 26
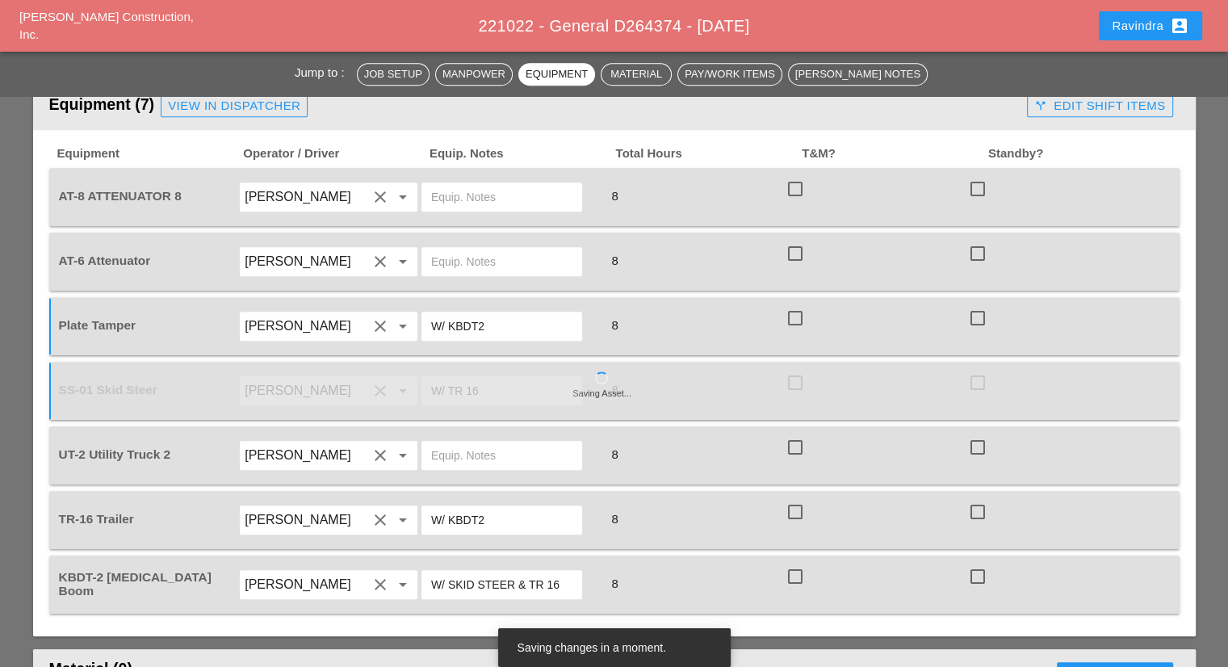
scroll to position [1372, 0]
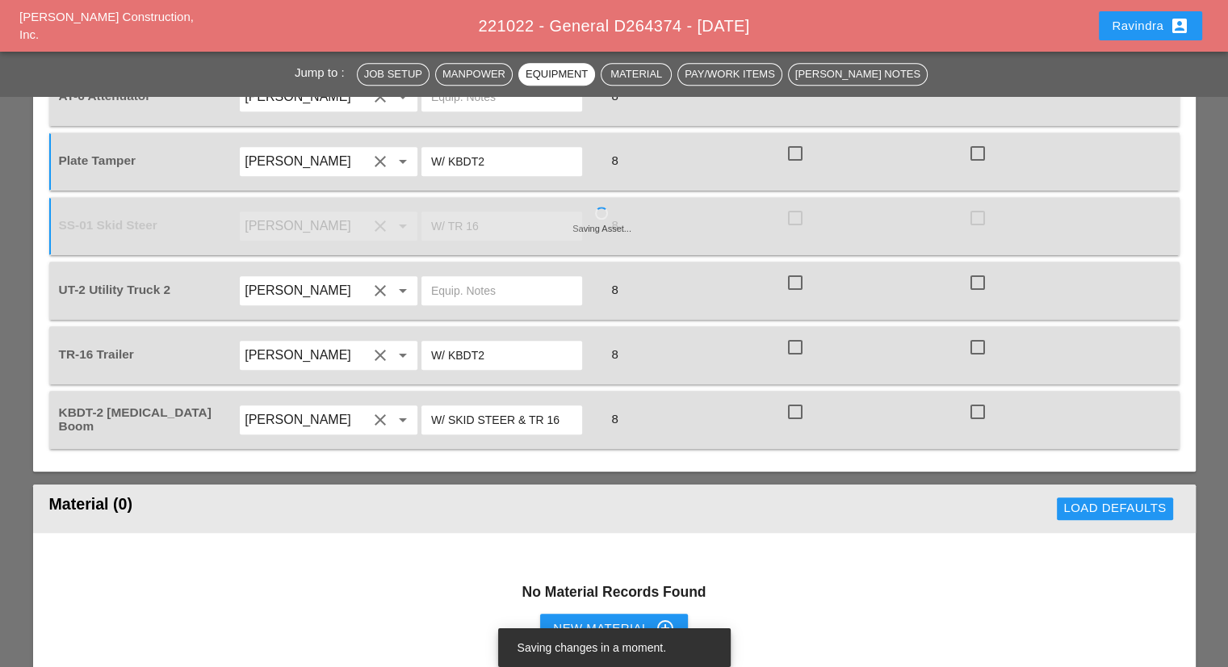
type input "W/ KBDT2"
click at [577, 618] on div "New Material control_point" at bounding box center [613, 627] width 121 height 19
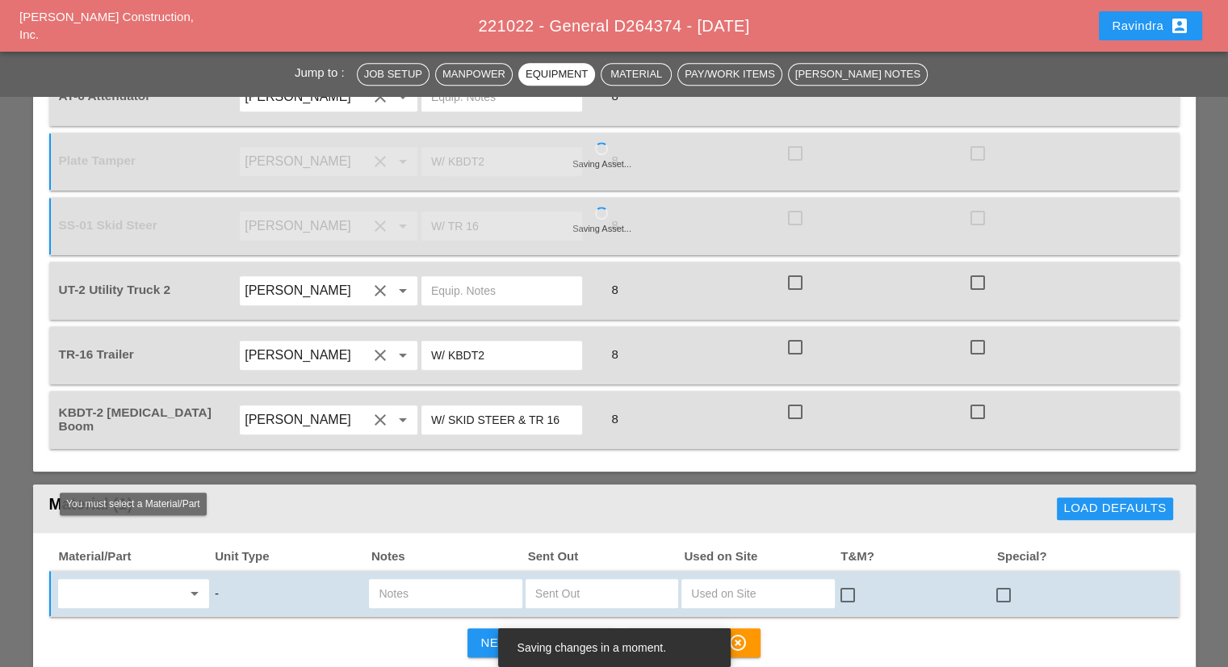
click at [149, 580] on input "text" at bounding box center [122, 593] width 119 height 26
click at [130, 555] on div "A/C setup - EA" at bounding box center [133, 560] width 126 height 19
type input "A/C setup - EA"
click at [425, 580] on input "text" at bounding box center [445, 593] width 133 height 26
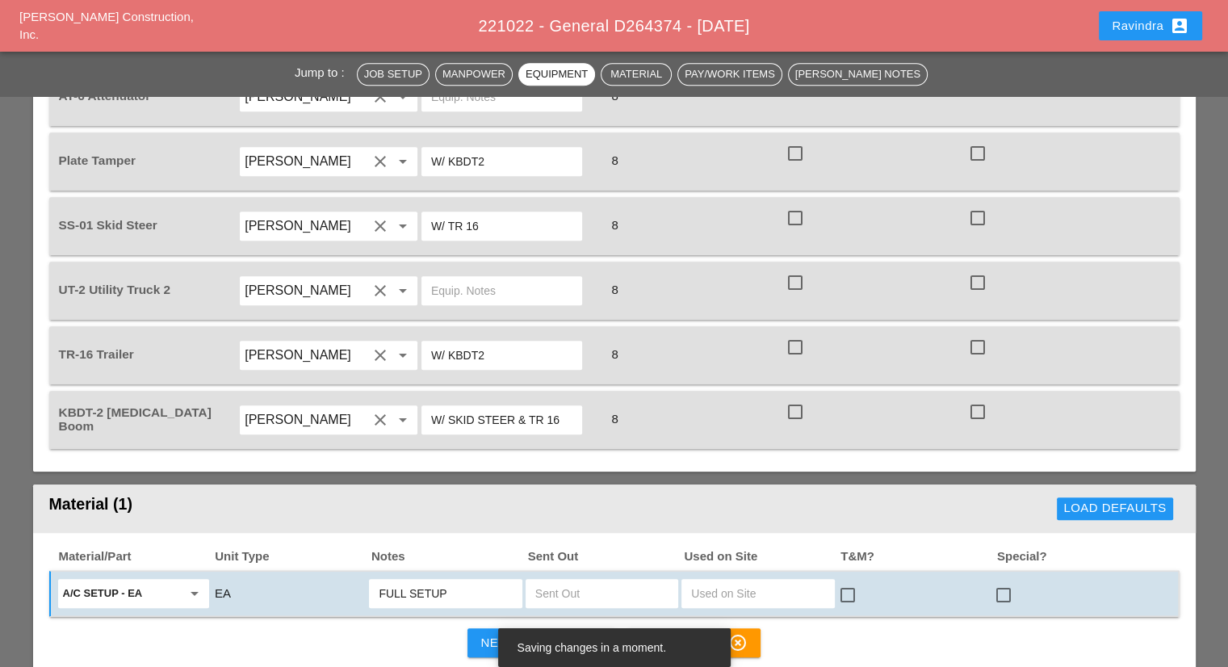
type input "FULL SETUP"
click at [1002, 581] on div at bounding box center [1003, 594] width 27 height 27
checkbox input "true"
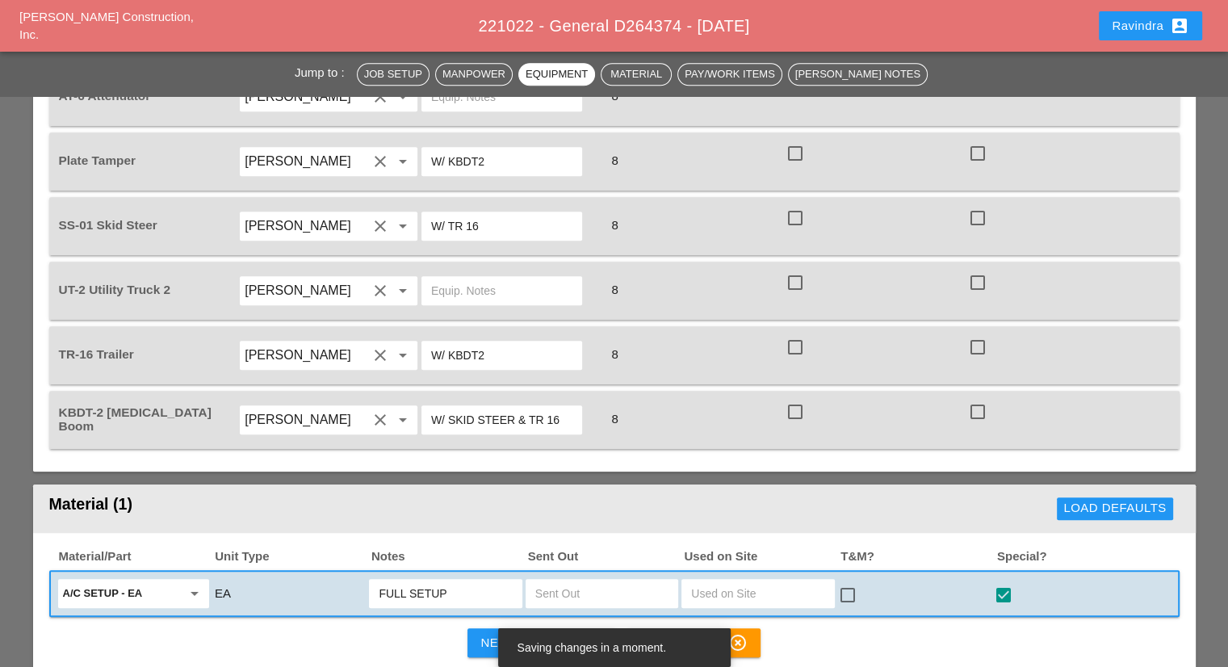
click at [628, 580] on input "text" at bounding box center [601, 593] width 133 height 26
type input "1"
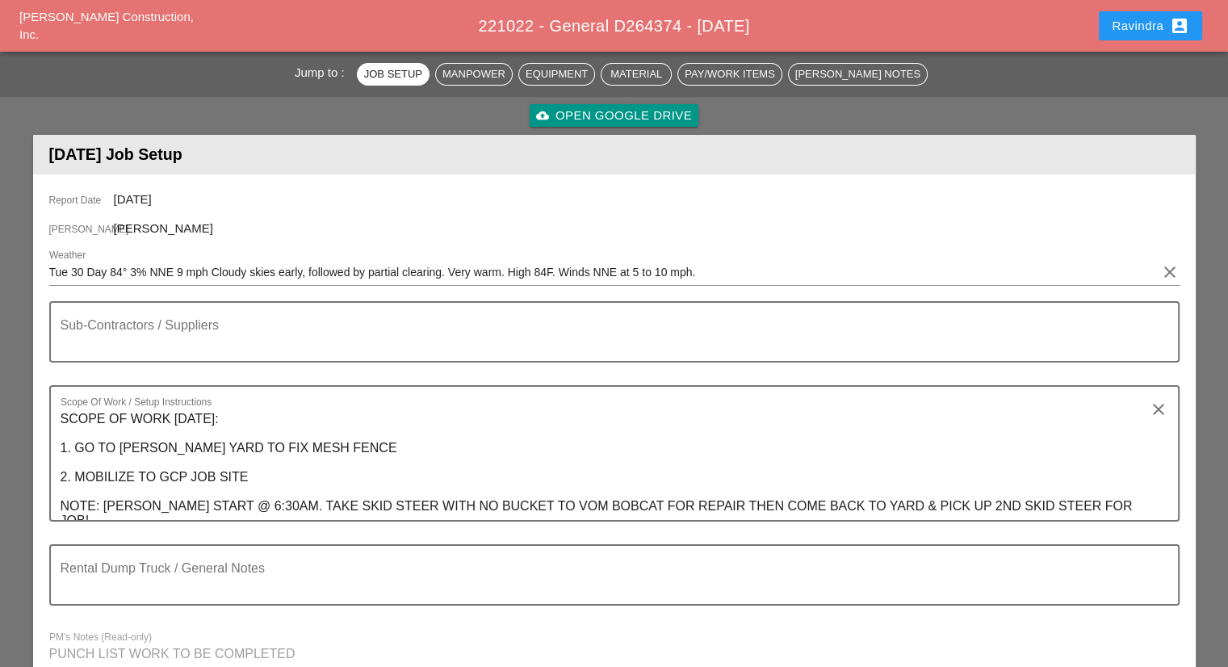
scroll to position [0, 0]
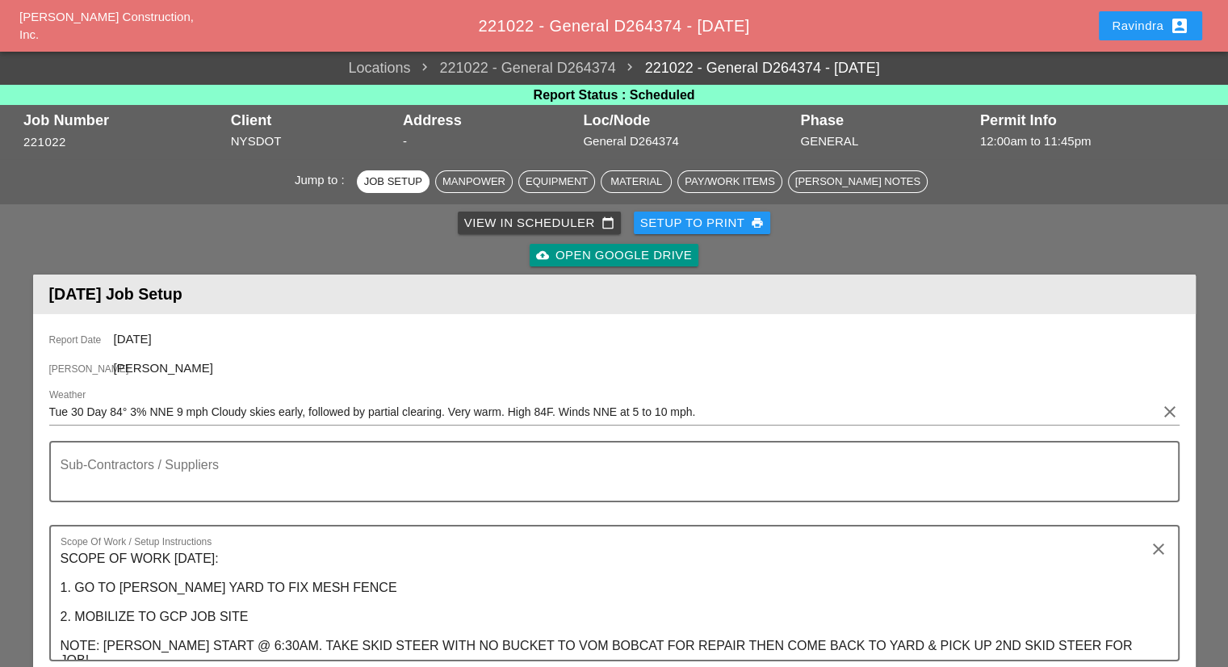
click at [1110, 23] on button "Ravindra account_box" at bounding box center [1150, 25] width 103 height 29
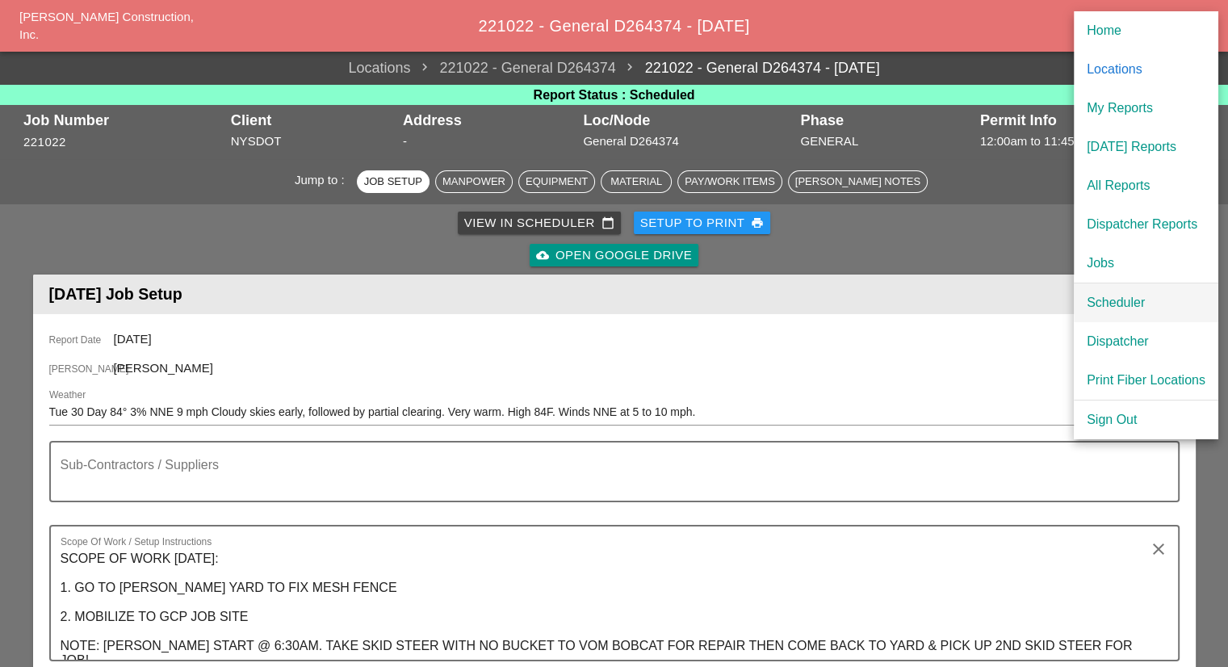
click at [1098, 299] on div "Scheduler" at bounding box center [1146, 302] width 119 height 19
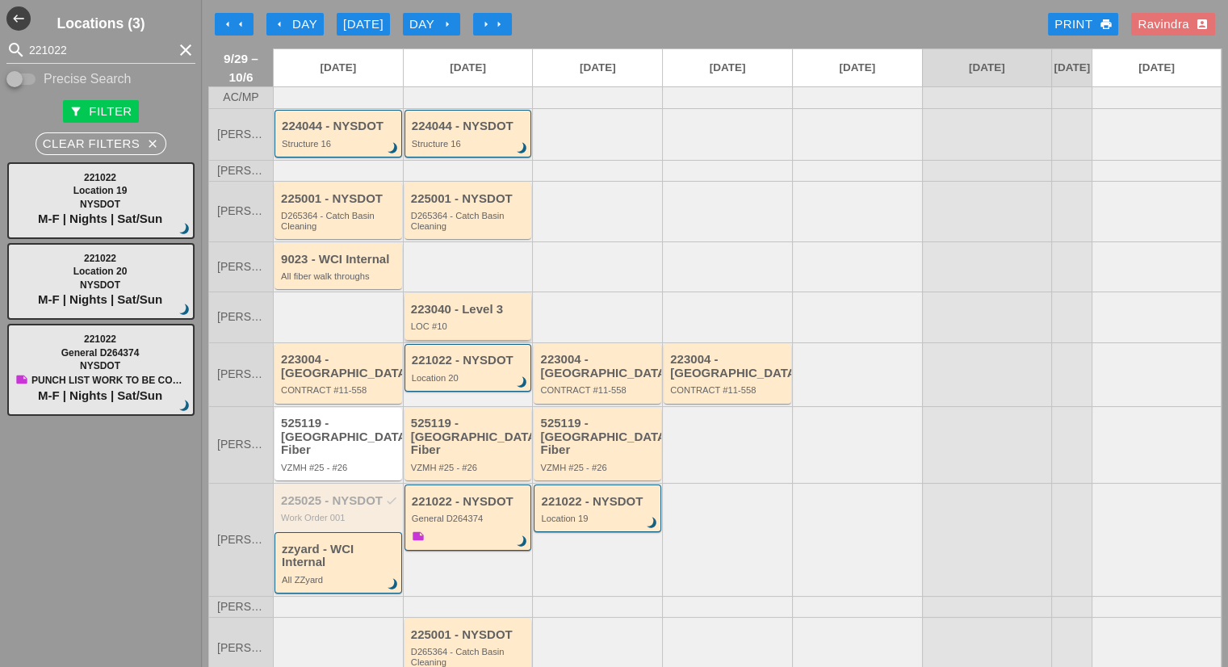
click at [481, 311] on div "223040 - Level 3 LOC #10" at bounding box center [468, 316] width 128 height 46
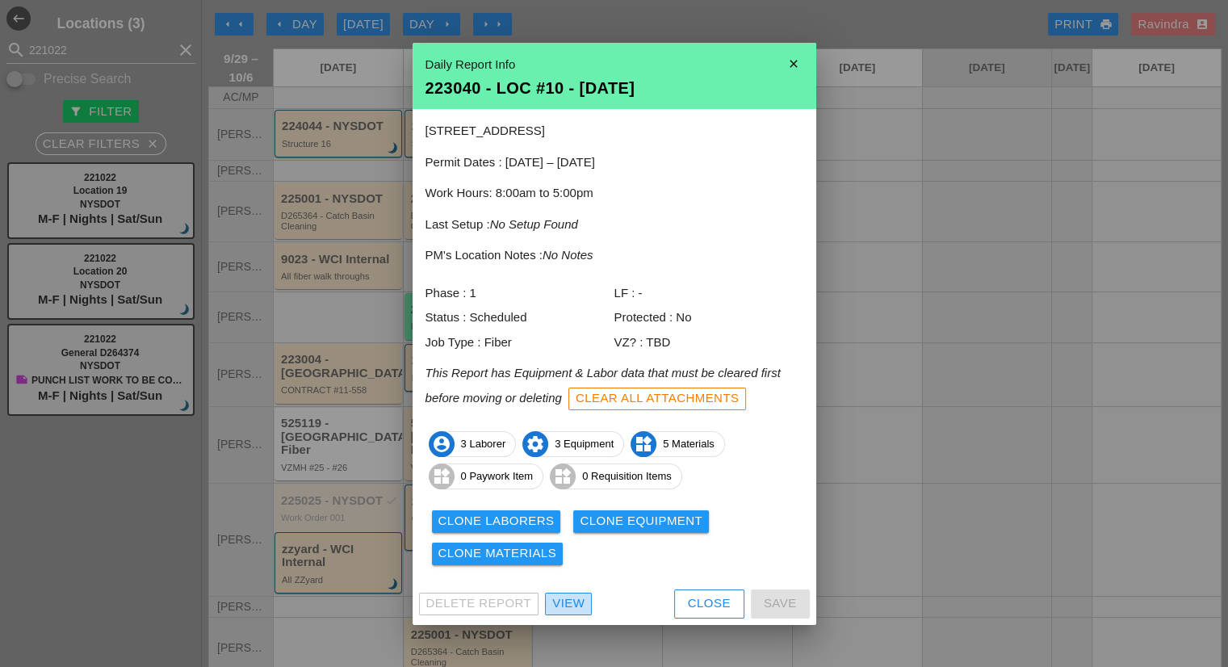
click at [572, 601] on div "View" at bounding box center [568, 603] width 32 height 19
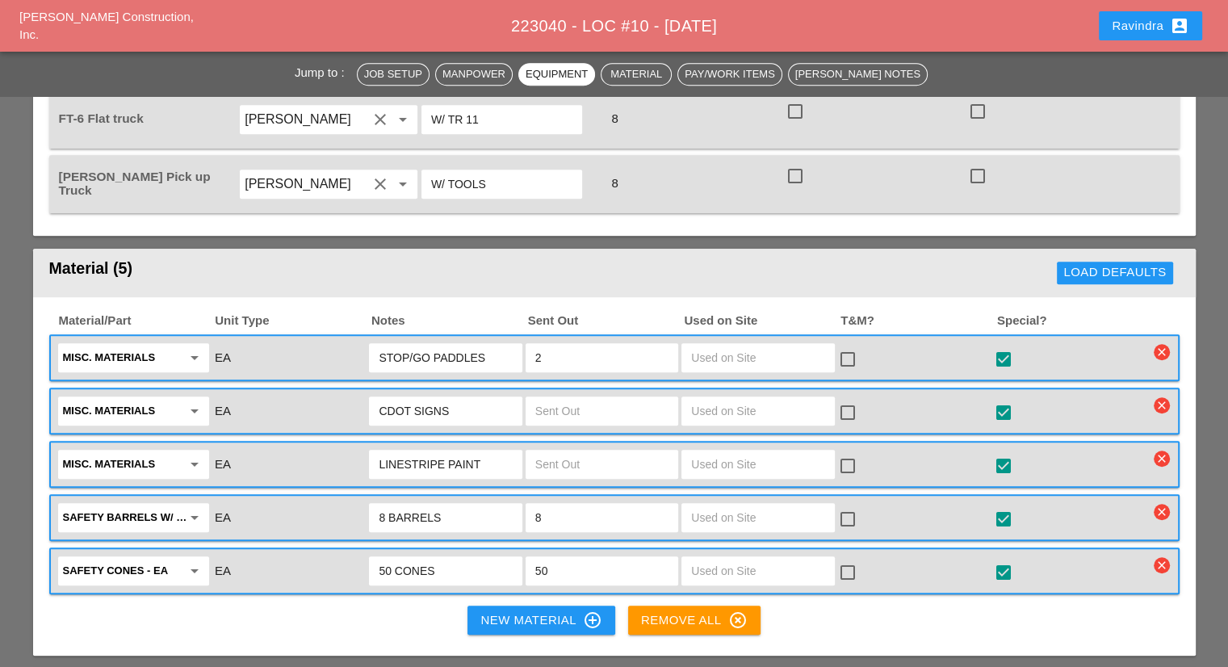
scroll to position [1211, 0]
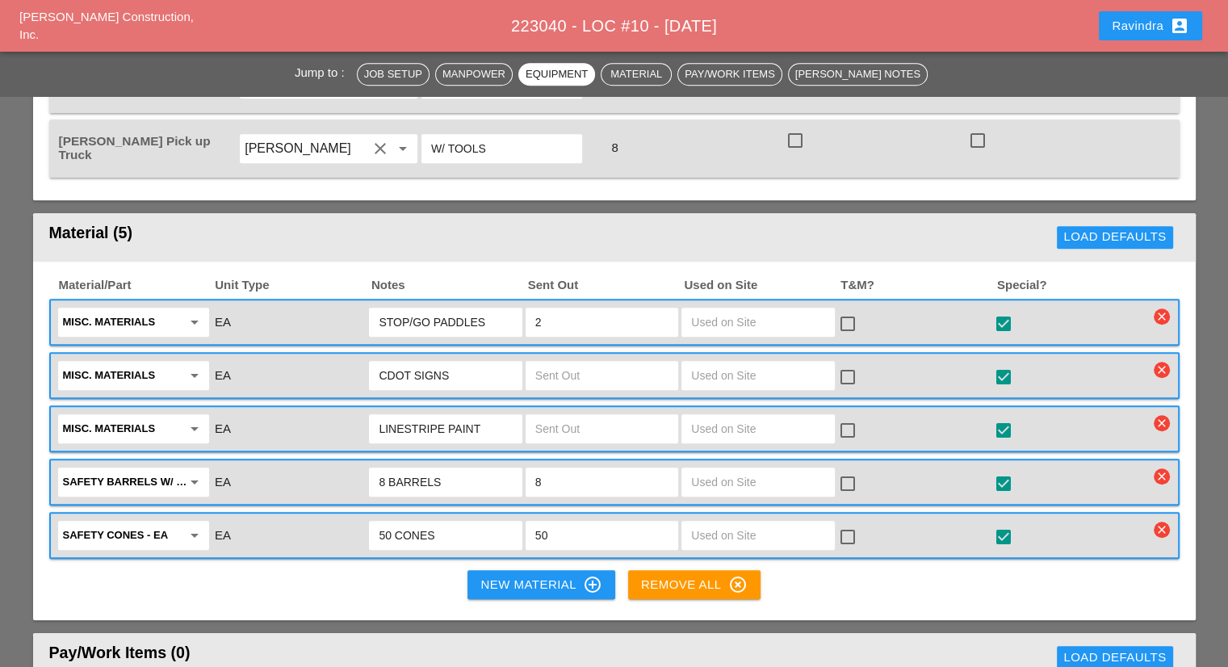
click at [496, 309] on input "STOP/GO PADDLES" at bounding box center [445, 322] width 133 height 26
click at [381, 309] on input "STOP/GO PADDLES" at bounding box center [445, 322] width 133 height 26
click at [379, 309] on input "STOP/GO PADDLES" at bounding box center [445, 322] width 133 height 26
type input "OLD STOP/GO PADDLES"
click at [1104, 23] on button "Ravindra account_box" at bounding box center [1150, 25] width 103 height 29
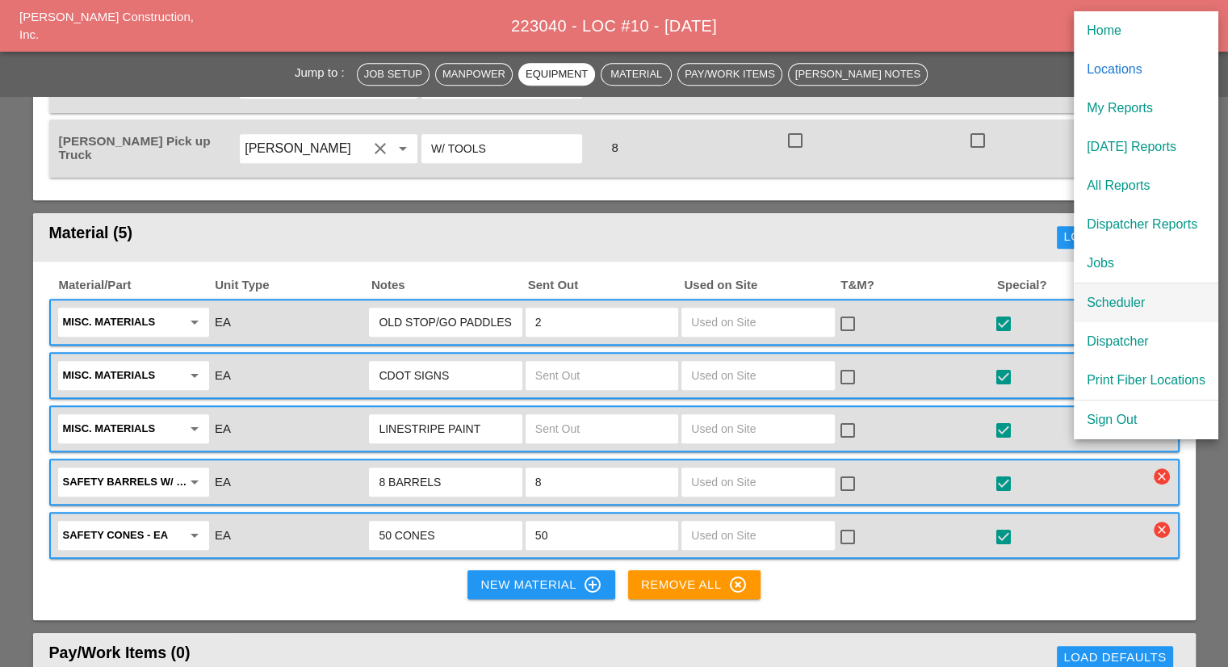
click at [1098, 295] on div "Scheduler" at bounding box center [1146, 302] width 119 height 19
